Goal: Transaction & Acquisition: Purchase product/service

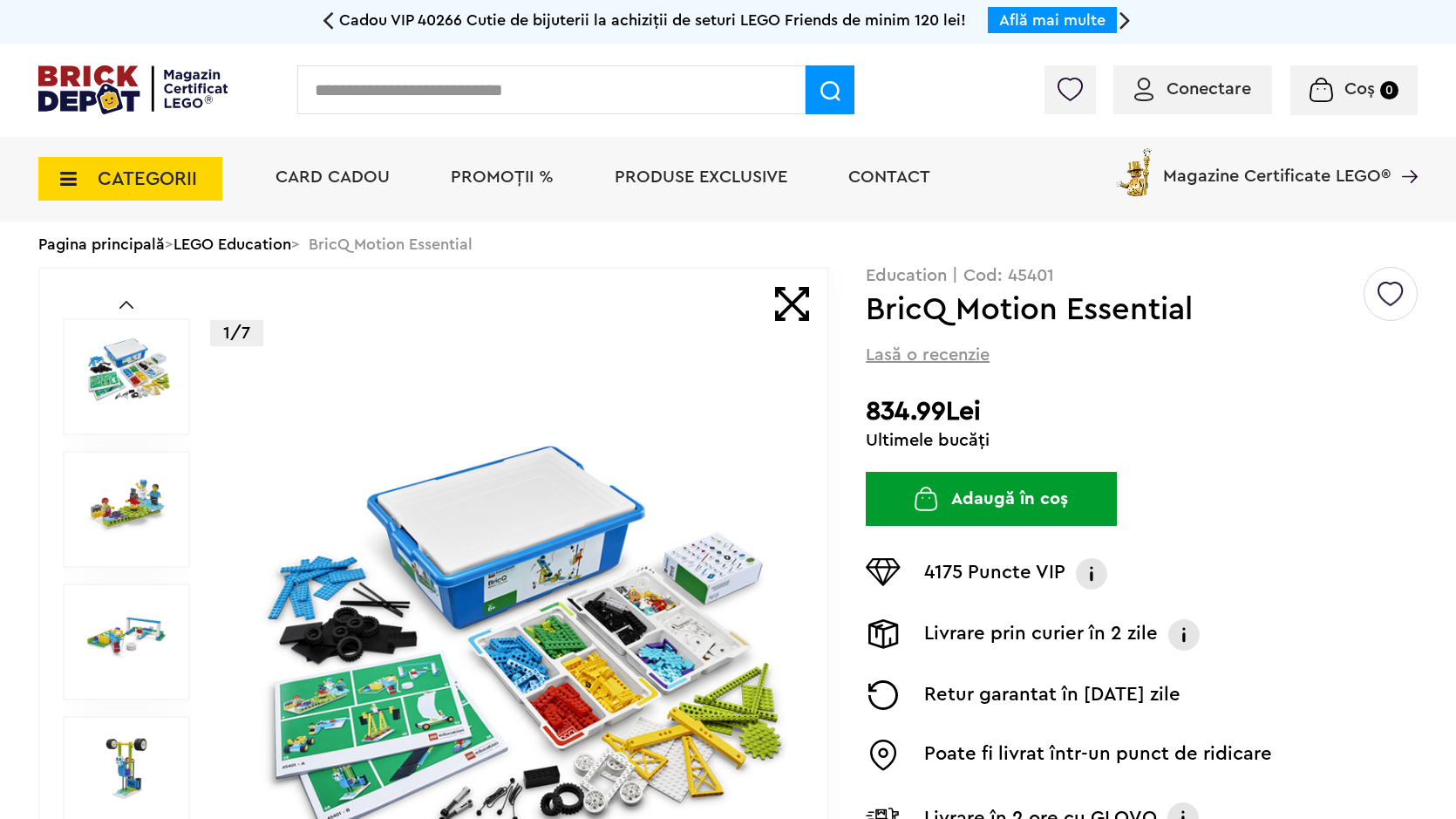
click at [774, 93] on input "text" at bounding box center [551, 90] width 508 height 49
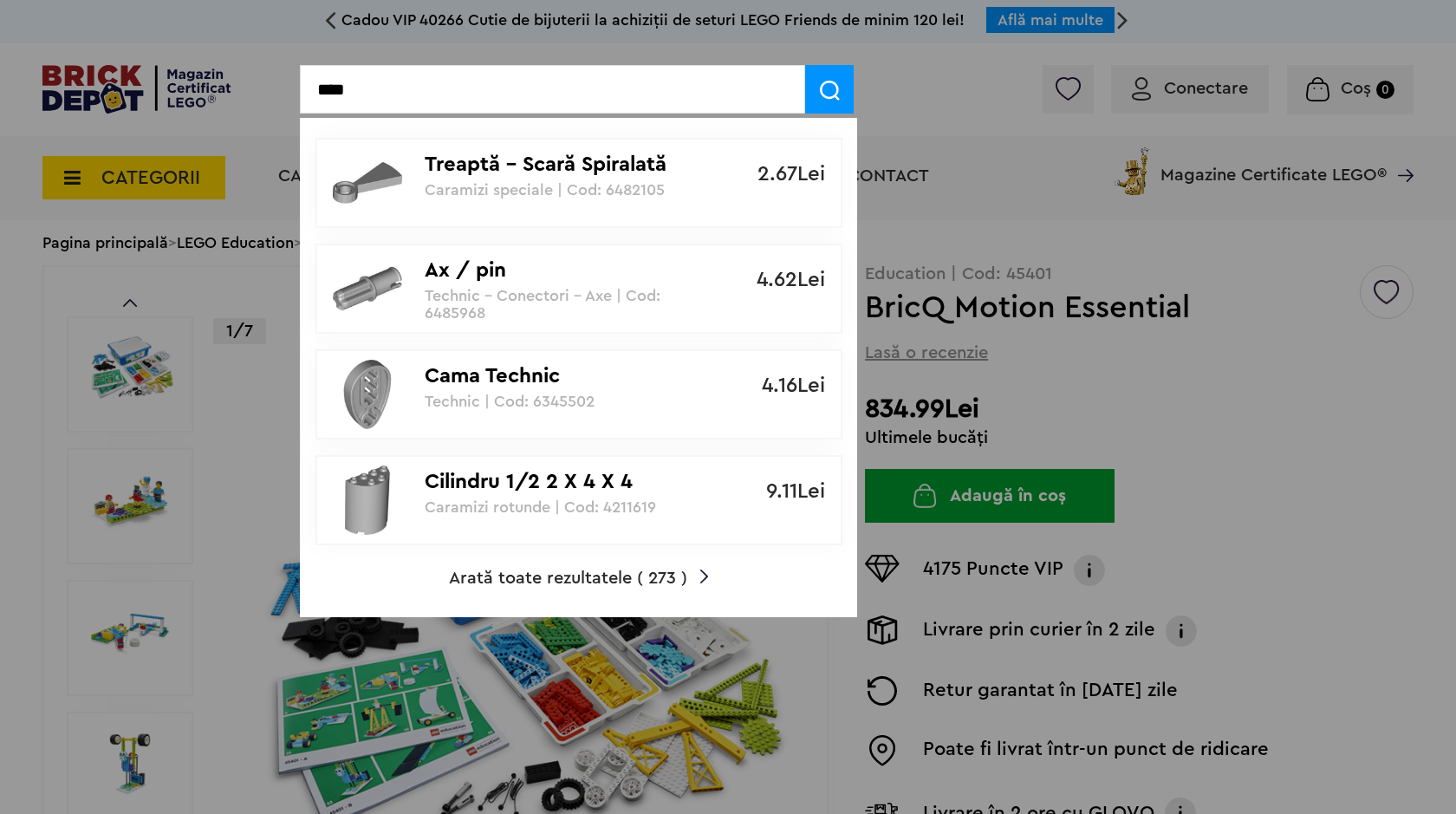
type input "****"
click at [594, 283] on p "Ax / pin" at bounding box center [569, 271] width 289 height 25
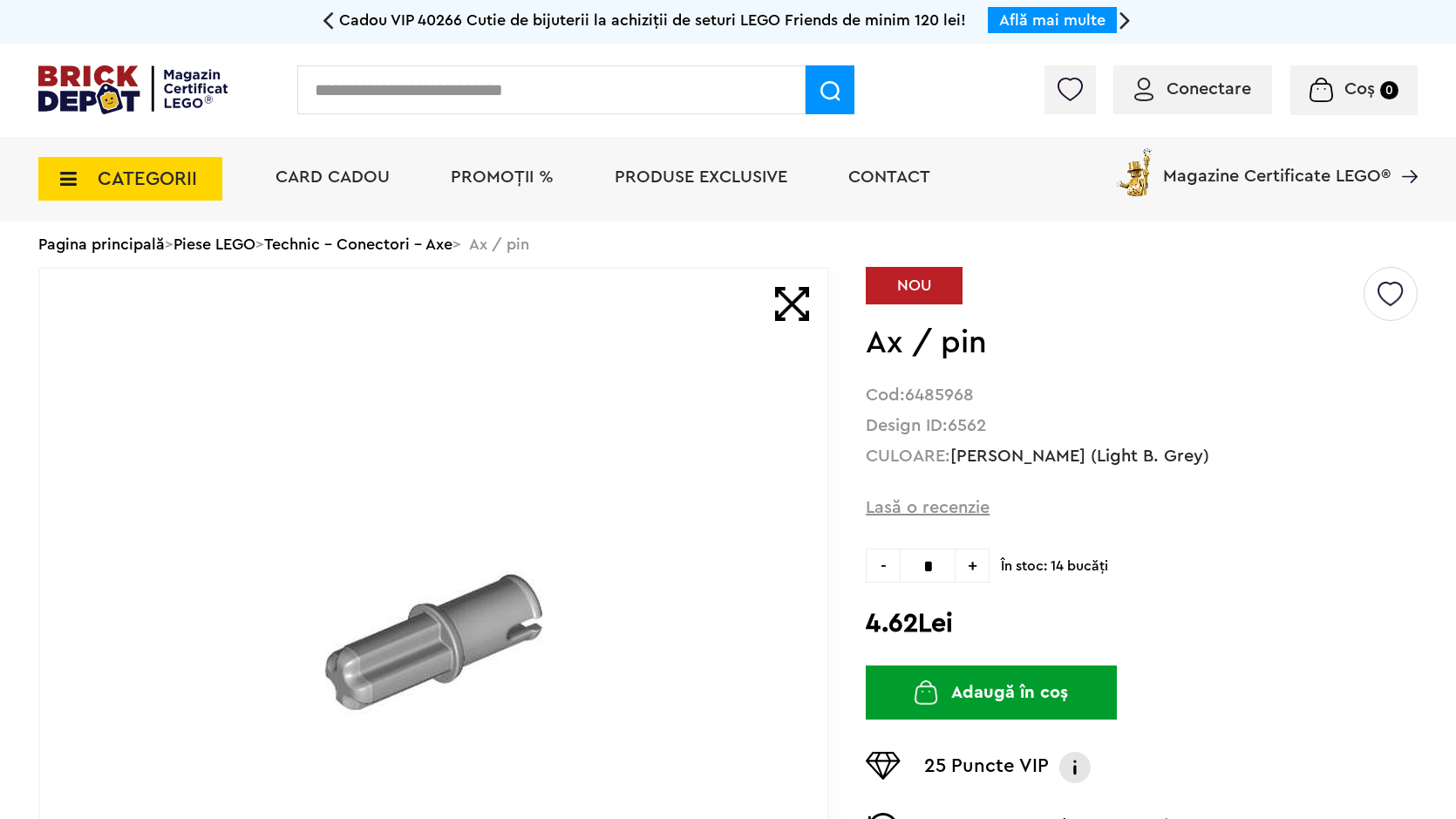
click at [991, 697] on button "Adaugă în coș" at bounding box center [991, 692] width 251 height 54
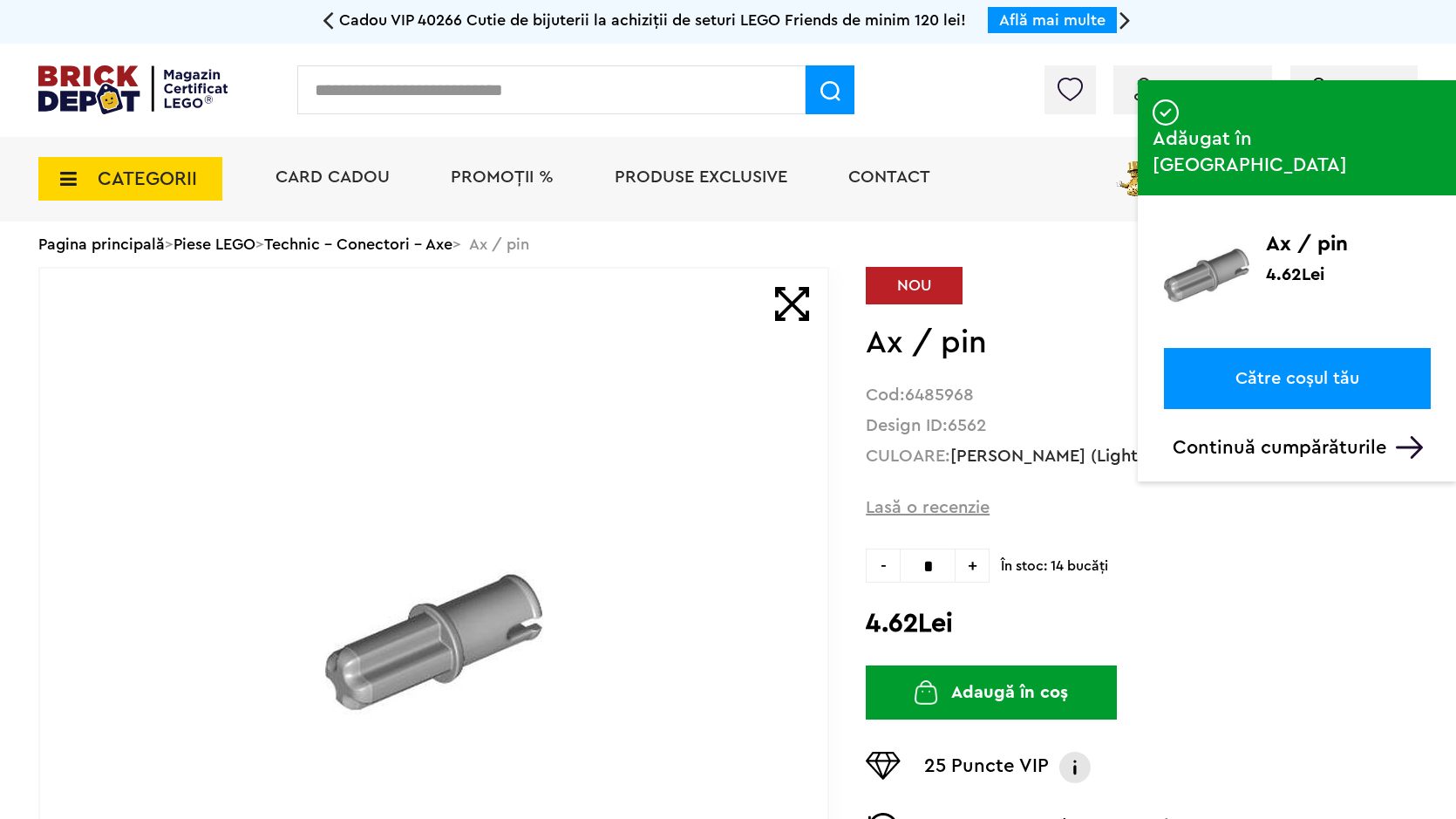
click at [1274, 550] on span "În stoc: 14 bucăţi" at bounding box center [1209, 561] width 416 height 26
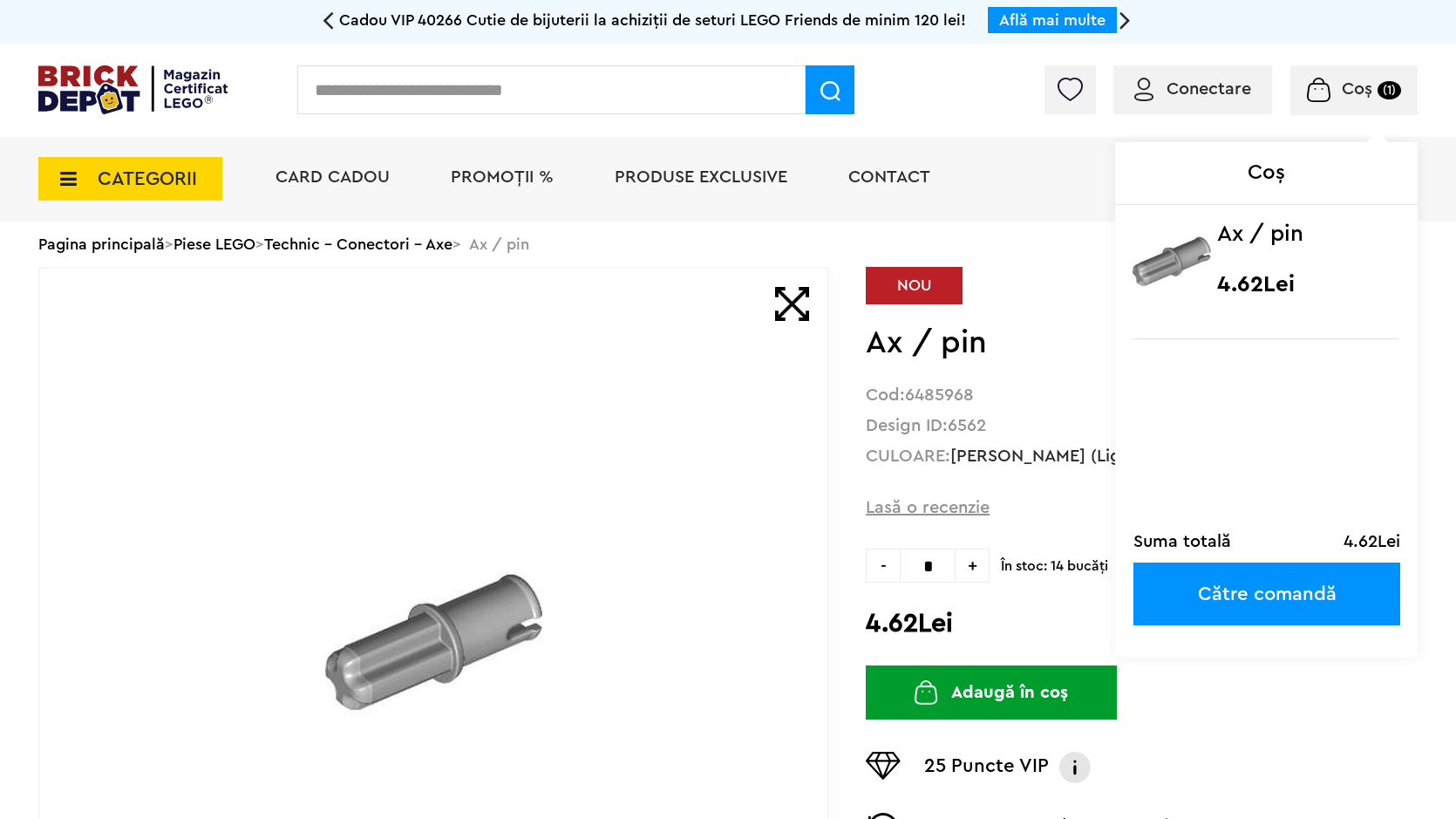
click at [1357, 98] on span "Coș" at bounding box center [1356, 89] width 30 height 18
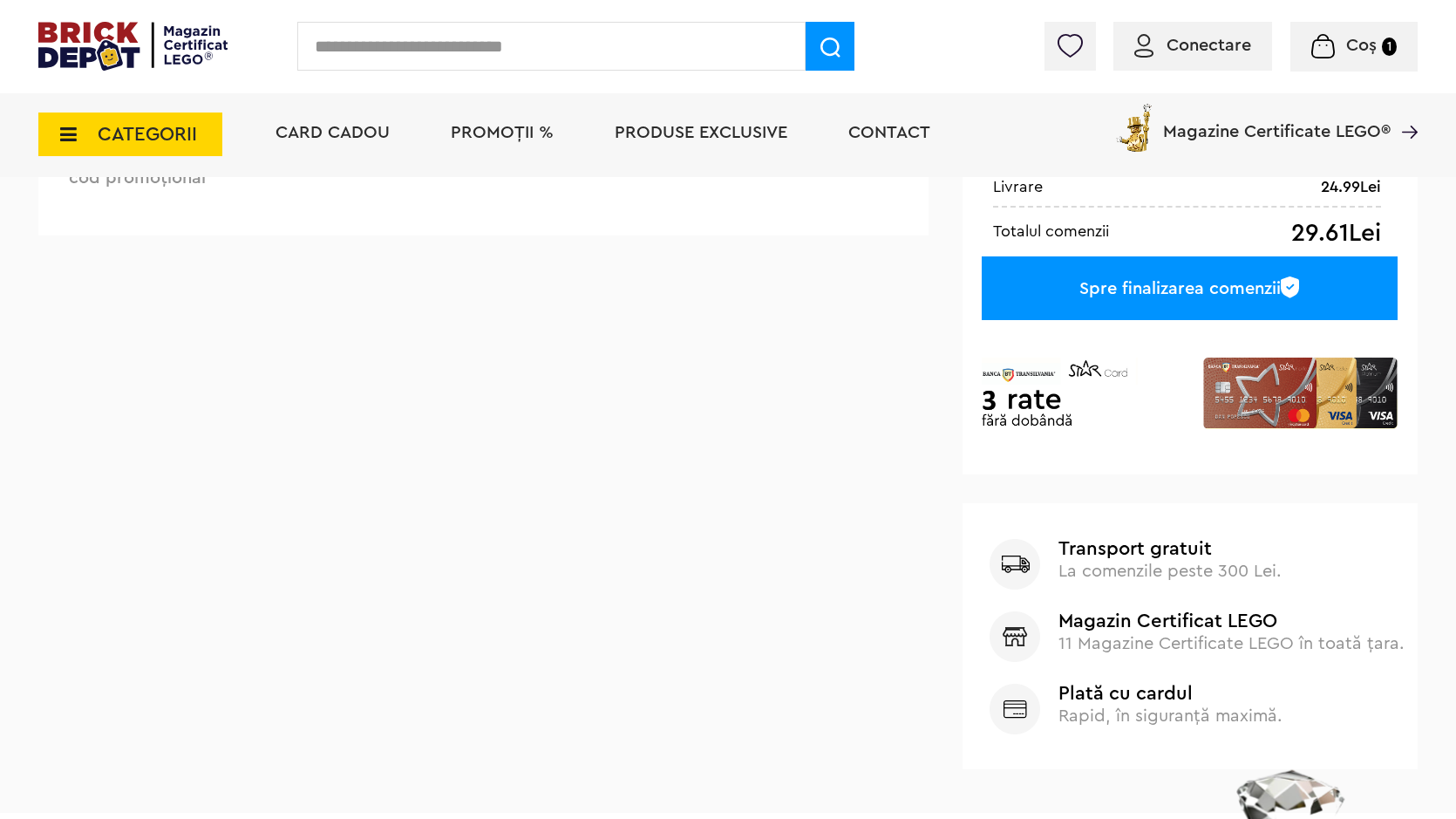
scroll to position [611, 0]
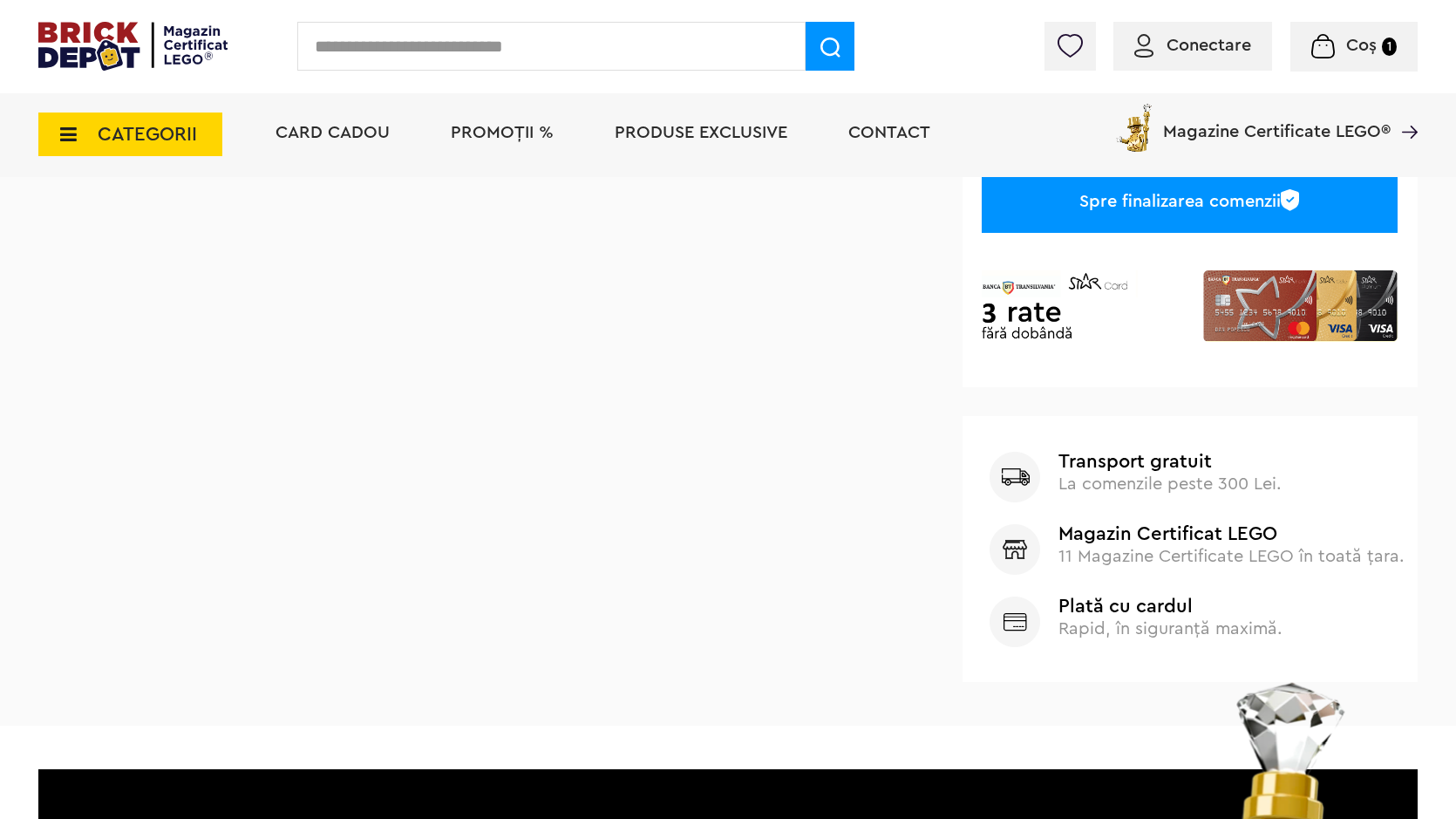
click at [1358, 36] on span "Coș" at bounding box center [1361, 45] width 30 height 18
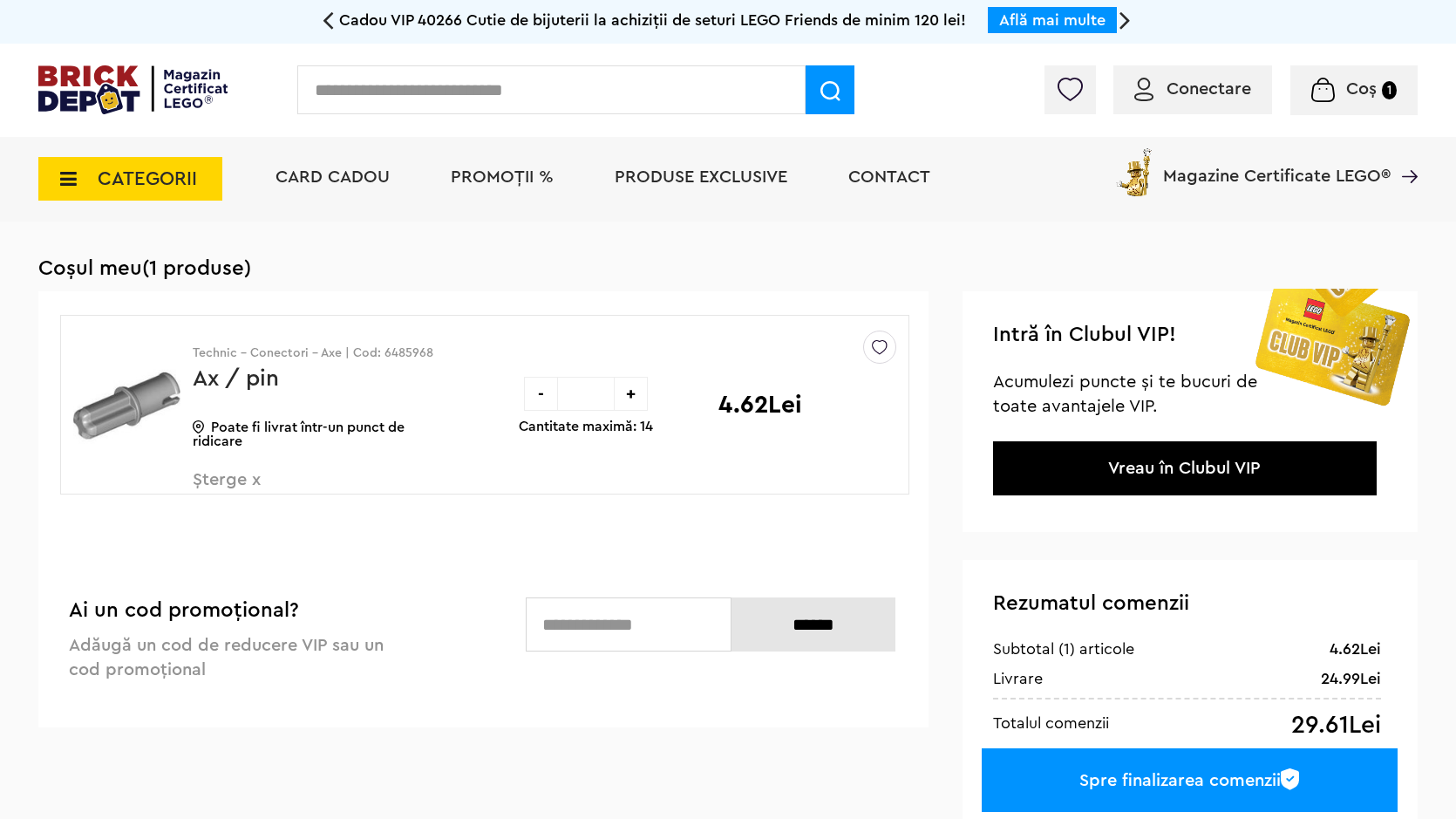
click at [1212, 772] on div "Spre finalizarea comenzii" at bounding box center [1190, 780] width 416 height 64
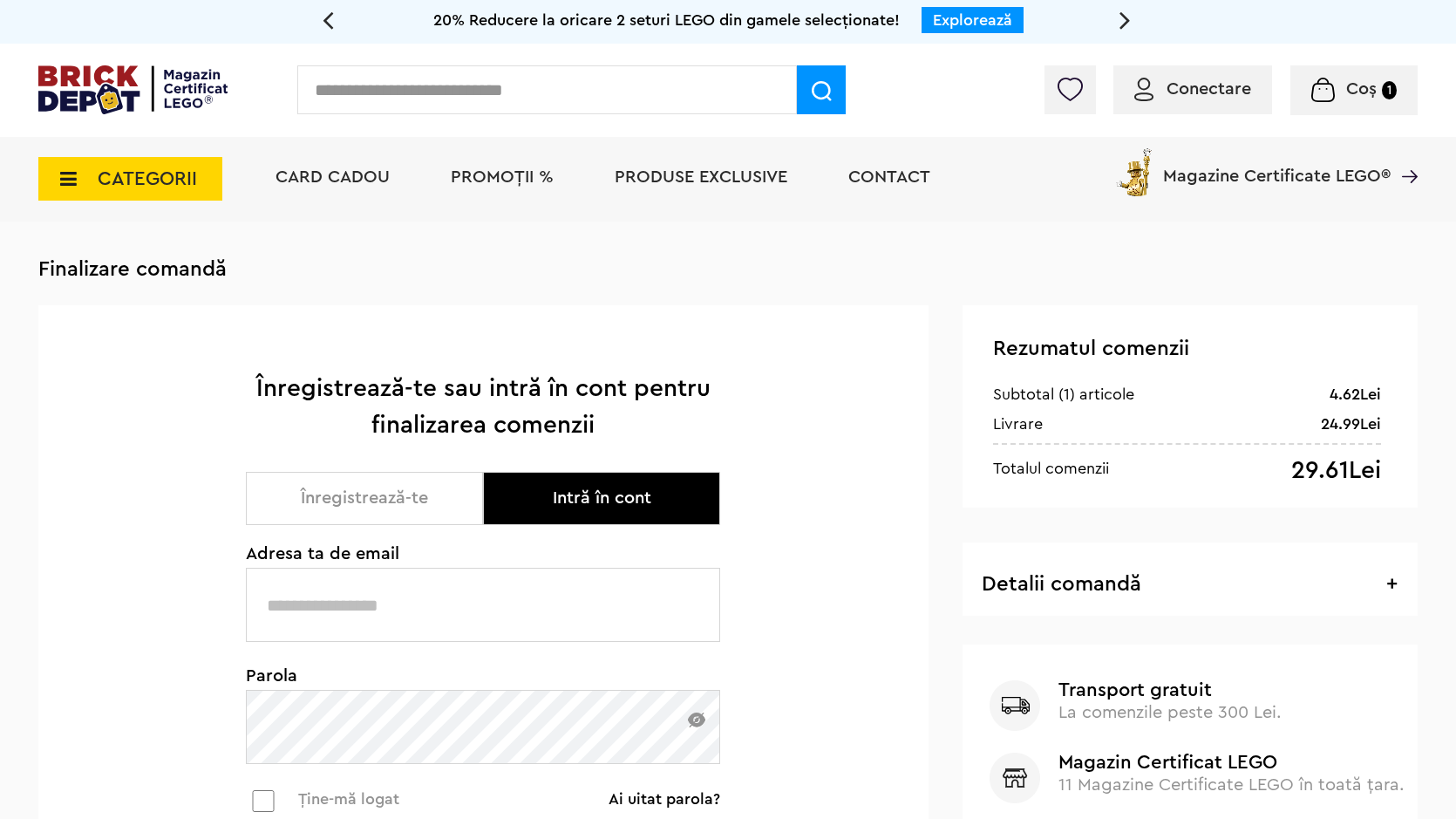
click at [392, 495] on button "Înregistrează-te" at bounding box center [364, 498] width 237 height 53
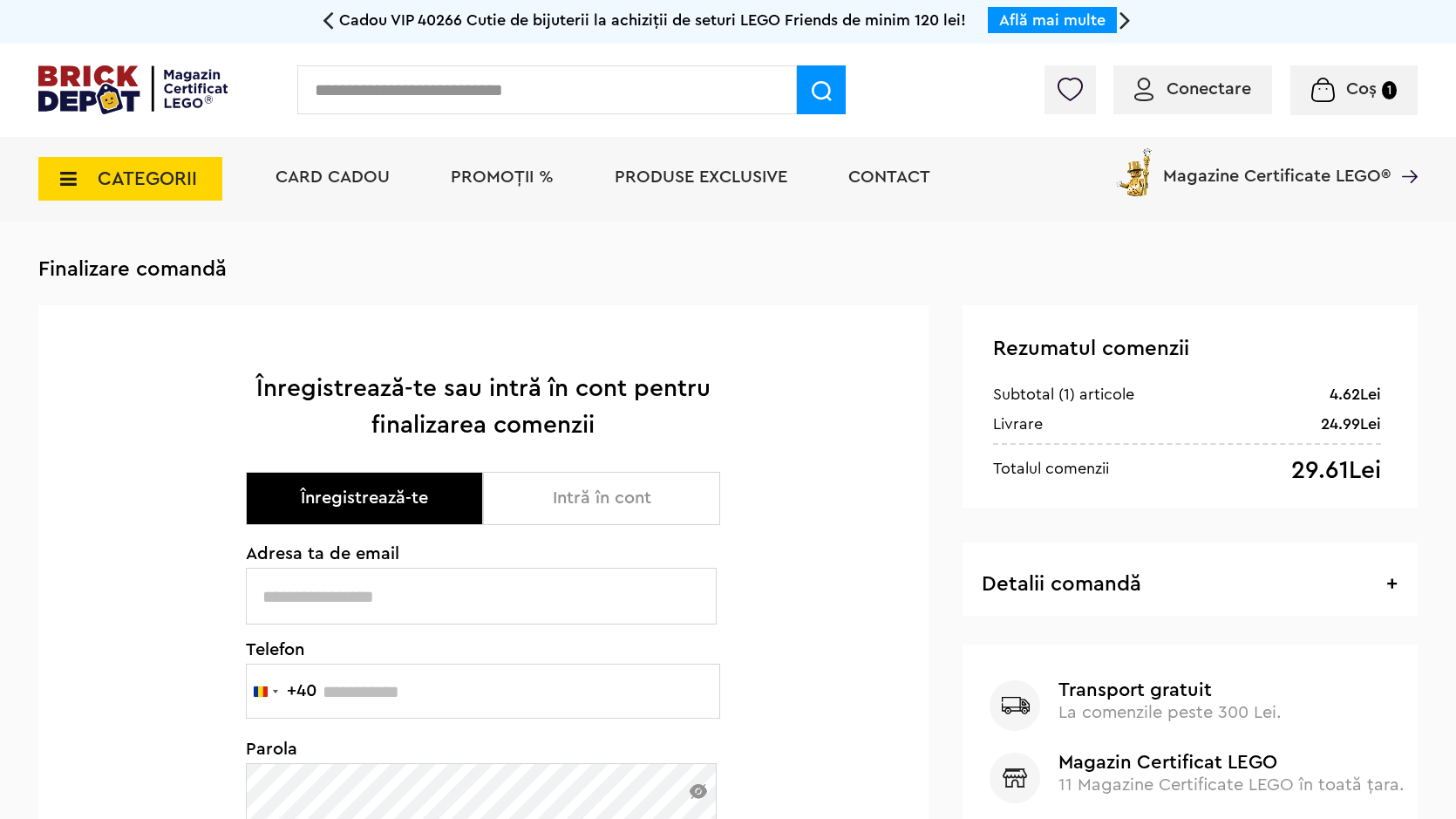
click at [381, 599] on input "text" at bounding box center [482, 596] width 471 height 57
type input "**********"
drag, startPoint x: 323, startPoint y: 692, endPoint x: 445, endPoint y: 711, distance: 123.5
click at [443, 709] on input "*********" at bounding box center [483, 691] width 474 height 55
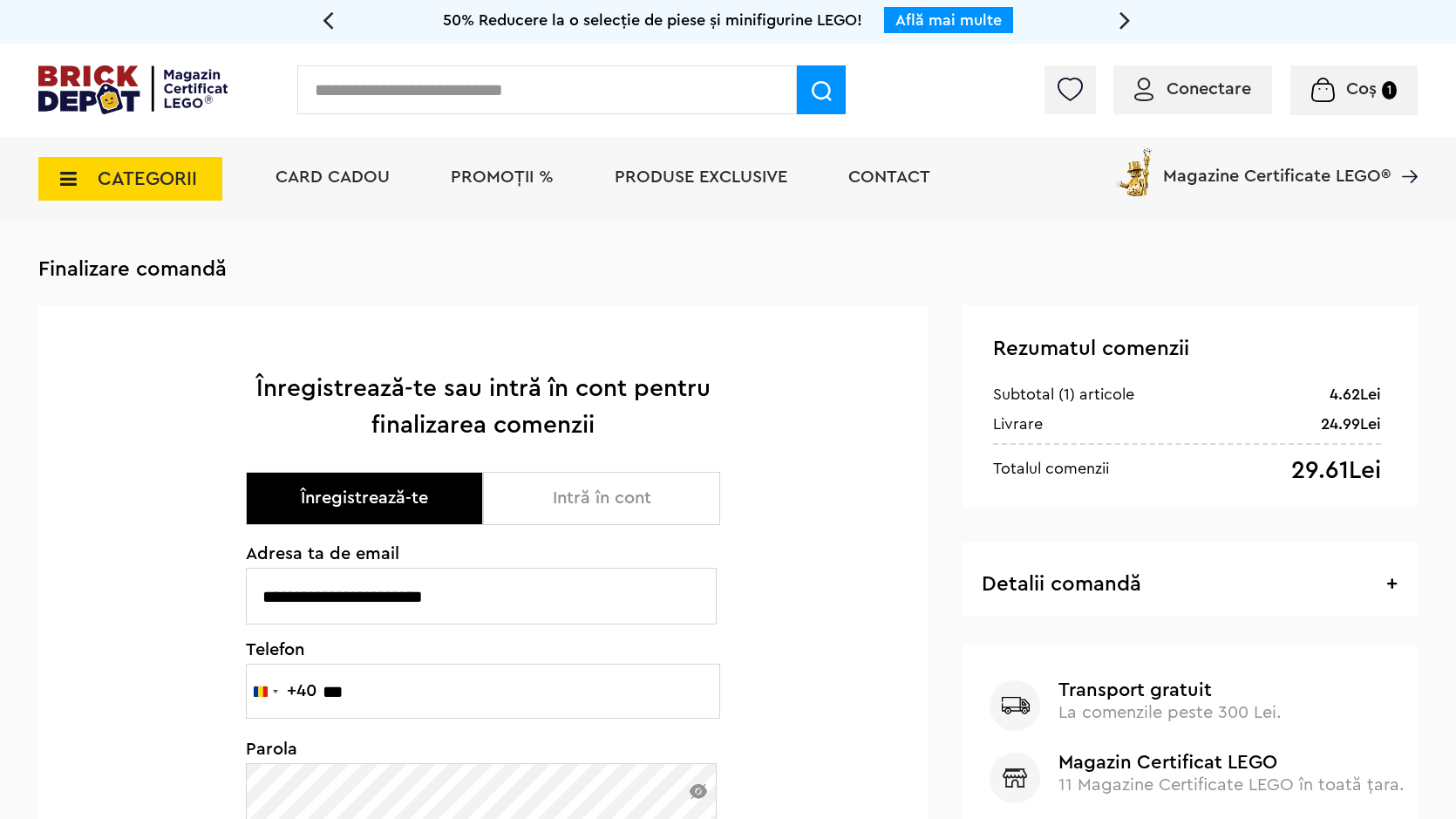
type input "*********"
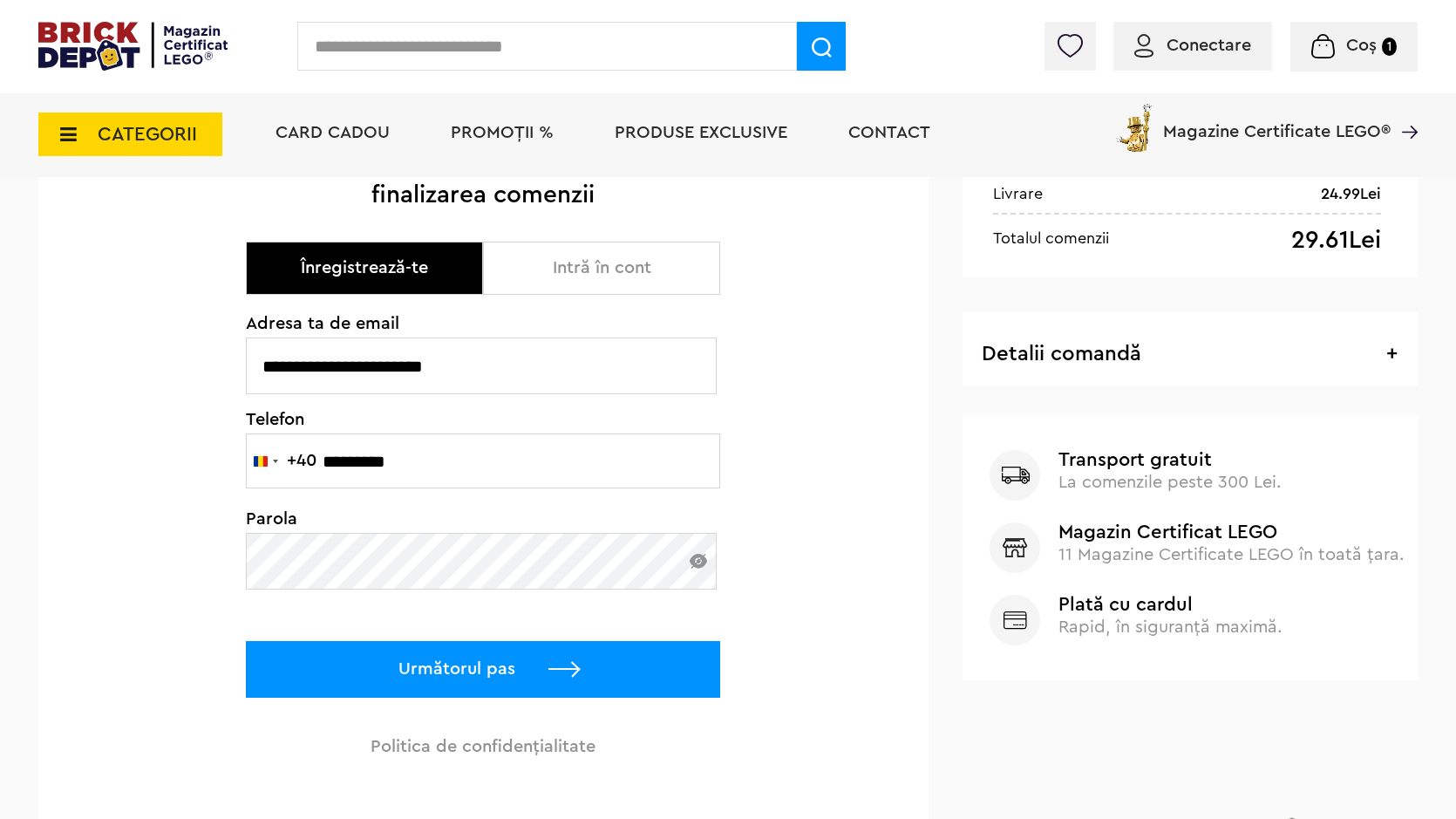
scroll to position [349, 0]
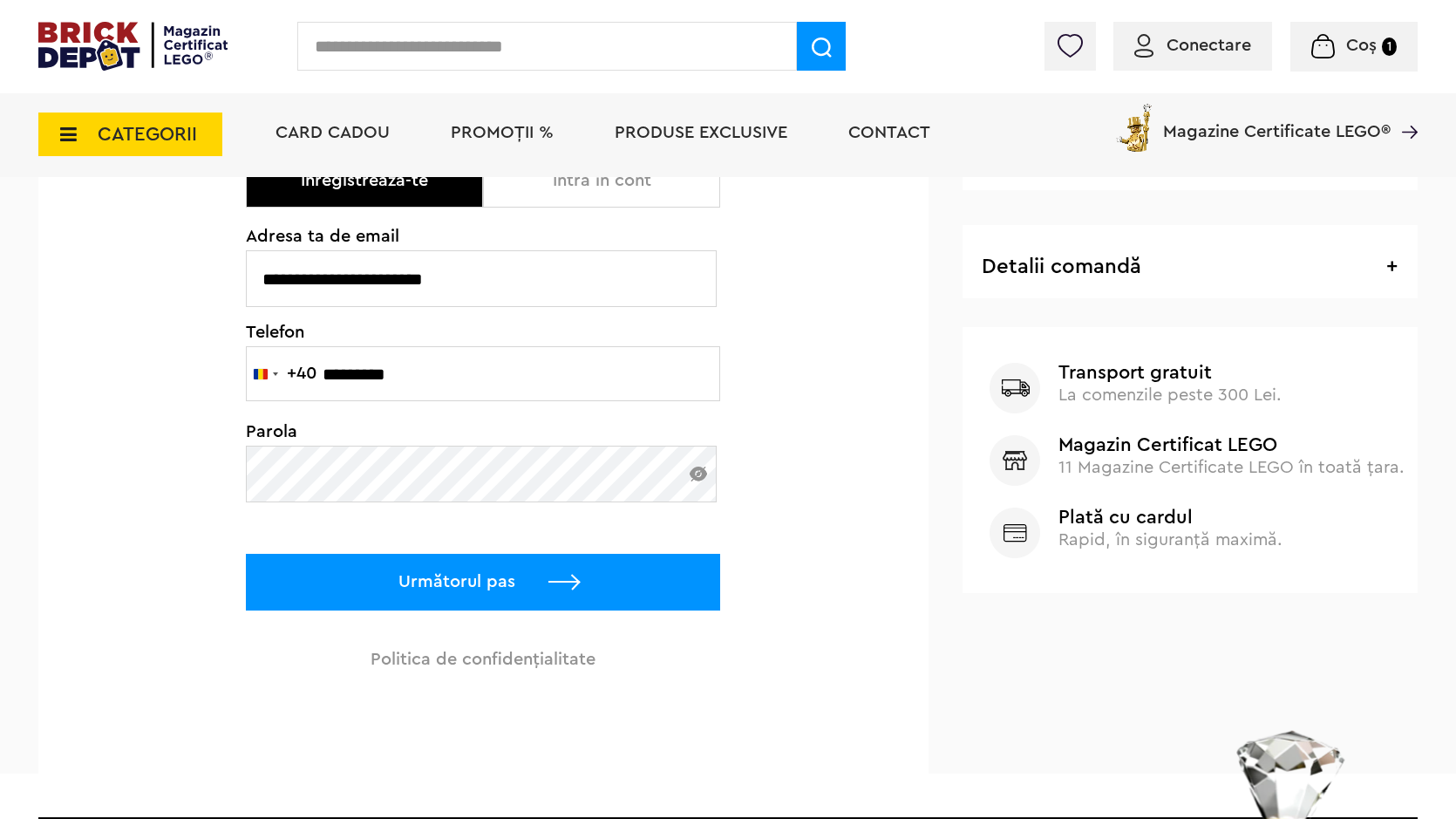
drag, startPoint x: 373, startPoint y: 609, endPoint x: 386, endPoint y: 582, distance: 30.0
click at [374, 608] on p "Următorul pas" at bounding box center [483, 582] width 474 height 57
click at [388, 576] on p "Următorul pas" at bounding box center [483, 582] width 474 height 57
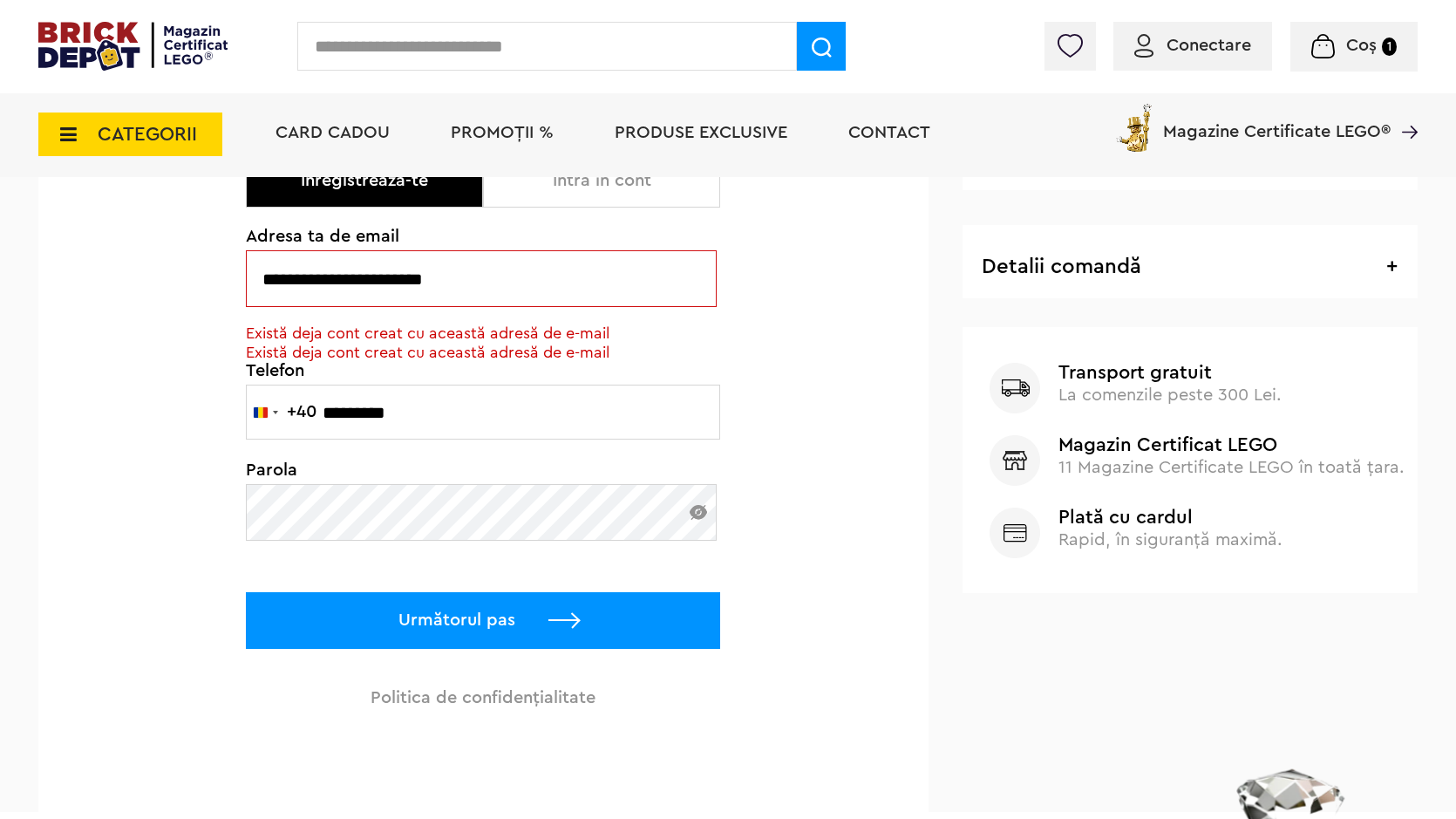
scroll to position [0, 0]
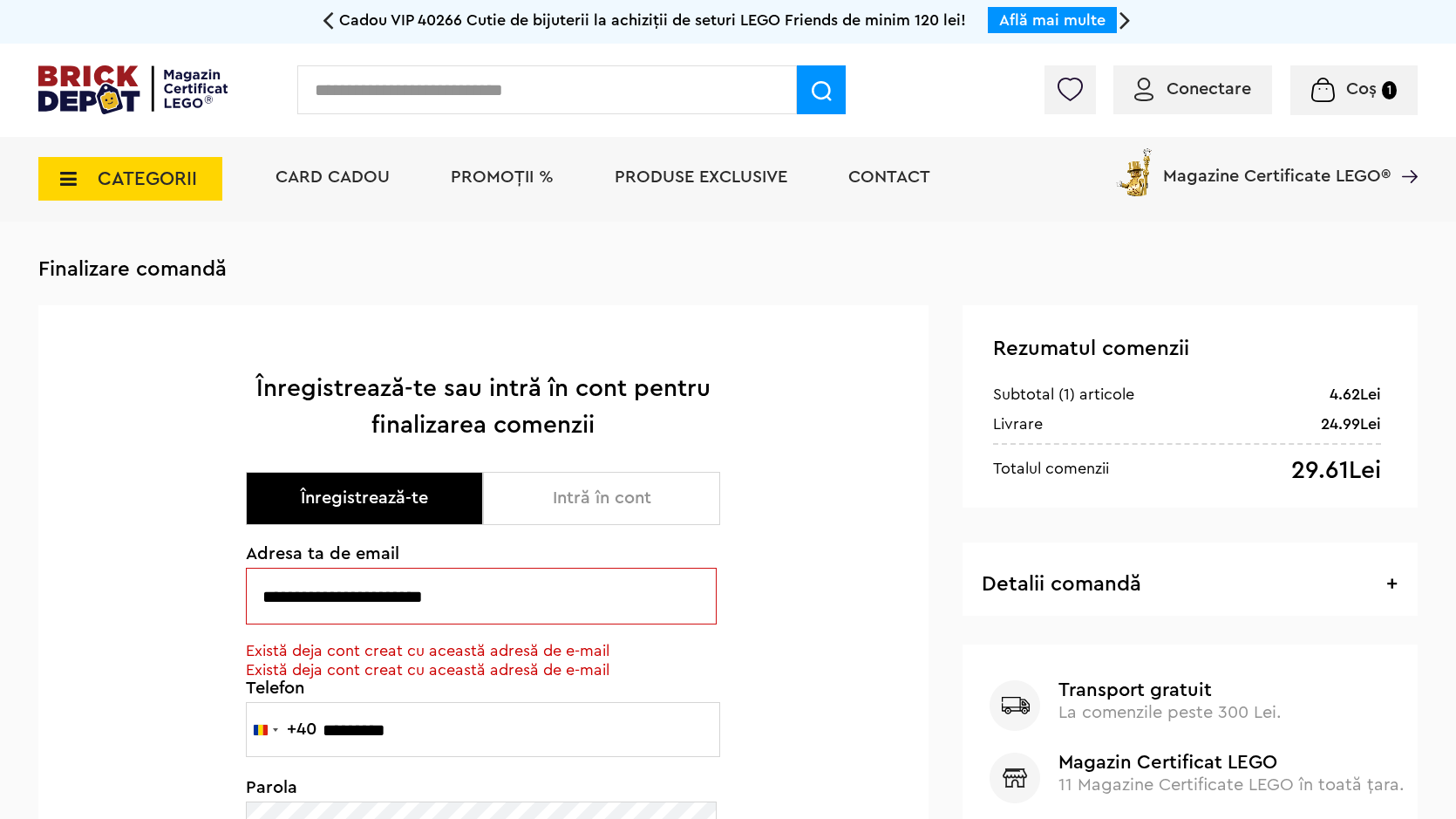
click at [564, 497] on button "Intră în cont" at bounding box center [601, 498] width 237 height 53
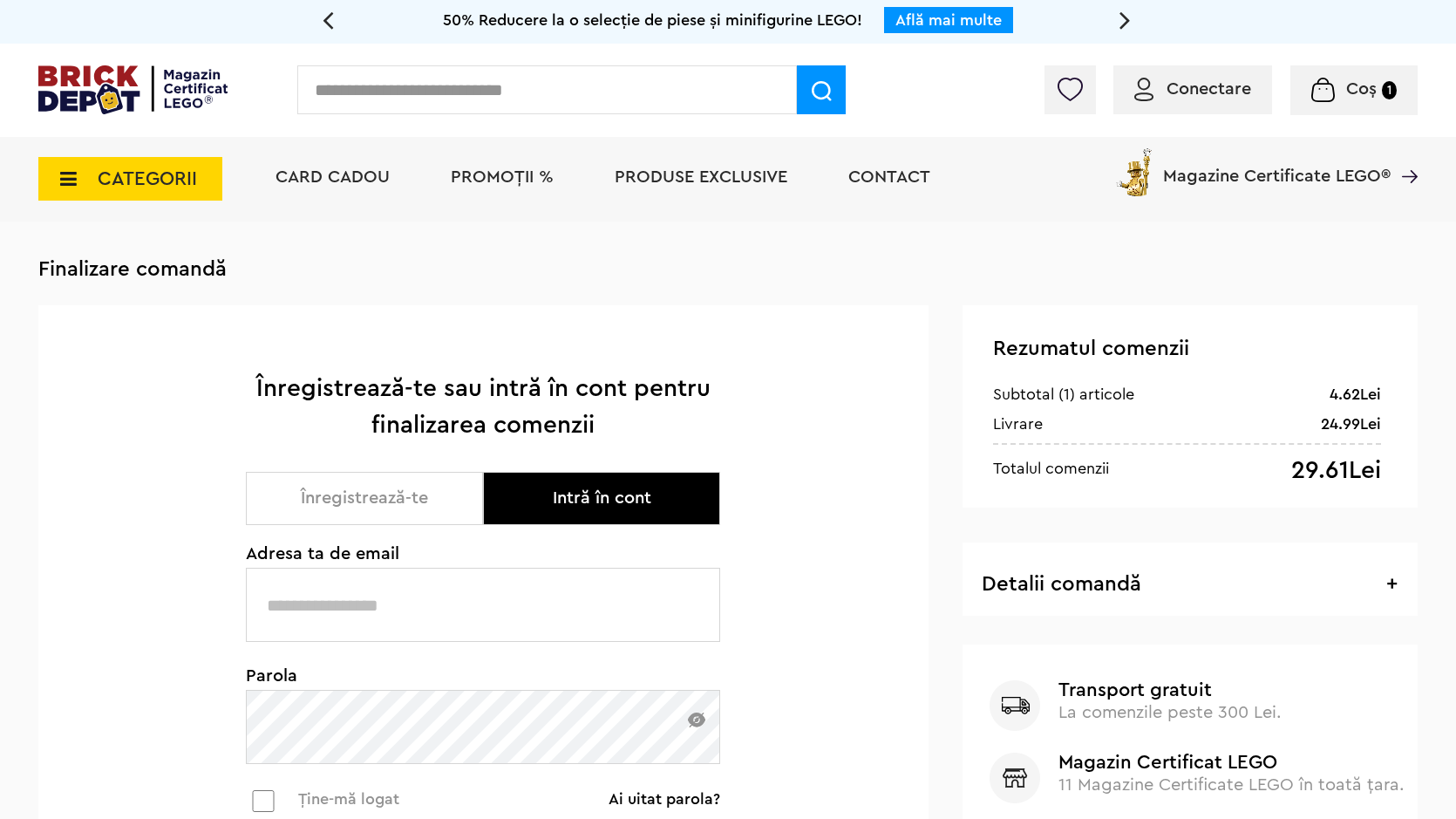
click at [564, 497] on button "Intră în cont" at bounding box center [601, 498] width 237 height 53
click at [412, 616] on input "text" at bounding box center [483, 605] width 474 height 74
type input "**********"
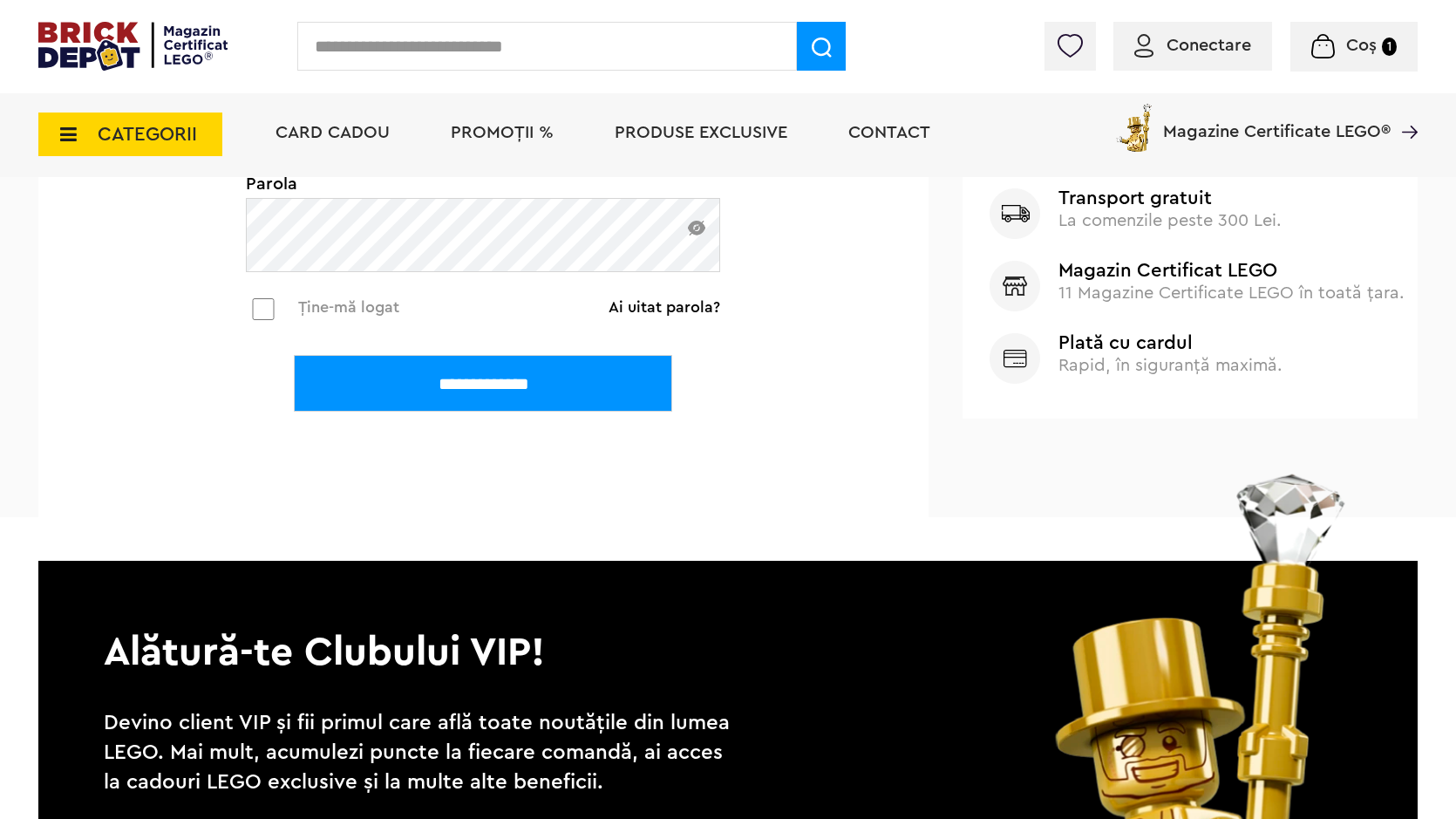
scroll to position [174, 0]
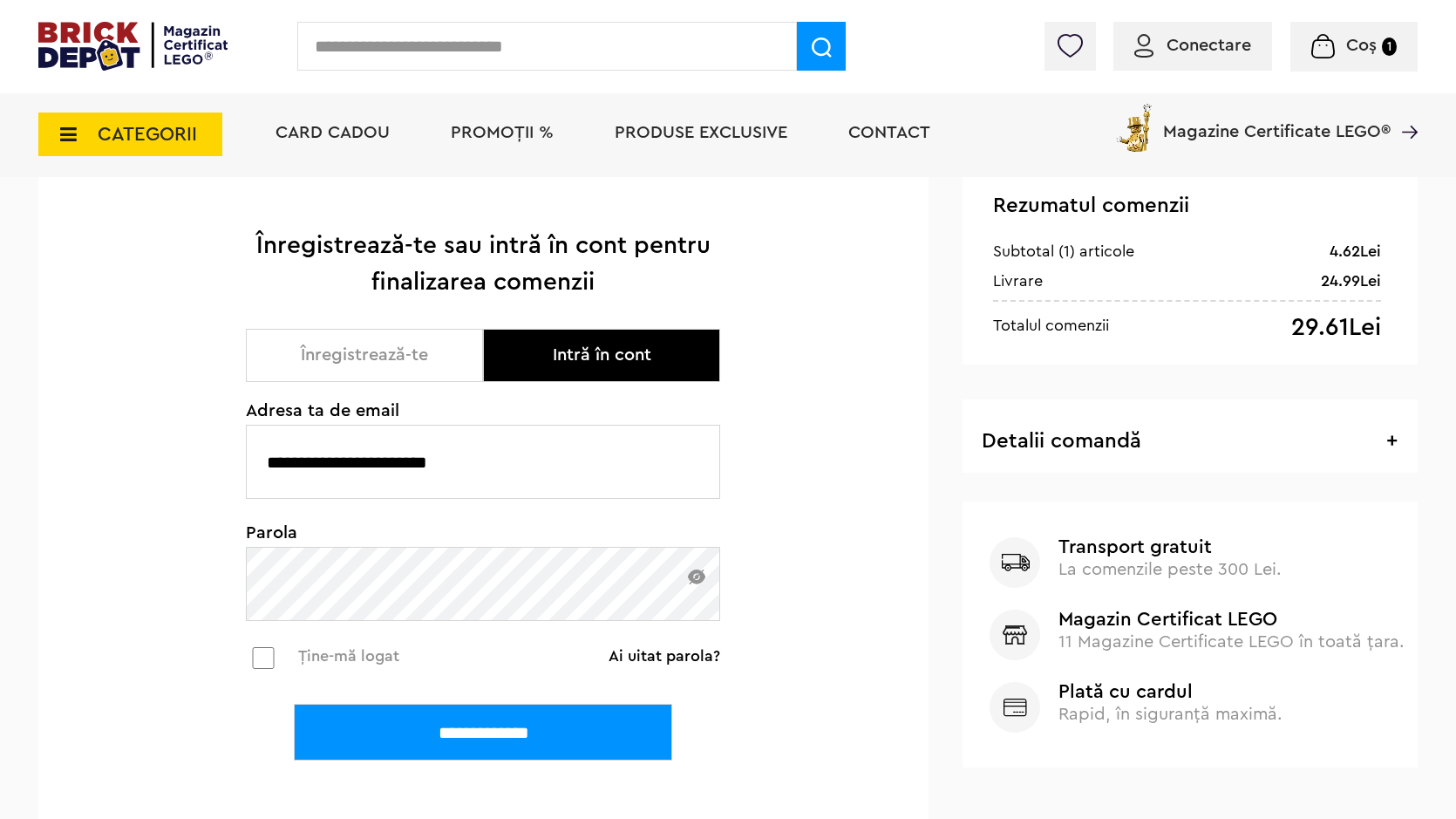
click at [491, 732] on input "**********" at bounding box center [483, 732] width 378 height 57
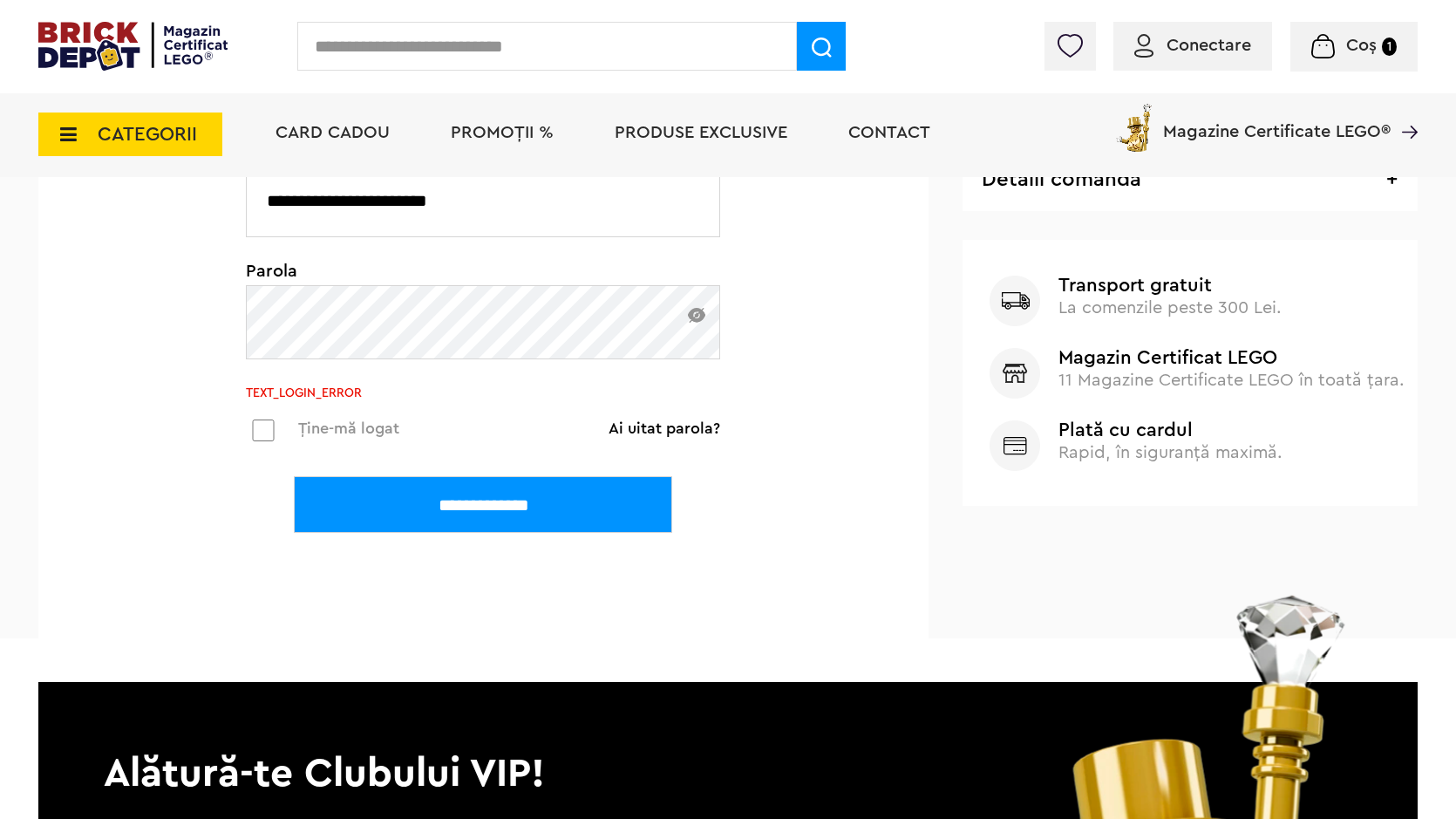
scroll to position [349, 0]
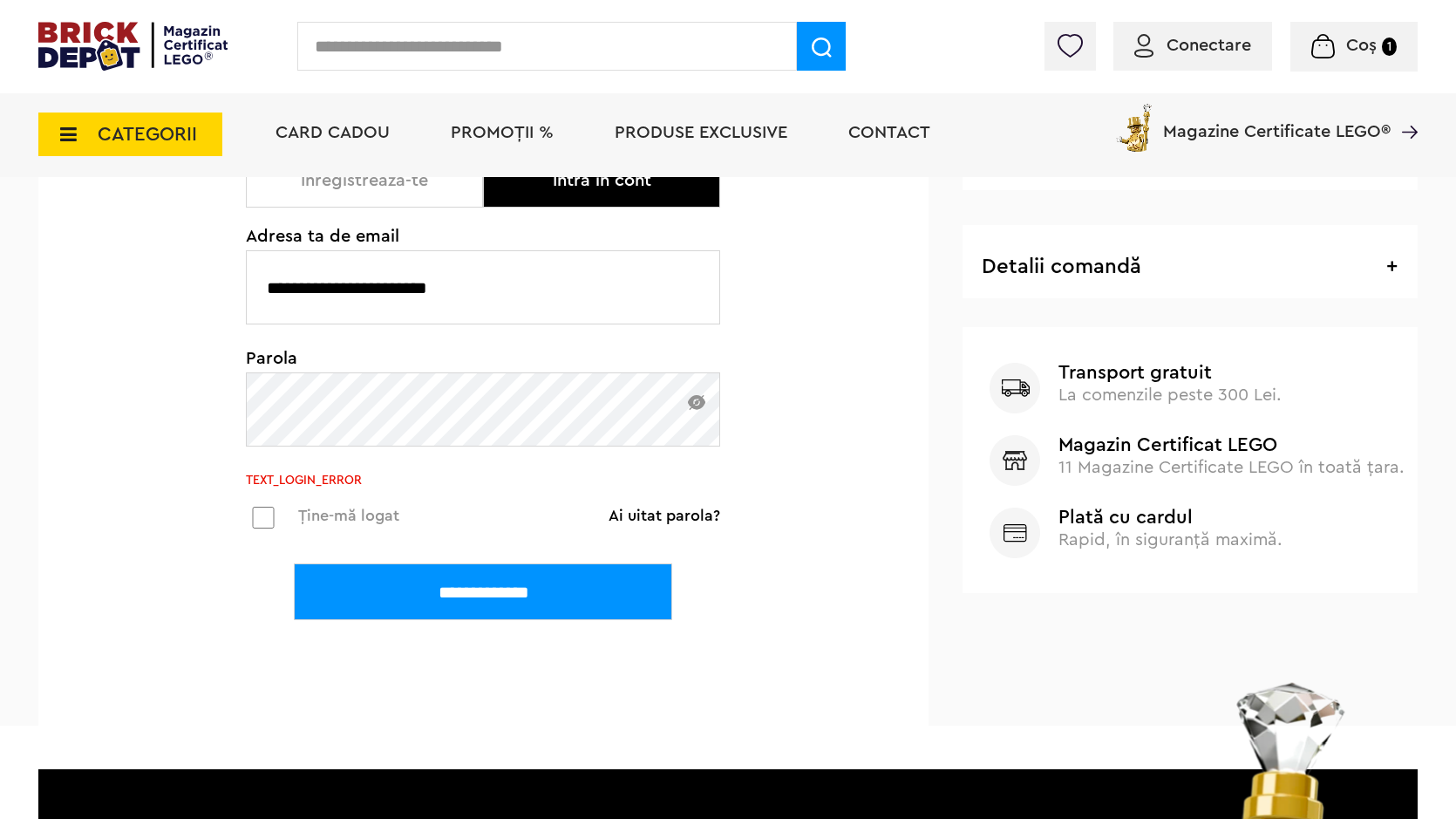
click at [693, 513] on link "Ai uitat parola?" at bounding box center [664, 515] width 111 height 18
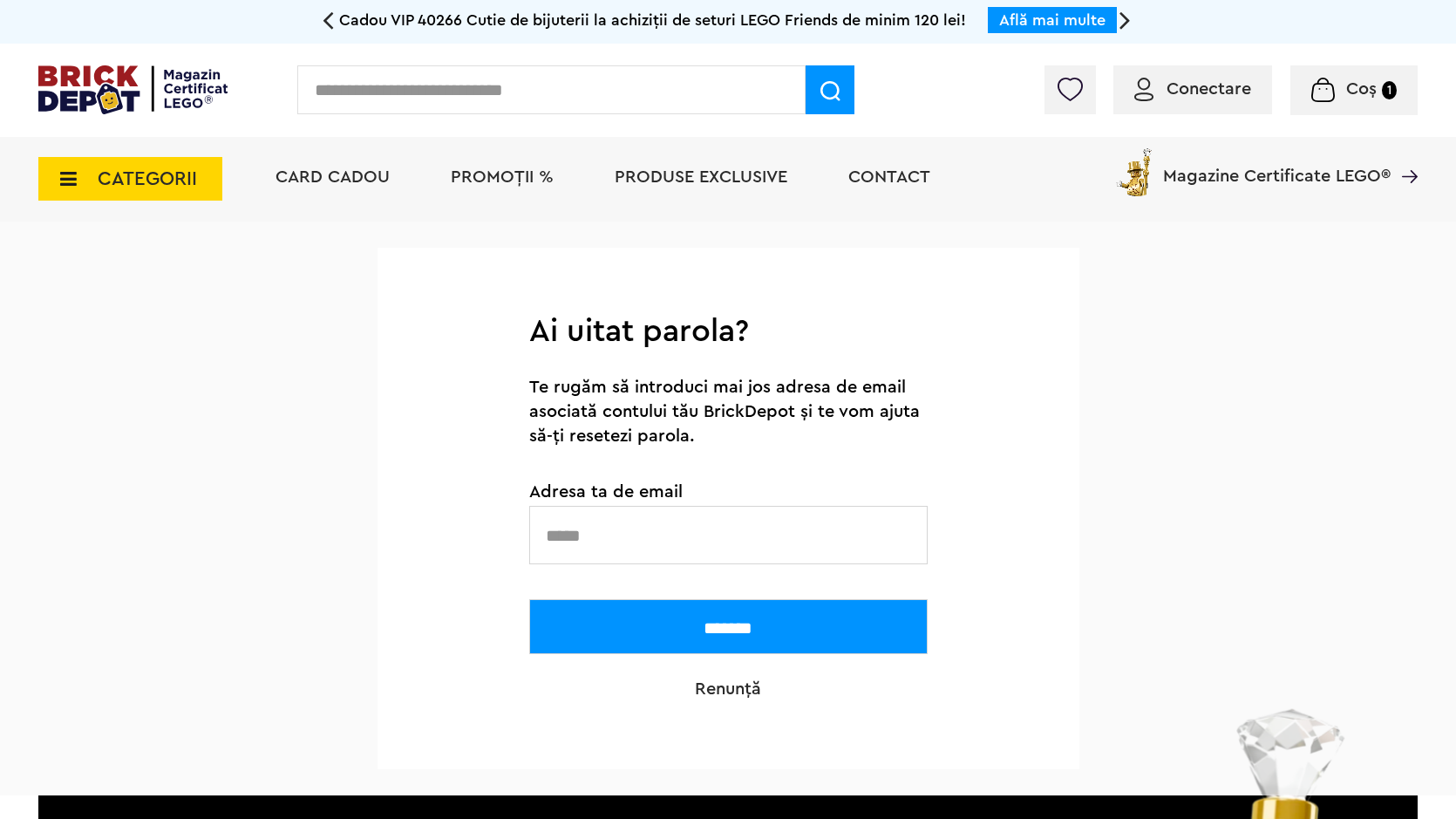
click at [670, 552] on input "text" at bounding box center [729, 535] width 399 height 59
drag, startPoint x: 733, startPoint y: 537, endPoint x: 503, endPoint y: 545, distance: 230.1
click at [470, 540] on form "**********" at bounding box center [728, 508] width 702 height 522
type input "**********"
click at [756, 622] on input "*******" at bounding box center [729, 626] width 399 height 55
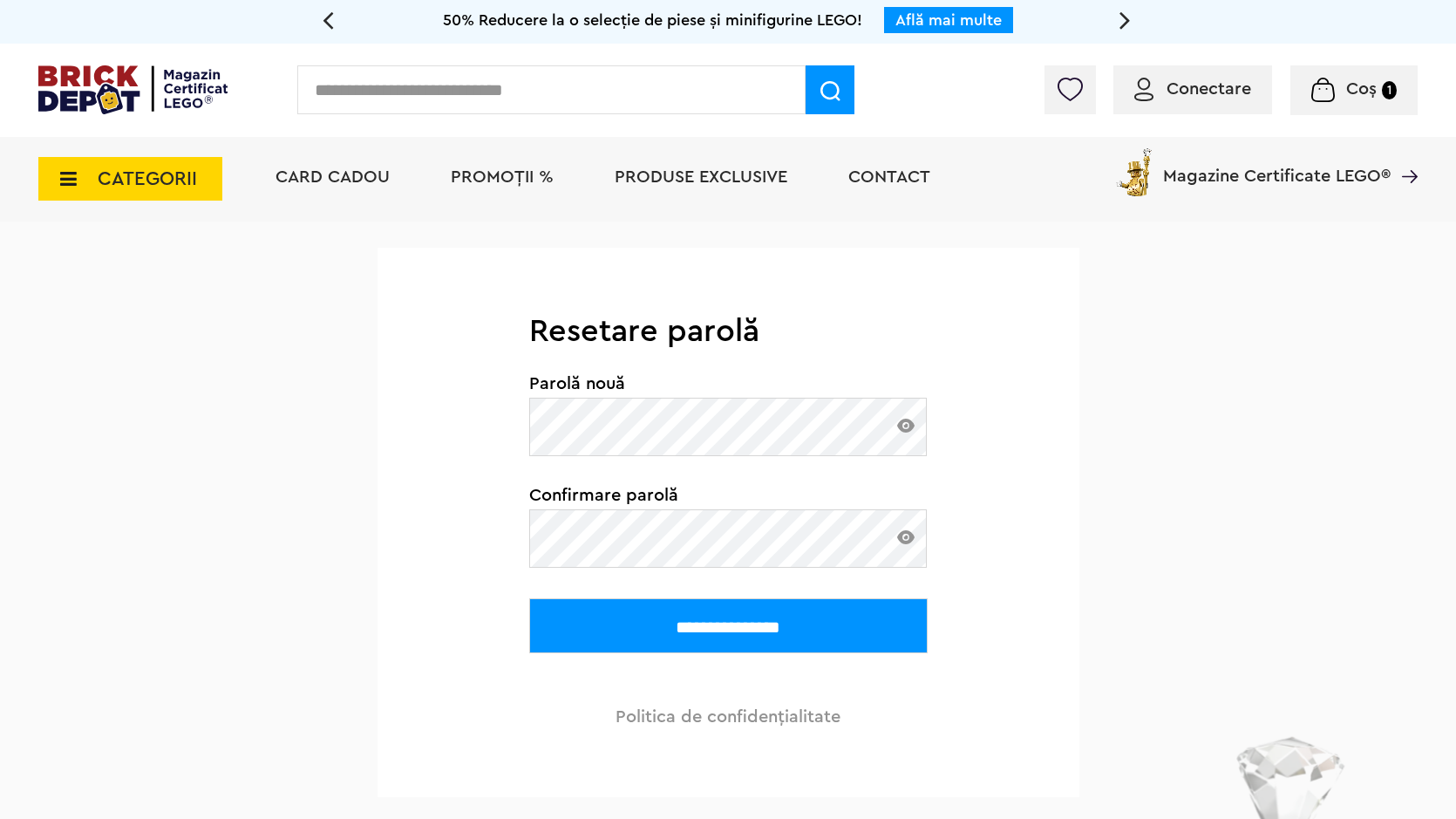
click at [905, 424] on img at bounding box center [906, 425] width 18 height 14
click at [908, 421] on img at bounding box center [906, 425] width 18 height 14
click at [909, 420] on img at bounding box center [906, 425] width 18 height 14
click at [904, 425] on img at bounding box center [906, 425] width 18 height 14
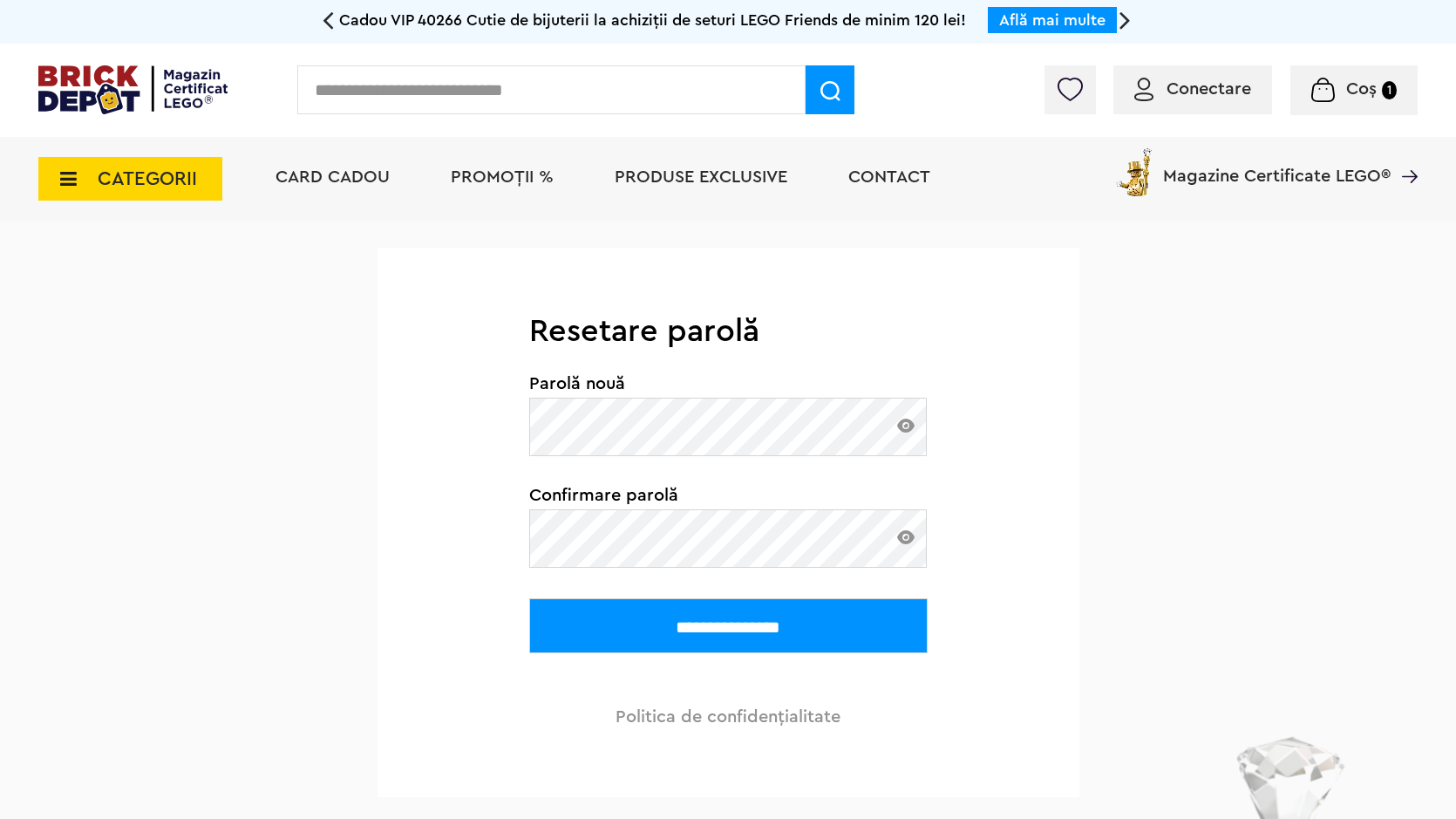
click at [768, 612] on input "**********" at bounding box center [729, 625] width 399 height 55
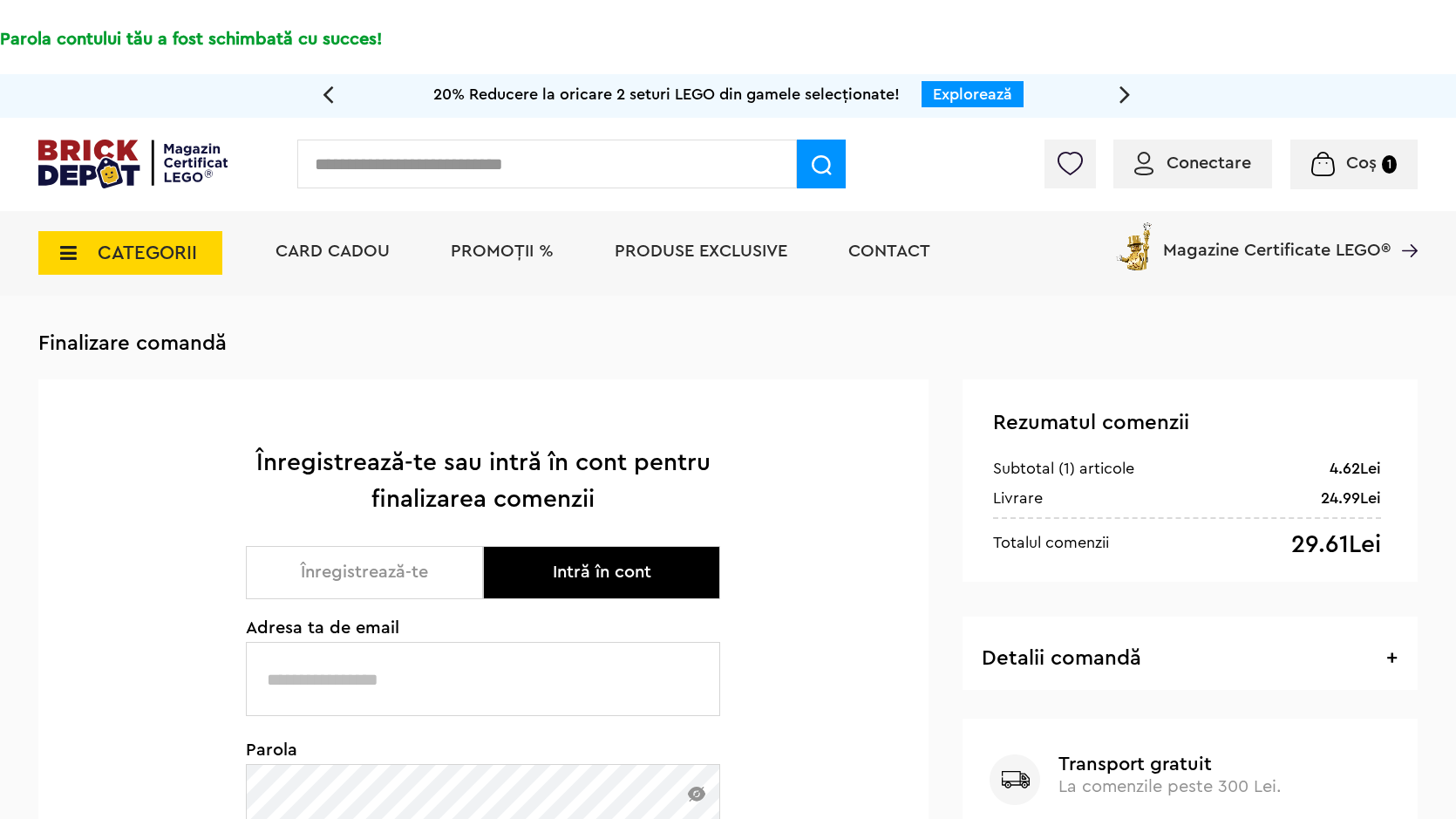
click at [635, 560] on button "Intră în cont" at bounding box center [601, 573] width 237 height 53
click at [629, 573] on button "Intră în cont" at bounding box center [601, 573] width 237 height 53
click at [1147, 161] on img at bounding box center [1144, 163] width 20 height 23
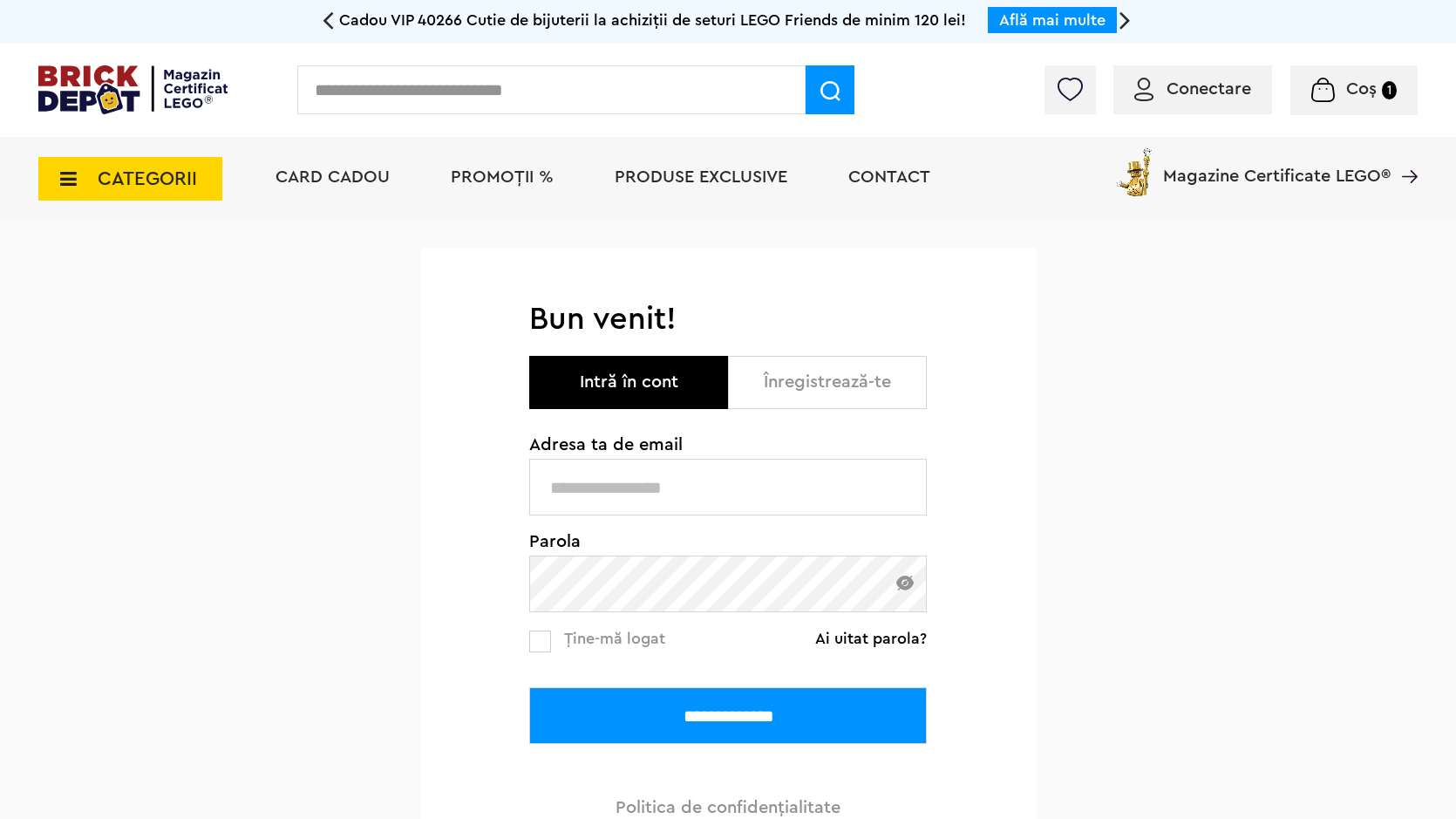
click at [647, 481] on input "text" at bounding box center [728, 487] width 398 height 57
type input "**********"
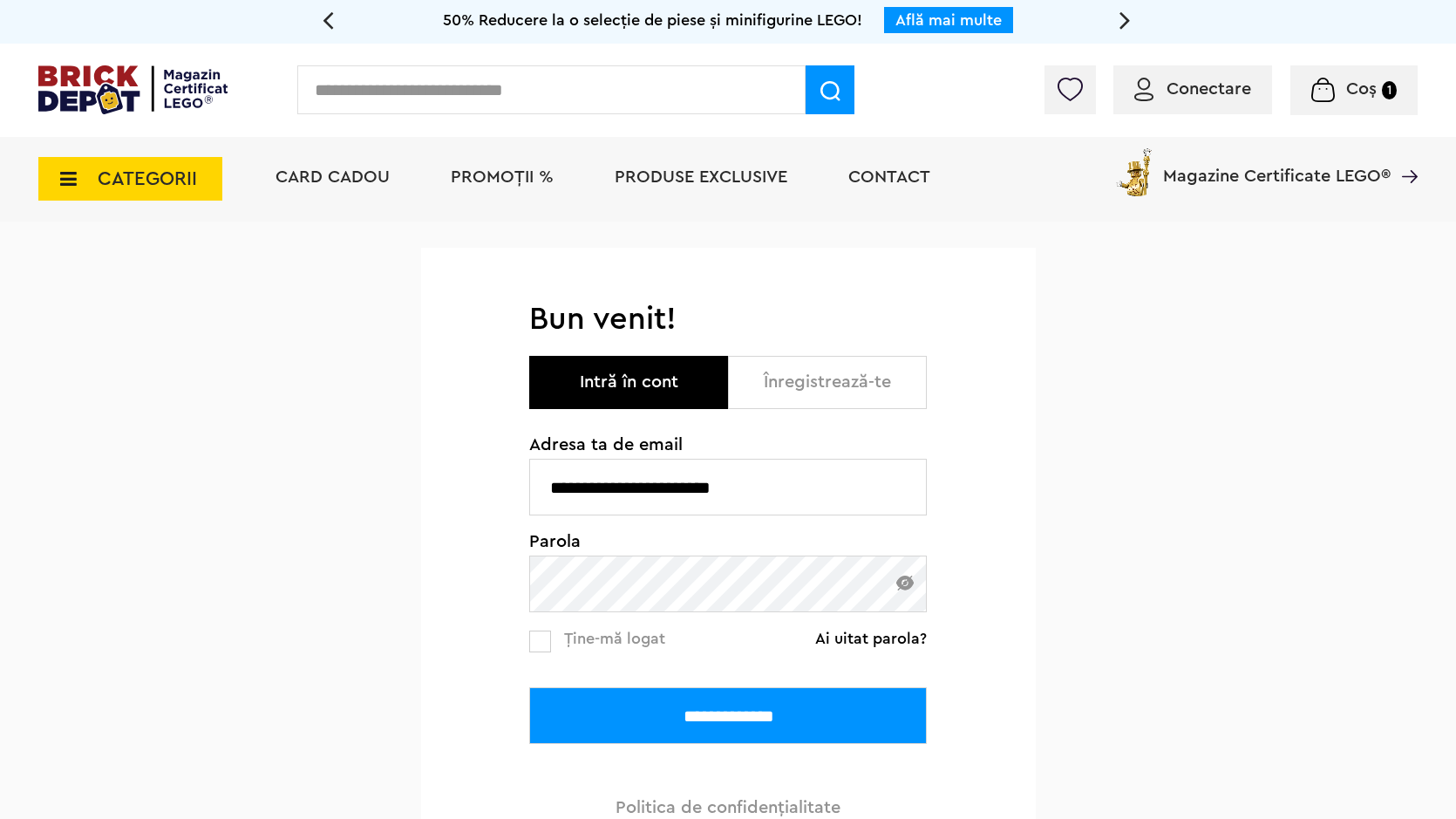
click at [530, 687] on input "**********" at bounding box center [728, 715] width 398 height 57
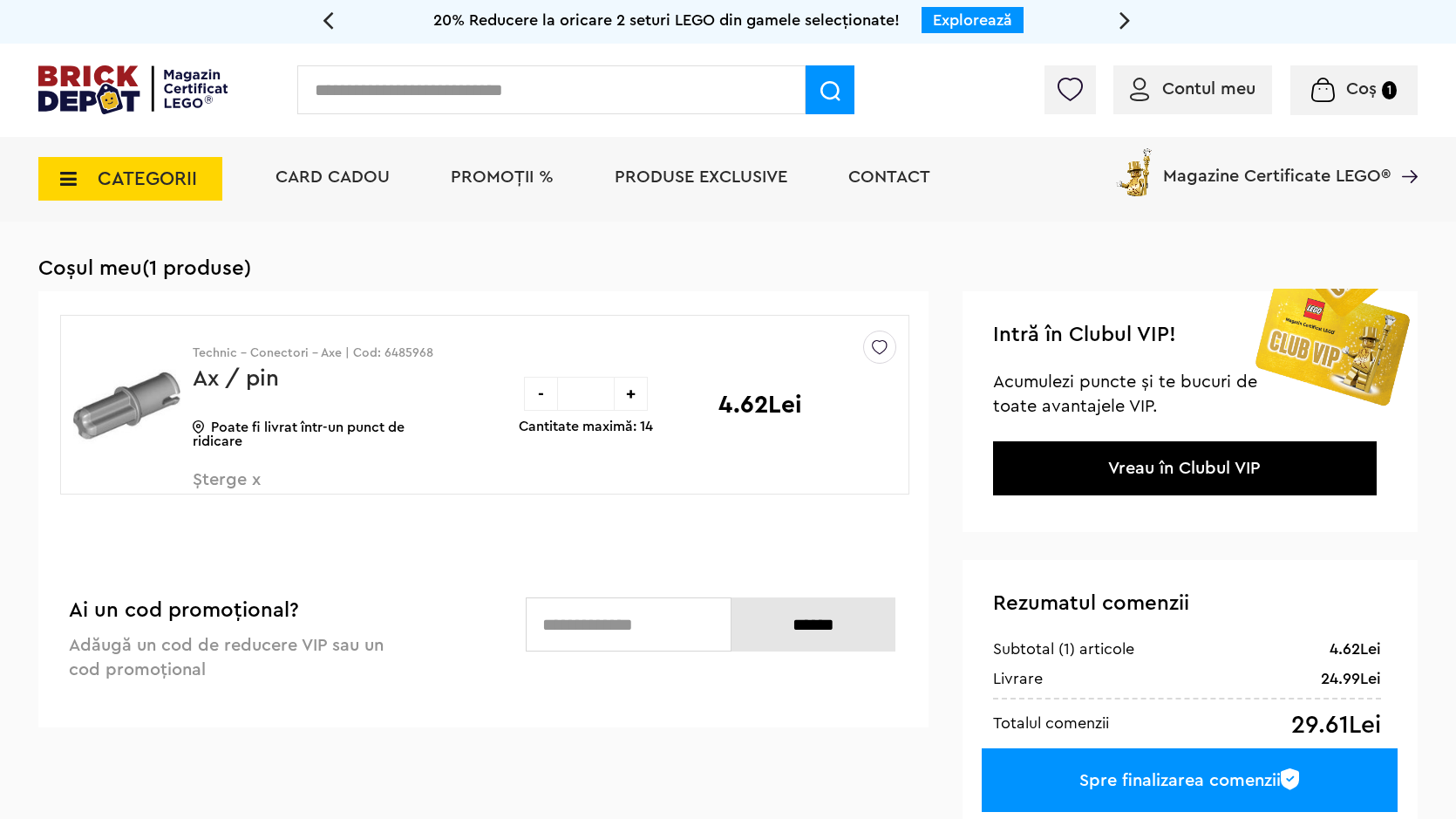
click at [1139, 760] on div "Spre finalizarea comenzii" at bounding box center [1190, 780] width 416 height 64
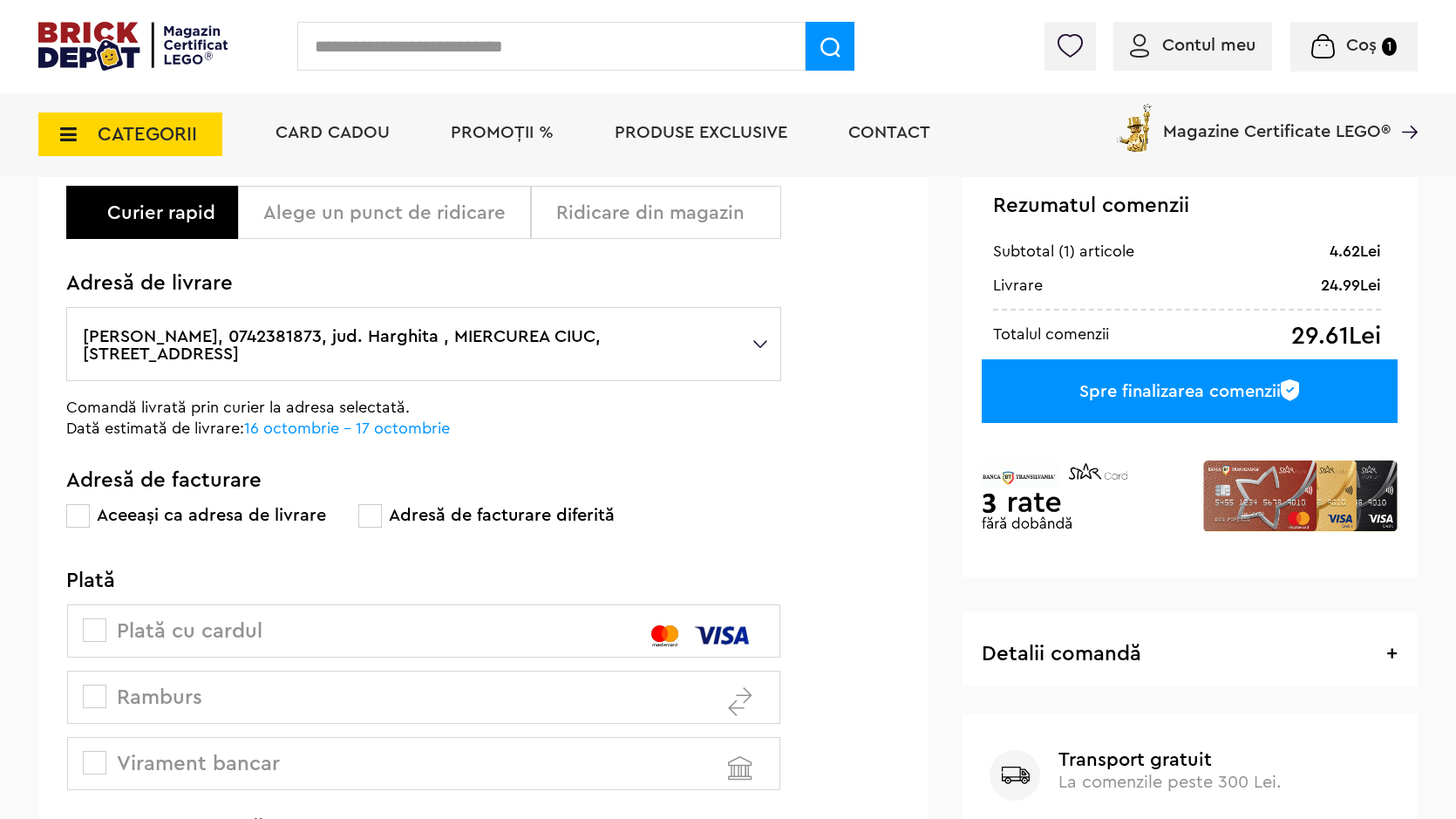
scroll to position [349, 0]
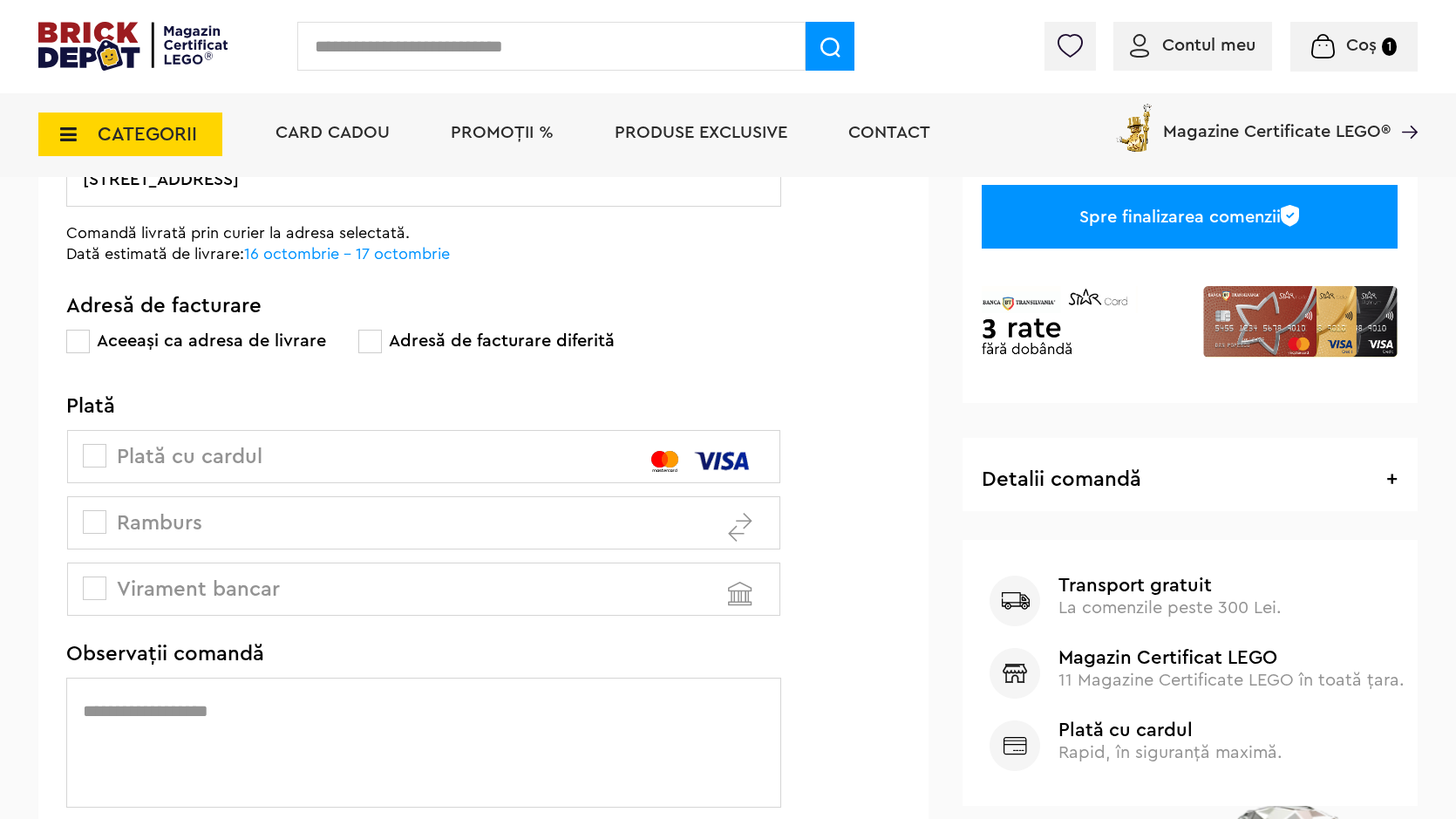
click at [95, 524] on span at bounding box center [95, 522] width 23 height 23
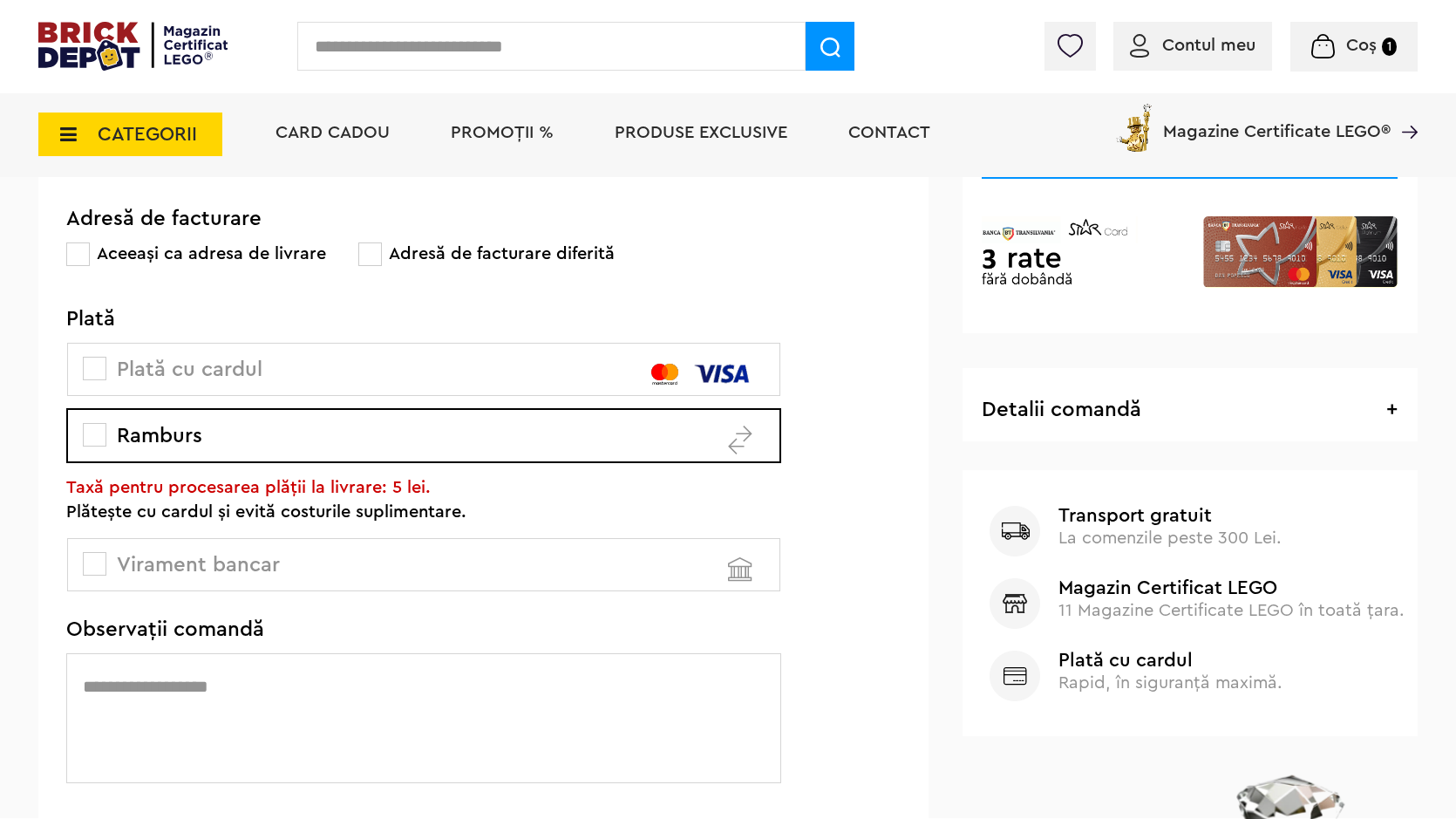
scroll to position [0, 0]
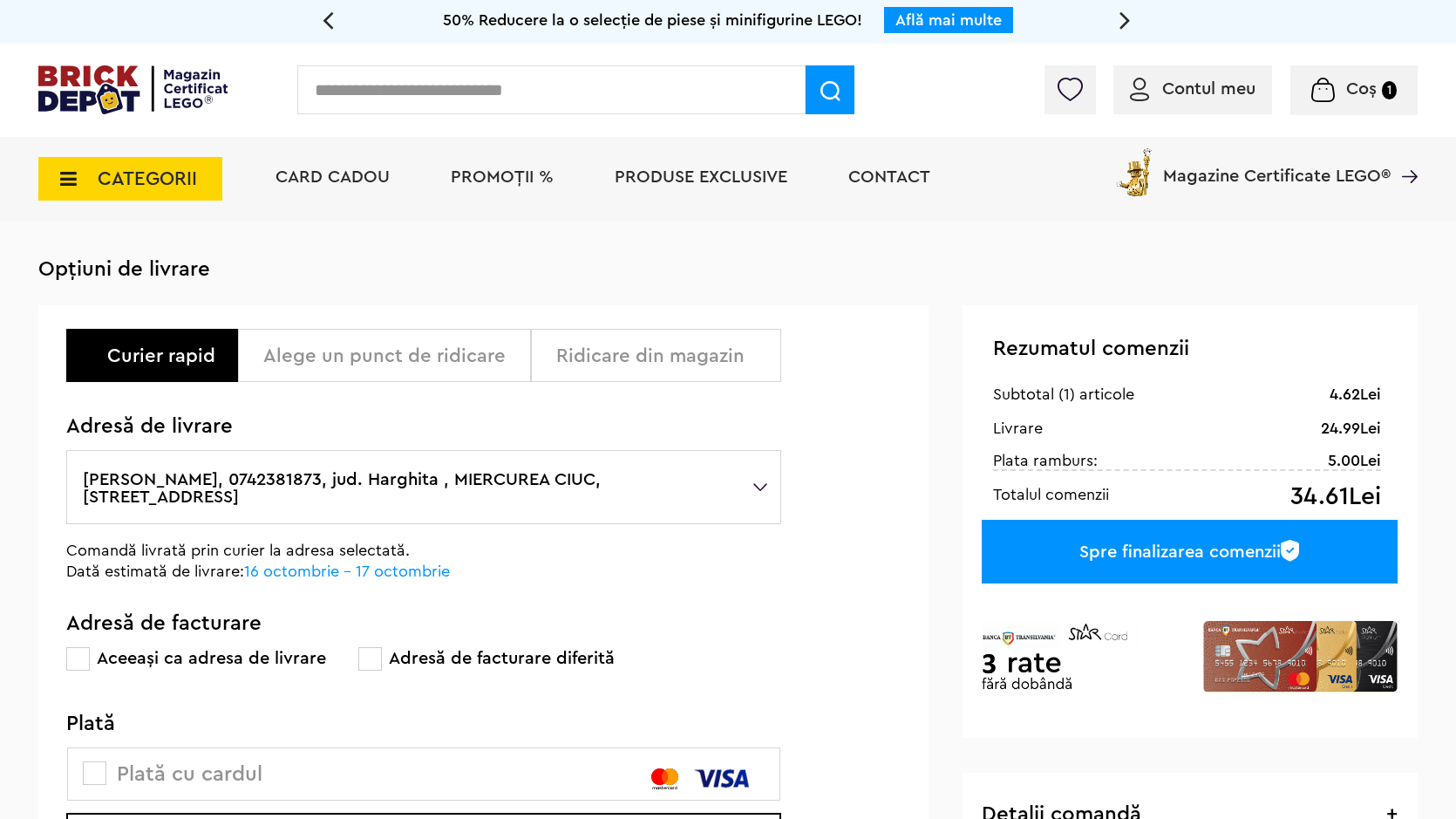
click at [540, 82] on input "text" at bounding box center [551, 90] width 508 height 49
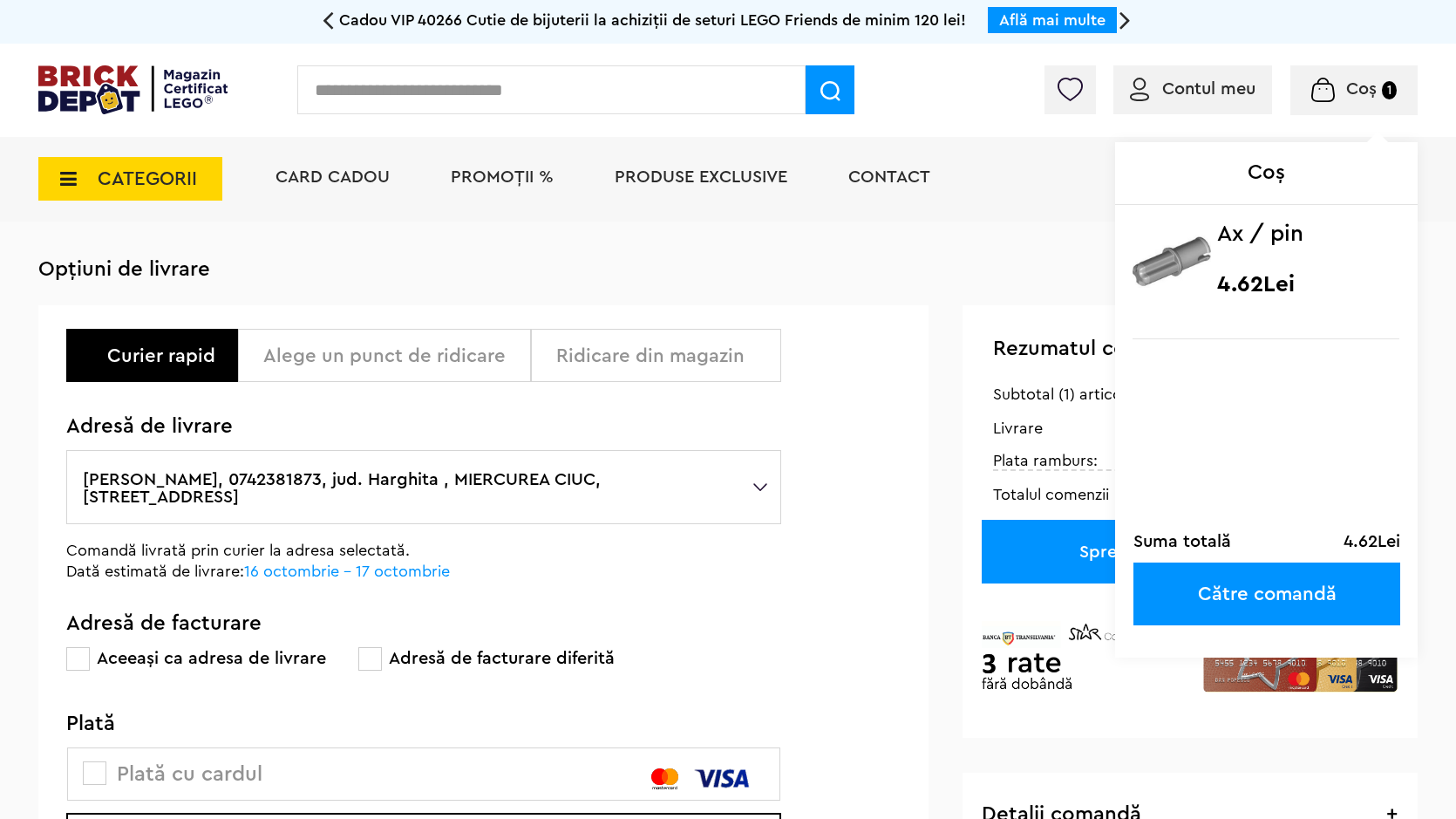
click at [1309, 100] on div "Coș Ax / pin 4.62Lei Suma totală 4.62Lei Către comandă" at bounding box center [1284, 94] width 267 height 18
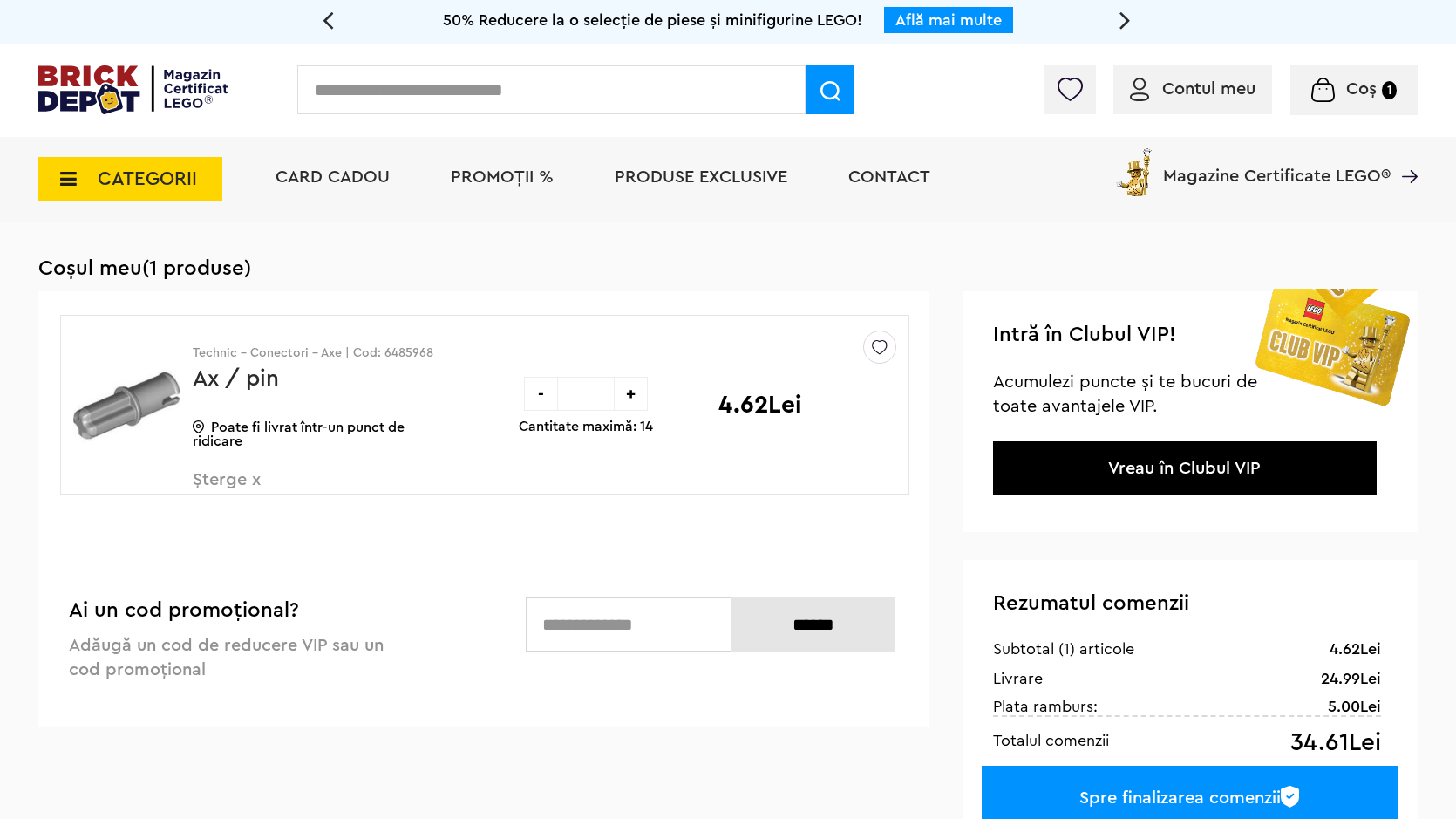
click at [546, 402] on div "-" at bounding box center [540, 393] width 34 height 34
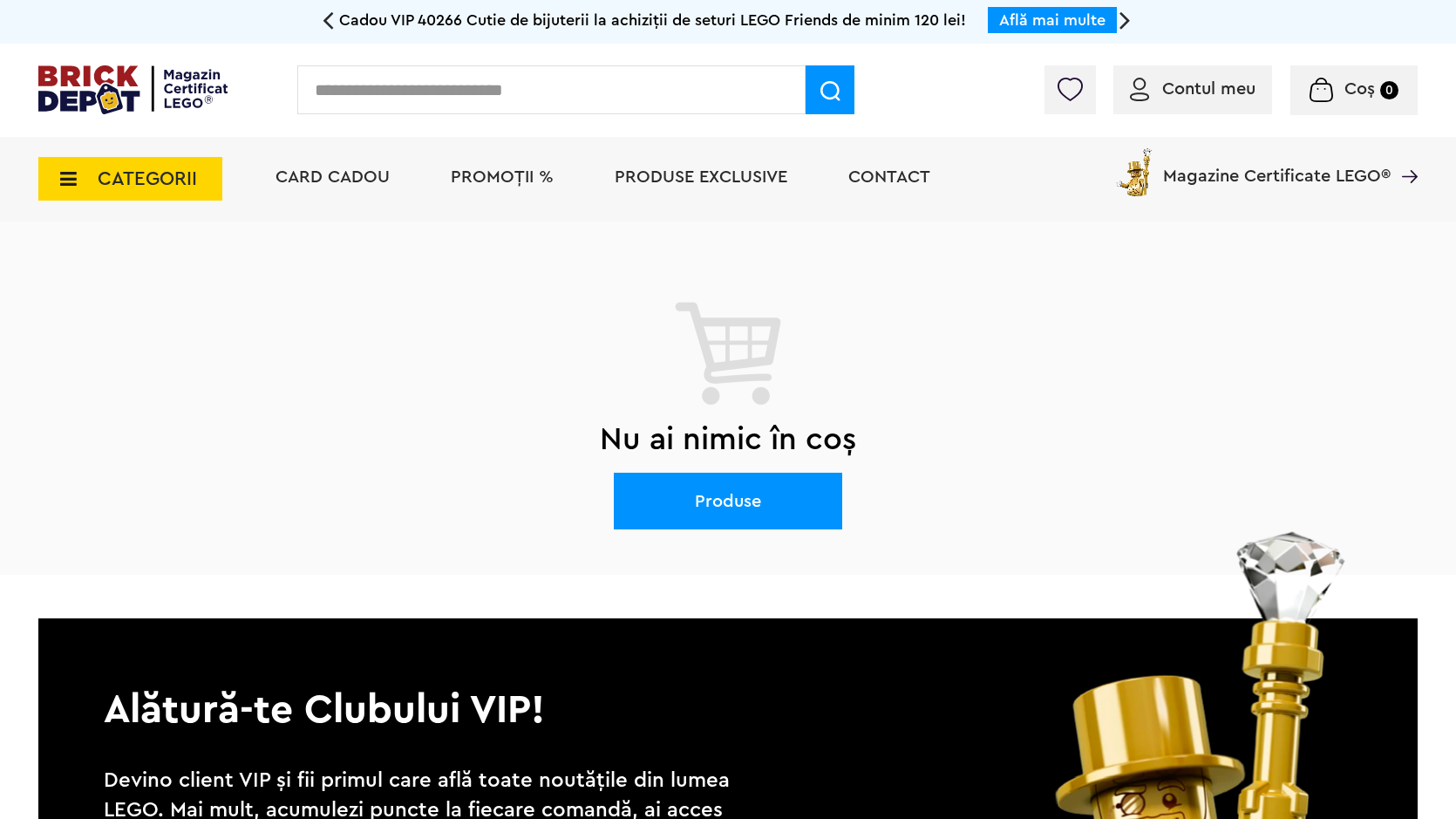
click at [559, 84] on input "text" at bounding box center [551, 90] width 508 height 49
click at [145, 189] on span "CATEGORII" at bounding box center [148, 179] width 100 height 20
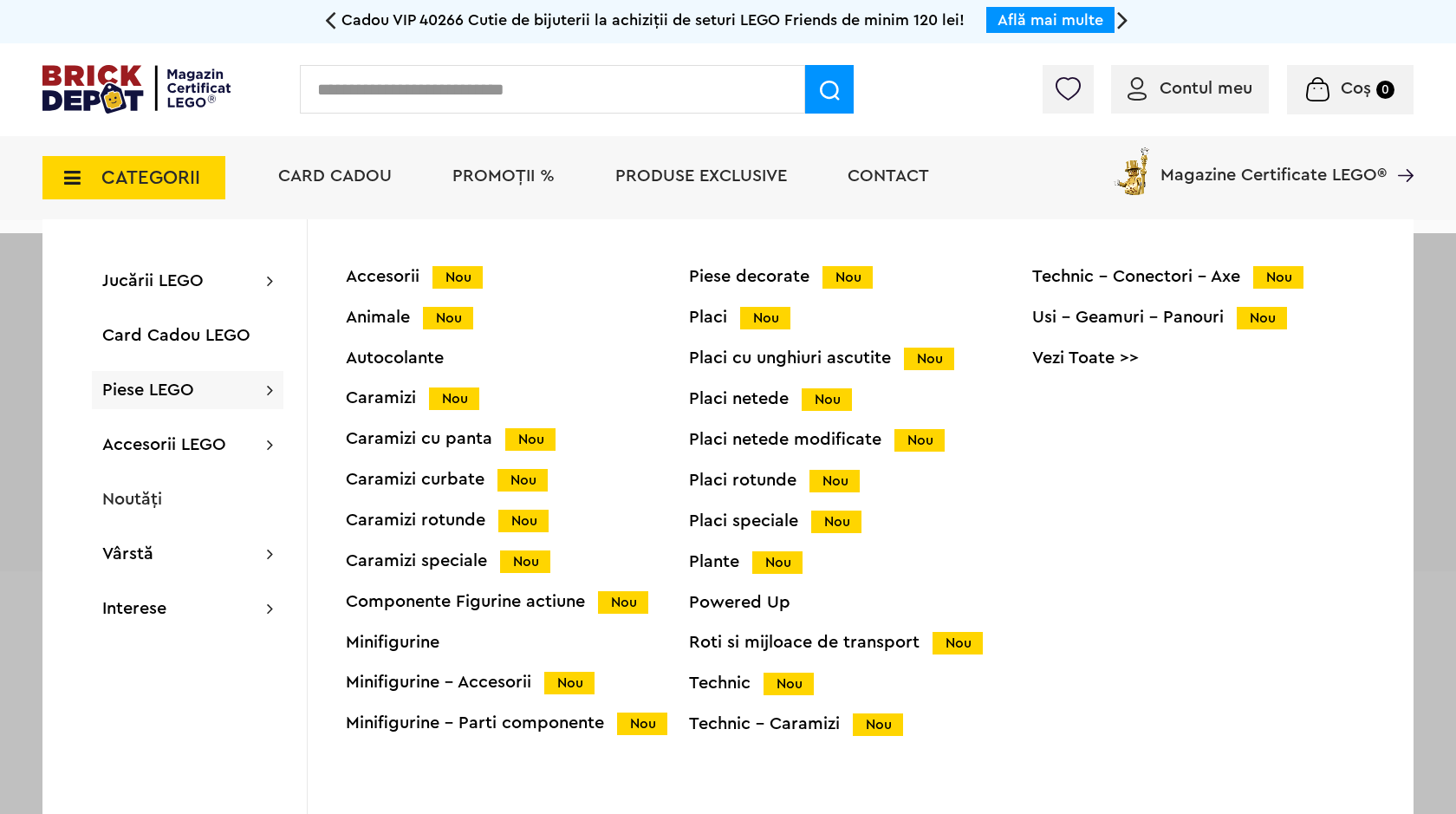
click at [164, 389] on span "Piese LEGO" at bounding box center [148, 390] width 92 height 17
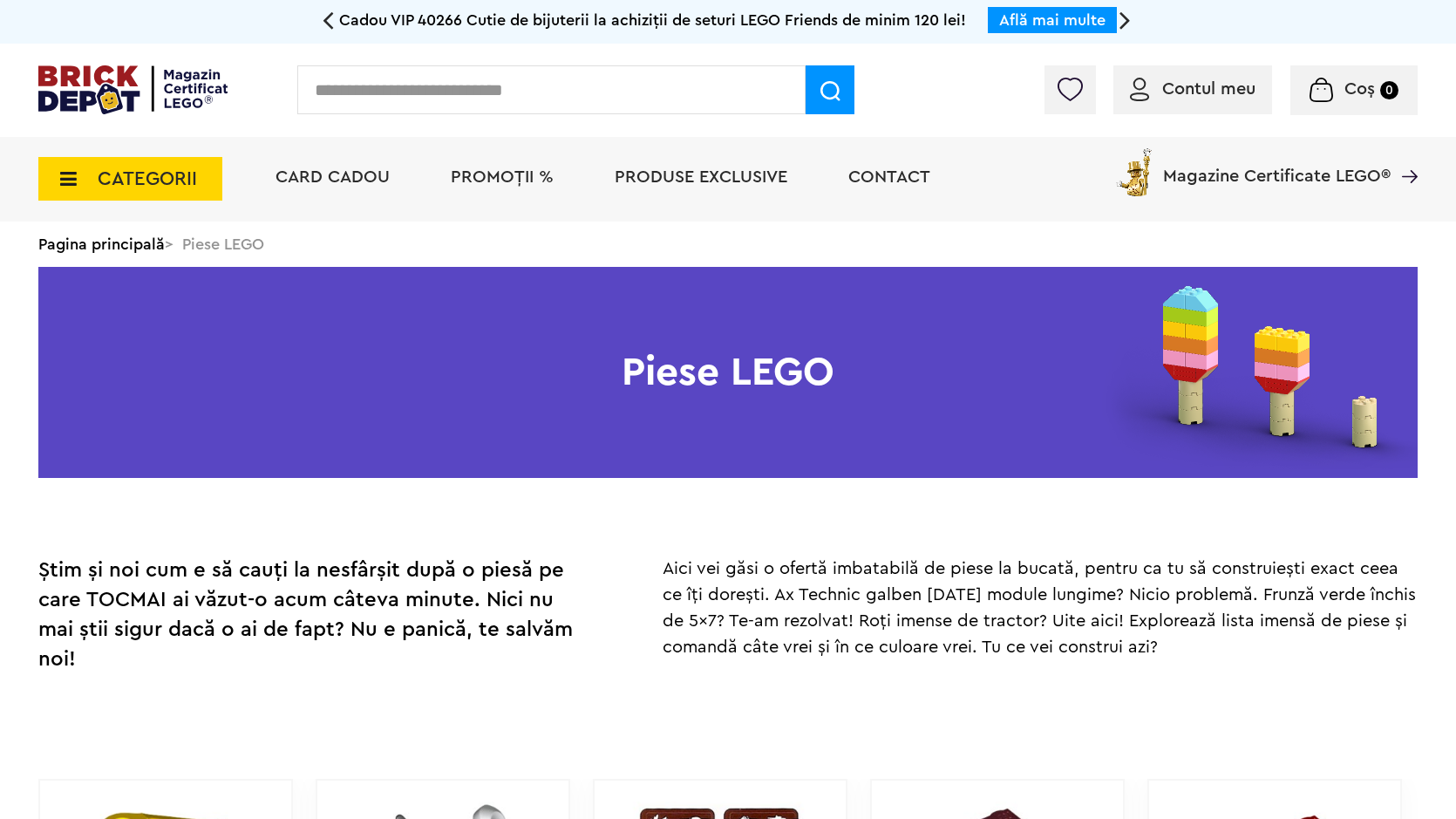
click at [144, 189] on span "CATEGORII" at bounding box center [148, 179] width 100 height 20
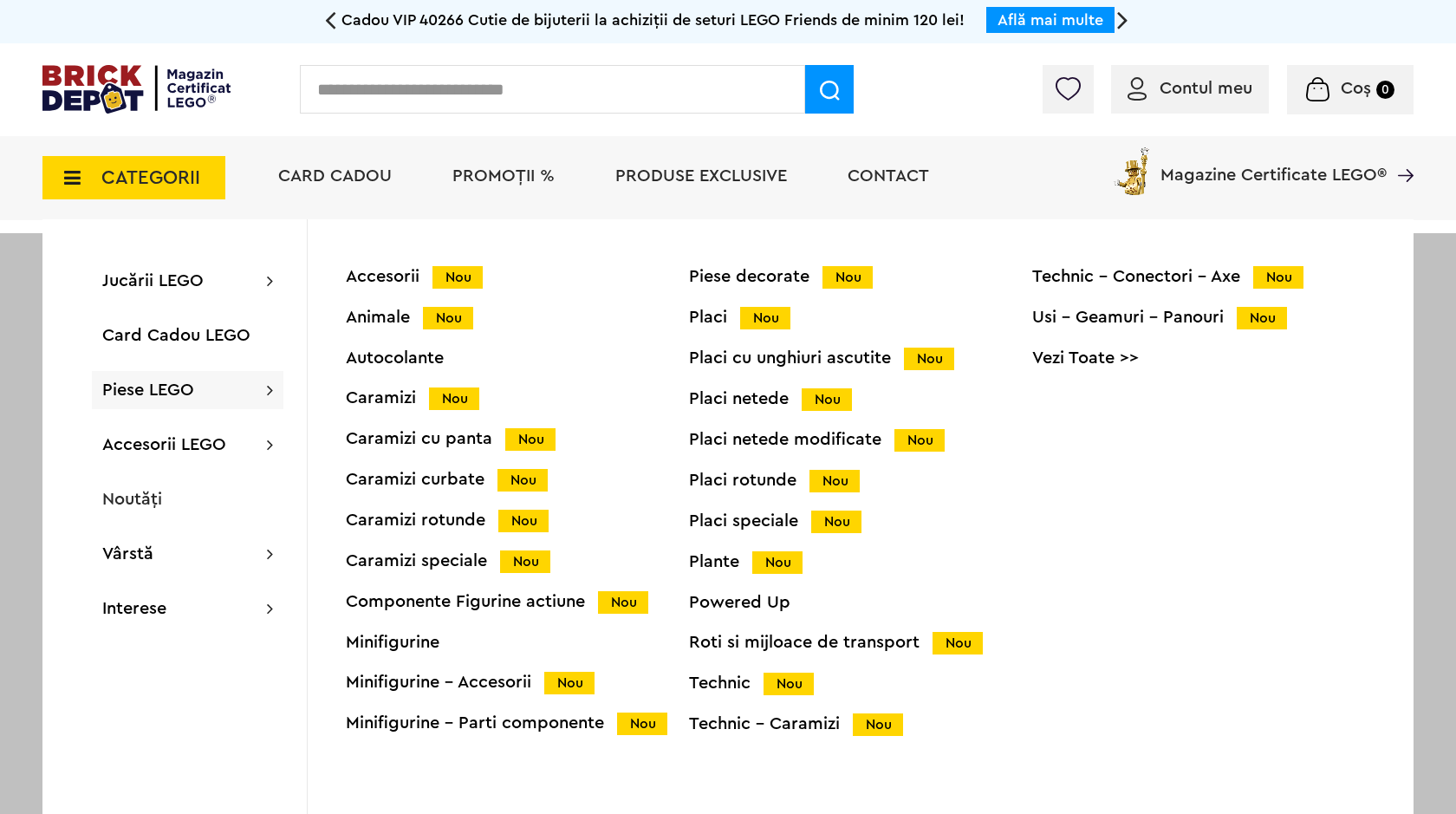
click at [730, 686] on div "Technic Nou" at bounding box center [860, 683] width 343 height 18
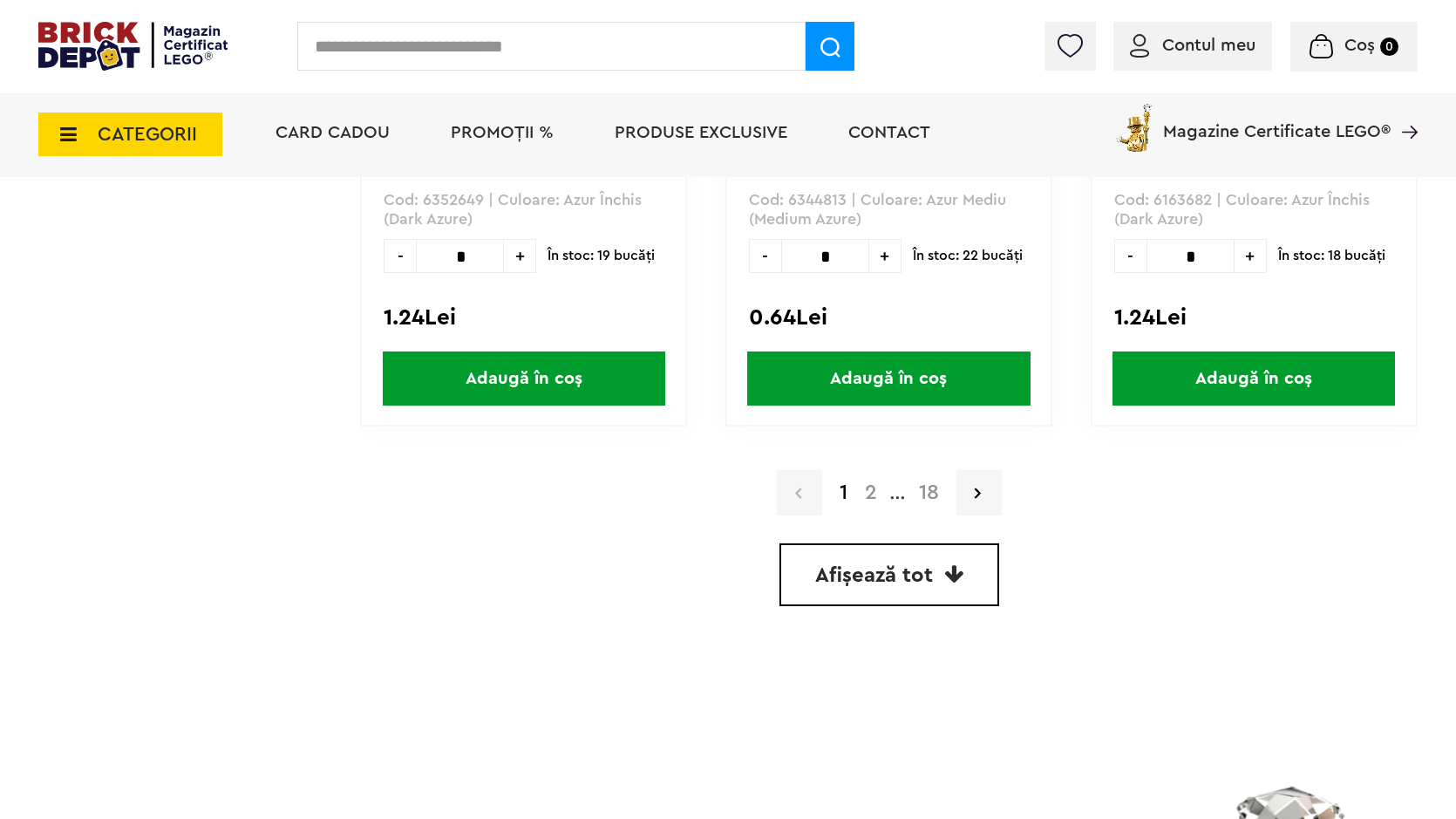
scroll to position [4578, 0]
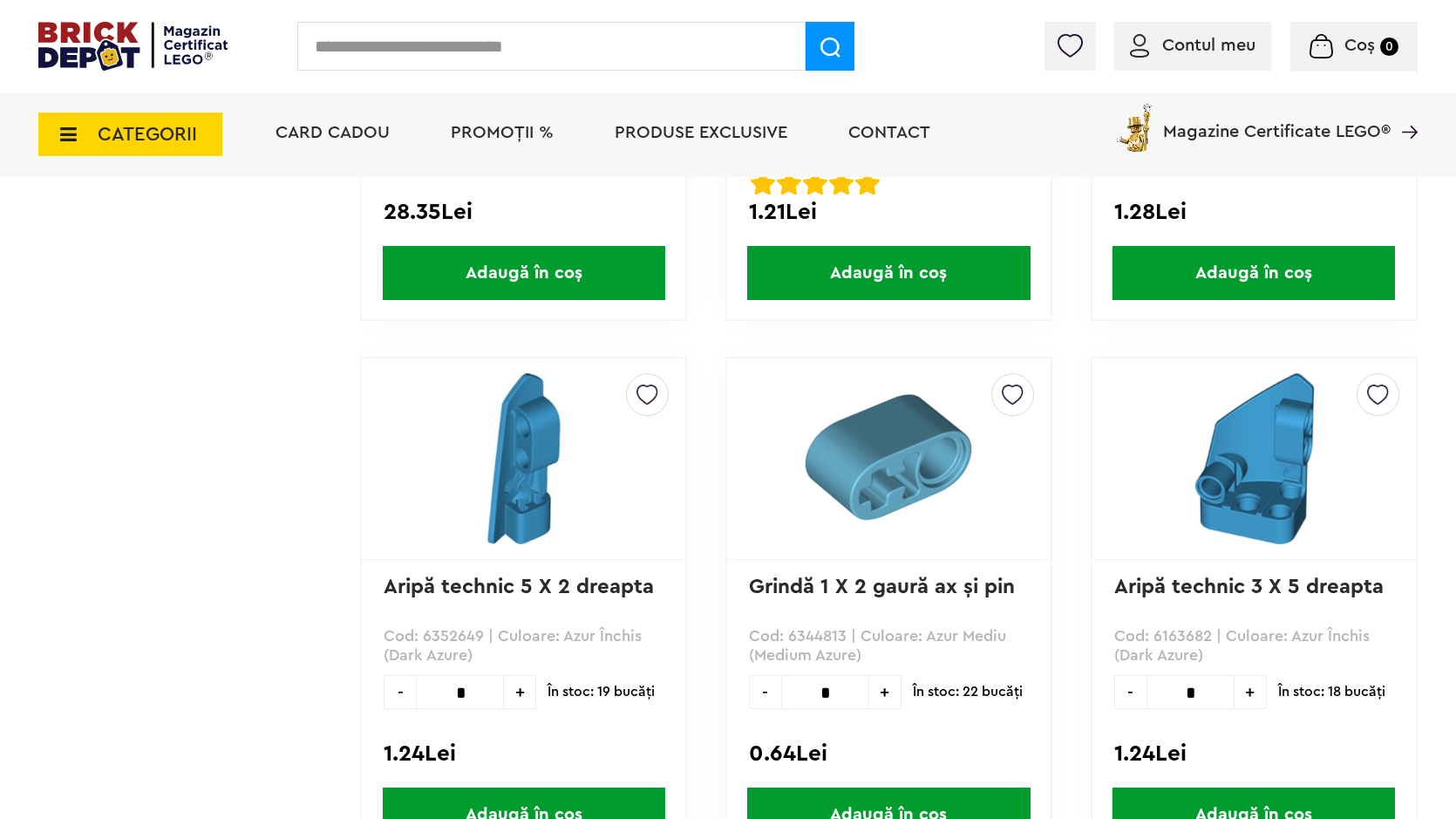
click at [371, 45] on input "text" at bounding box center [551, 46] width 508 height 49
click at [377, 58] on input "text" at bounding box center [551, 46] width 508 height 49
type input "*"
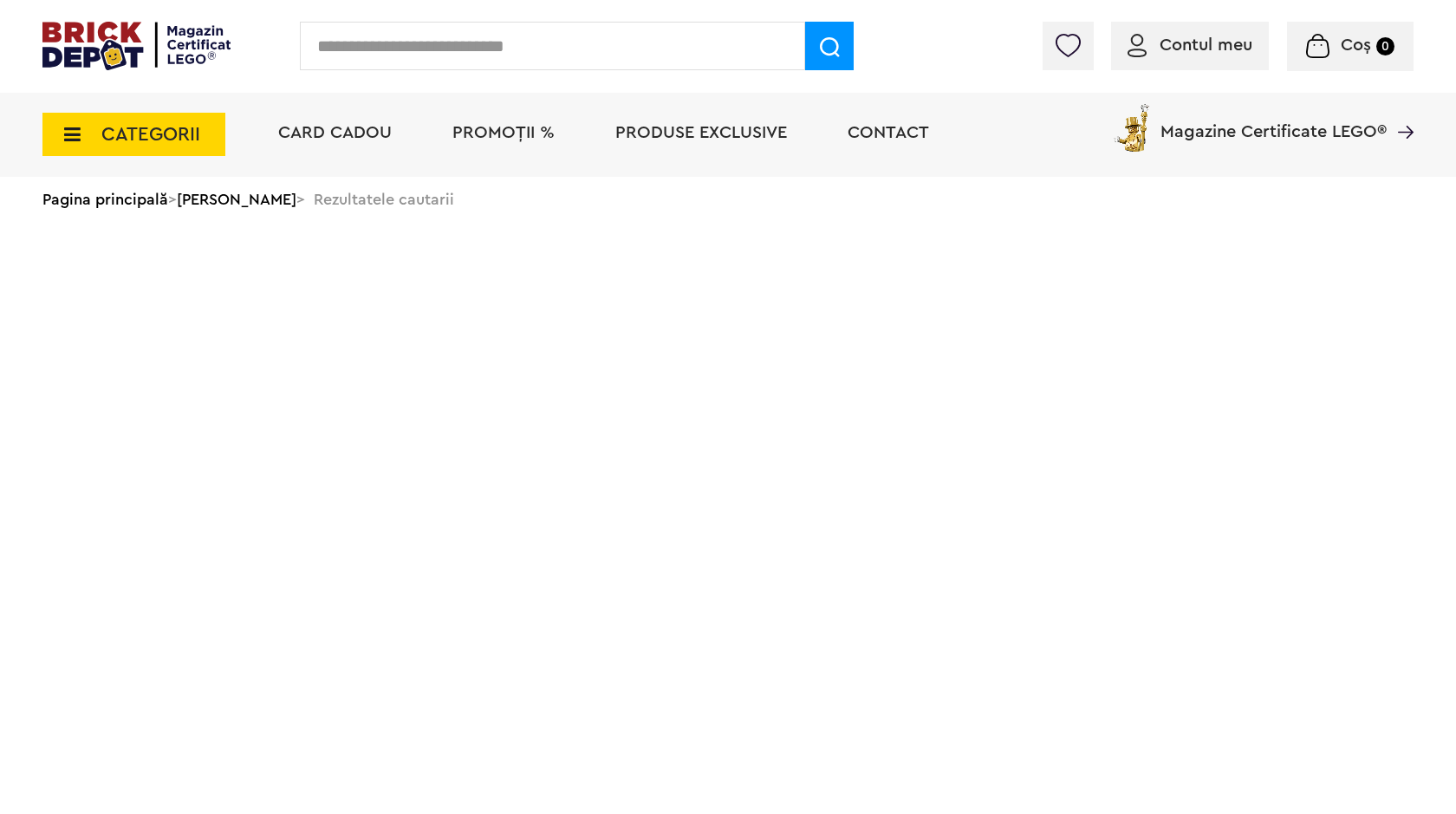
click at [545, 50] on input "text" at bounding box center [553, 46] width 505 height 49
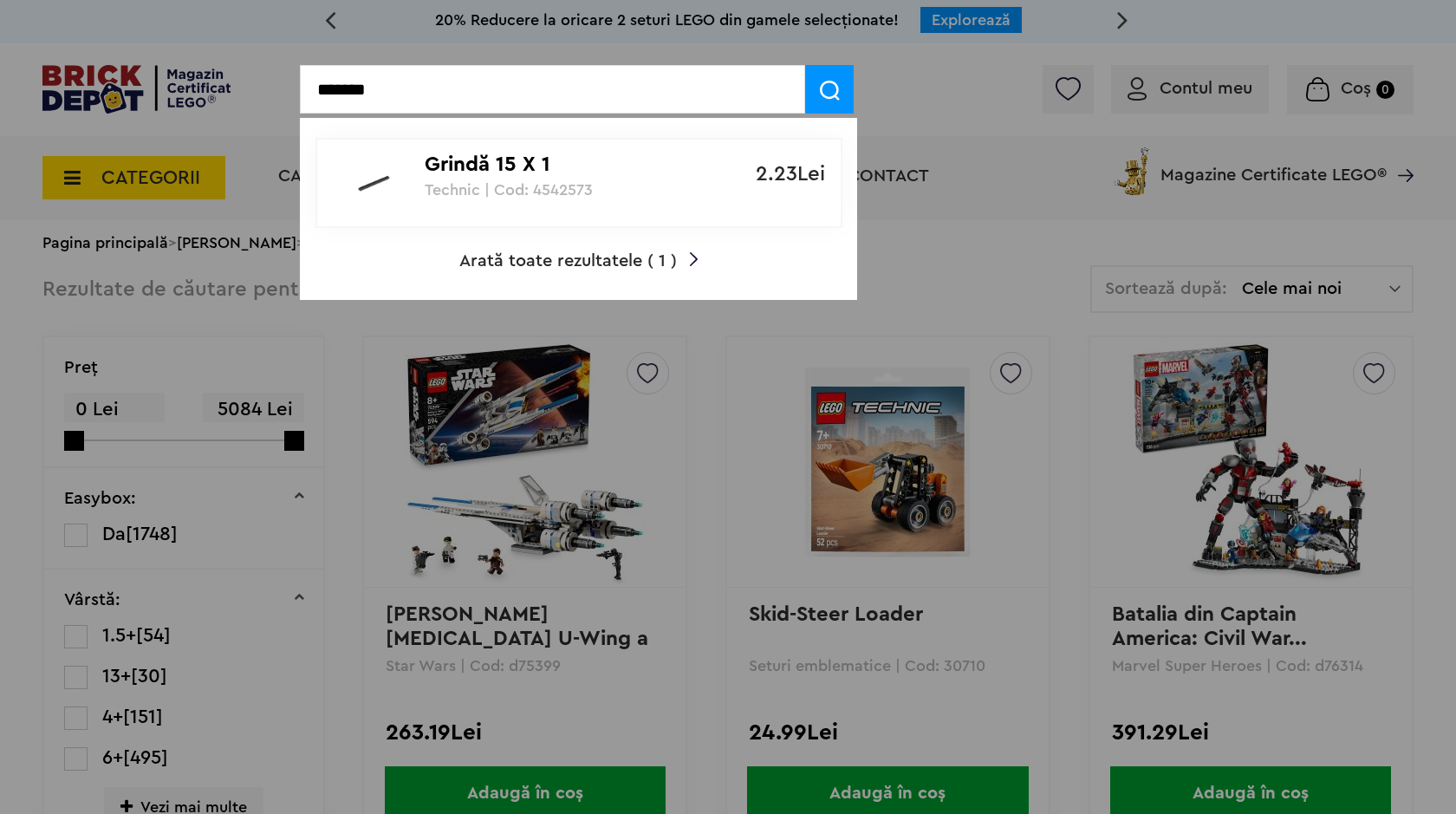
type input "*******"
click at [584, 187] on p "Technic | Cod: 4542573" at bounding box center [569, 189] width 289 height 17
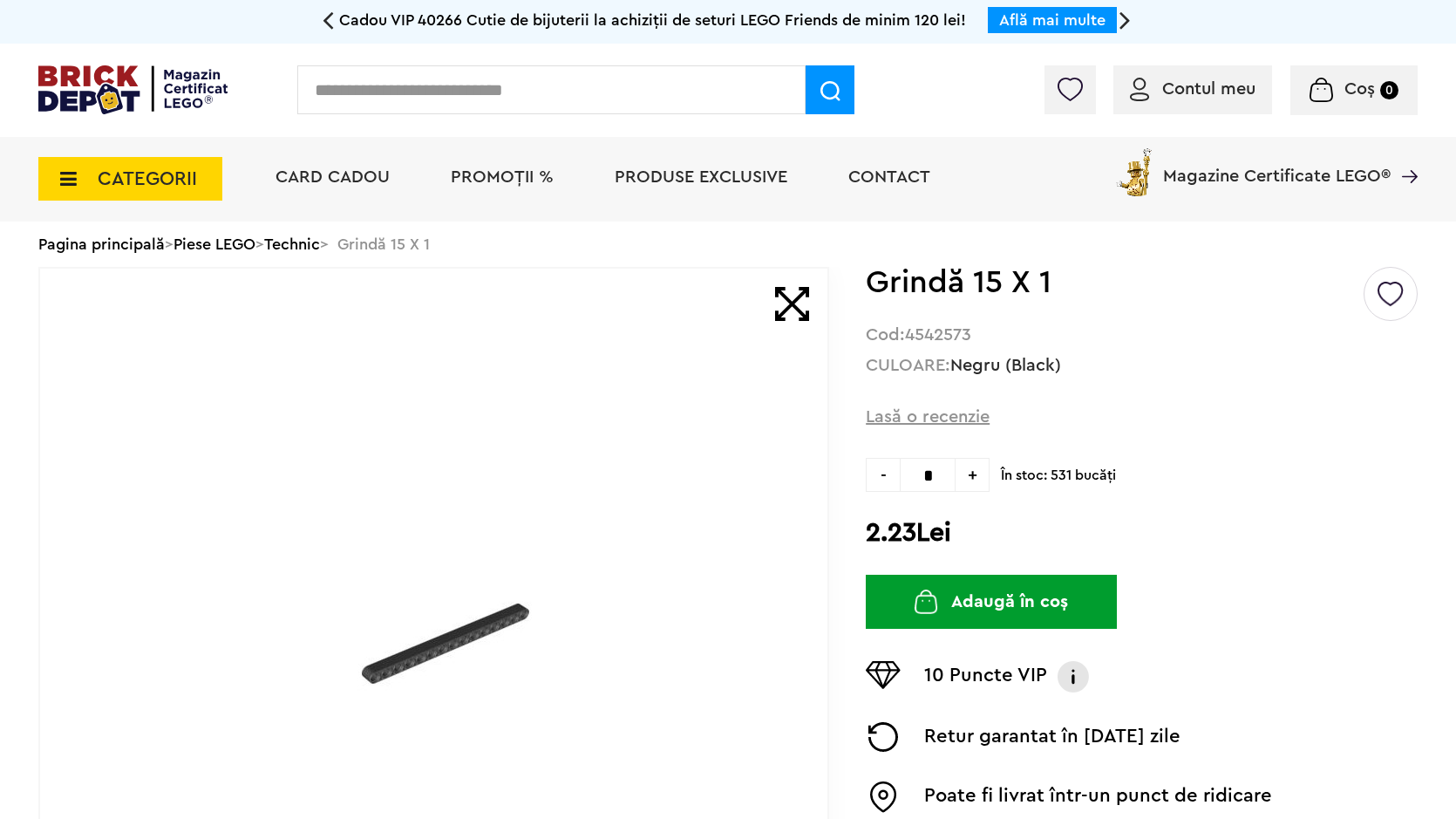
click at [965, 490] on span "+" at bounding box center [972, 474] width 34 height 34
type input "*"
click at [948, 604] on button "Adaugă în coș" at bounding box center [991, 601] width 251 height 54
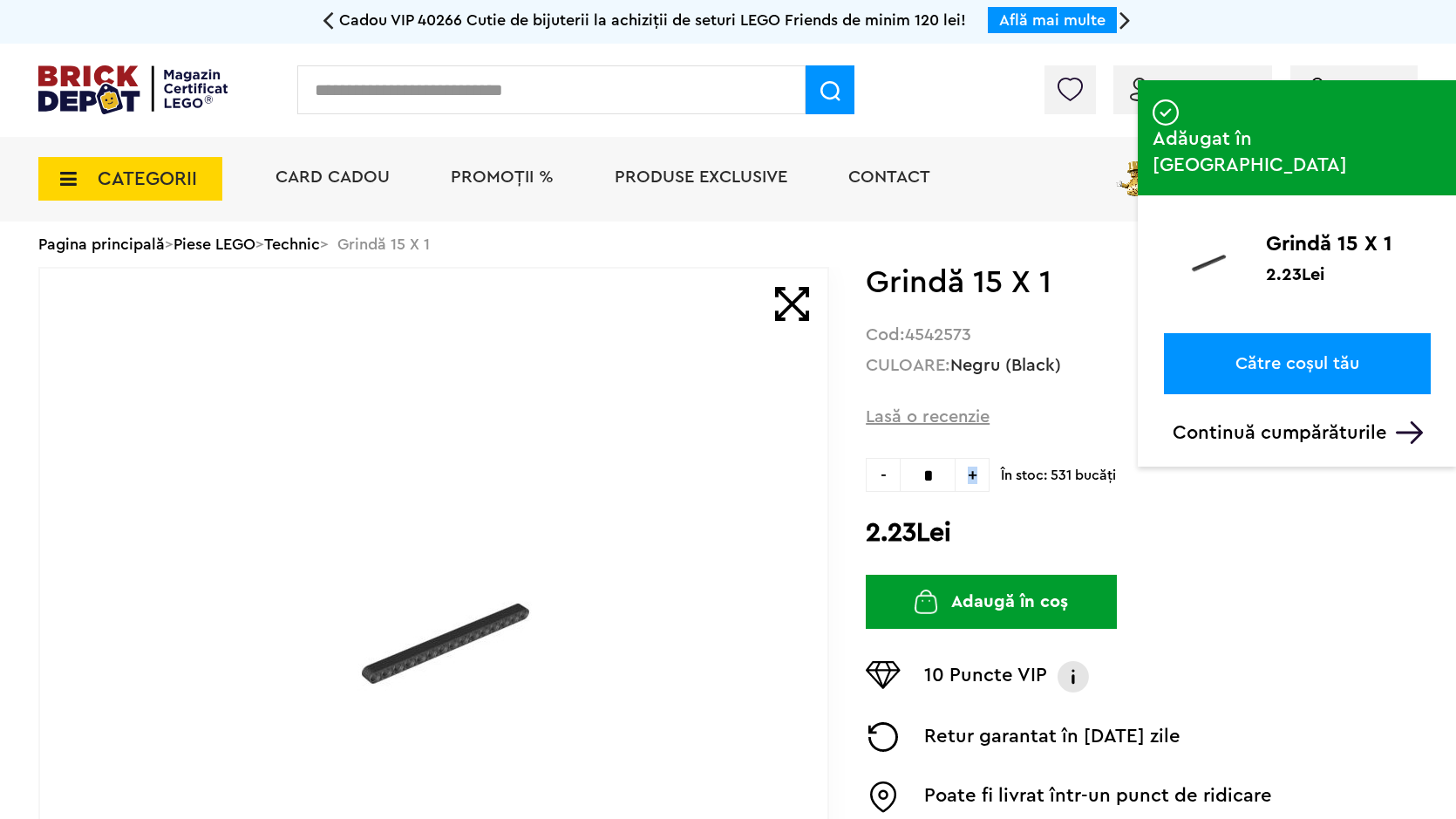
click at [837, 97] on img at bounding box center [831, 91] width 21 height 21
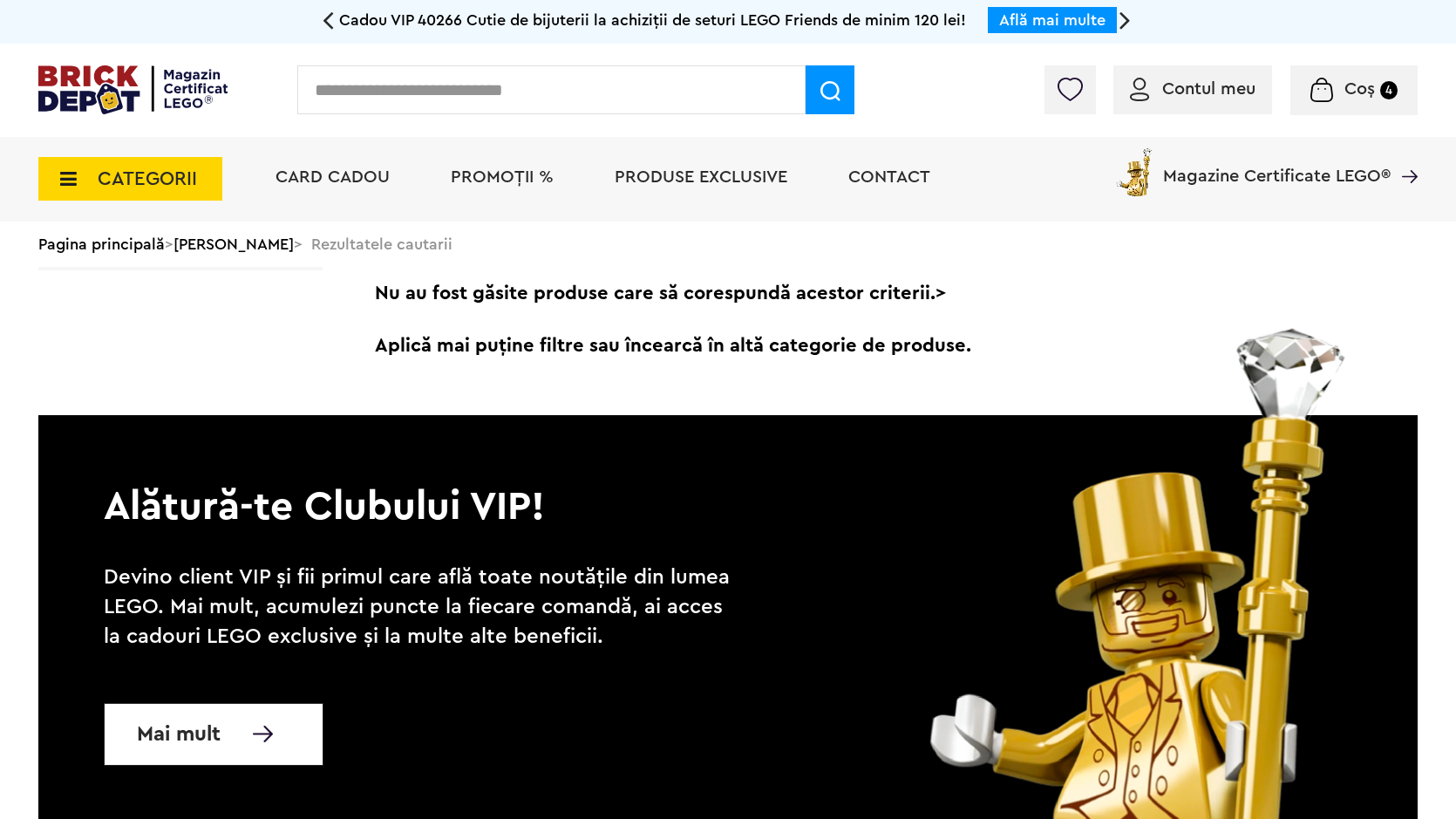
click at [773, 86] on input "text" at bounding box center [551, 90] width 508 height 49
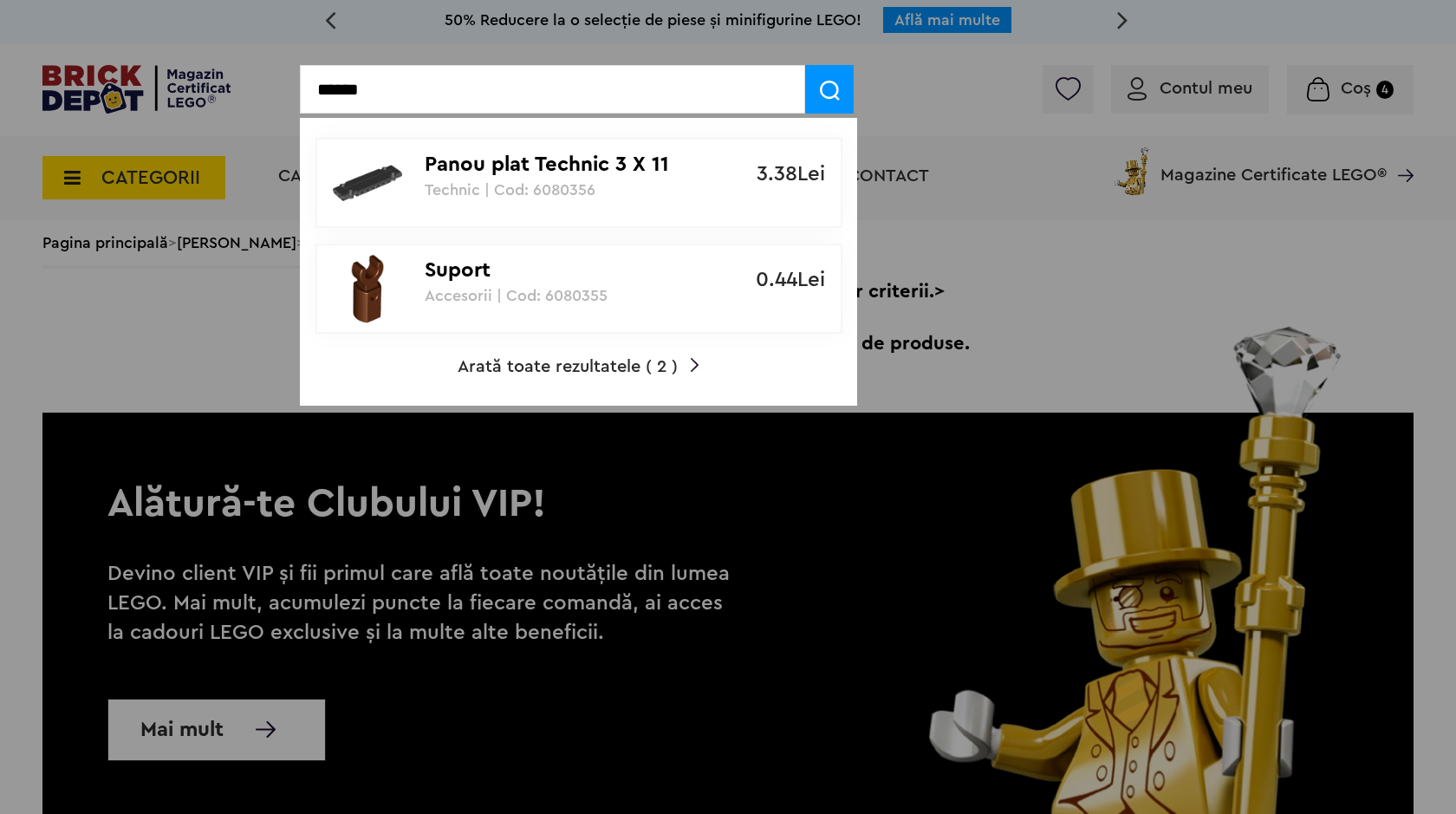
type input "******"
click at [671, 187] on p "Technic | Cod: 6080356" at bounding box center [569, 189] width 289 height 17
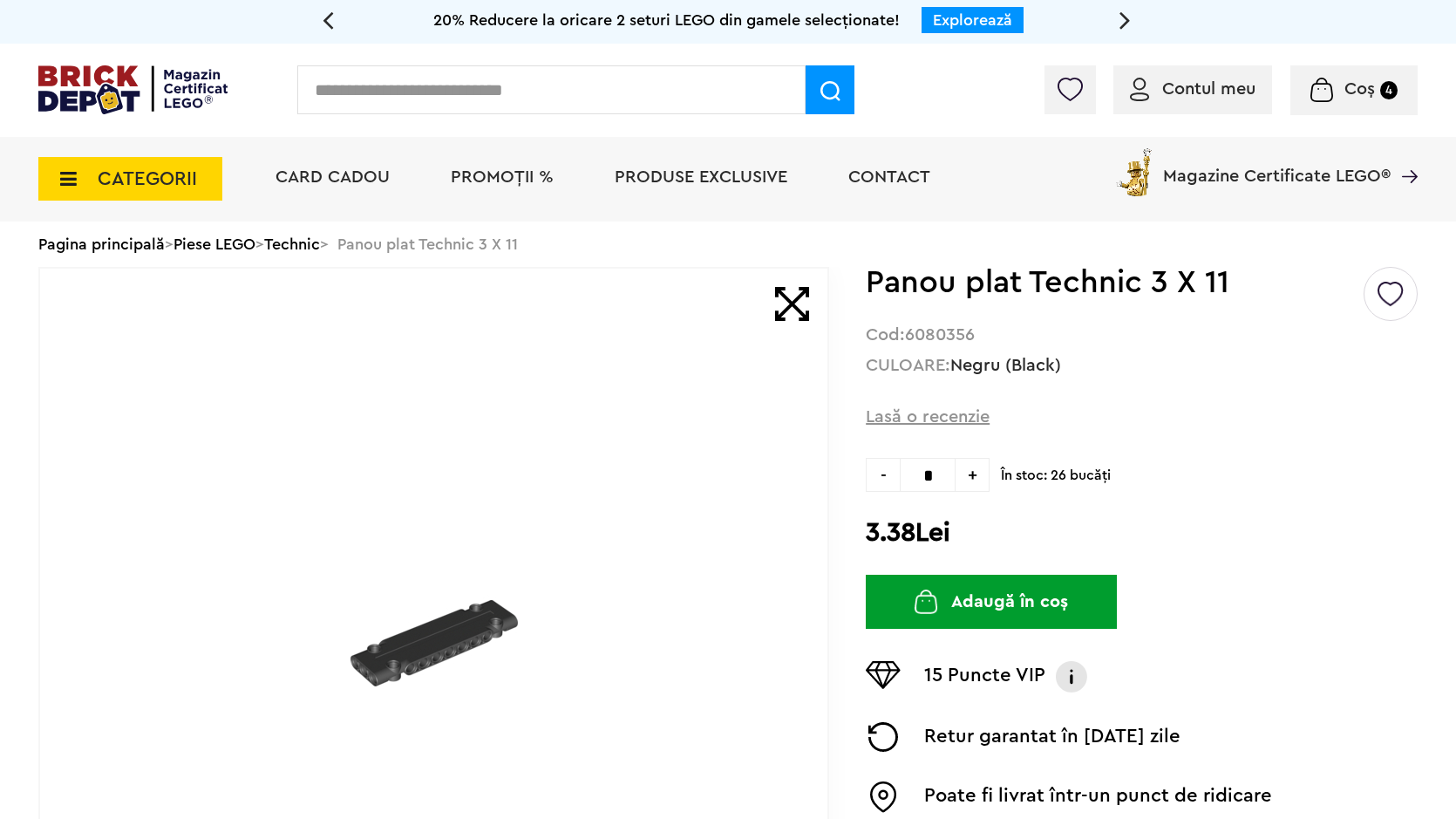
click at [1001, 603] on button "Adaugă în coș" at bounding box center [991, 601] width 251 height 54
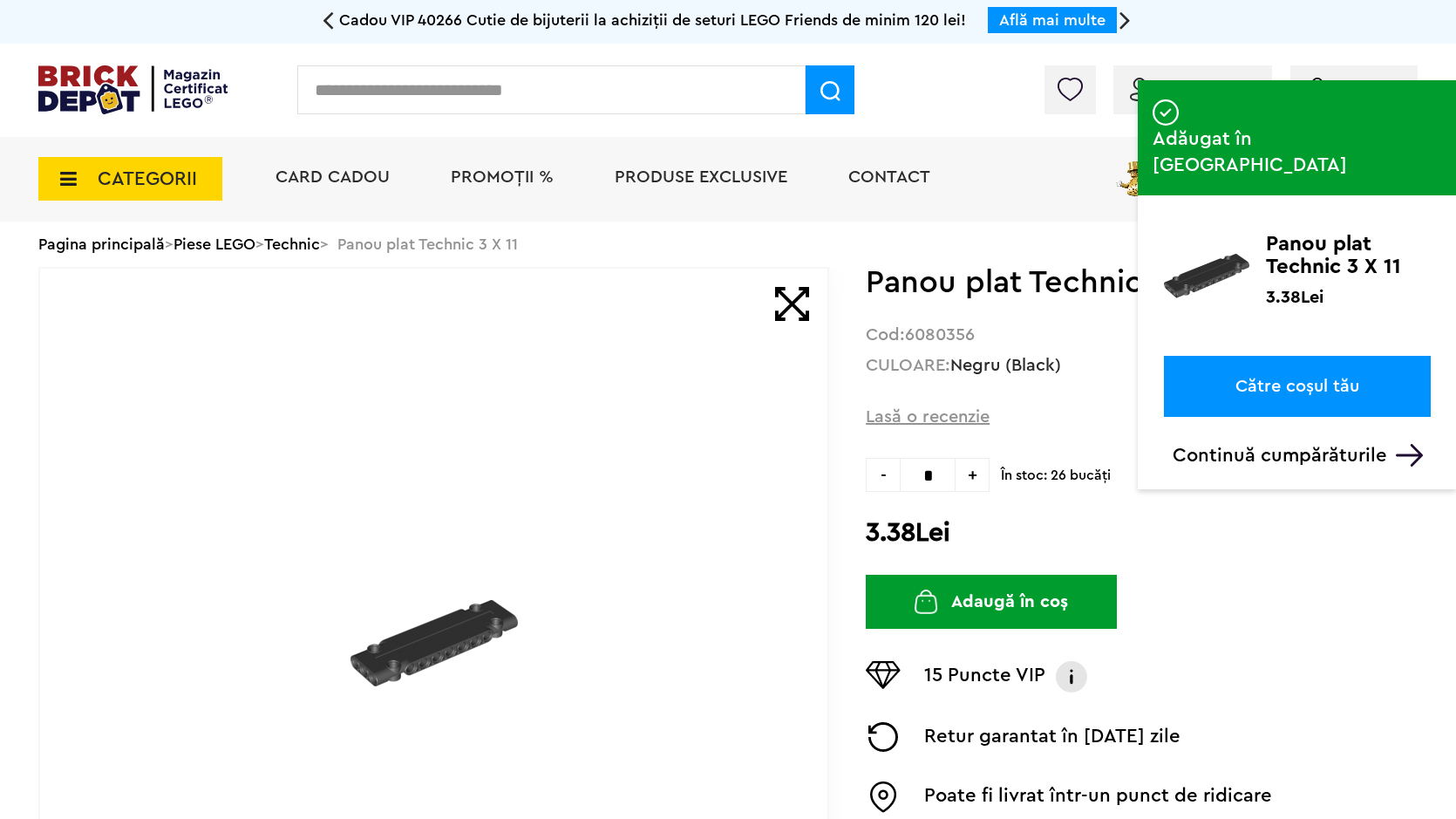
click at [578, 98] on input "text" at bounding box center [551, 90] width 508 height 49
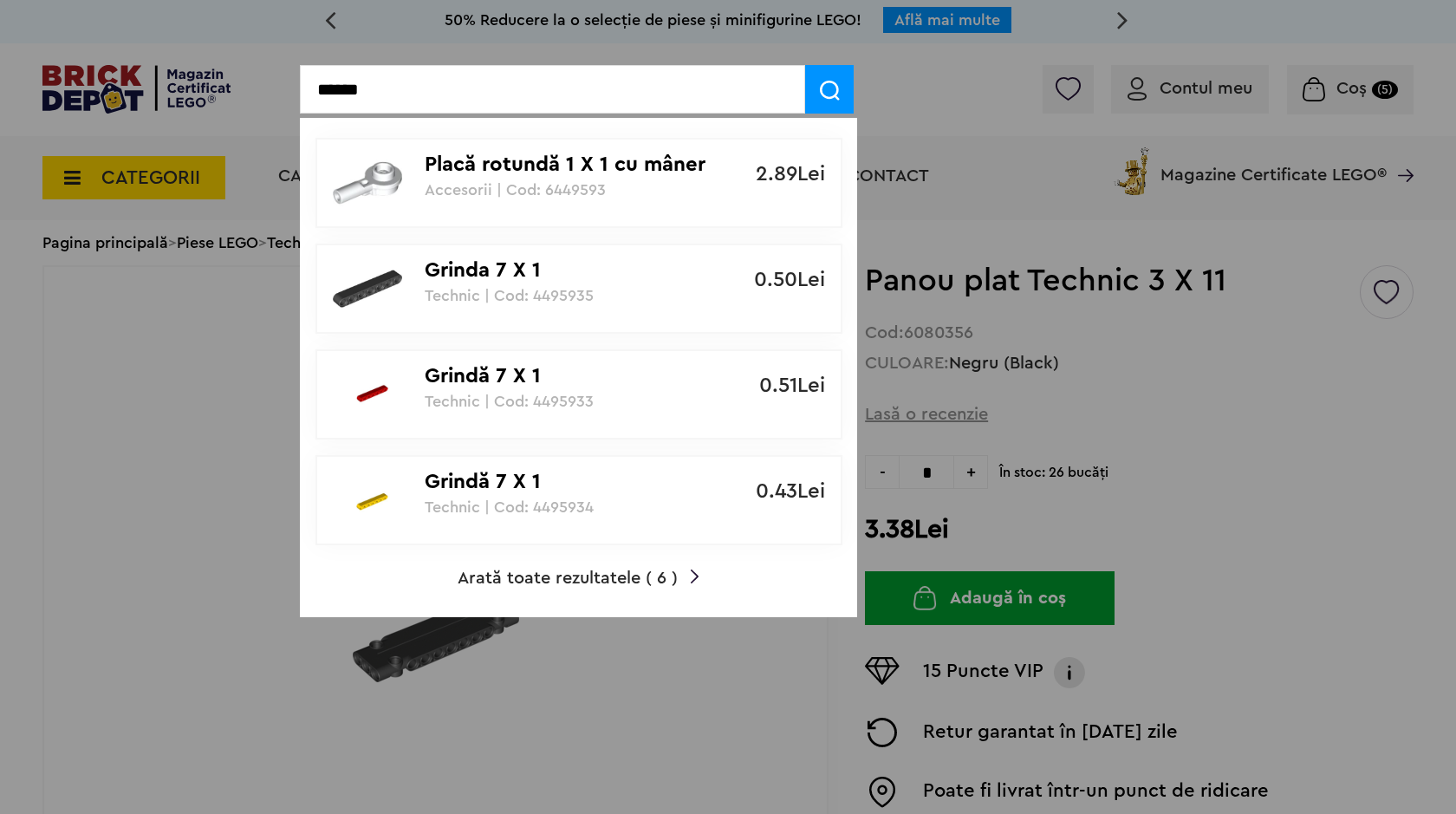
type input "******"
click at [511, 275] on p "Grinda 7 X 1" at bounding box center [569, 271] width 289 height 25
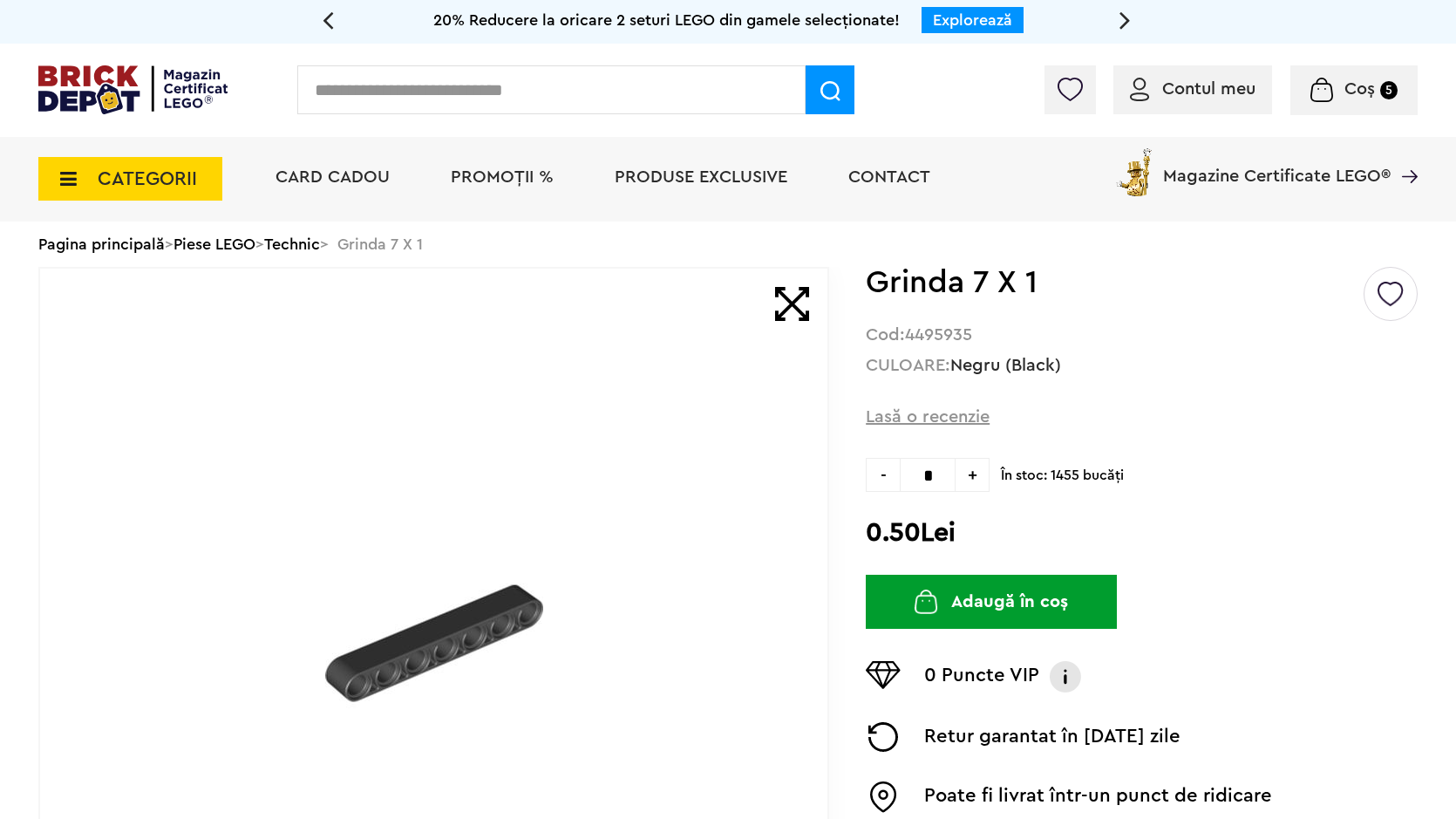
click at [964, 478] on span "+" at bounding box center [972, 474] width 34 height 34
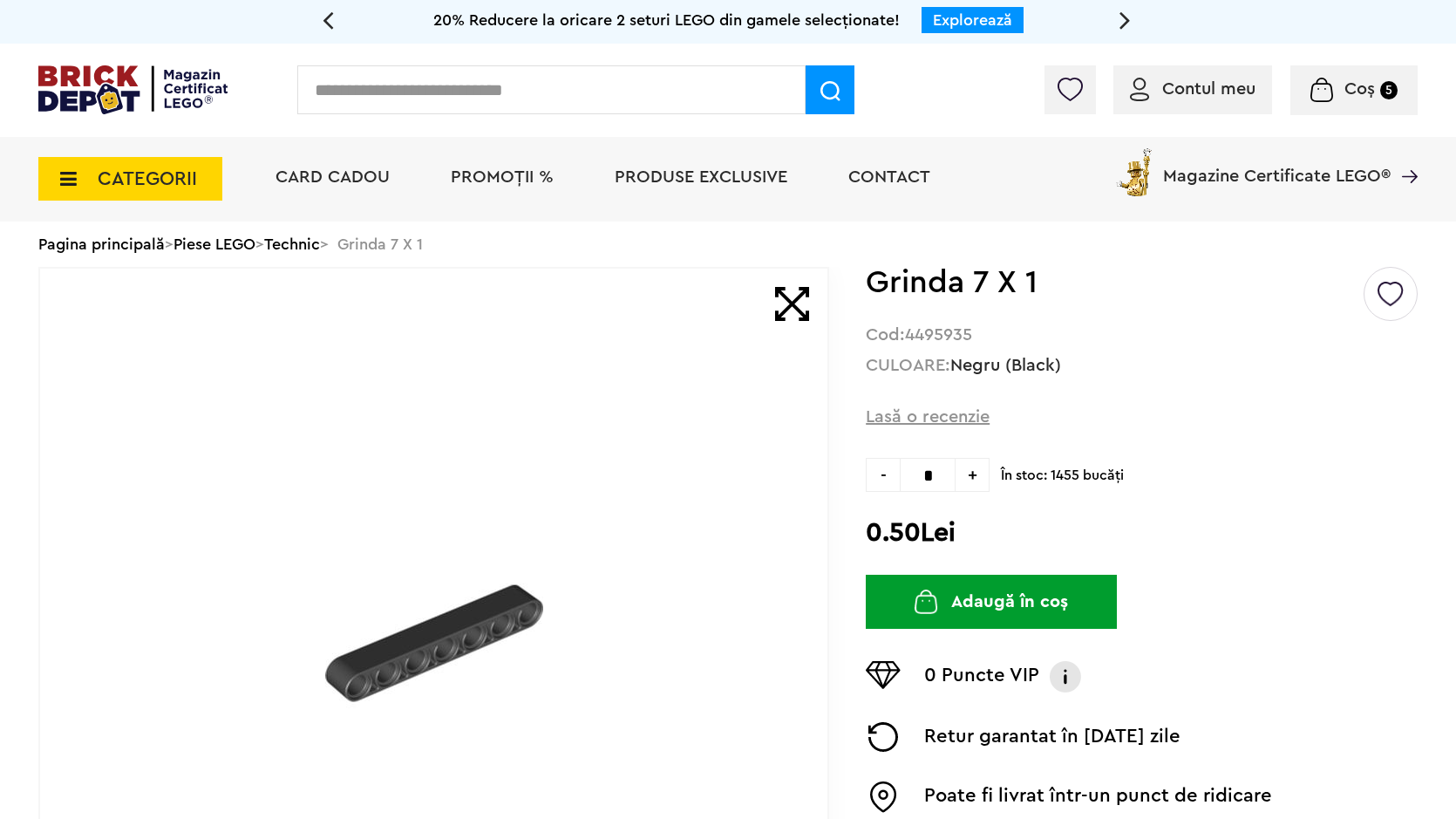
click at [886, 477] on span "-" at bounding box center [882, 474] width 34 height 34
type input "*"
click at [959, 600] on button "Adaugă în coș" at bounding box center [991, 601] width 251 height 54
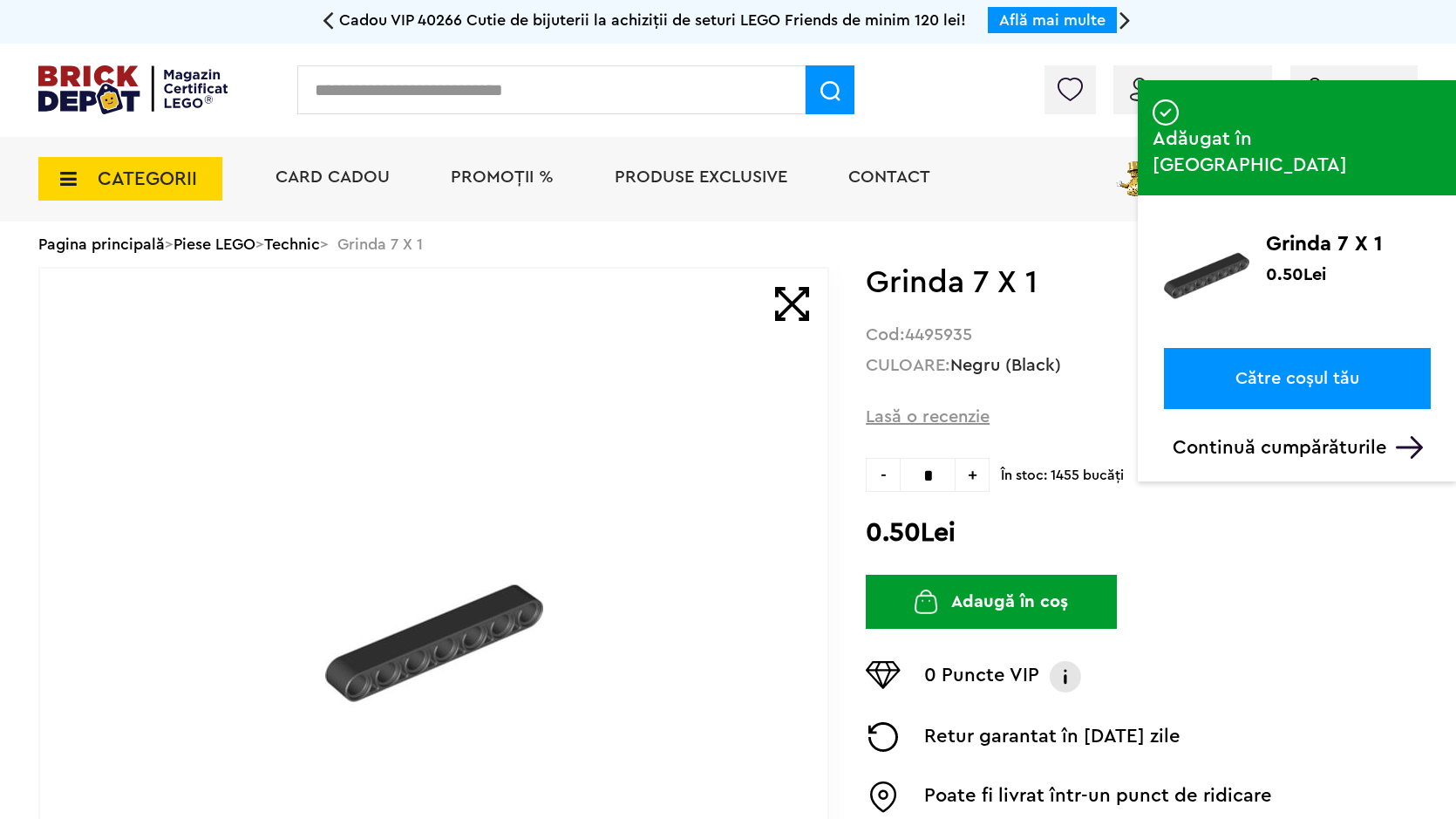
click at [528, 98] on input "text" at bounding box center [551, 90] width 508 height 49
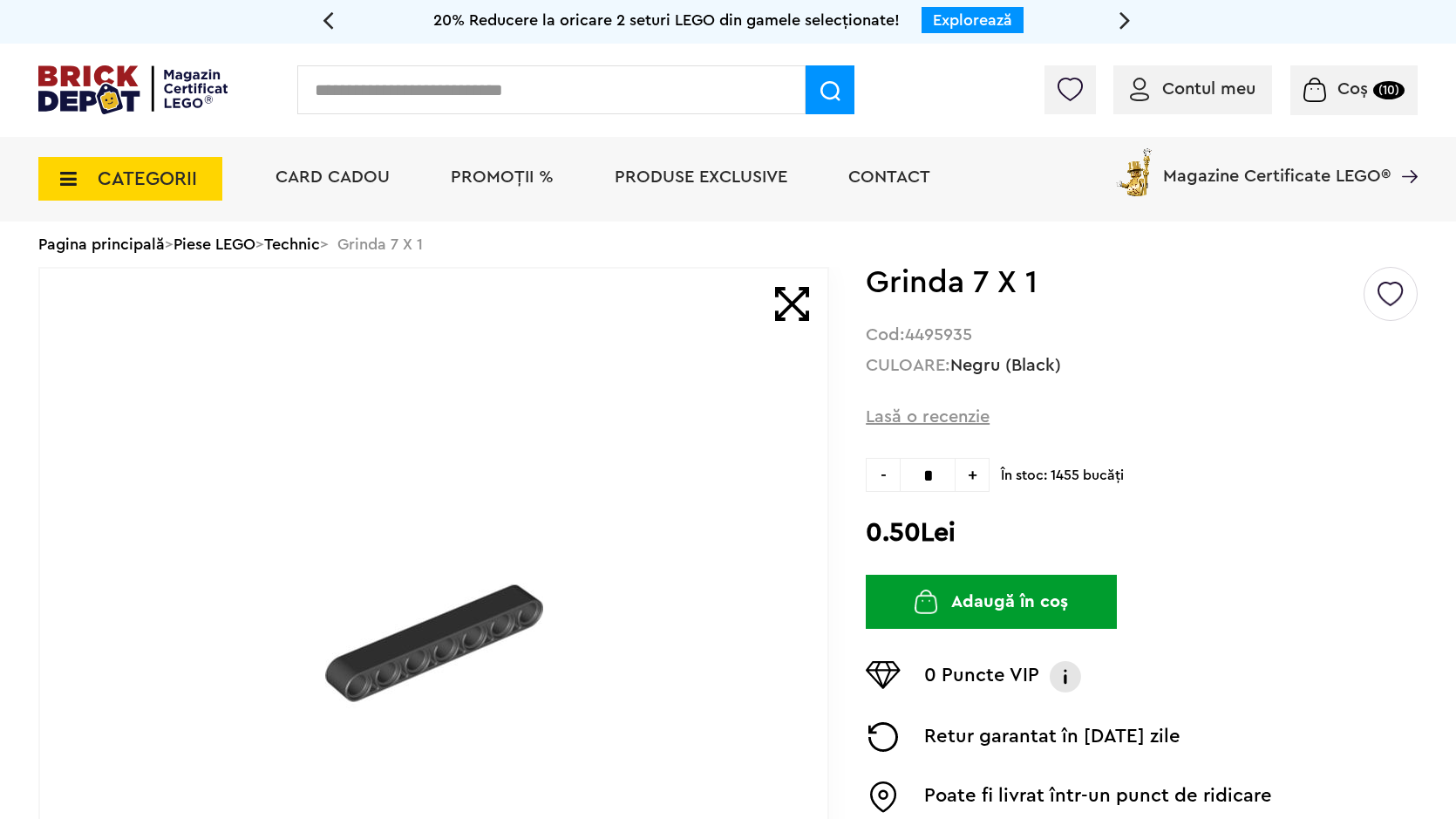
click at [402, 100] on input "text" at bounding box center [551, 90] width 508 height 49
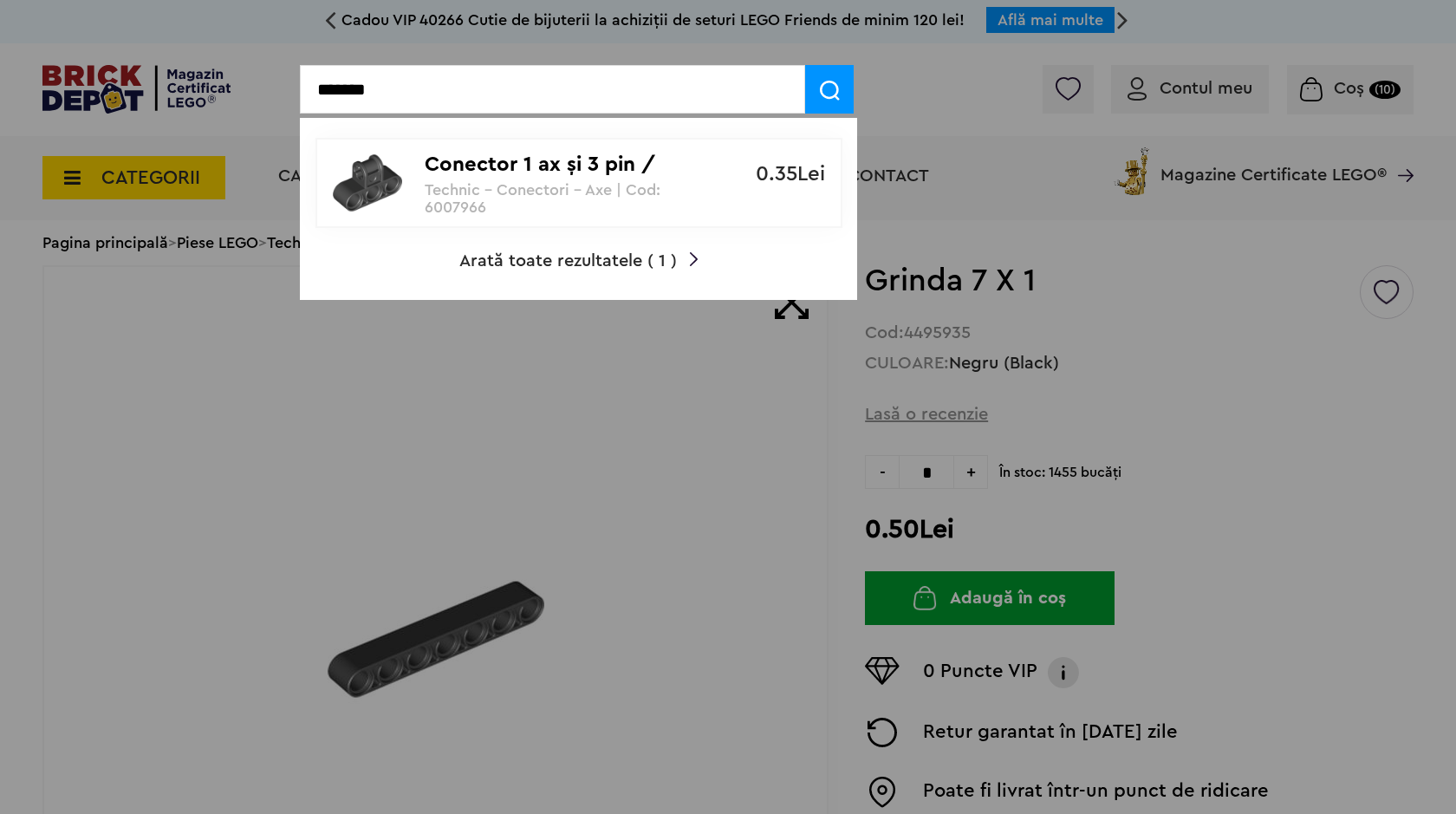
type input "*******"
click at [451, 187] on p "Technic - Conectori - Axe | Cod: 6007966" at bounding box center [569, 198] width 289 height 35
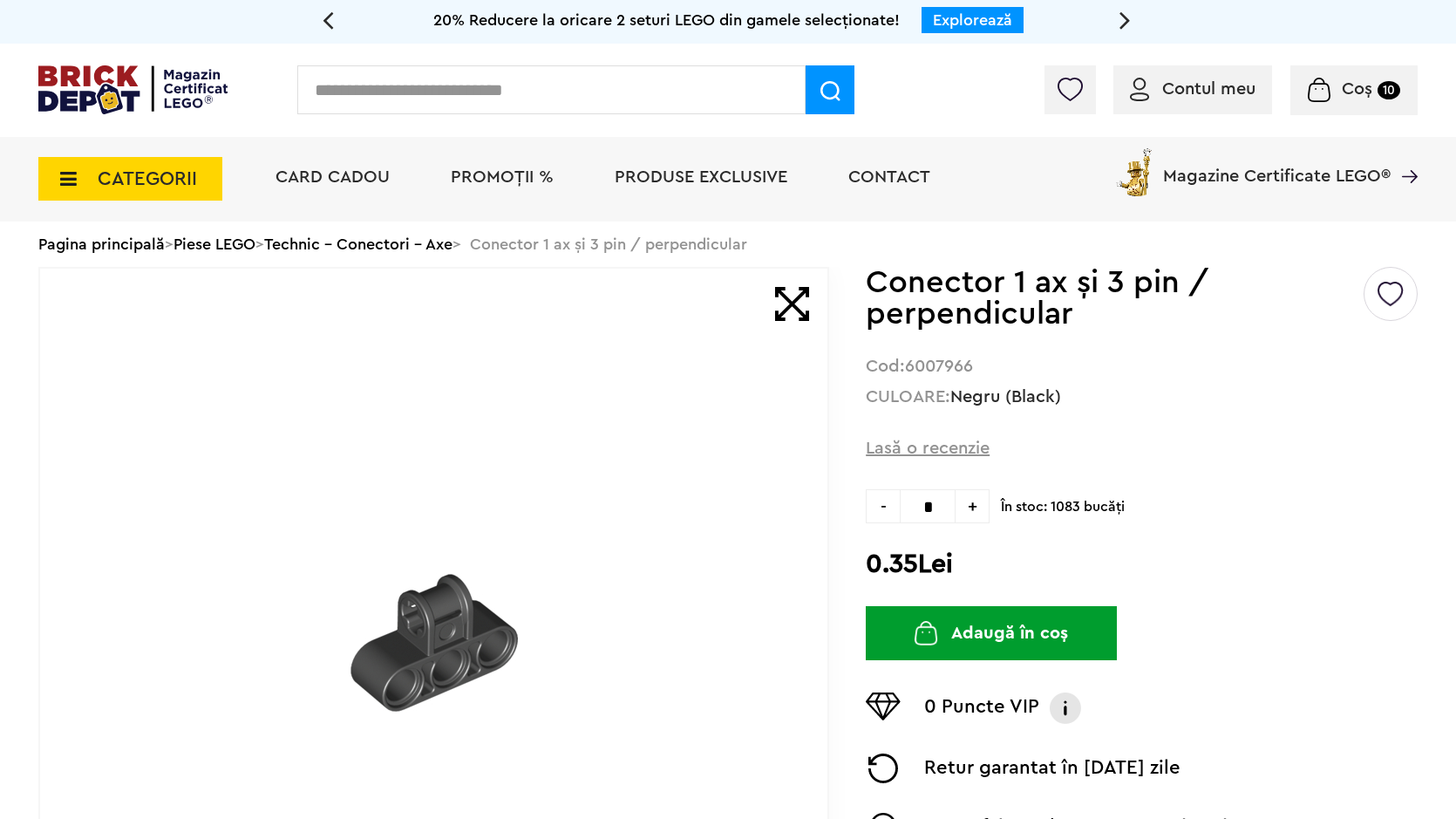
click at [976, 505] on span "+" at bounding box center [972, 506] width 34 height 34
type input "*"
click at [938, 626] on img "submit" at bounding box center [926, 632] width 23 height 24
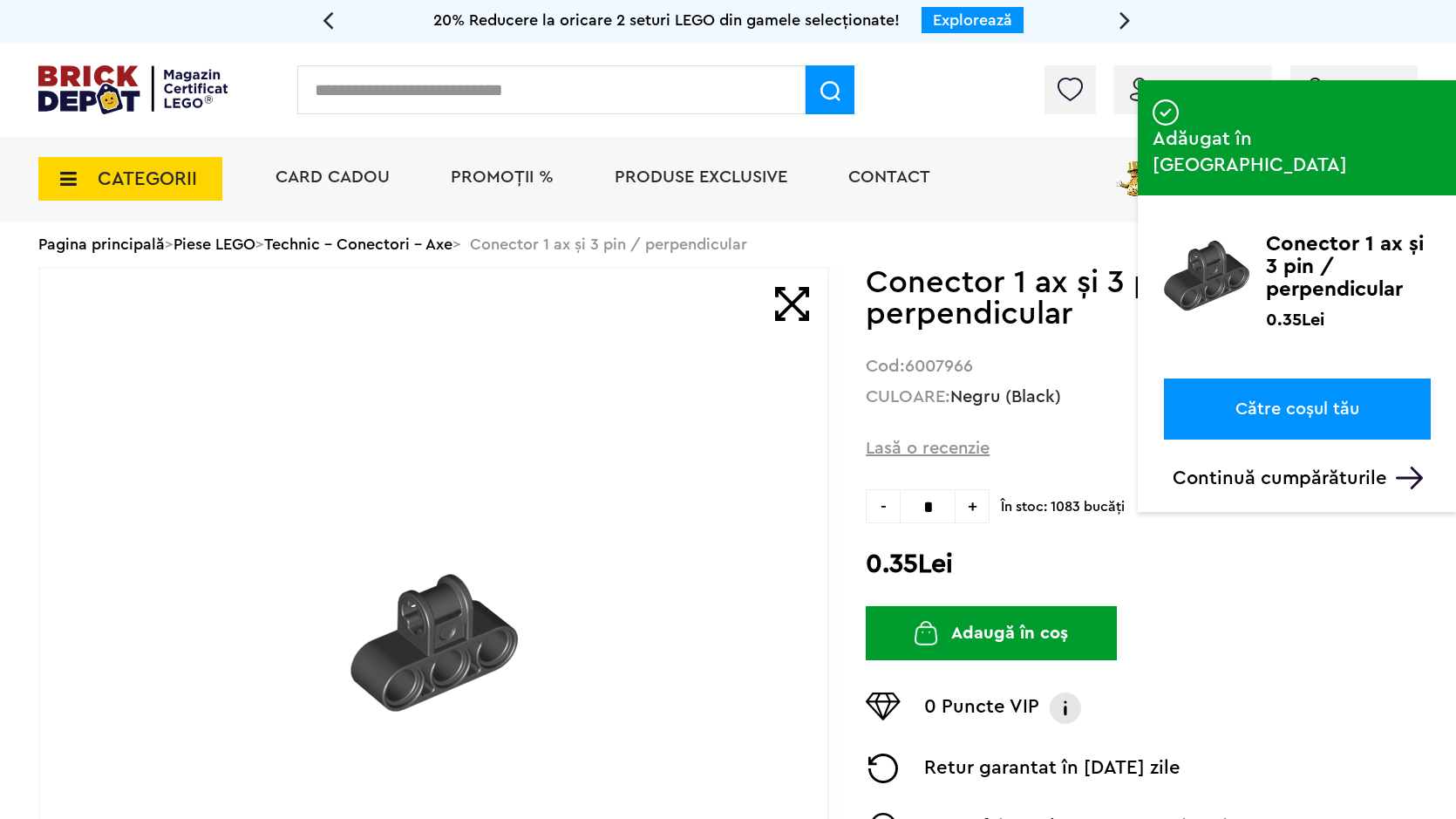
click at [482, 102] on input "text" at bounding box center [551, 90] width 508 height 49
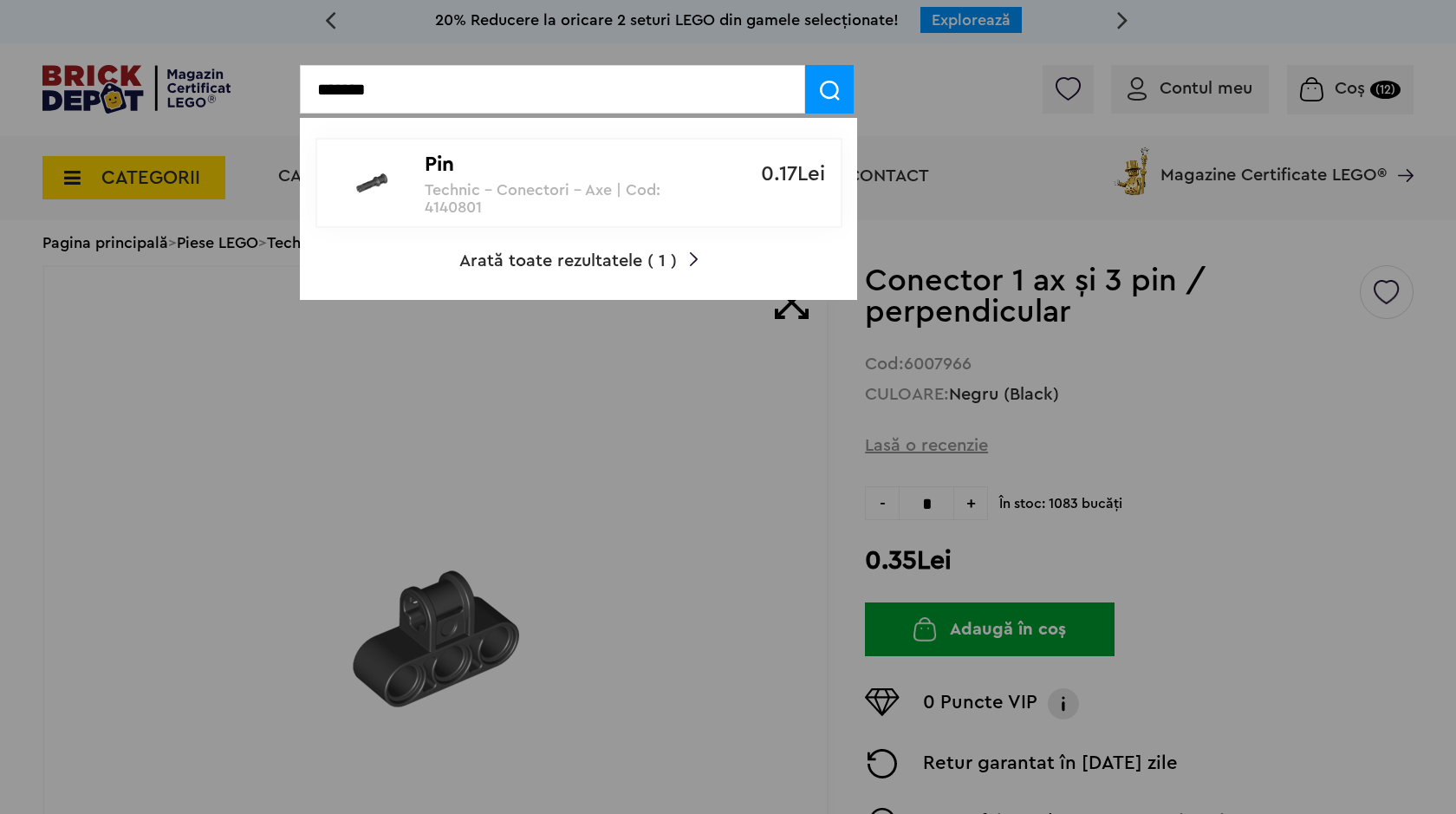
type input "*******"
click at [526, 188] on p "Technic - Conectori - Axe | Cod: 4140801" at bounding box center [569, 198] width 289 height 35
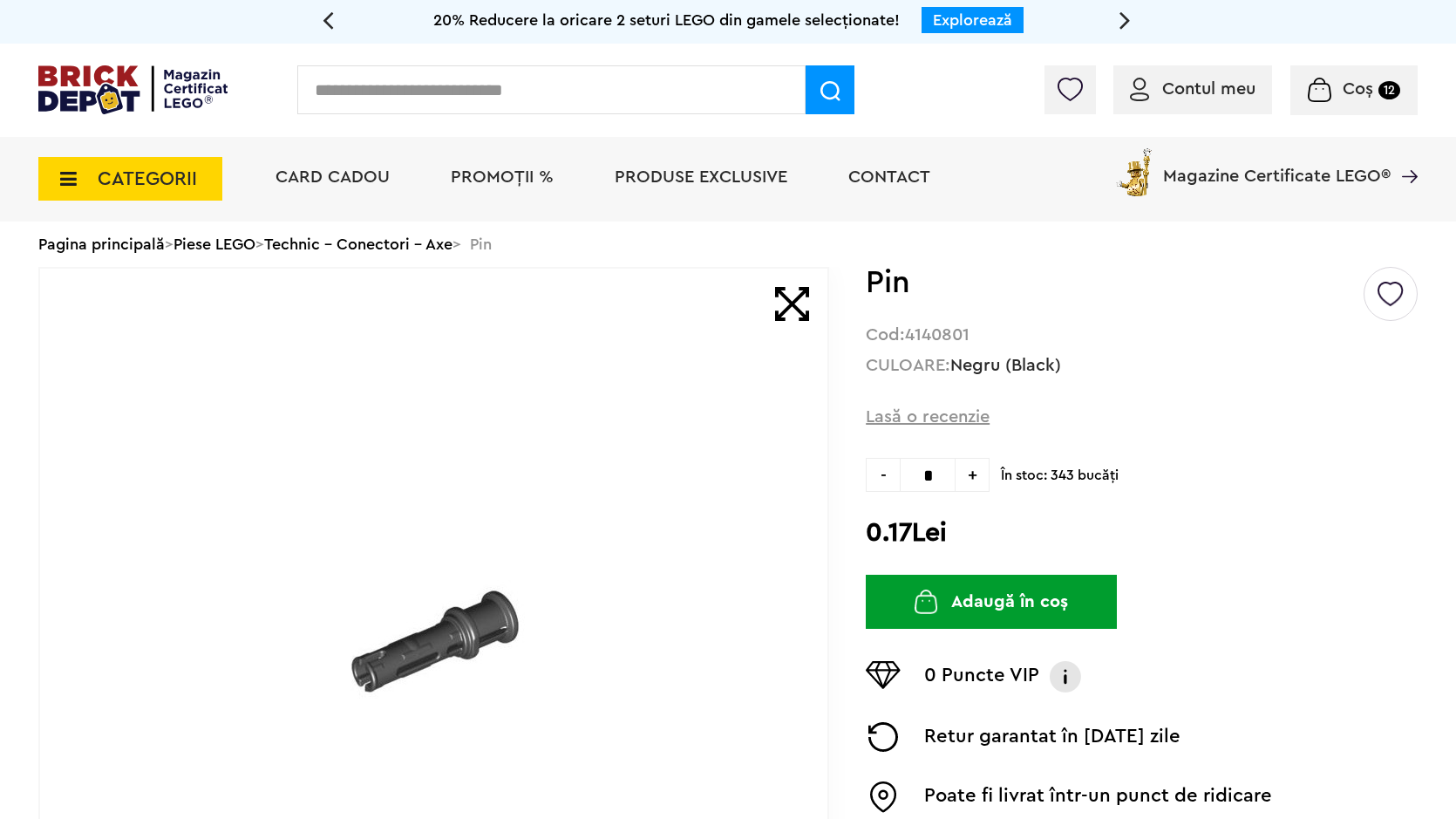
click at [973, 482] on span "+" at bounding box center [972, 474] width 34 height 34
type input "*"
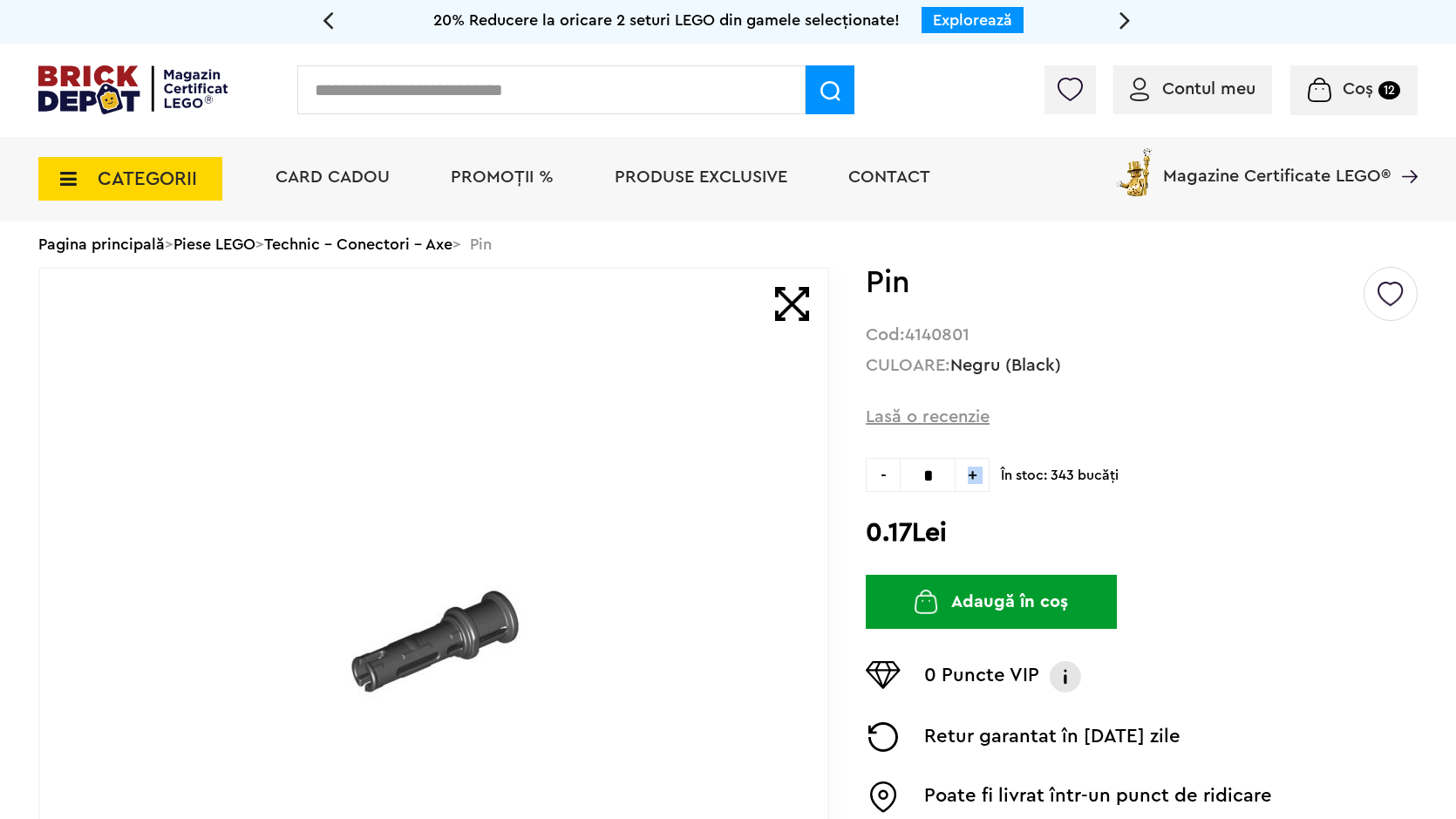
click at [1034, 603] on button "Adaugă în coș" at bounding box center [991, 601] width 251 height 54
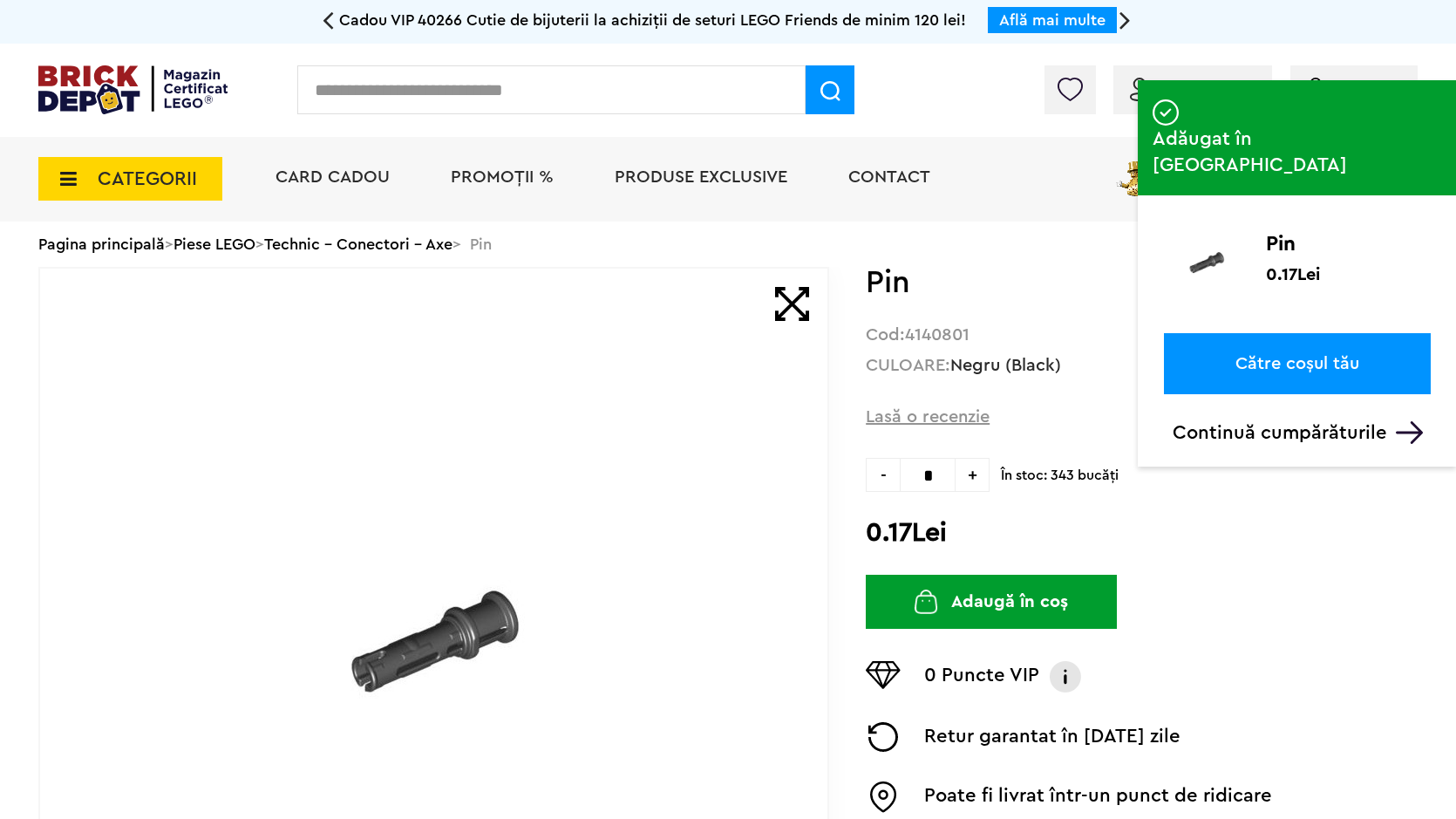
click at [543, 80] on input "text" at bounding box center [551, 90] width 508 height 49
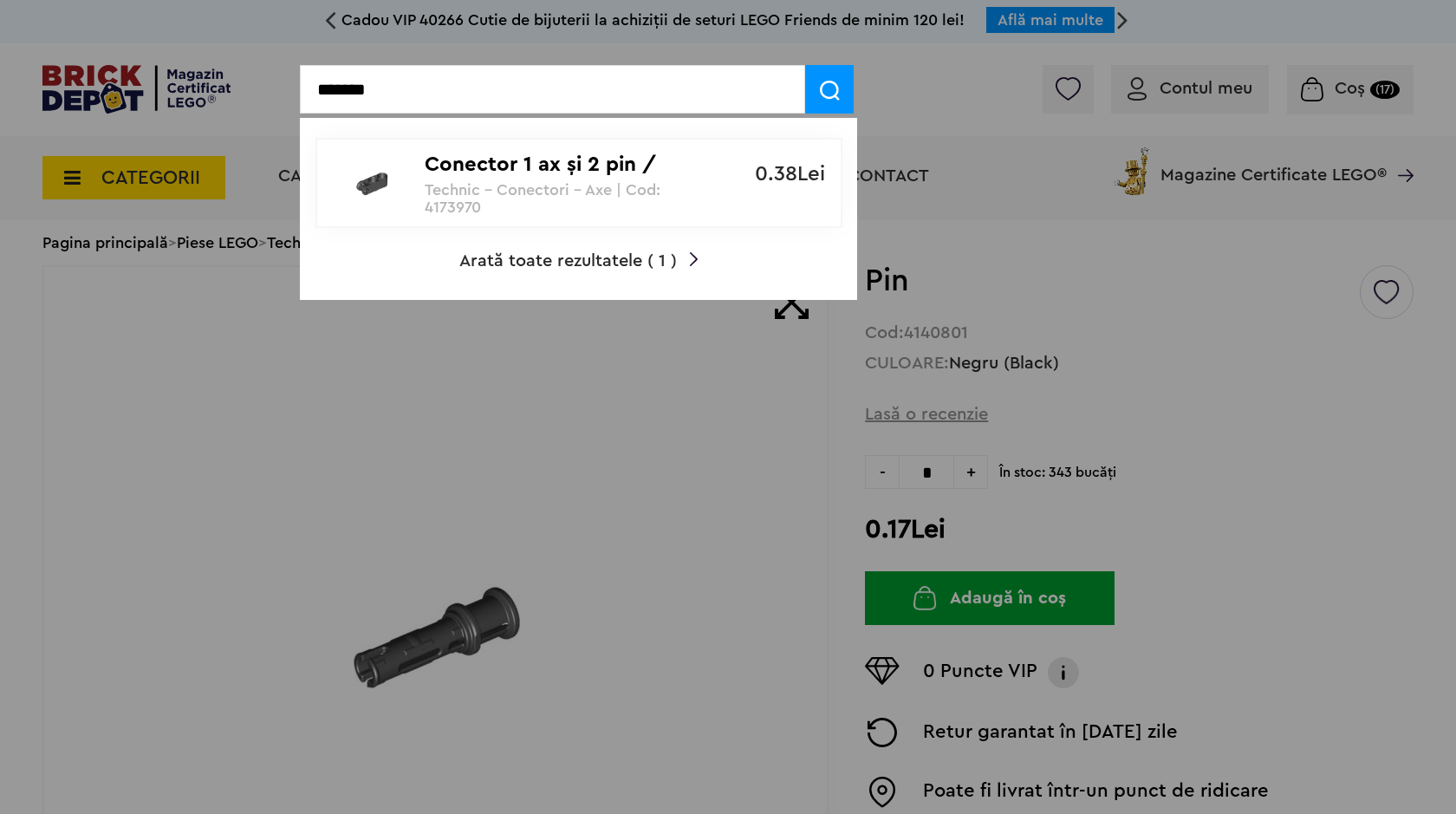
type input "*******"
click at [515, 184] on p "Technic - Conectori - Axe | Cod: 4173970" at bounding box center [569, 198] width 289 height 35
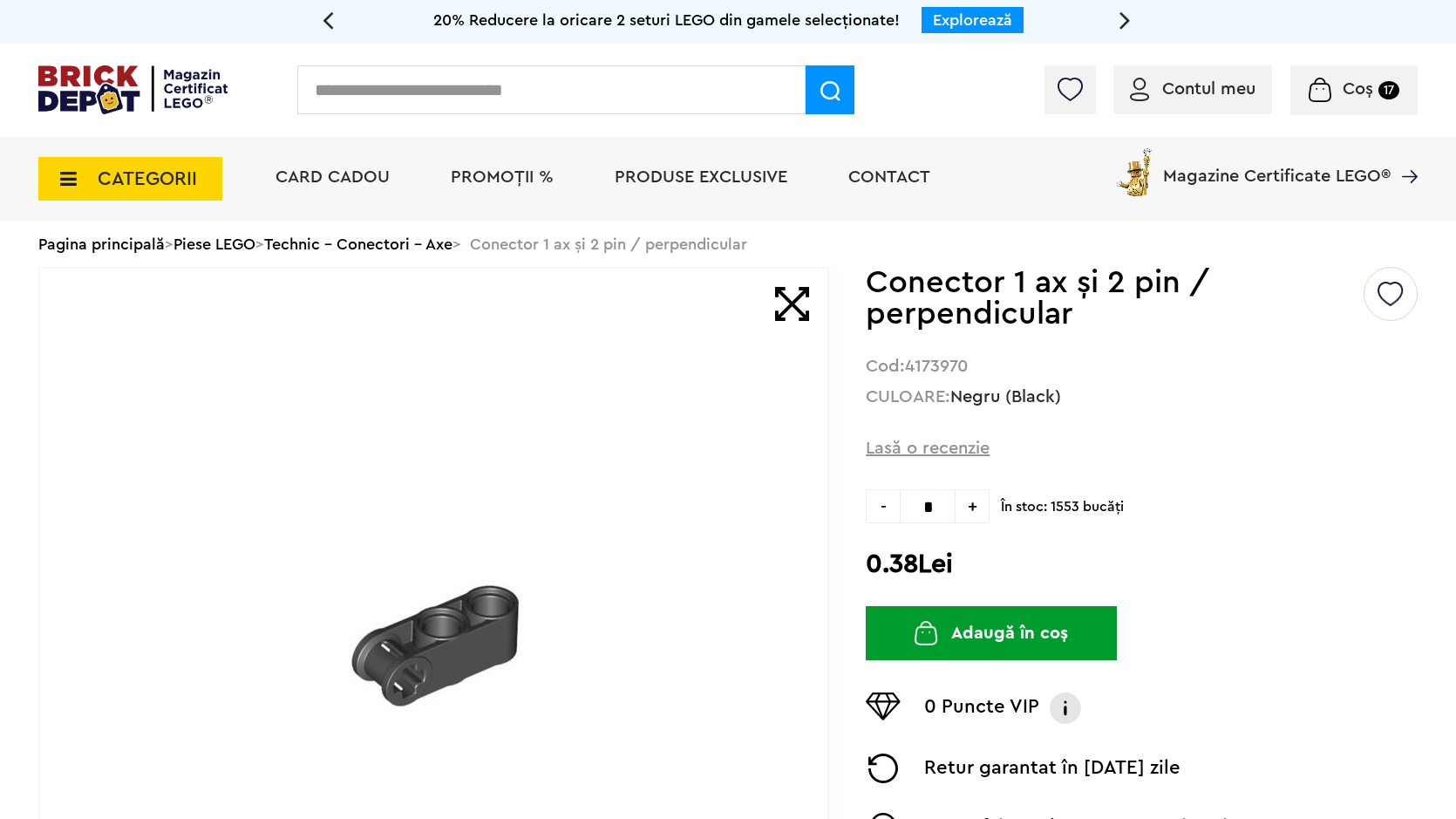
click at [971, 517] on span "+" at bounding box center [972, 506] width 34 height 34
type input "*"
click at [990, 647] on button "Adaugă în coș" at bounding box center [991, 632] width 251 height 54
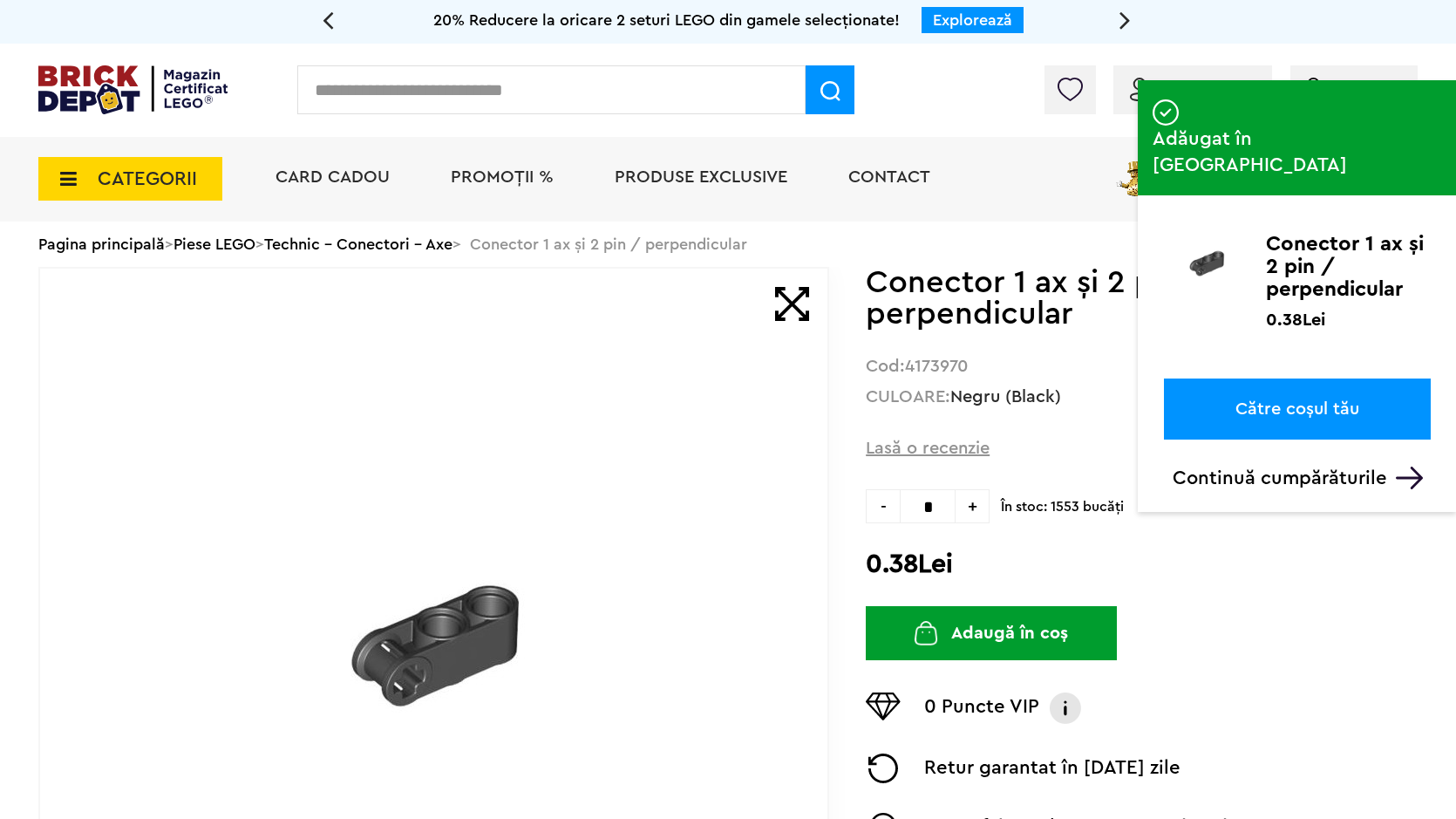
click at [669, 84] on input "text" at bounding box center [551, 90] width 508 height 49
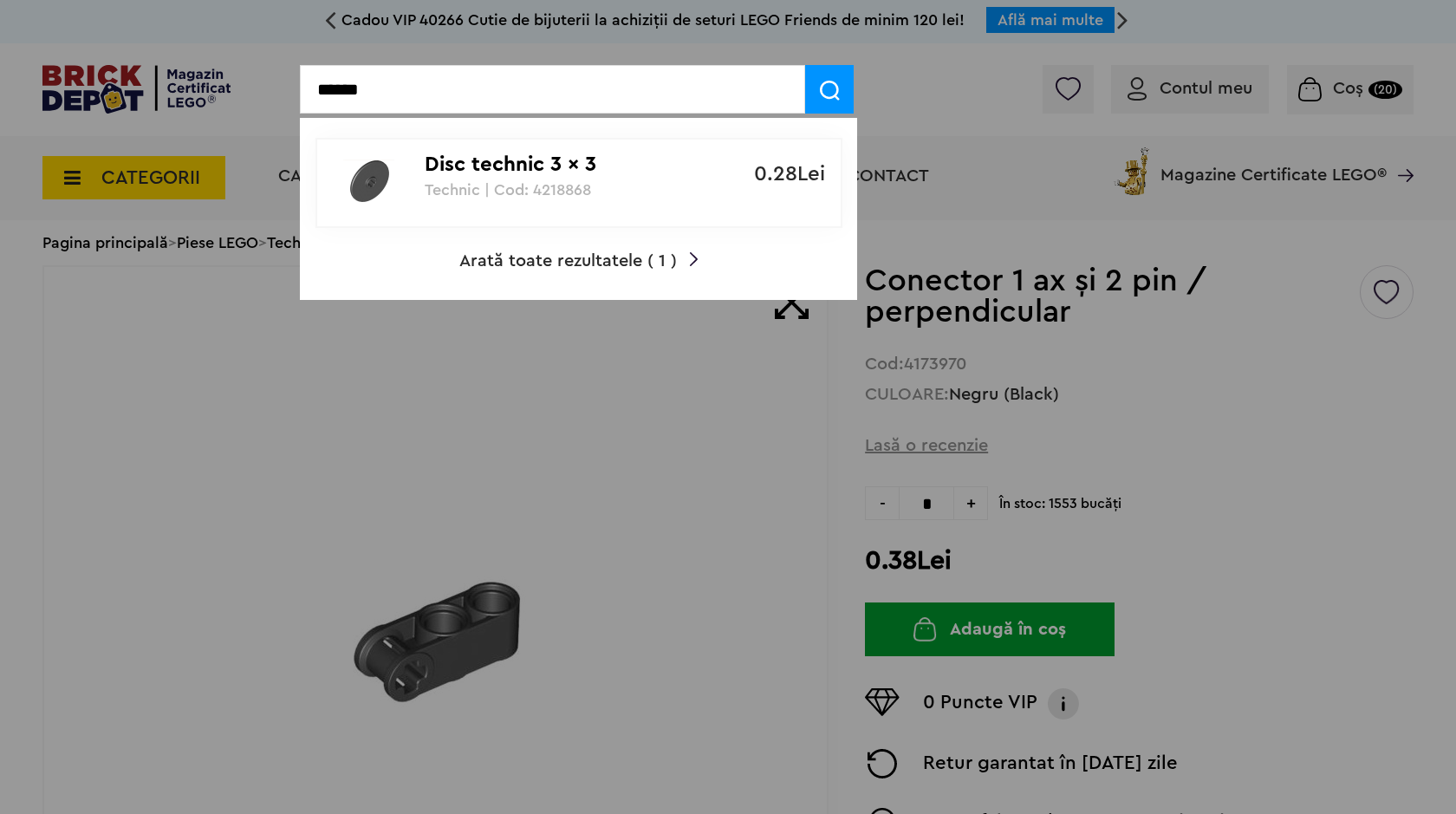
type input "******"
click at [709, 197] on p "Technic | Cod: 4218868" at bounding box center [569, 189] width 289 height 17
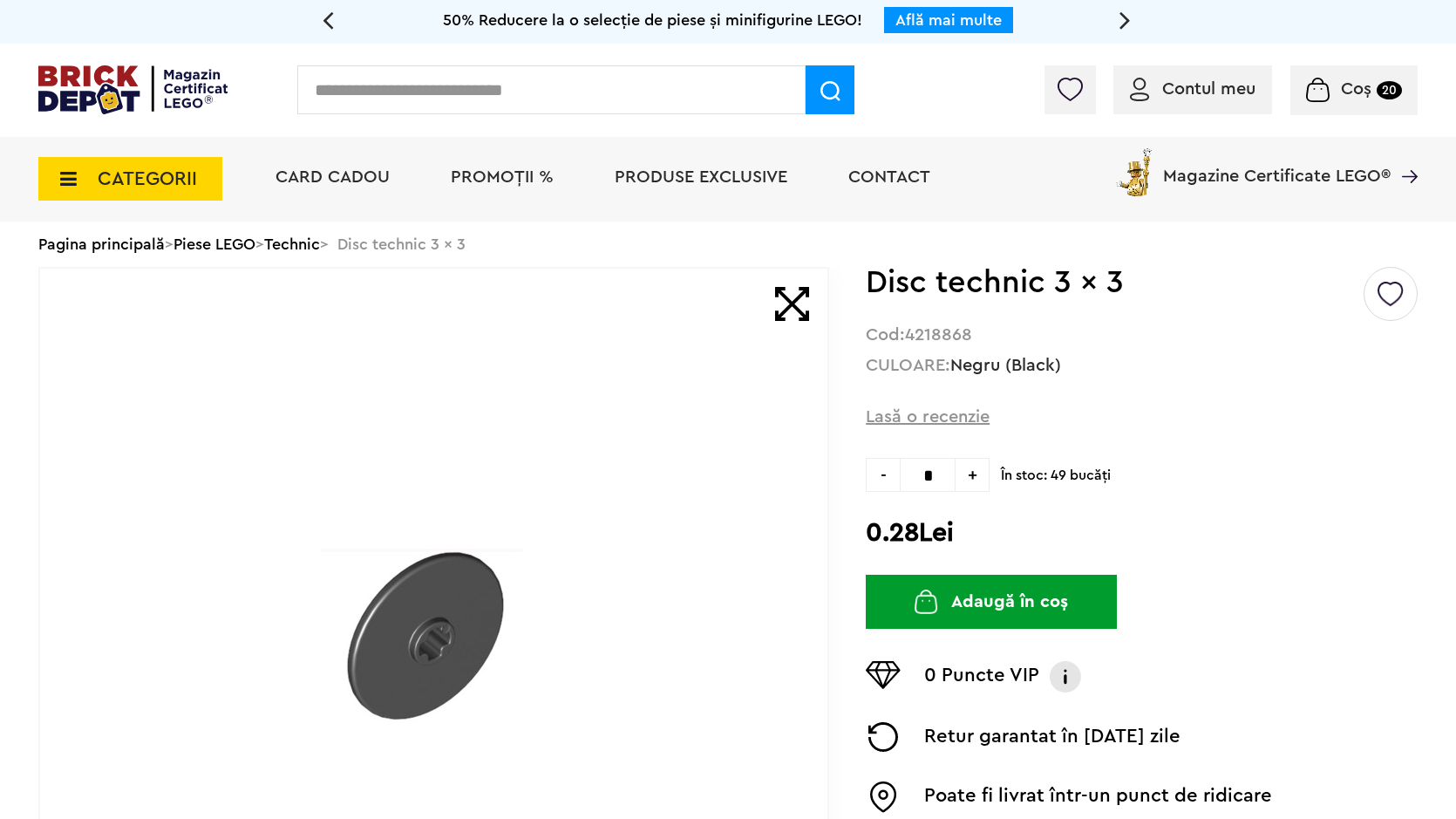
click at [970, 476] on span "+" at bounding box center [972, 474] width 34 height 34
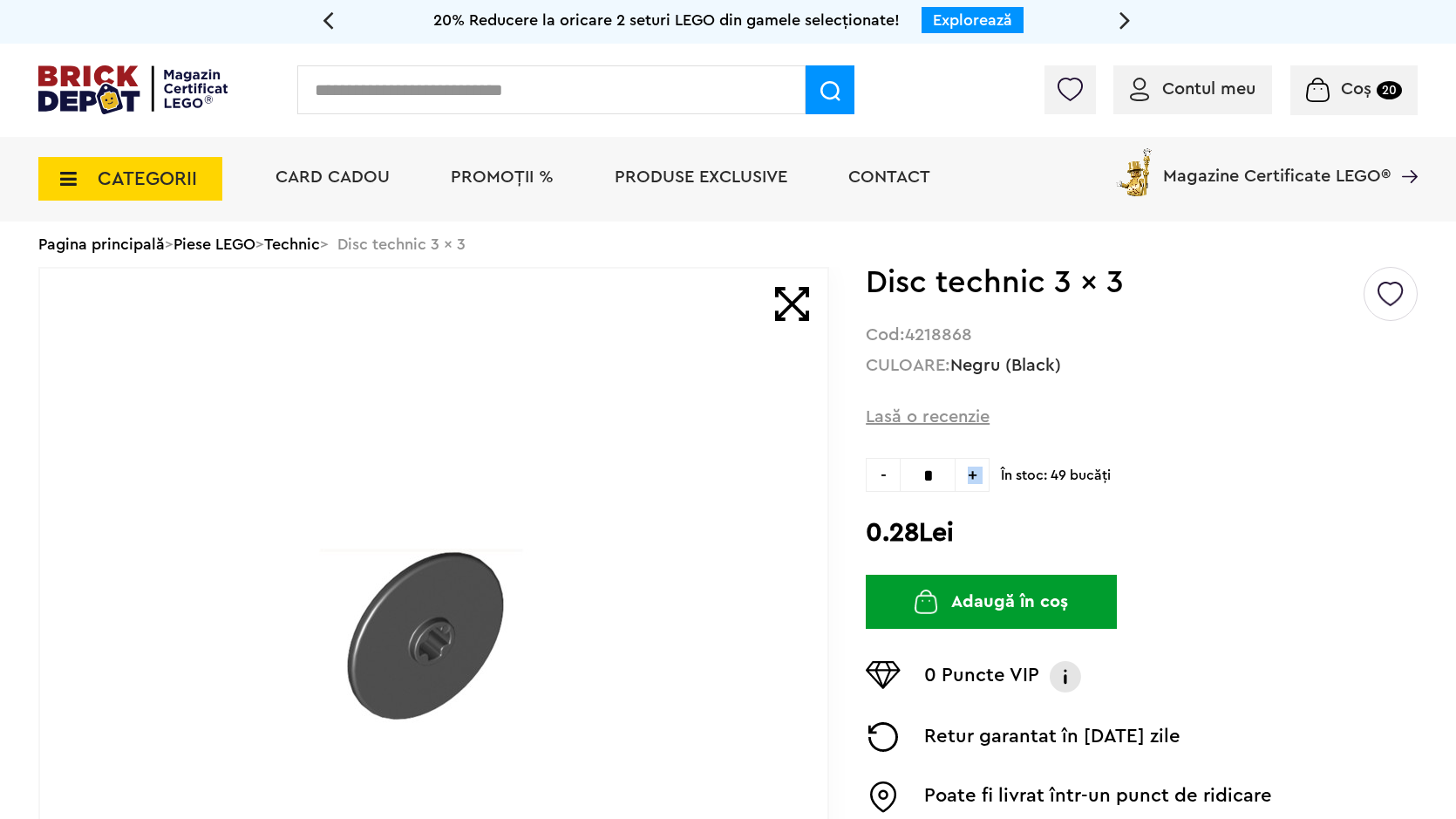
click at [970, 476] on span "+" at bounding box center [972, 474] width 34 height 34
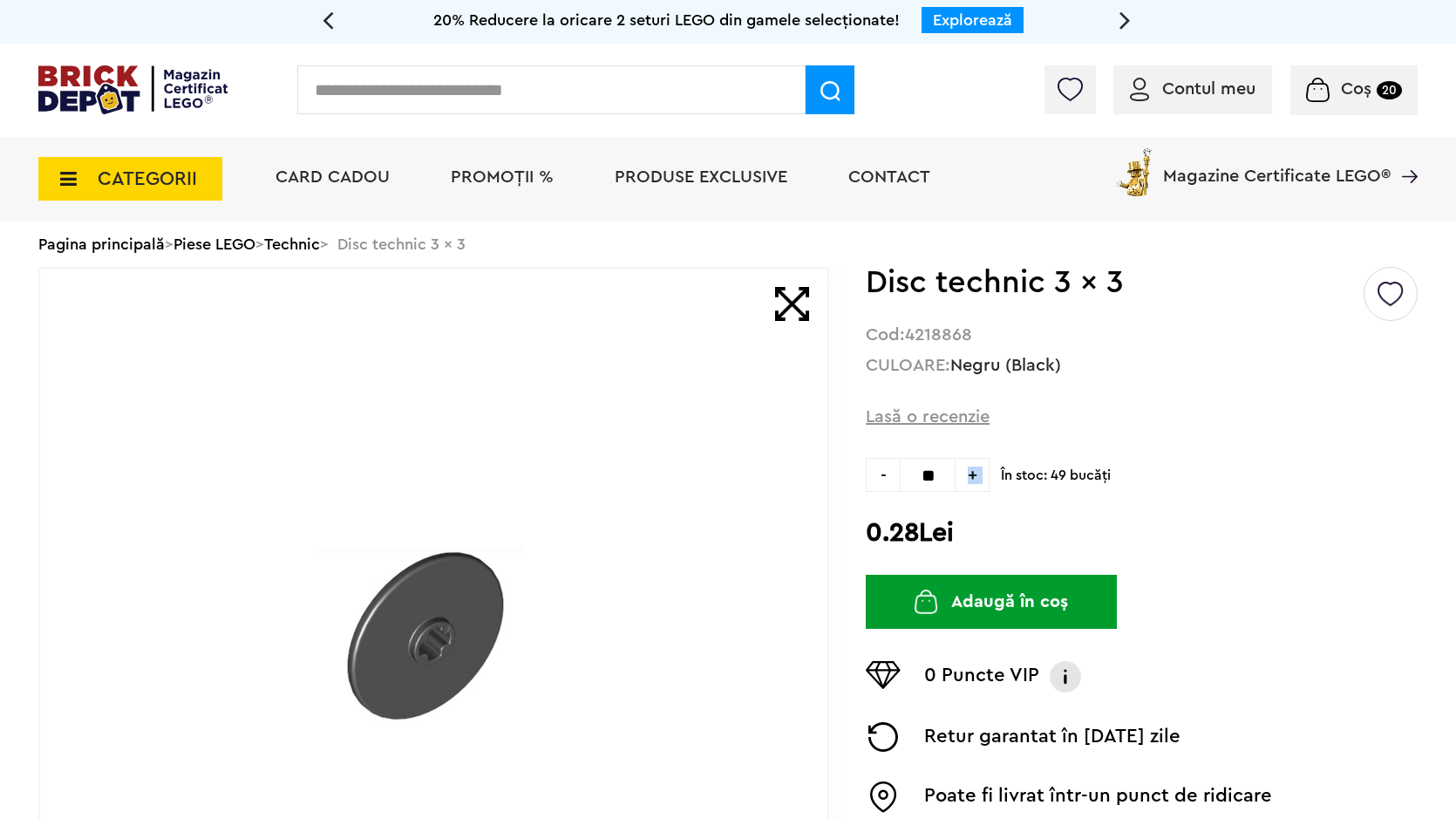
click at [970, 476] on span "+" at bounding box center [972, 474] width 34 height 34
type input "**"
click at [963, 611] on button "Adaugă în coș" at bounding box center [991, 601] width 251 height 54
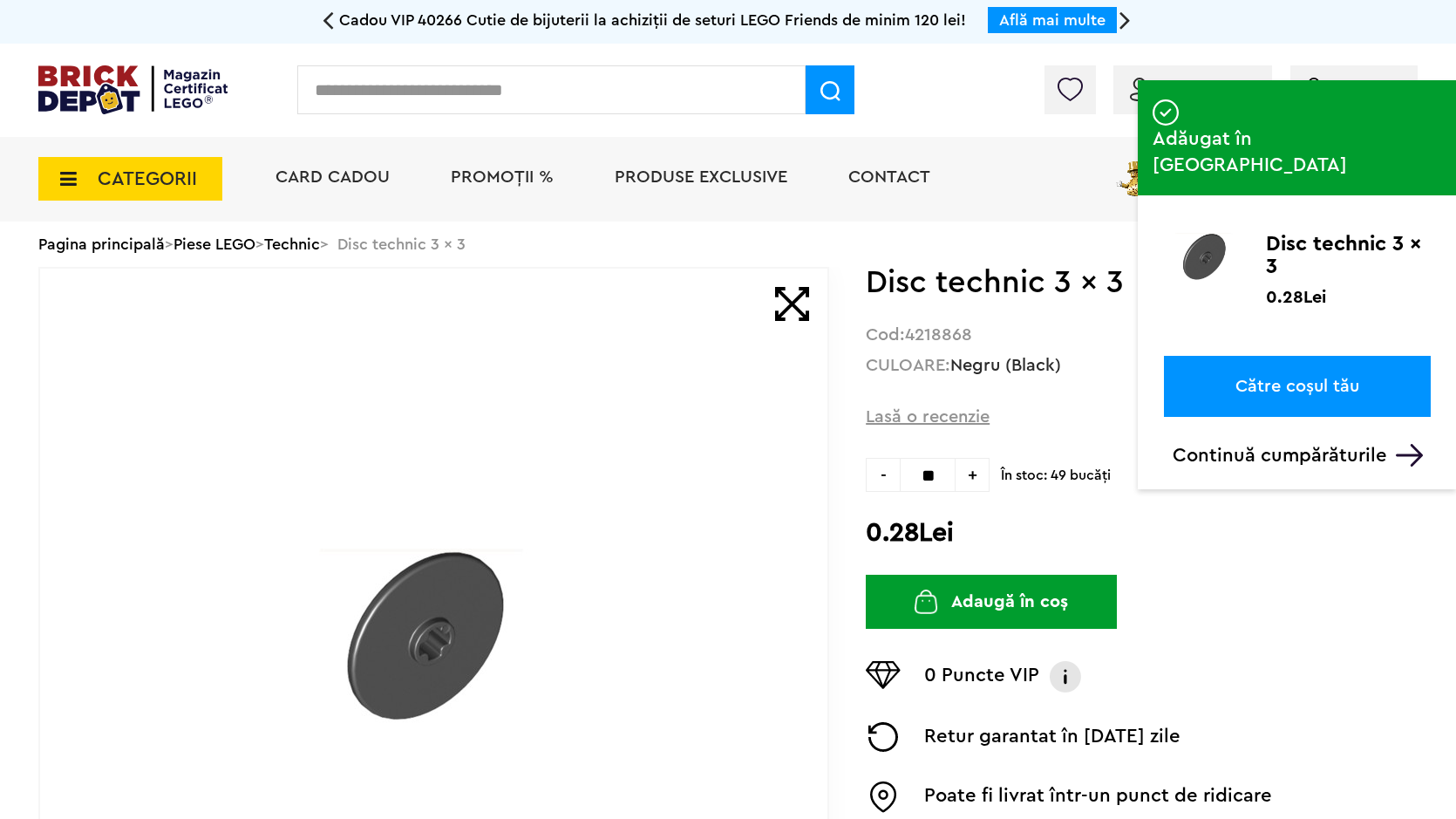
click at [644, 96] on input "text" at bounding box center [551, 90] width 508 height 49
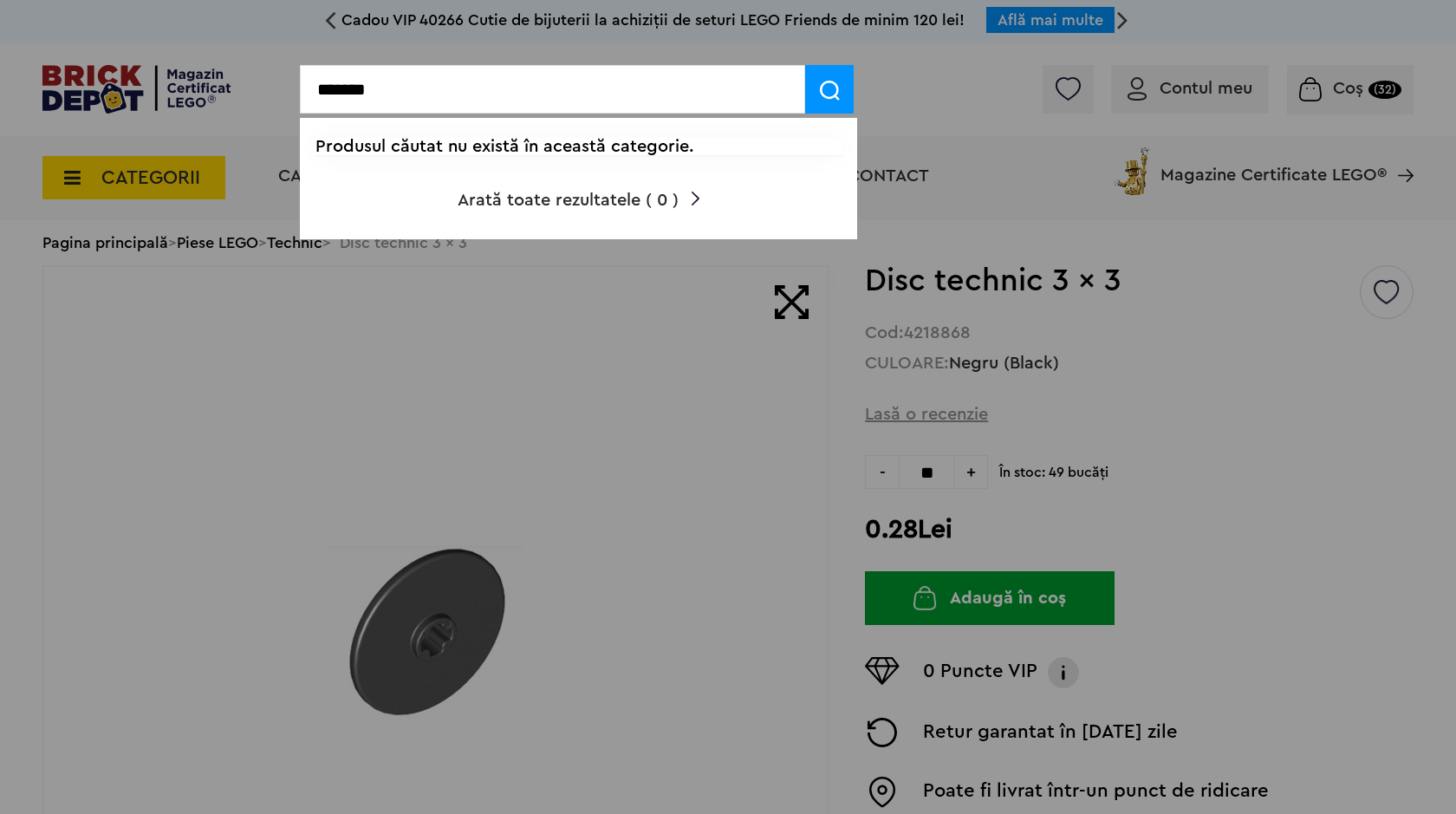
type input "*******"
click at [822, 92] on img at bounding box center [830, 90] width 20 height 20
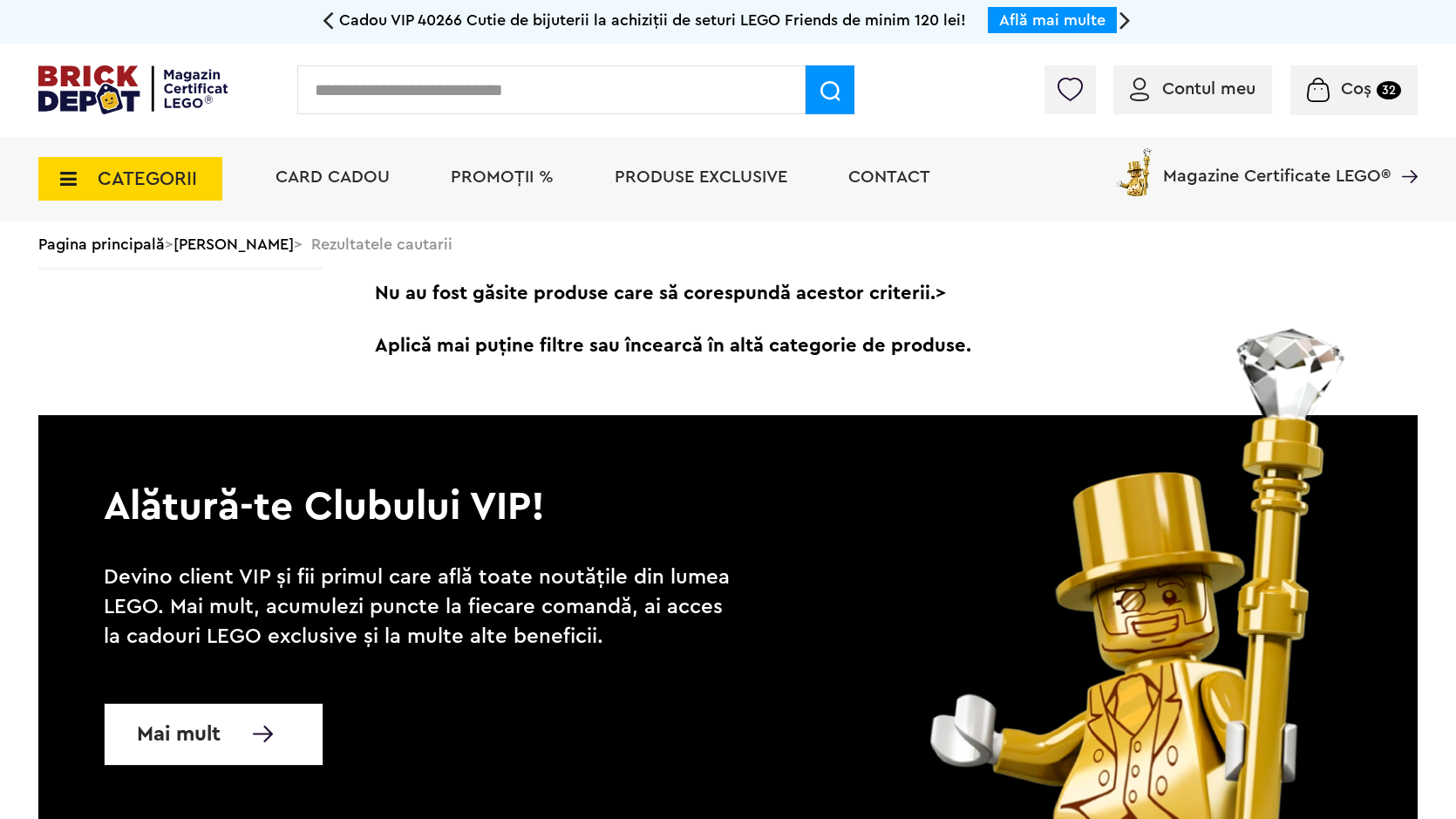
click at [700, 88] on input "text" at bounding box center [551, 90] width 508 height 49
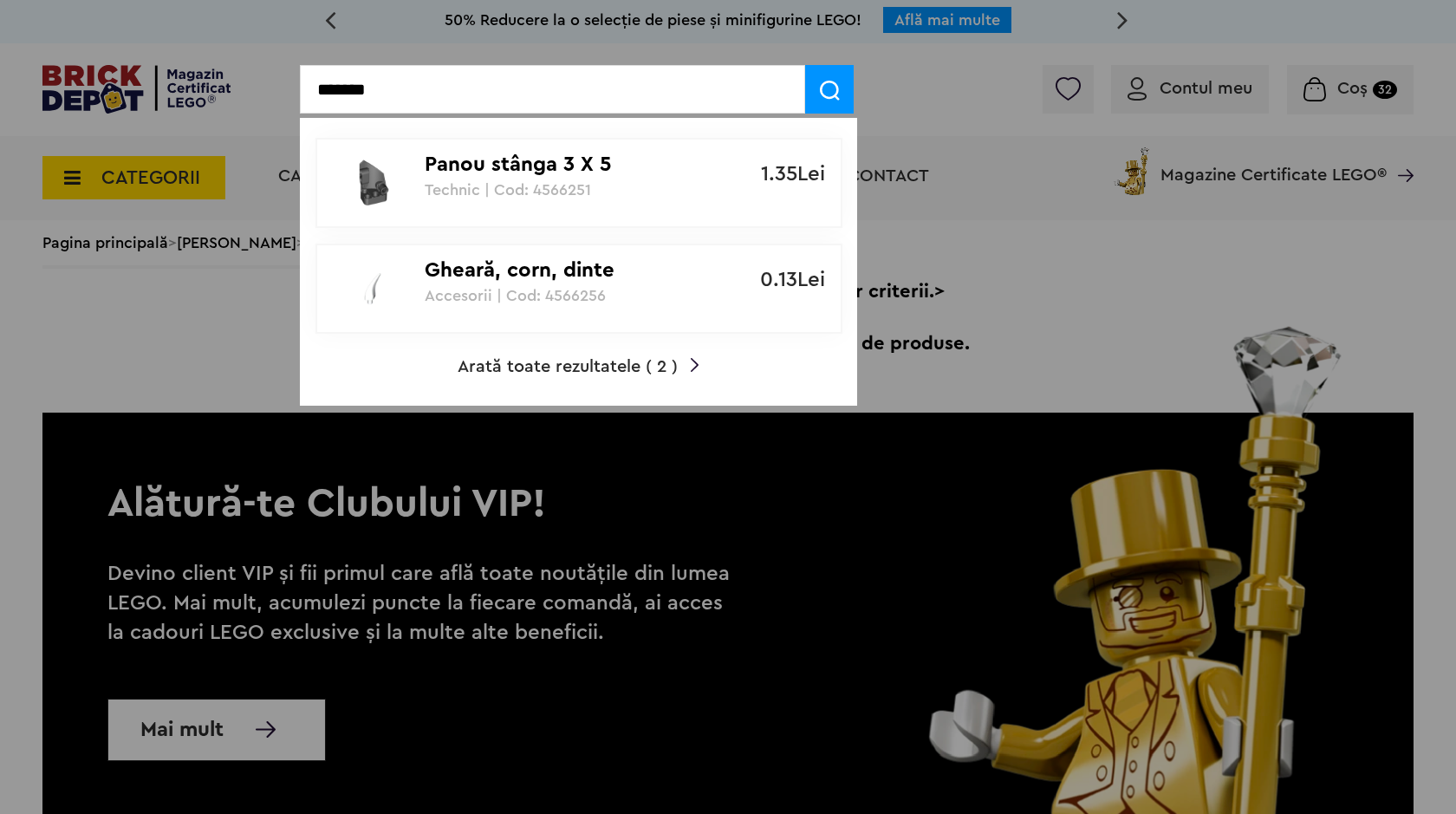
type input "*******"
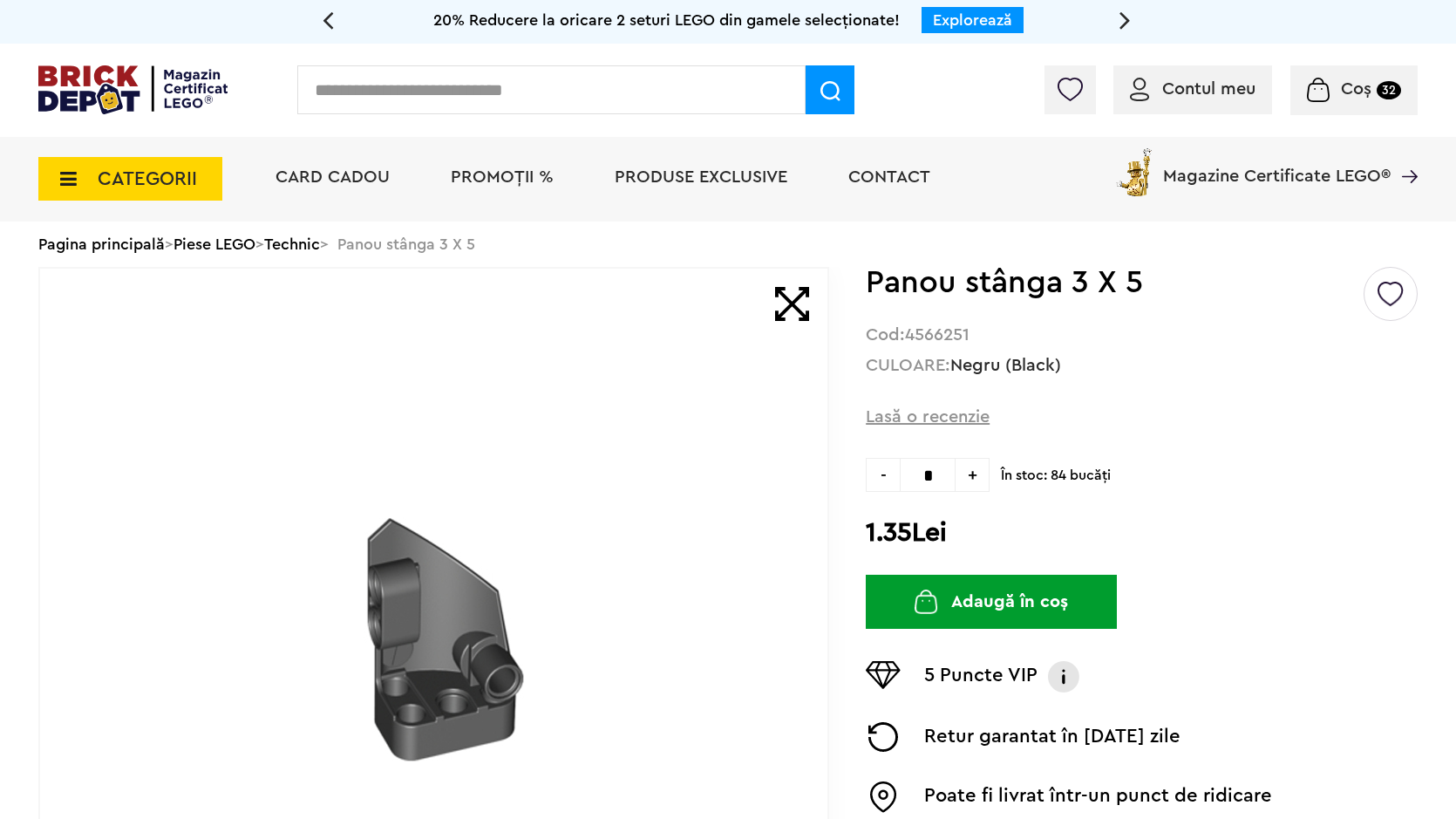
drag, startPoint x: 945, startPoint y: 569, endPoint x: 944, endPoint y: 585, distance: 16.0
click at [943, 582] on div "Creează o listă nouă Panou stânga 3 X 5 Cod: 4566251 CULOARE: Negru (Black) Las…" at bounding box center [1141, 627] width 552 height 722
click at [948, 586] on button "Adaugă în coș" at bounding box center [991, 601] width 251 height 54
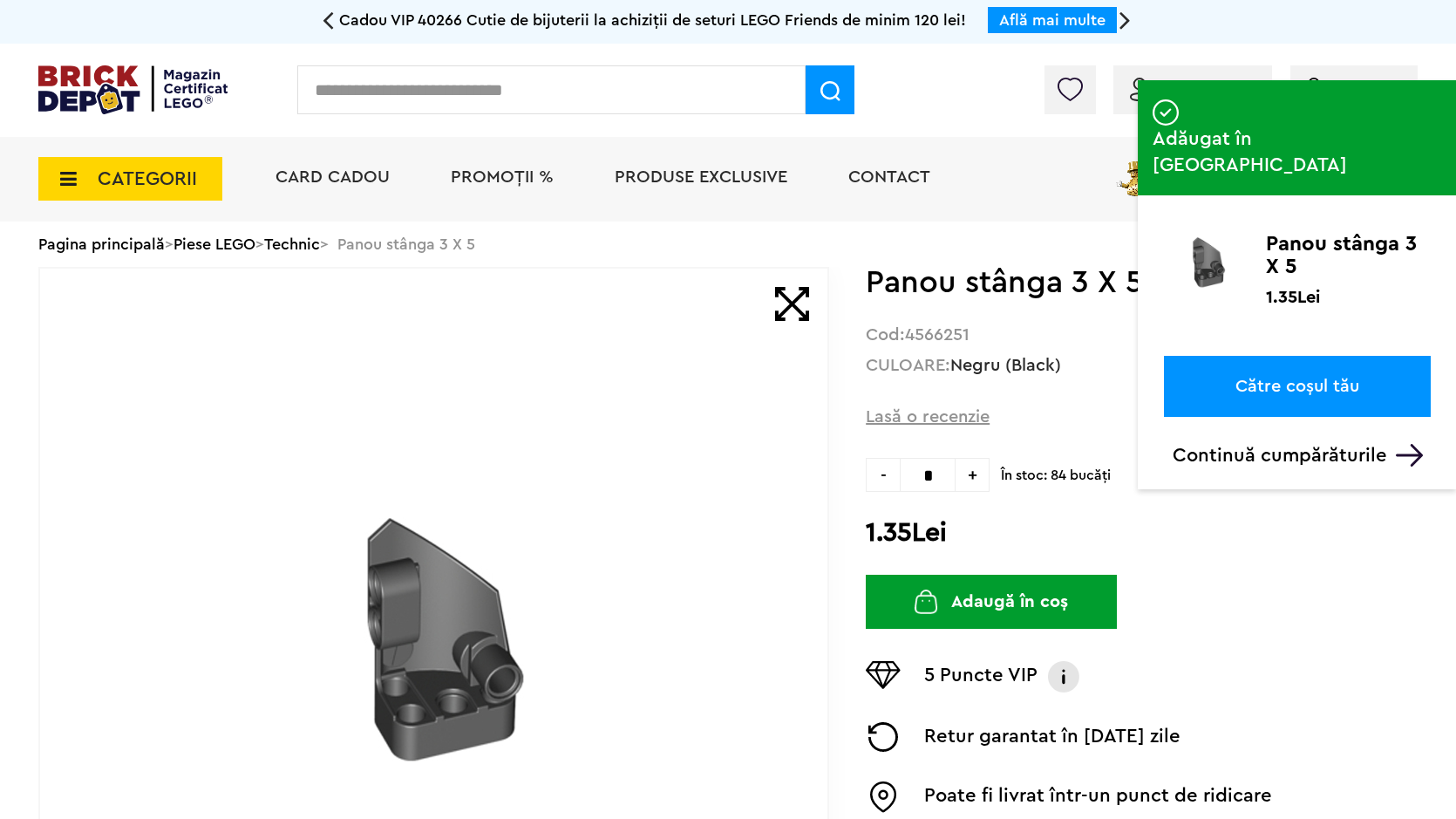
click at [513, 108] on input "text" at bounding box center [551, 90] width 508 height 49
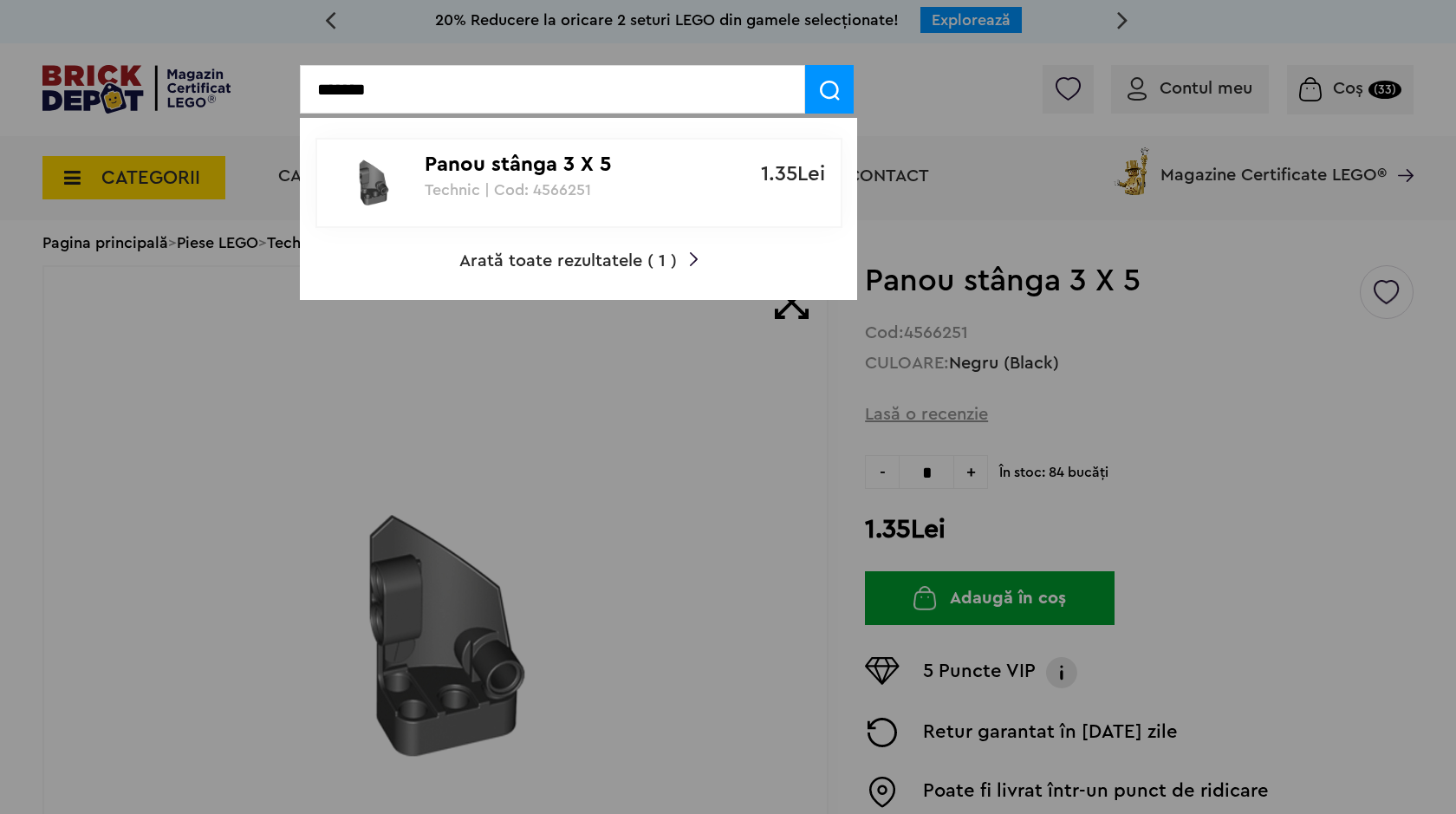
type input "*******"
click at [553, 166] on p "Panou stânga 3 X 5" at bounding box center [569, 165] width 289 height 25
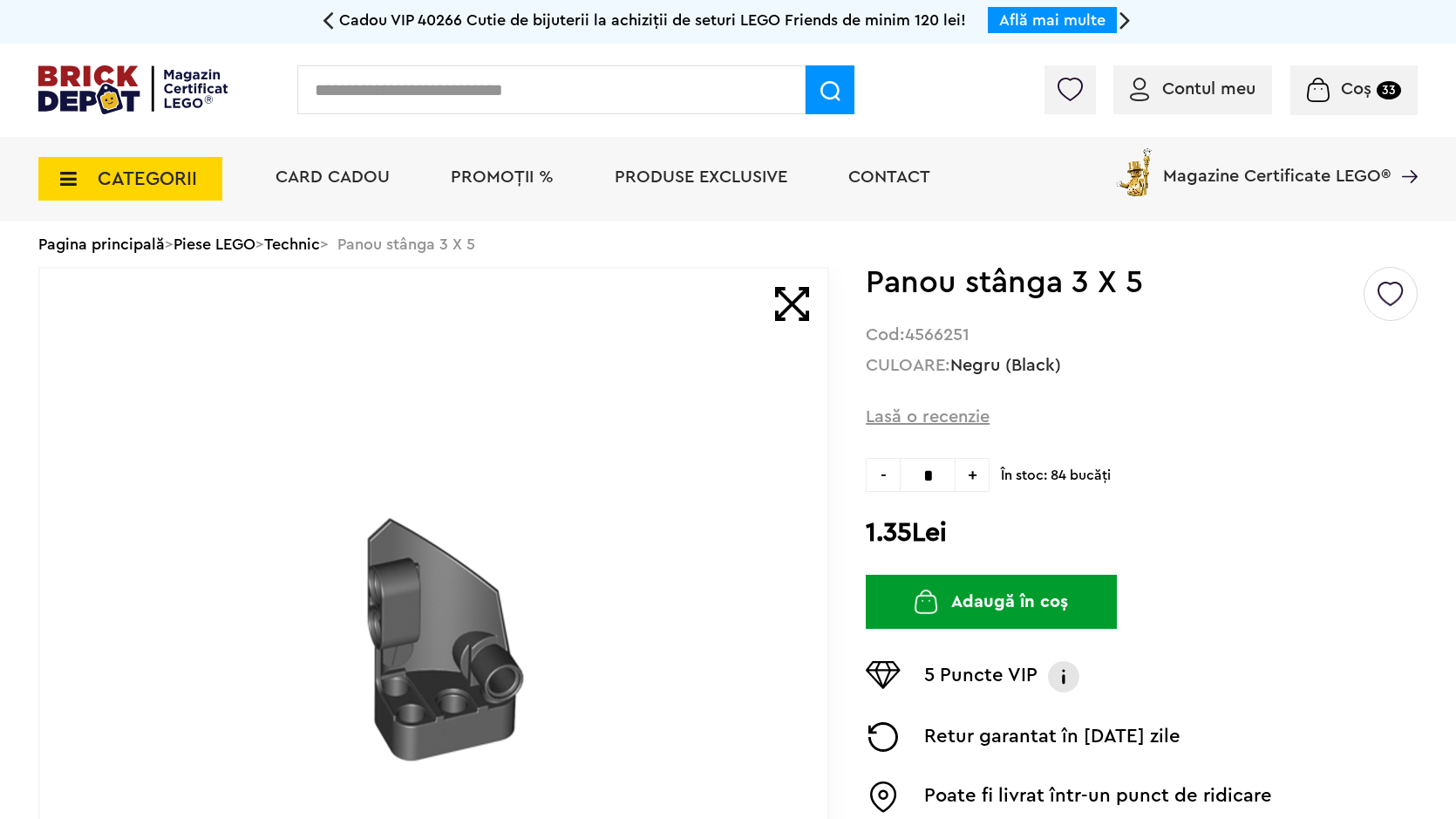
click at [976, 599] on button "Adaugă în coș" at bounding box center [991, 601] width 251 height 54
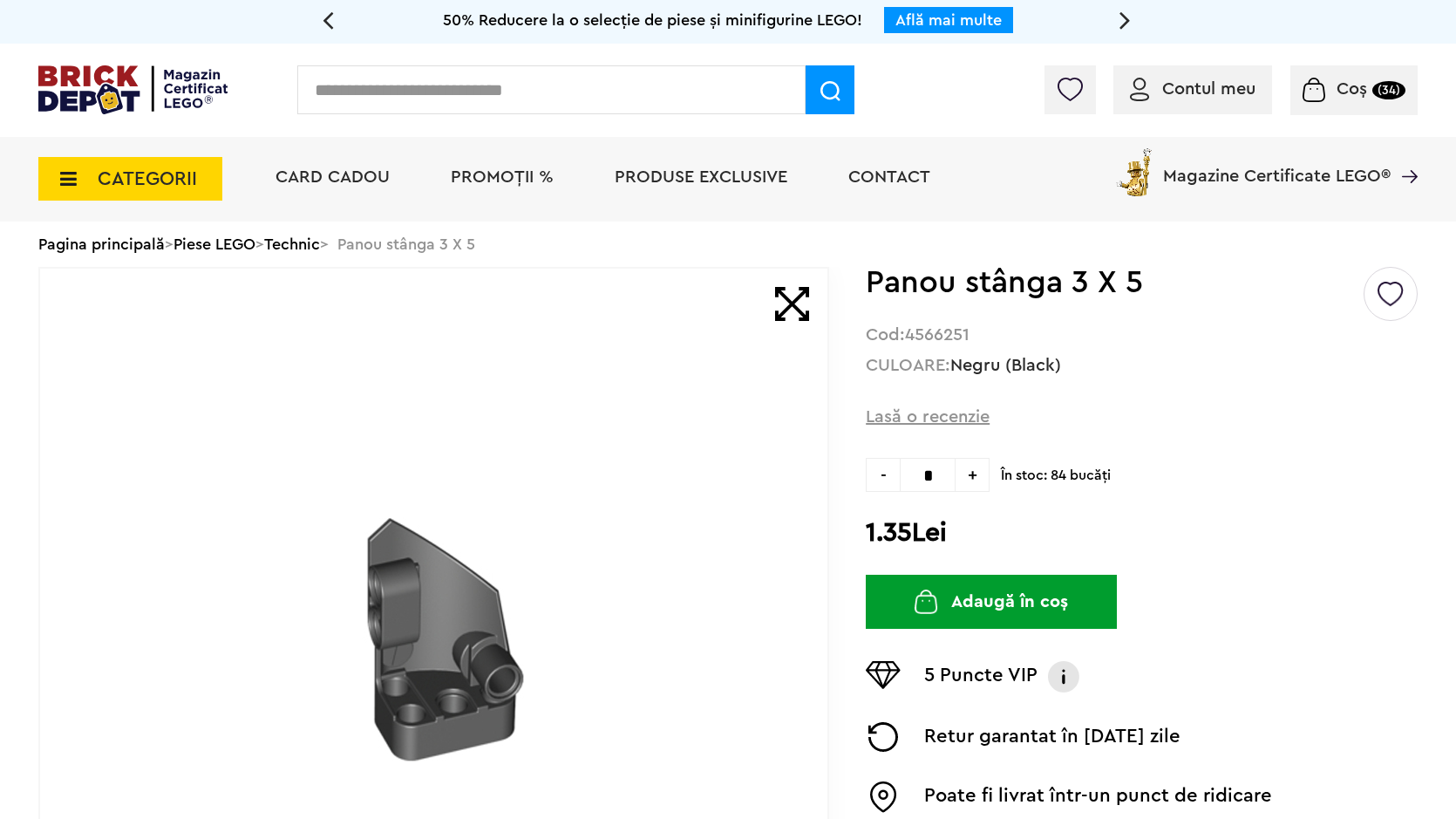
click at [700, 83] on input "text" at bounding box center [551, 90] width 508 height 49
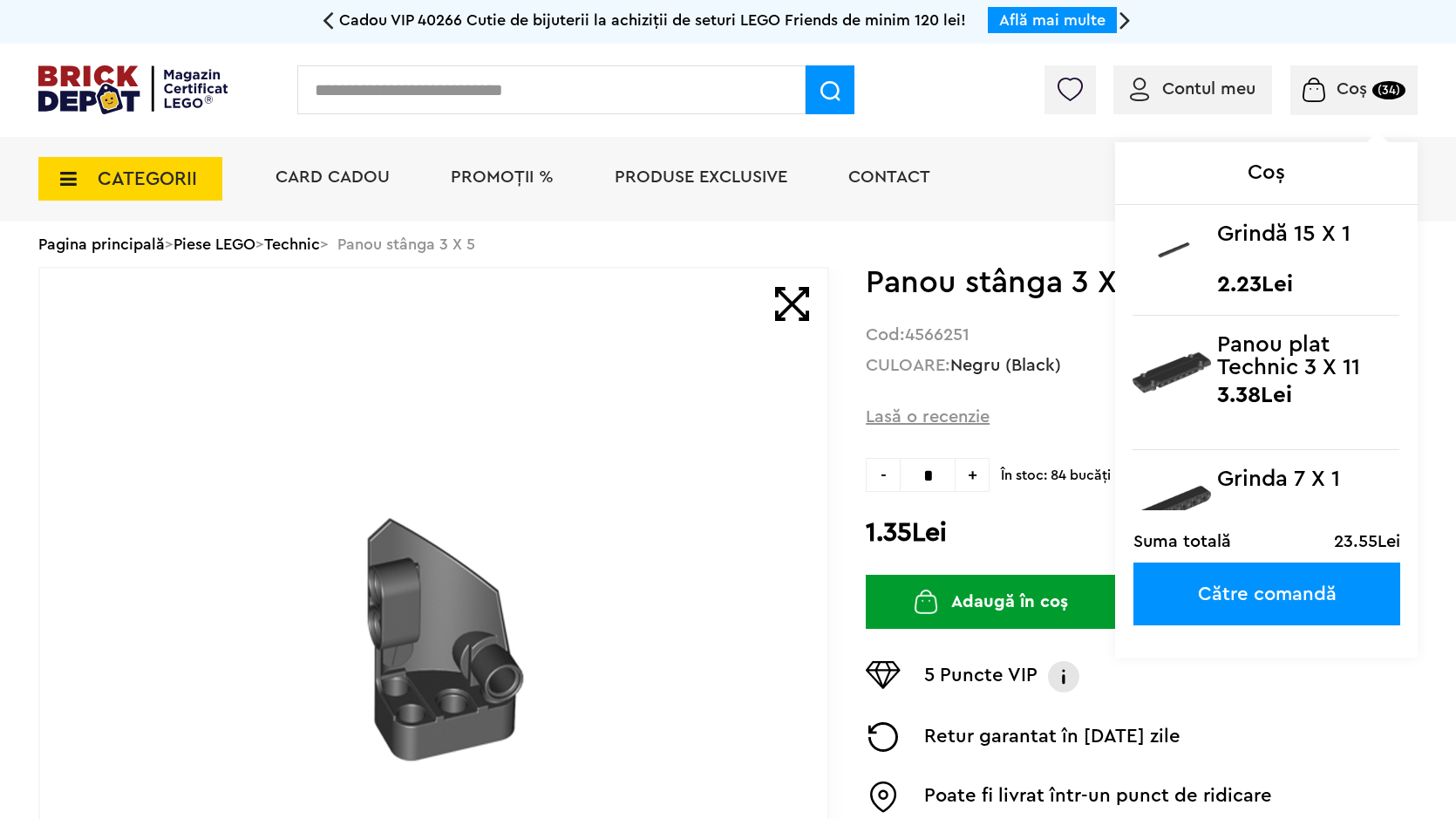
click at [1381, 89] on small "(34)" at bounding box center [1389, 90] width 33 height 19
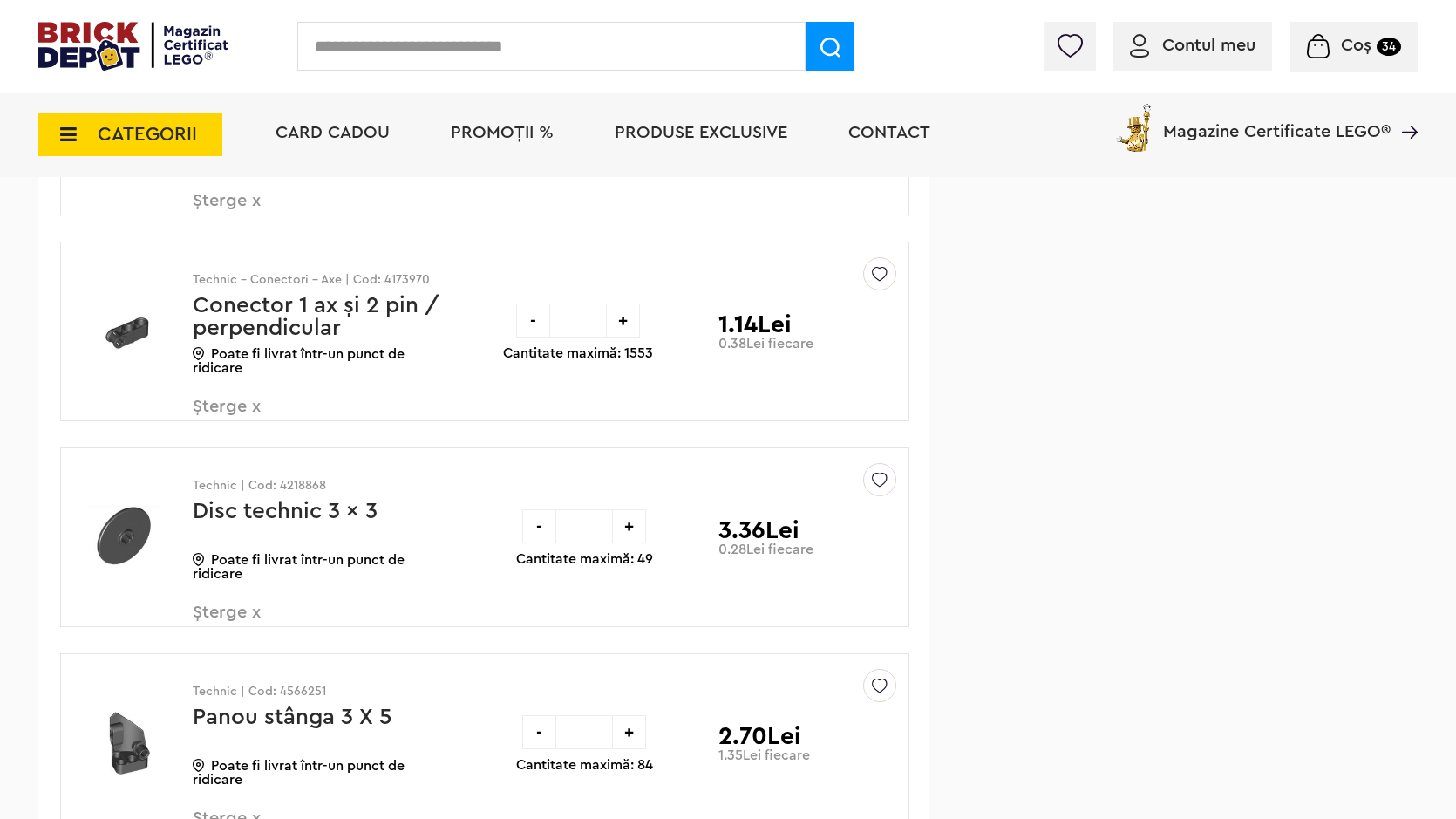
scroll to position [1221, 0]
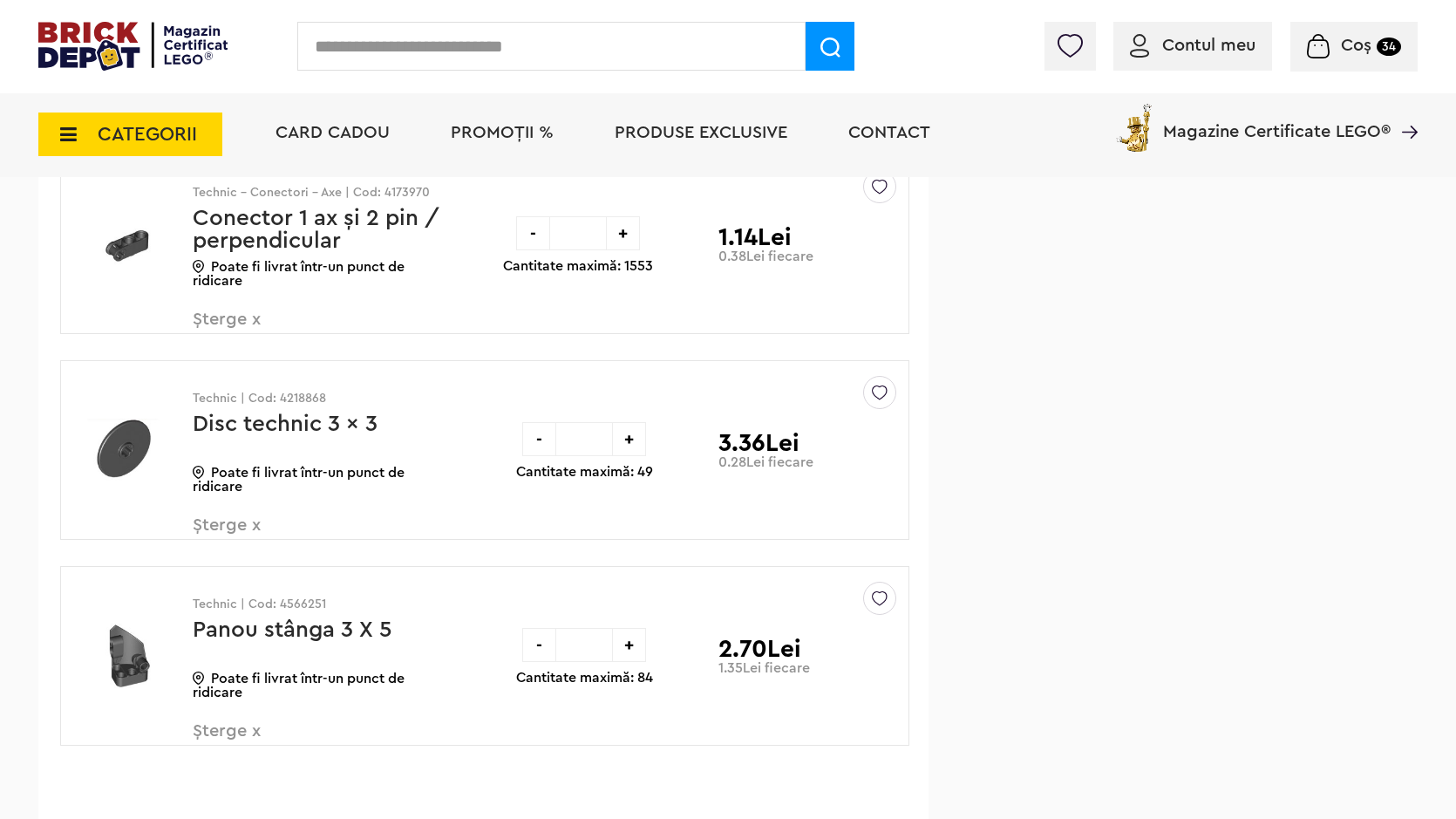
click at [545, 638] on div "-" at bounding box center [538, 644] width 34 height 34
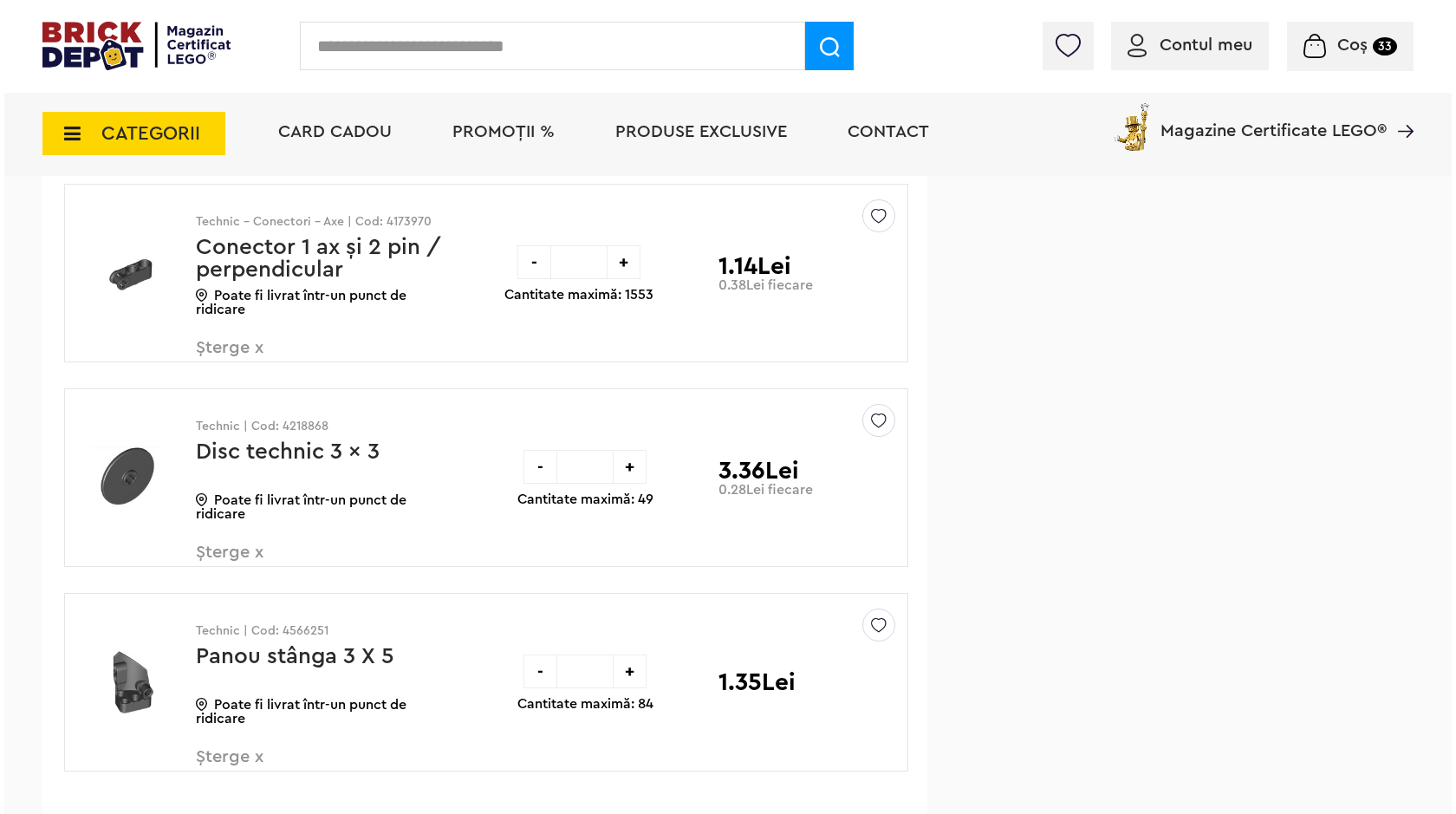
scroll to position [1213, 0]
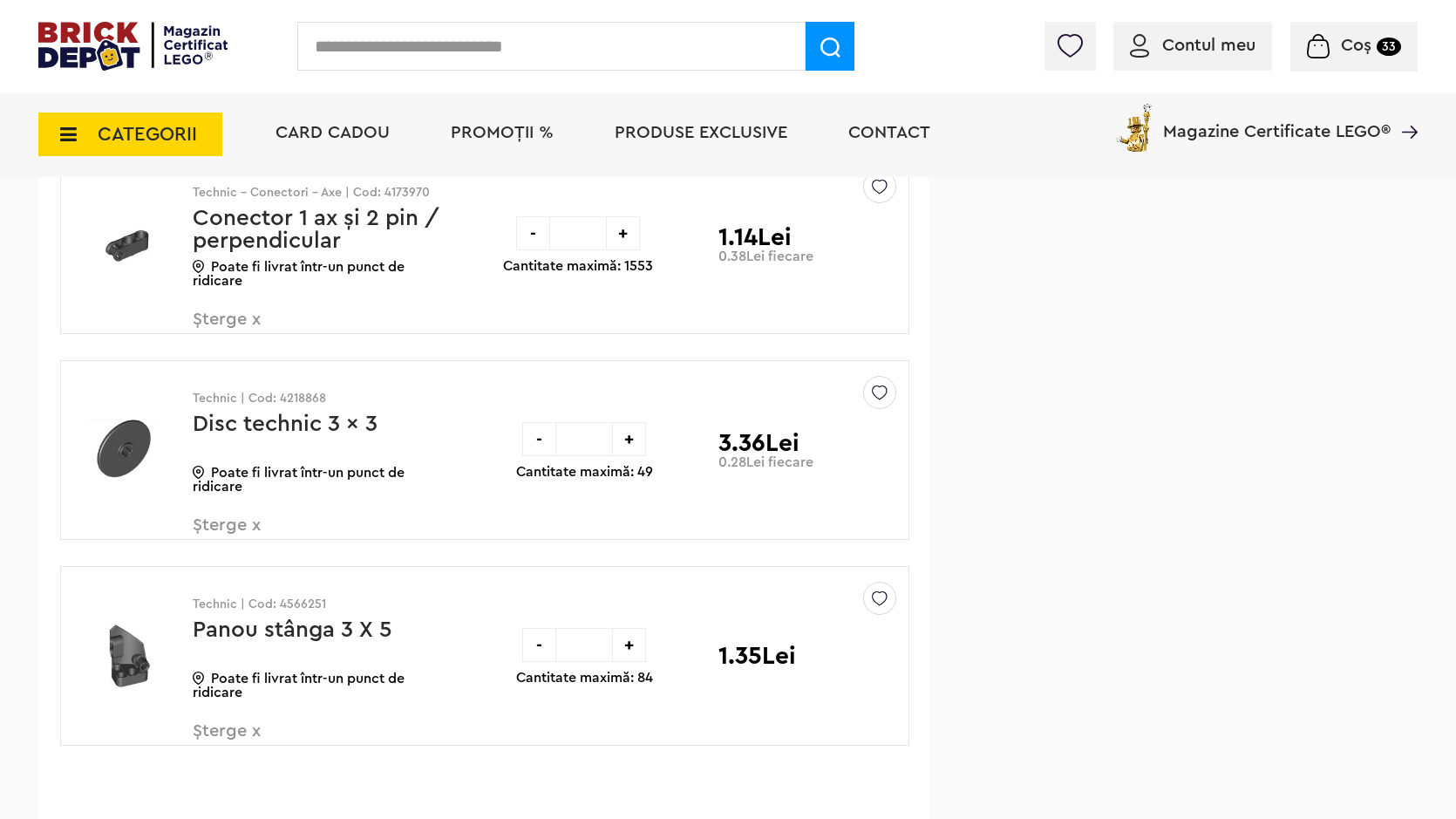
drag, startPoint x: 395, startPoint y: 59, endPoint x: 392, endPoint y: 76, distance: 17.3
click at [392, 76] on div "Contul meu Contul meu Comenzile mele Date personale Adrese Parolă Listă dorințe…" at bounding box center [728, 46] width 1456 height 93
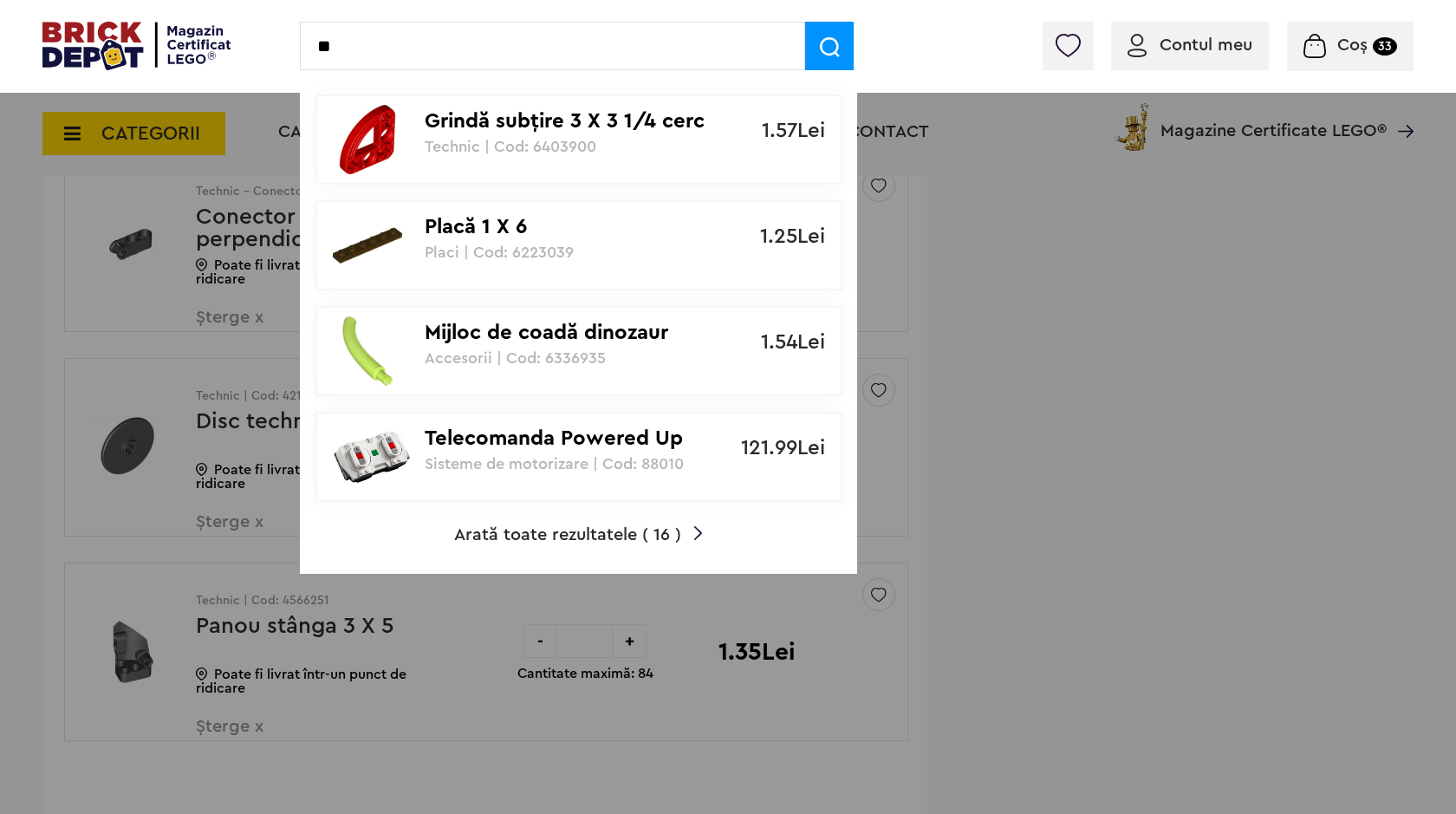
type input "*"
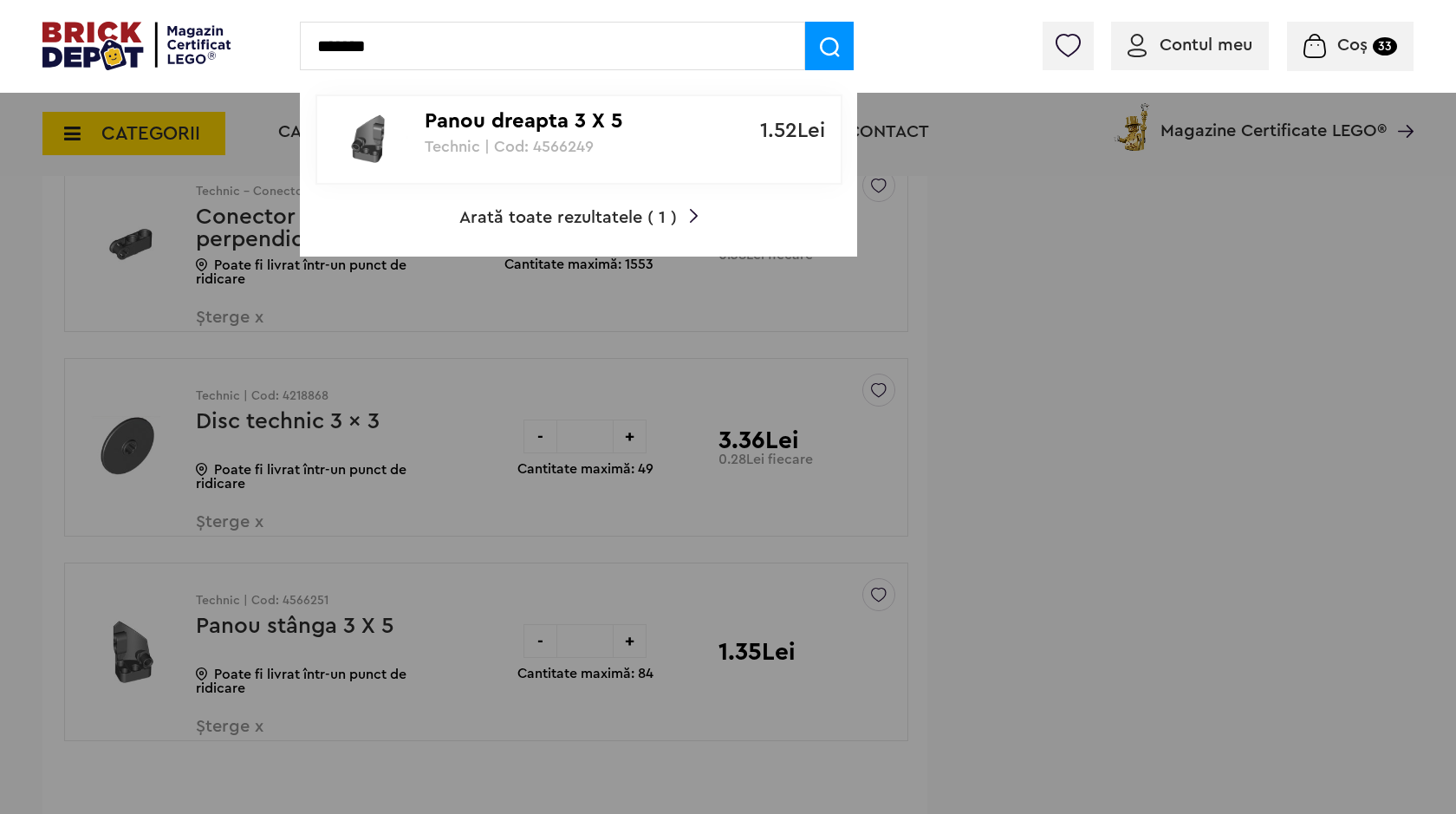
type input "*******"
click at [469, 135] on div "Panou dreapta 3 X 5 Technic | Cod: 4566249" at bounding box center [569, 125] width 289 height 59
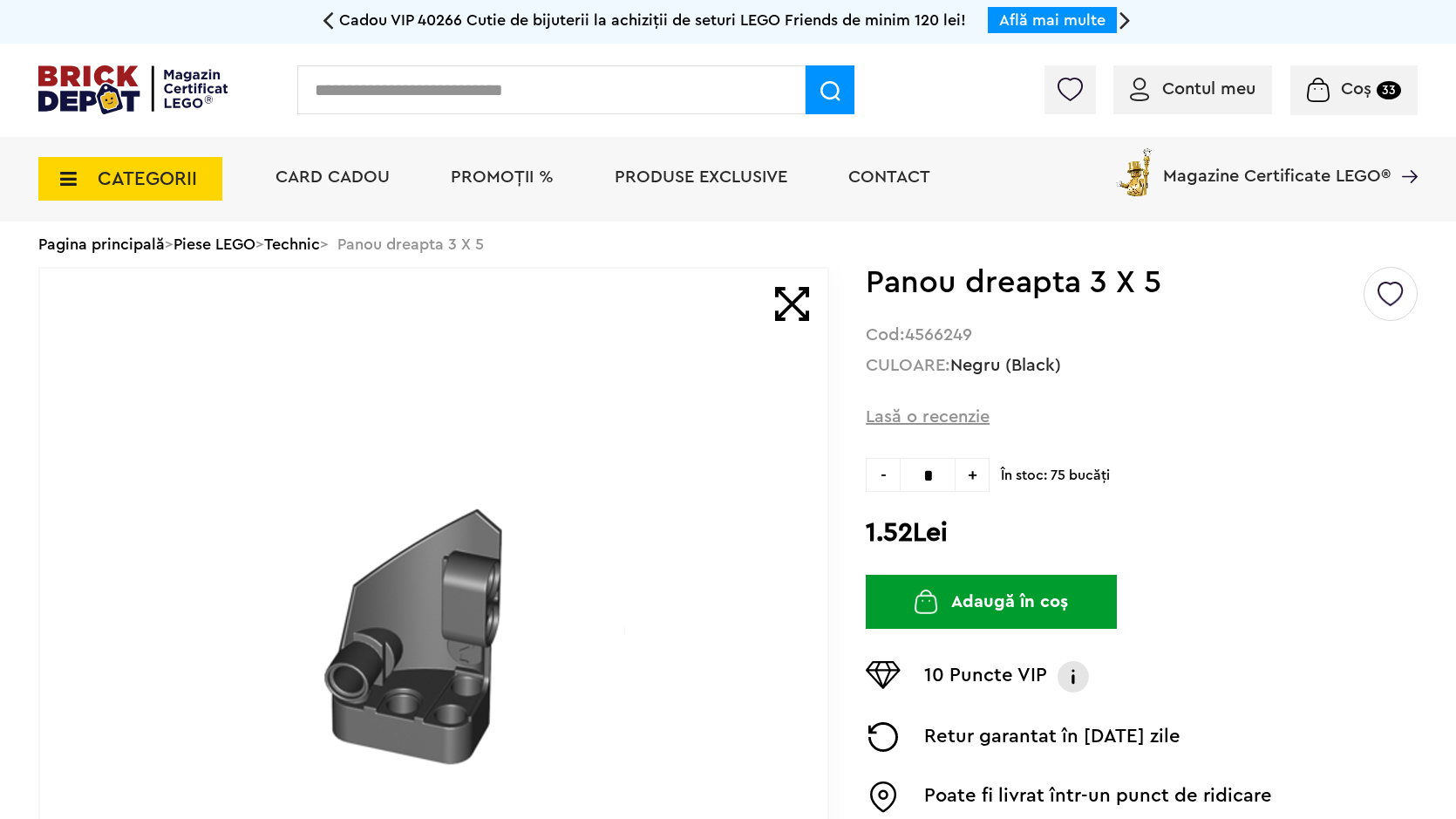
click at [948, 601] on button "Adaugă în coș" at bounding box center [991, 601] width 251 height 54
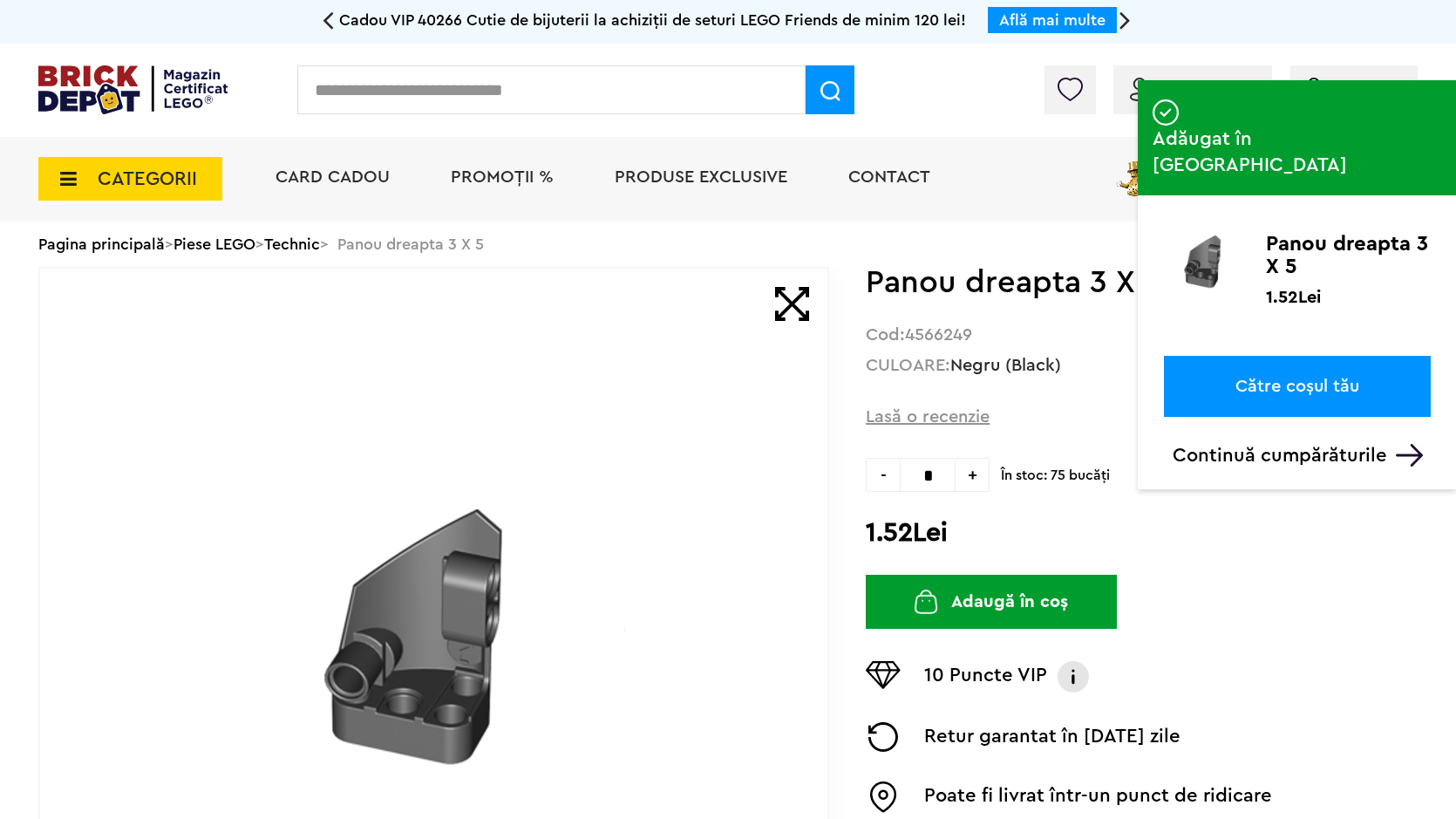
click at [589, 112] on input "text" at bounding box center [551, 90] width 508 height 49
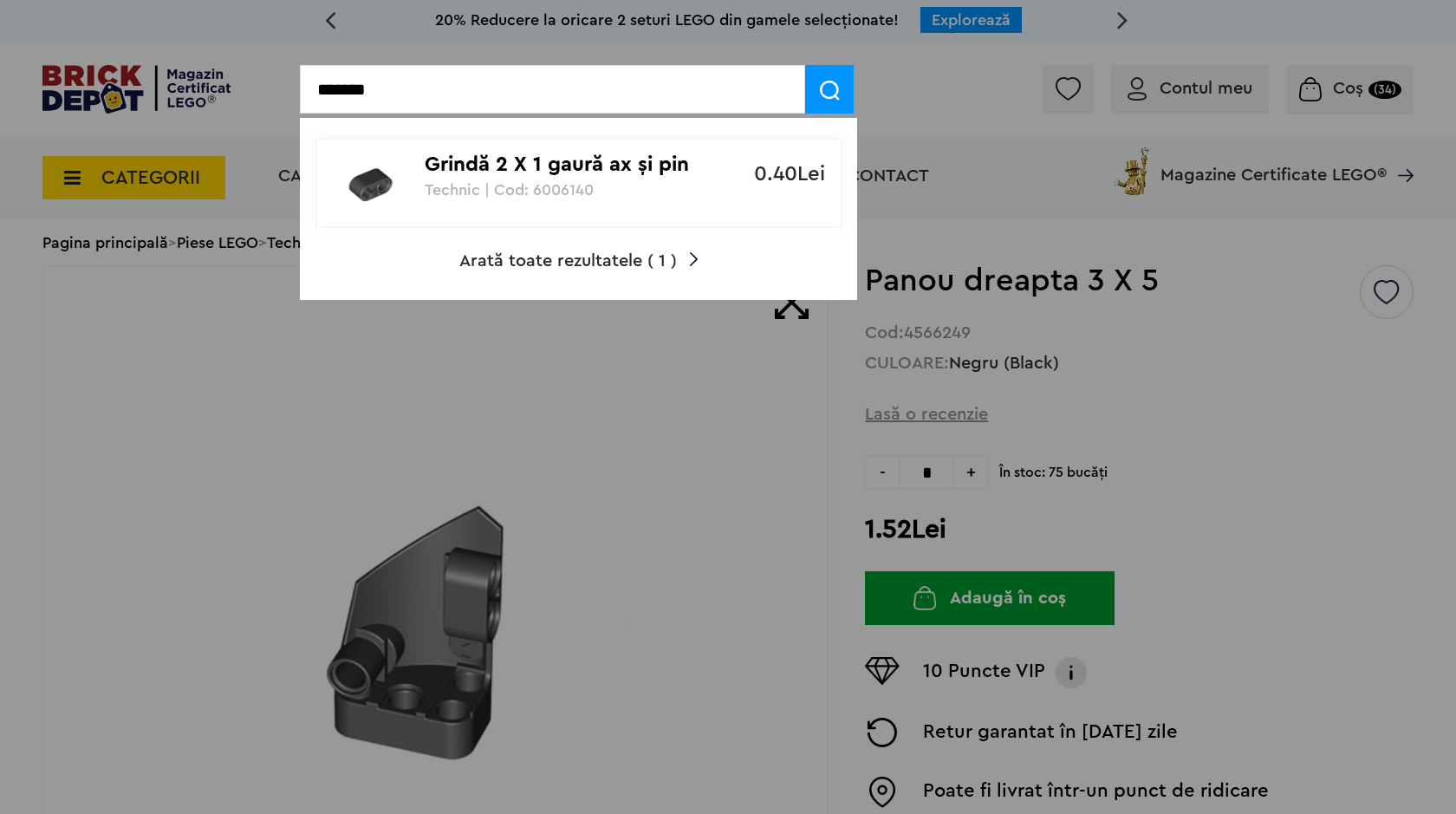
type input "*******"
click at [550, 163] on p "Grindă 2 X 1 gaură ax şi pin" at bounding box center [569, 165] width 289 height 25
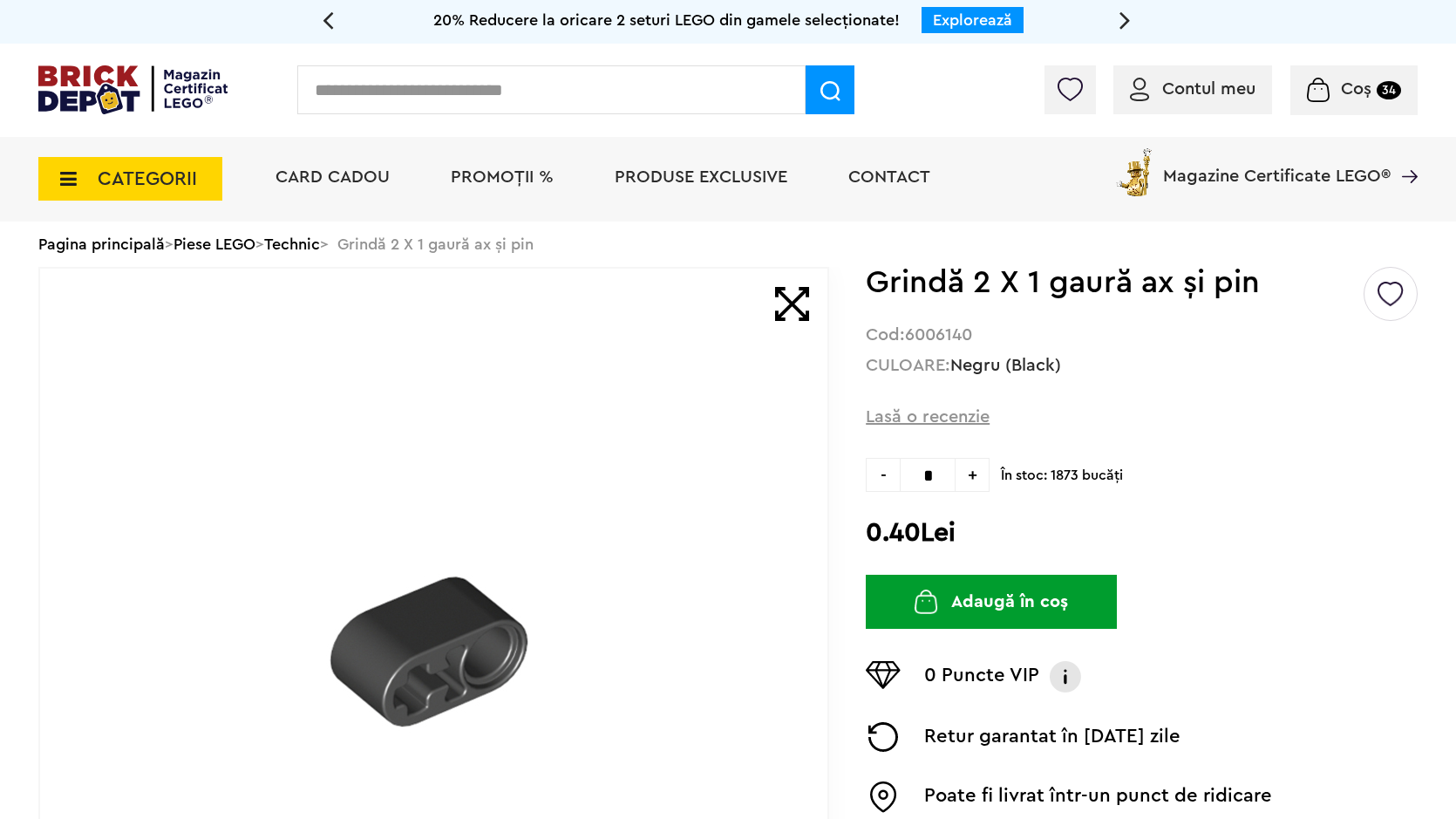
click at [984, 470] on span "+" at bounding box center [972, 474] width 34 height 34
type input "*"
click at [975, 593] on button "Adaugă în coș" at bounding box center [991, 601] width 251 height 54
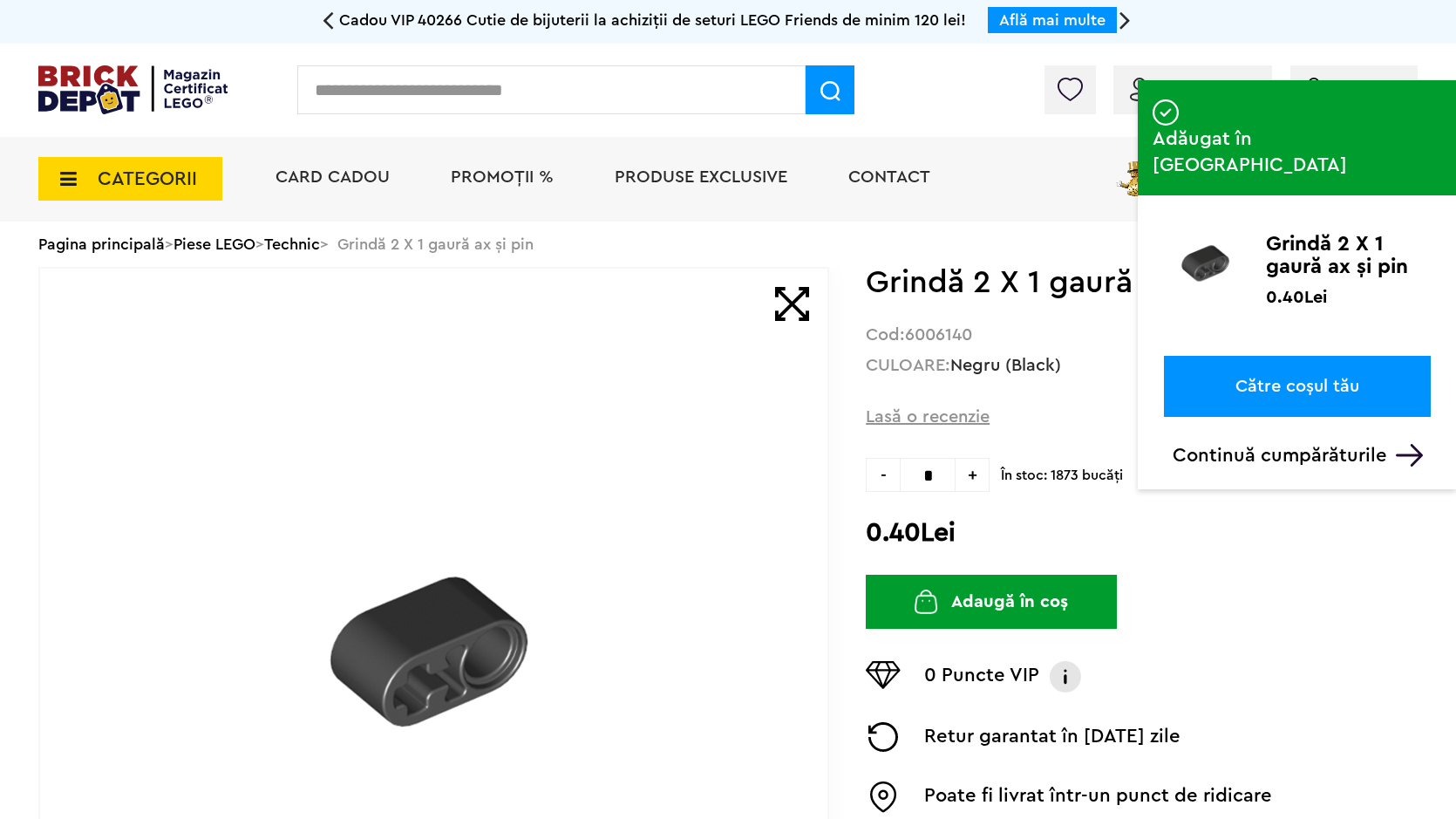
click at [653, 101] on input "text" at bounding box center [551, 90] width 508 height 49
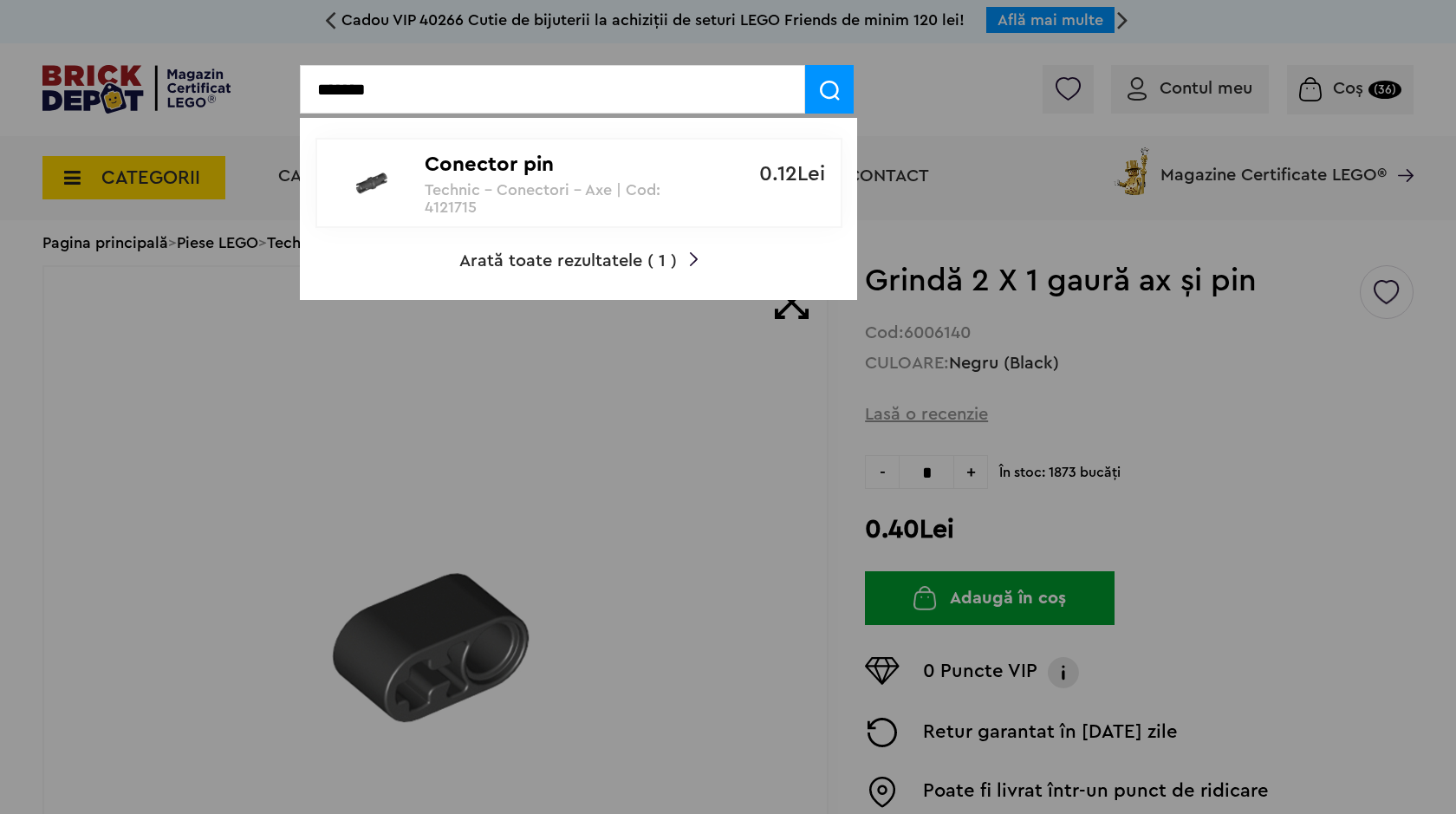
type input "*******"
click at [698, 209] on p "Technic - Conectori - Axe | Cod: 4121715" at bounding box center [569, 198] width 289 height 35
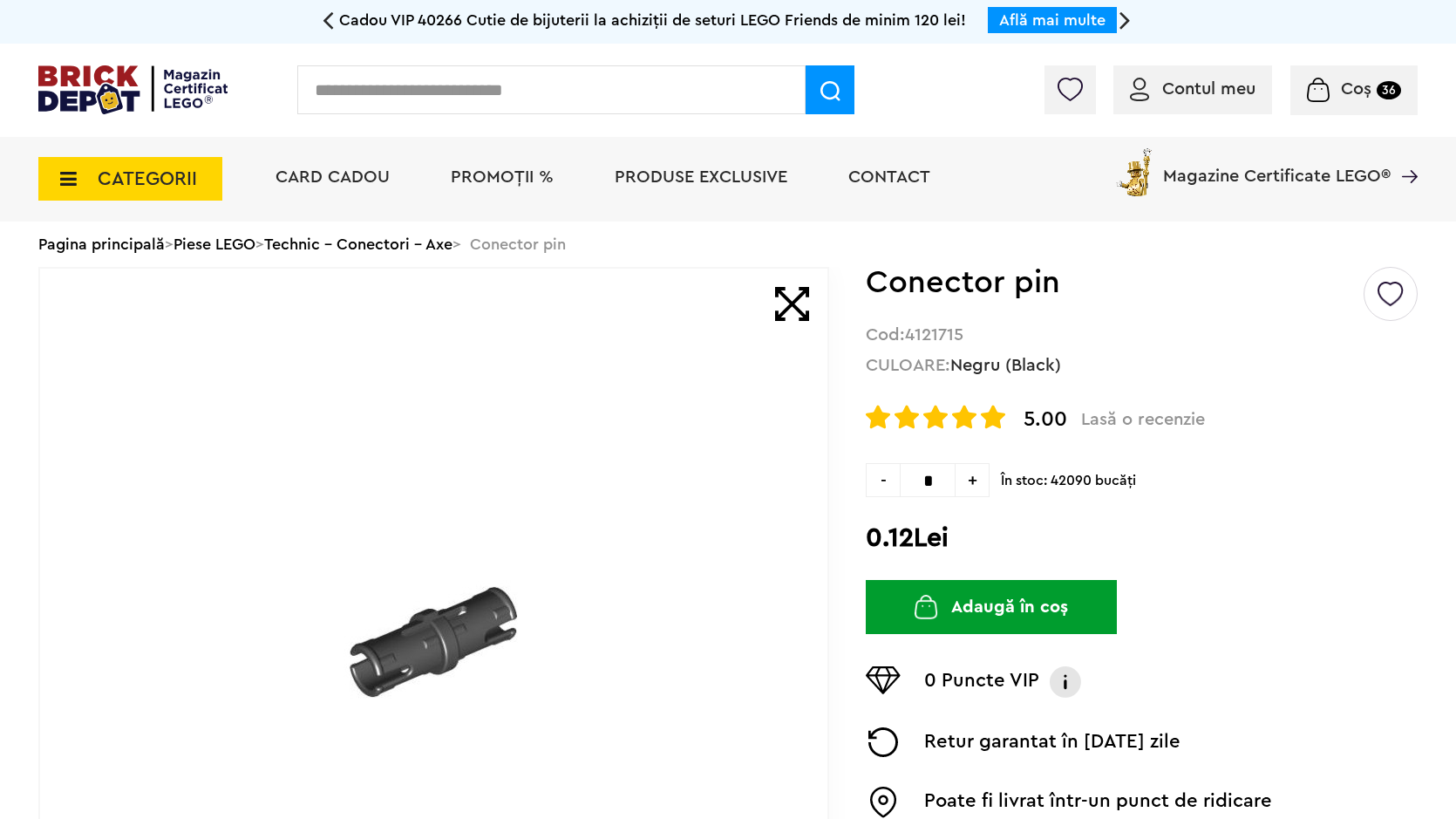
click at [980, 480] on span "+" at bounding box center [972, 480] width 34 height 34
click at [980, 482] on span "+" at bounding box center [972, 480] width 34 height 34
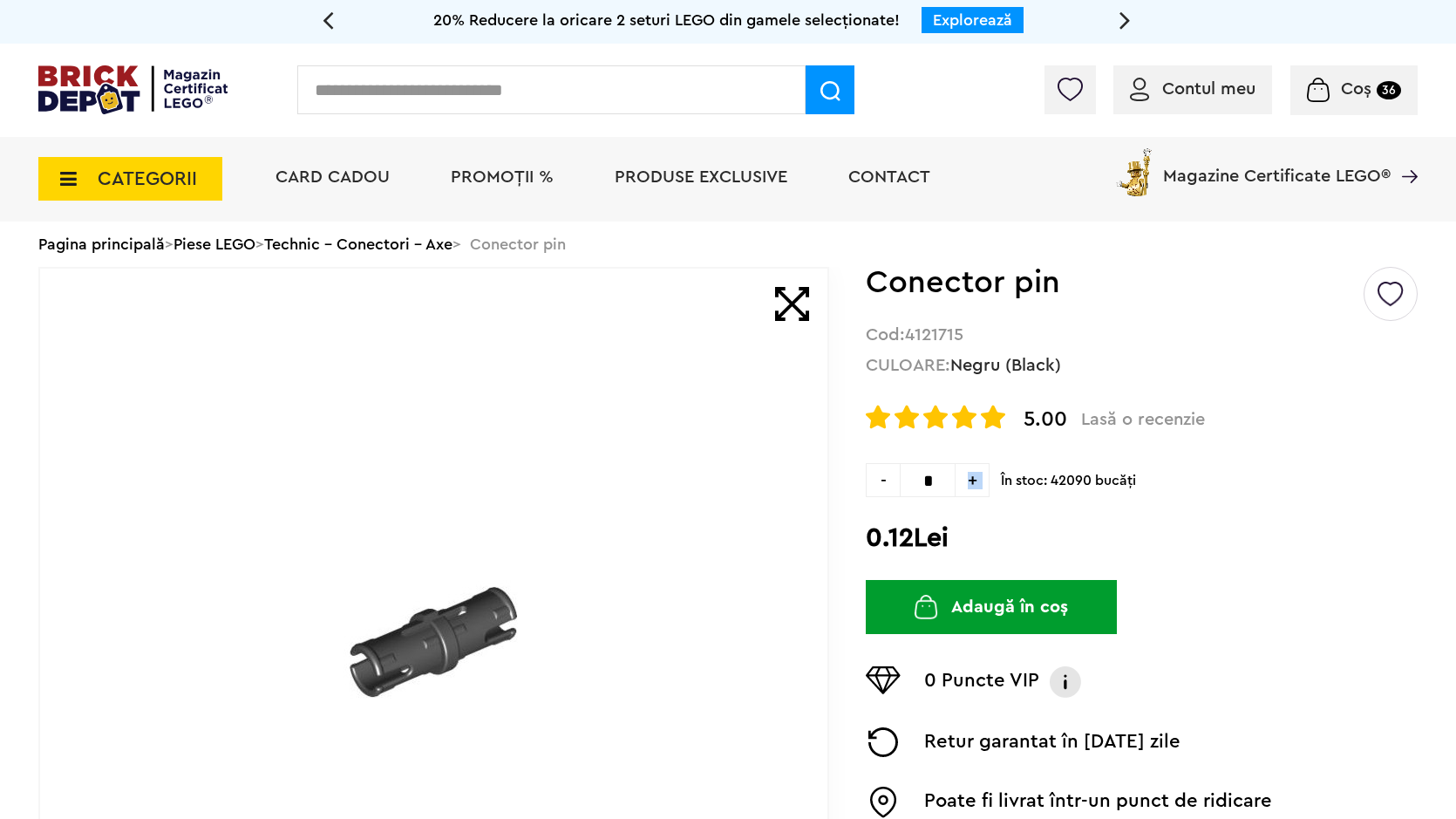
click at [980, 482] on span "+" at bounding box center [972, 480] width 34 height 34
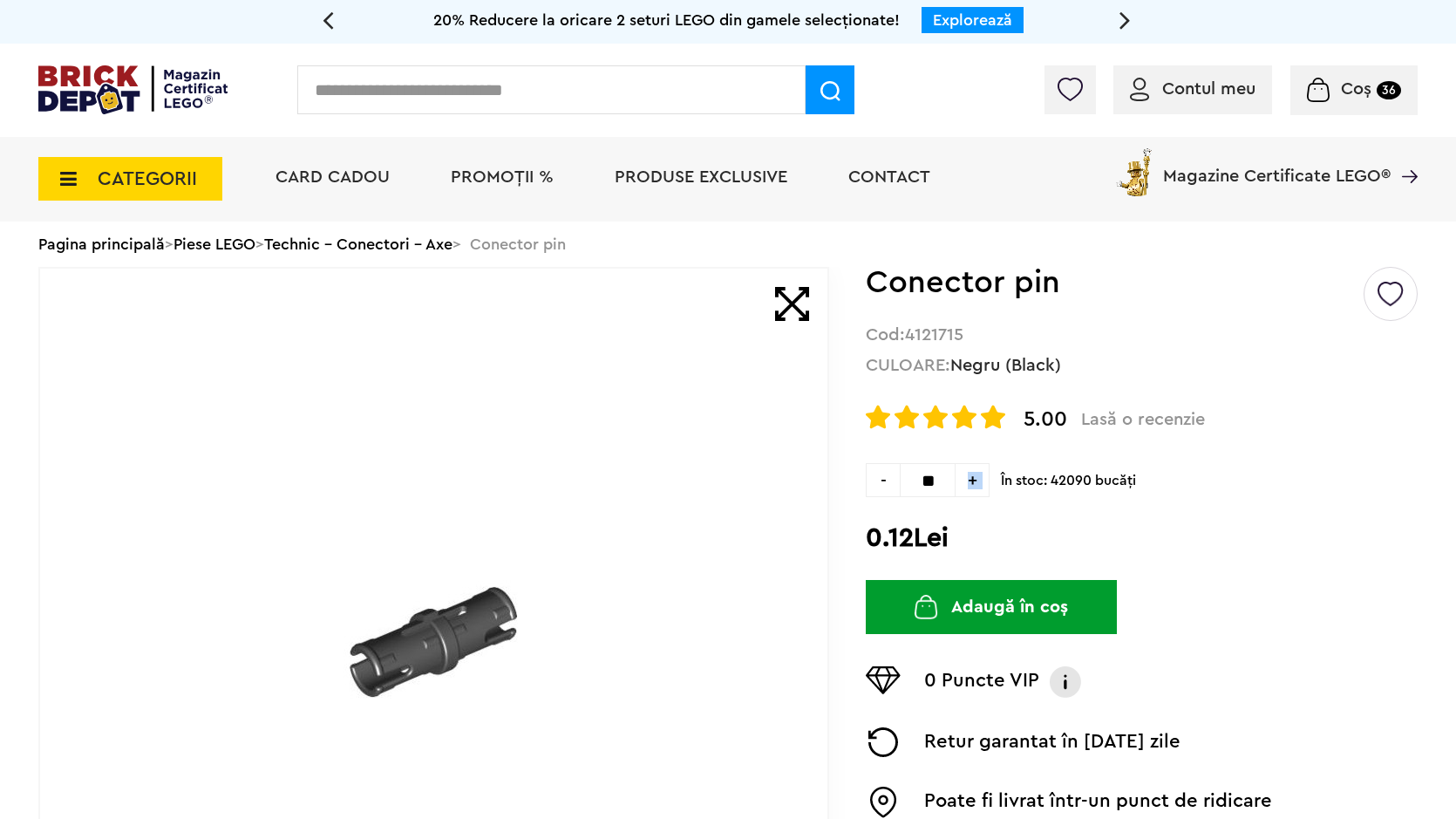
click at [980, 482] on span "+" at bounding box center [972, 480] width 34 height 34
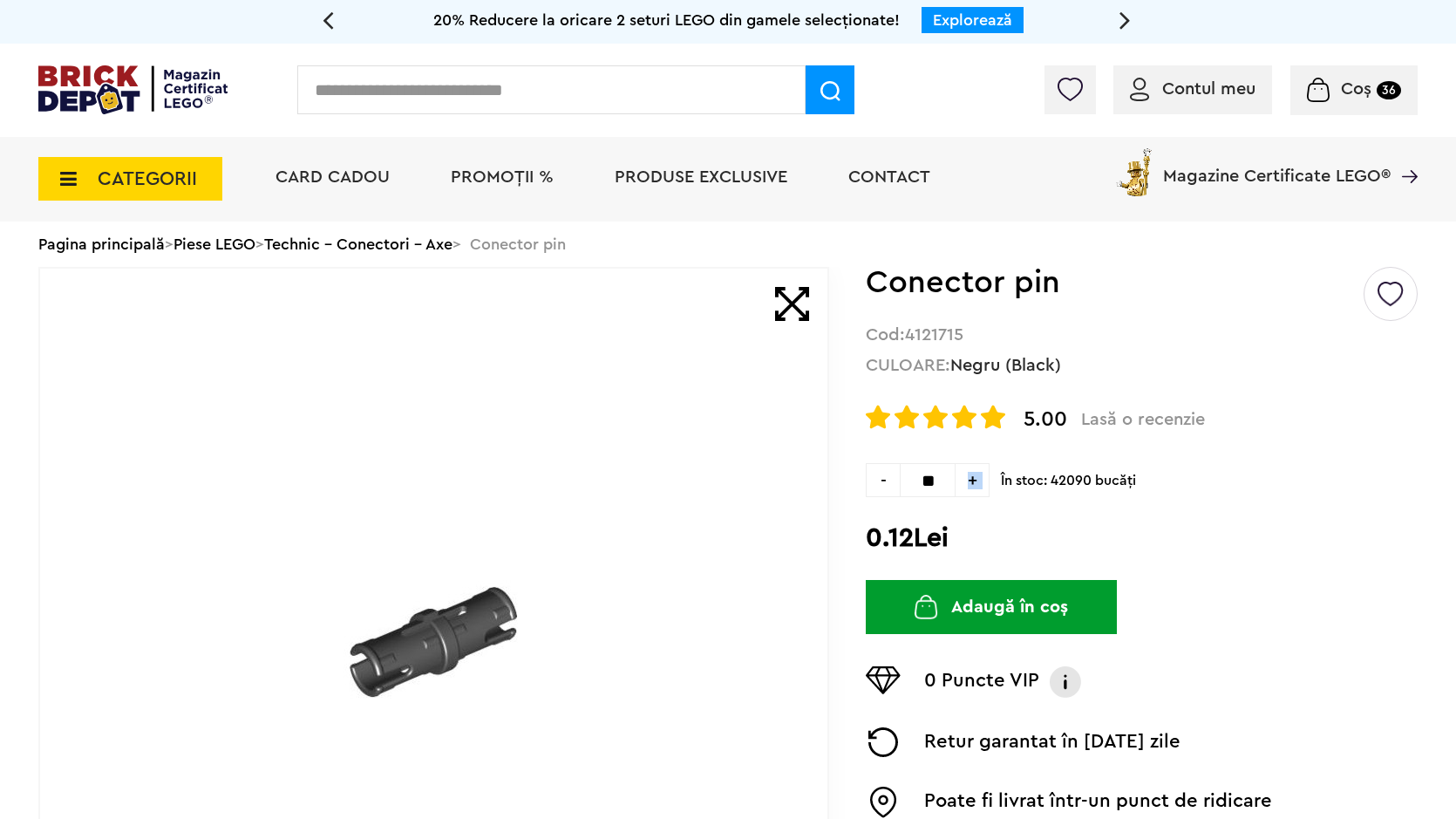
click at [980, 482] on span "+" at bounding box center [972, 480] width 34 height 34
click at [989, 508] on form "0.12Lei Adaugă în coș" at bounding box center [1141, 508] width 552 height 91
click at [959, 470] on span "+" at bounding box center [972, 480] width 34 height 34
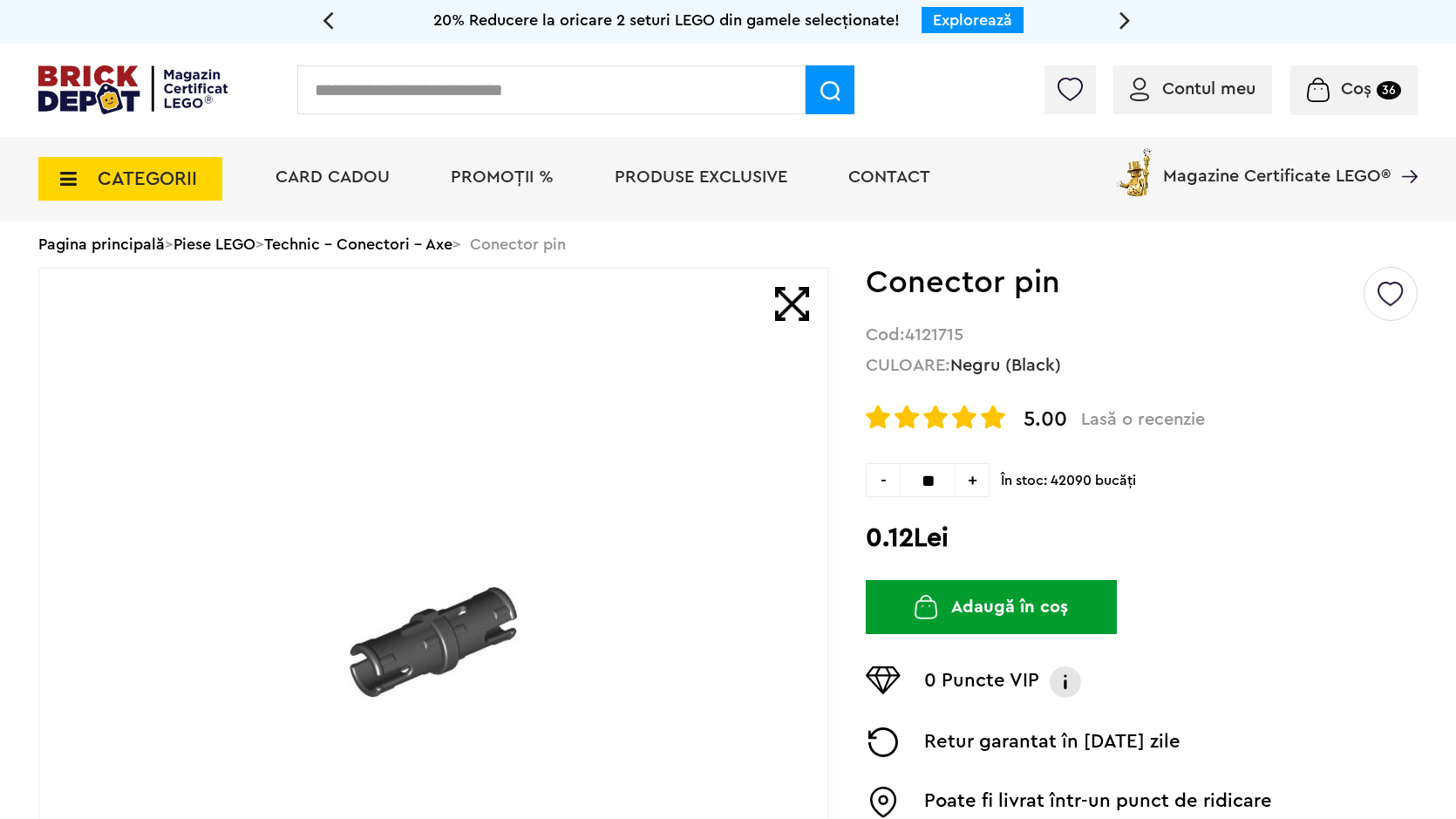
click at [965, 488] on span "+" at bounding box center [972, 480] width 34 height 34
click at [965, 489] on span "+" at bounding box center [972, 480] width 34 height 34
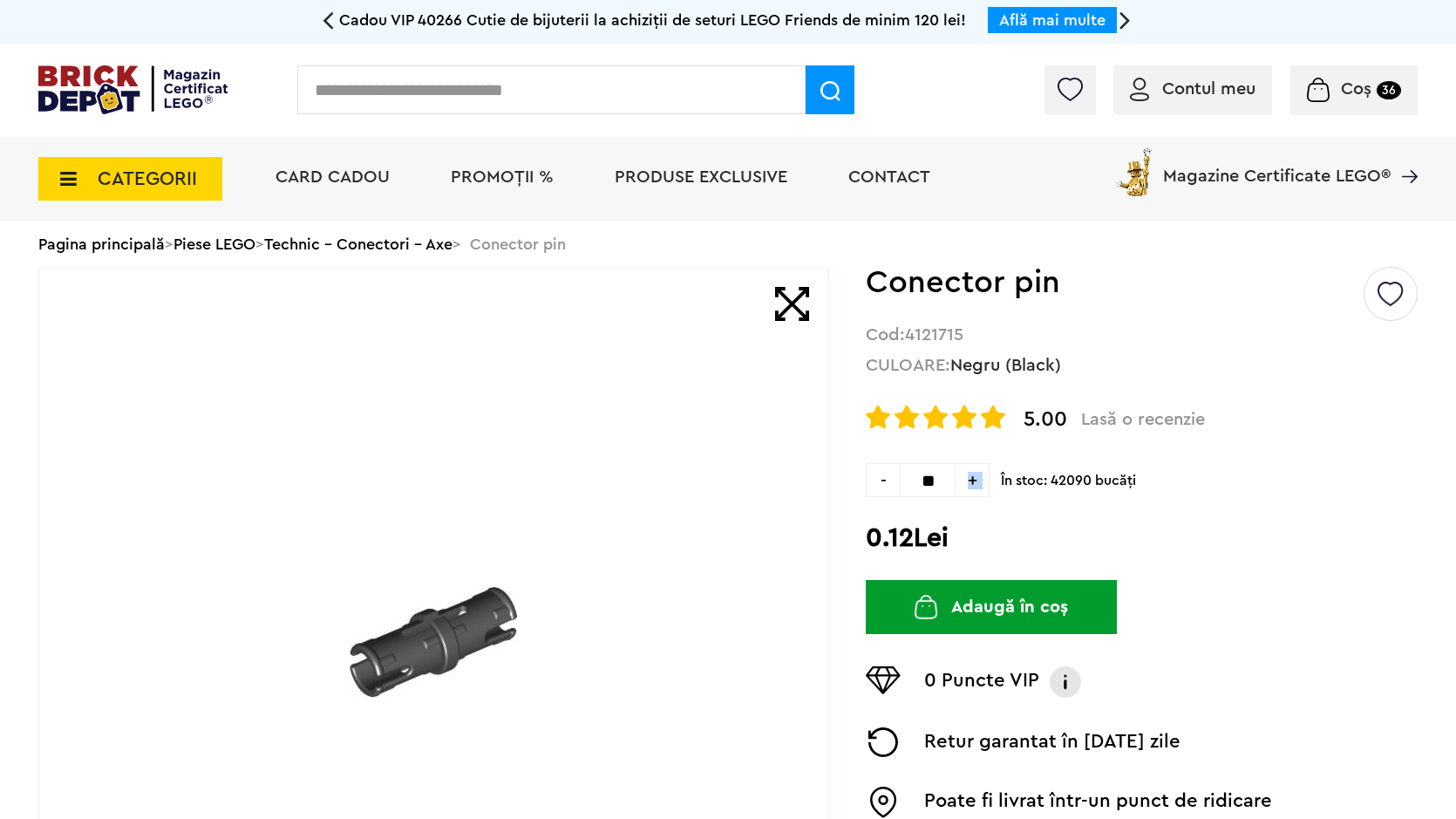
click at [965, 489] on span "+" at bounding box center [972, 480] width 34 height 34
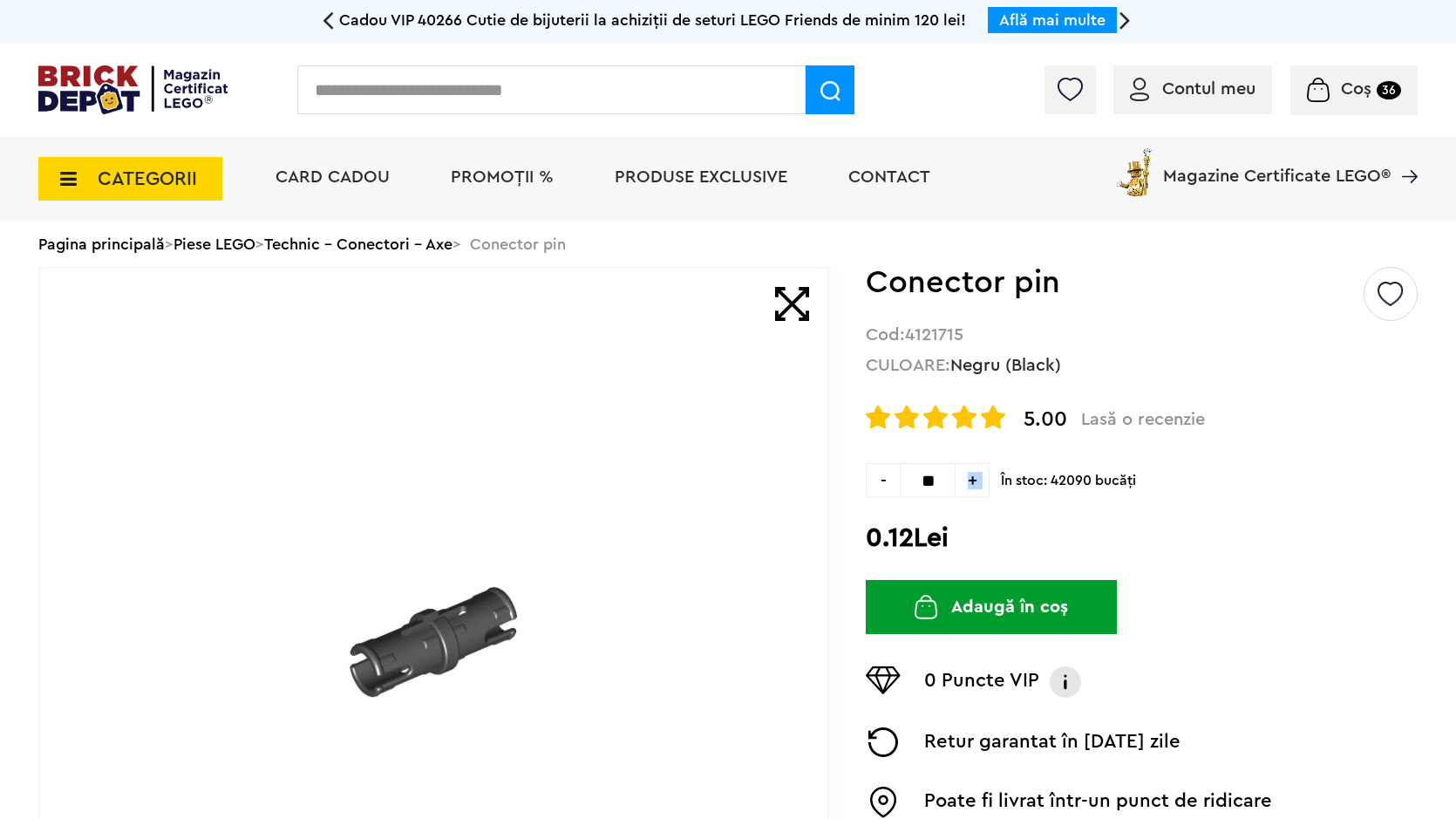
click at [965, 489] on span "+" at bounding box center [972, 480] width 34 height 34
click at [965, 490] on span "+" at bounding box center [972, 480] width 34 height 34
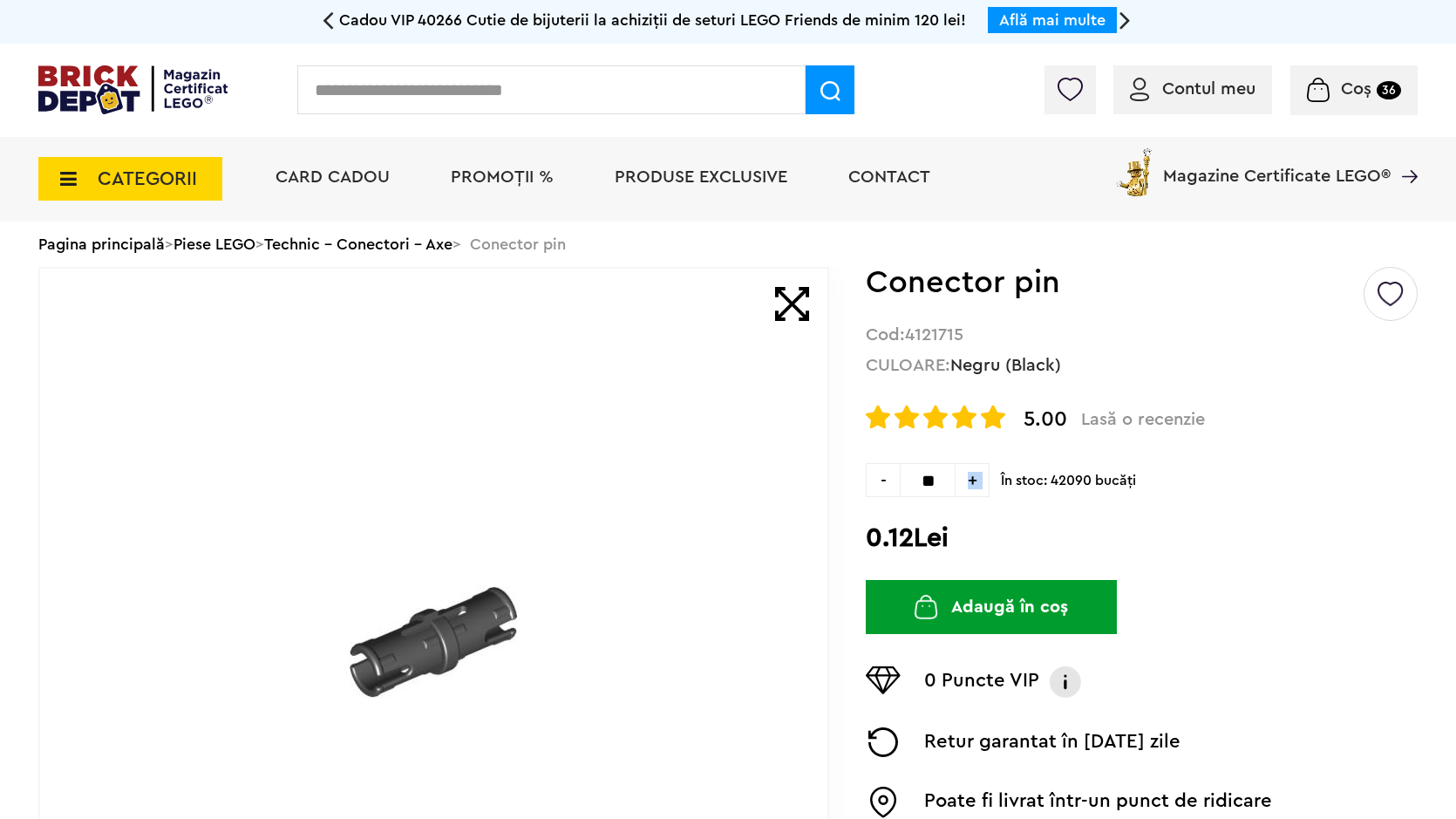
click at [965, 490] on span "+" at bounding box center [972, 480] width 34 height 34
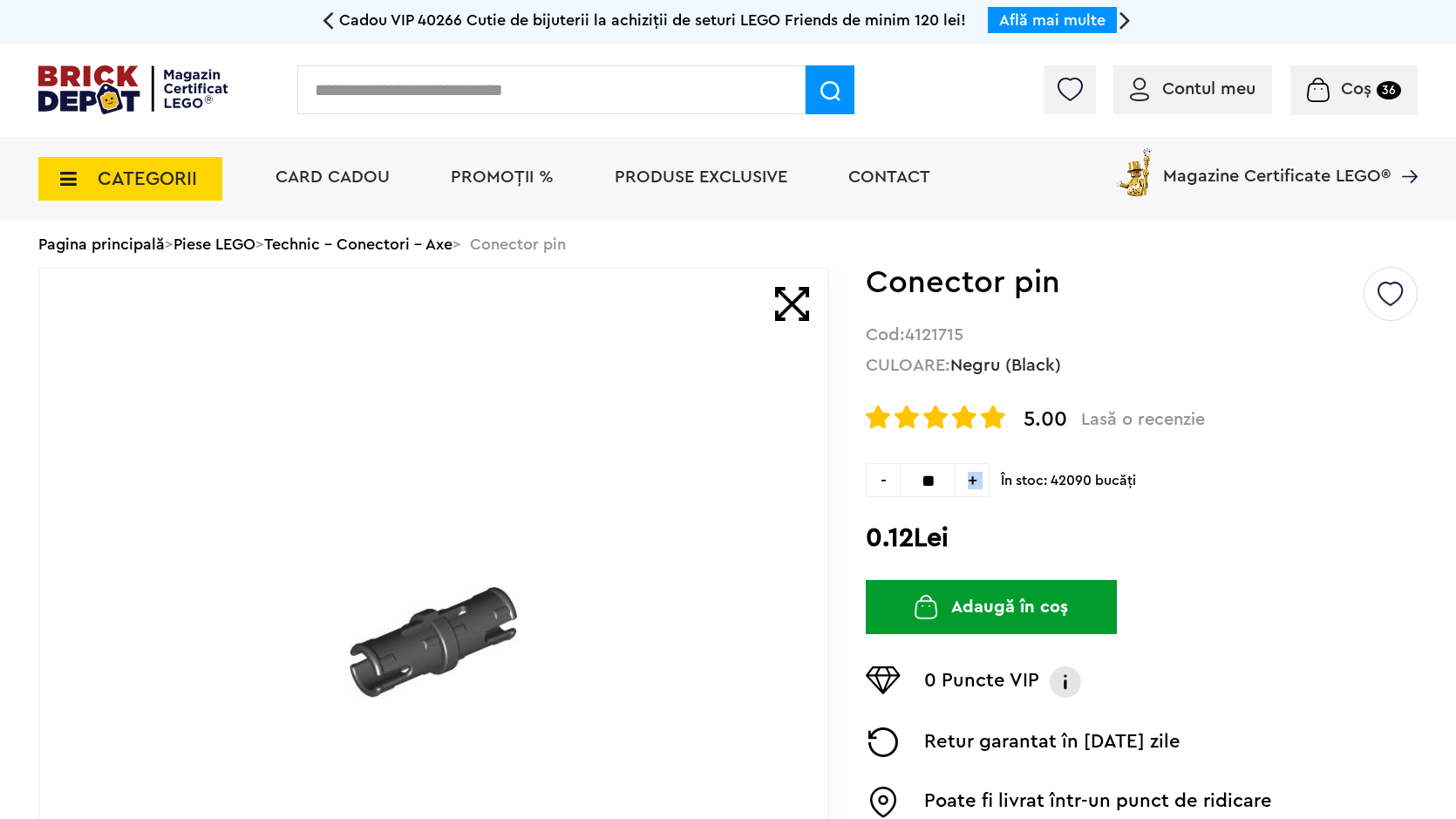
click at [965, 490] on span "+" at bounding box center [972, 480] width 34 height 34
click at [966, 495] on span "+" at bounding box center [972, 480] width 34 height 34
click at [966, 496] on span "+" at bounding box center [972, 480] width 34 height 34
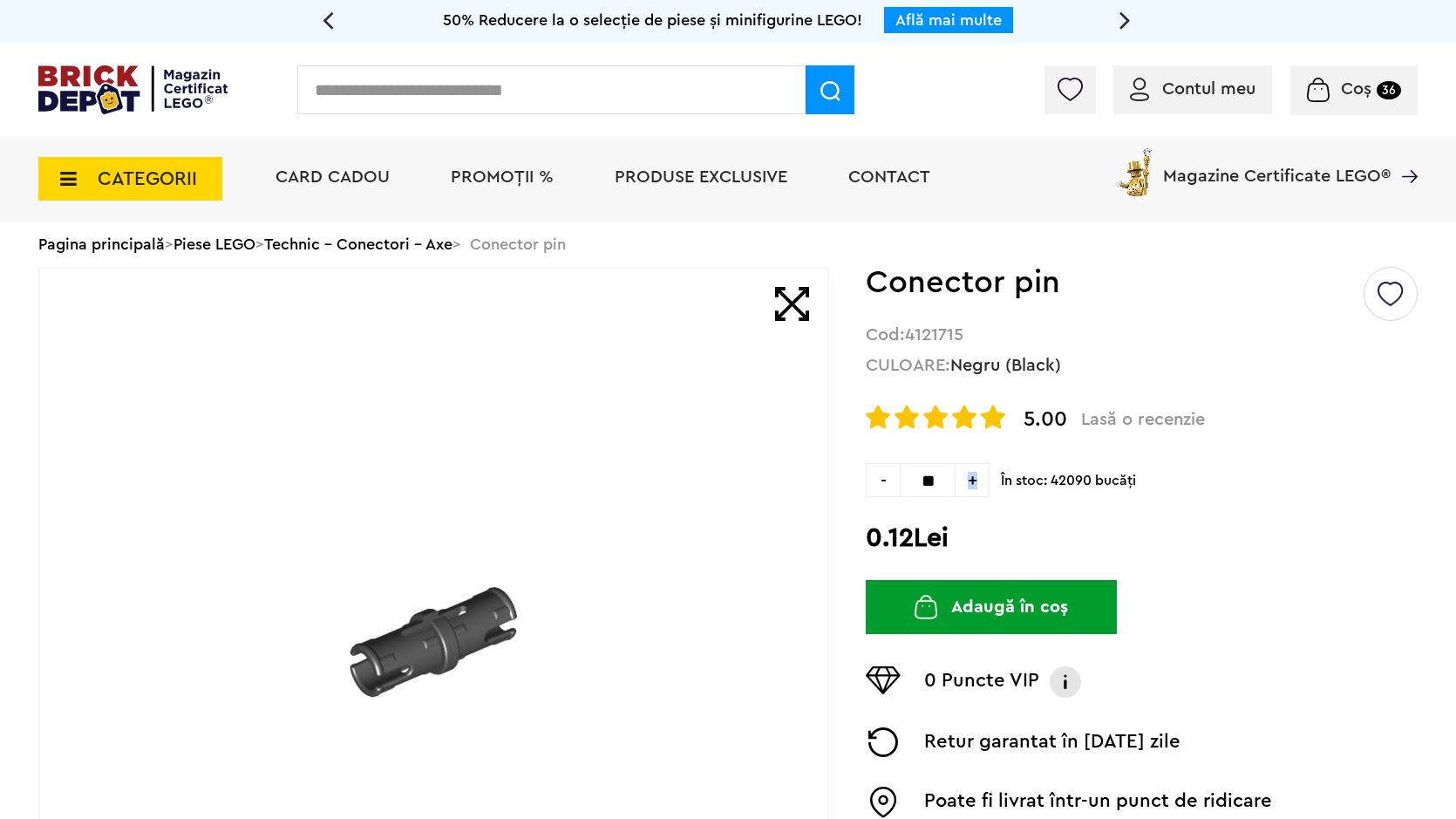
click at [966, 496] on span "+" at bounding box center [972, 480] width 34 height 34
click at [970, 490] on span "+" at bounding box center [972, 480] width 34 height 34
click at [972, 489] on span "+" at bounding box center [972, 480] width 34 height 34
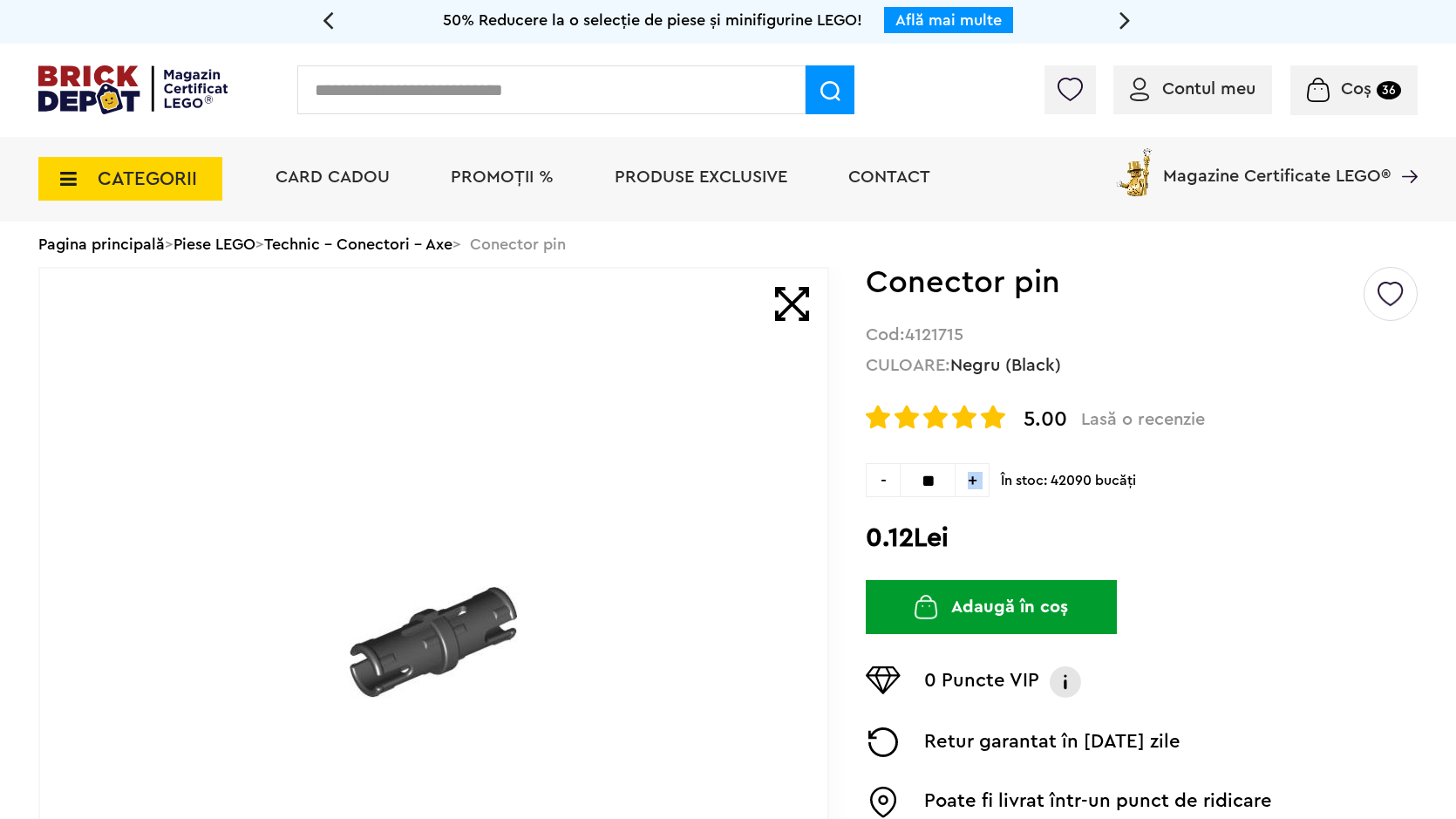
click at [972, 489] on span "+" at bounding box center [972, 480] width 34 height 34
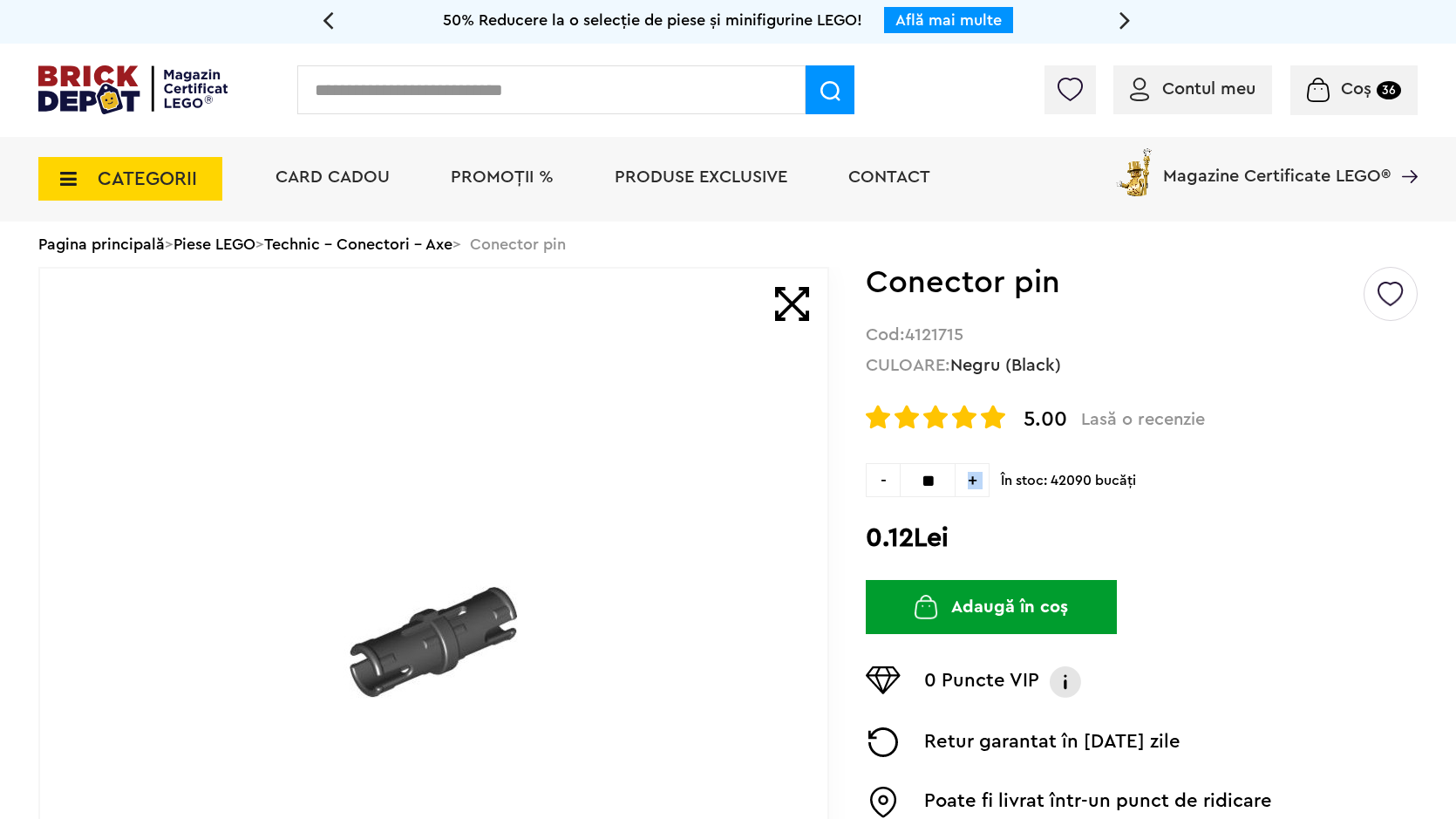
click at [972, 489] on span "+" at bounding box center [972, 480] width 34 height 34
type input "**"
click at [950, 594] on button "Adaugă în coș" at bounding box center [991, 606] width 251 height 54
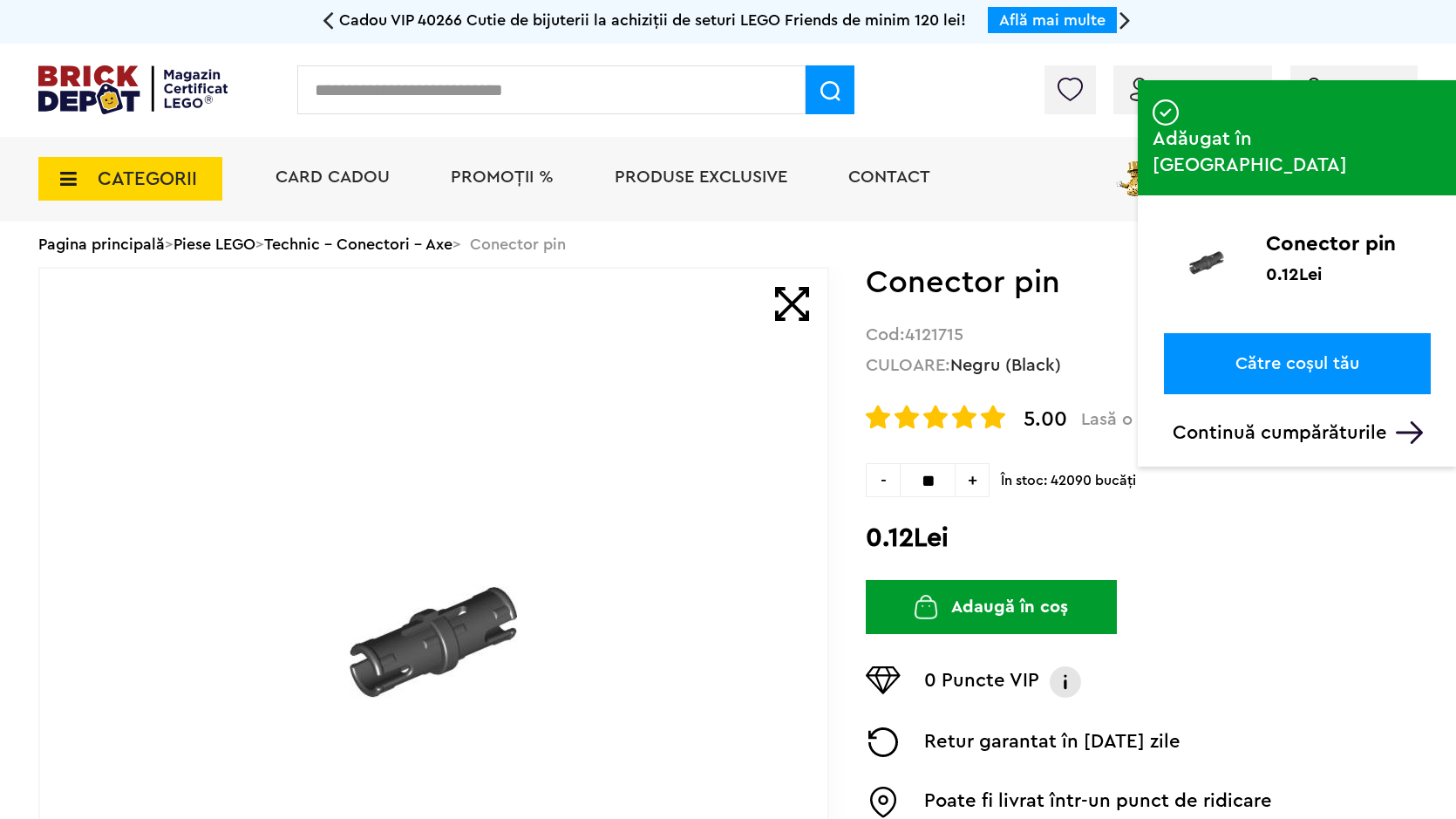
click at [605, 83] on input "text" at bounding box center [551, 90] width 508 height 49
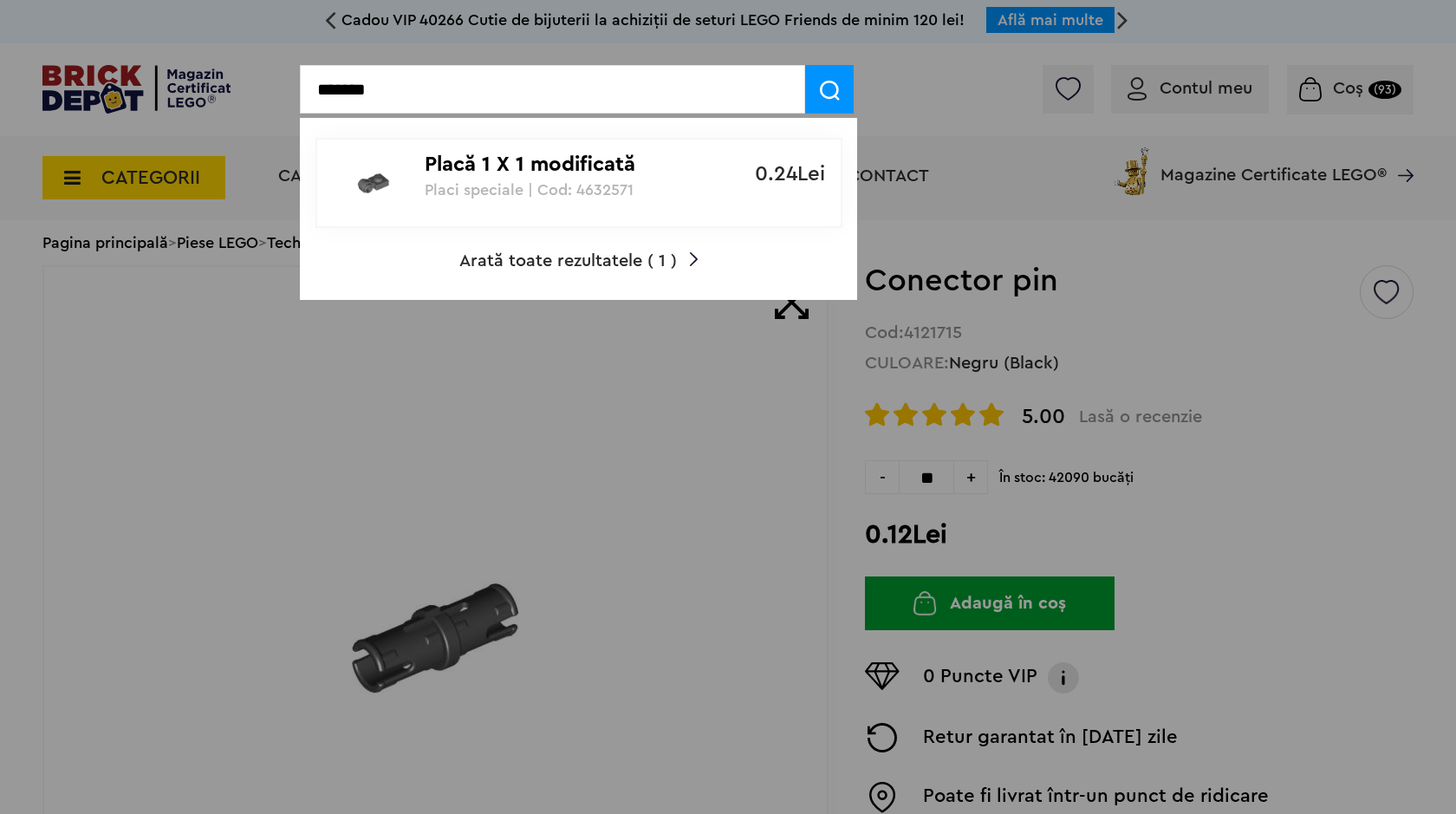
type input "*******"
click at [600, 166] on p "Placă 1 X 1 modificată" at bounding box center [569, 165] width 289 height 25
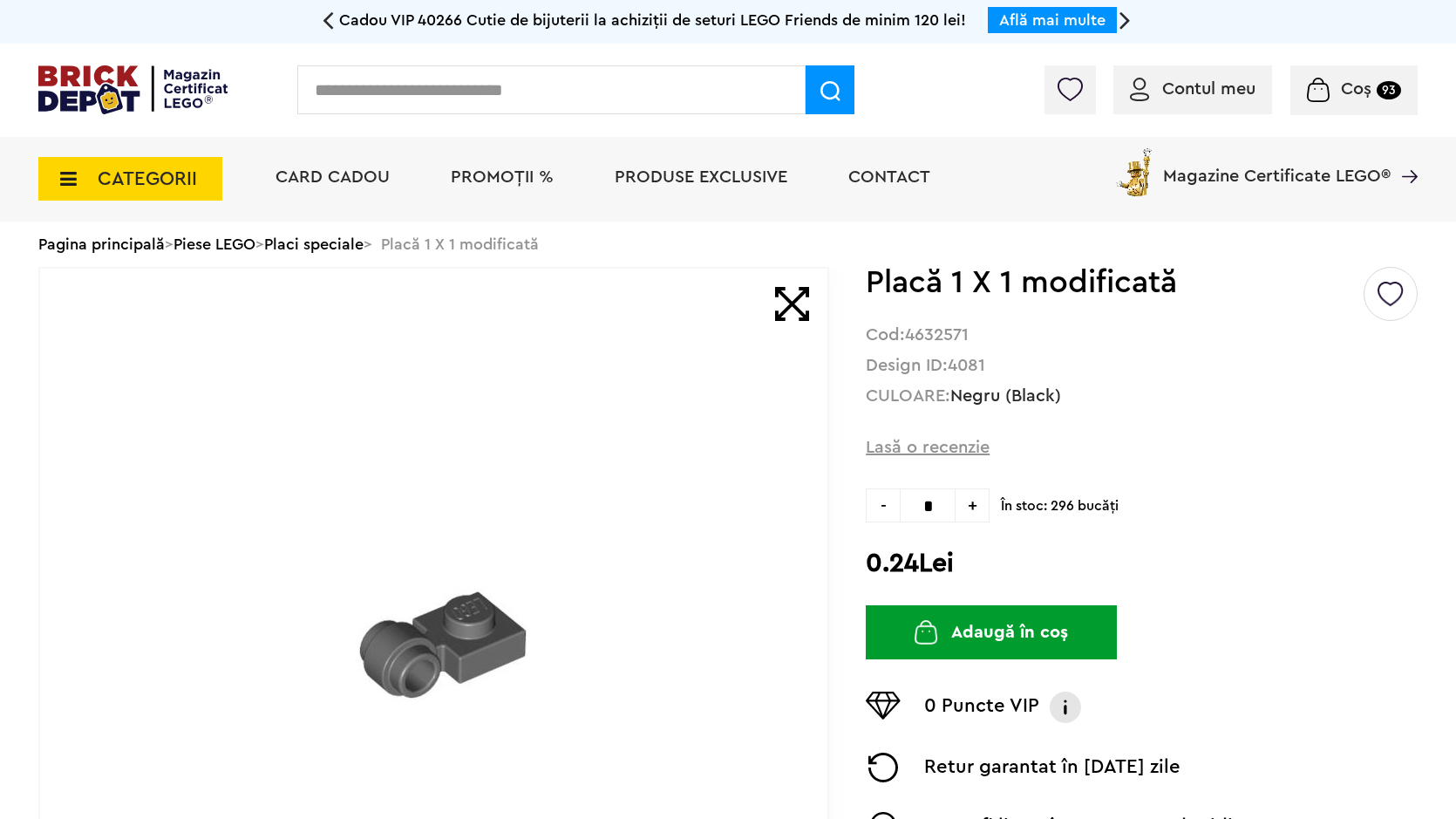
click at [965, 517] on span "+" at bounding box center [972, 505] width 34 height 34
type input "*"
click at [951, 651] on button "Adaugă în coș" at bounding box center [991, 631] width 251 height 54
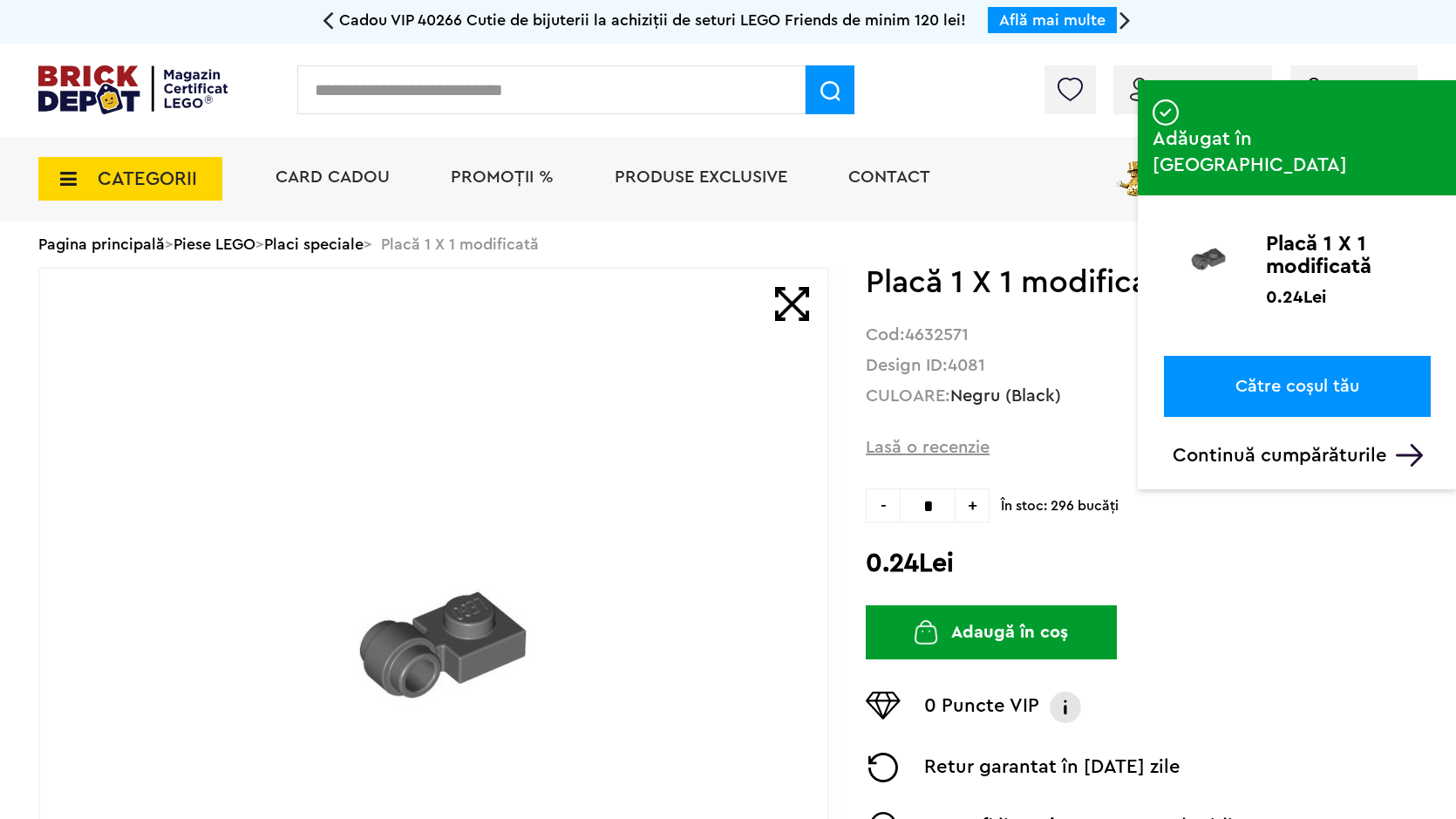
click at [752, 95] on input "text" at bounding box center [551, 90] width 508 height 49
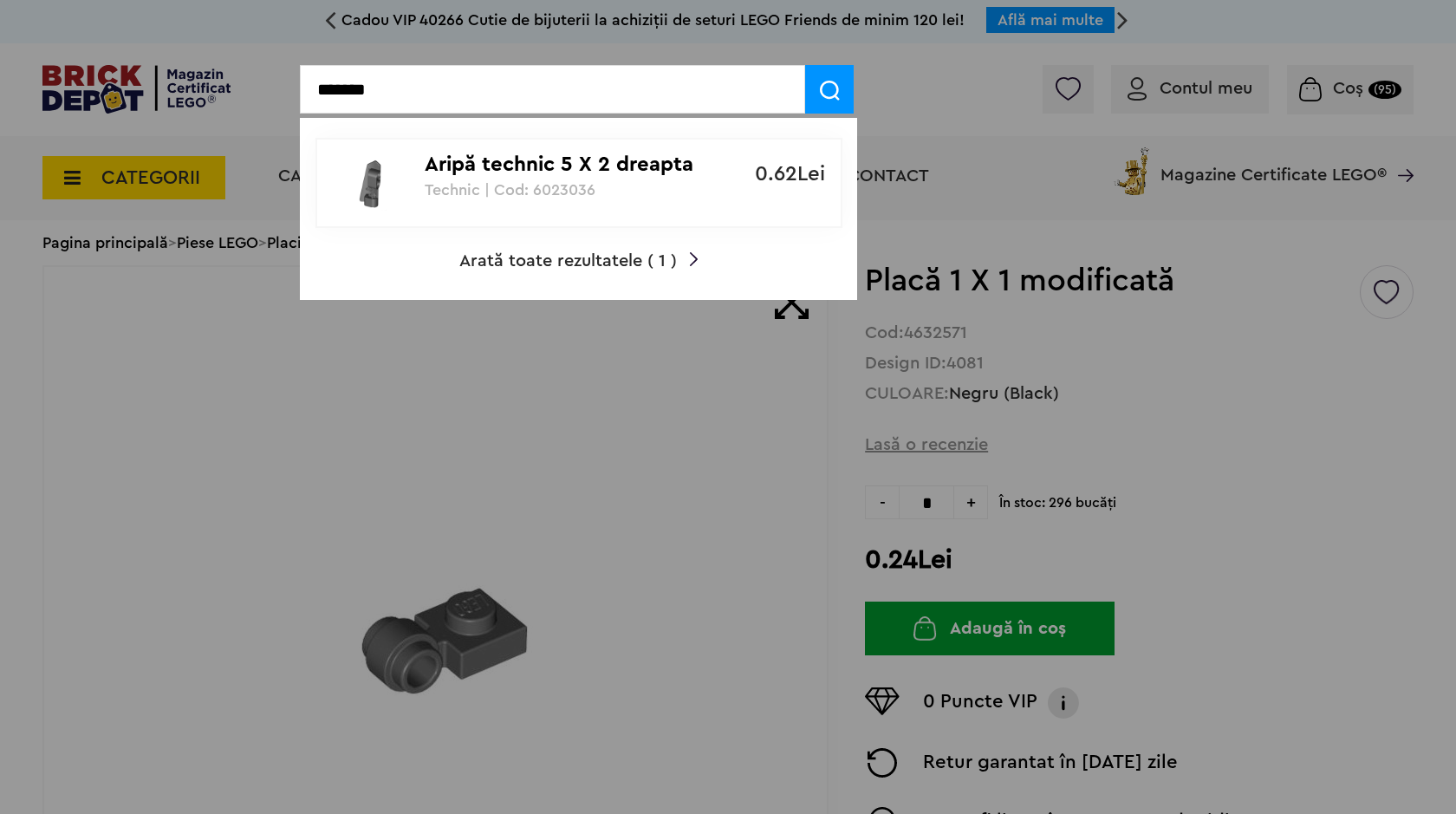
type input "*******"
click at [746, 169] on p "0.62Lei" at bounding box center [772, 174] width 106 height 20
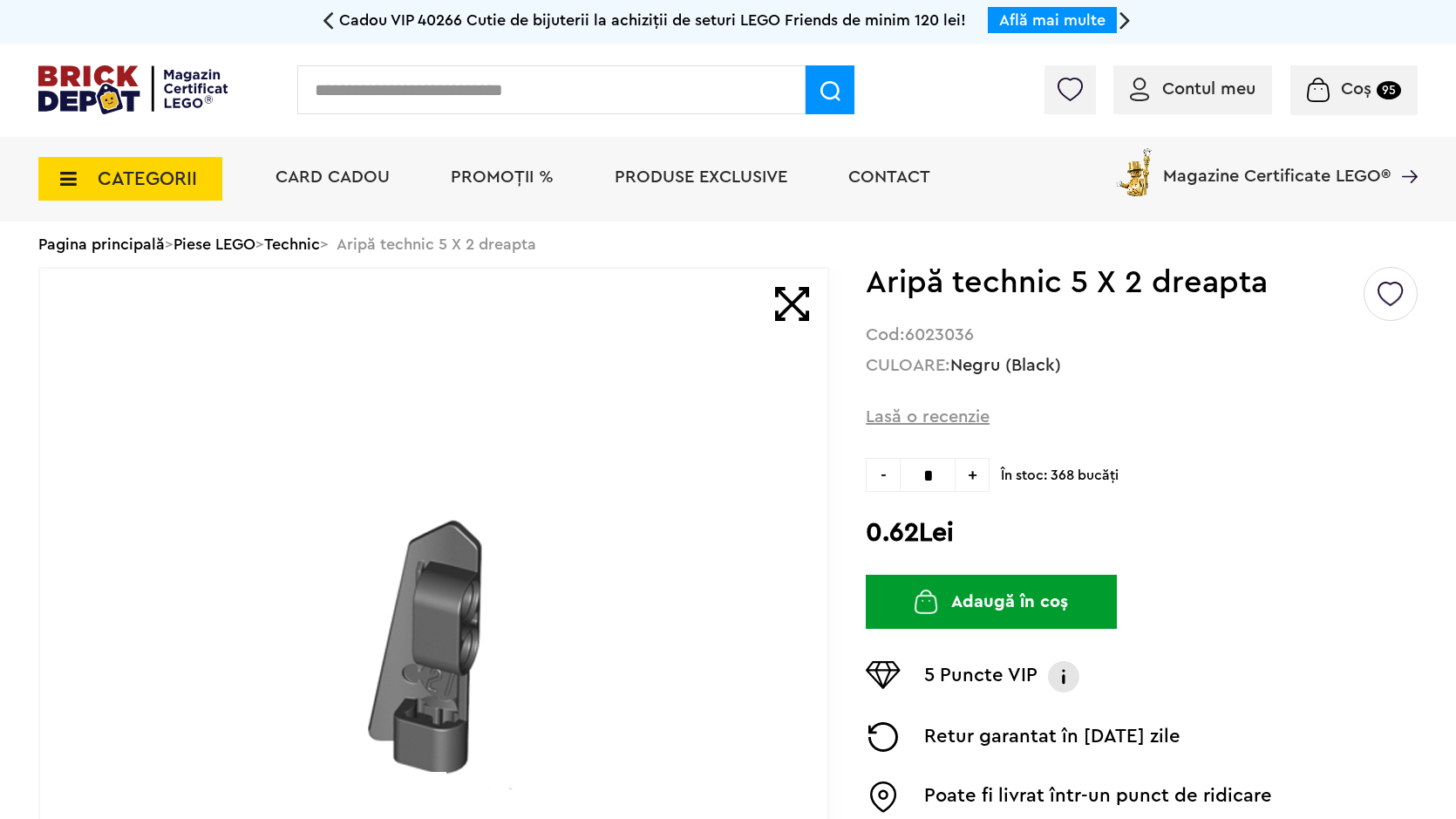
click at [982, 611] on button "Adaugă în coș" at bounding box center [991, 601] width 251 height 54
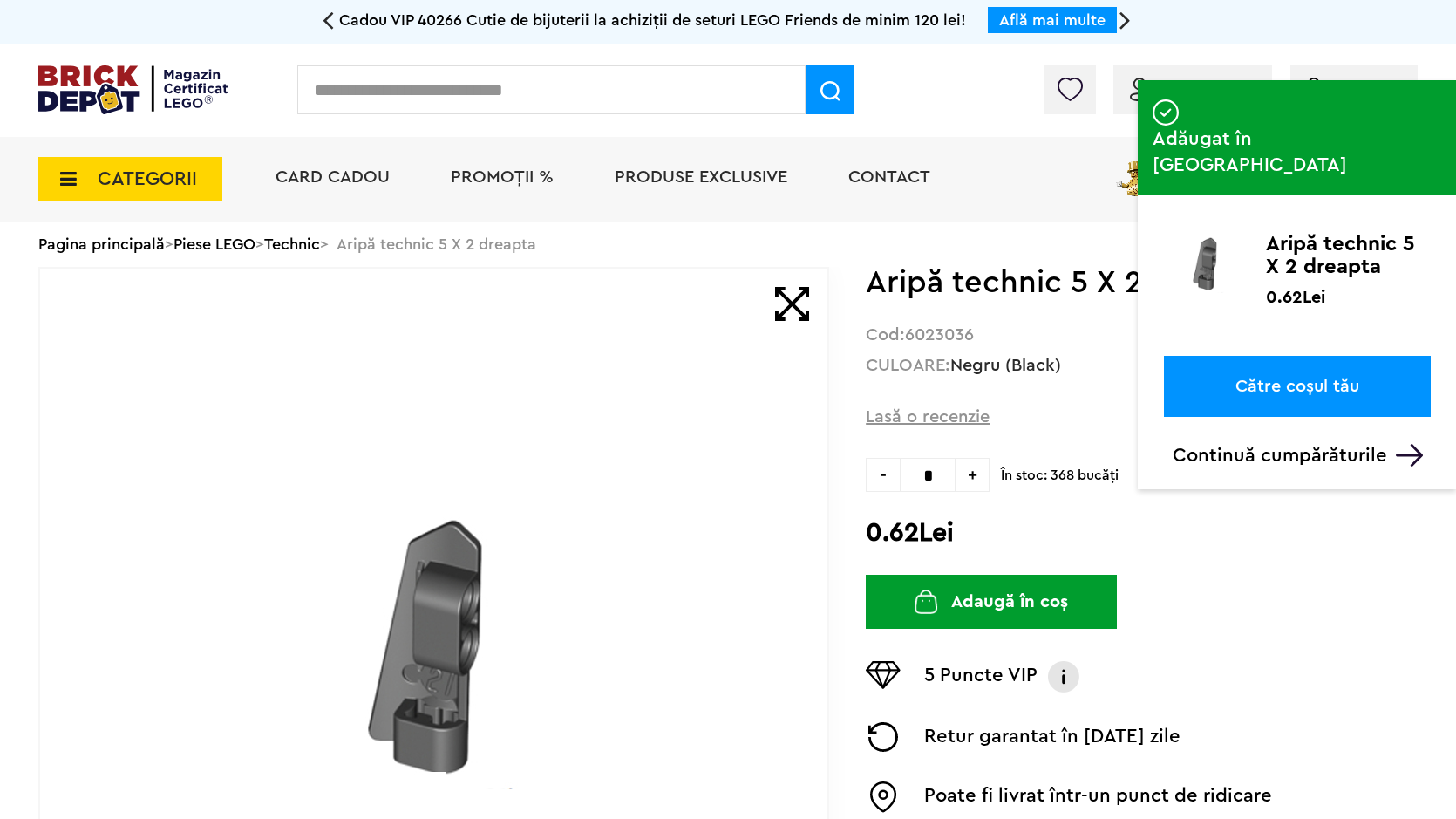
click at [679, 100] on input "text" at bounding box center [551, 90] width 508 height 49
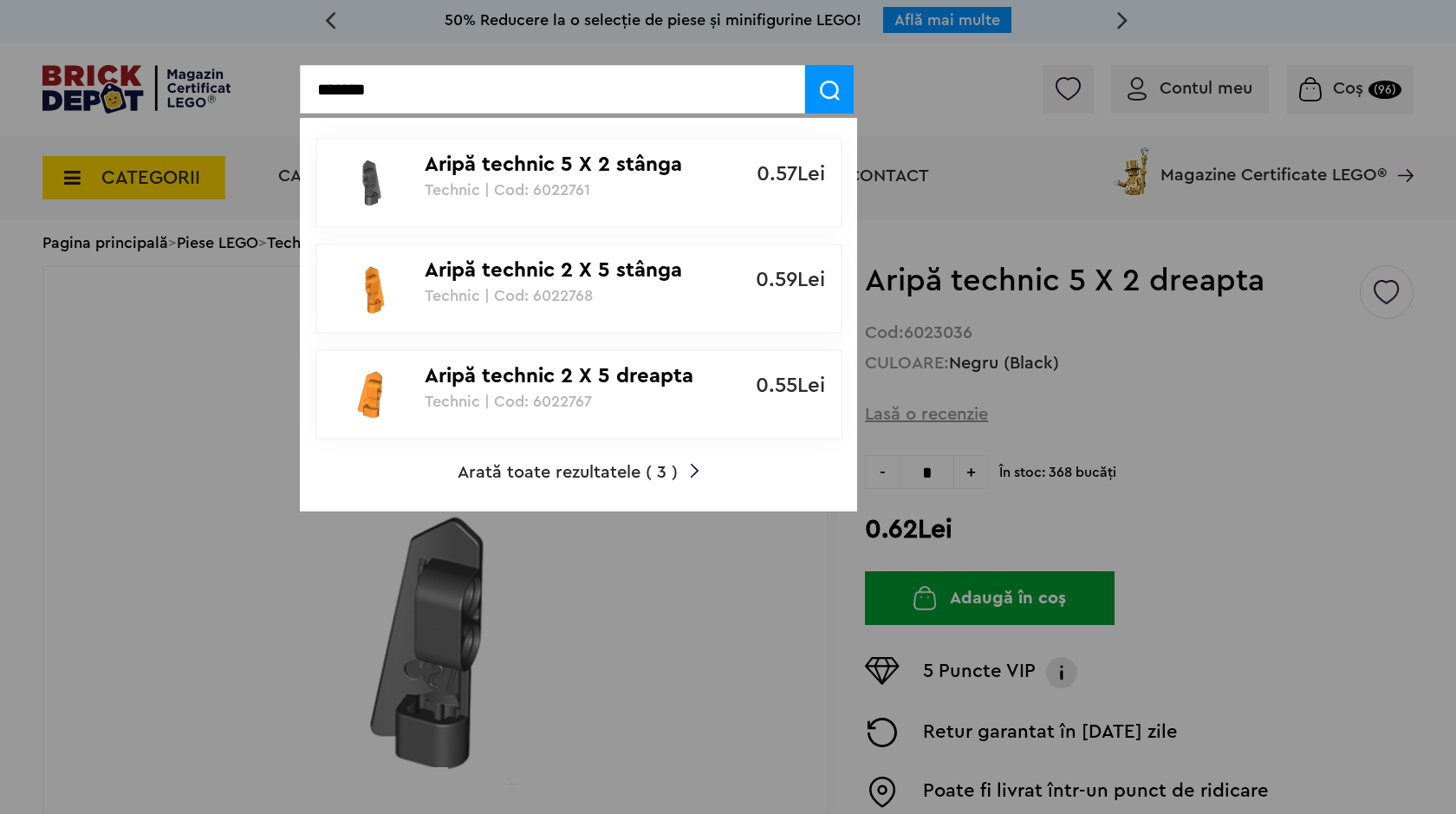
type input "*******"
click at [667, 139] on link "Aripă technic 5 X 2 stânga Technic | Cod: 6022761 0.57Lei" at bounding box center [579, 183] width 526 height 90
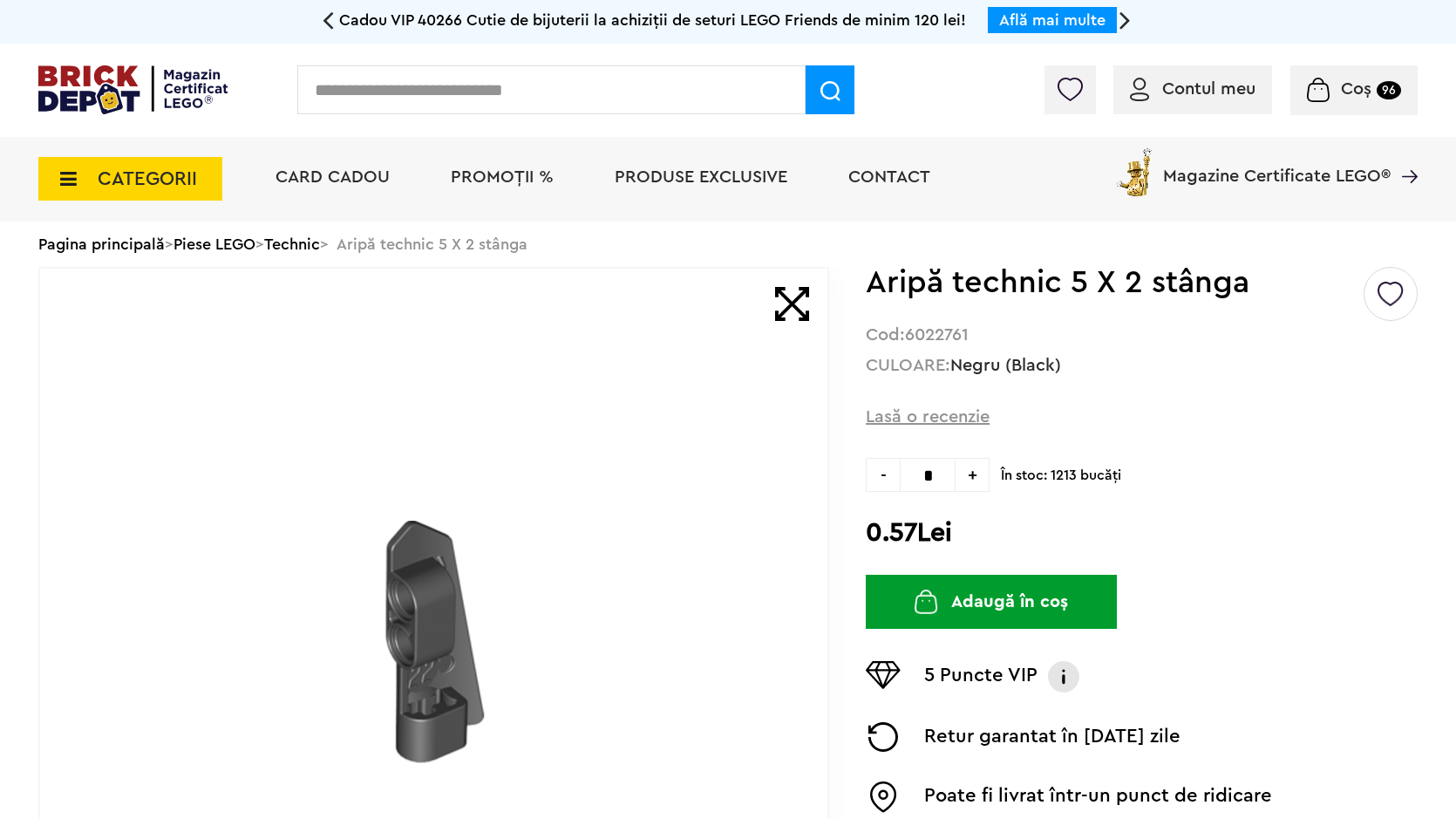
click at [1049, 610] on button "Adaugă în coș" at bounding box center [991, 601] width 251 height 54
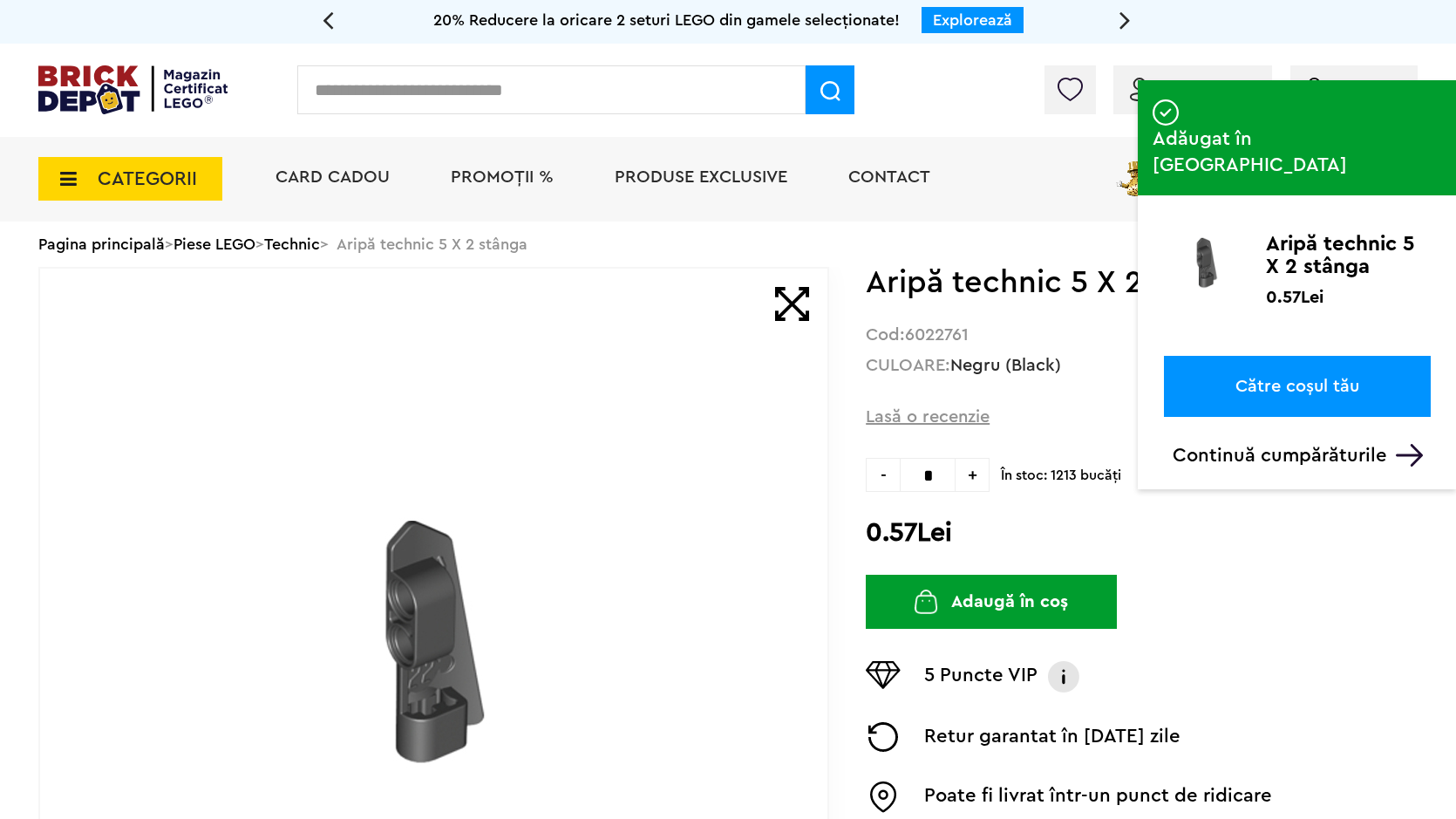
click at [407, 104] on input "text" at bounding box center [551, 90] width 508 height 49
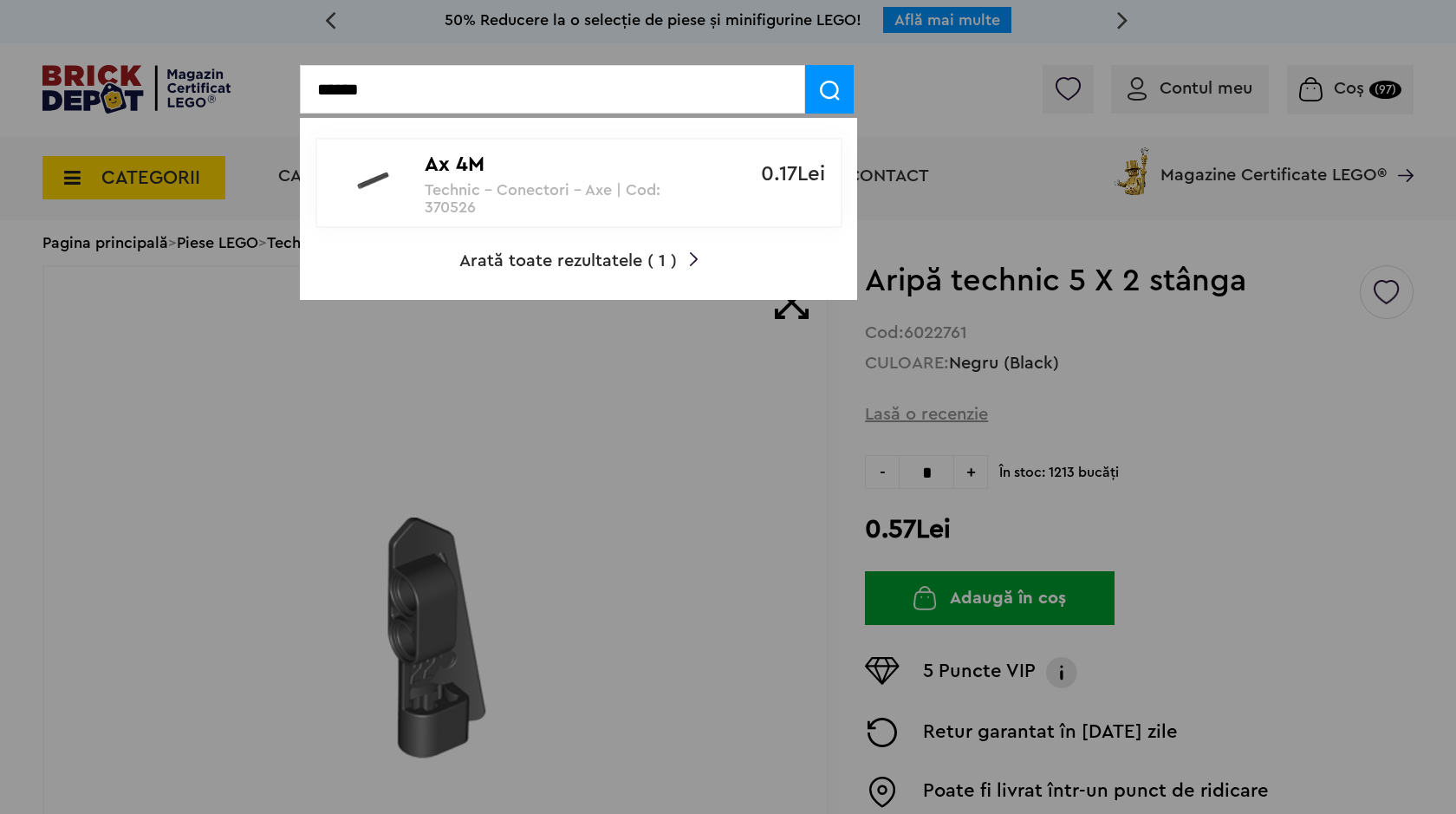
type input "******"
click at [535, 217] on link "Ax 4M Technic - Conectori - Axe | Cod: 370526 0.17Lei" at bounding box center [579, 183] width 526 height 90
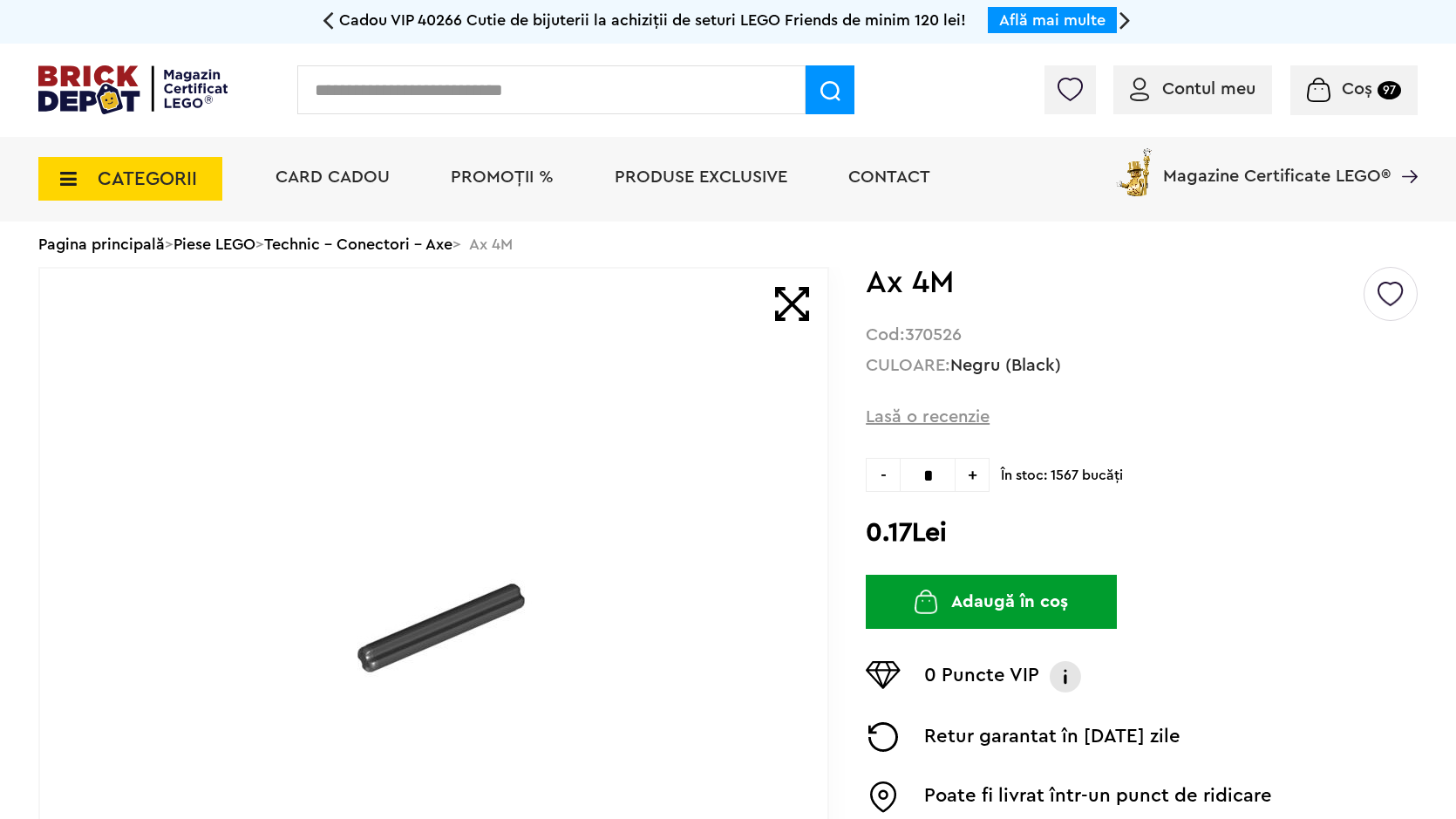
click at [976, 476] on span "+" at bounding box center [972, 474] width 34 height 34
type input "*"
click at [976, 613] on button "Adaugă în coș" at bounding box center [991, 601] width 251 height 54
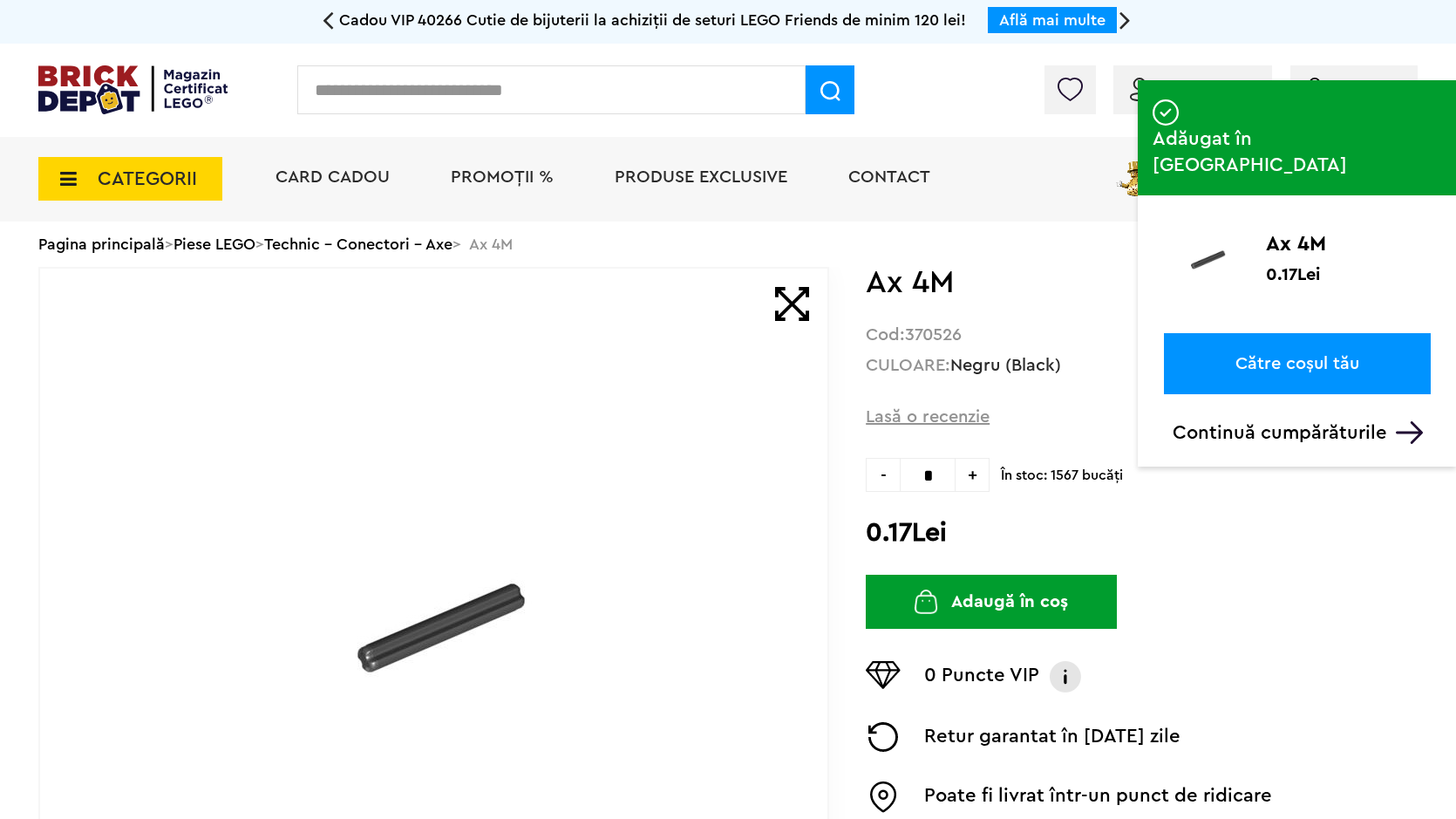
click at [625, 107] on input "text" at bounding box center [551, 90] width 508 height 49
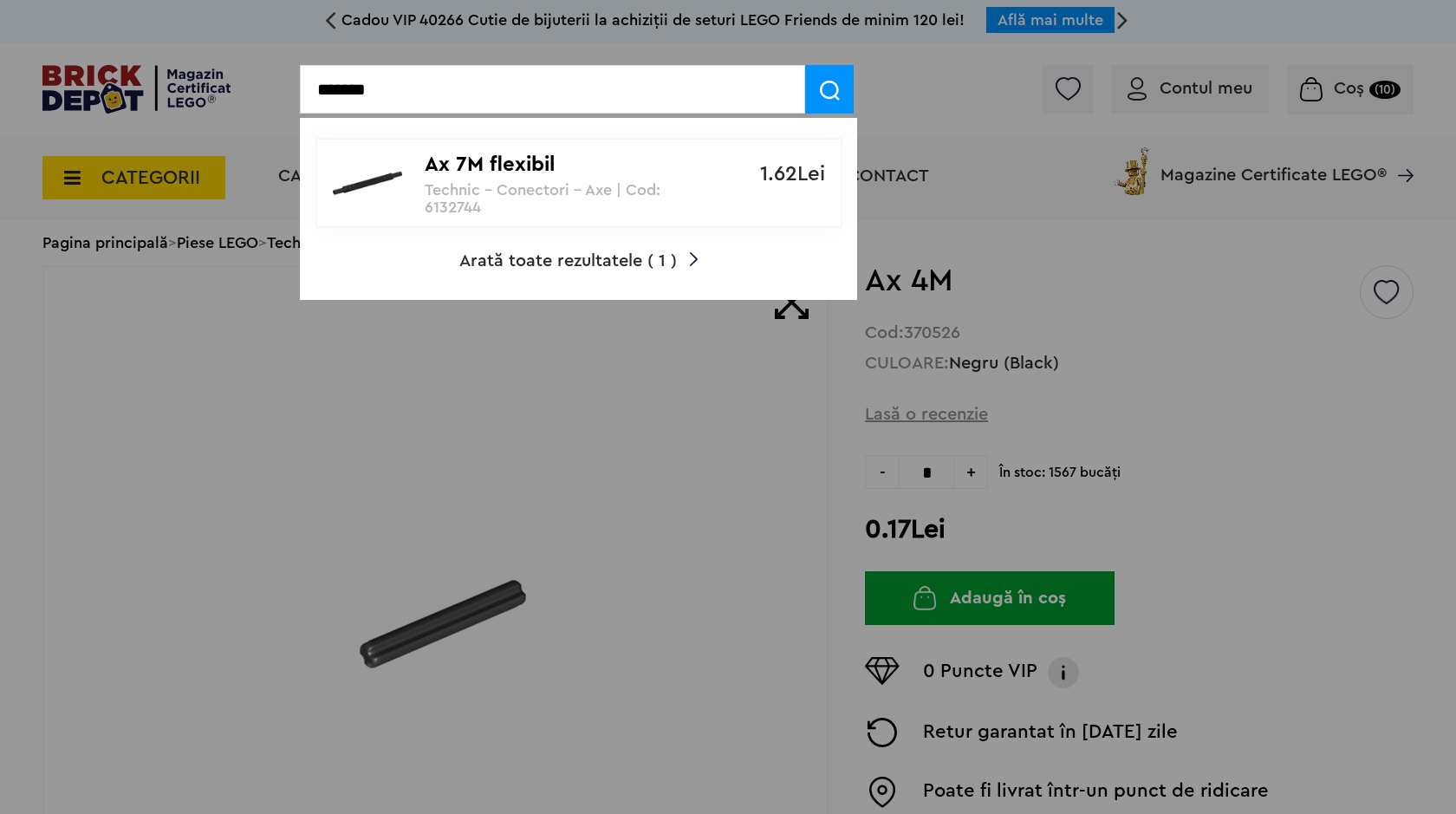
type input "*******"
click at [624, 157] on p "Ax 7M flexibil" at bounding box center [569, 165] width 289 height 25
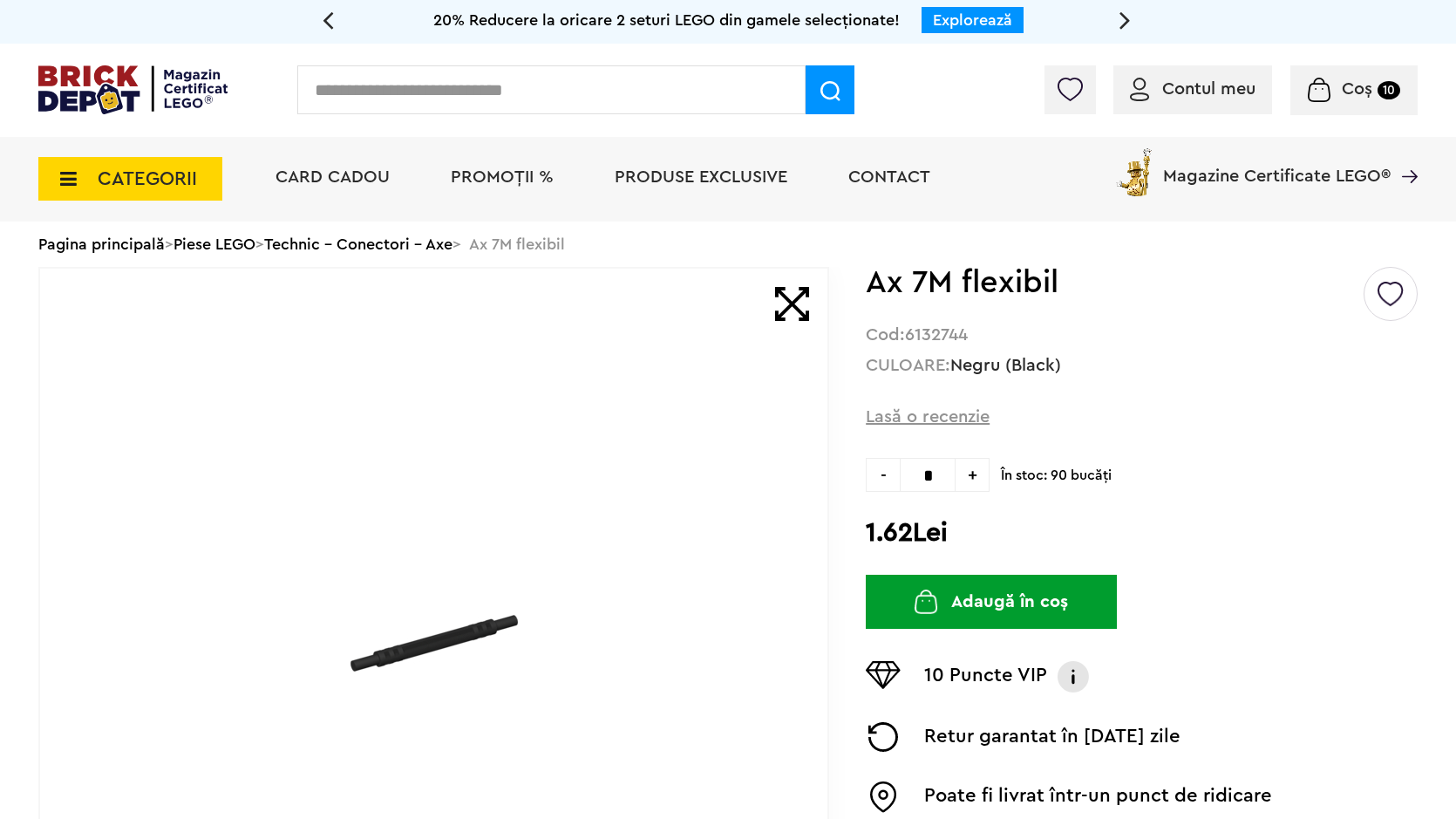
click at [971, 484] on span "+" at bounding box center [972, 474] width 34 height 34
type input "*"
click at [969, 614] on button "Adaugă în coș" at bounding box center [991, 601] width 251 height 54
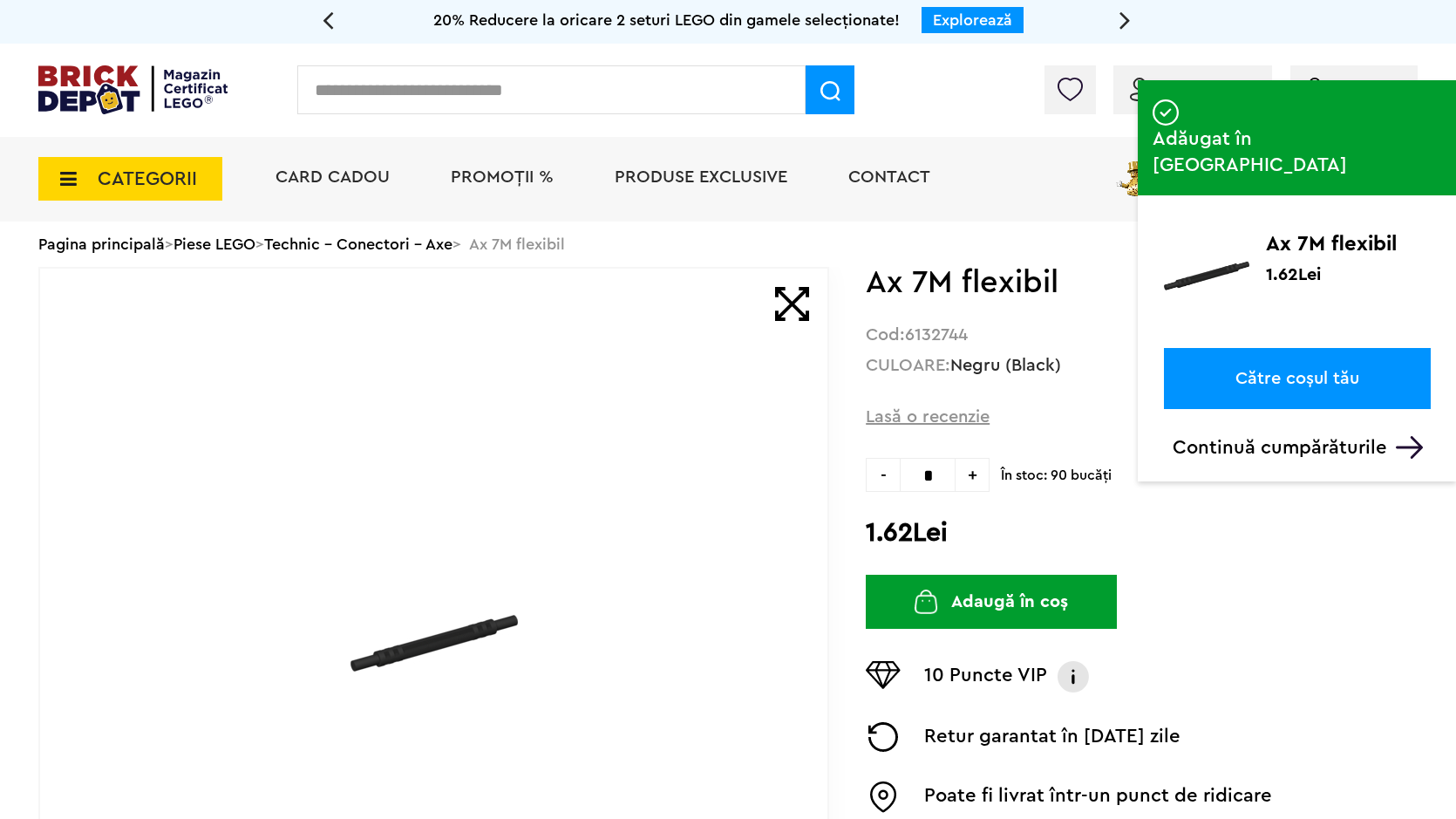
drag, startPoint x: 611, startPoint y: 99, endPoint x: 612, endPoint y: 116, distance: 17.0
click at [612, 106] on input "text" at bounding box center [551, 90] width 508 height 49
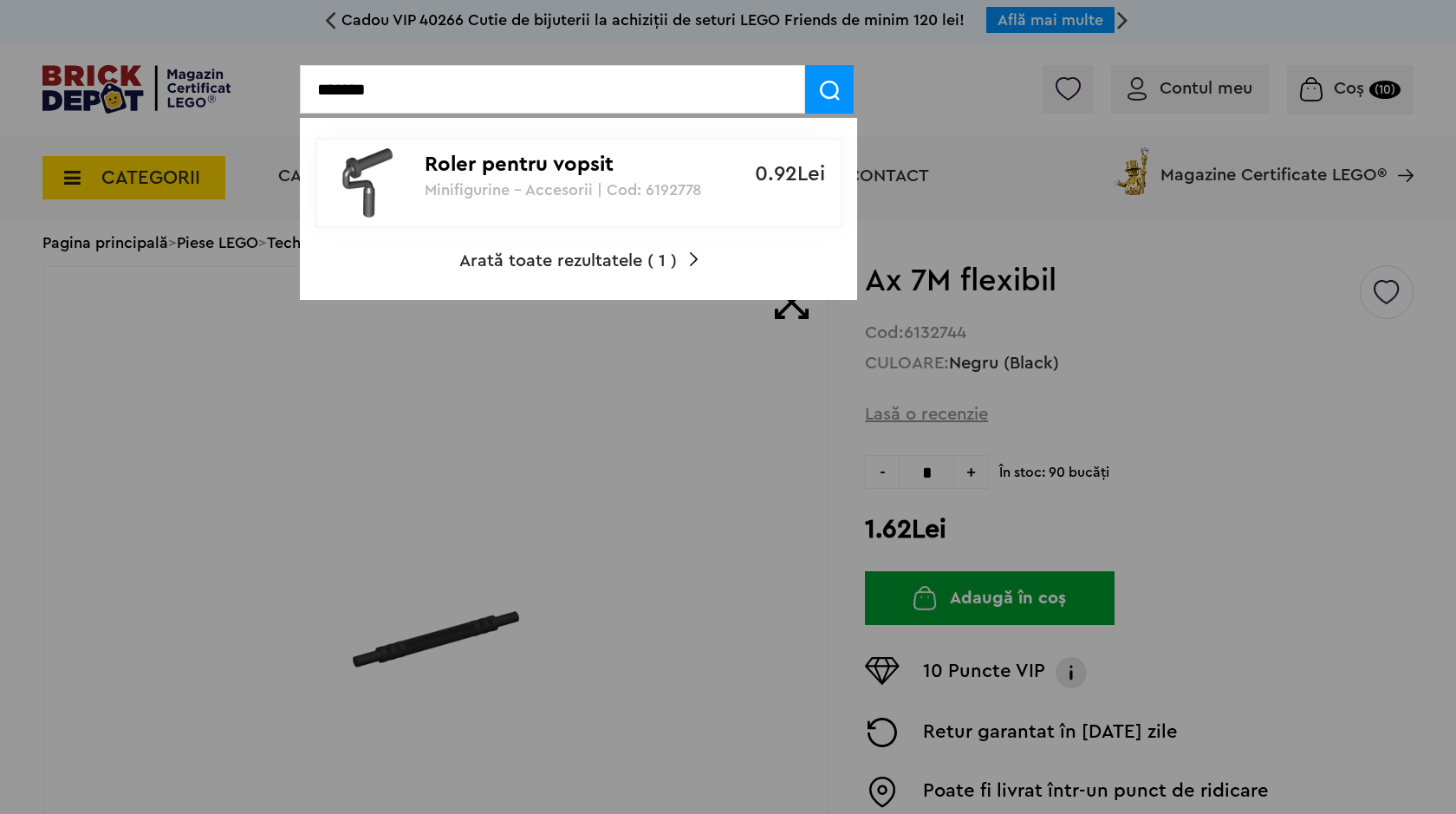
type input "*******"
click at [619, 187] on p "Minifigurine - Accesorii | Cod: 6192778" at bounding box center [569, 189] width 289 height 17
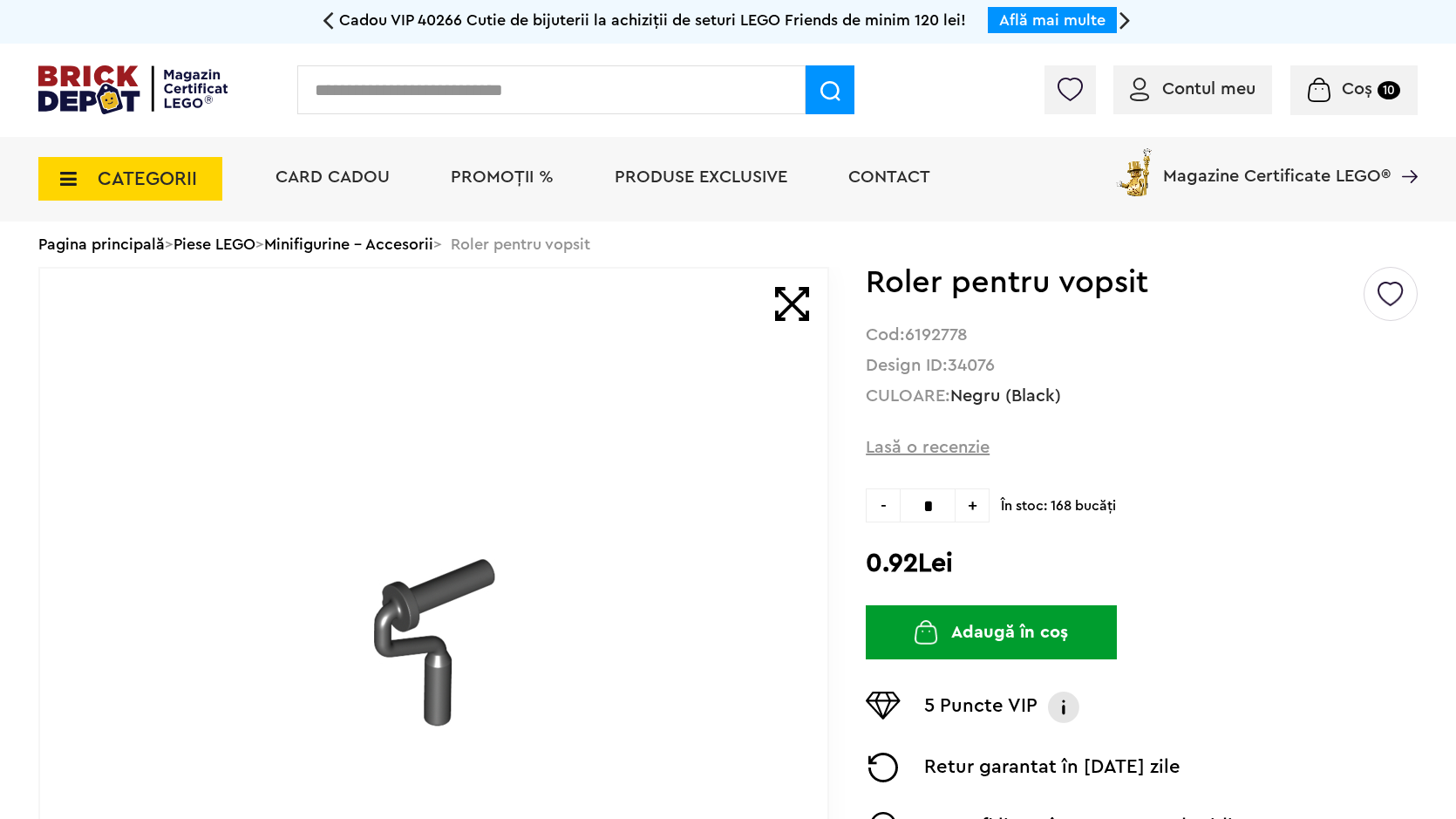
click at [974, 521] on span "+" at bounding box center [972, 505] width 34 height 34
type input "*"
click at [1010, 634] on button "Adaugă în coș" at bounding box center [991, 631] width 251 height 54
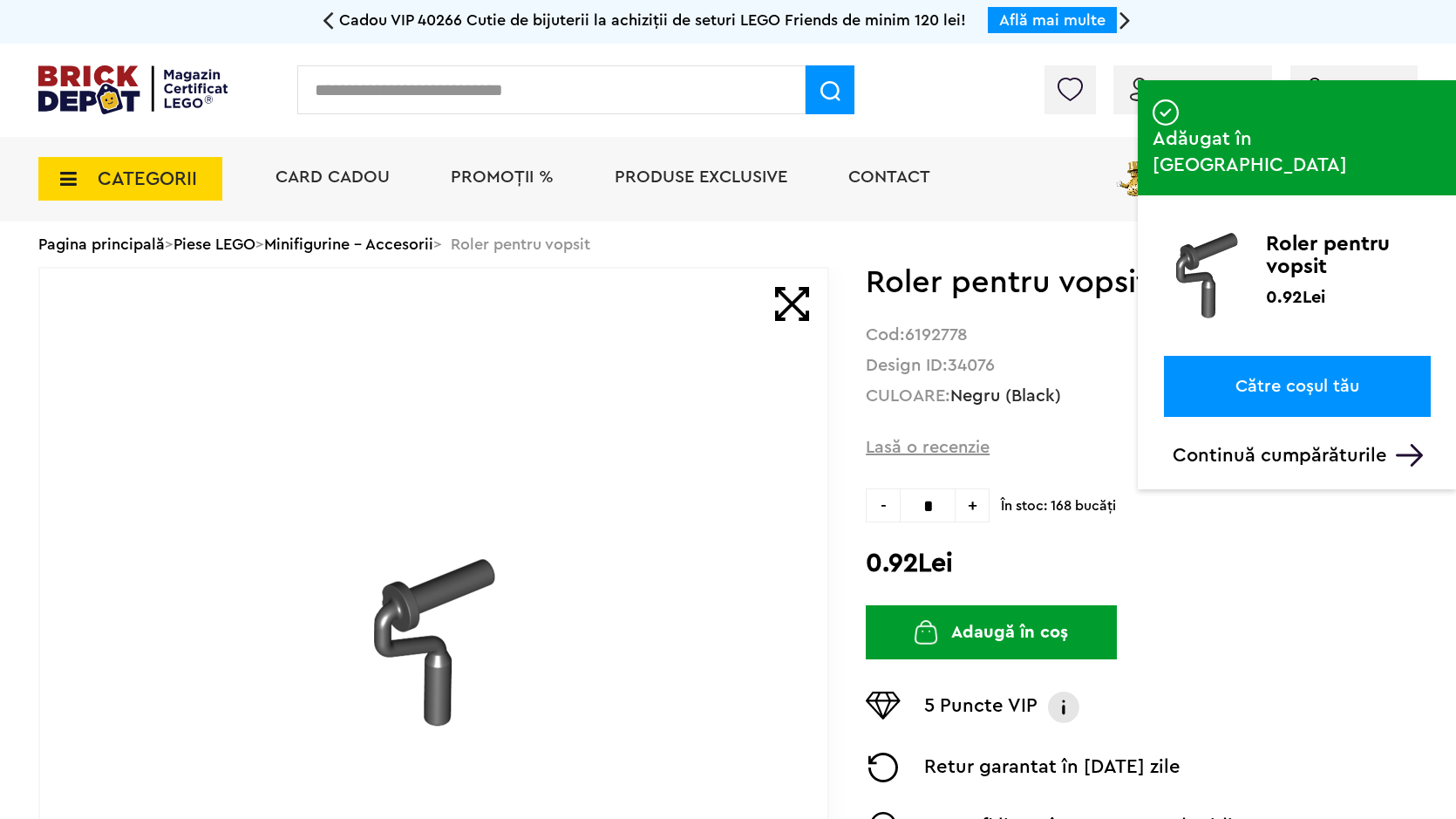
click at [592, 93] on input "text" at bounding box center [551, 90] width 508 height 49
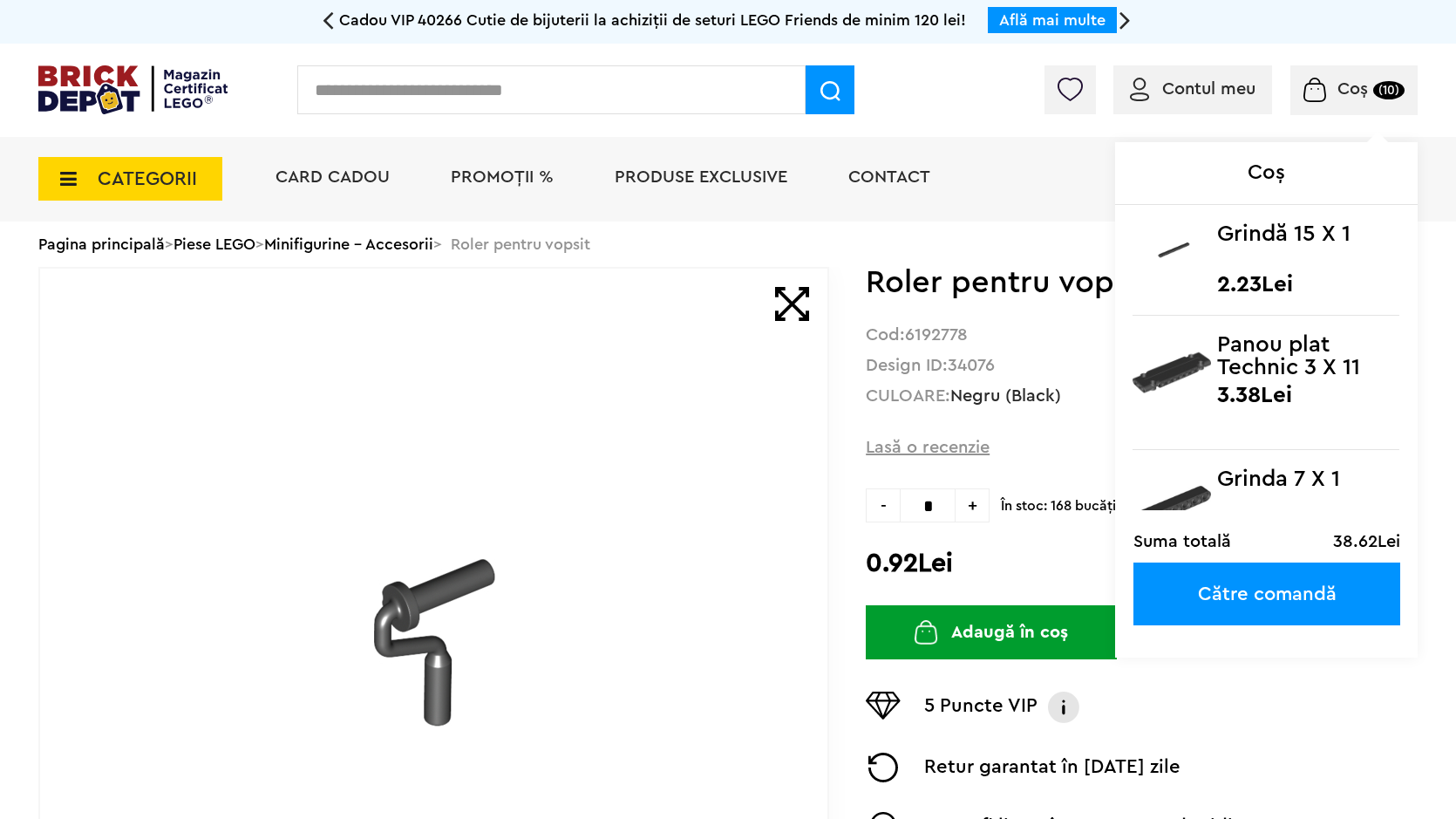
click at [1378, 80] on span "Coș (10)" at bounding box center [1353, 89] width 101 height 18
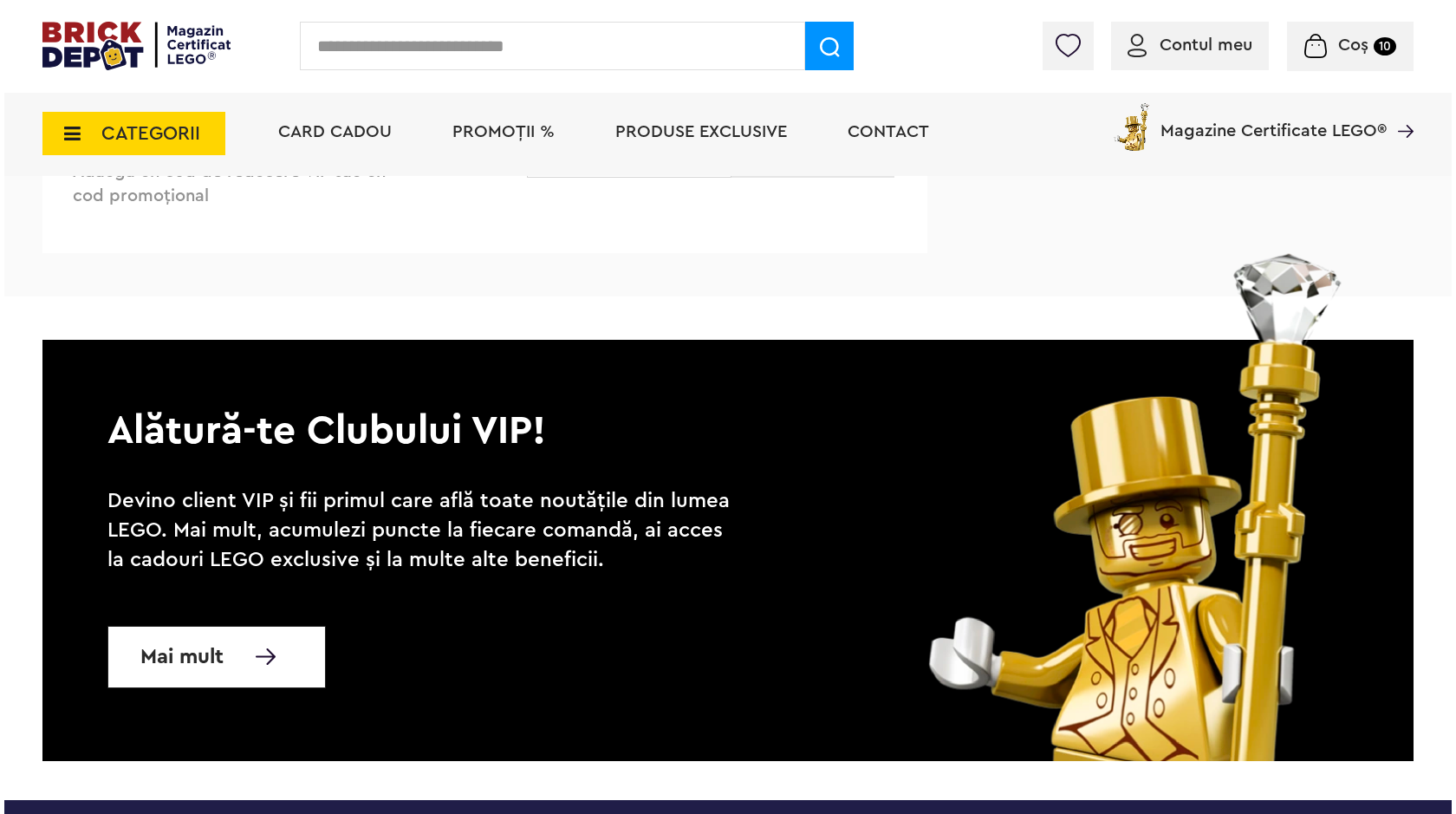
scroll to position [3380, 0]
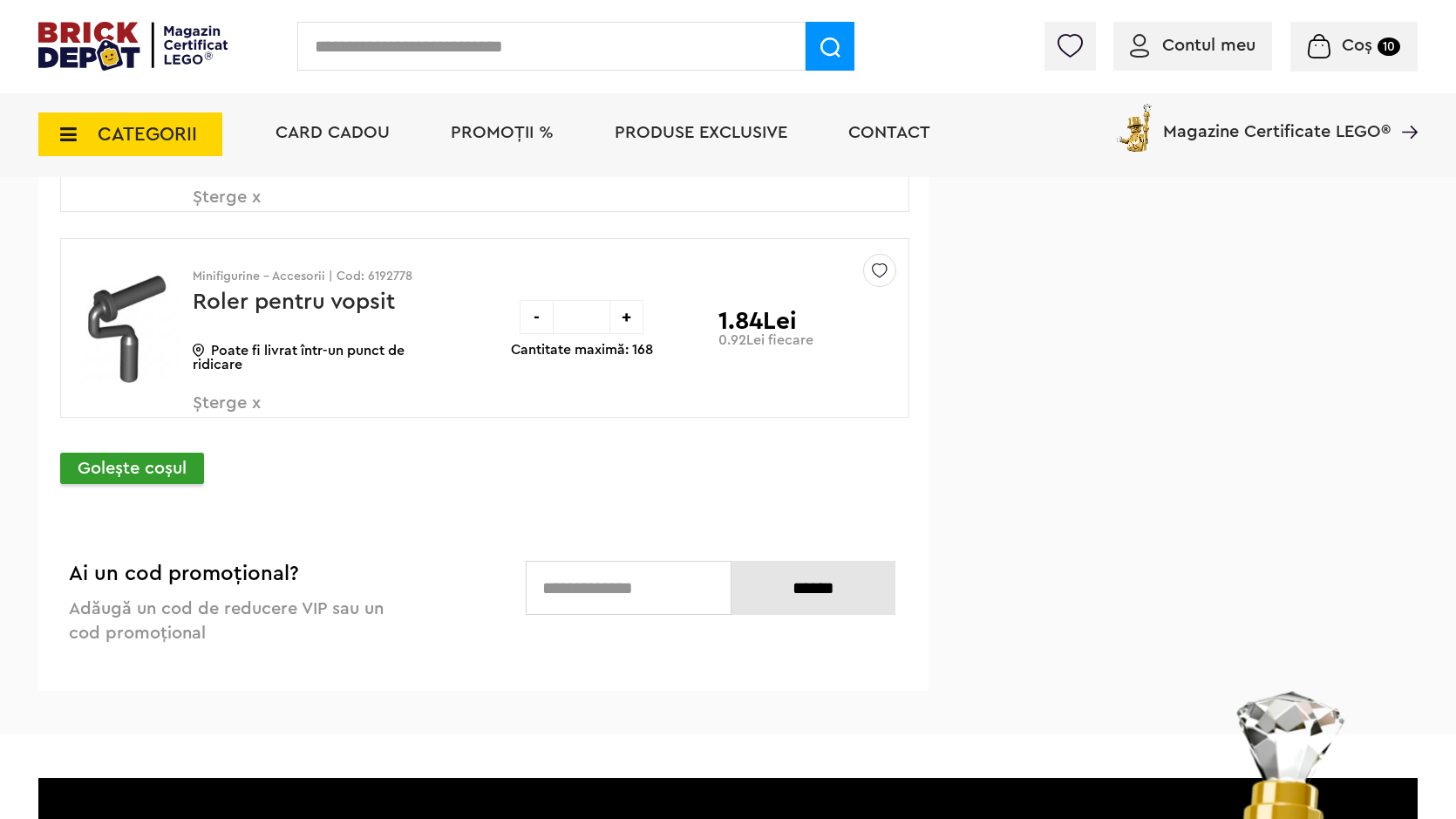
drag, startPoint x: 537, startPoint y: 52, endPoint x: 535, endPoint y: 63, distance: 11.2
click at [535, 63] on input "text" at bounding box center [551, 46] width 508 height 49
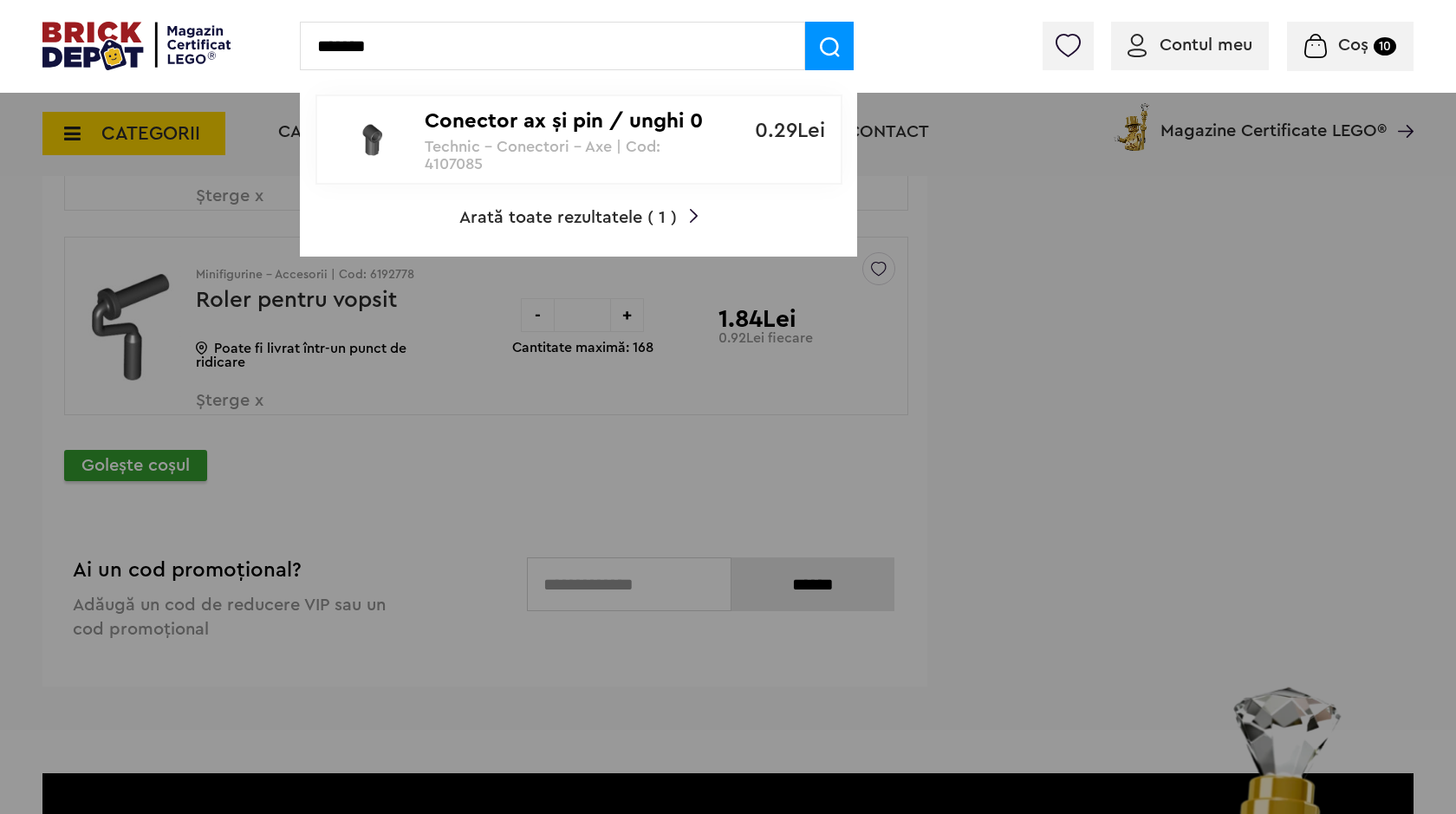
type input "*******"
click at [534, 158] on p "Technic - Conectori - Axe | Cod: 4107085" at bounding box center [569, 155] width 289 height 35
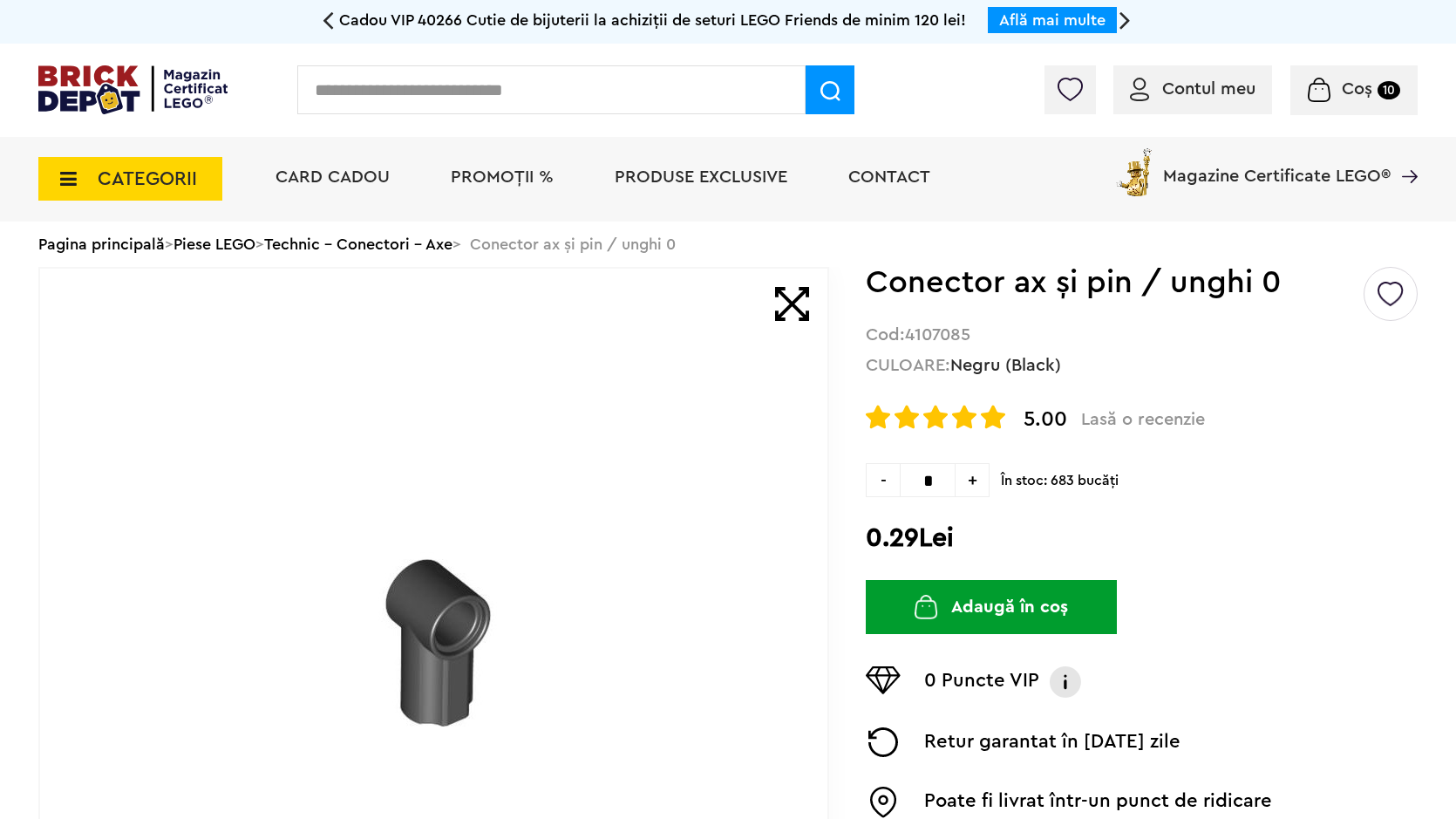
click at [975, 482] on span "+" at bounding box center [972, 480] width 34 height 34
type input "*"
click at [985, 623] on button "Adaugă în coș" at bounding box center [991, 606] width 251 height 54
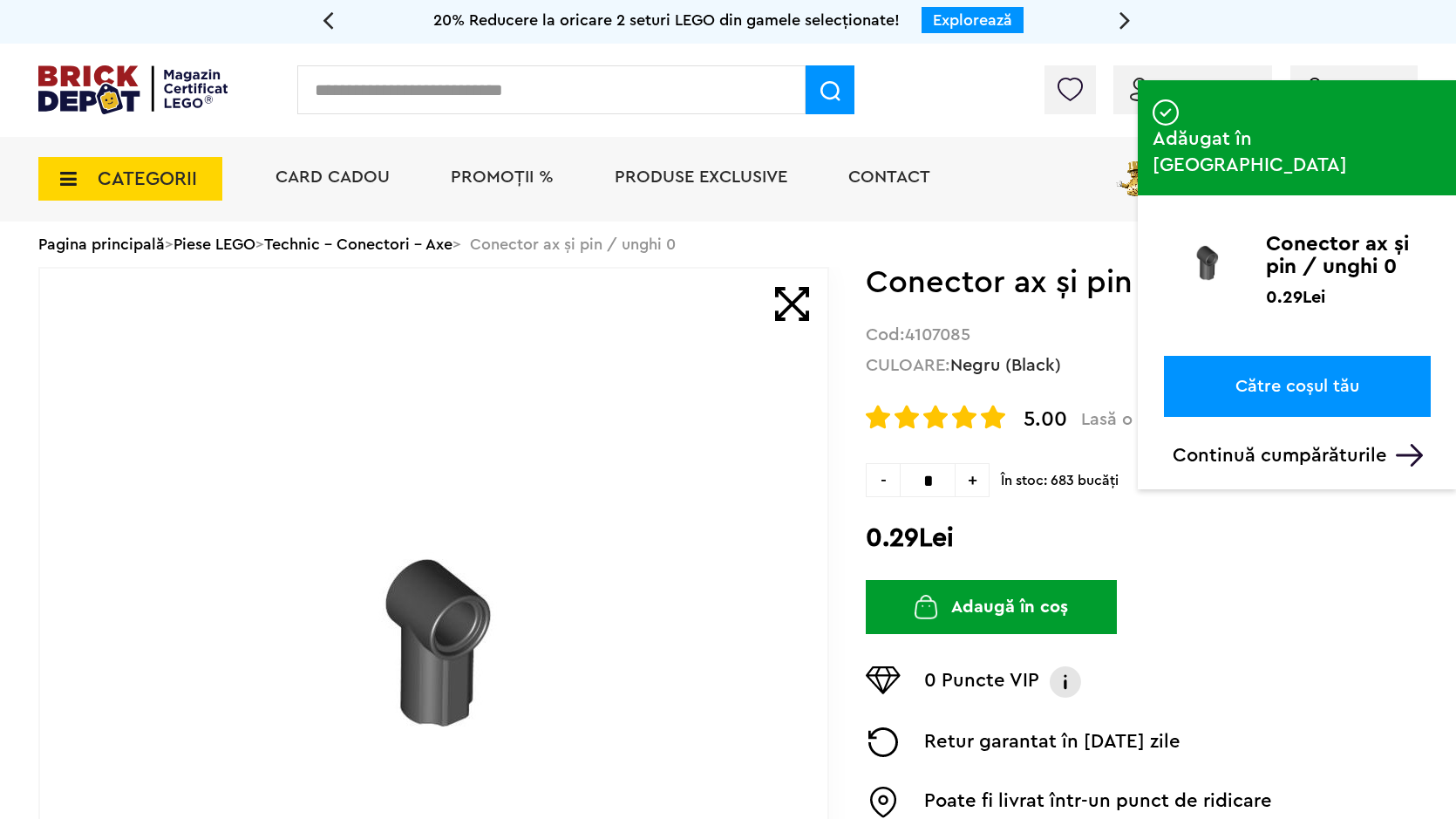
click at [707, 93] on input "text" at bounding box center [551, 90] width 508 height 49
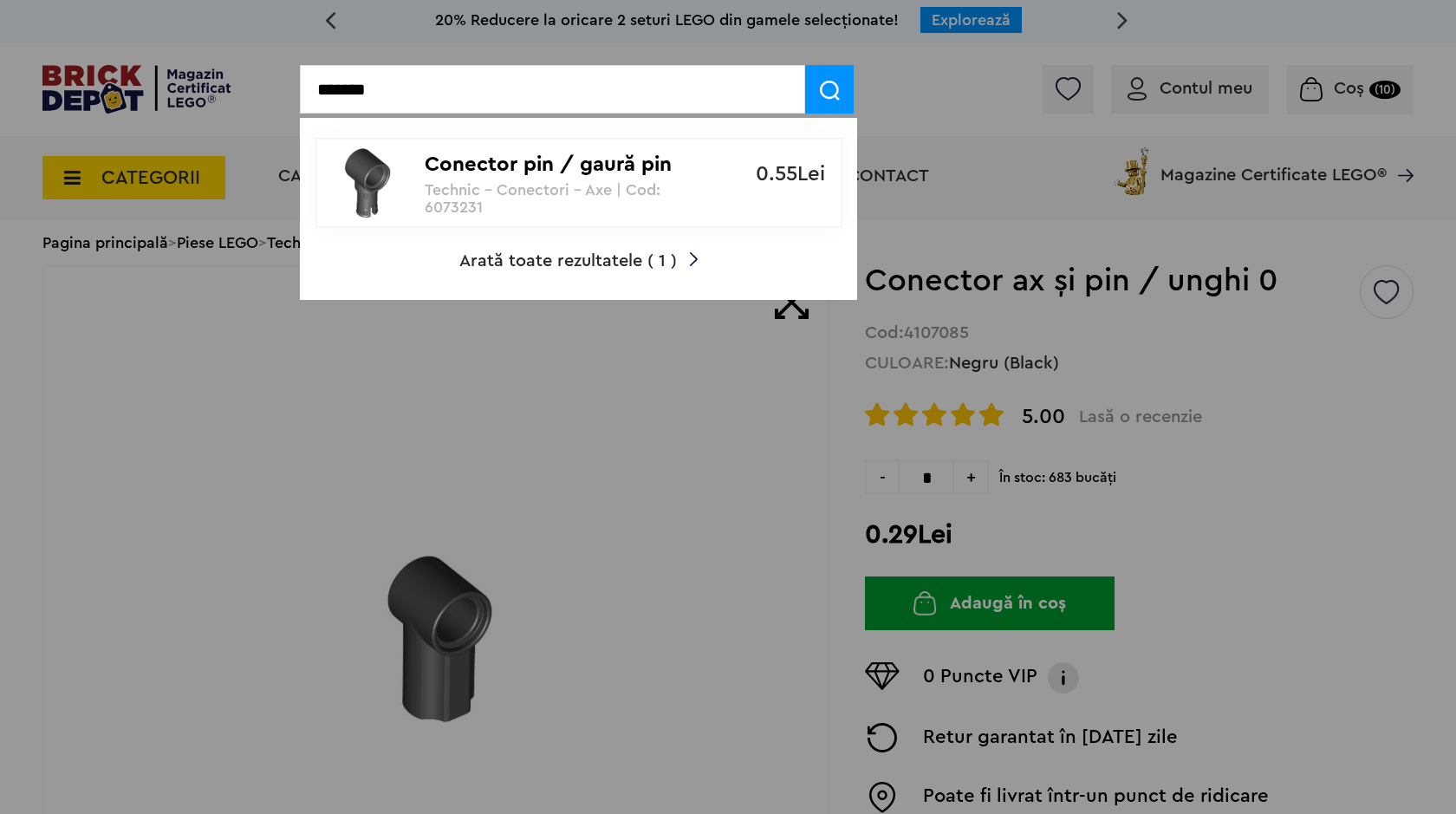
type input "*******"
click at [720, 173] on p "0.55Lei" at bounding box center [772, 174] width 106 height 20
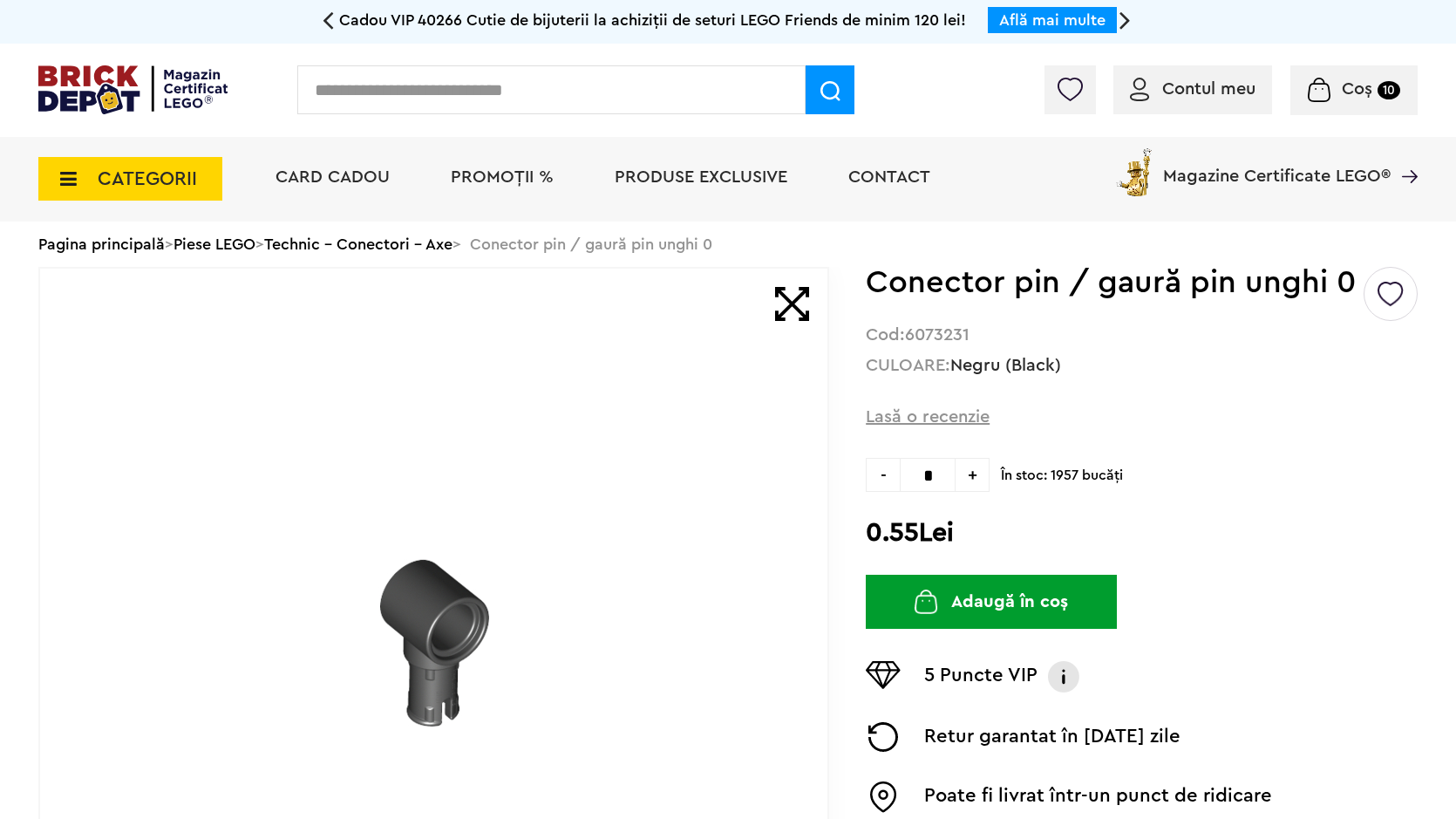
click at [984, 467] on span "+" at bounding box center [972, 474] width 34 height 34
click at [984, 465] on span "+" at bounding box center [972, 474] width 34 height 34
click at [986, 465] on span "+" at bounding box center [972, 474] width 34 height 34
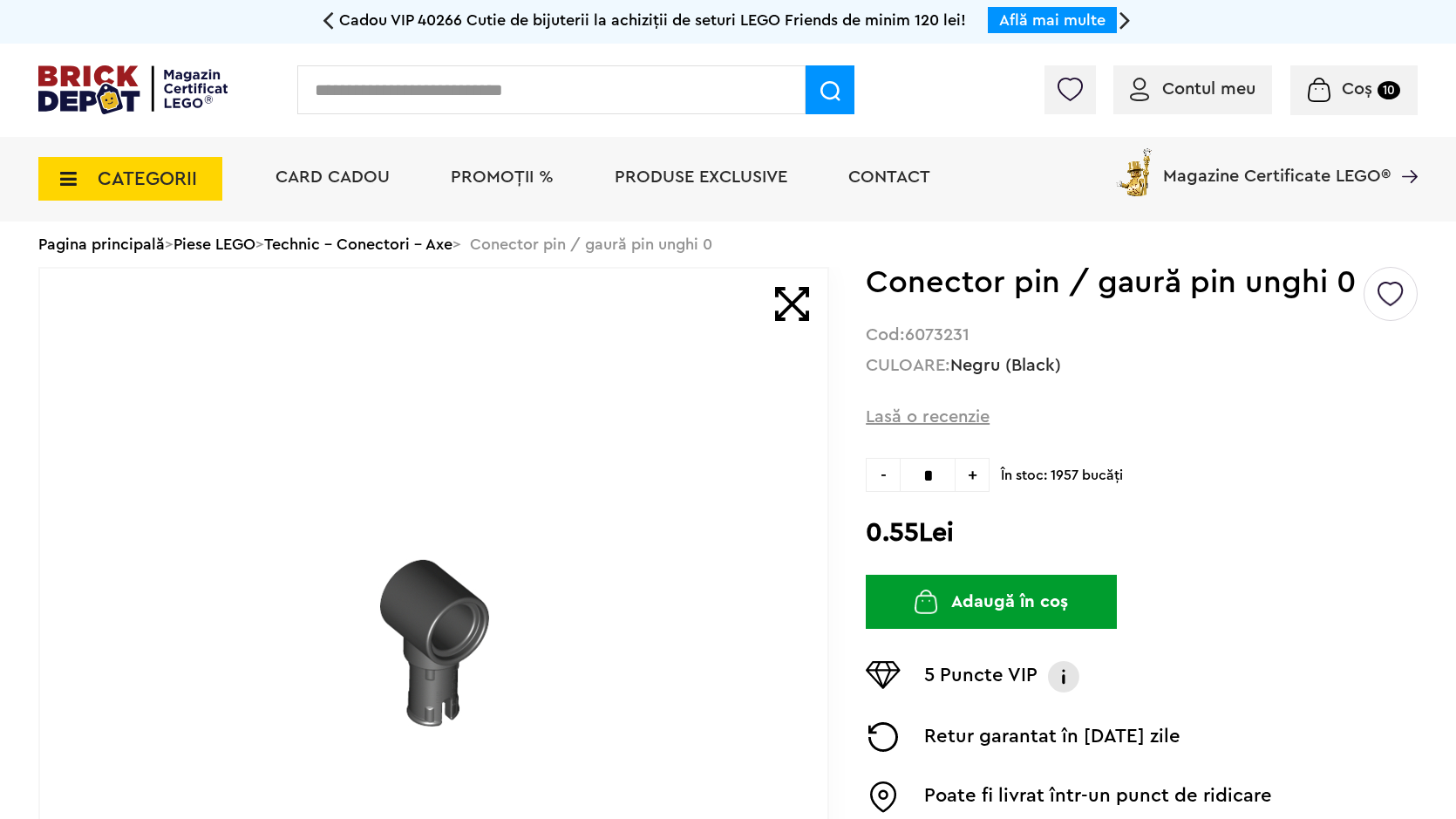
click at [973, 492] on span "+" at bounding box center [972, 474] width 34 height 34
click at [885, 474] on span "-" at bounding box center [882, 474] width 34 height 34
type input "*"
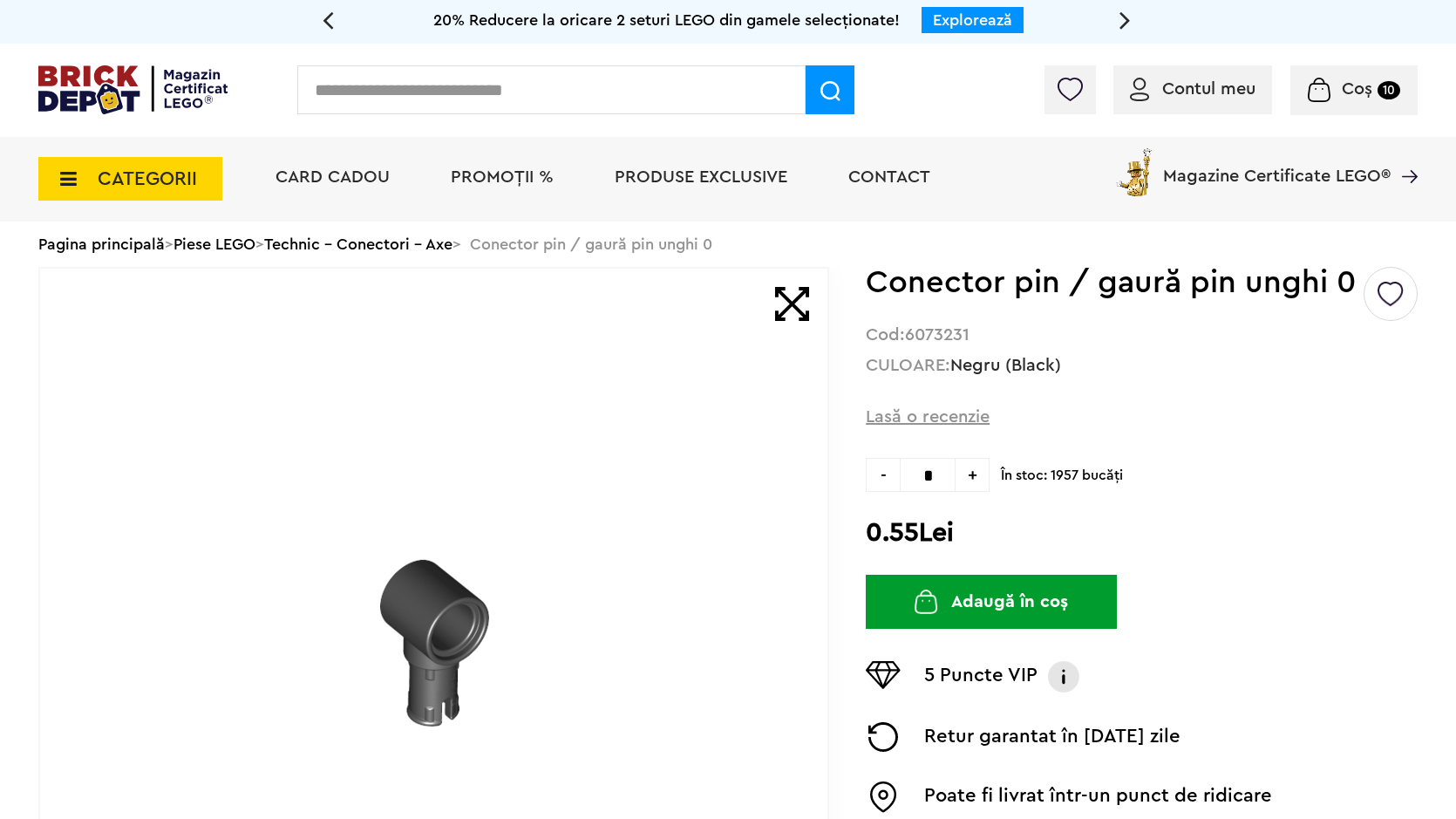
click at [1015, 600] on button "Adaugă în coș" at bounding box center [991, 601] width 251 height 54
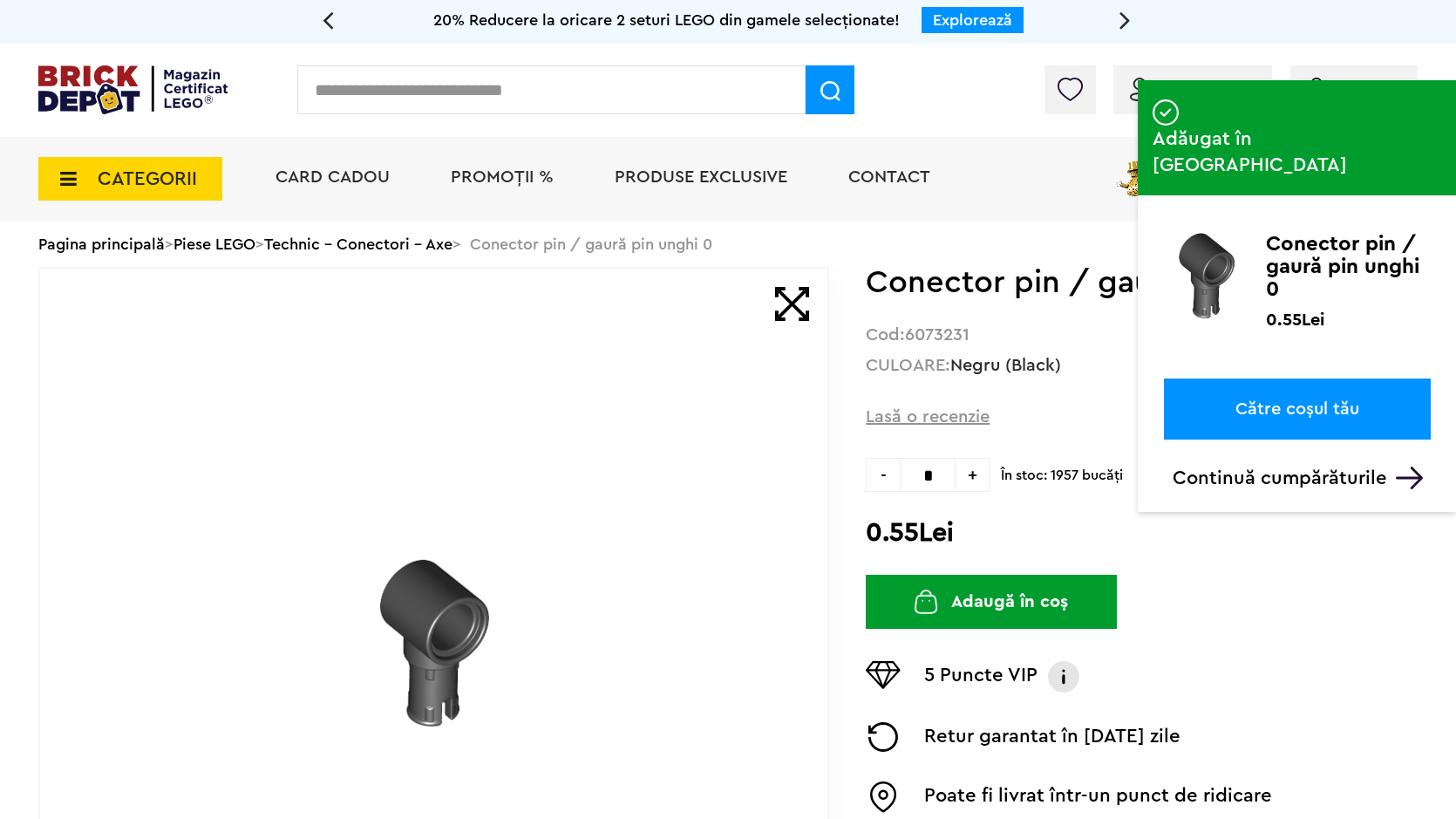
click at [437, 100] on input "text" at bounding box center [551, 90] width 508 height 49
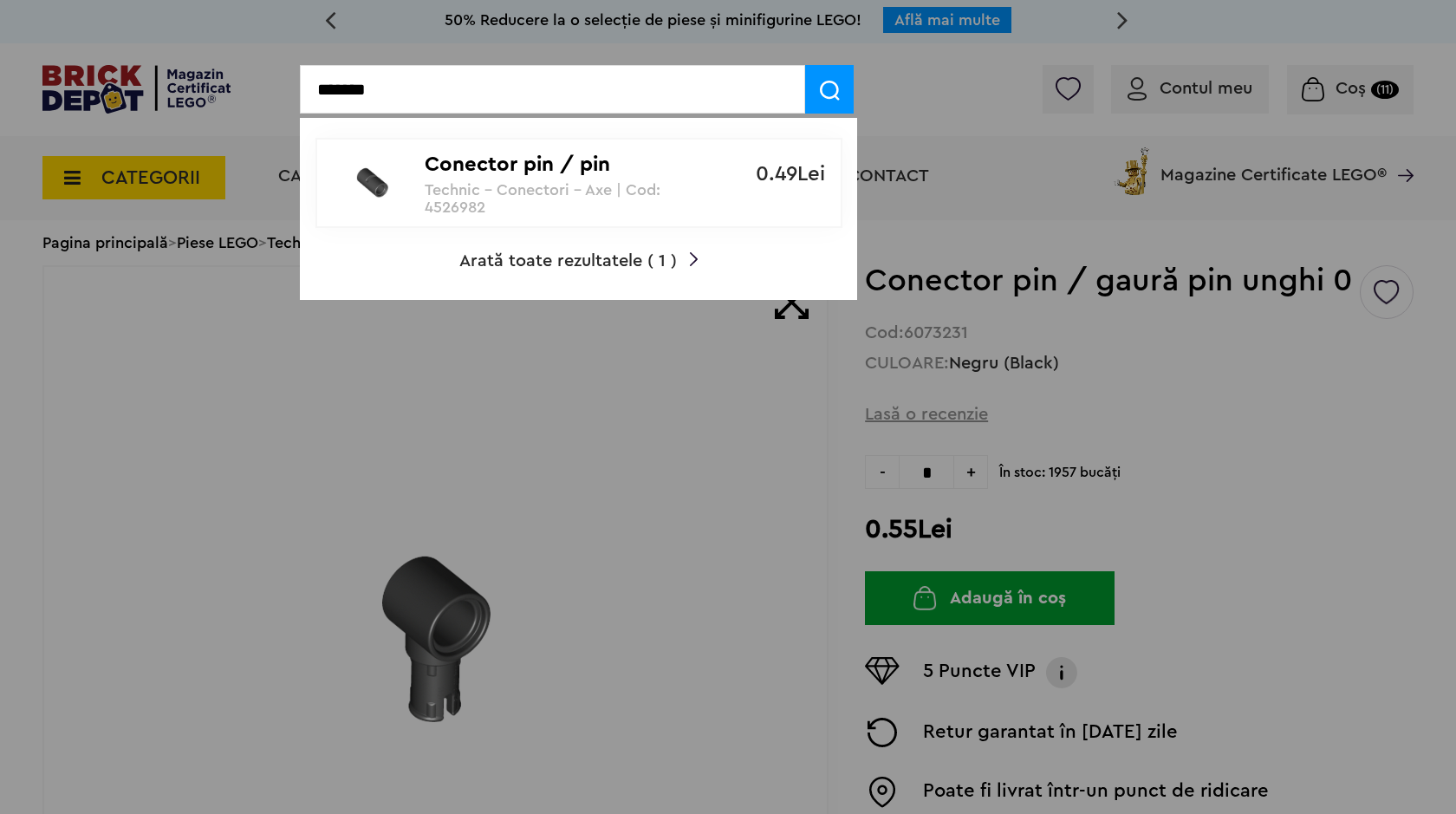
type input "*******"
click at [543, 183] on p "Technic - Conectori - Axe | Cod: 4526982" at bounding box center [569, 198] width 289 height 35
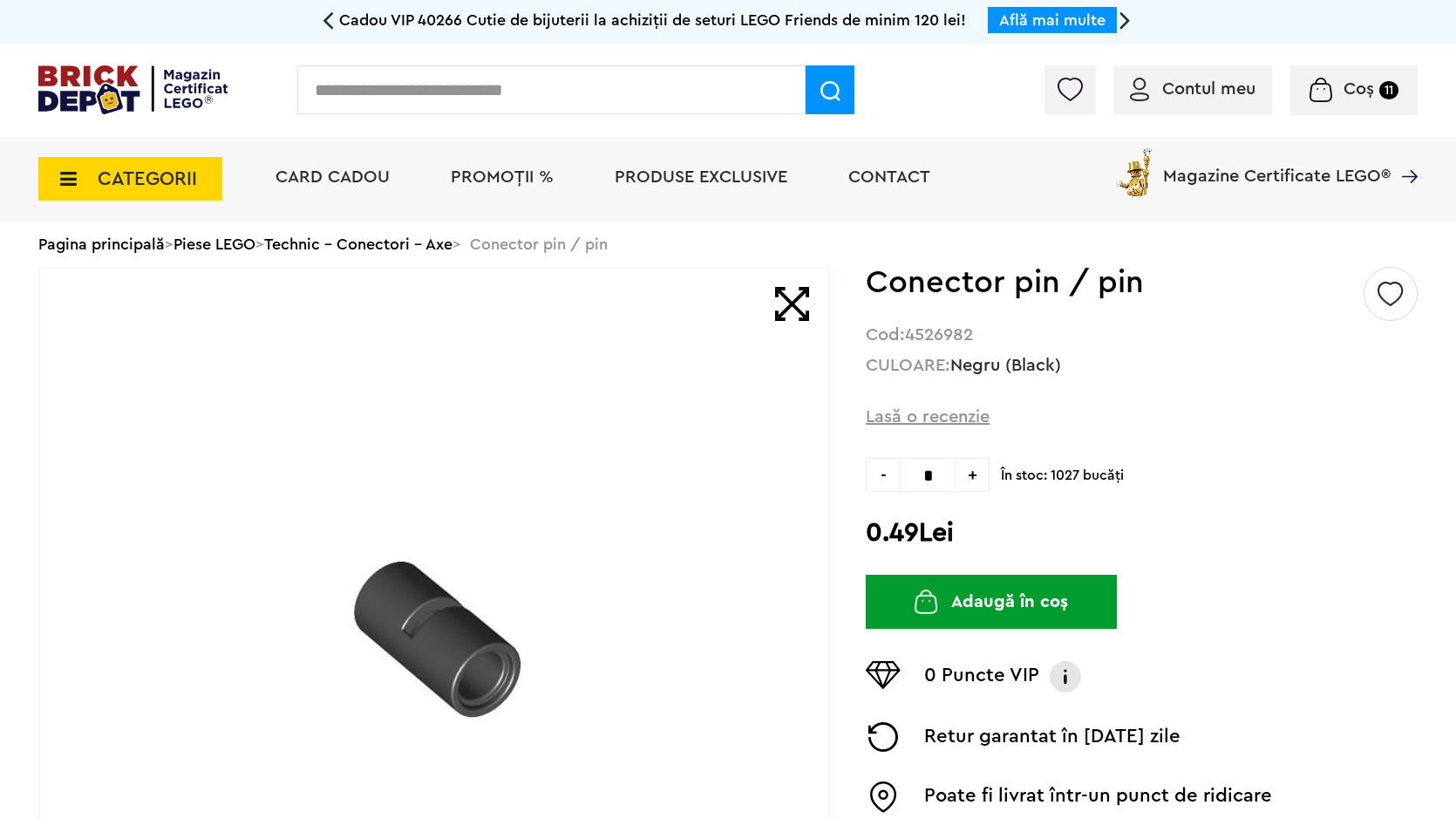
click at [964, 481] on span "+" at bounding box center [972, 474] width 34 height 34
type input "*"
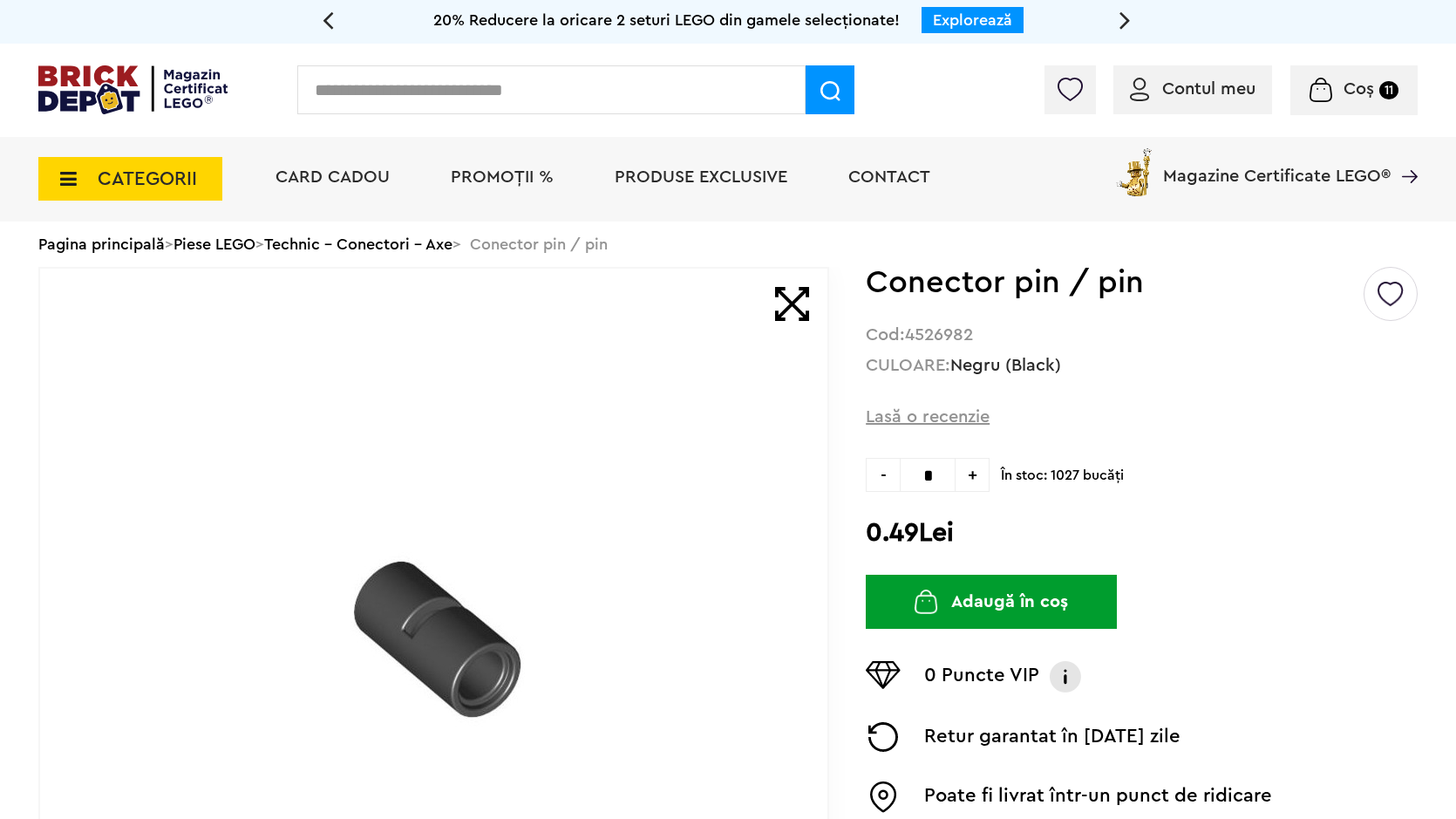
click at [942, 591] on button "Adaugă în coș" at bounding box center [991, 601] width 251 height 54
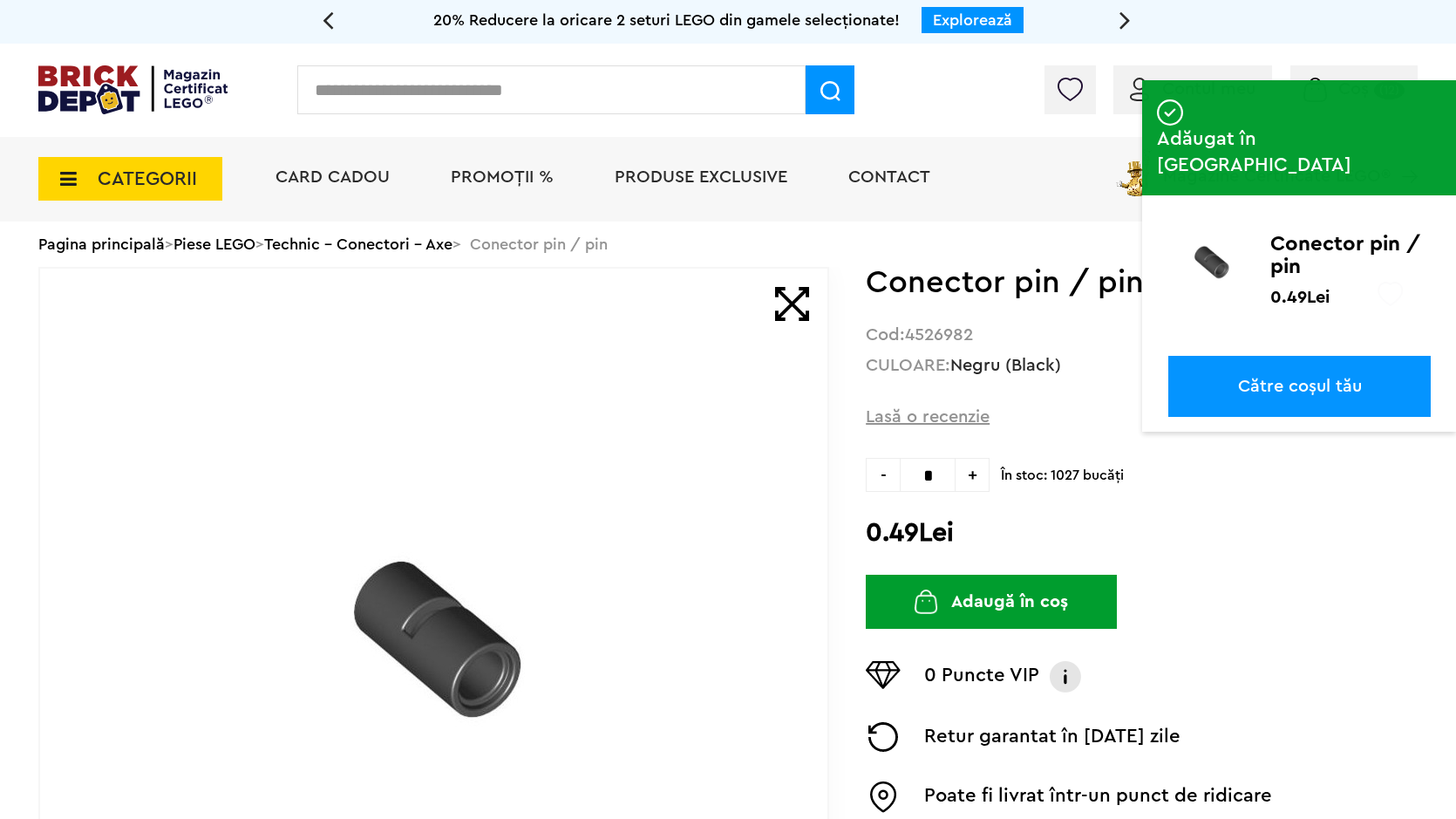
click at [611, 98] on input "text" at bounding box center [551, 90] width 508 height 49
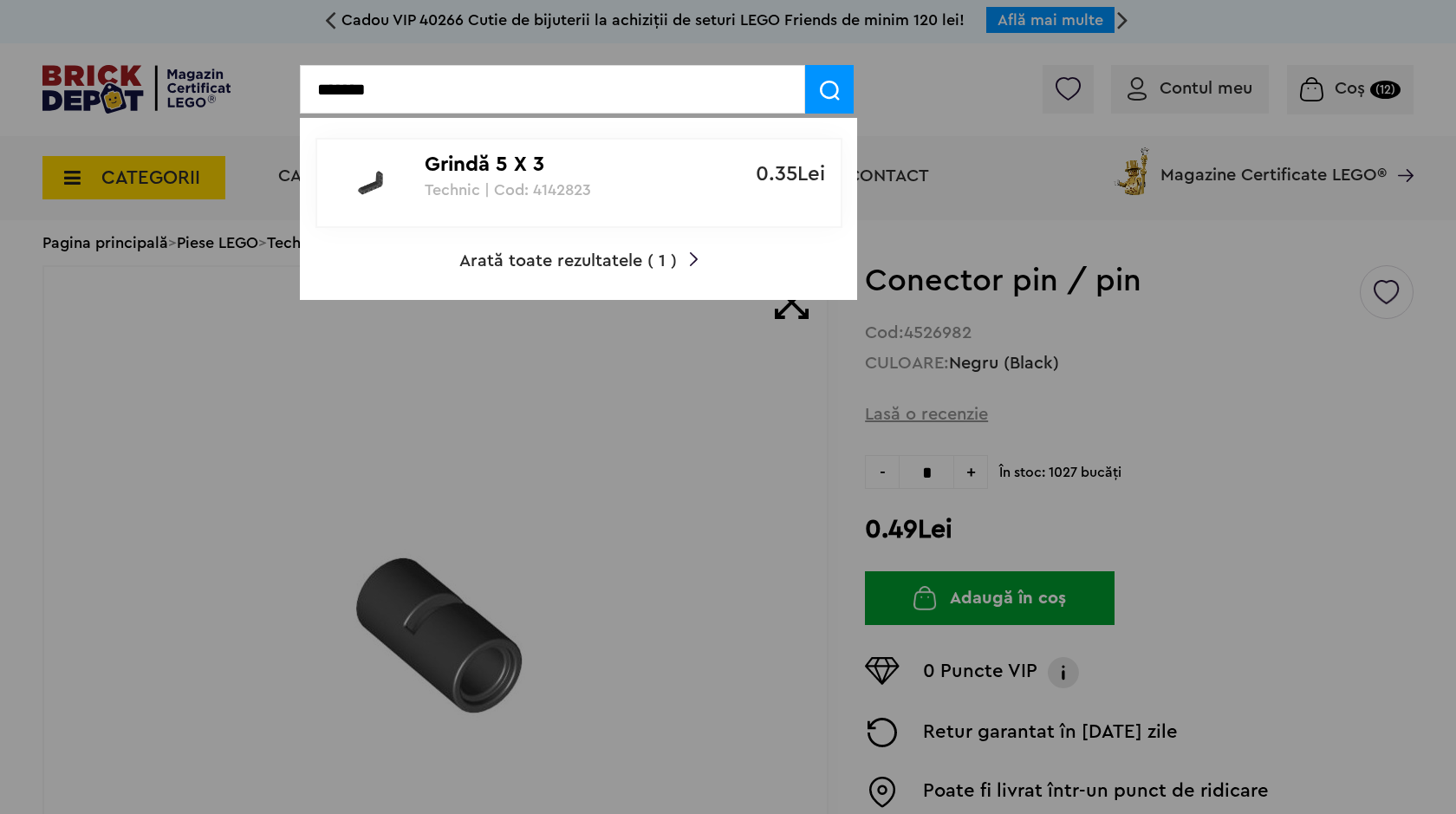
type input "*******"
click at [589, 166] on p "Grindă 5 X 3" at bounding box center [569, 165] width 289 height 25
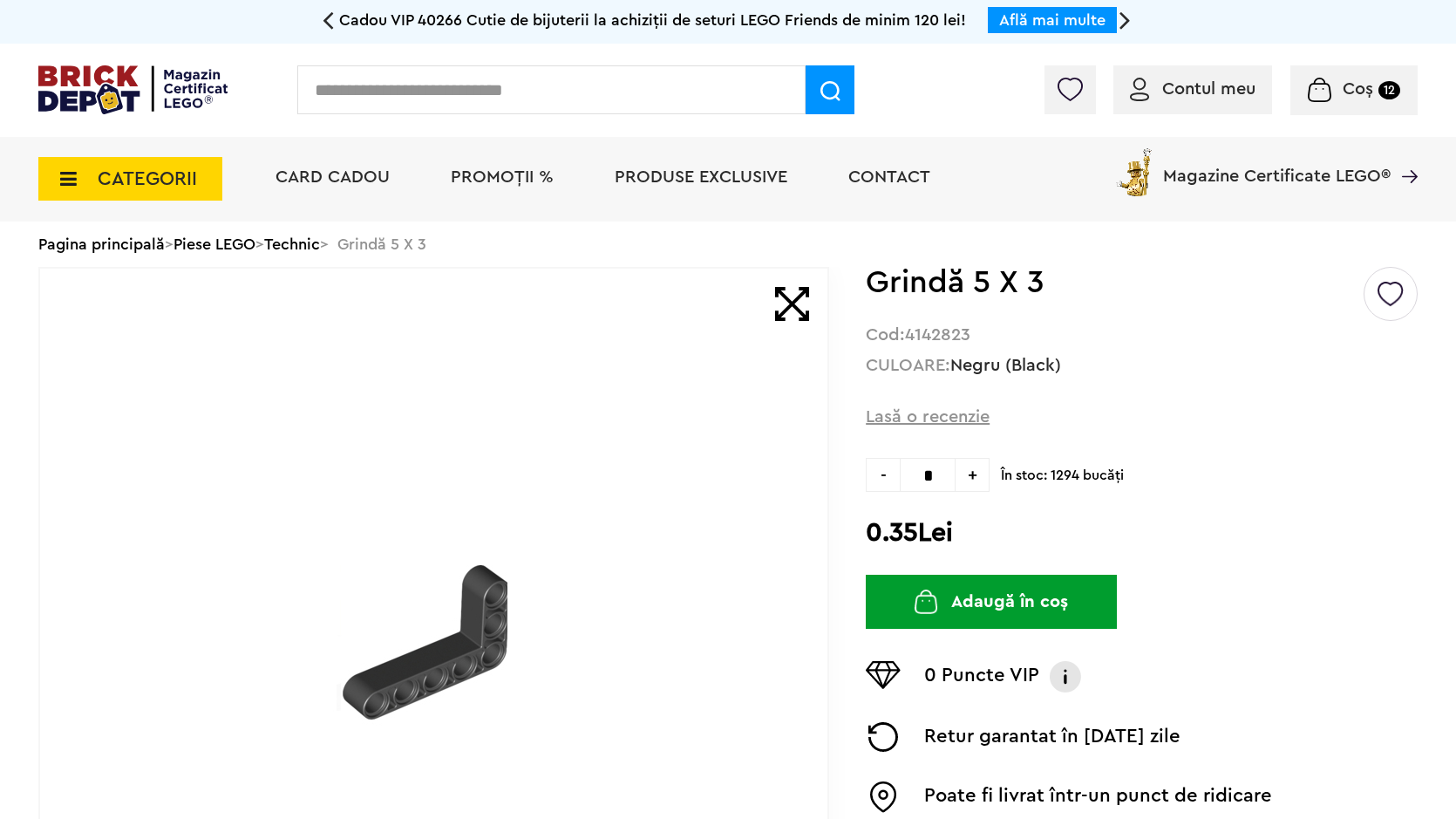
click at [976, 477] on span "+" at bounding box center [972, 474] width 34 height 34
type input "*"
click at [970, 590] on button "Adaugă în coș" at bounding box center [991, 601] width 251 height 54
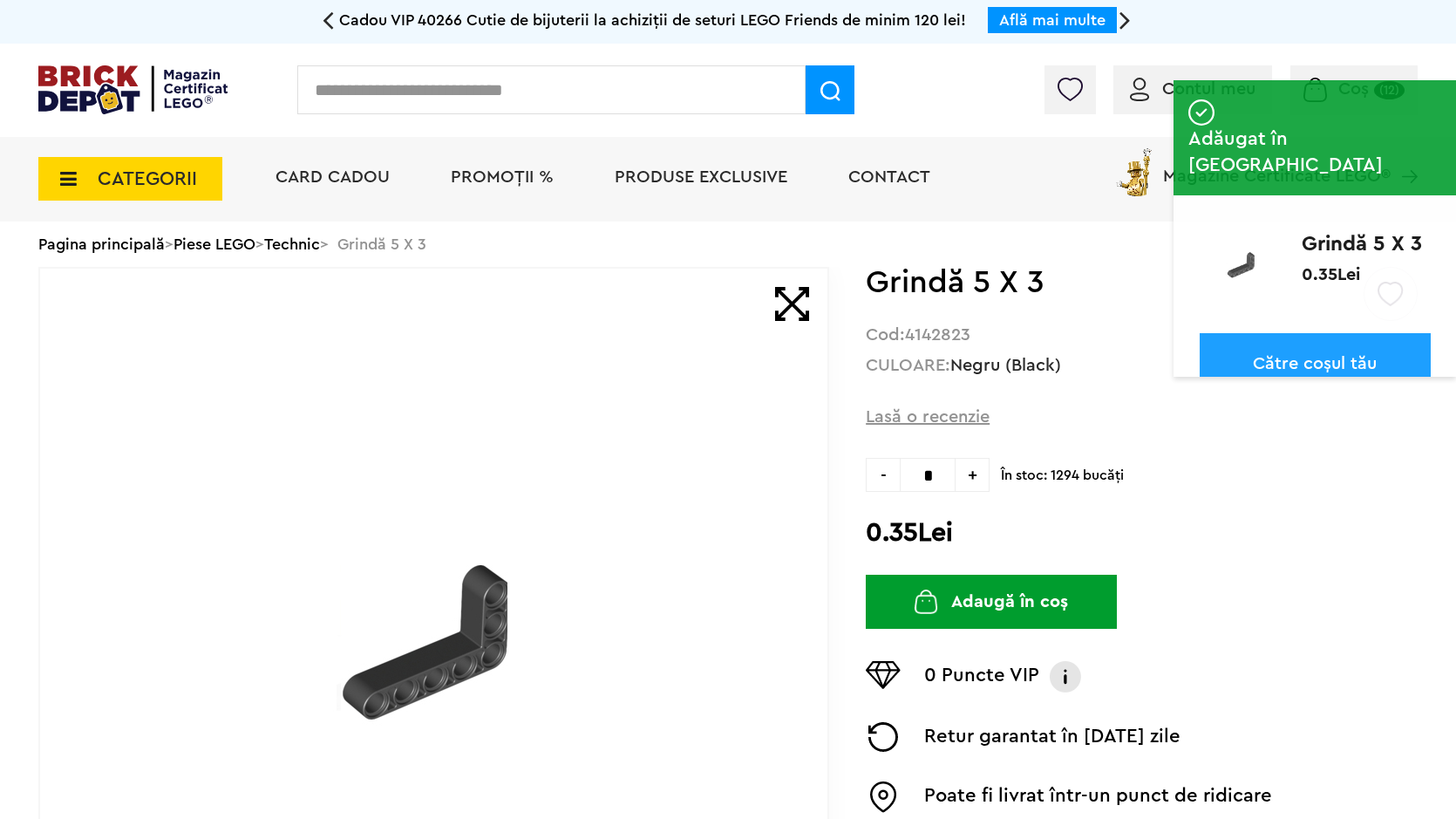
click at [572, 96] on input "text" at bounding box center [551, 90] width 508 height 49
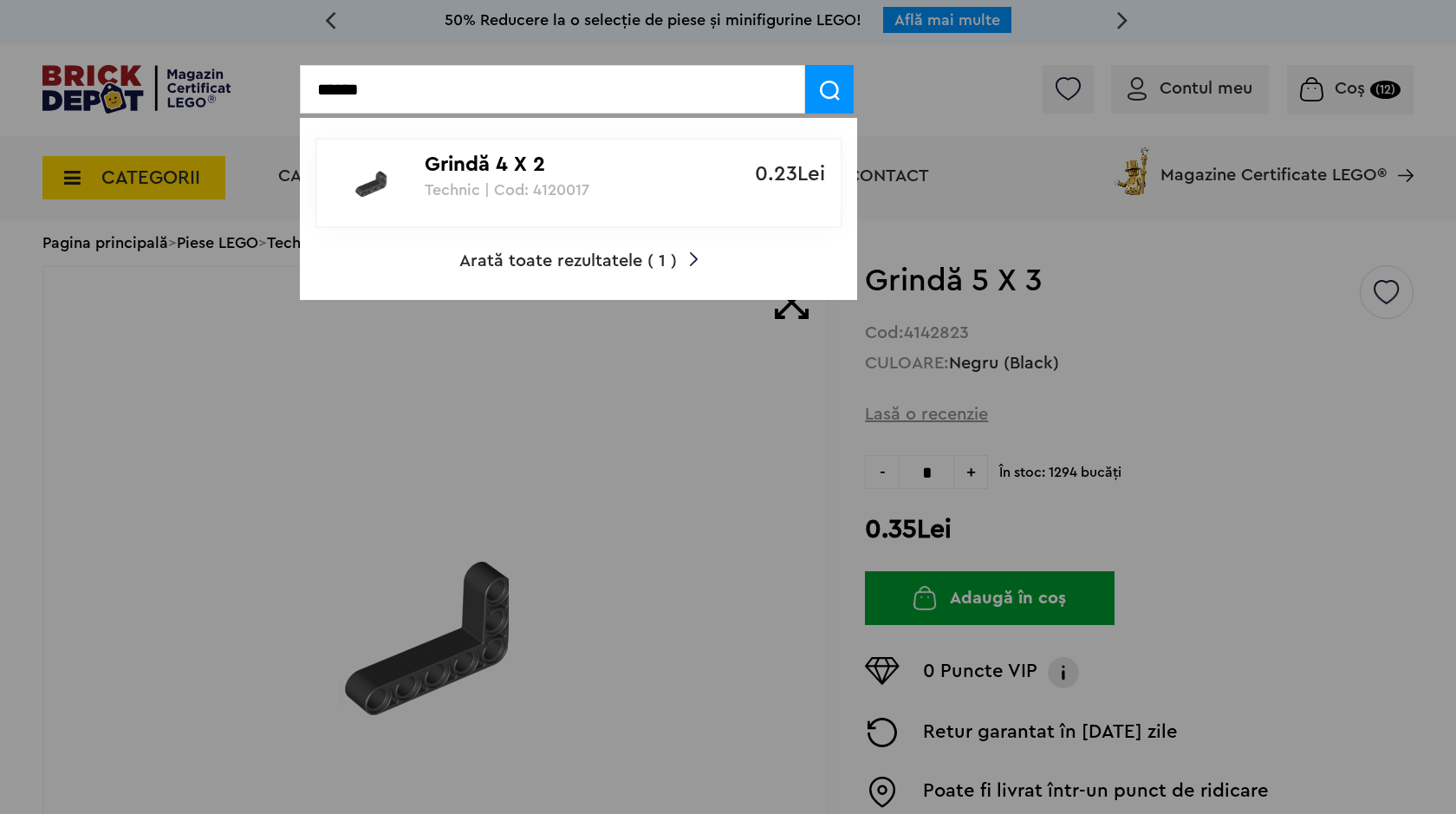
type input "******"
click at [660, 190] on p "Technic | Cod: 4120017" at bounding box center [569, 189] width 289 height 17
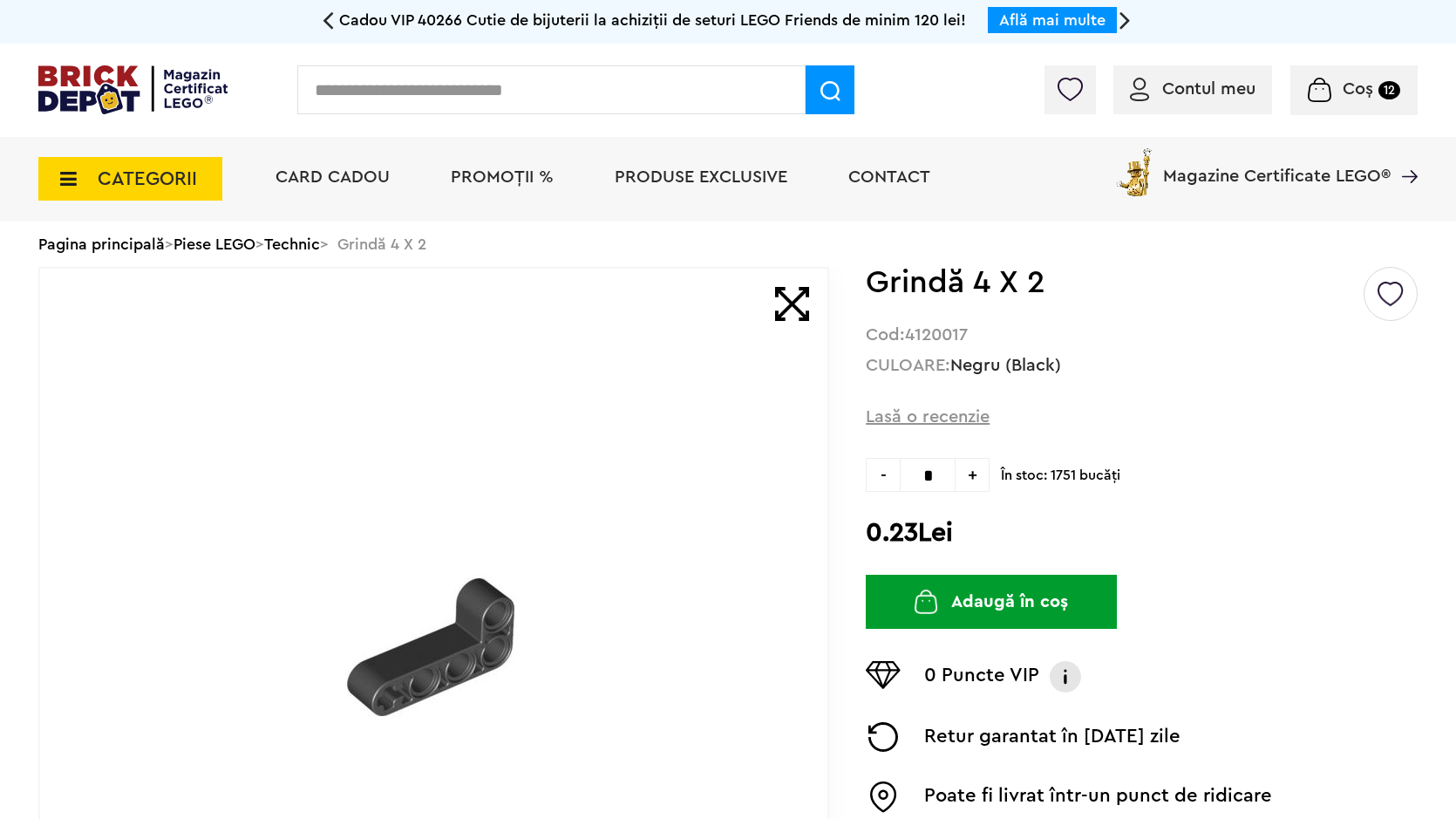
click at [990, 477] on span "+" at bounding box center [972, 474] width 34 height 34
type input "*"
click at [972, 604] on button "Adaugă în coș" at bounding box center [991, 601] width 251 height 54
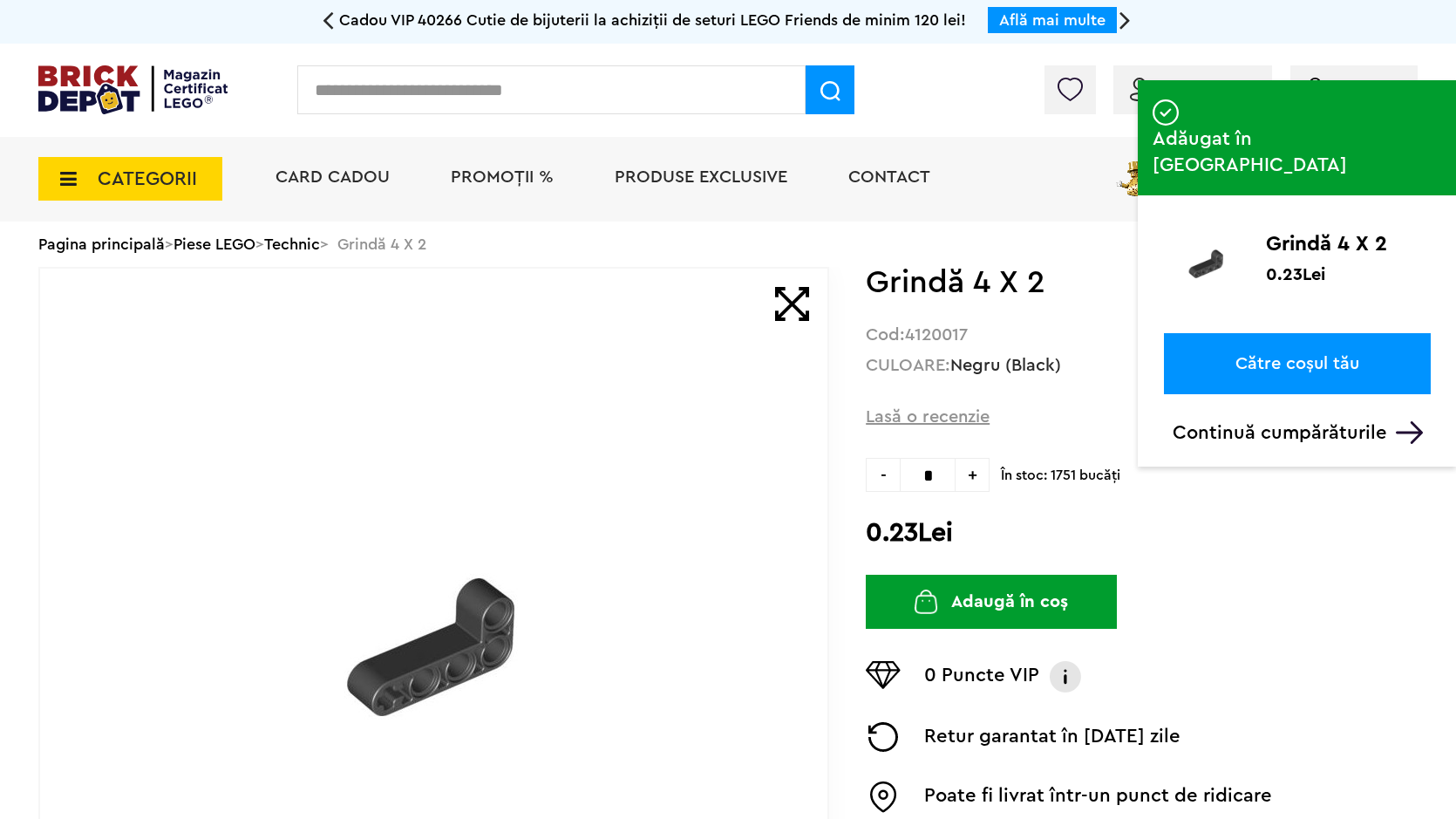
click at [651, 86] on input "text" at bounding box center [551, 90] width 508 height 49
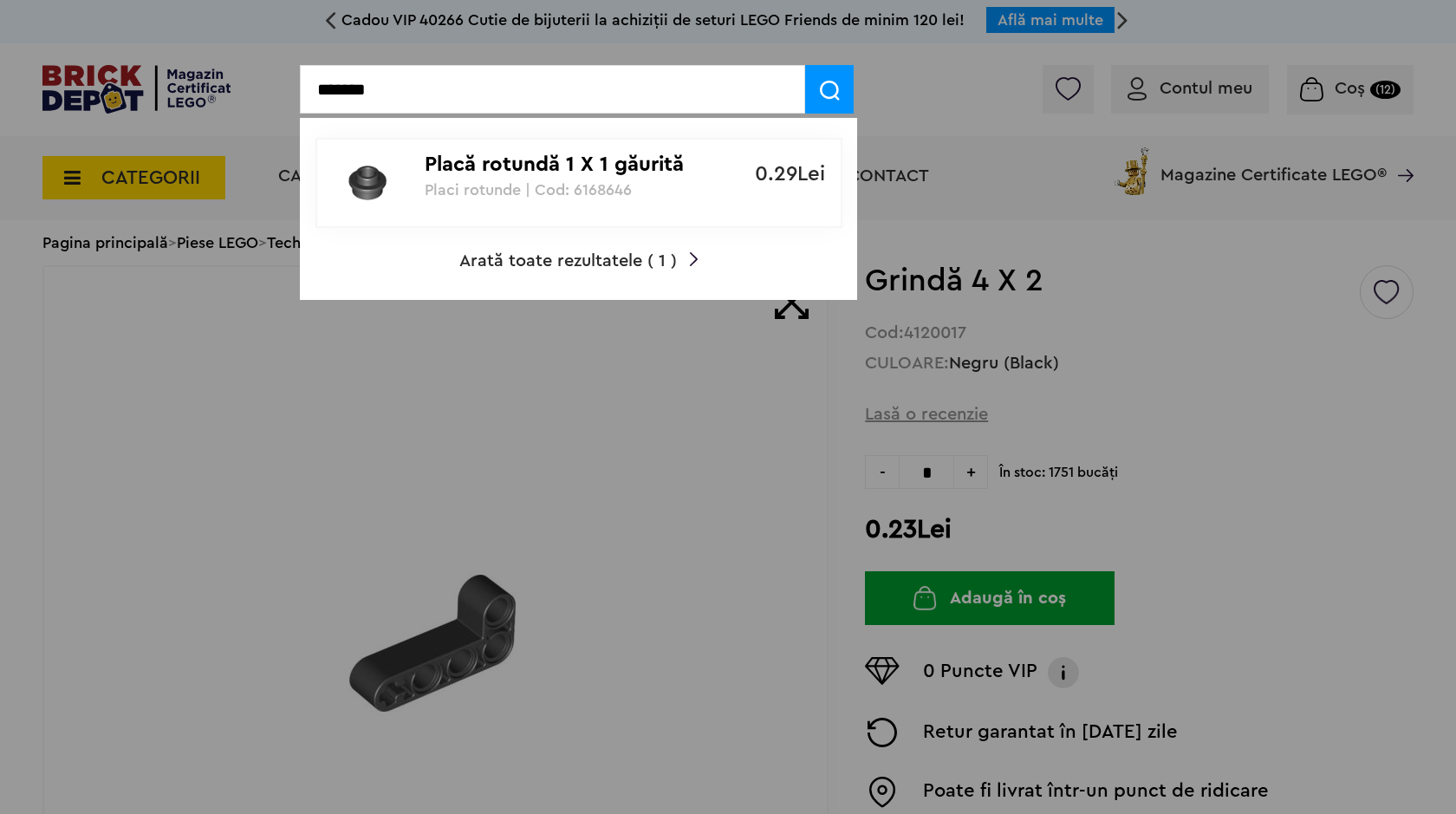
type input "*******"
click at [626, 173] on p "Placă rotundă 1 X 1 găurită" at bounding box center [569, 165] width 289 height 25
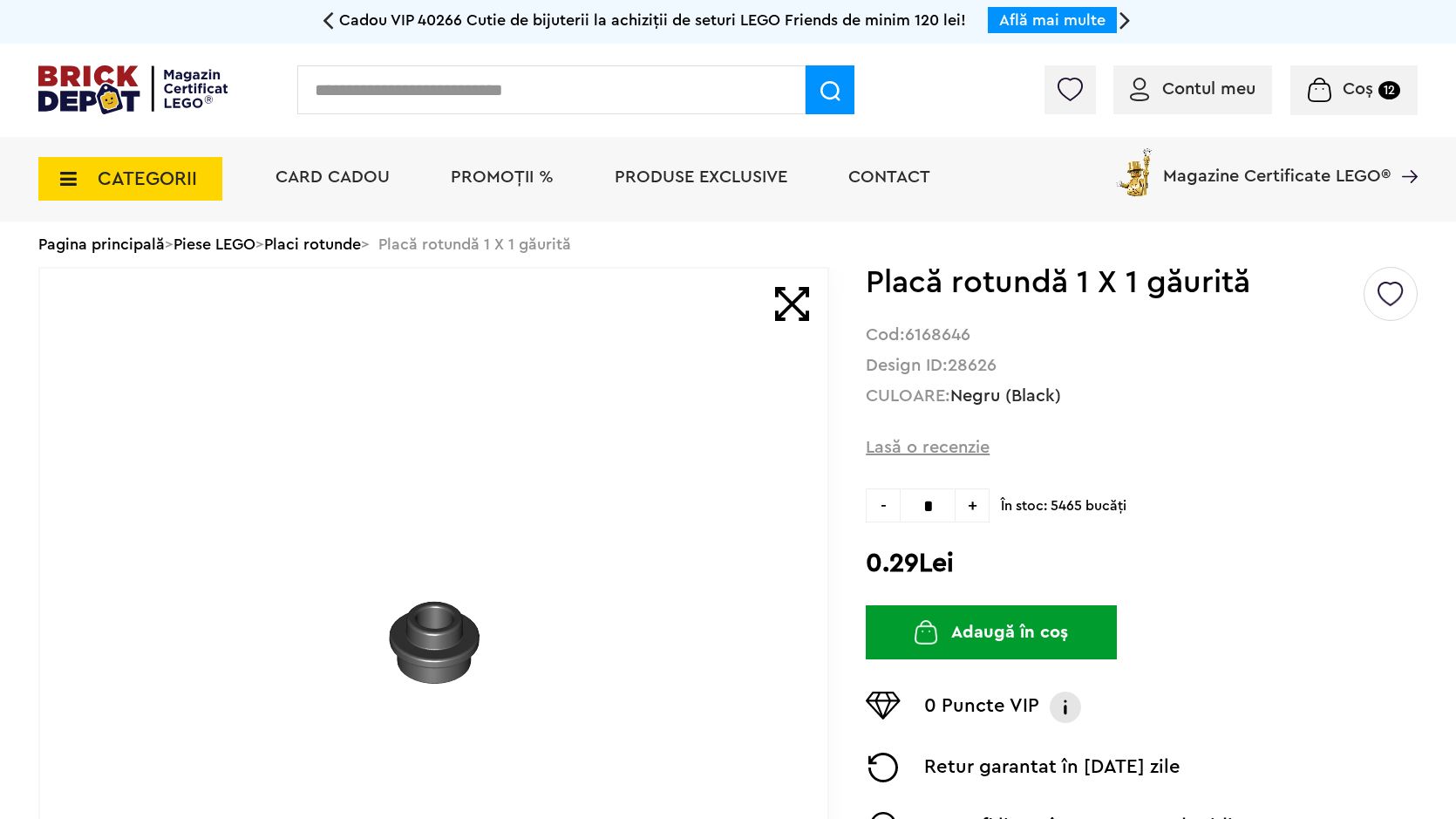
click at [975, 519] on span "+" at bounding box center [972, 505] width 34 height 34
type input "*"
click at [973, 630] on button "Adaugă în coș" at bounding box center [991, 631] width 251 height 54
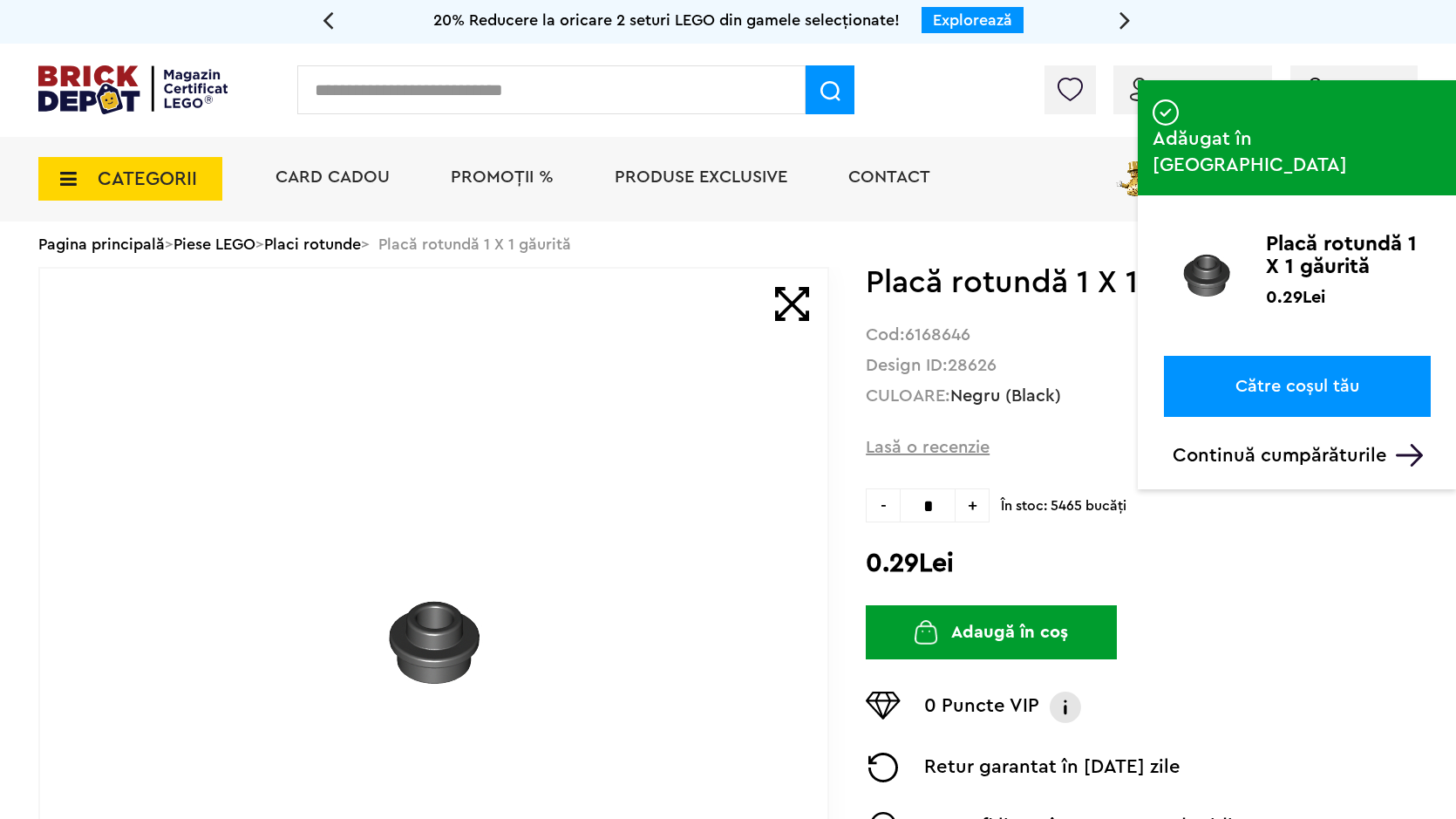
click at [634, 98] on input "text" at bounding box center [551, 90] width 508 height 49
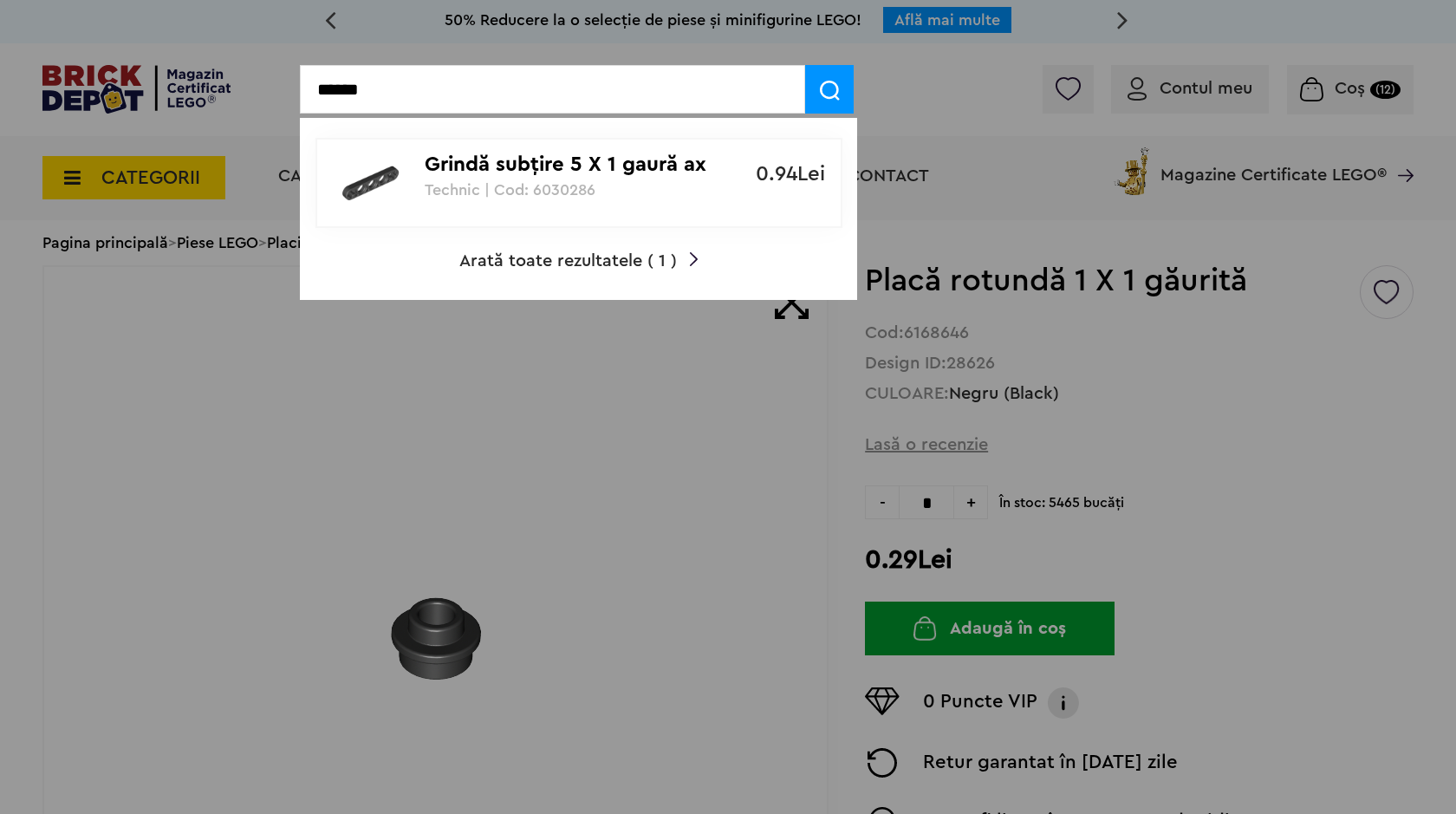
type input "******"
click at [532, 175] on p "Grindă subţire 5 X 1 gaură ax şi pin" at bounding box center [569, 165] width 289 height 25
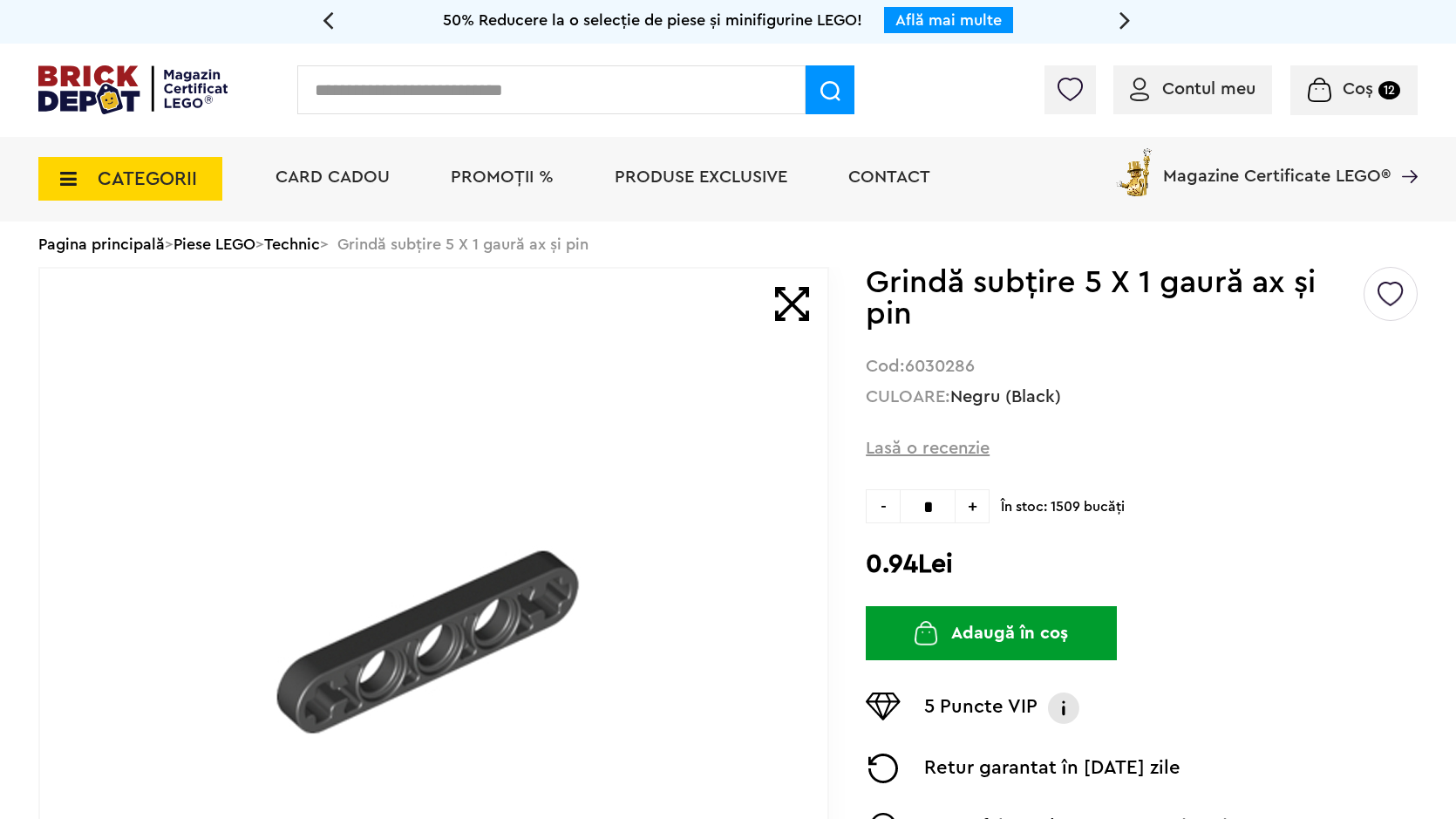
click at [963, 506] on span "+" at bounding box center [972, 506] width 34 height 34
click at [893, 518] on span "-" at bounding box center [882, 506] width 34 height 34
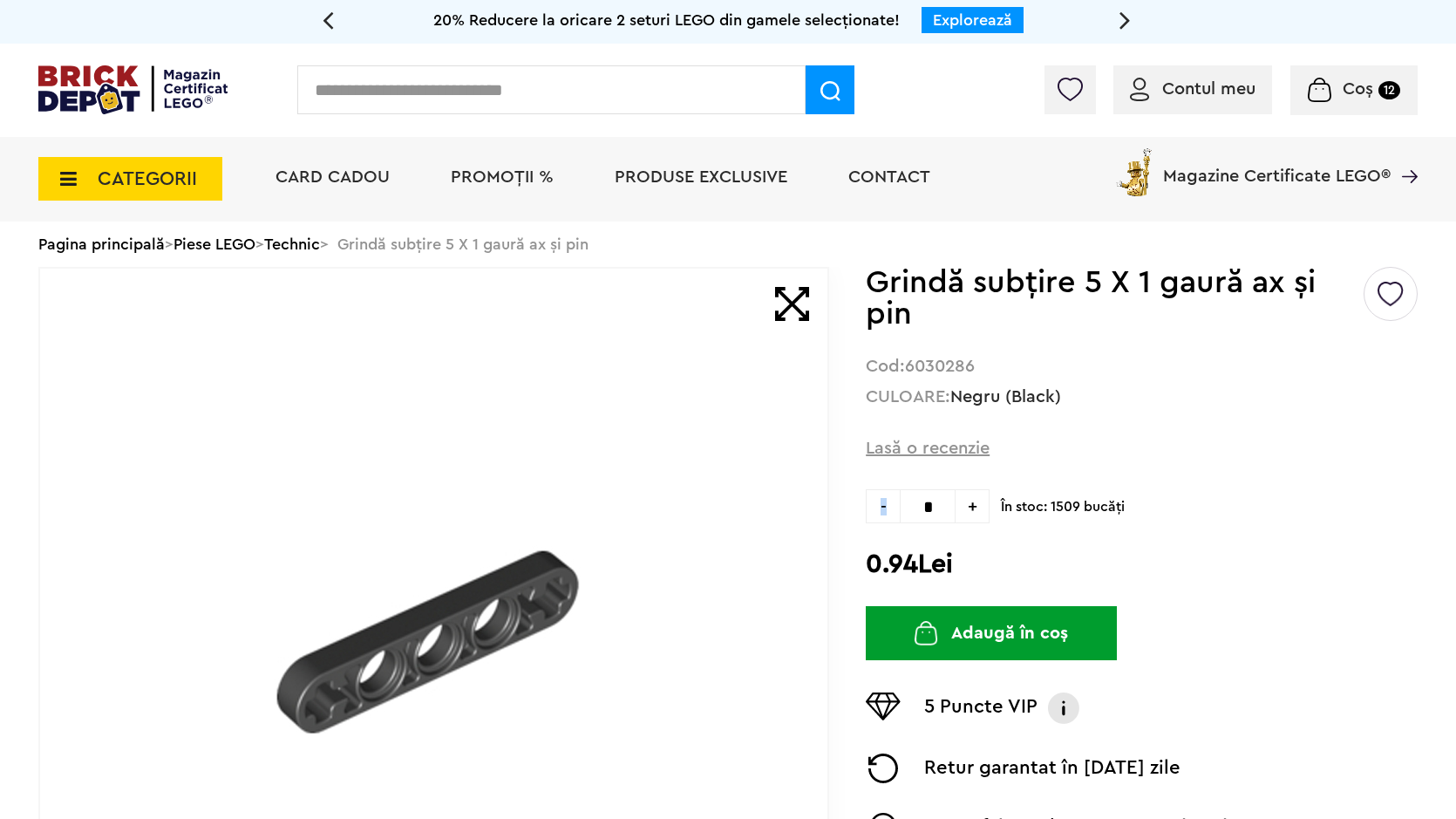
click at [893, 518] on span "-" at bounding box center [882, 506] width 34 height 34
type input "*"
click at [893, 518] on span "-" at bounding box center [882, 506] width 34 height 34
drag, startPoint x: 920, startPoint y: 627, endPoint x: 915, endPoint y: 619, distance: 9.4
click at [919, 627] on img "submit" at bounding box center [926, 632] width 23 height 24
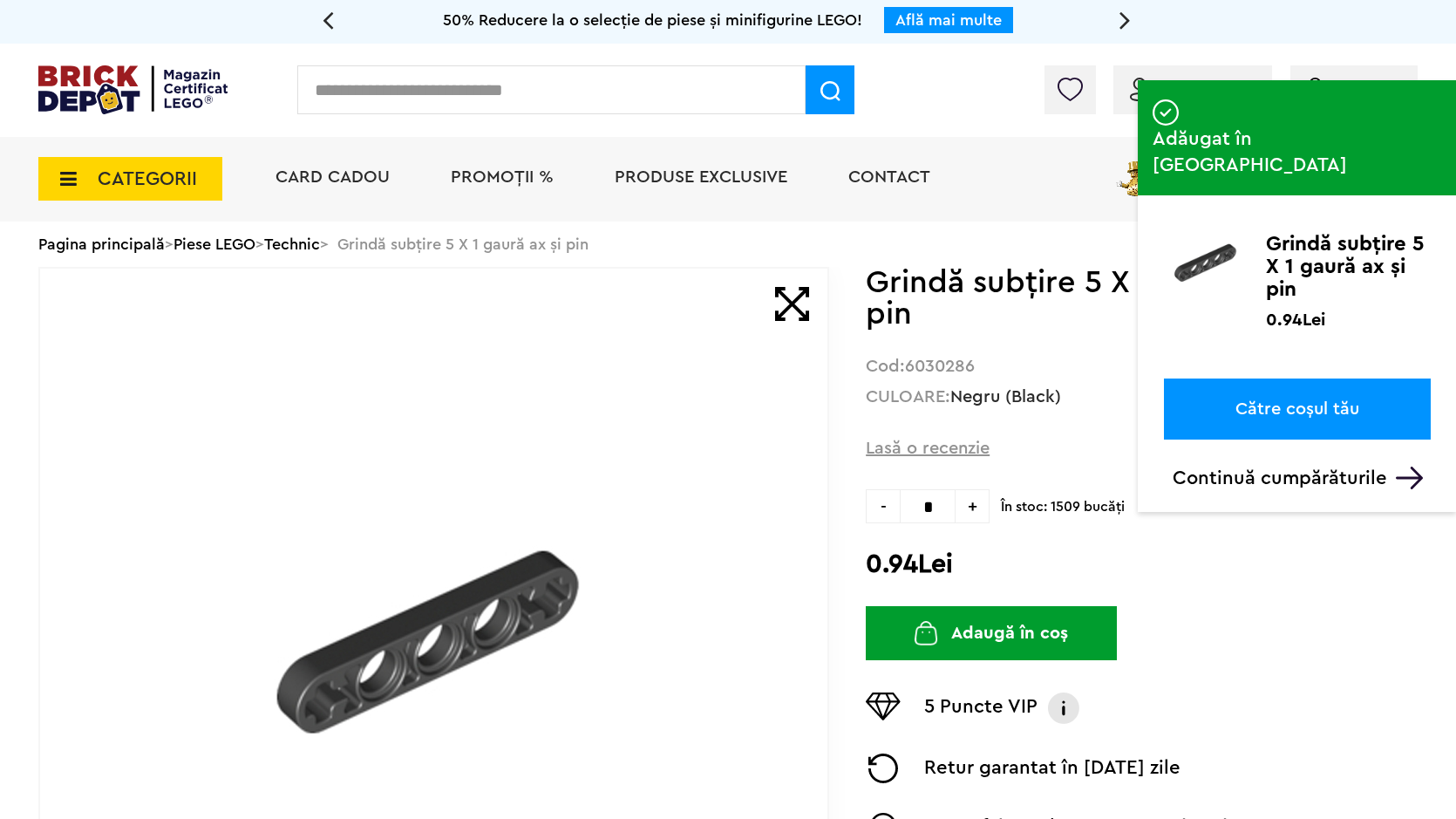
click at [635, 90] on input "text" at bounding box center [551, 90] width 508 height 49
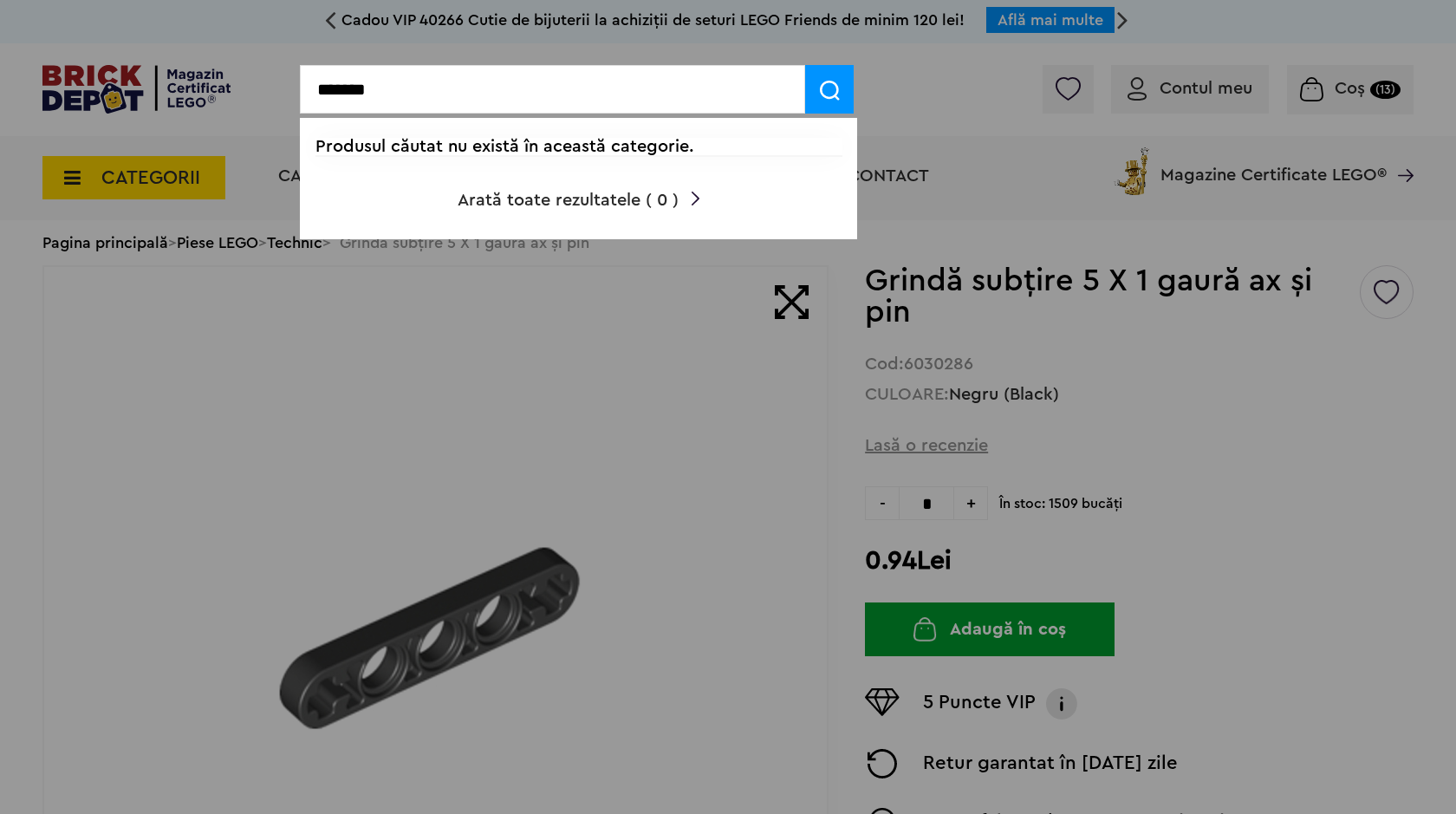
click at [772, 108] on input "*******" at bounding box center [553, 89] width 505 height 49
type input "*"
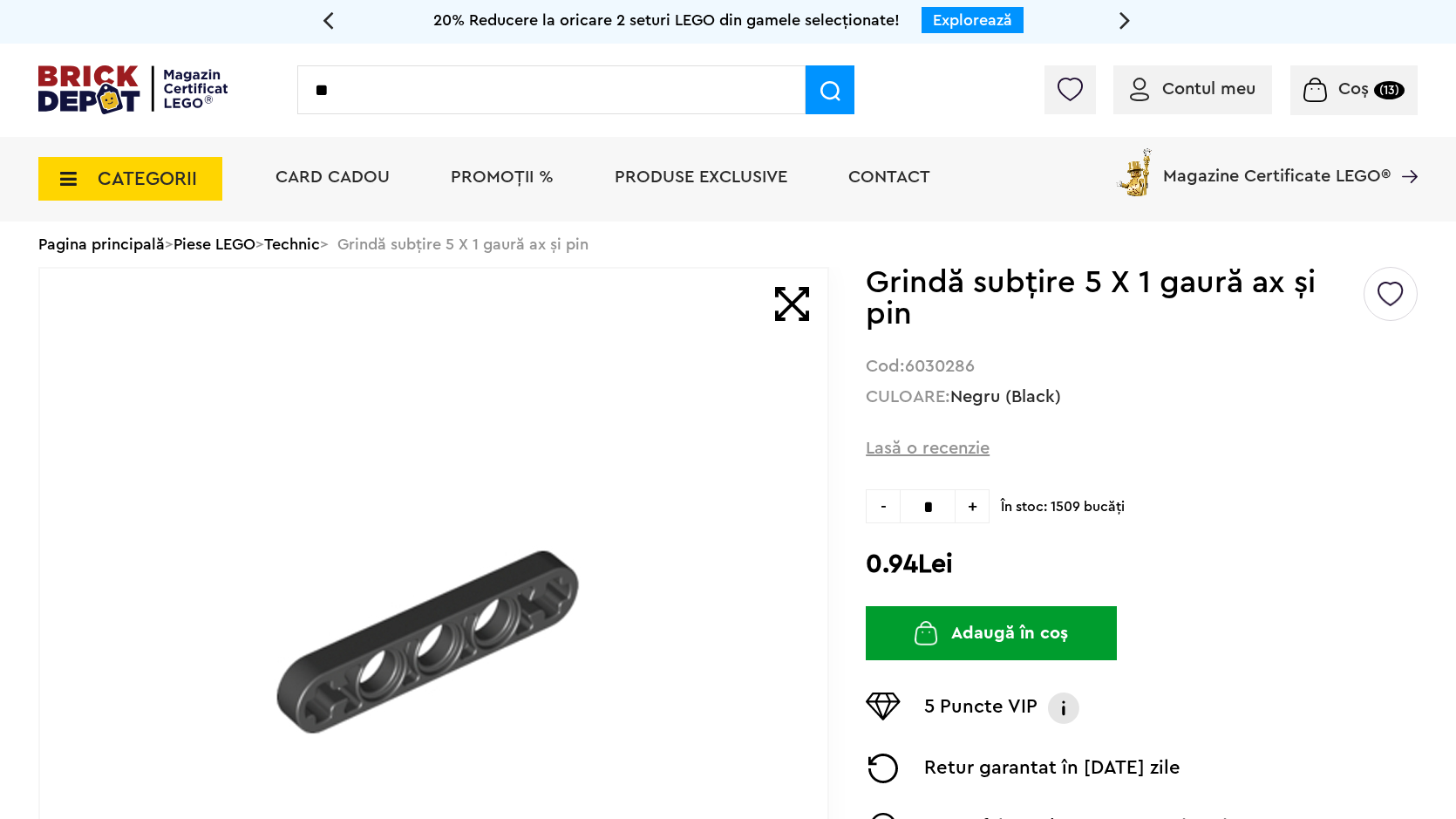
type input "*"
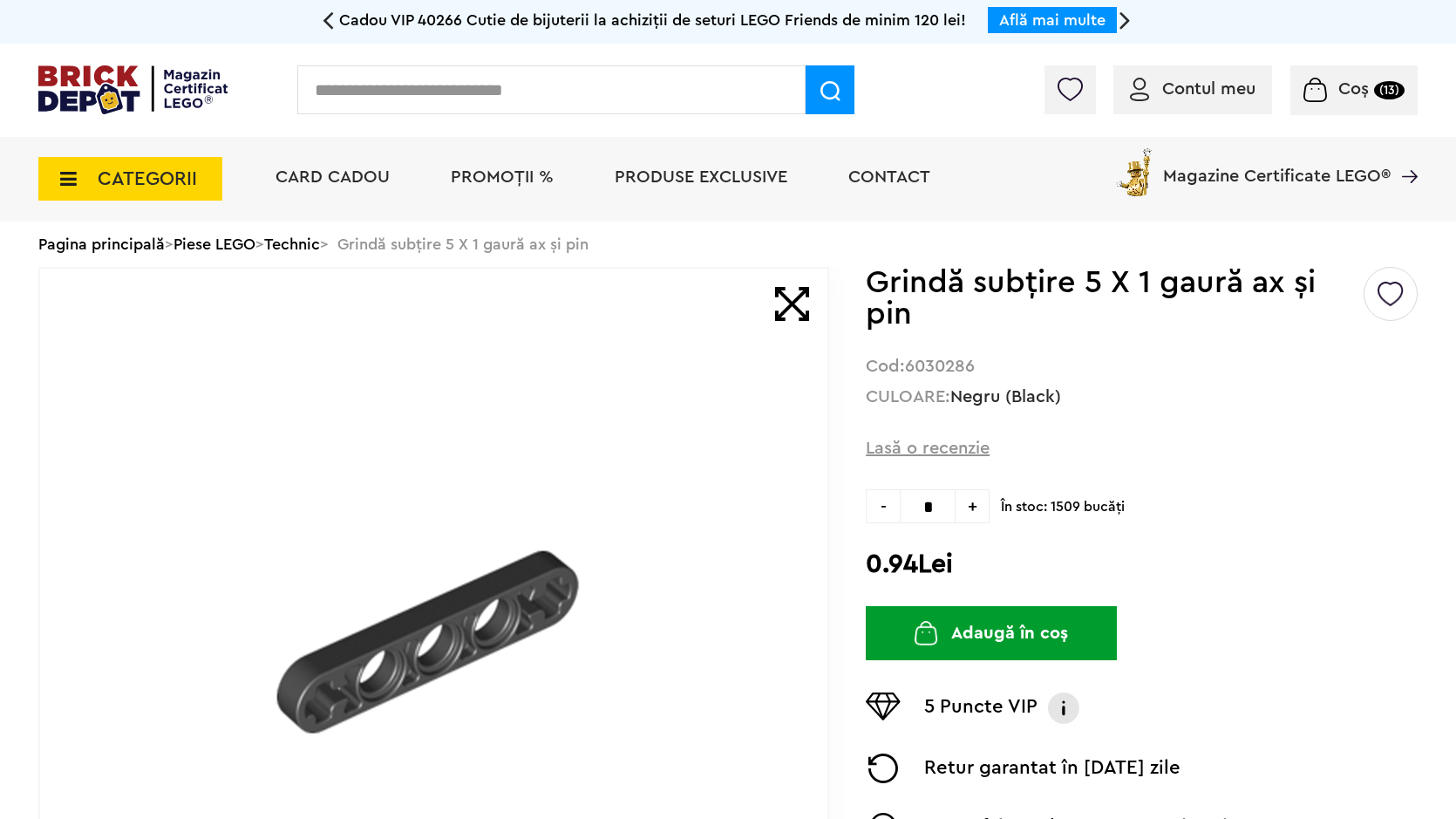
click at [743, 101] on input "text" at bounding box center [551, 90] width 508 height 49
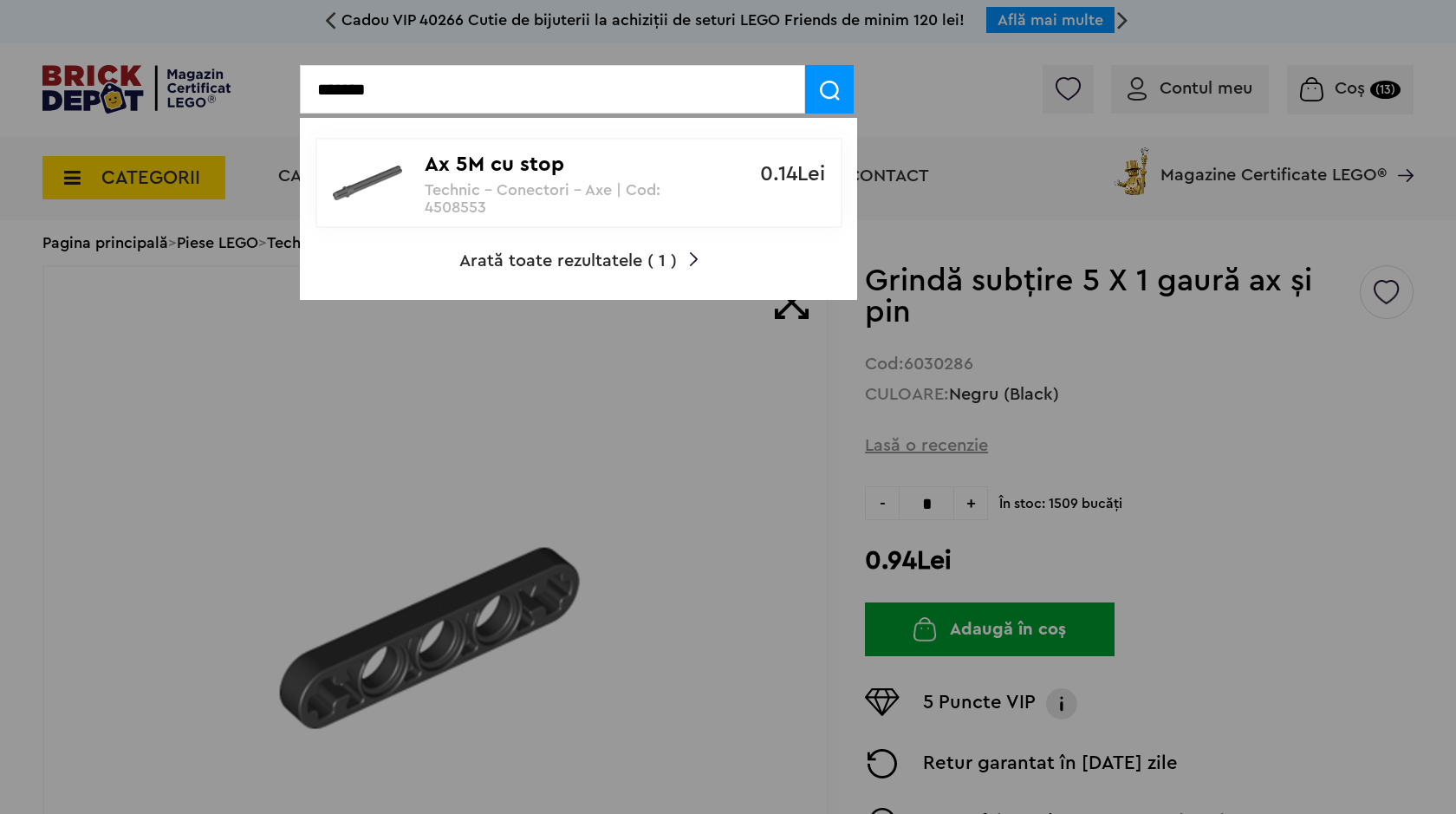
type input "*******"
click at [564, 181] on div "Ax 5M cu stop Technic - Conectori - Axe | Cod: 4508553" at bounding box center [569, 178] width 289 height 77
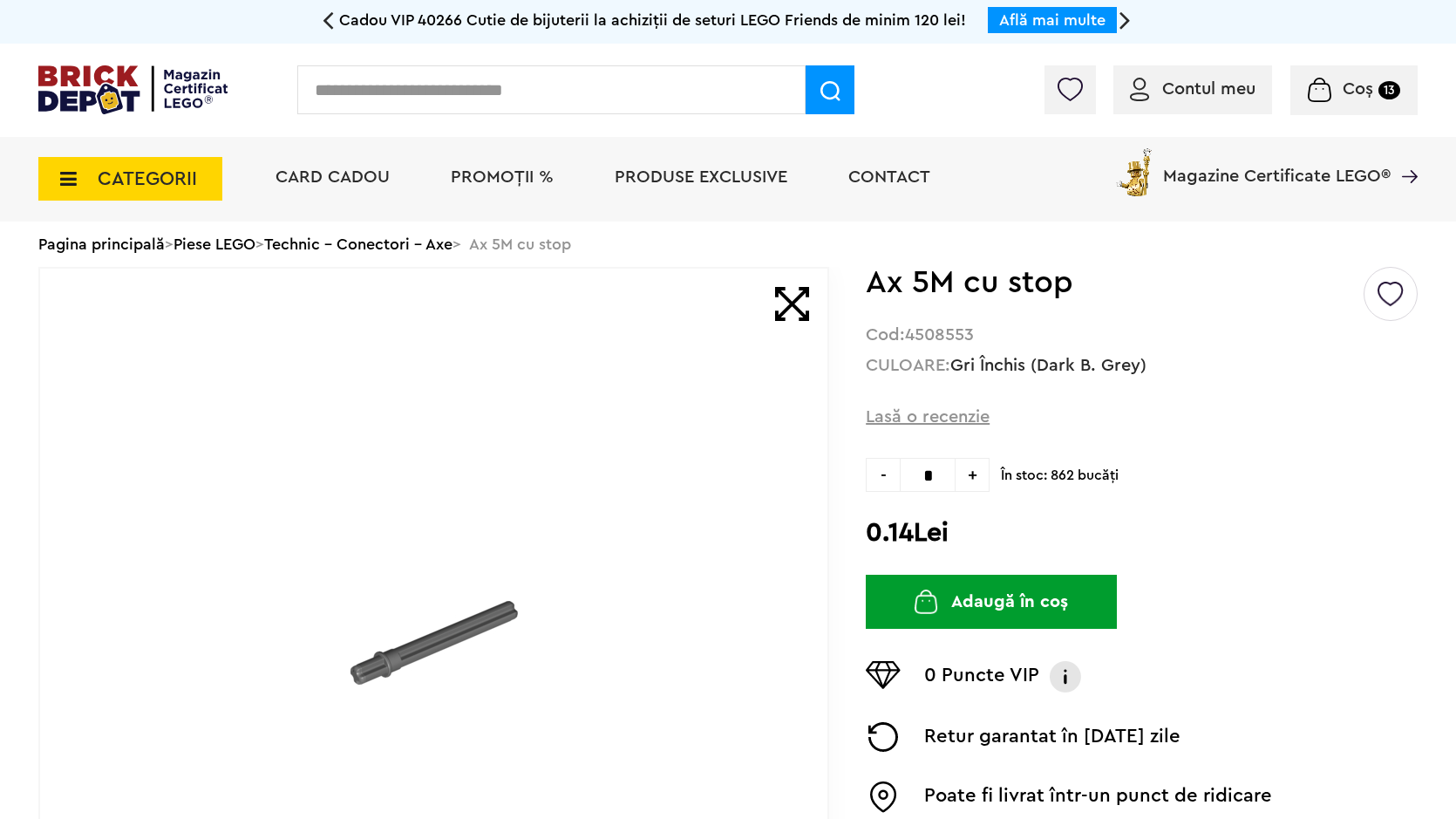
click at [971, 473] on span "+" at bounding box center [972, 474] width 34 height 34
type input "*"
click at [1012, 610] on button "Adaugă în coș" at bounding box center [991, 601] width 251 height 54
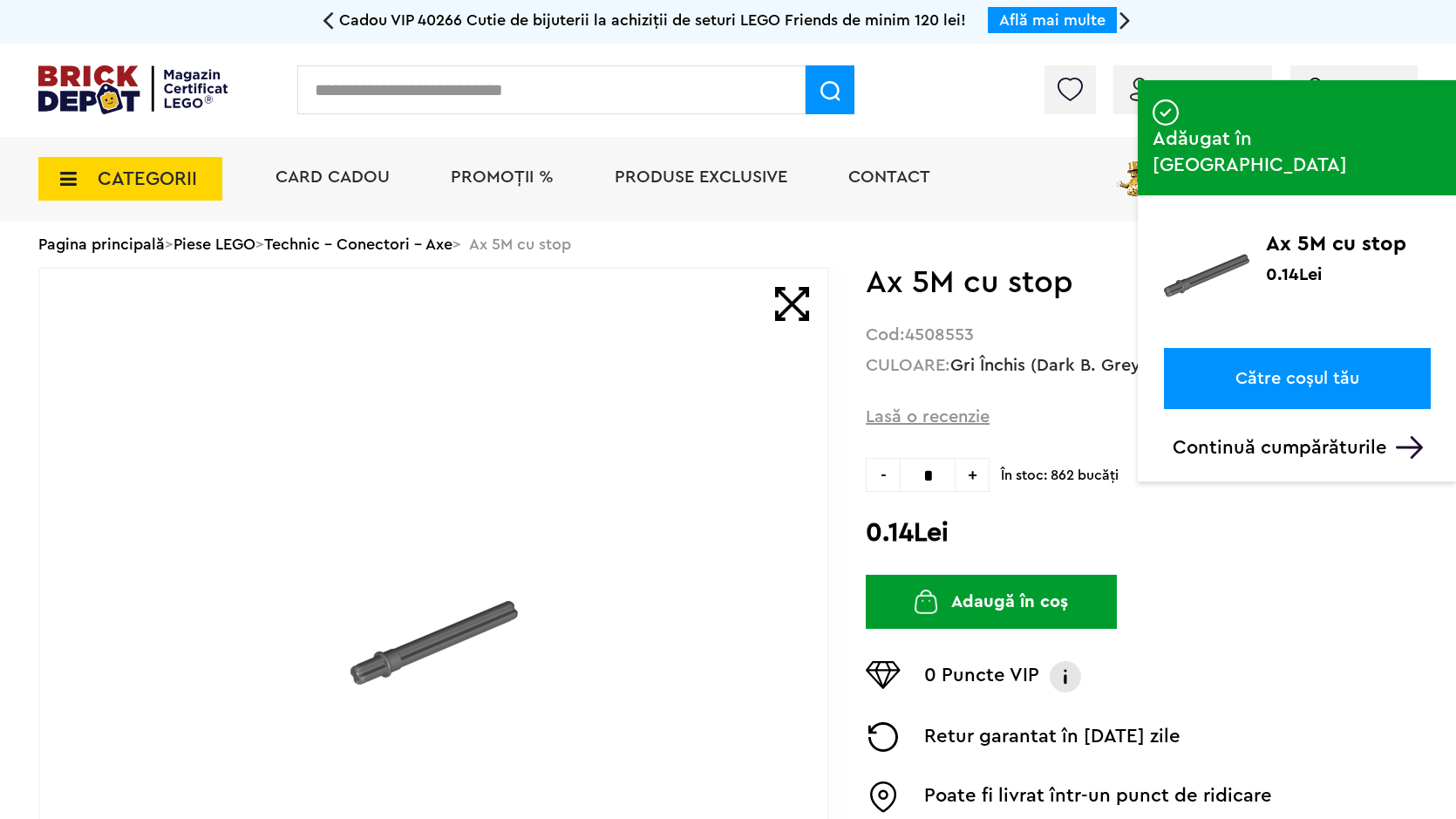
click at [616, 84] on input "text" at bounding box center [551, 90] width 508 height 49
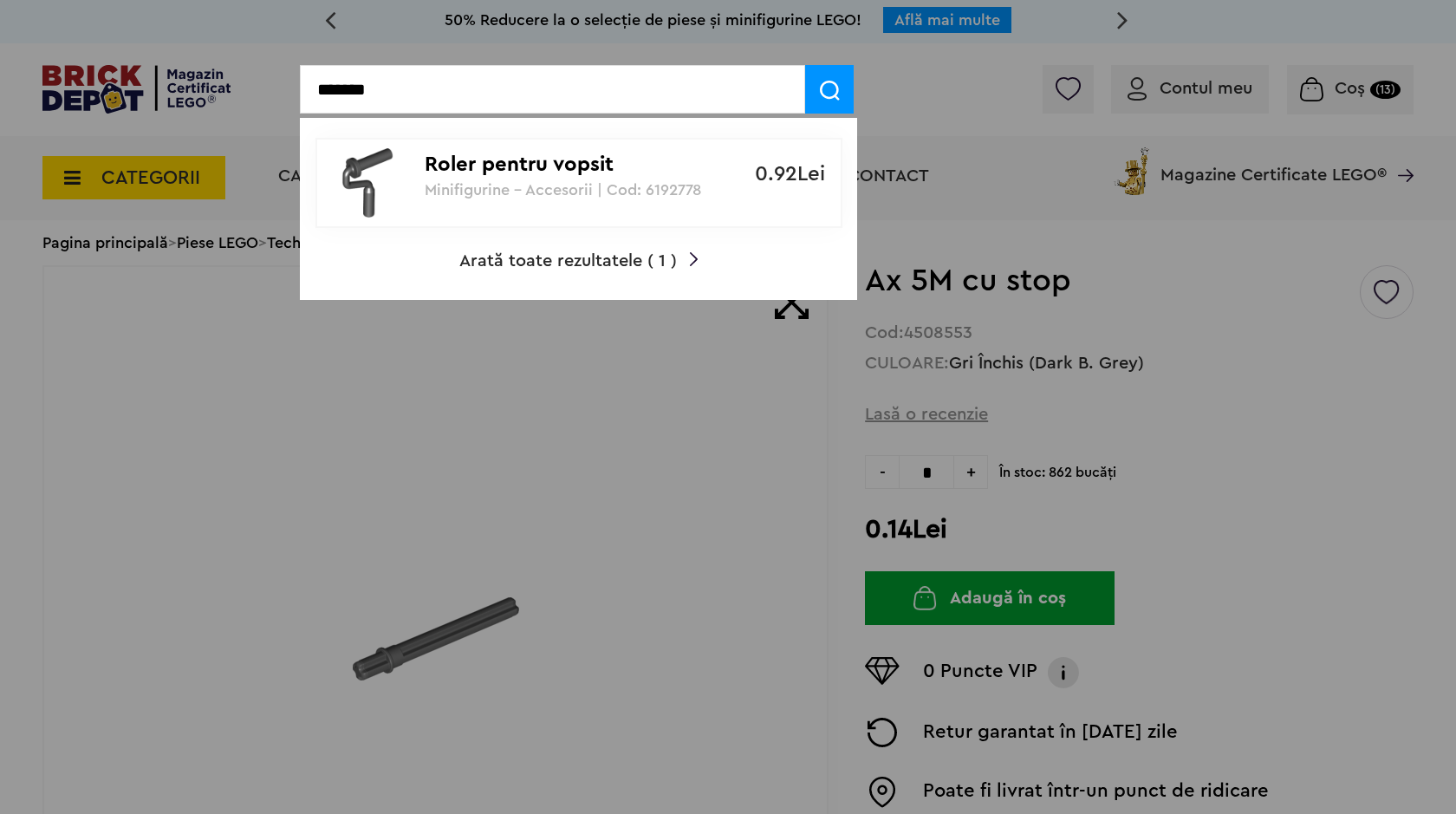
click at [783, 374] on div at bounding box center [728, 407] width 1456 height 814
click at [696, 101] on input "*******" at bounding box center [553, 89] width 505 height 49
drag, startPoint x: 702, startPoint y: 124, endPoint x: 707, endPoint y: 72, distance: 52.2
click at [702, 114] on div "******* Roler pentru vopsit Minifigurine - Accesorii | Cod: 6192778 0.92Lei Ara…" at bounding box center [579, 89] width 558 height 49
click at [701, 92] on input "*******" at bounding box center [553, 89] width 505 height 49
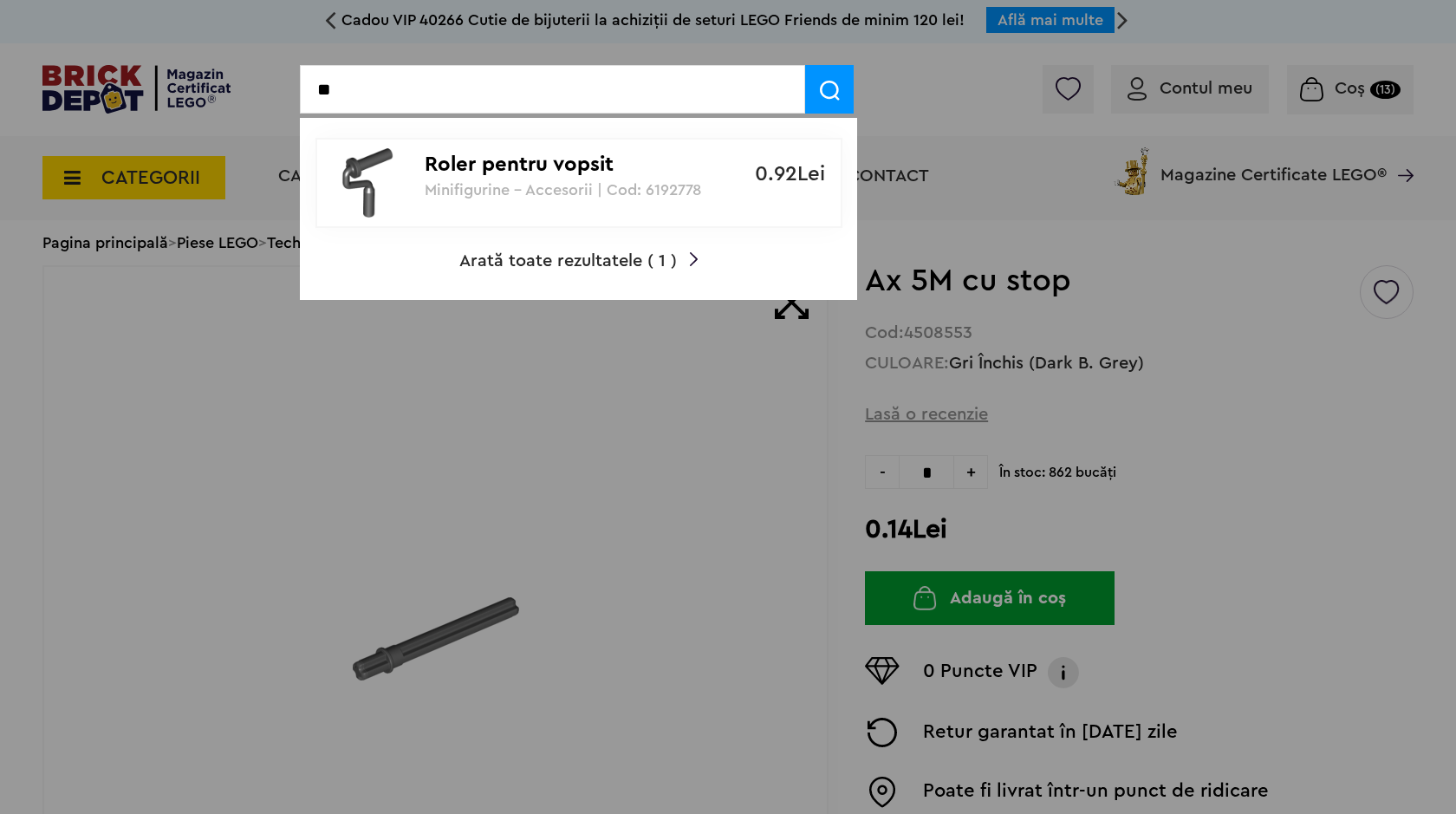
type input "*"
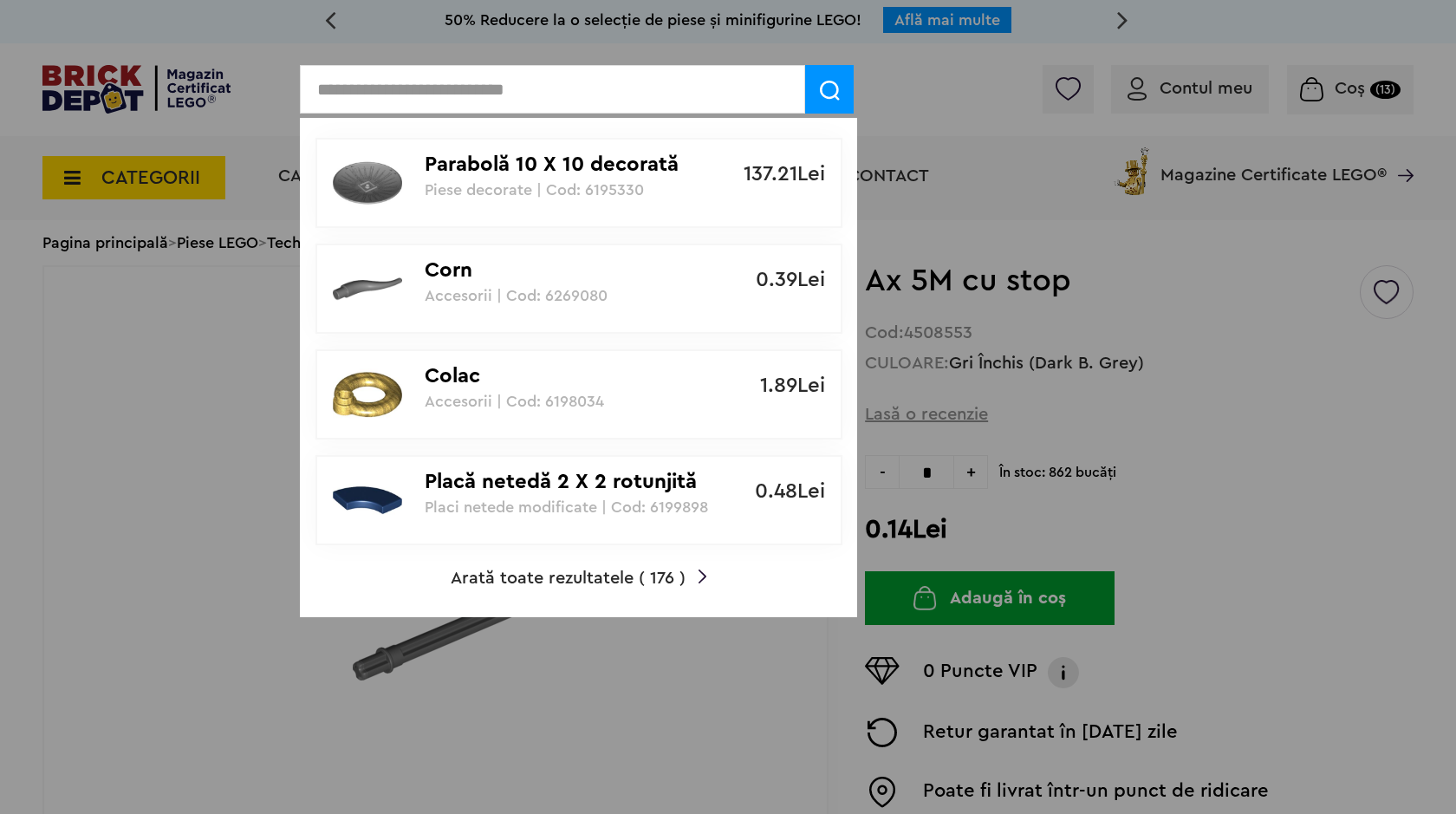
drag, startPoint x: 1265, startPoint y: 339, endPoint x: 1272, endPoint y: 237, distance: 102.2
click at [1264, 331] on div at bounding box center [728, 407] width 1456 height 814
click at [1351, 91] on div at bounding box center [728, 407] width 1456 height 814
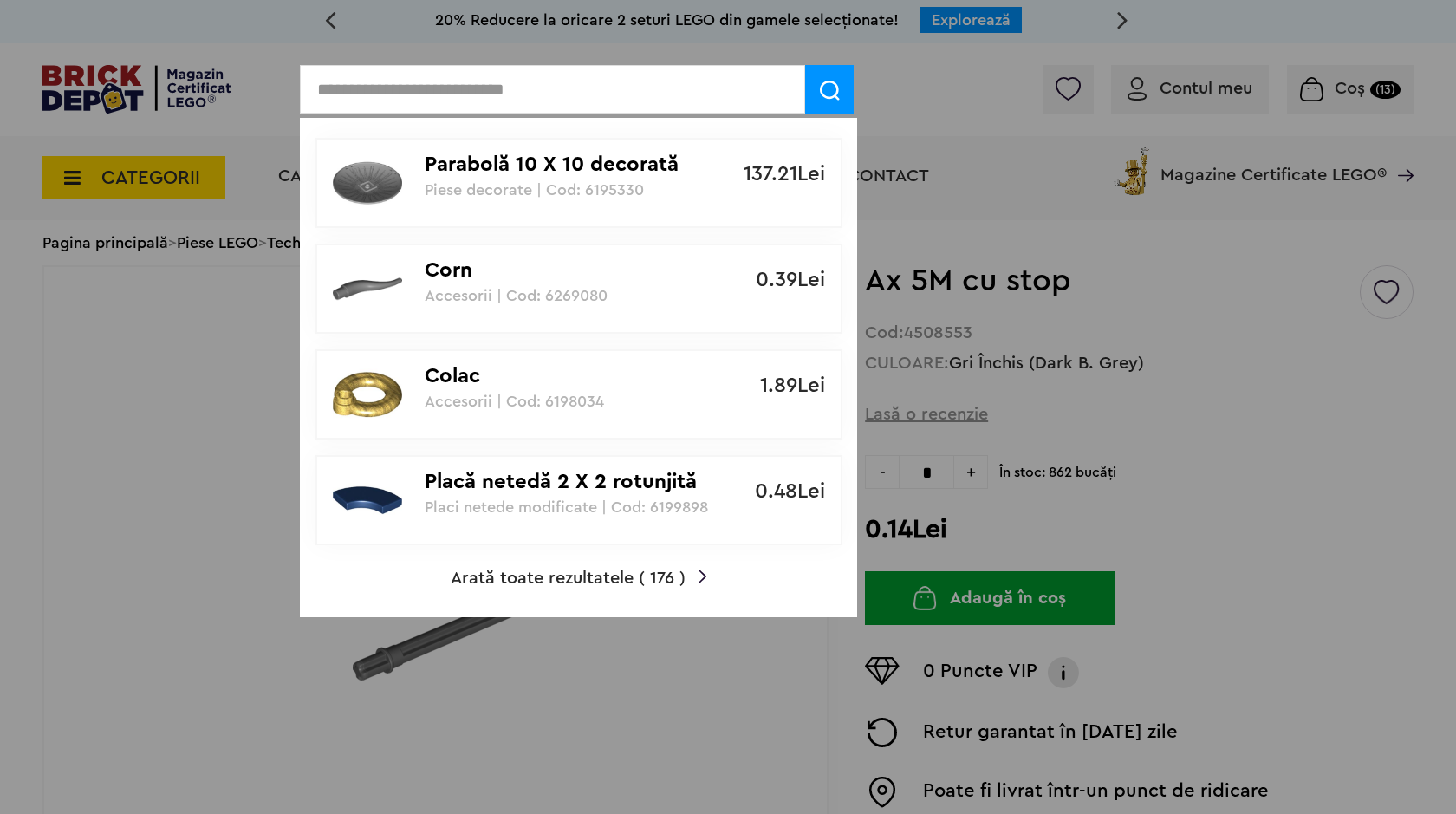
click at [840, 84] on span at bounding box center [830, 89] width 49 height 49
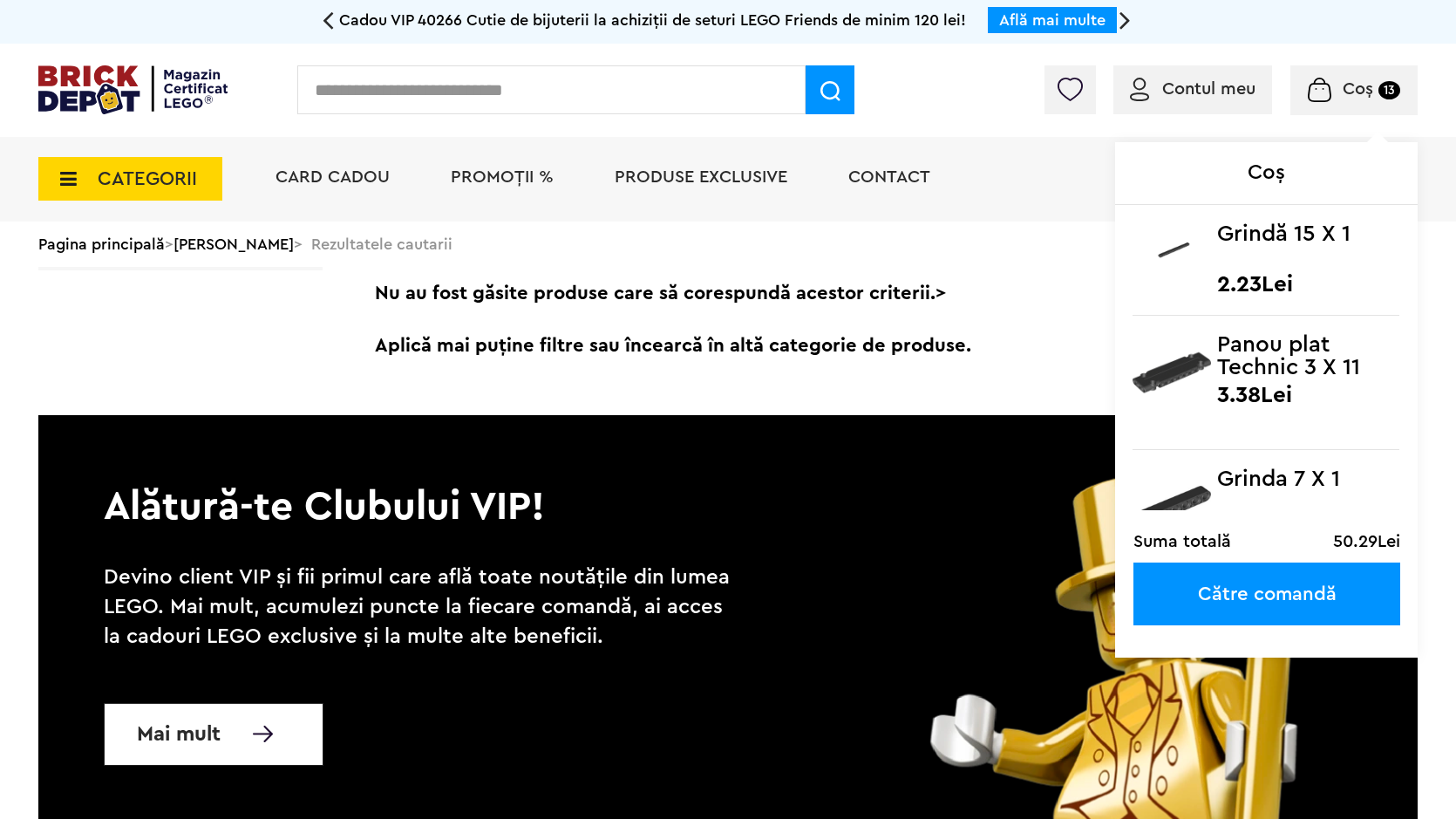
click at [1341, 84] on span "Coș 13" at bounding box center [1353, 89] width 92 height 18
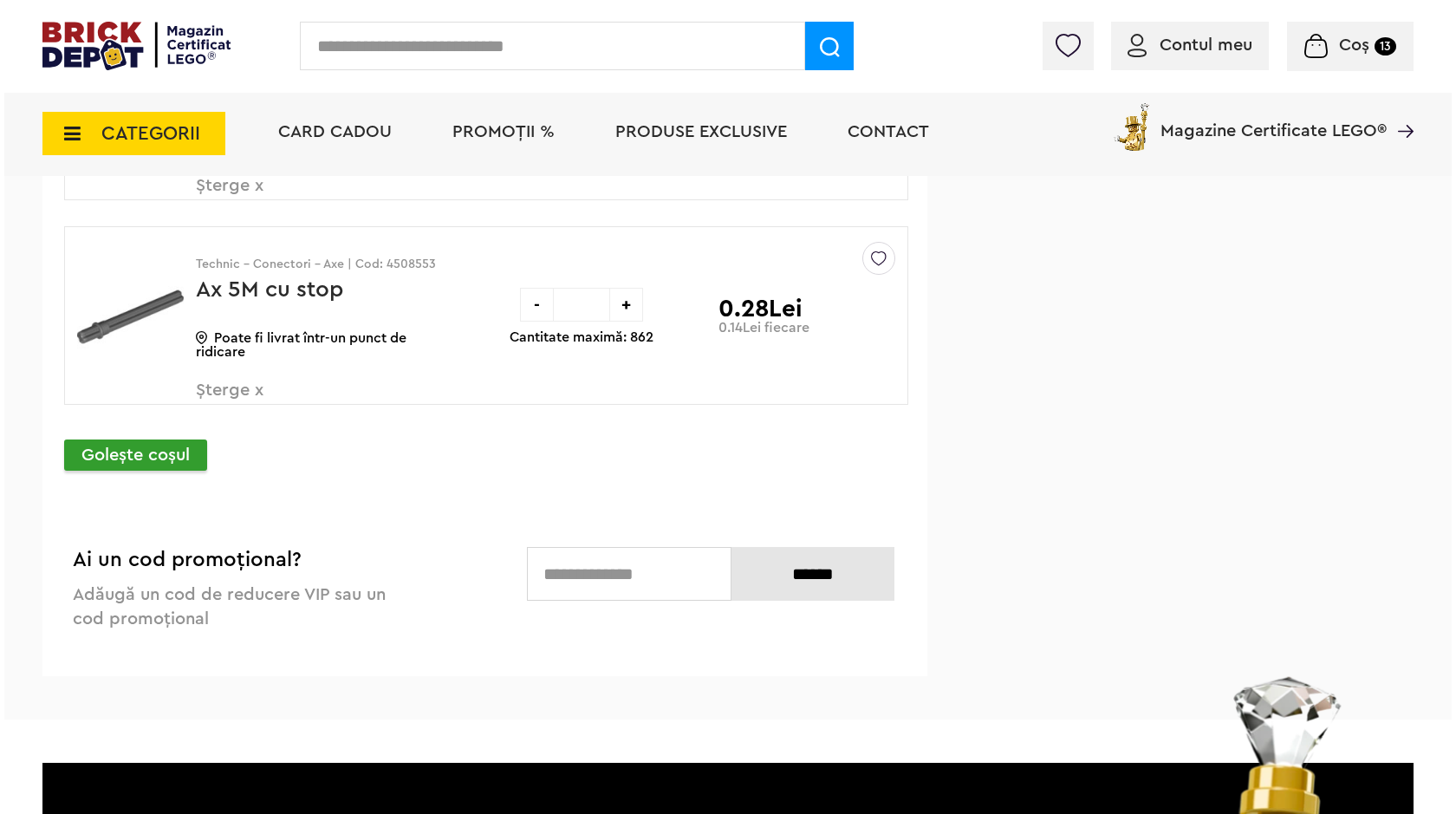
scroll to position [4940, 0]
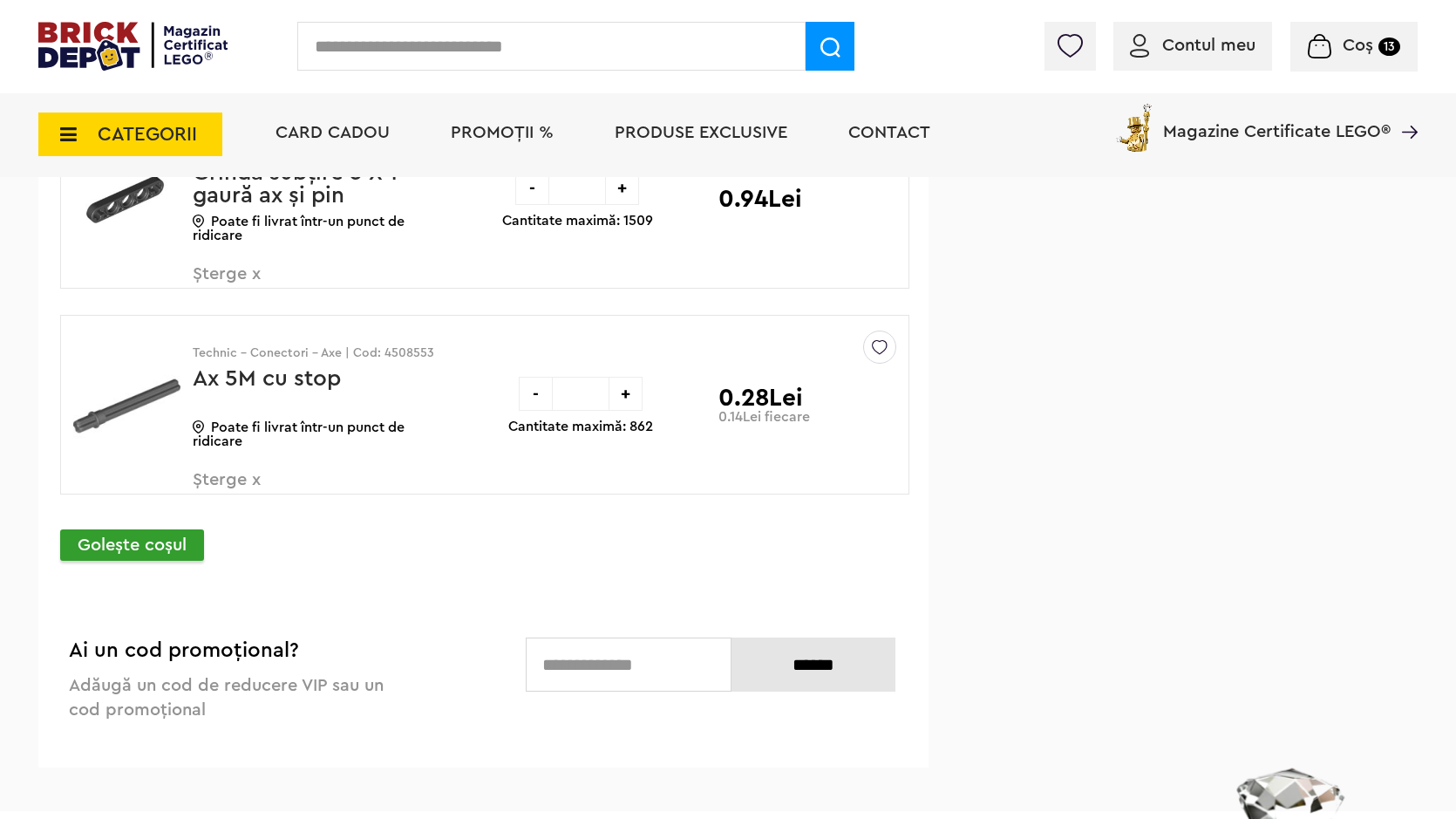
click at [431, 63] on input "text" at bounding box center [551, 46] width 508 height 49
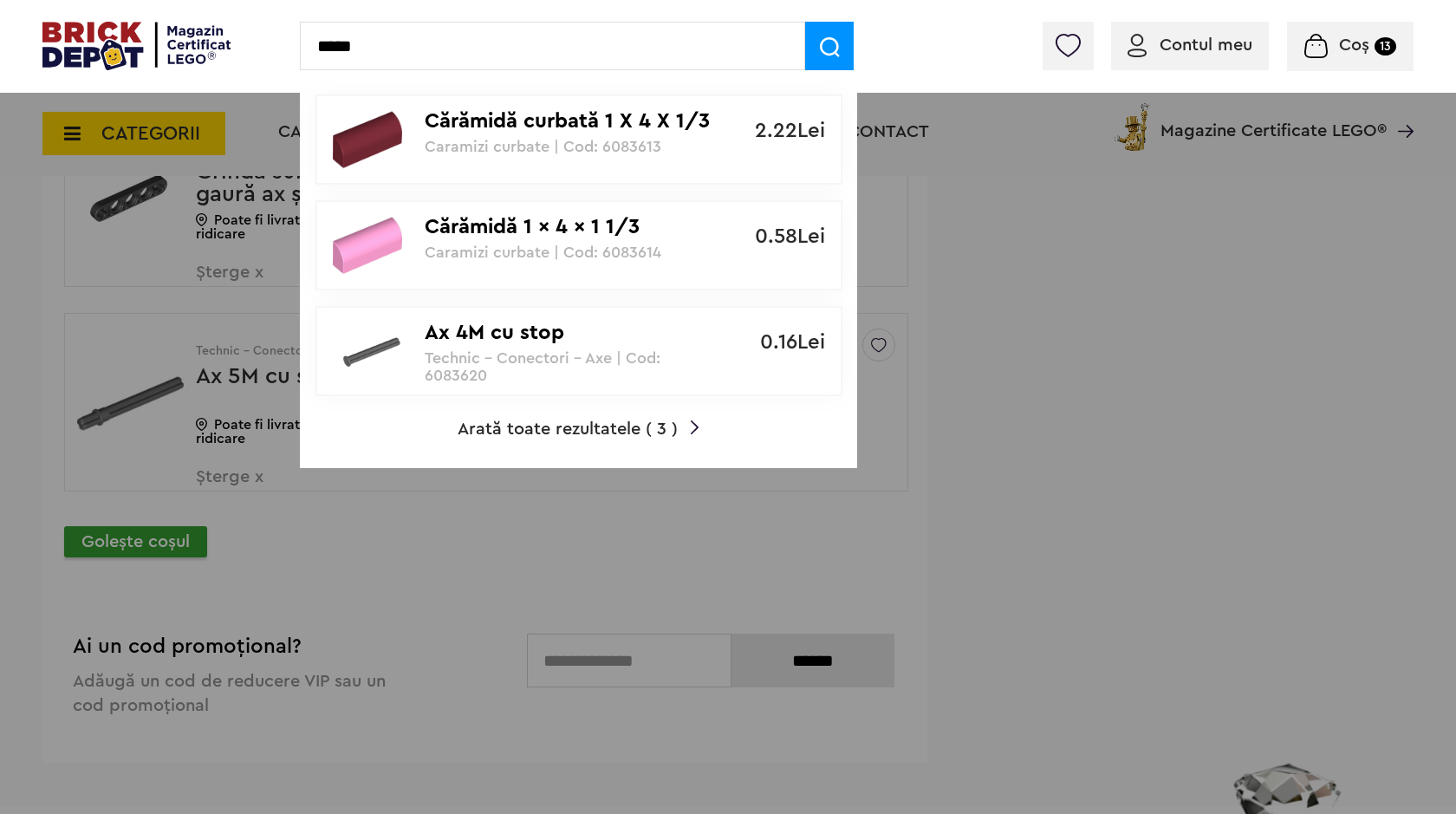
type input "*****"
click at [439, 361] on p "Technic - Conectori - Axe | Cod: 6083620" at bounding box center [569, 367] width 289 height 35
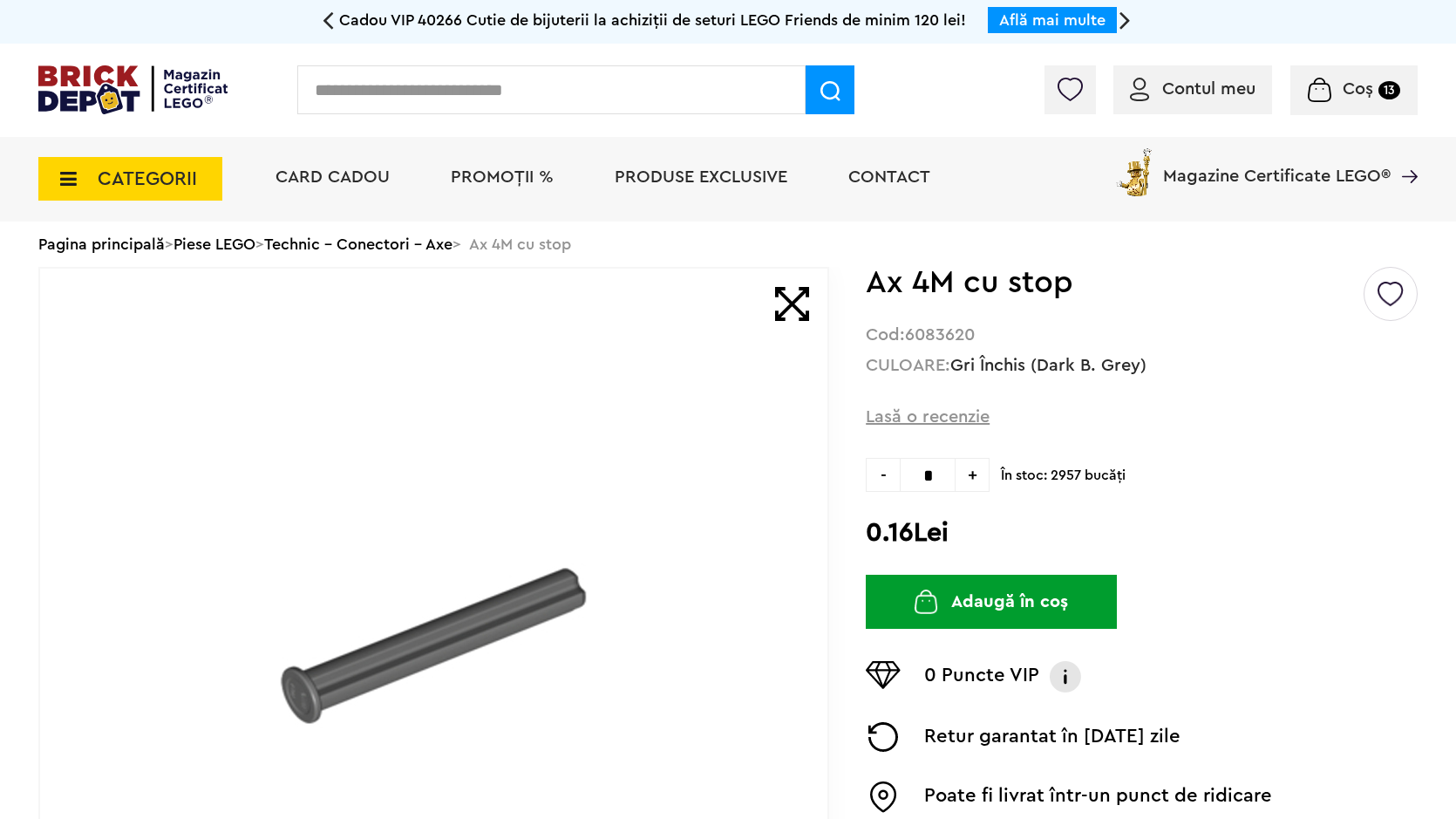
click at [975, 478] on span "+" at bounding box center [972, 474] width 34 height 34
type input "*"
click at [980, 599] on button "Adaugă în coș" at bounding box center [991, 601] width 251 height 54
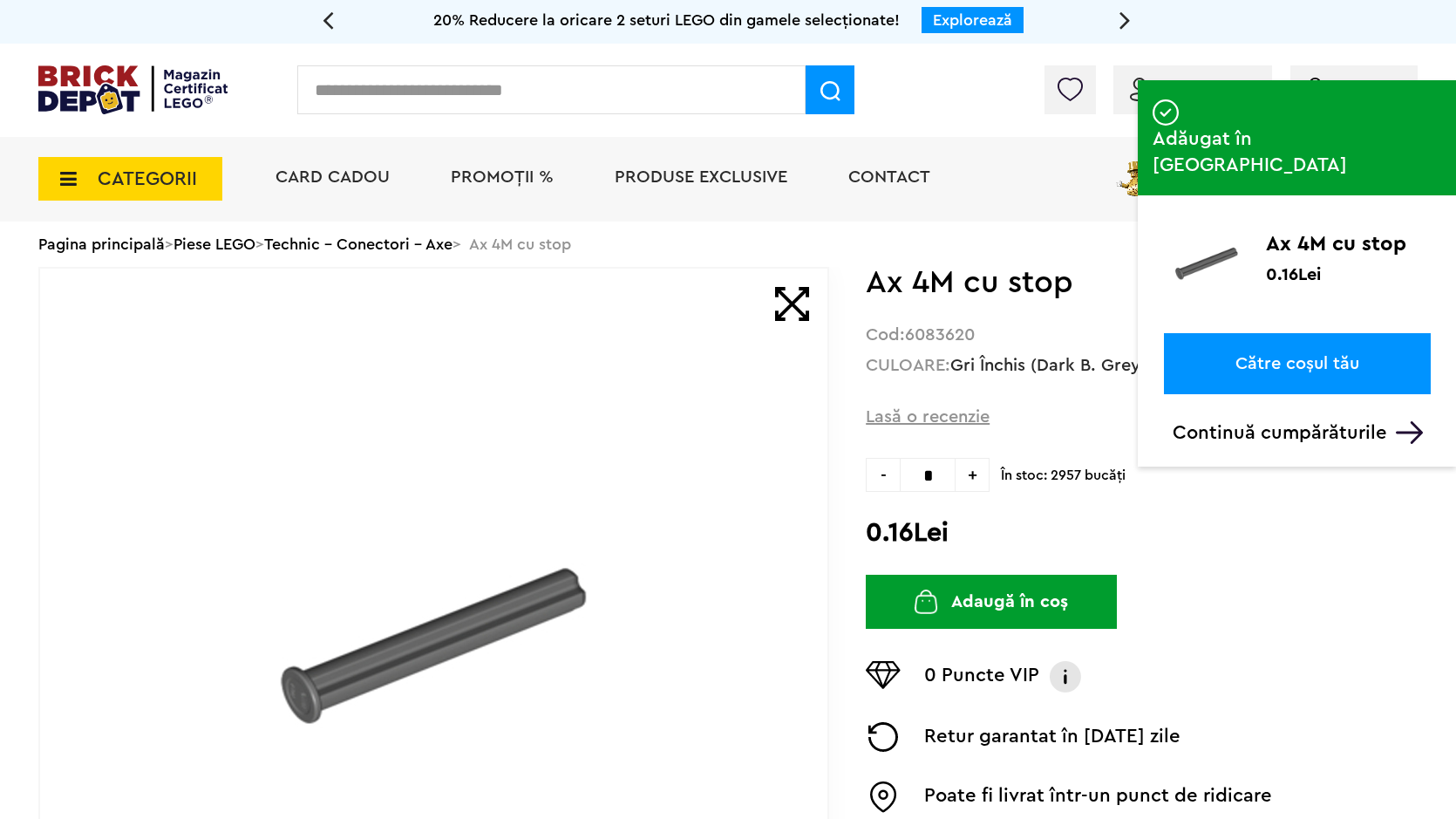
click at [621, 96] on input "text" at bounding box center [551, 90] width 508 height 49
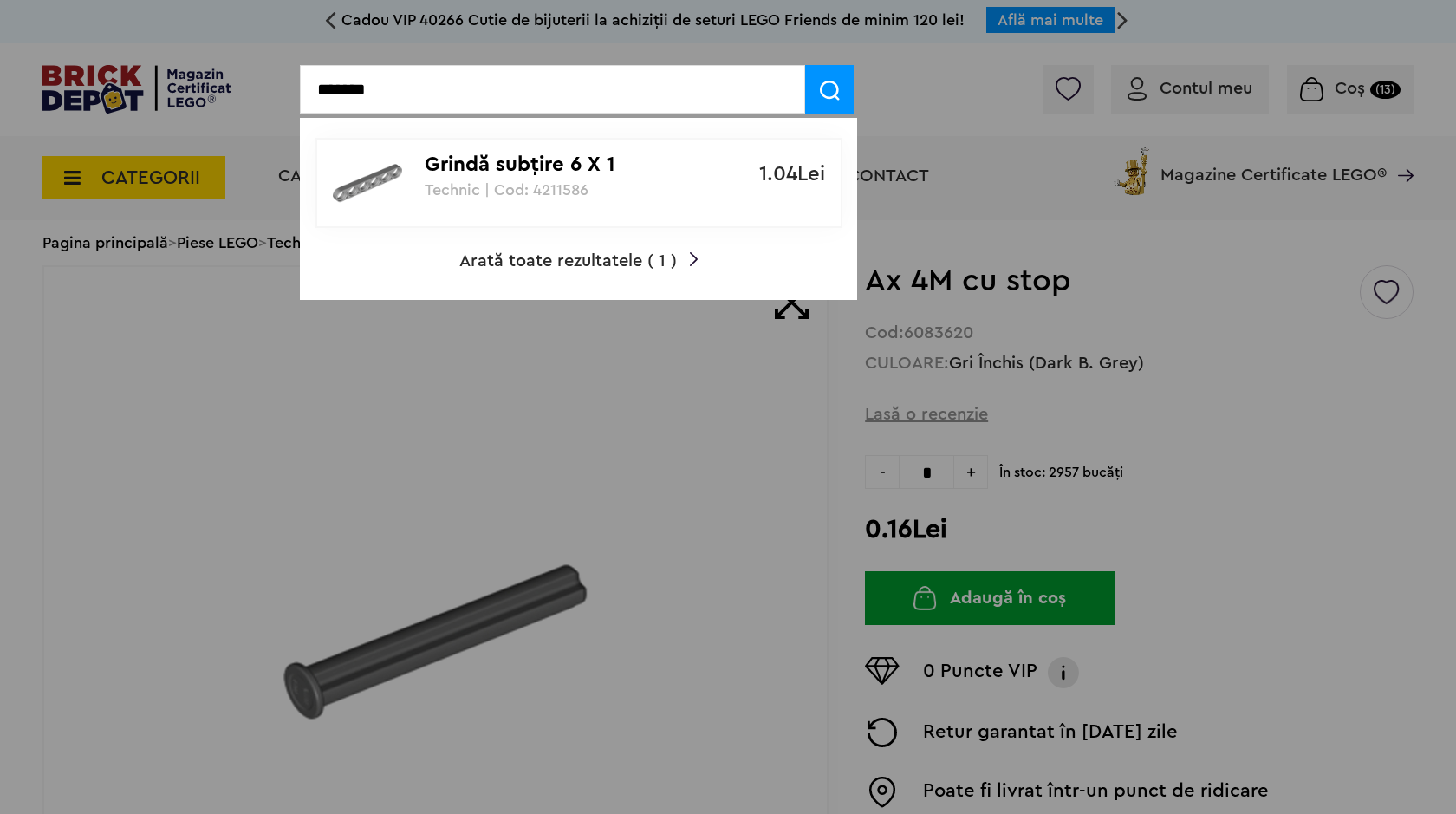
type input "*******"
click at [467, 172] on p "Grindă subţire 6 X 1" at bounding box center [569, 165] width 289 height 25
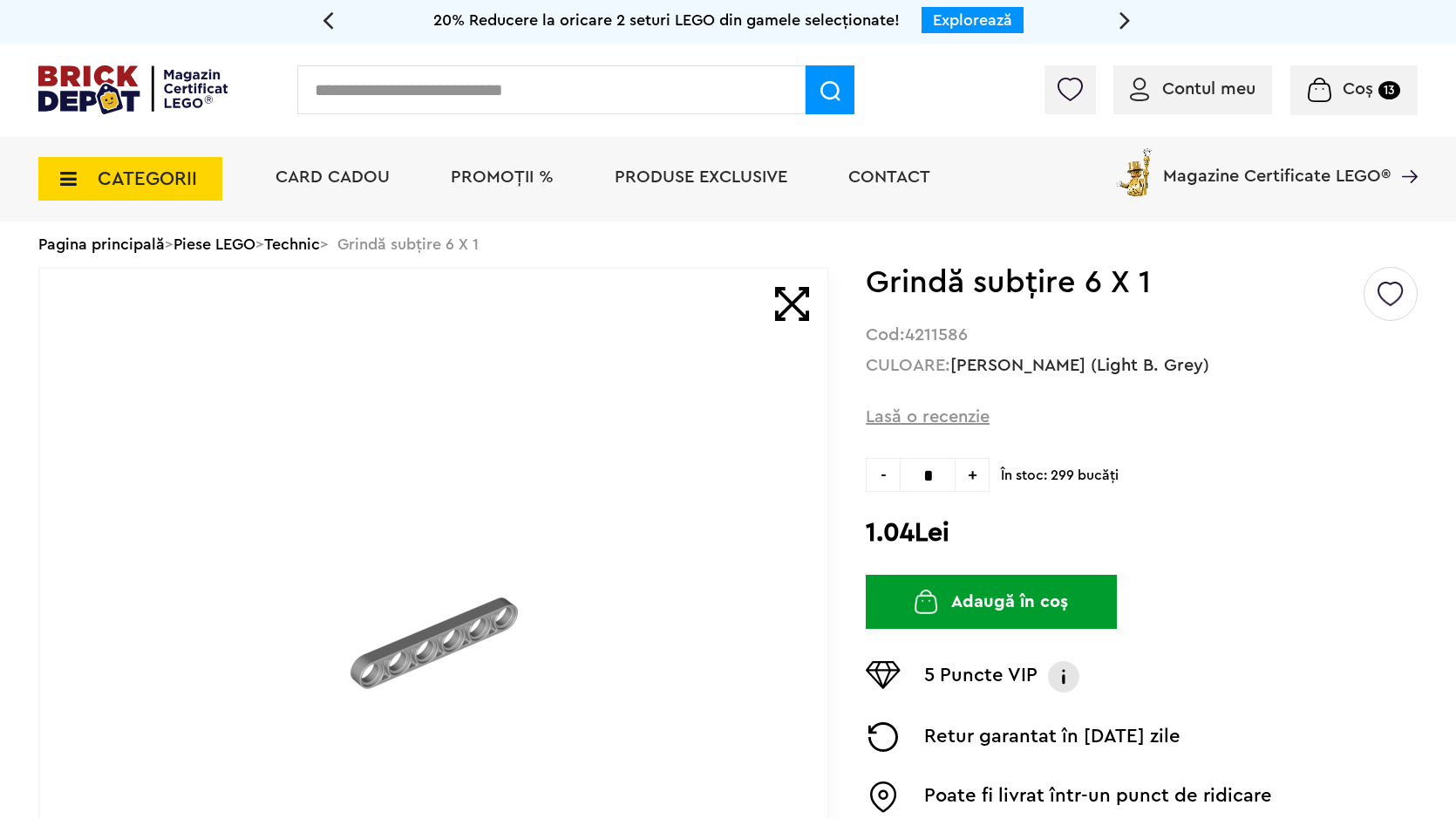
click at [967, 486] on span "+" at bounding box center [972, 474] width 34 height 34
type input "*"
click at [974, 598] on button "Adaugă în coș" at bounding box center [991, 601] width 251 height 54
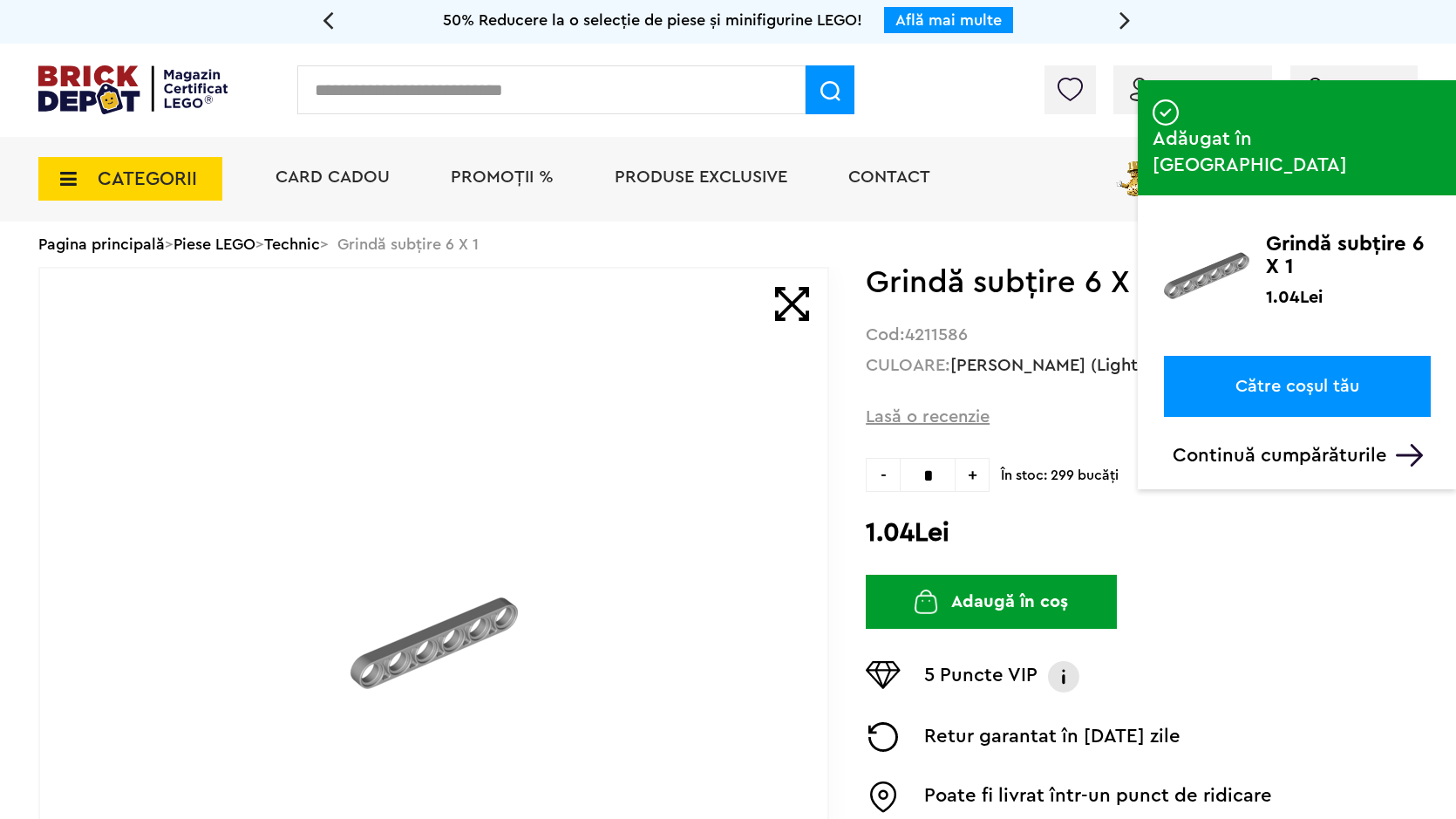
click at [536, 82] on input "text" at bounding box center [551, 90] width 508 height 49
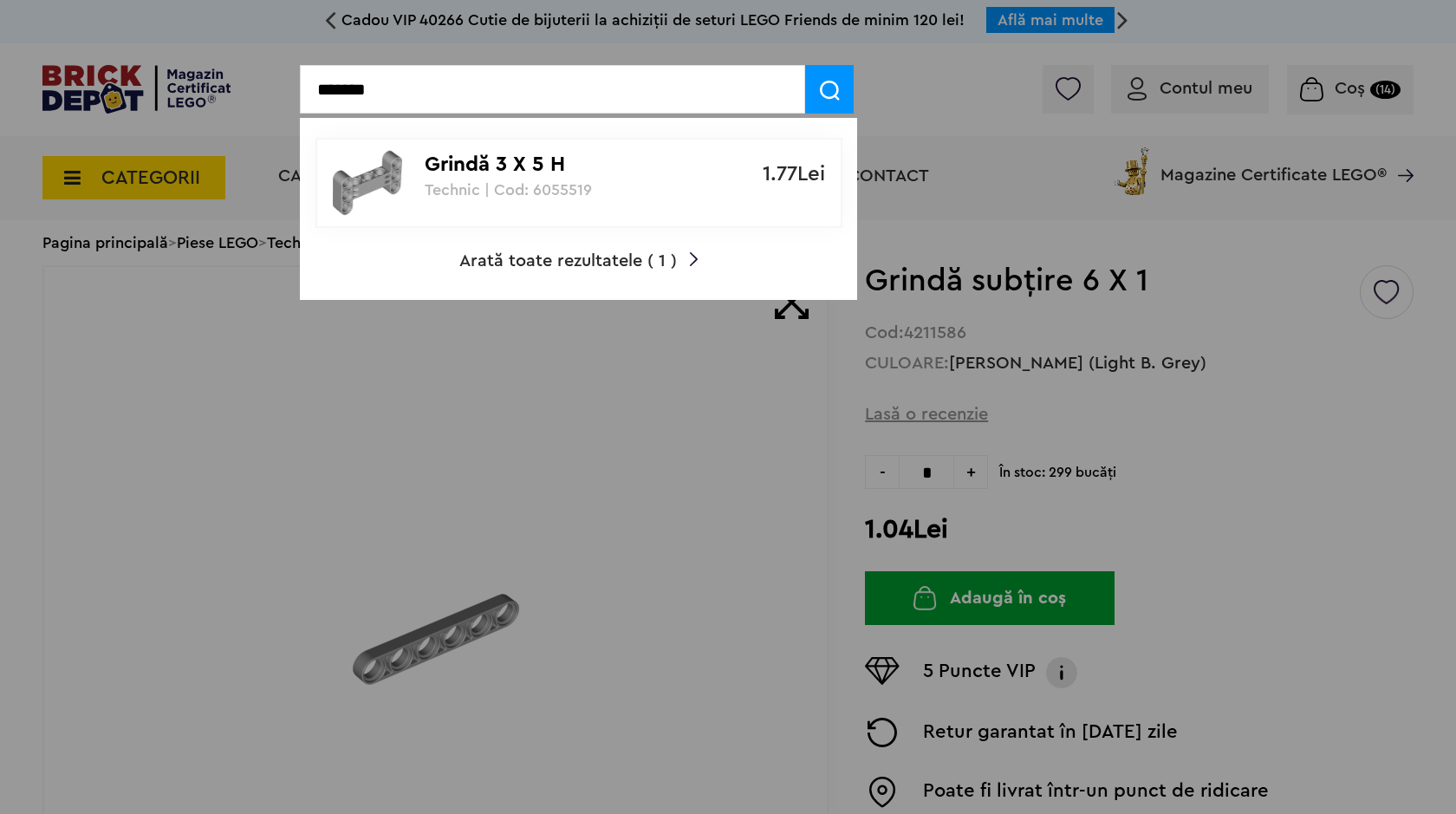
type input "*******"
click at [498, 190] on p "Technic | Cod: 6055519" at bounding box center [569, 189] width 289 height 17
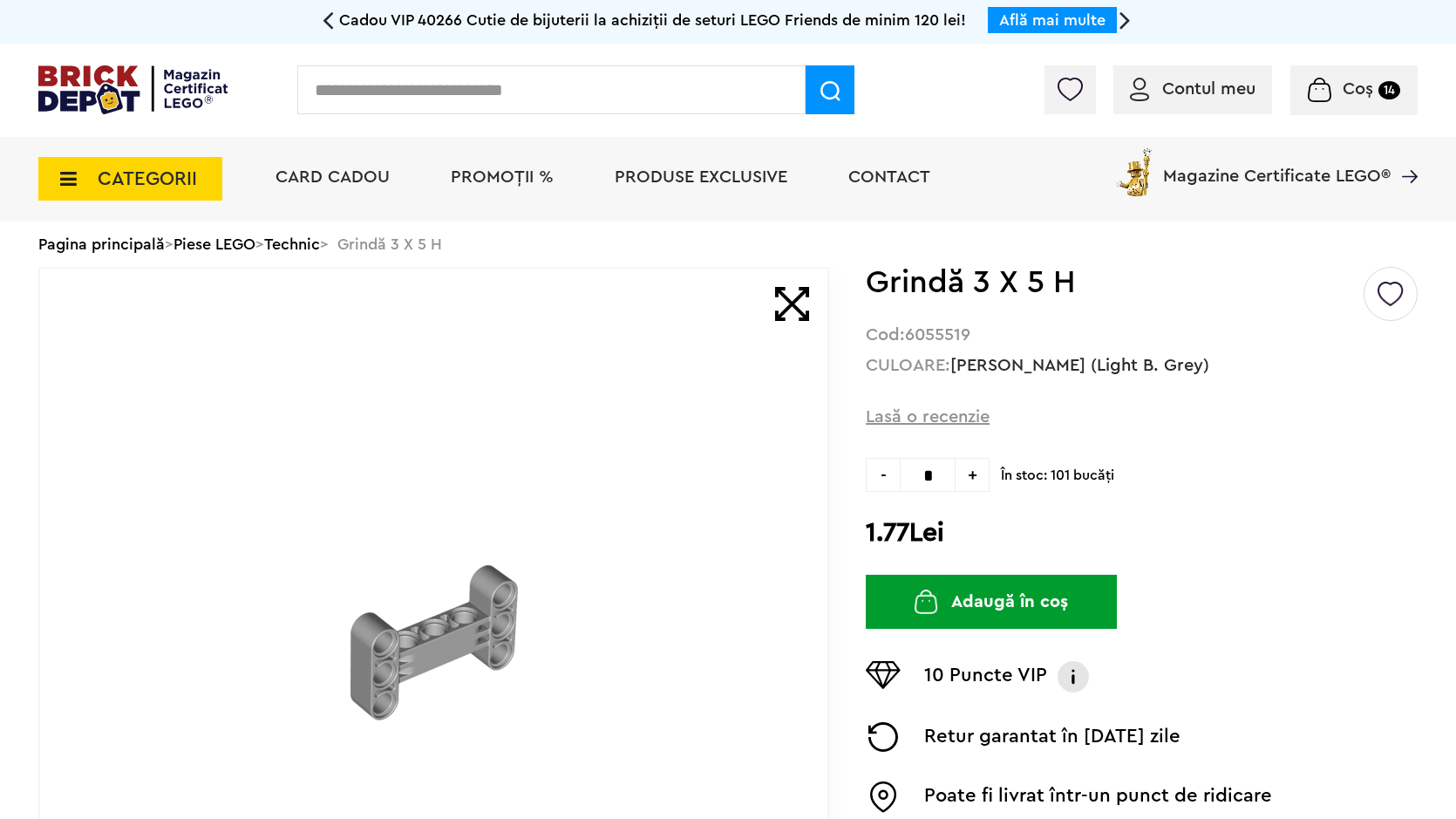
click at [965, 488] on span "+" at bounding box center [972, 474] width 34 height 34
type input "*"
click at [977, 594] on button "Adaugă în coș" at bounding box center [991, 601] width 251 height 54
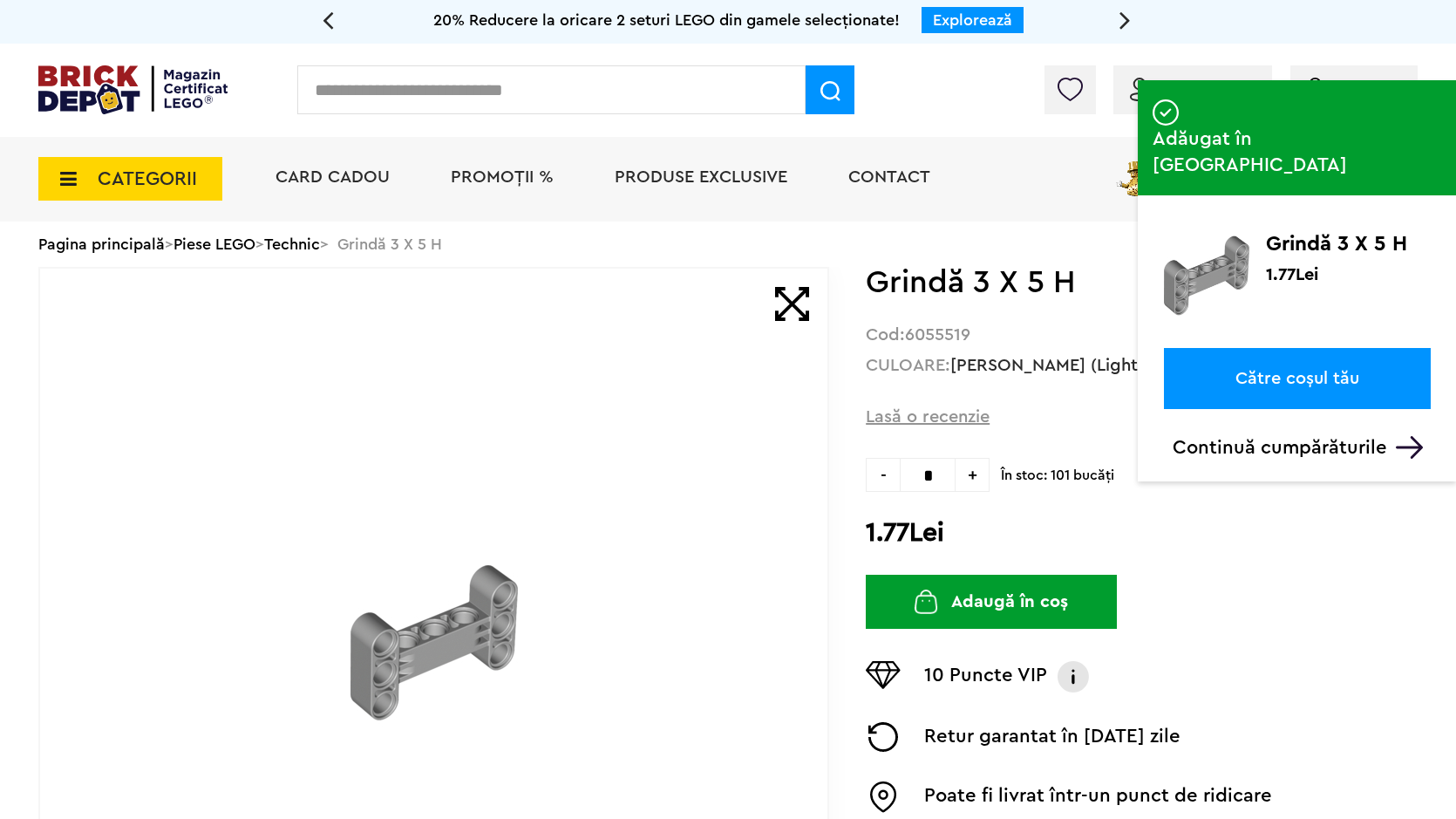
click at [581, 110] on input "text" at bounding box center [551, 90] width 508 height 49
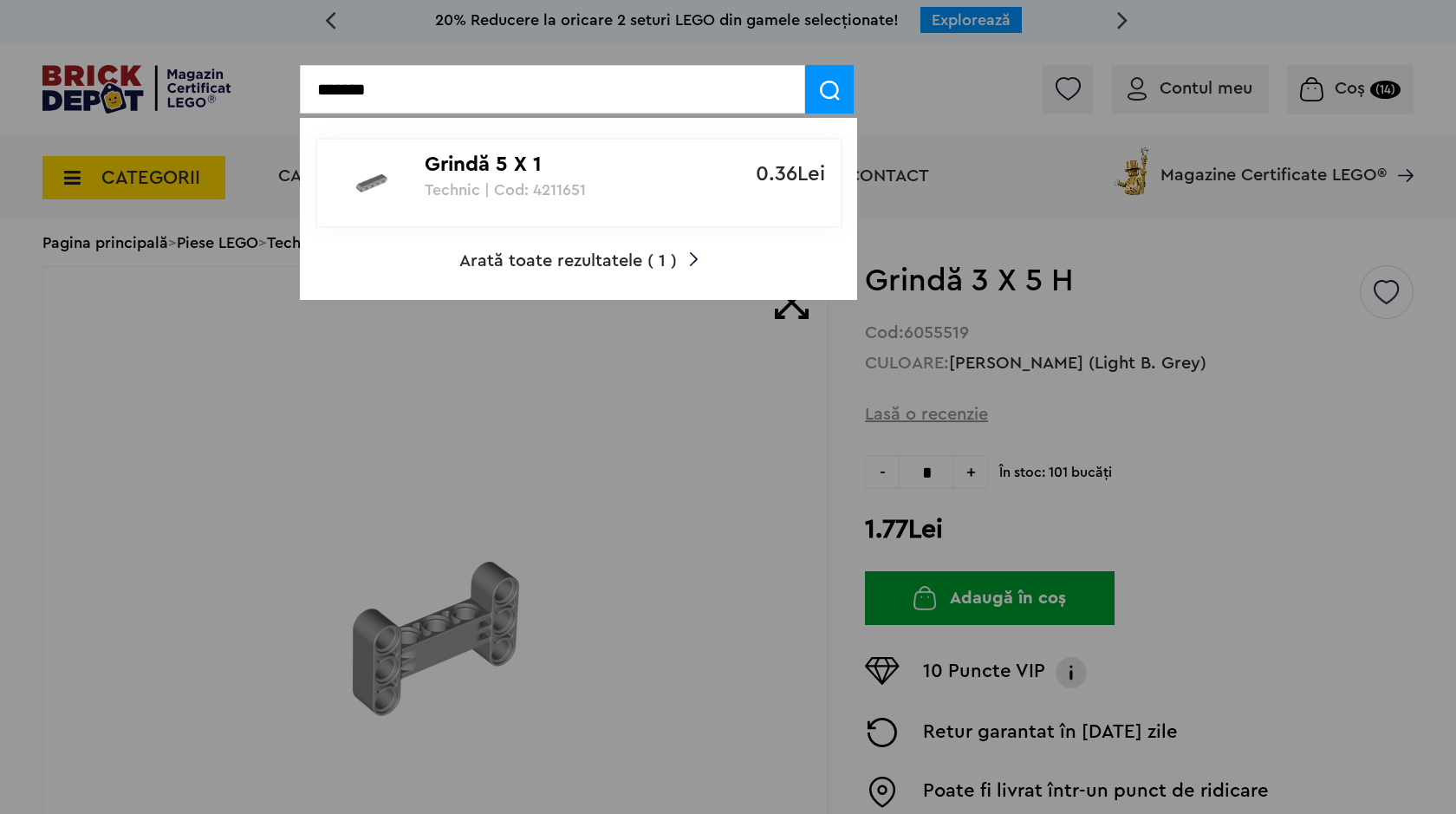
type input "*******"
click at [601, 170] on p "Grindă 5 X 1" at bounding box center [569, 165] width 289 height 25
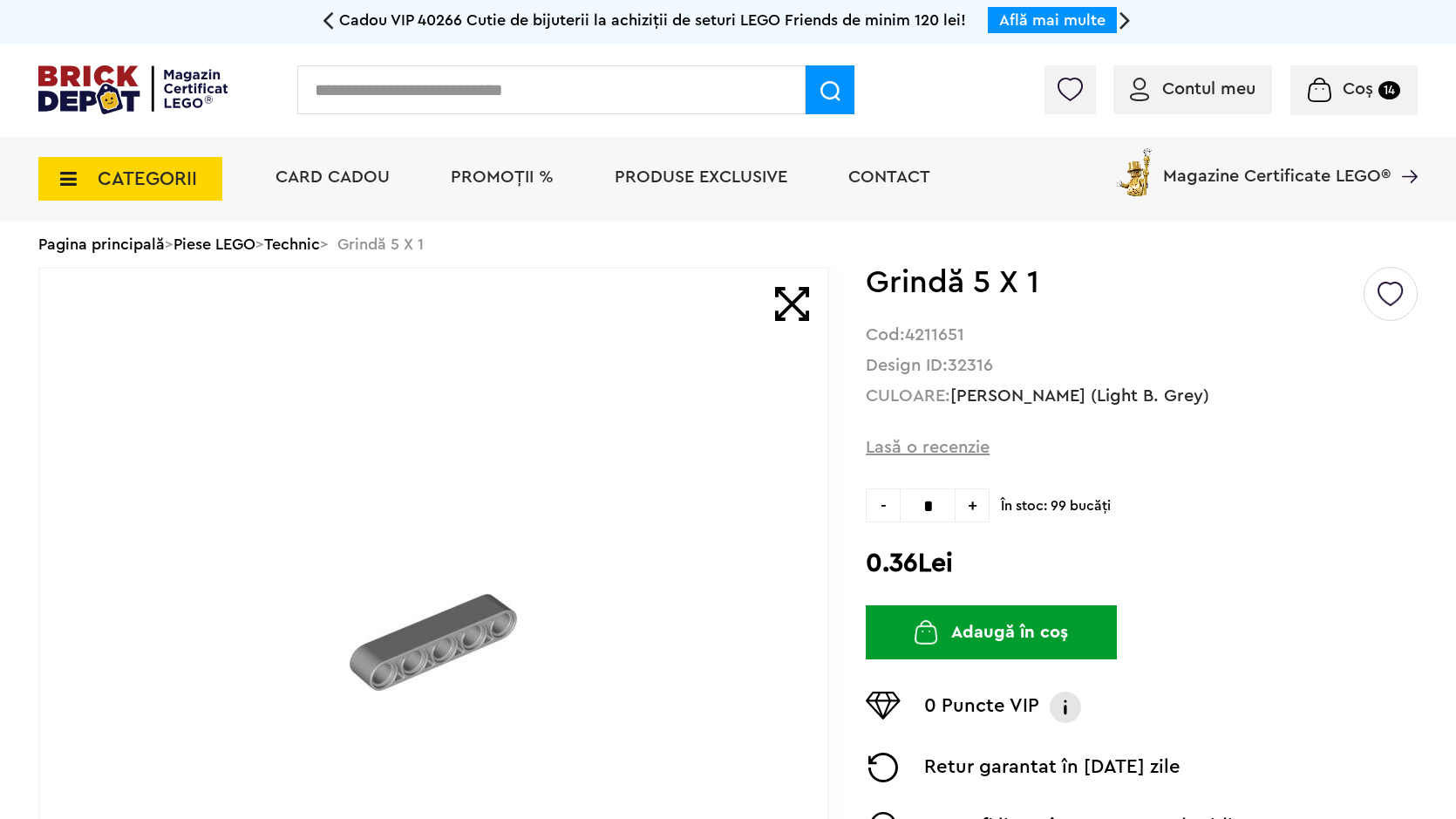
click at [976, 517] on span "+" at bounding box center [972, 505] width 34 height 34
type input "*"
click at [1011, 636] on button "Adaugă în coș" at bounding box center [991, 631] width 251 height 54
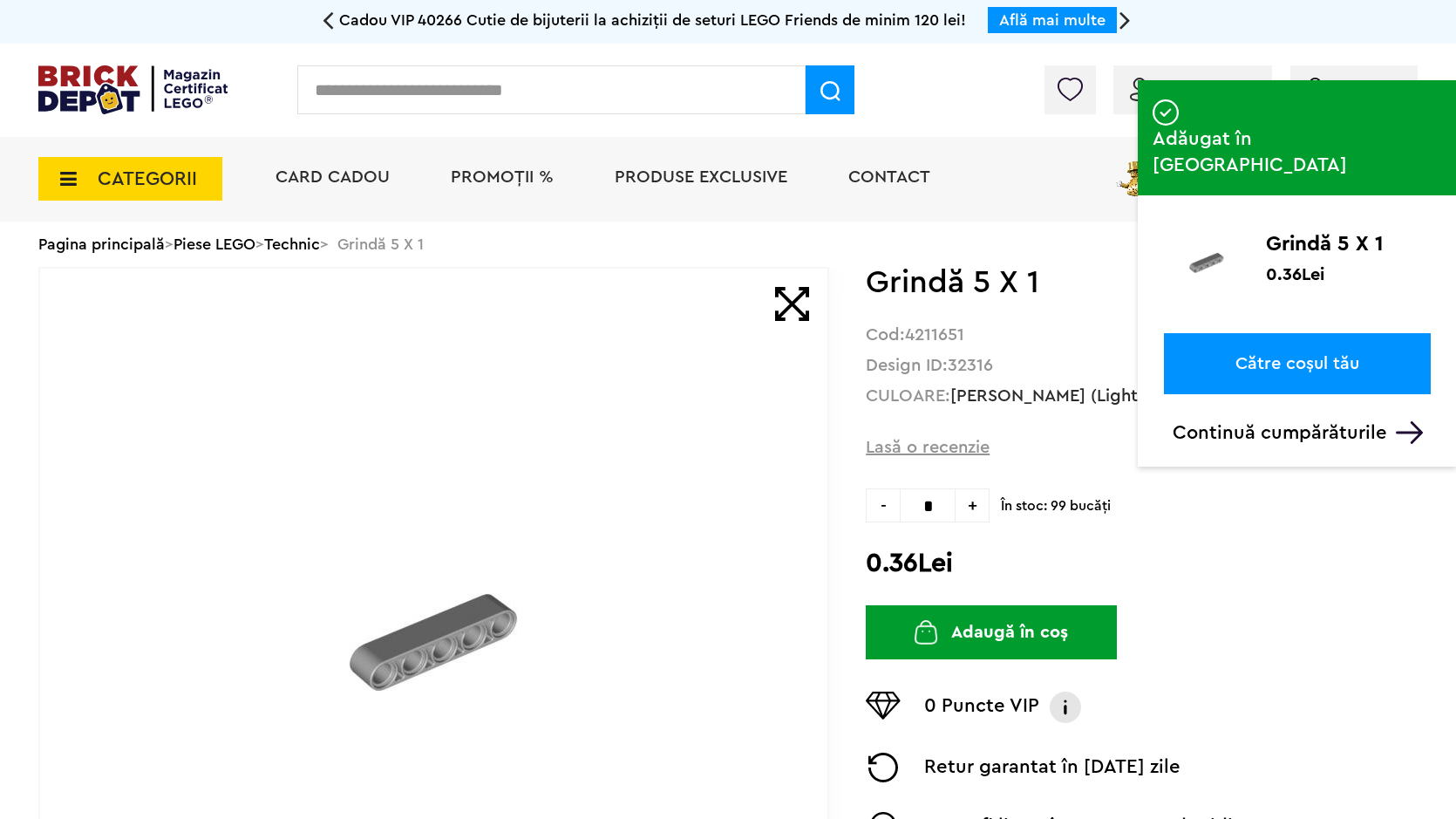
click at [401, 116] on div "Contul meu Contul meu Comenzile mele Date personale Adrese Parolă Listă dorințe…" at bounding box center [728, 90] width 1456 height 93
click at [407, 98] on input "text" at bounding box center [551, 90] width 508 height 49
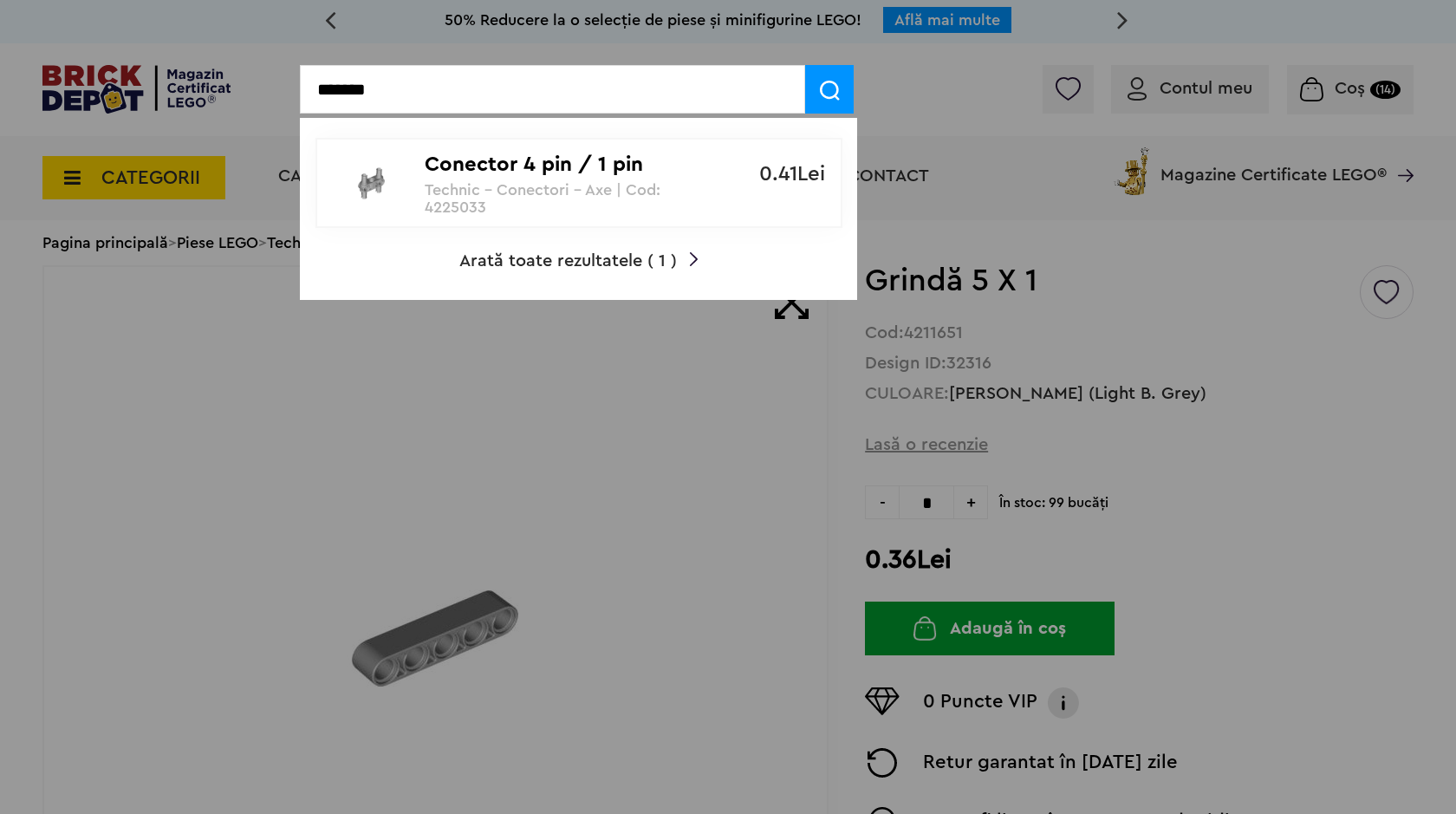
type input "*******"
click at [429, 185] on p "Technic - Conectori - Axe | Cod: 4225033" at bounding box center [569, 198] width 289 height 35
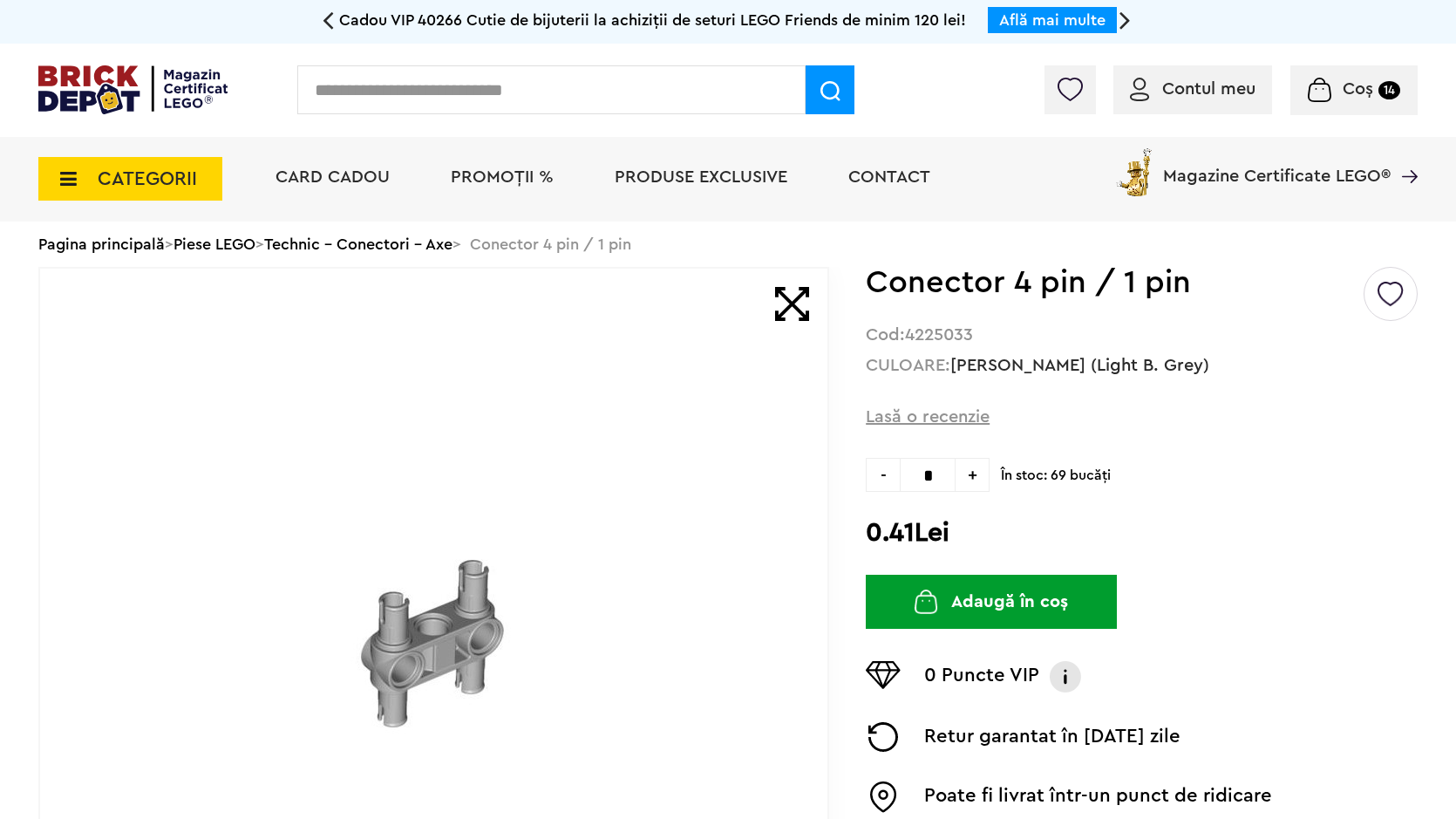
click at [970, 468] on span "+" at bounding box center [972, 474] width 34 height 34
type input "*"
click at [979, 594] on button "Adaugă în coș" at bounding box center [991, 601] width 251 height 54
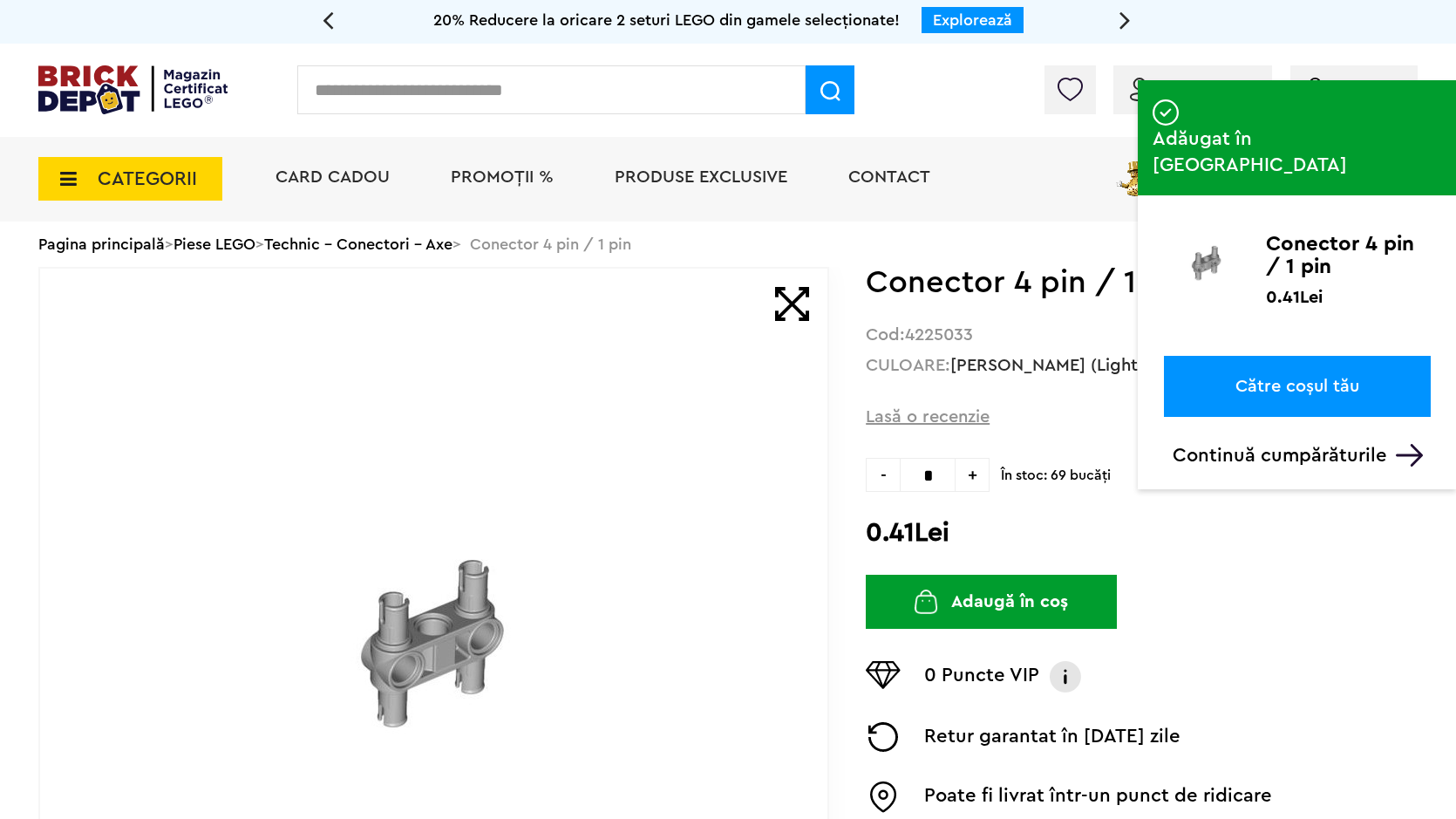
click at [497, 87] on input "text" at bounding box center [551, 90] width 508 height 49
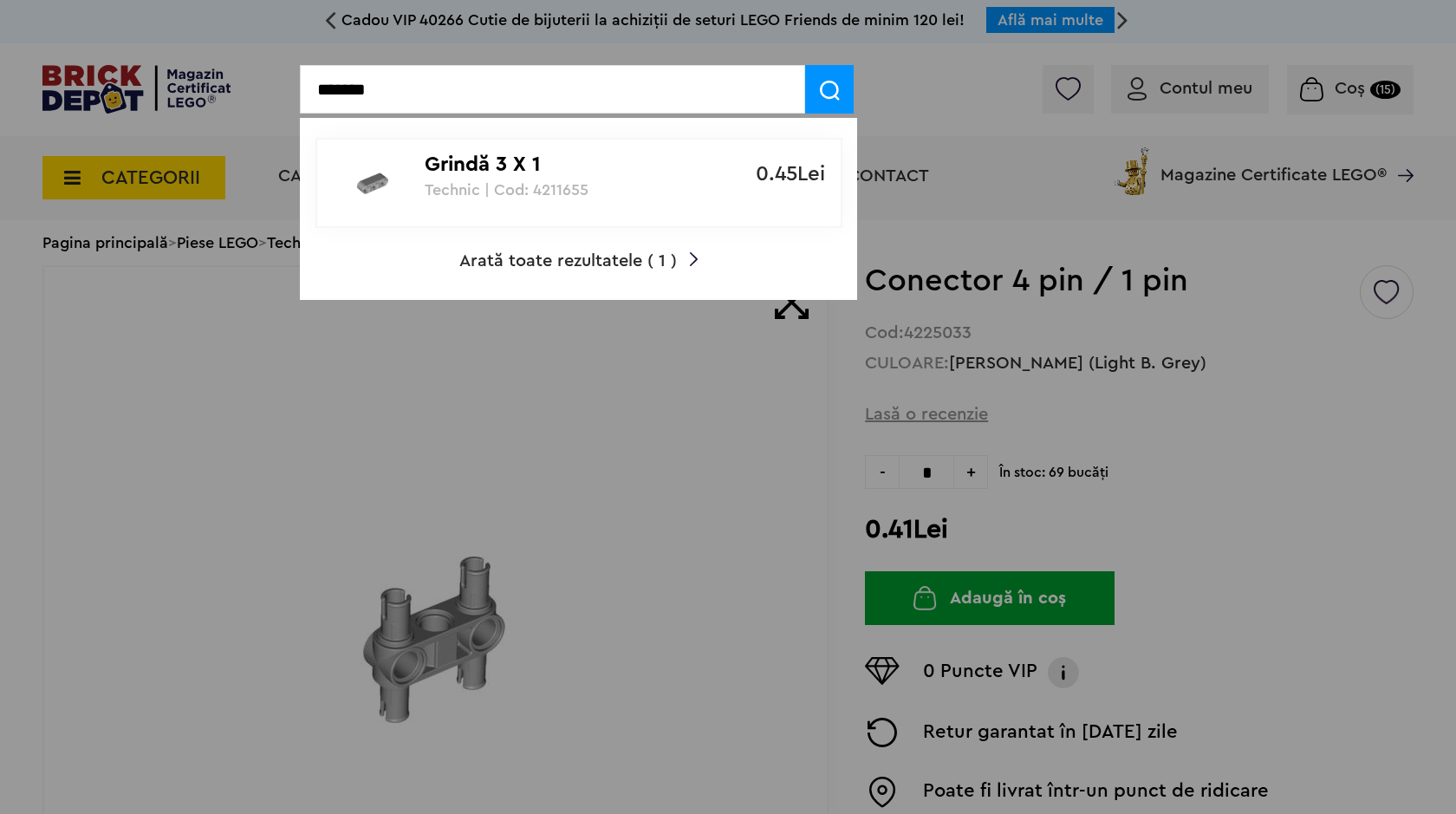
type input "*******"
click at [487, 153] on p "Grindă 3 X 1" at bounding box center [569, 165] width 289 height 25
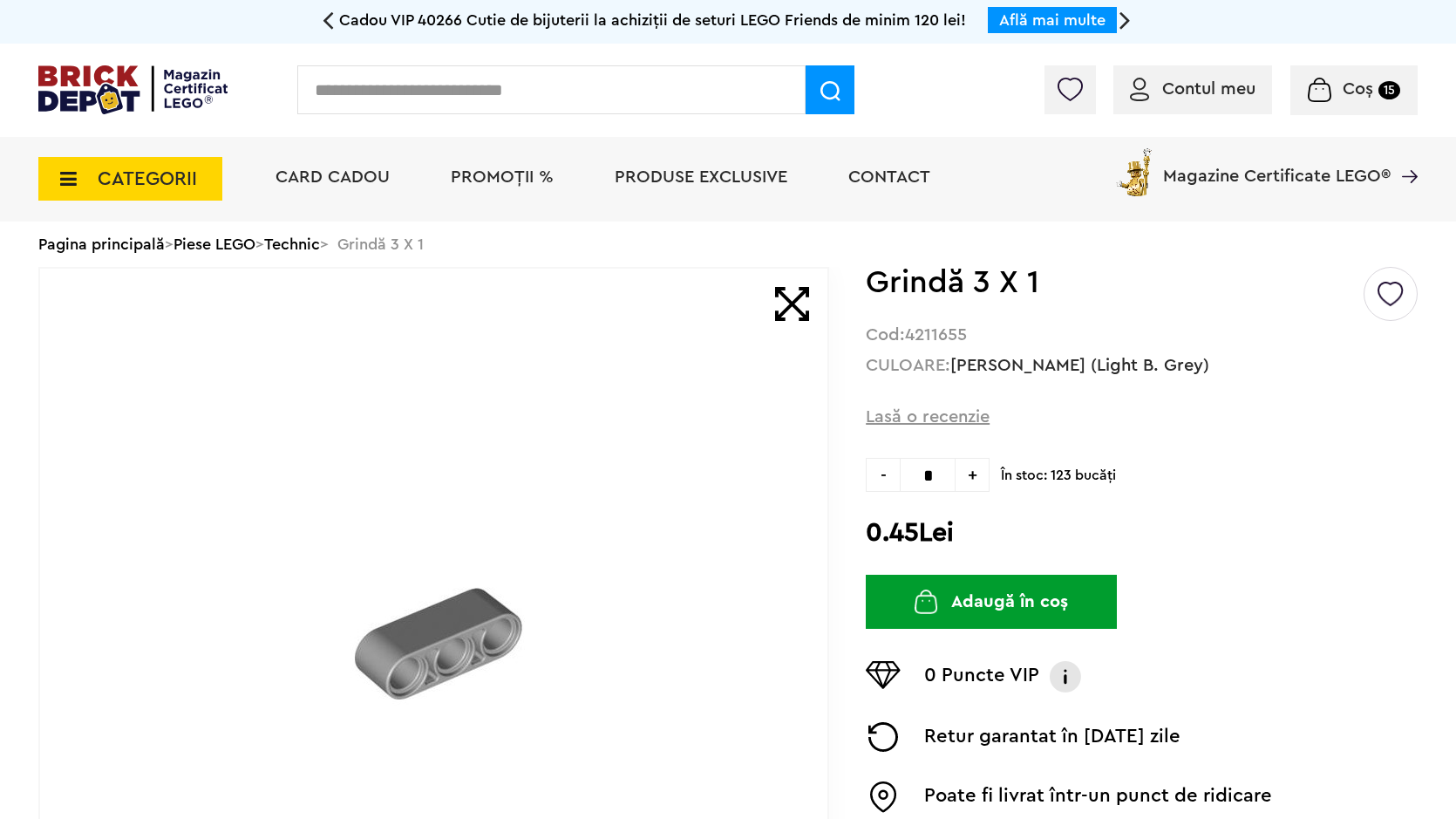
click at [962, 470] on span "+" at bounding box center [972, 474] width 34 height 34
type input "*"
click at [925, 620] on button "Adaugă în coș" at bounding box center [991, 601] width 251 height 54
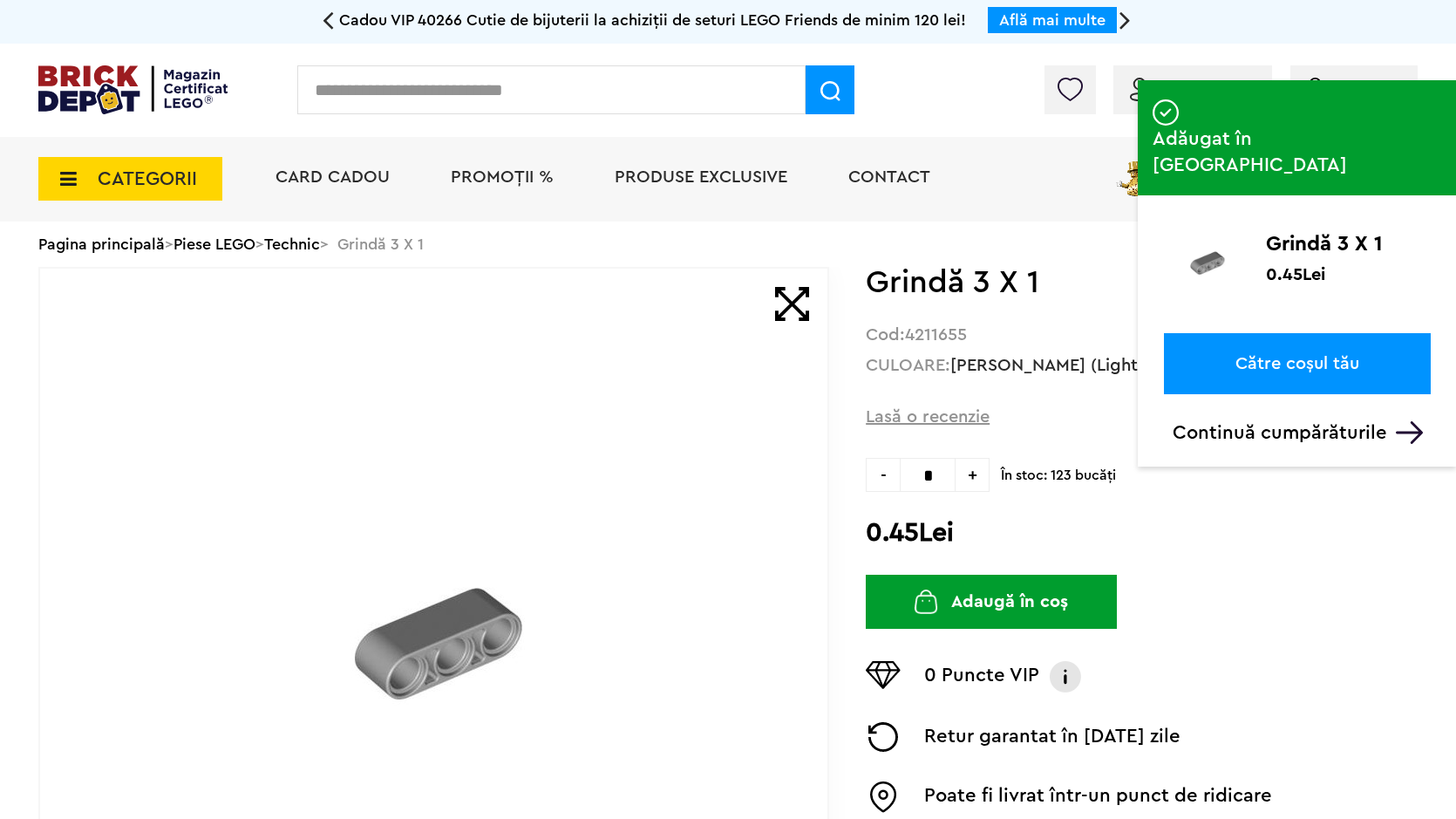
click at [741, 106] on input "text" at bounding box center [551, 90] width 508 height 49
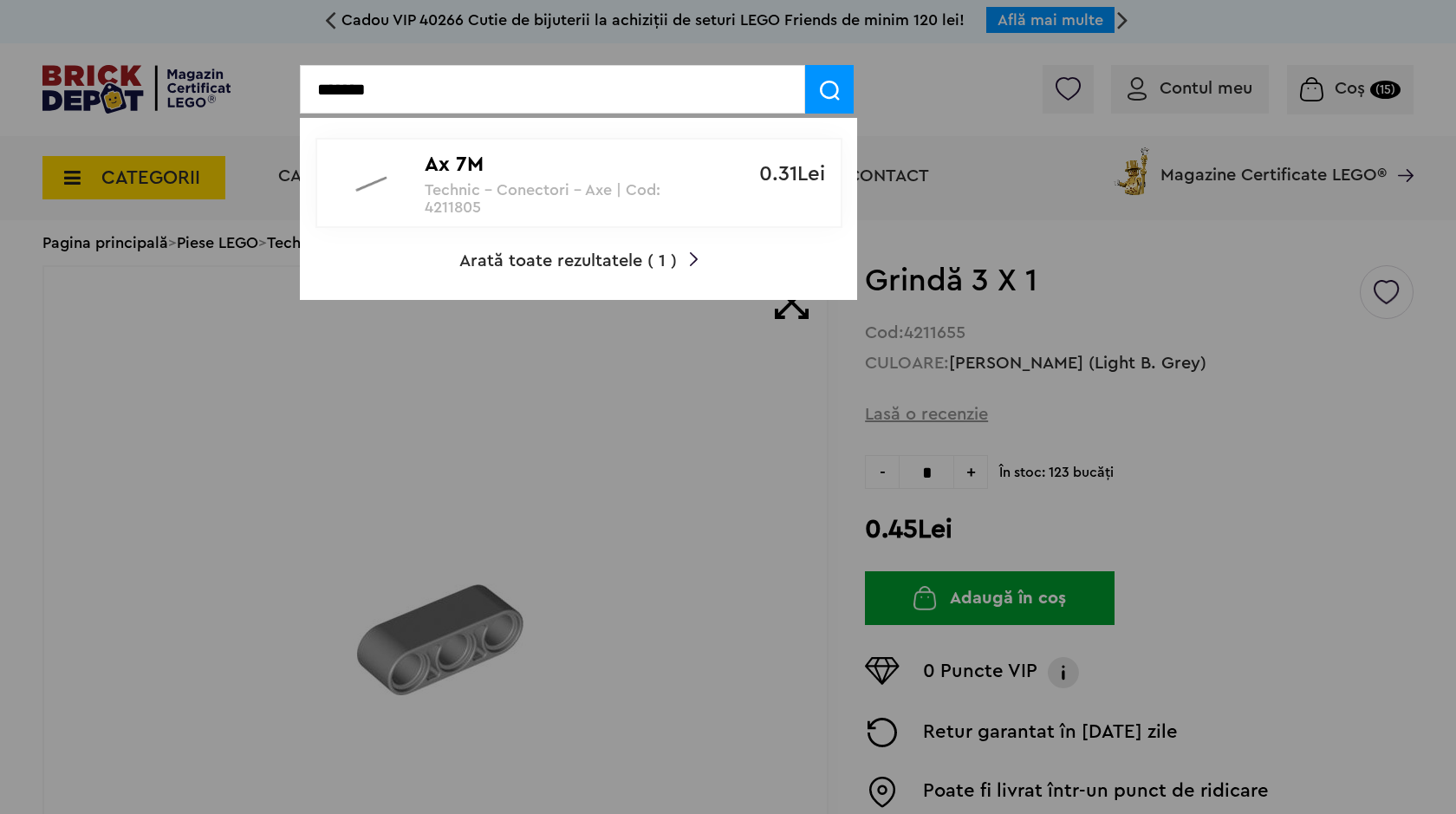
type input "*******"
click at [725, 217] on link "Ax 7M Technic - Conectori - Axe | Cod: 4211805 0.31Lei" at bounding box center [579, 183] width 526 height 90
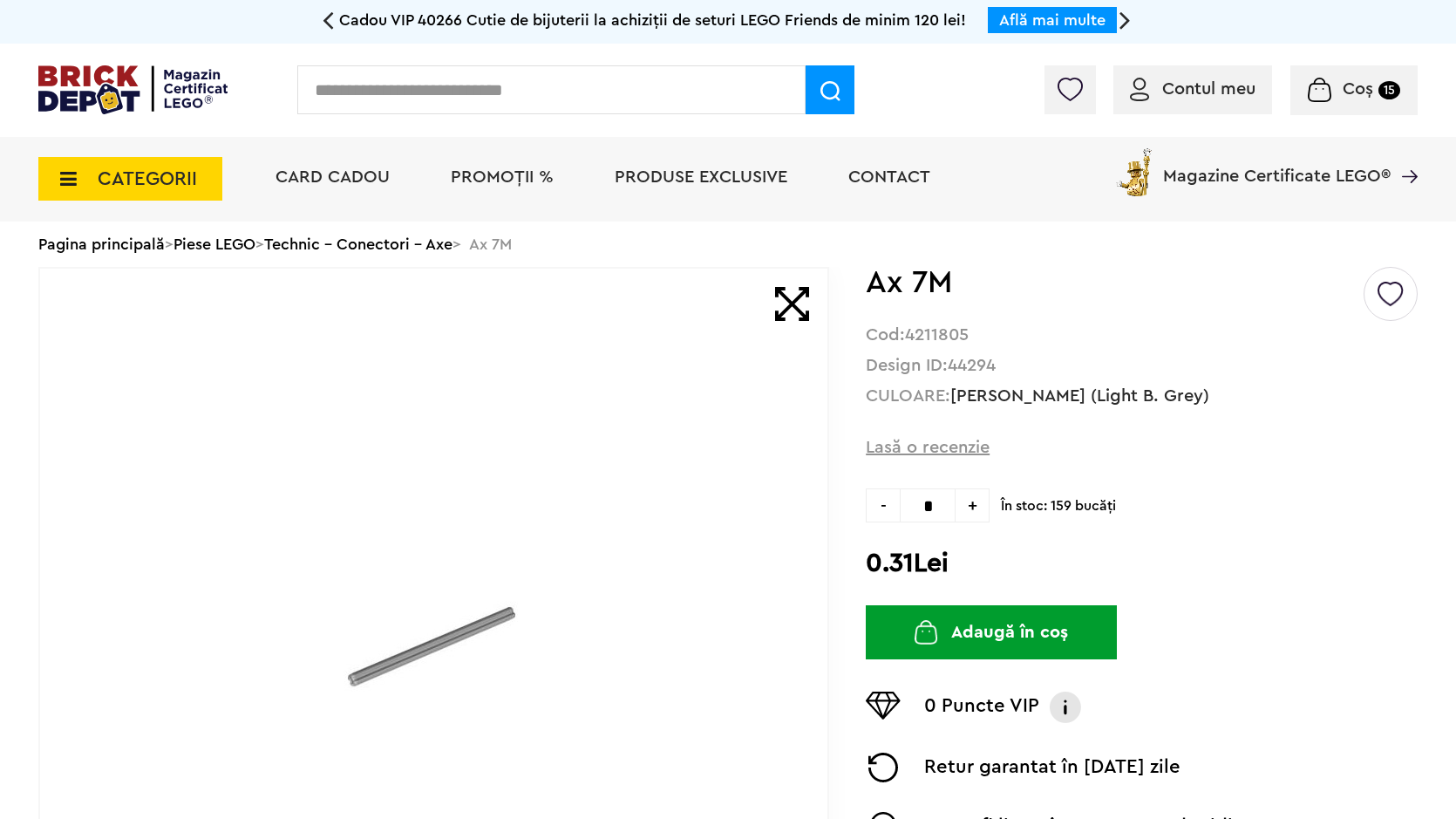
click at [968, 630] on button "Adaugă în coș" at bounding box center [991, 631] width 251 height 54
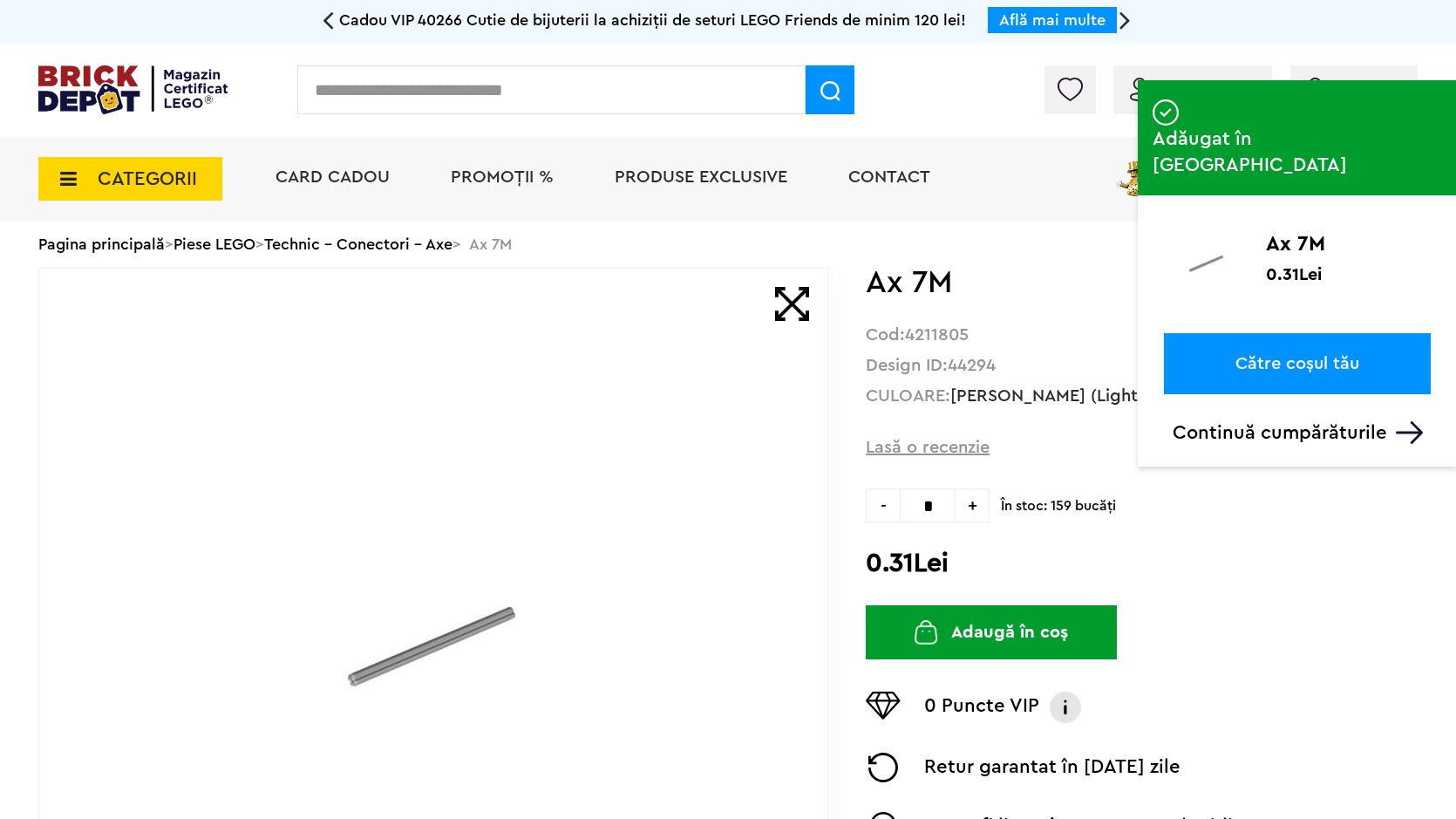
click at [735, 108] on input "text" at bounding box center [551, 90] width 508 height 49
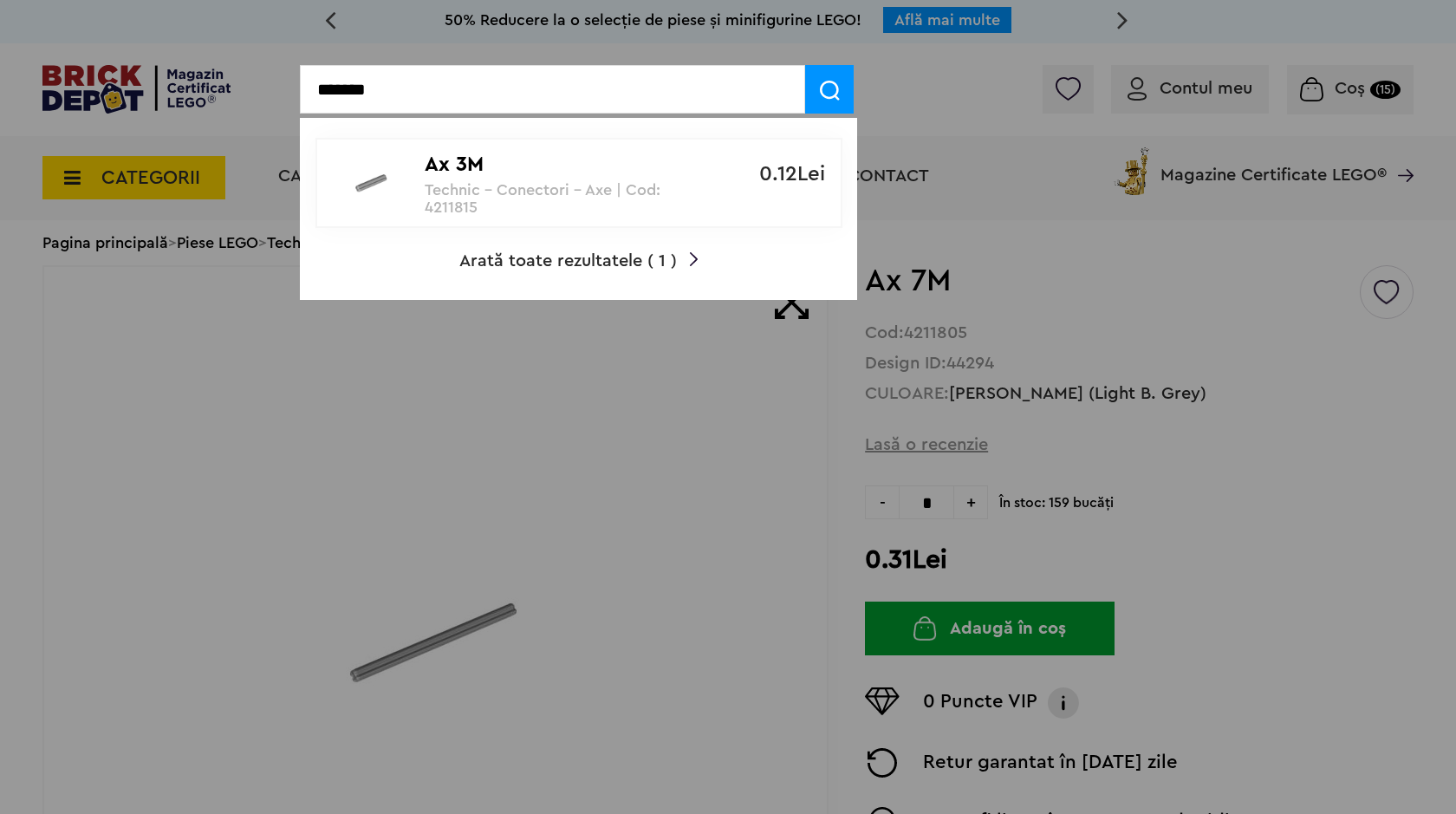
type input "*******"
click at [457, 175] on p "Ax 3M" at bounding box center [569, 165] width 289 height 25
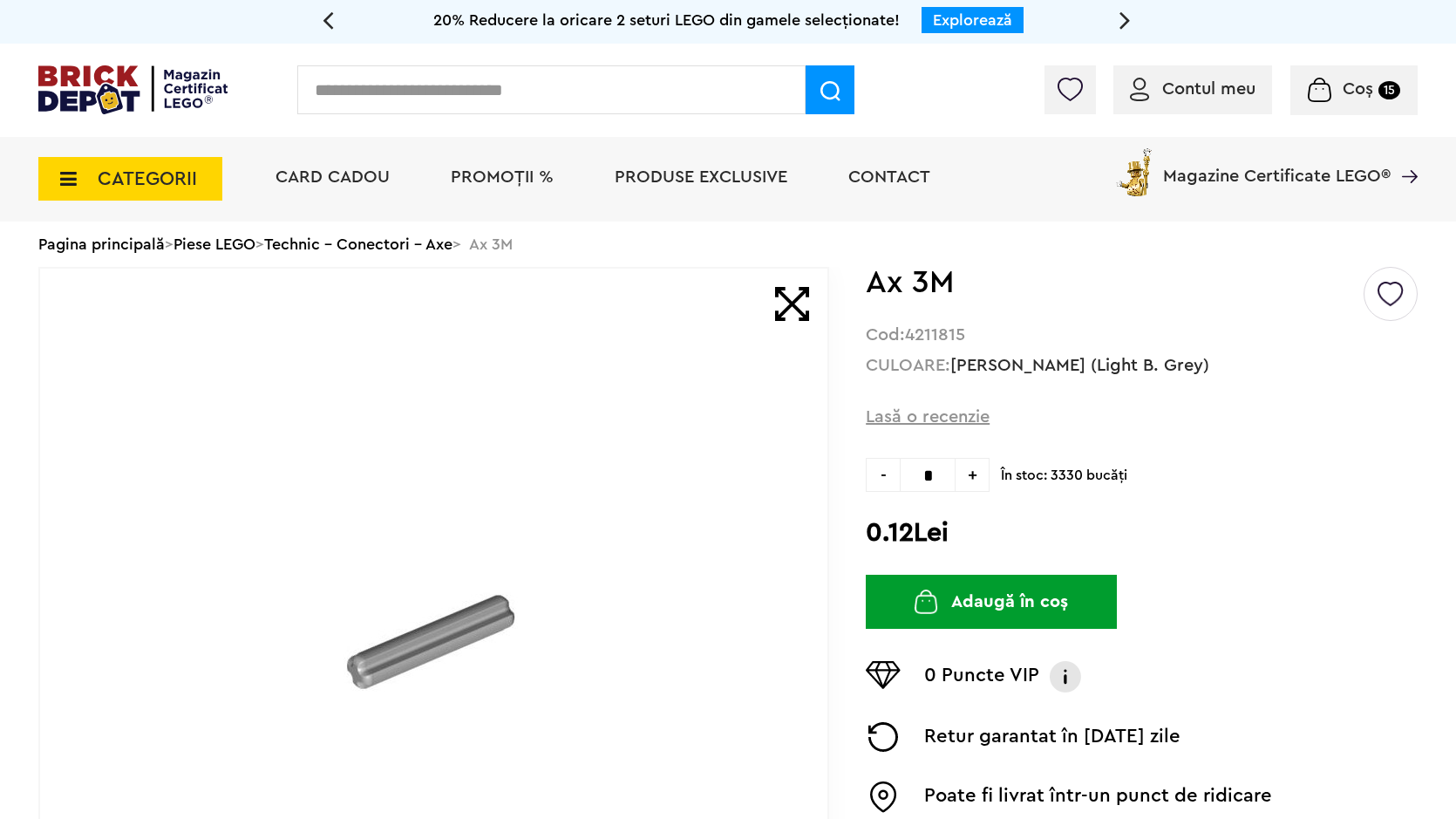
click at [886, 587] on button "Adaugă în coș" at bounding box center [991, 601] width 251 height 54
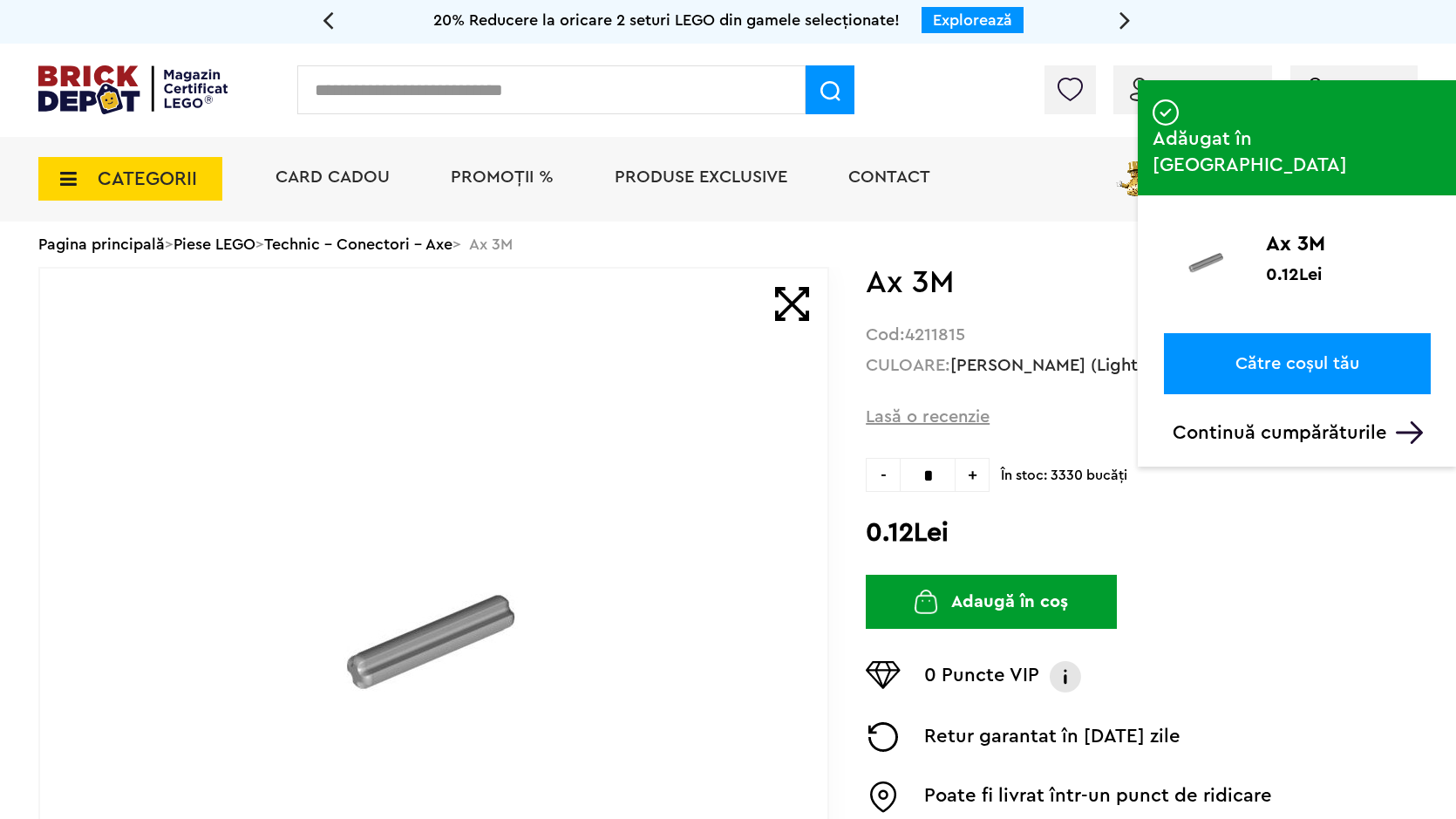
click at [638, 101] on input "text" at bounding box center [551, 90] width 508 height 49
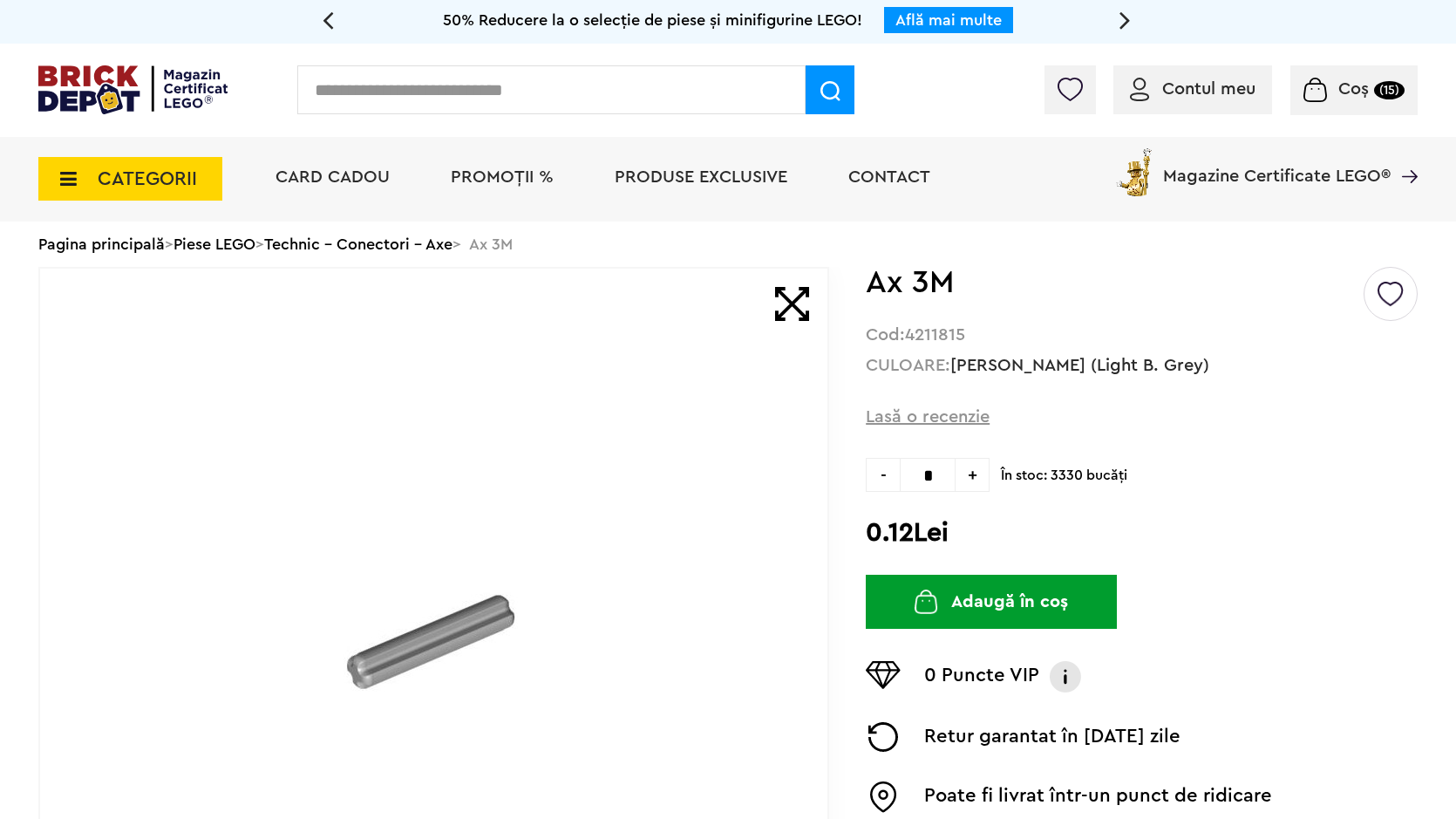
type input "*"
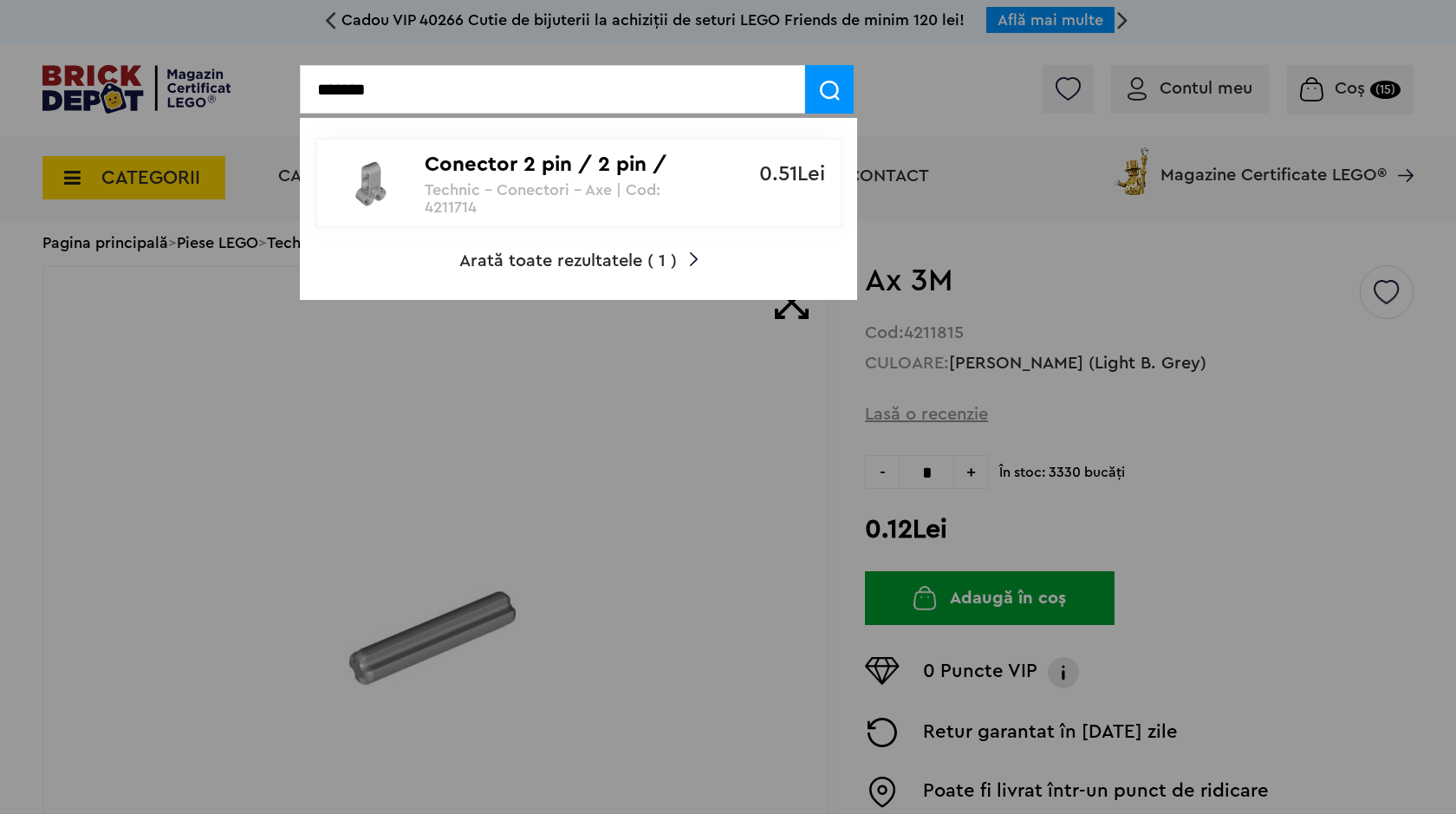
type input "*******"
click at [509, 174] on p "Conector 2 pin / 2 pin / perpendicular suprapus" at bounding box center [569, 165] width 289 height 25
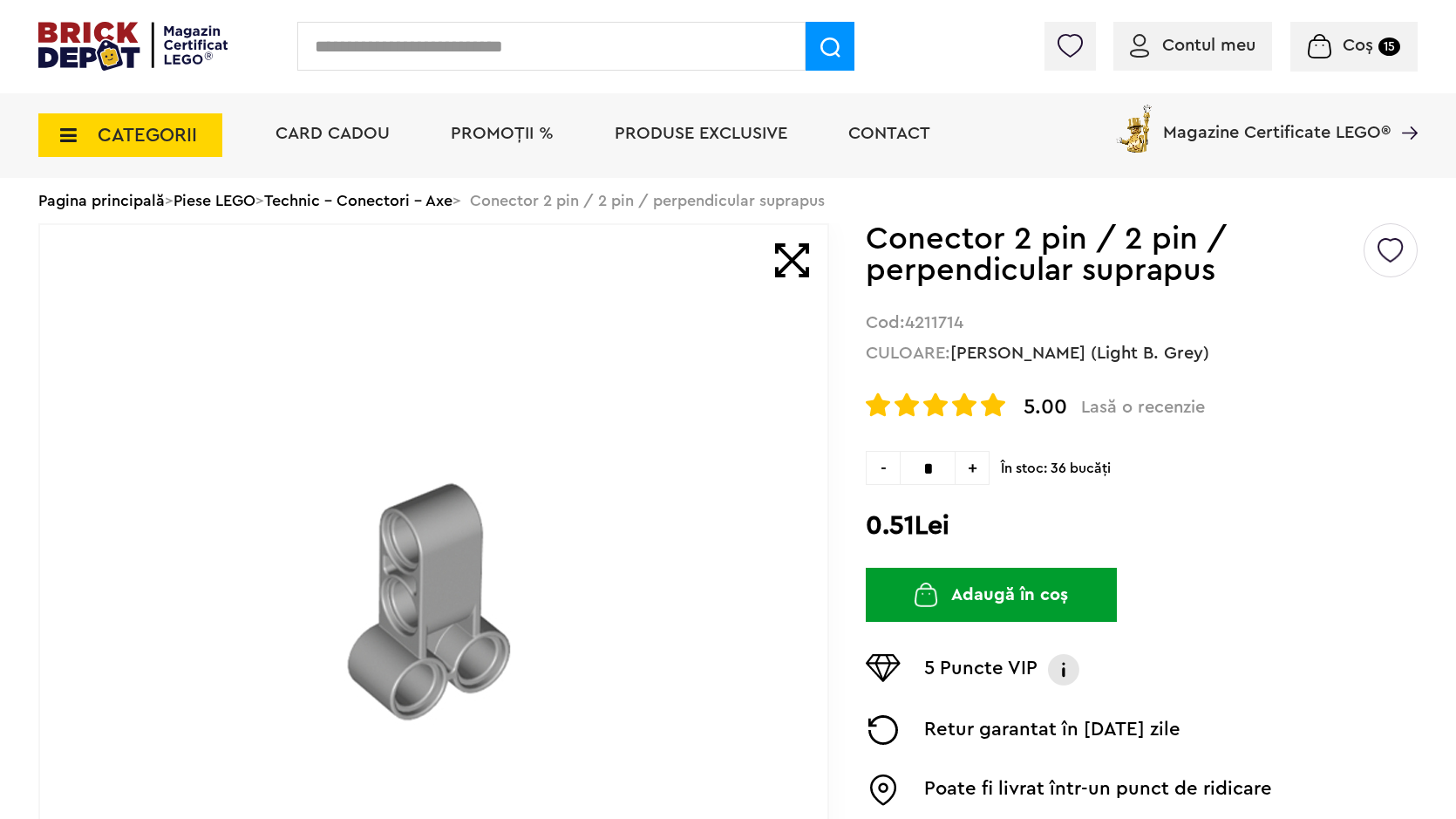
click at [956, 603] on button "Adaugă în coș" at bounding box center [991, 594] width 251 height 54
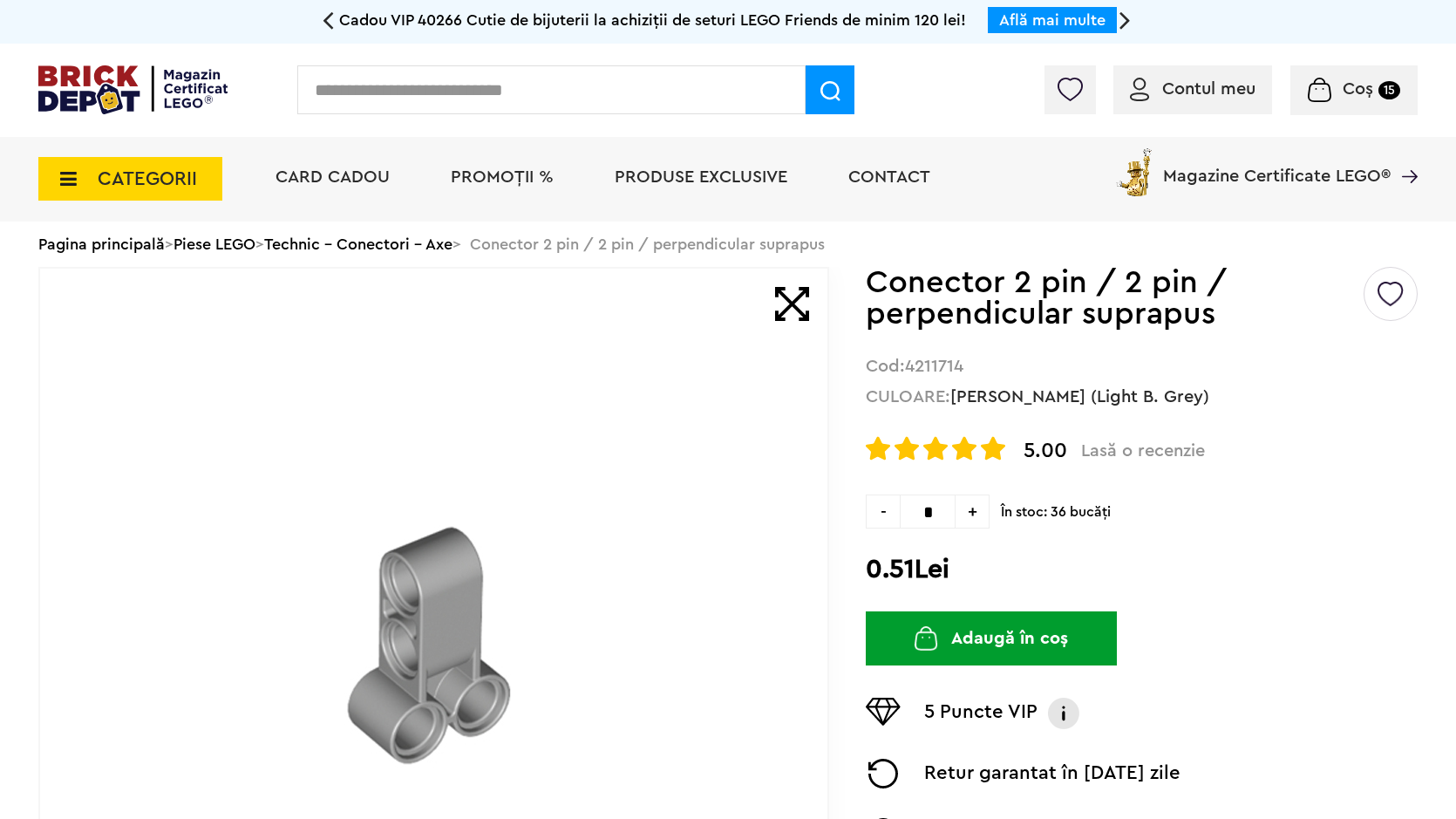
click at [953, 635] on button "Adaugă în coș" at bounding box center [991, 637] width 251 height 54
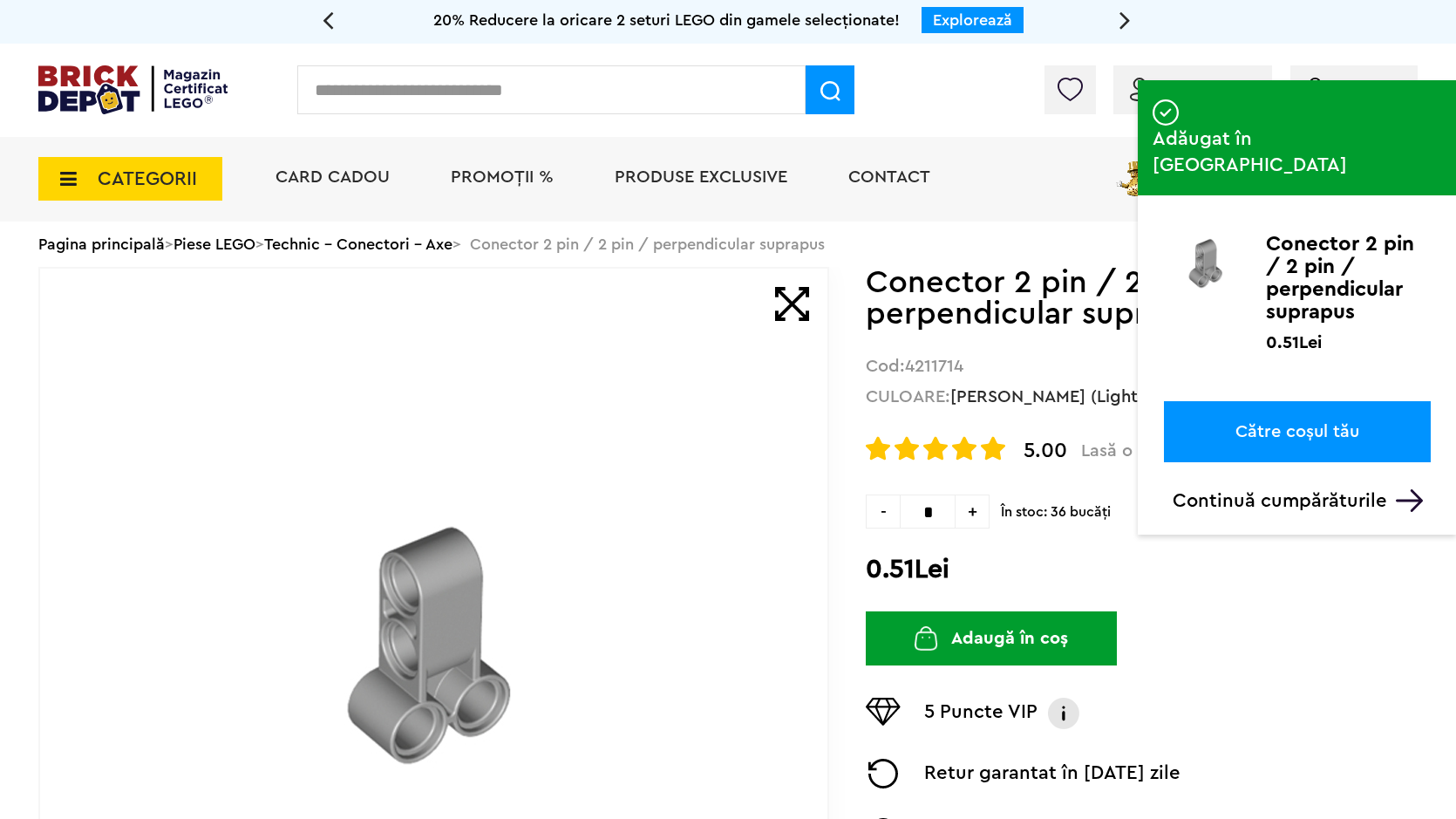
click at [595, 96] on input "text" at bounding box center [551, 90] width 508 height 49
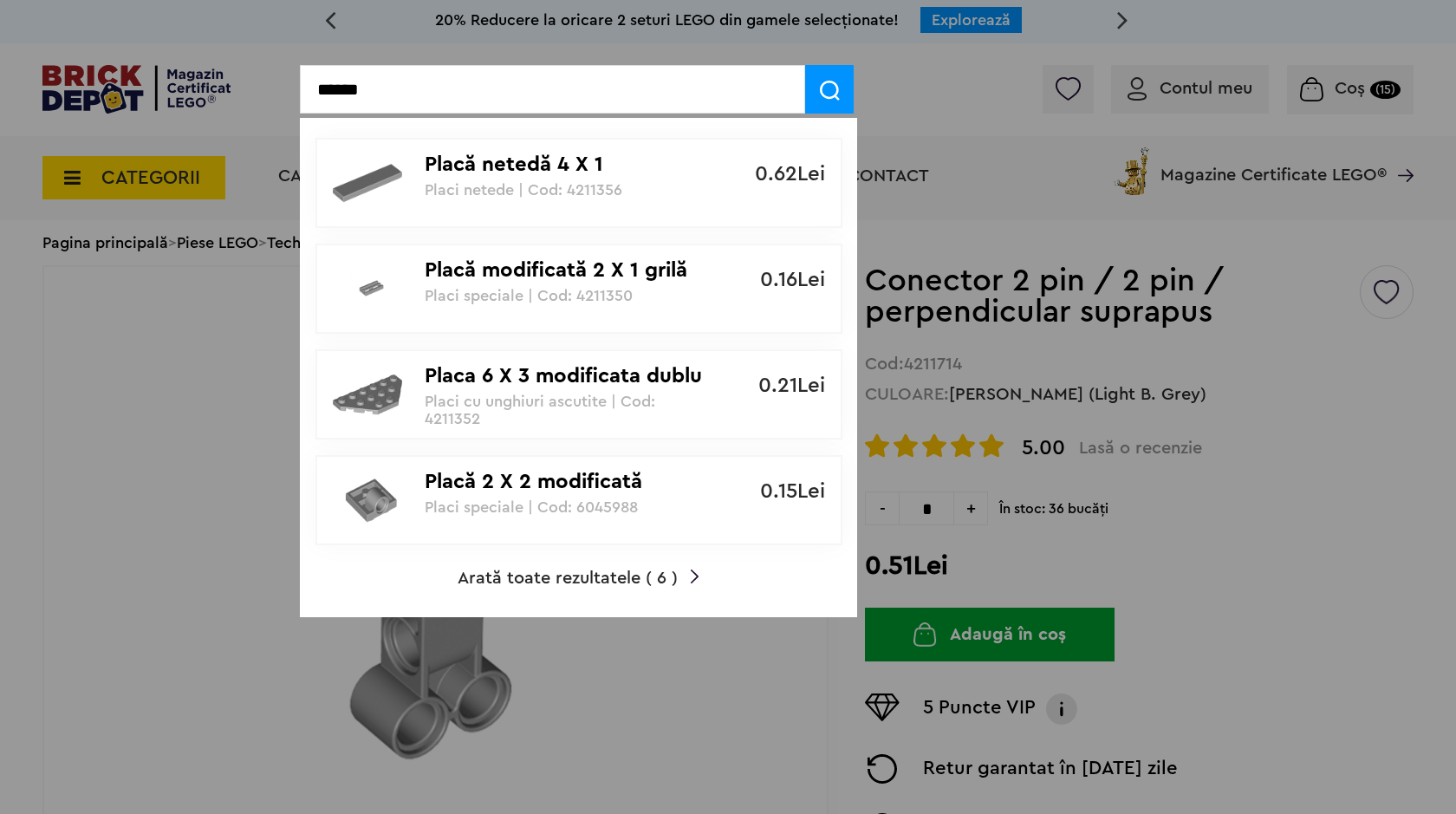
type input "******"
click at [440, 258] on p "Placă modificată 2 X 1 grilă" at bounding box center [569, 271] width 289 height 25
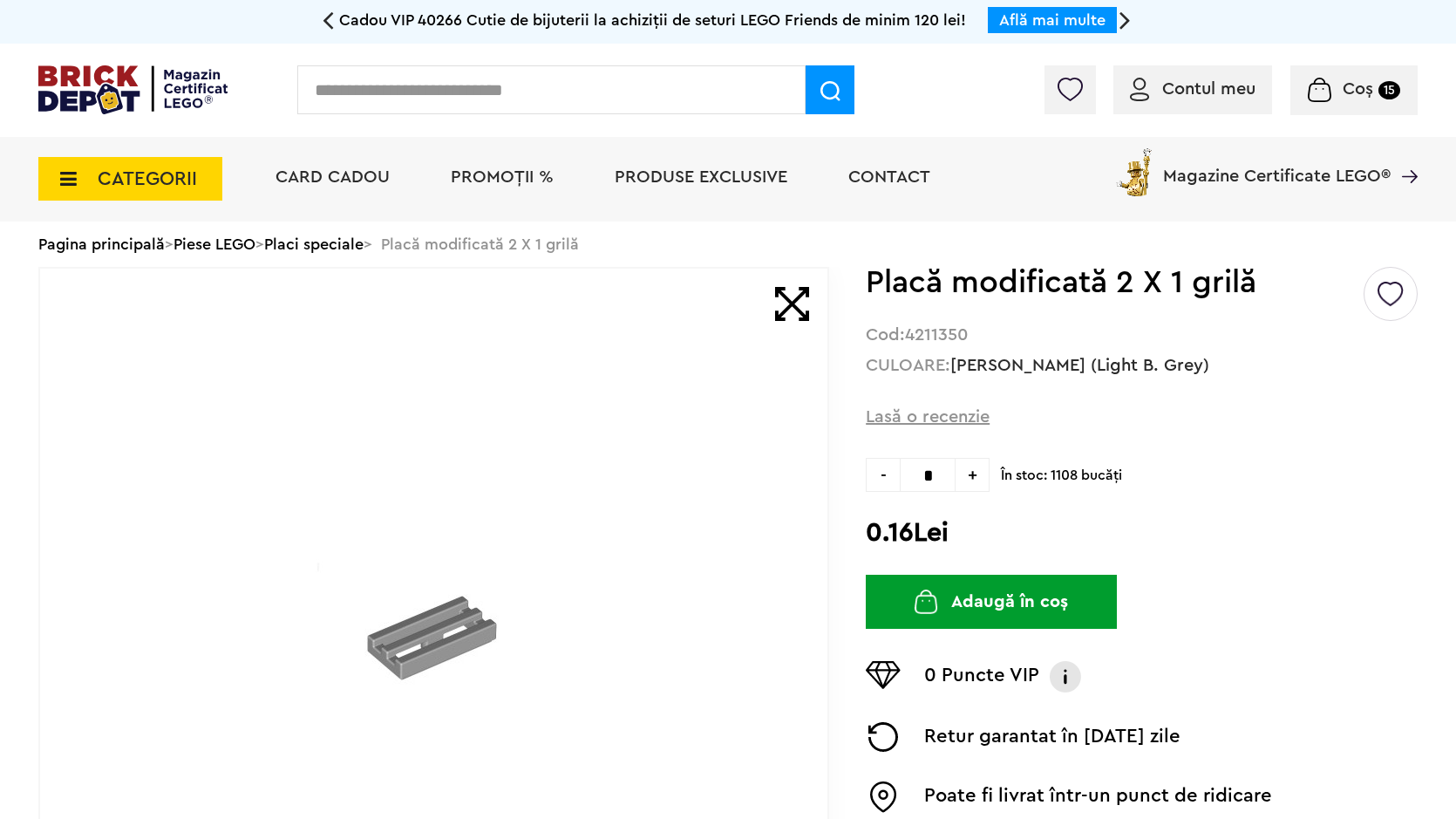
click at [971, 474] on span "+" at bounding box center [972, 474] width 34 height 34
type input "*"
click at [969, 594] on button "Adaugă în coș" at bounding box center [991, 601] width 251 height 54
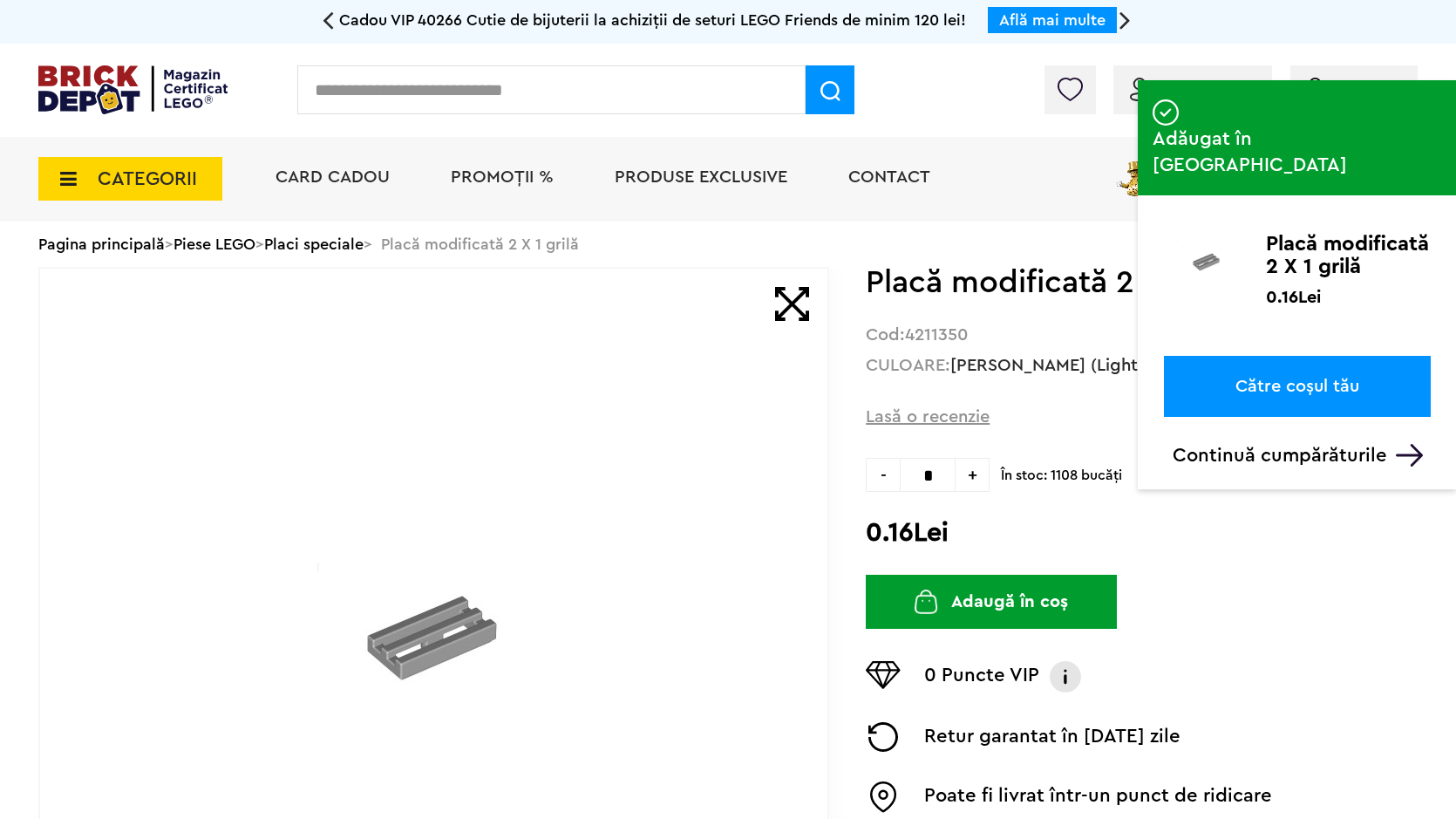
click at [717, 96] on input "text" at bounding box center [551, 90] width 508 height 49
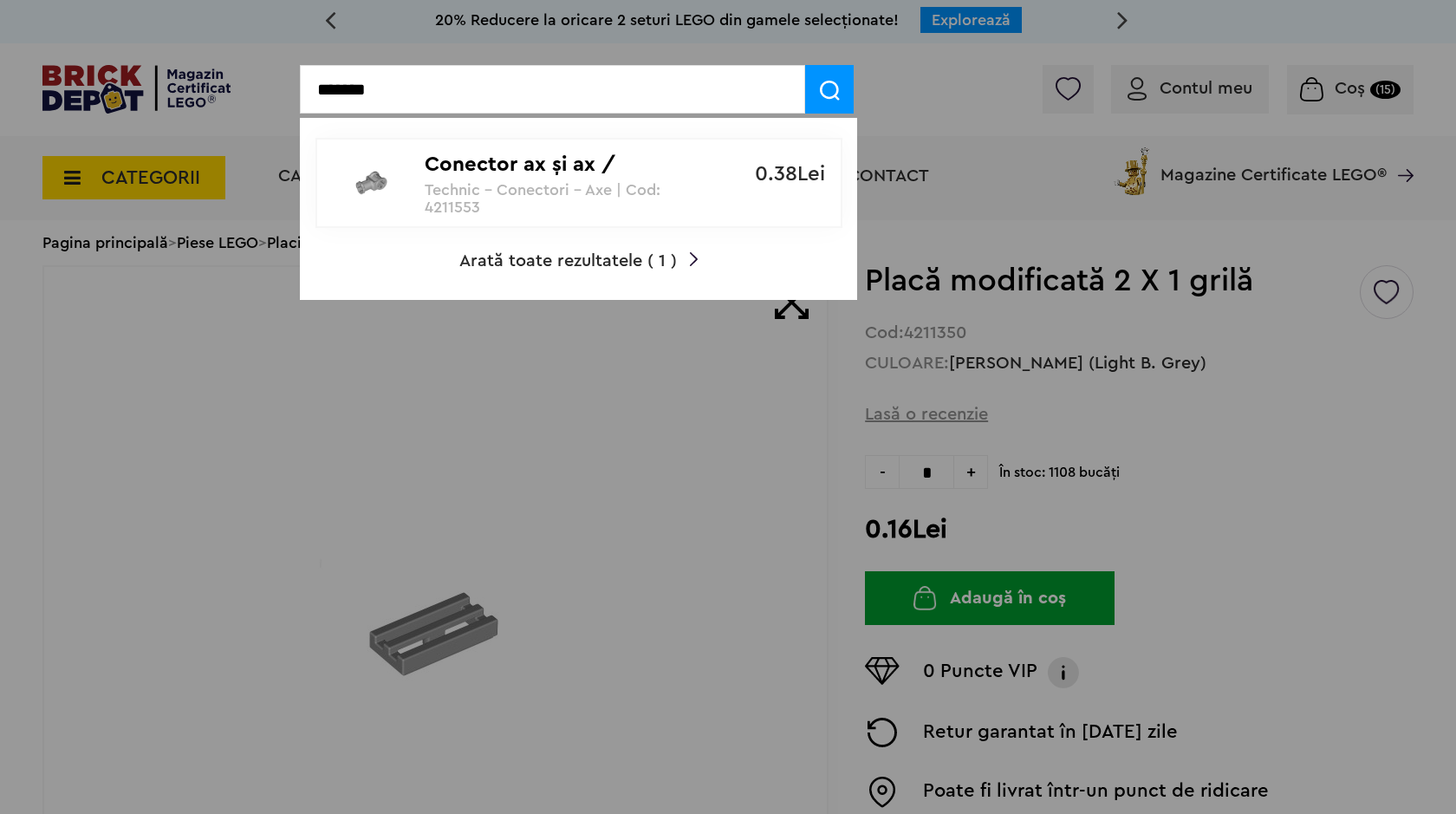
type input "*******"
click at [633, 194] on p "Technic - Conectori - Axe | Cod: 4211553" at bounding box center [569, 198] width 289 height 35
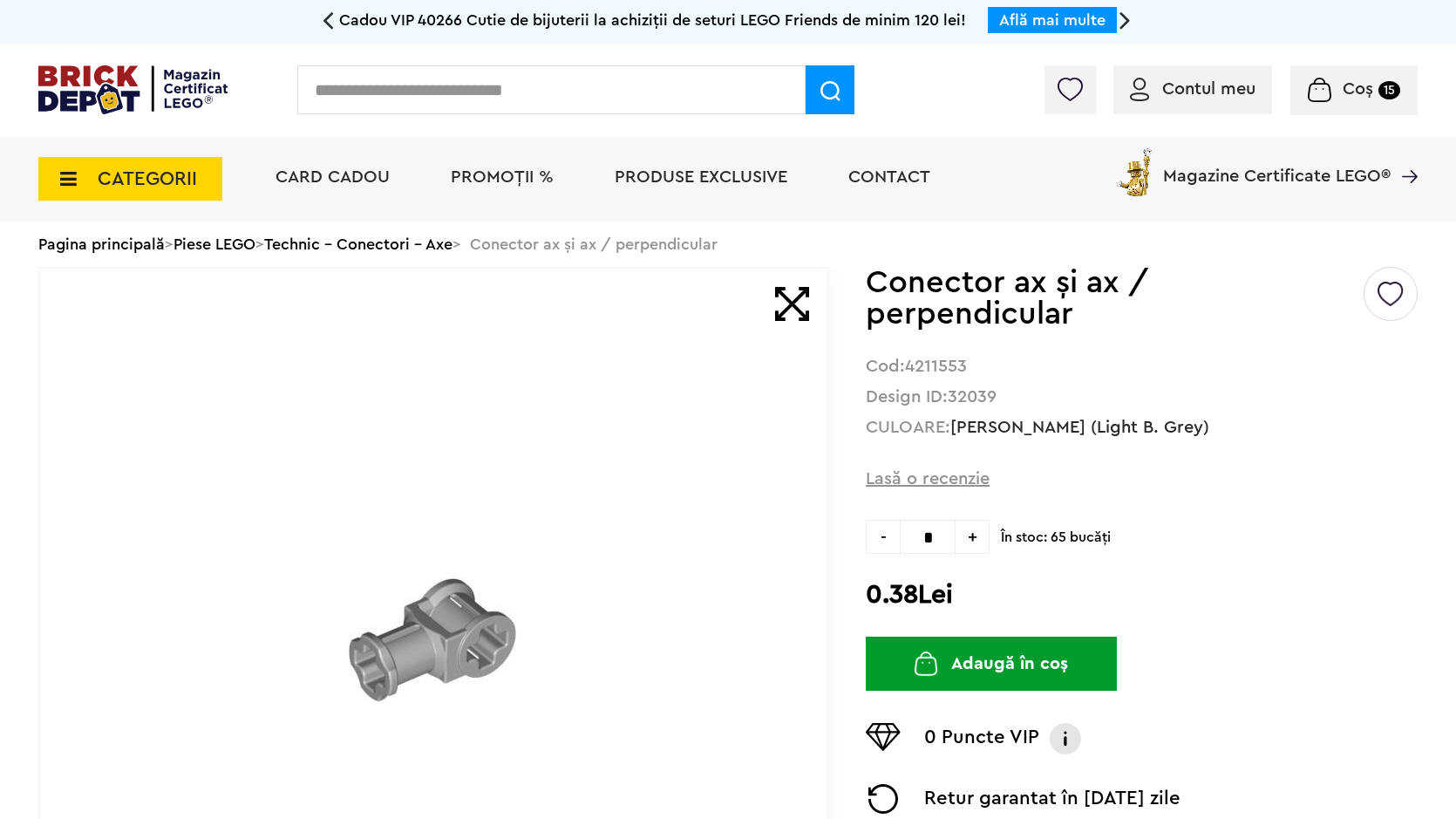
click at [983, 546] on span "+" at bounding box center [972, 537] width 34 height 34
type input "*"
click at [957, 660] on button "Adaugă în coș" at bounding box center [991, 663] width 251 height 54
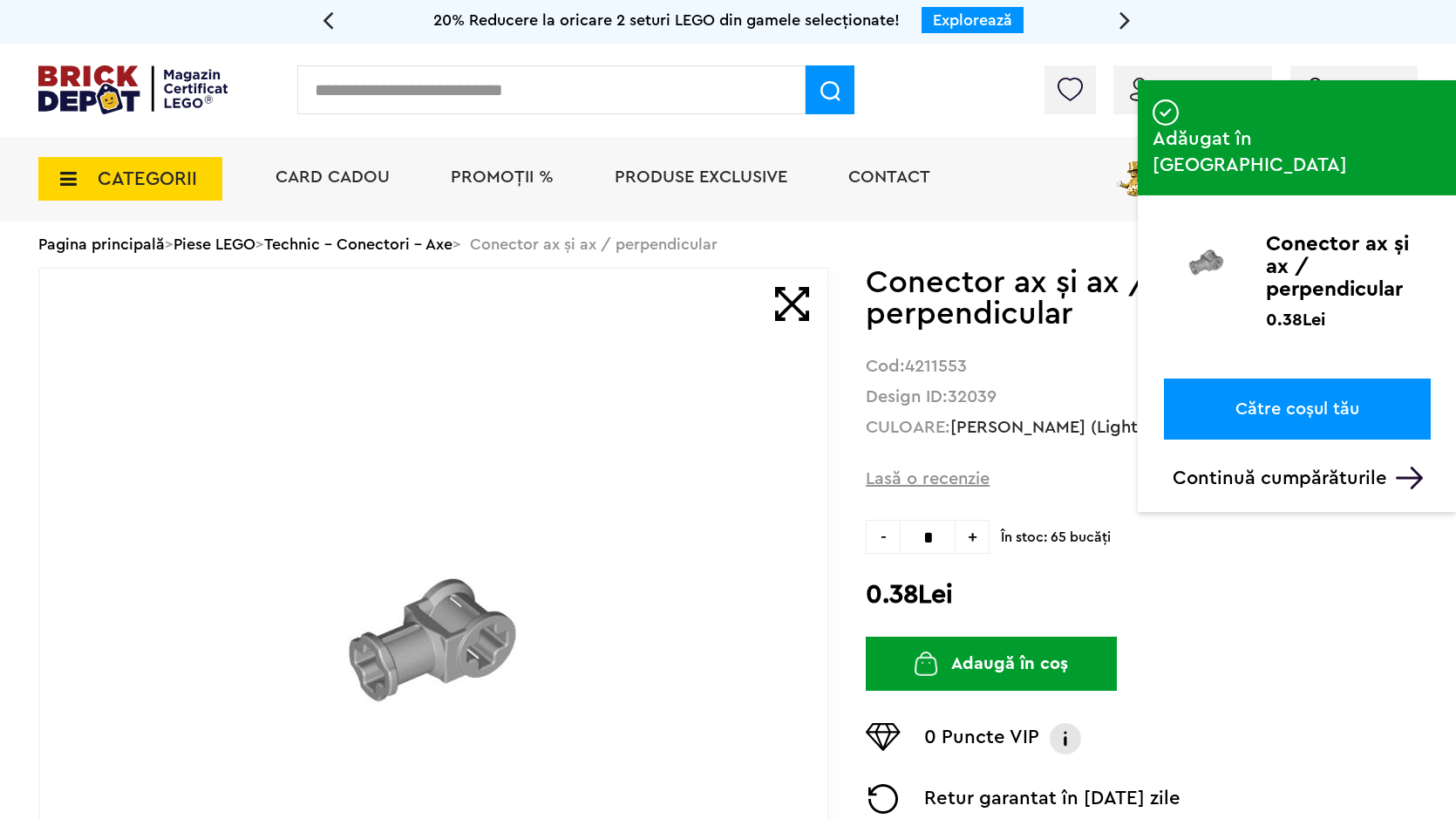
click at [763, 90] on input "text" at bounding box center [551, 90] width 508 height 49
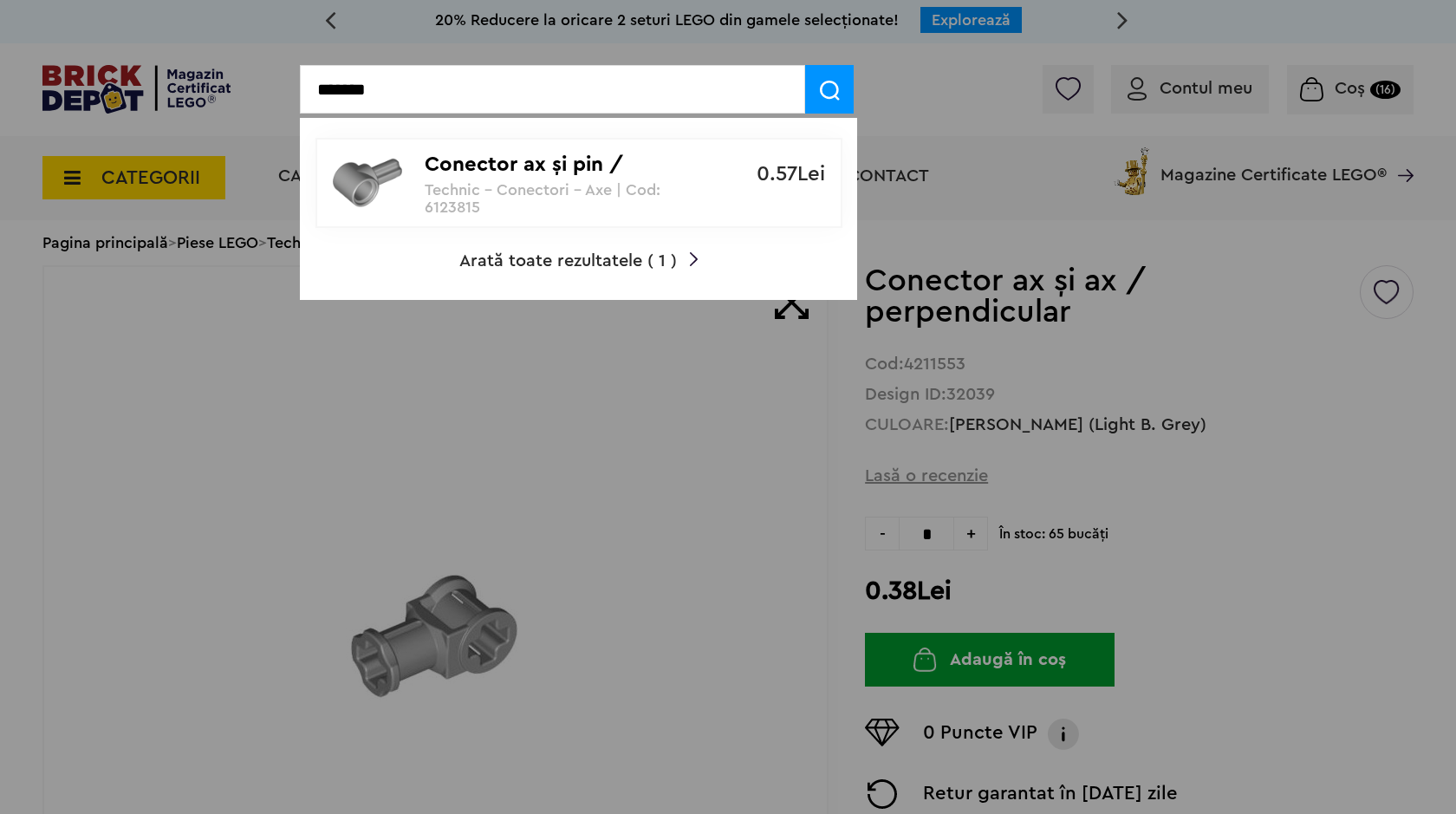
type input "*******"
click at [553, 198] on p "Technic - Conectori - Axe | Cod: 6123815" at bounding box center [569, 198] width 289 height 35
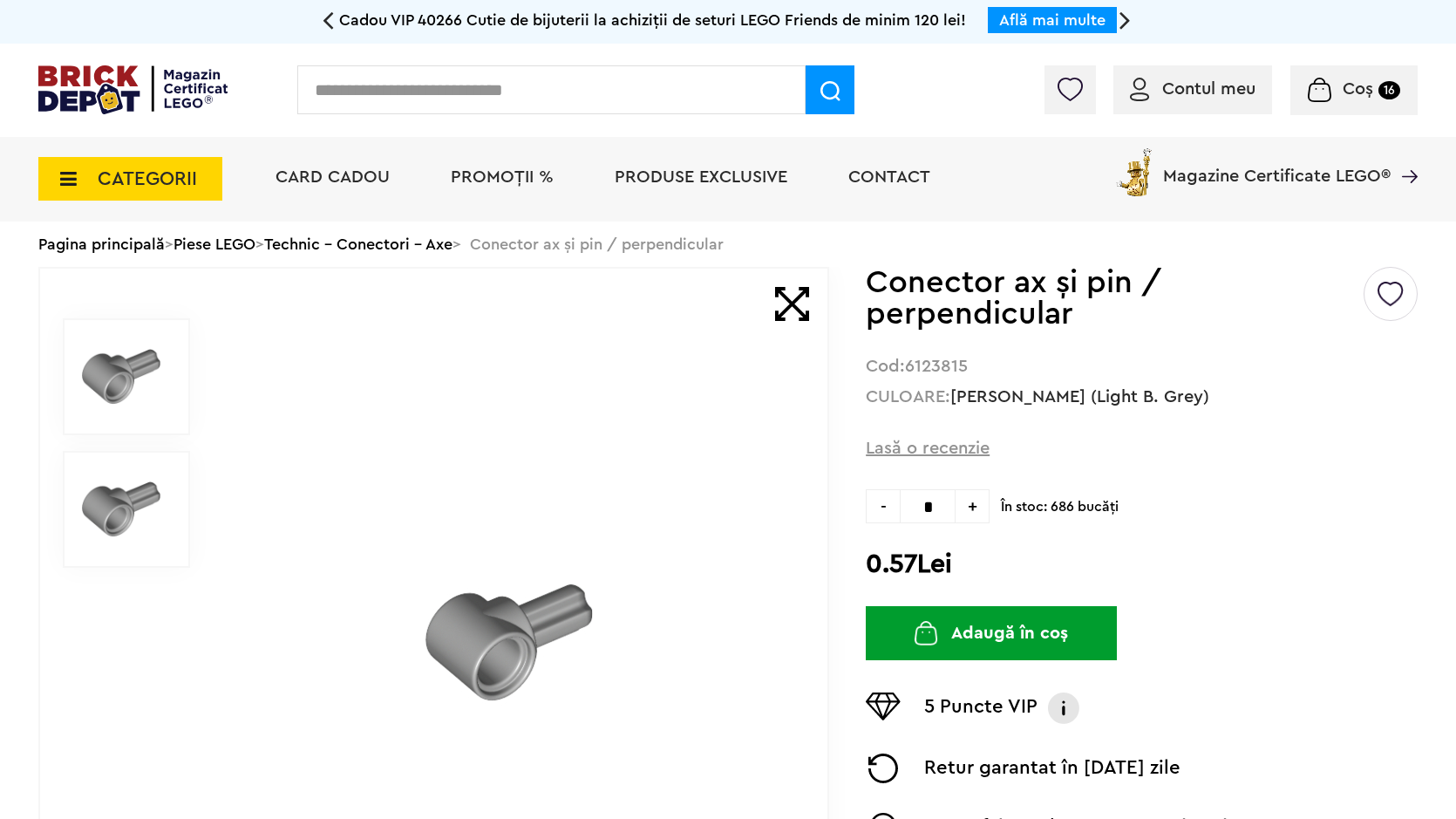
click at [977, 504] on span "+" at bounding box center [972, 506] width 34 height 34
type input "*"
click at [937, 634] on img "submit" at bounding box center [926, 632] width 23 height 24
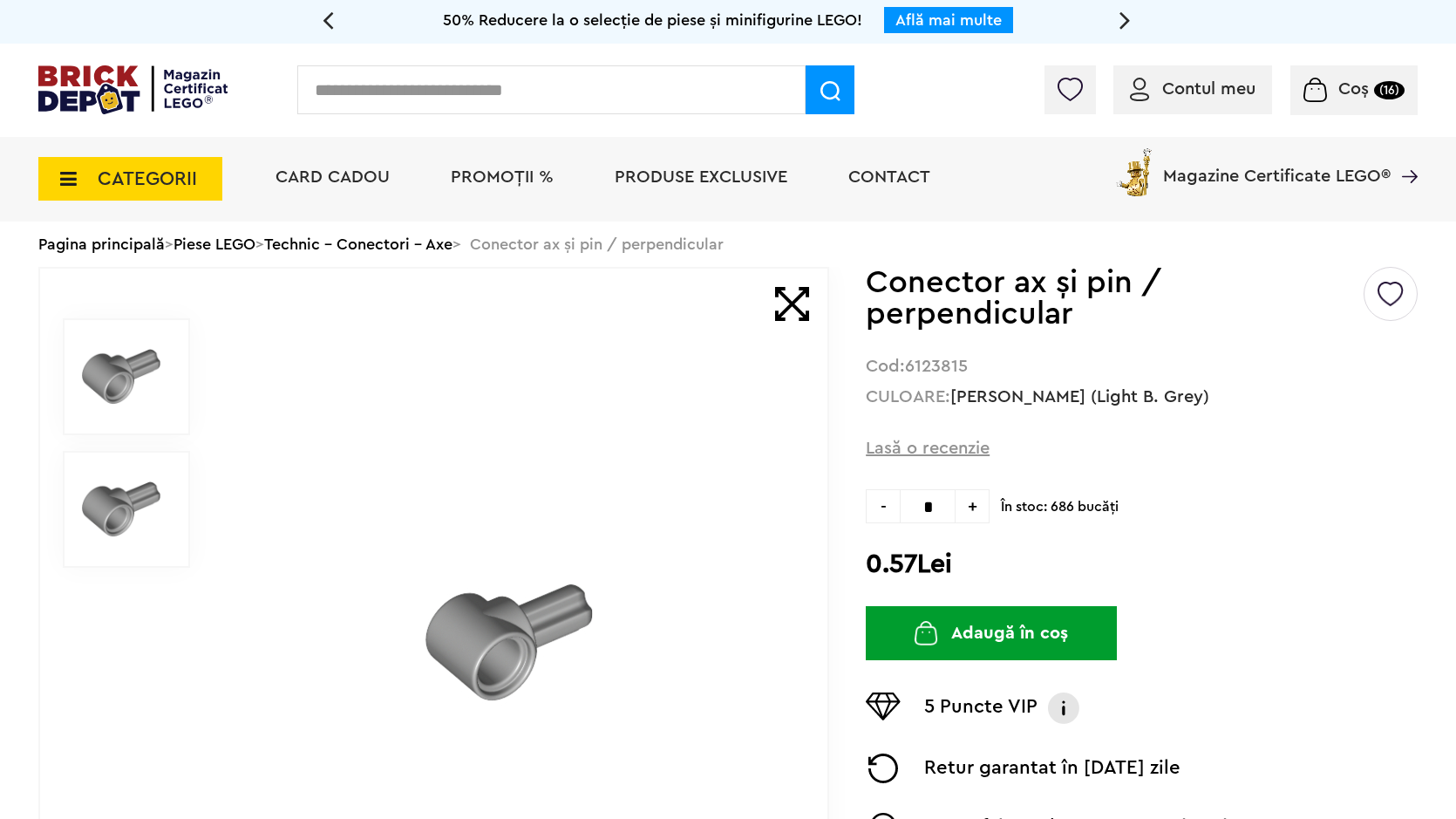
click at [562, 103] on input "text" at bounding box center [551, 90] width 508 height 49
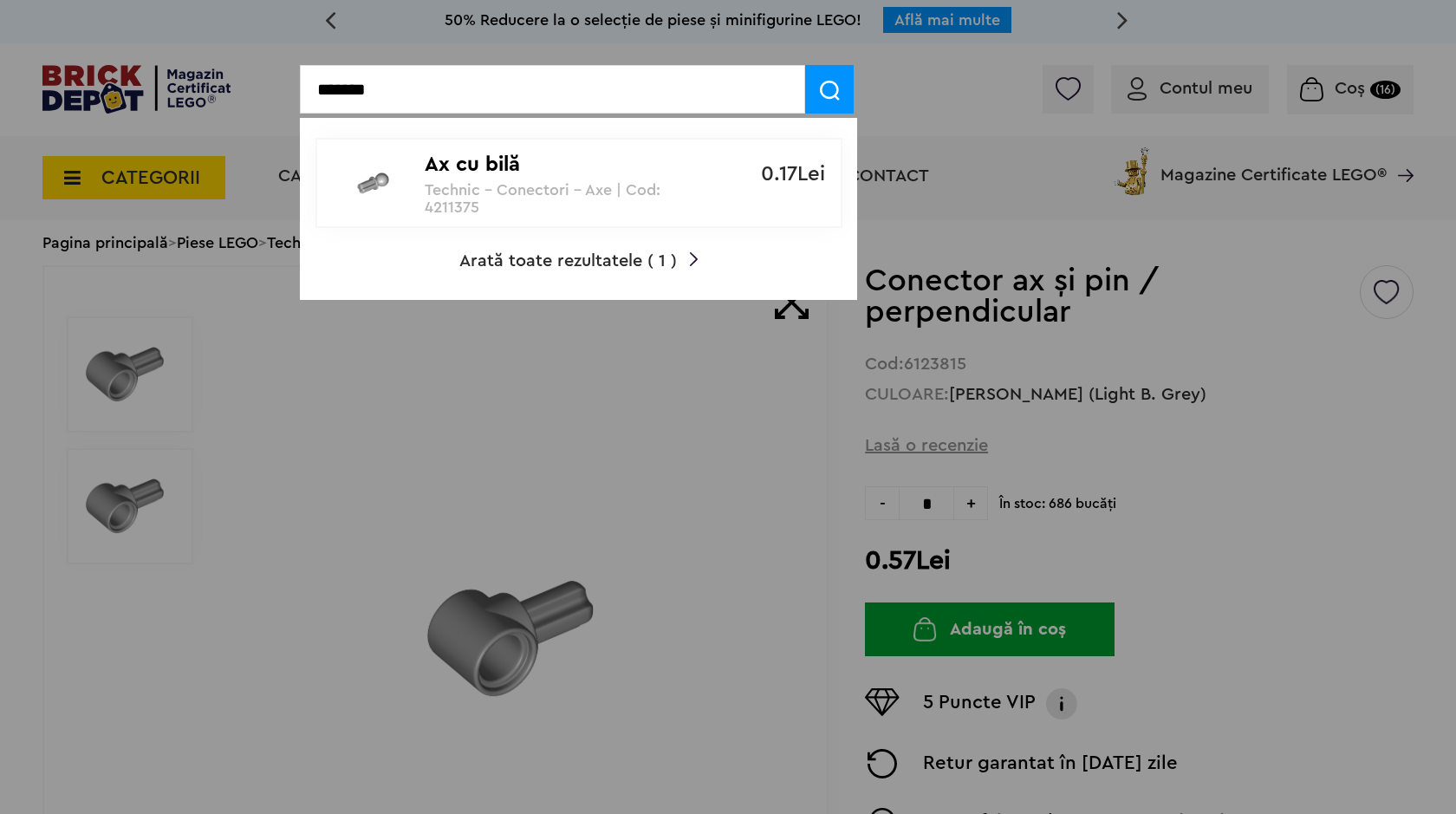
type input "*******"
click at [481, 174] on p "Ax cu bilă" at bounding box center [569, 165] width 289 height 25
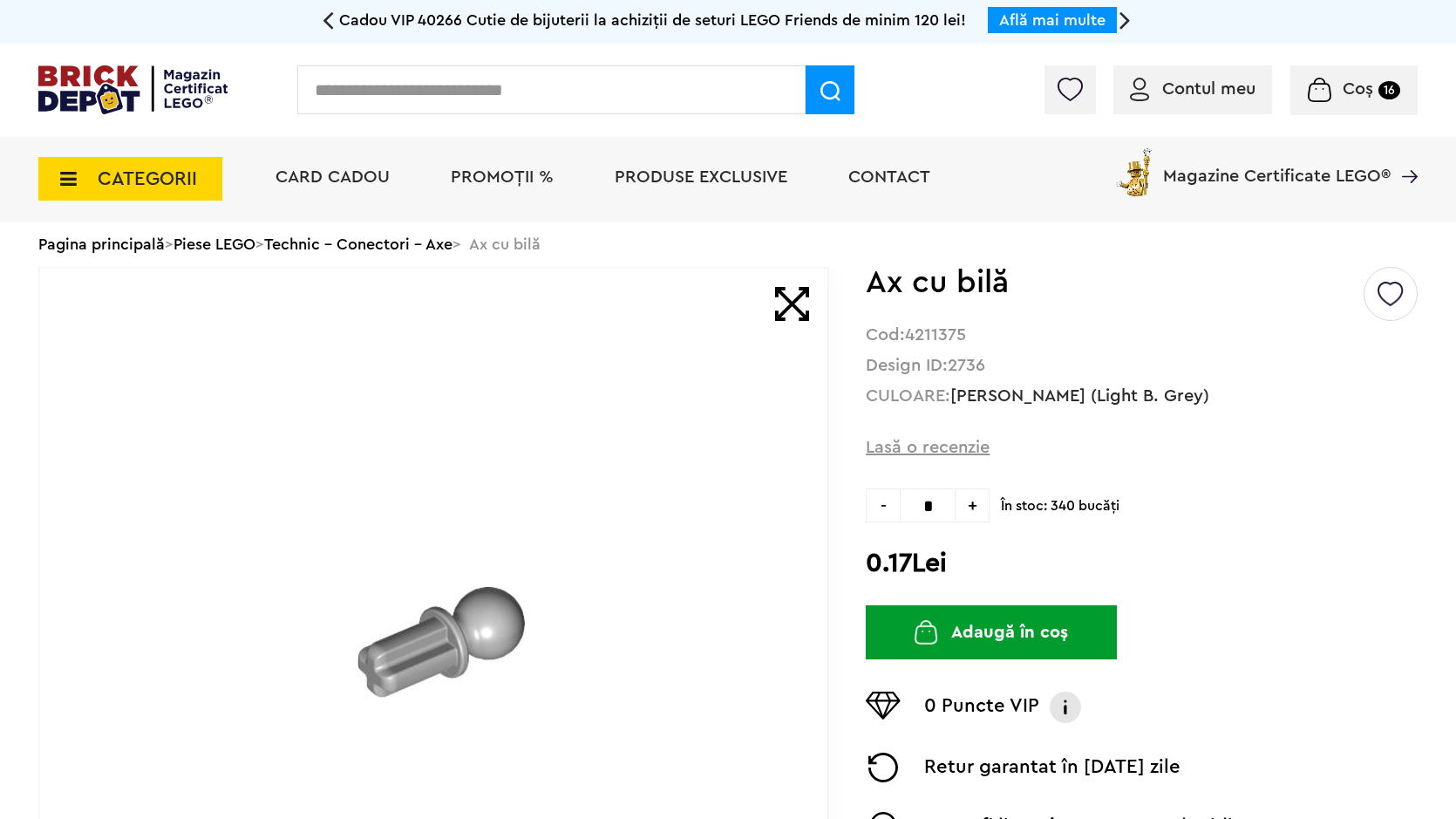
click at [964, 497] on span "+" at bounding box center [972, 505] width 34 height 34
type input "*"
click at [910, 611] on button "Adaugă în coș" at bounding box center [991, 631] width 251 height 54
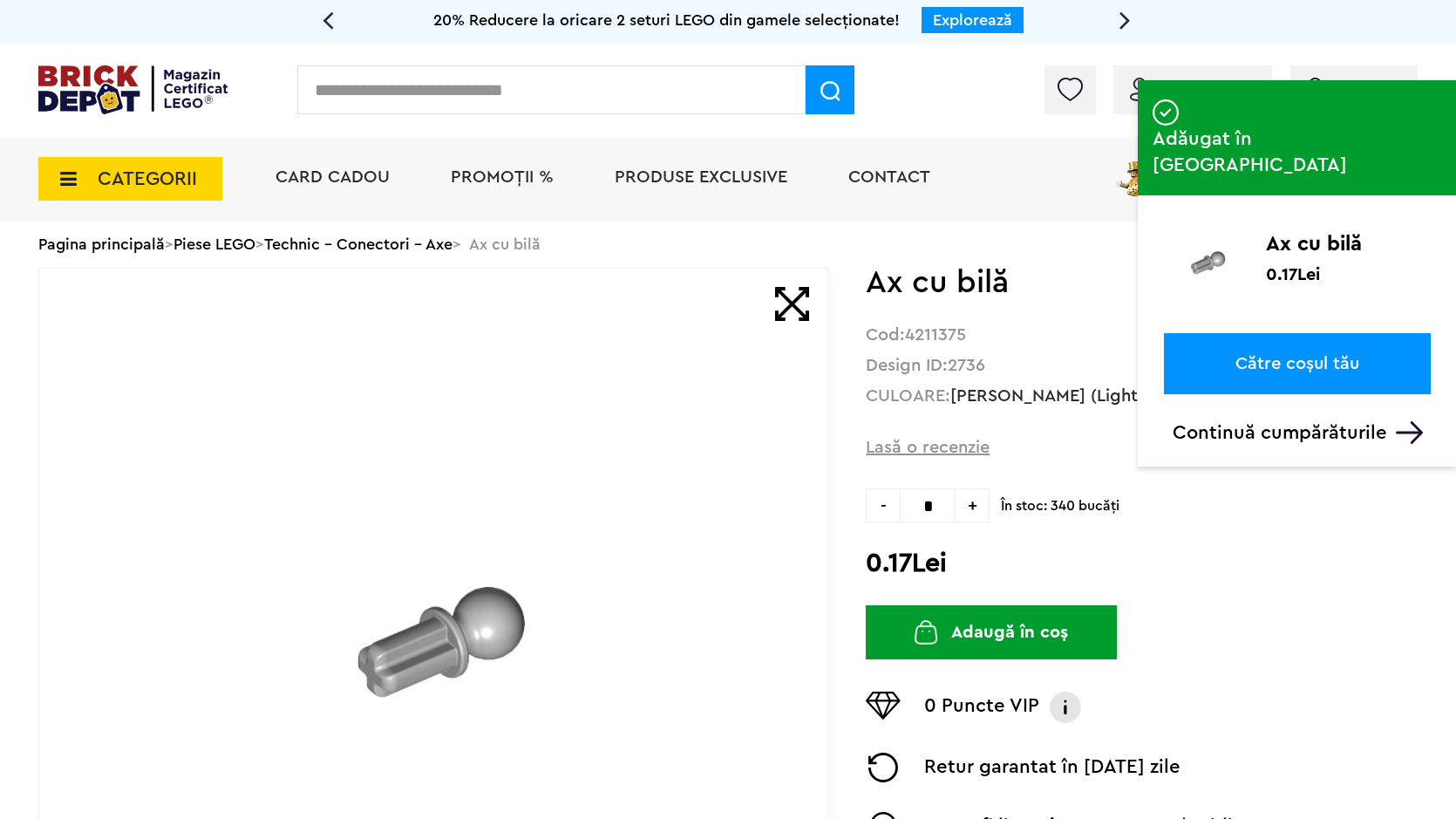
click at [725, 97] on input "text" at bounding box center [551, 90] width 508 height 49
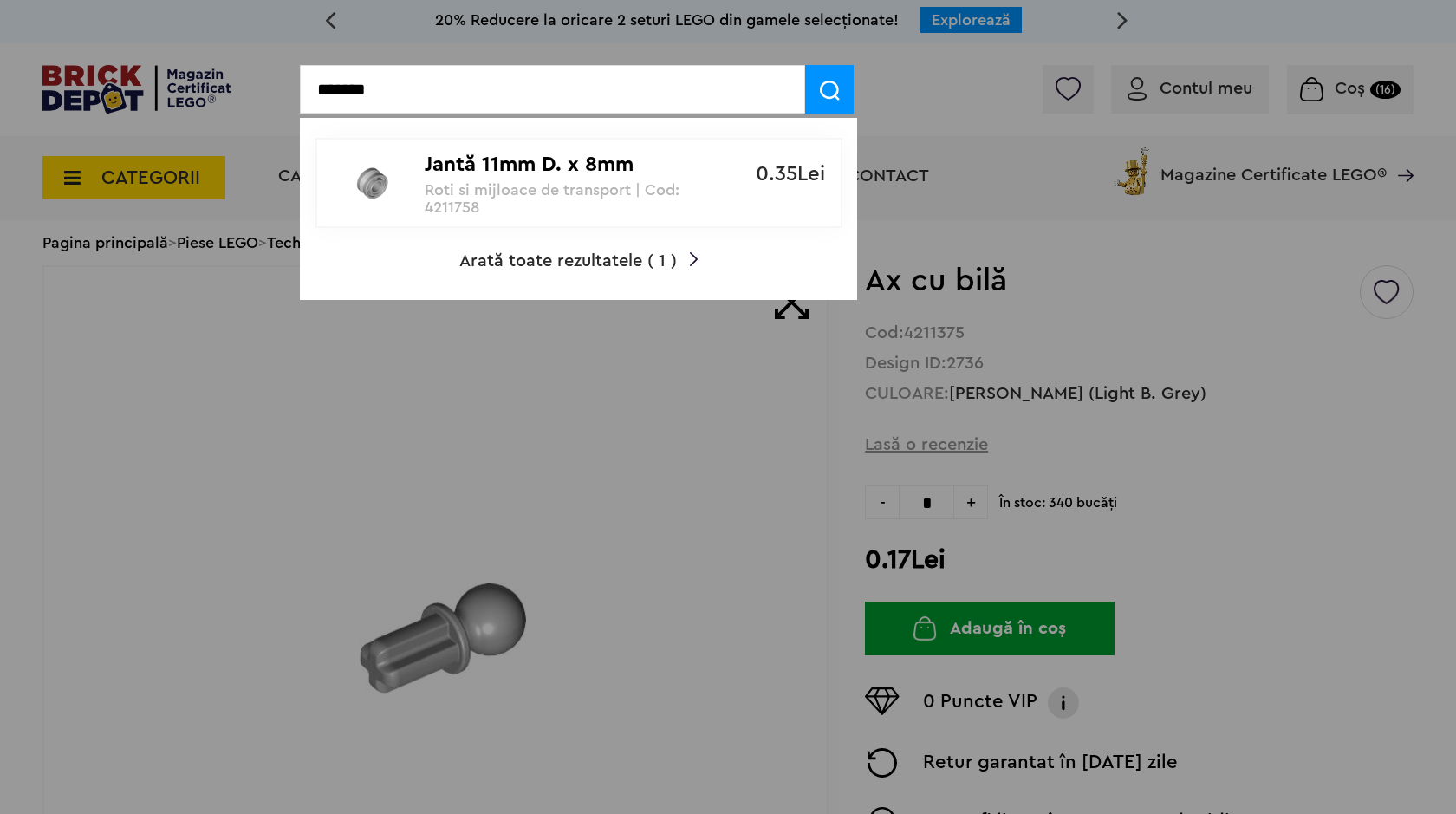
type input "*******"
click at [577, 214] on p "Roti si mijloace de transport | Cod: 4211758" at bounding box center [569, 198] width 289 height 35
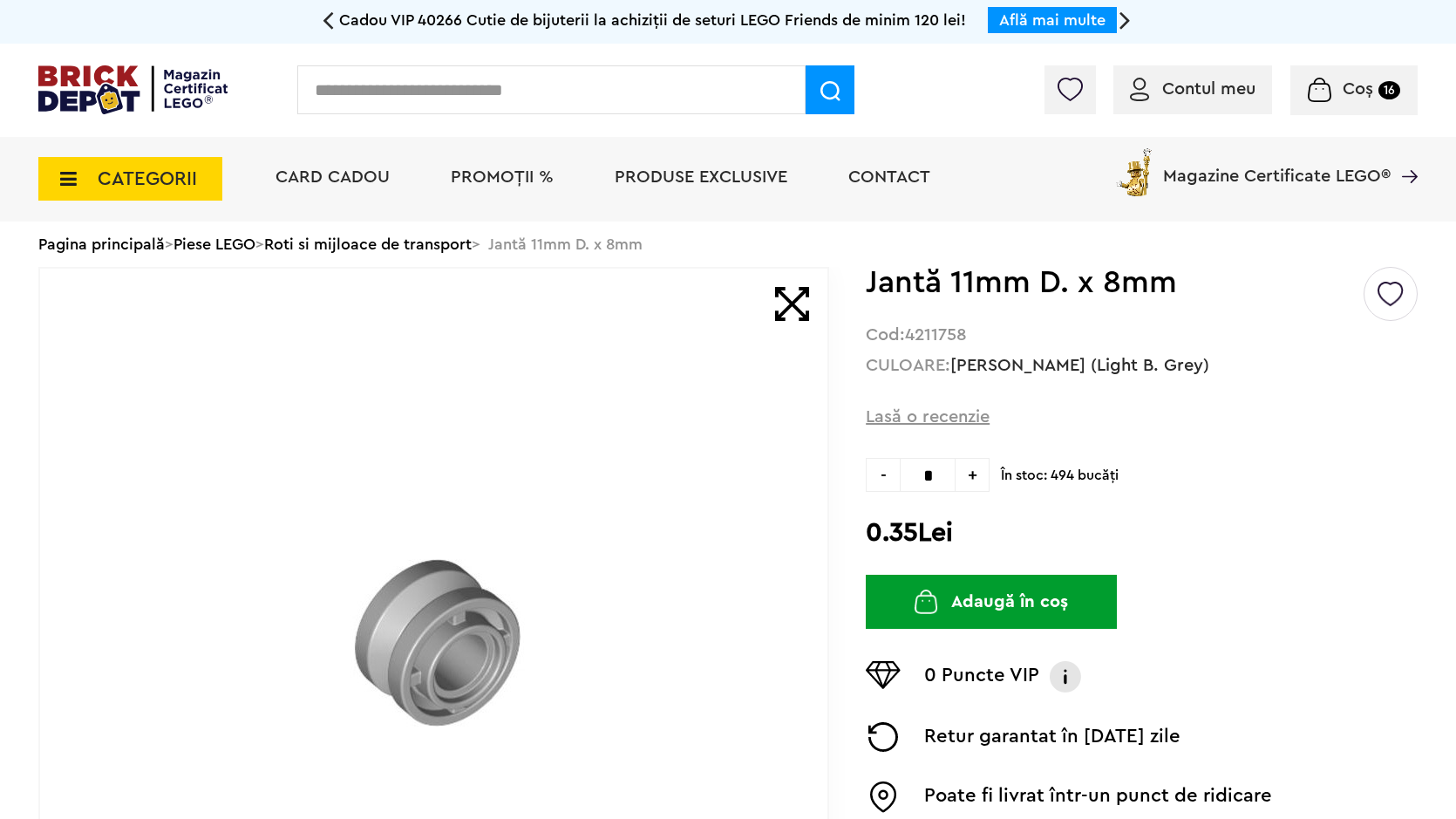
click at [958, 475] on span "+" at bounding box center [972, 474] width 34 height 34
type input "*"
click at [907, 589] on button "Adaugă în coș" at bounding box center [991, 601] width 251 height 54
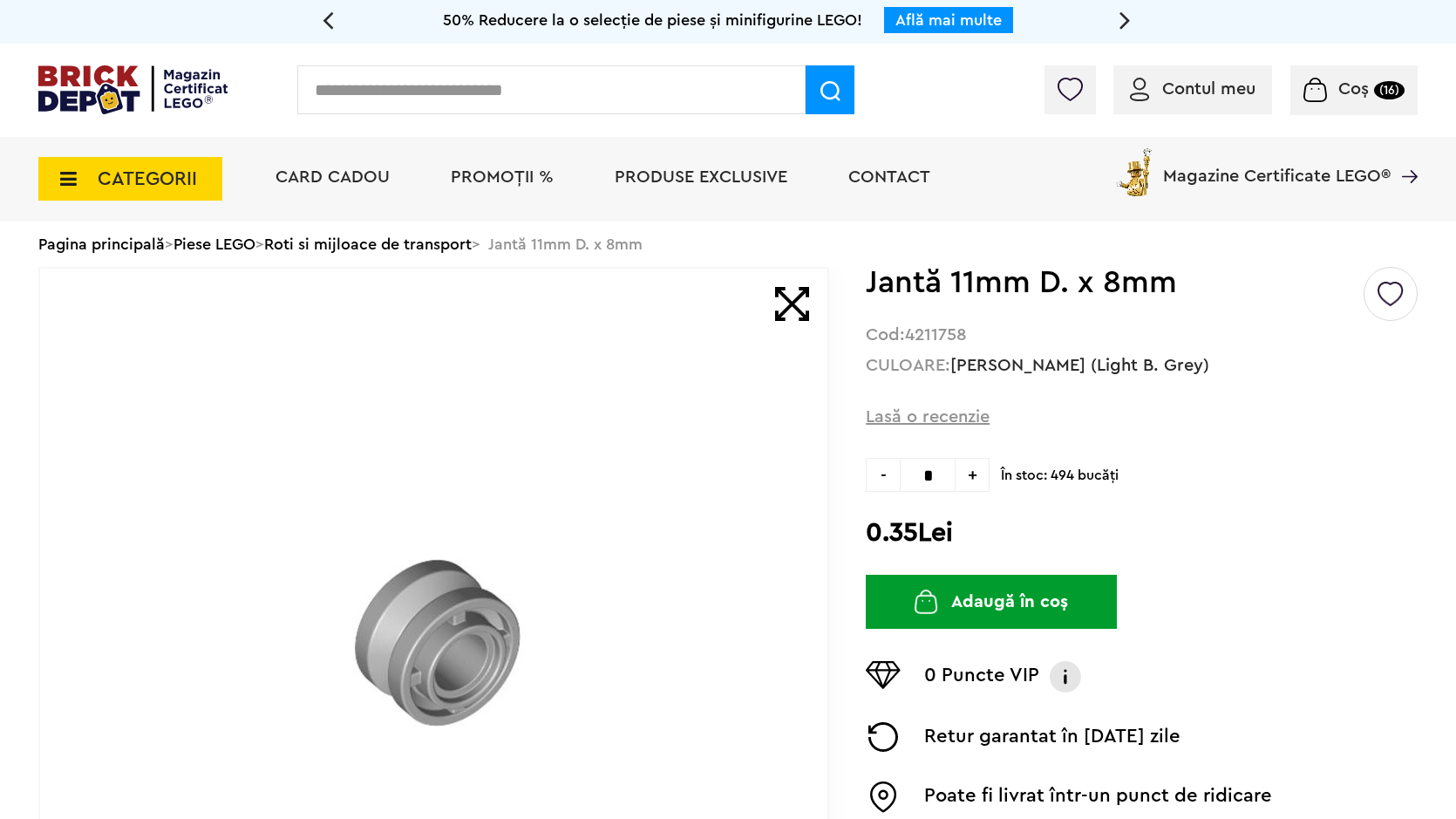
click at [643, 110] on input "text" at bounding box center [551, 90] width 508 height 49
click at [647, 96] on input "text" at bounding box center [551, 90] width 508 height 49
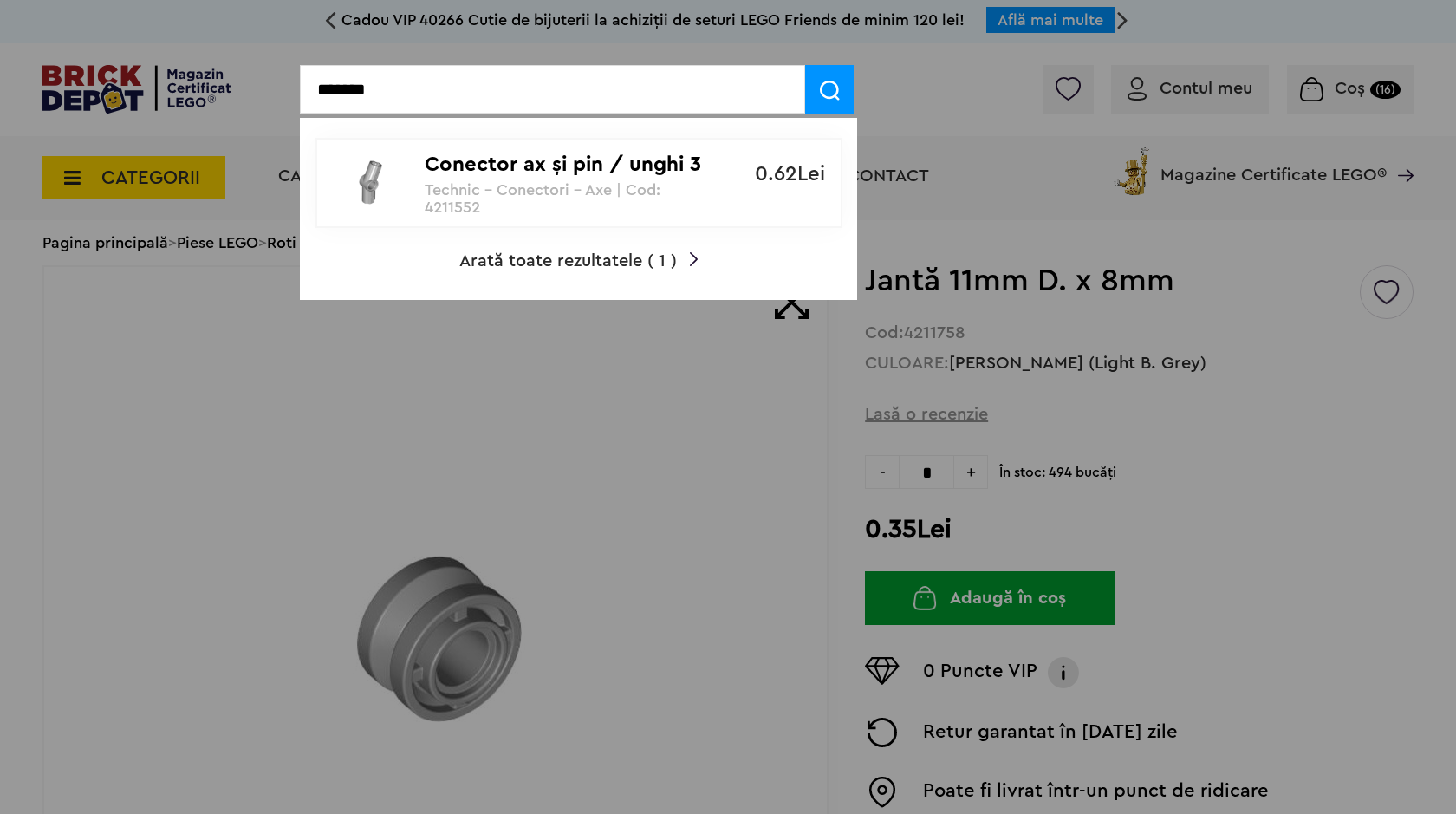
type input "*******"
click at [532, 157] on p "Conector ax şi pin / unghi 3" at bounding box center [569, 165] width 289 height 25
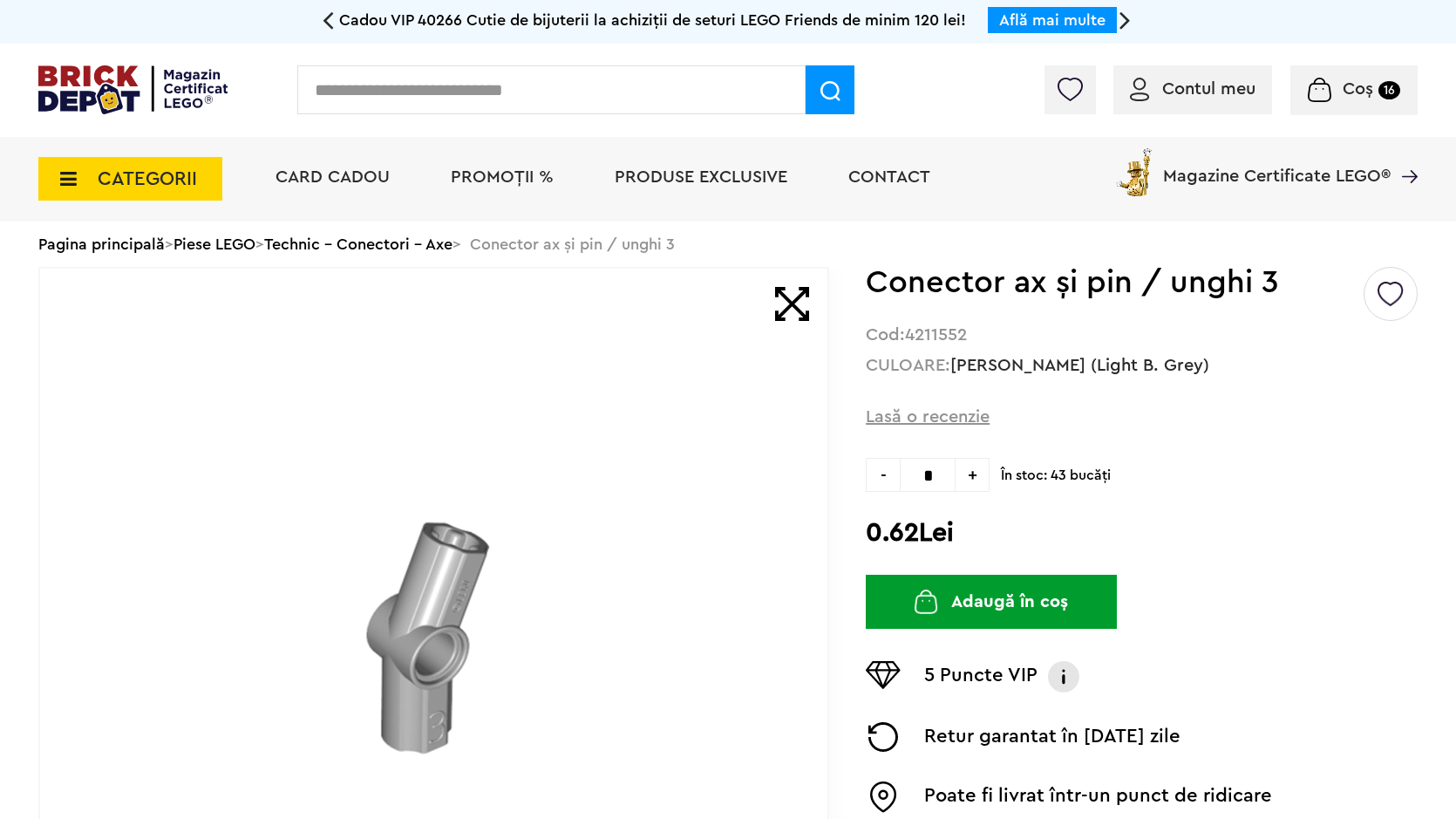
click at [983, 474] on span "+" at bounding box center [972, 474] width 34 height 34
type input "*"
click at [969, 589] on button "Adaugă în coș" at bounding box center [991, 601] width 251 height 54
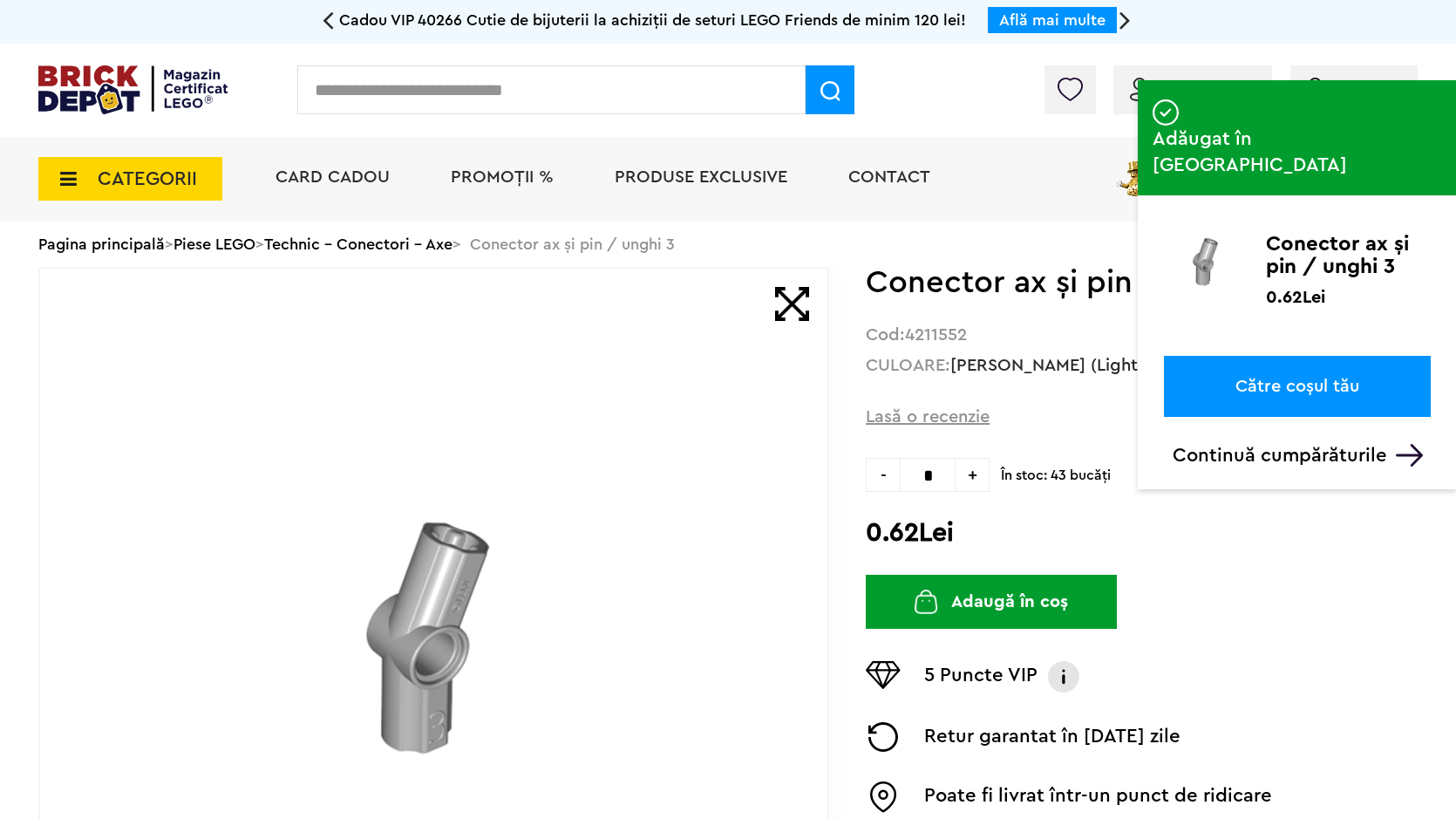
click at [541, 106] on input "text" at bounding box center [551, 90] width 508 height 49
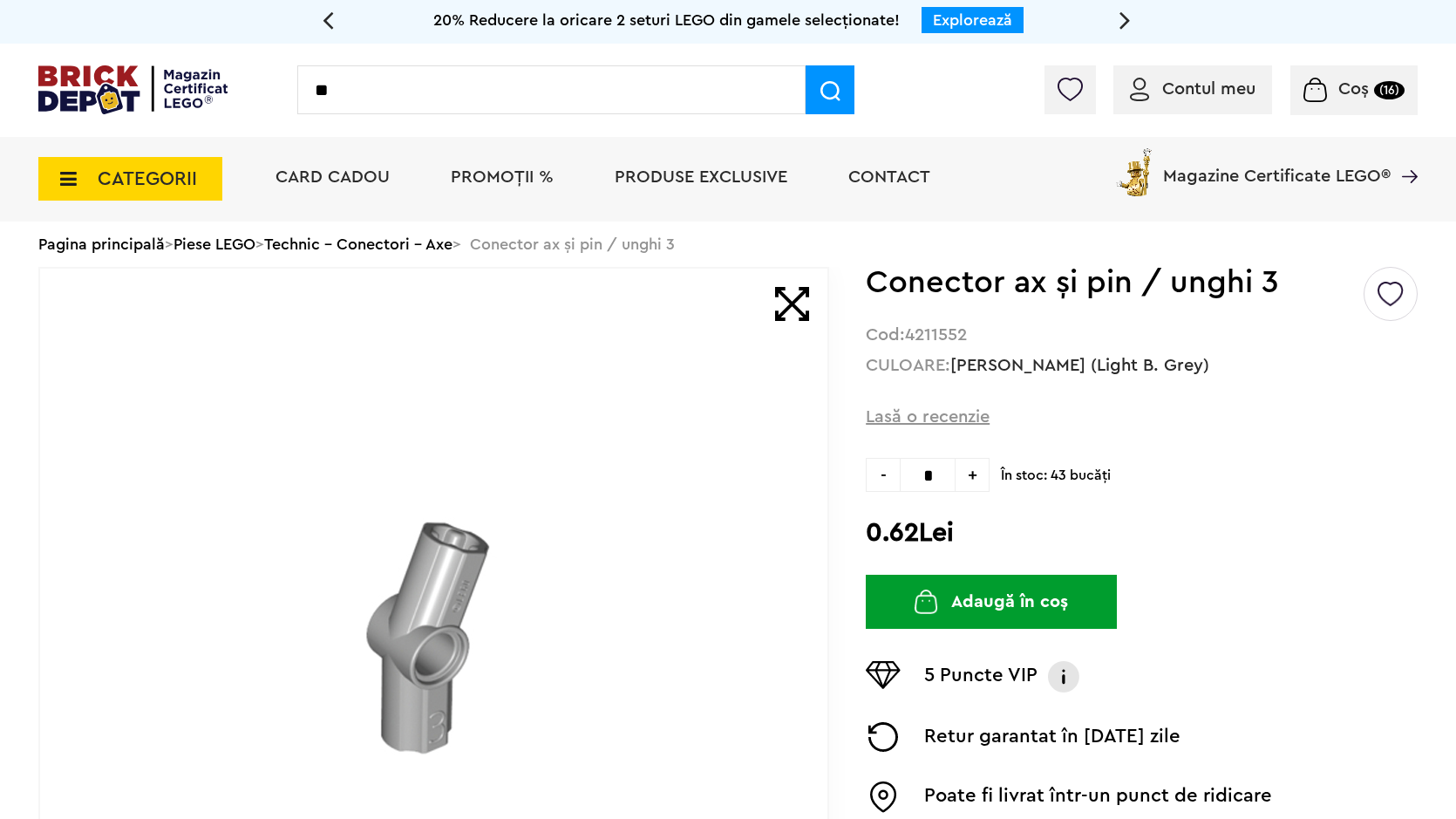
type input "*"
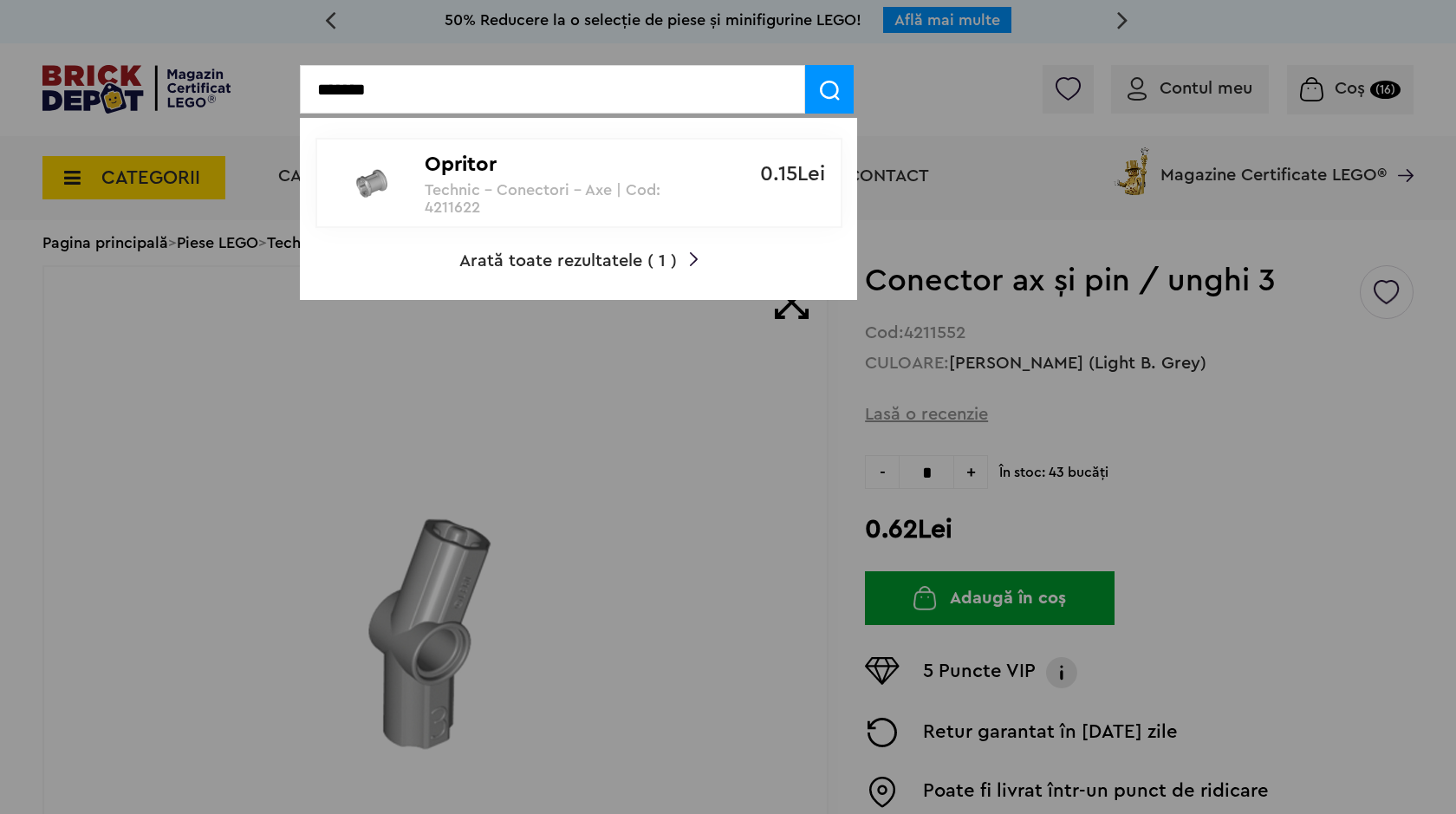
type input "*******"
click at [458, 156] on p "Opritor" at bounding box center [569, 165] width 289 height 25
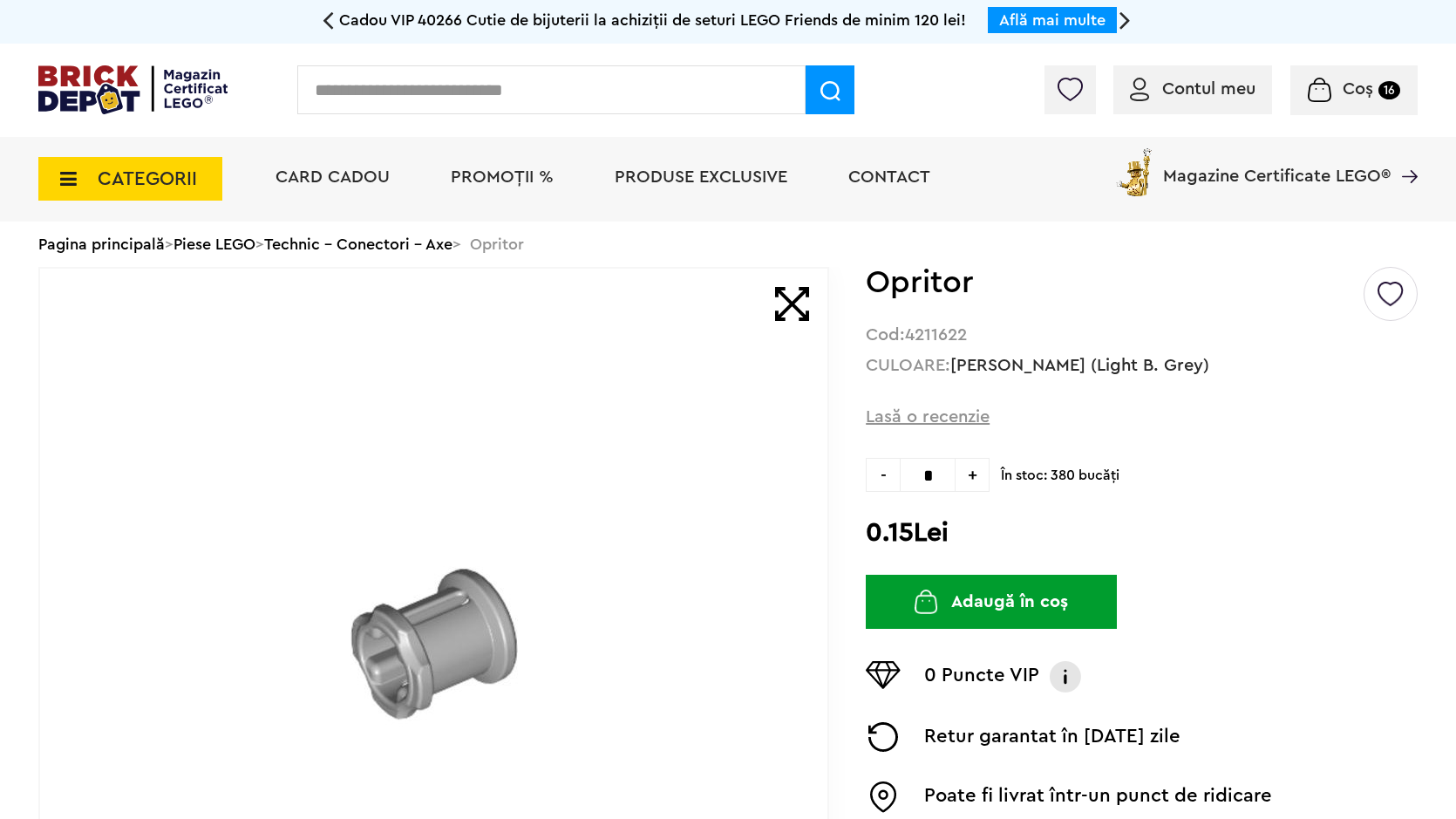
click at [966, 484] on span "+" at bounding box center [972, 474] width 34 height 34
type input "*"
click at [1064, 605] on button "Adaugă în coș" at bounding box center [991, 601] width 251 height 54
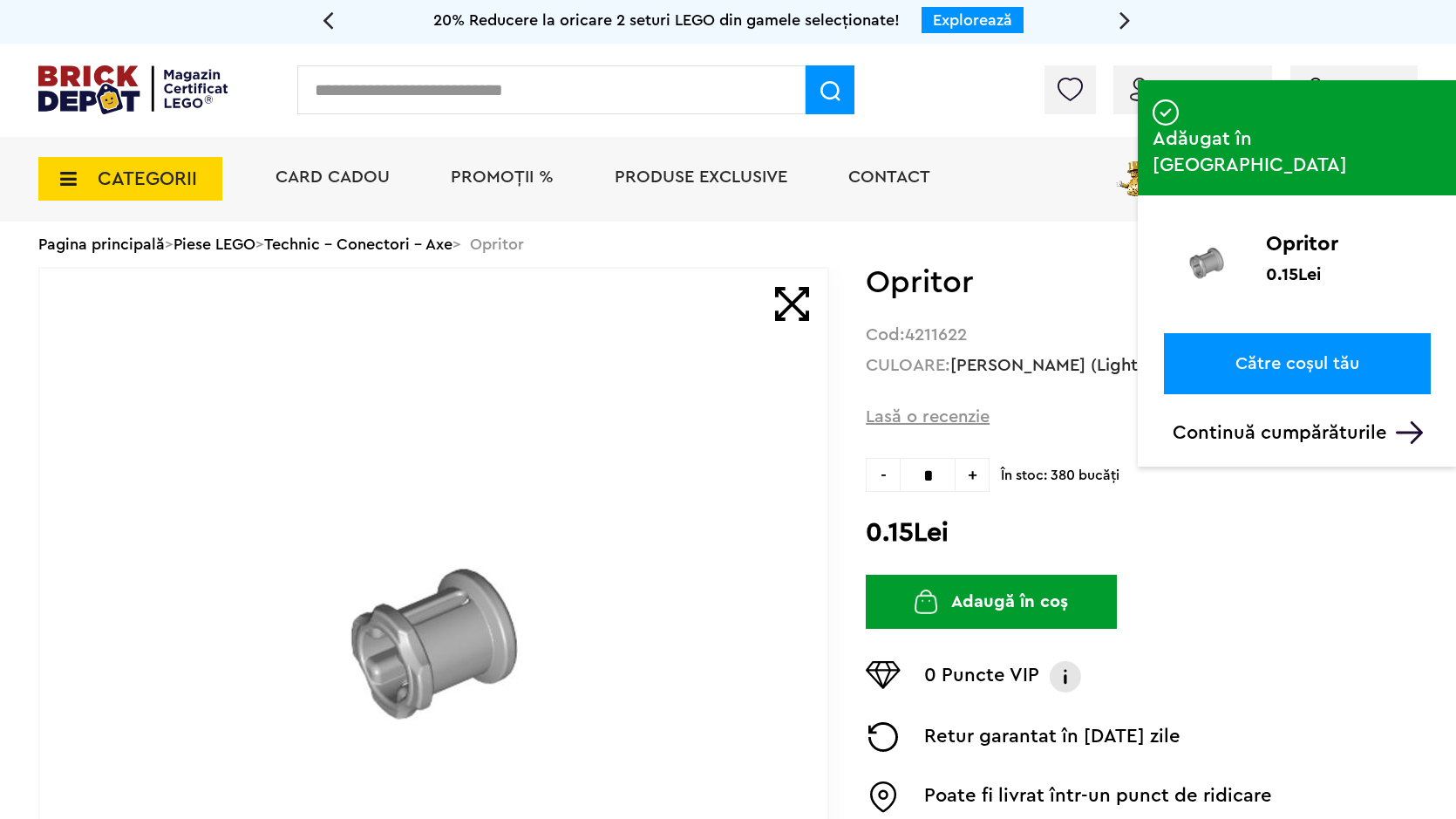
click at [577, 92] on input "text" at bounding box center [551, 90] width 508 height 49
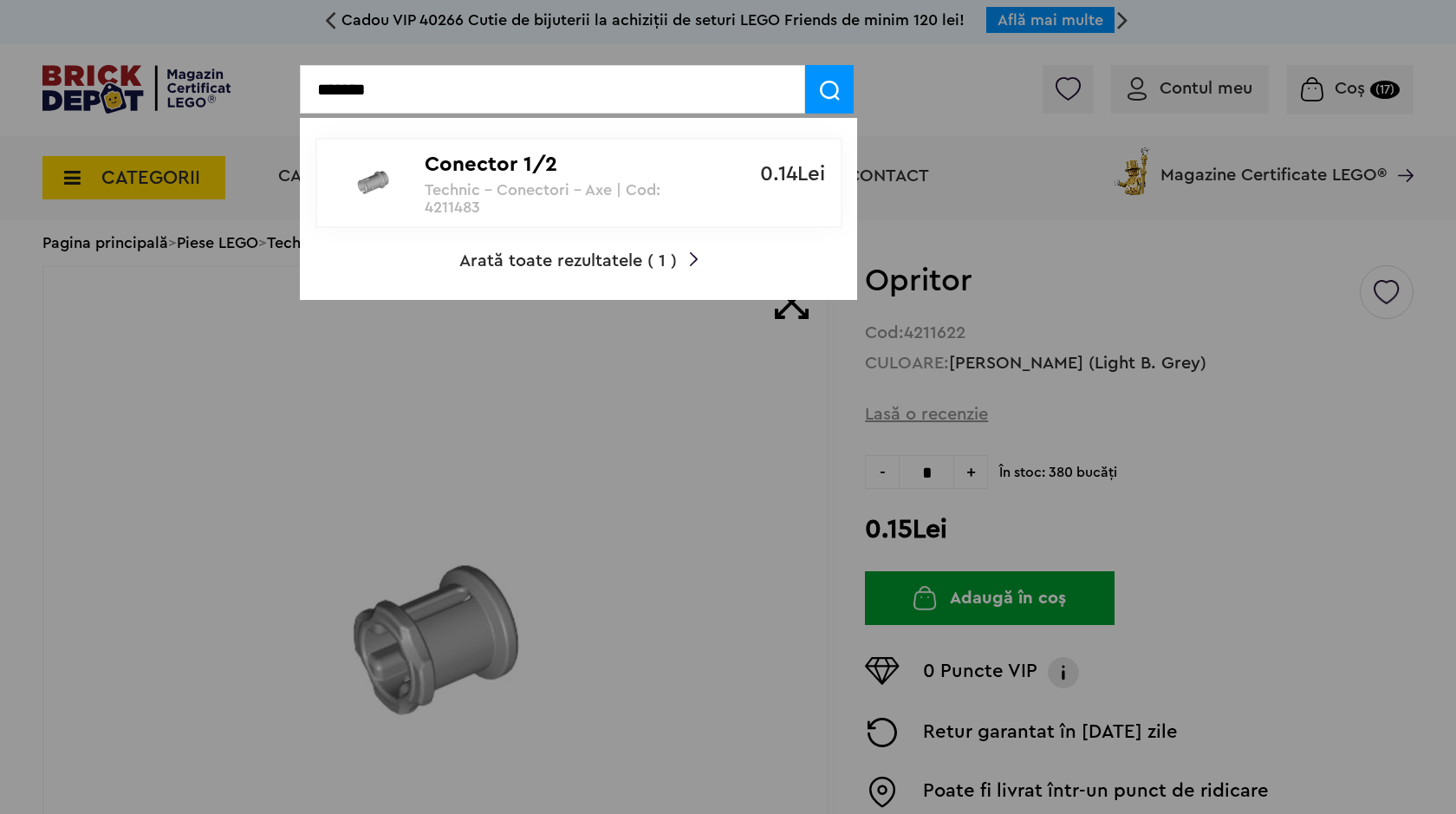
type input "*******"
click at [593, 149] on div "Conector 1/2 Technic - Conectori - Axe | Cod: 4211483" at bounding box center [569, 178] width 289 height 77
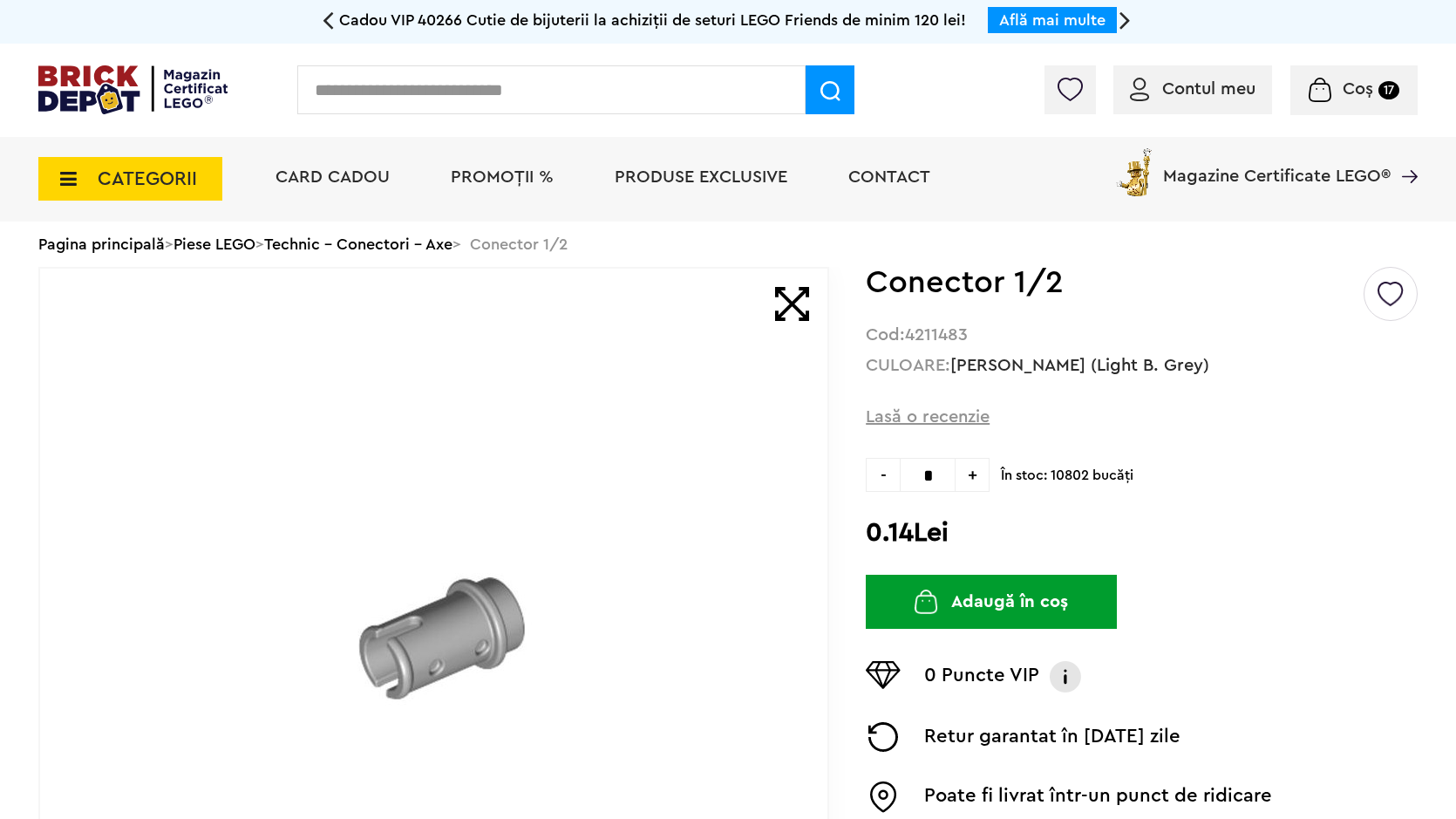
click at [968, 479] on span "+" at bounding box center [972, 474] width 34 height 34
type input "*"
click at [908, 600] on button "Adaugă în coș" at bounding box center [991, 601] width 251 height 54
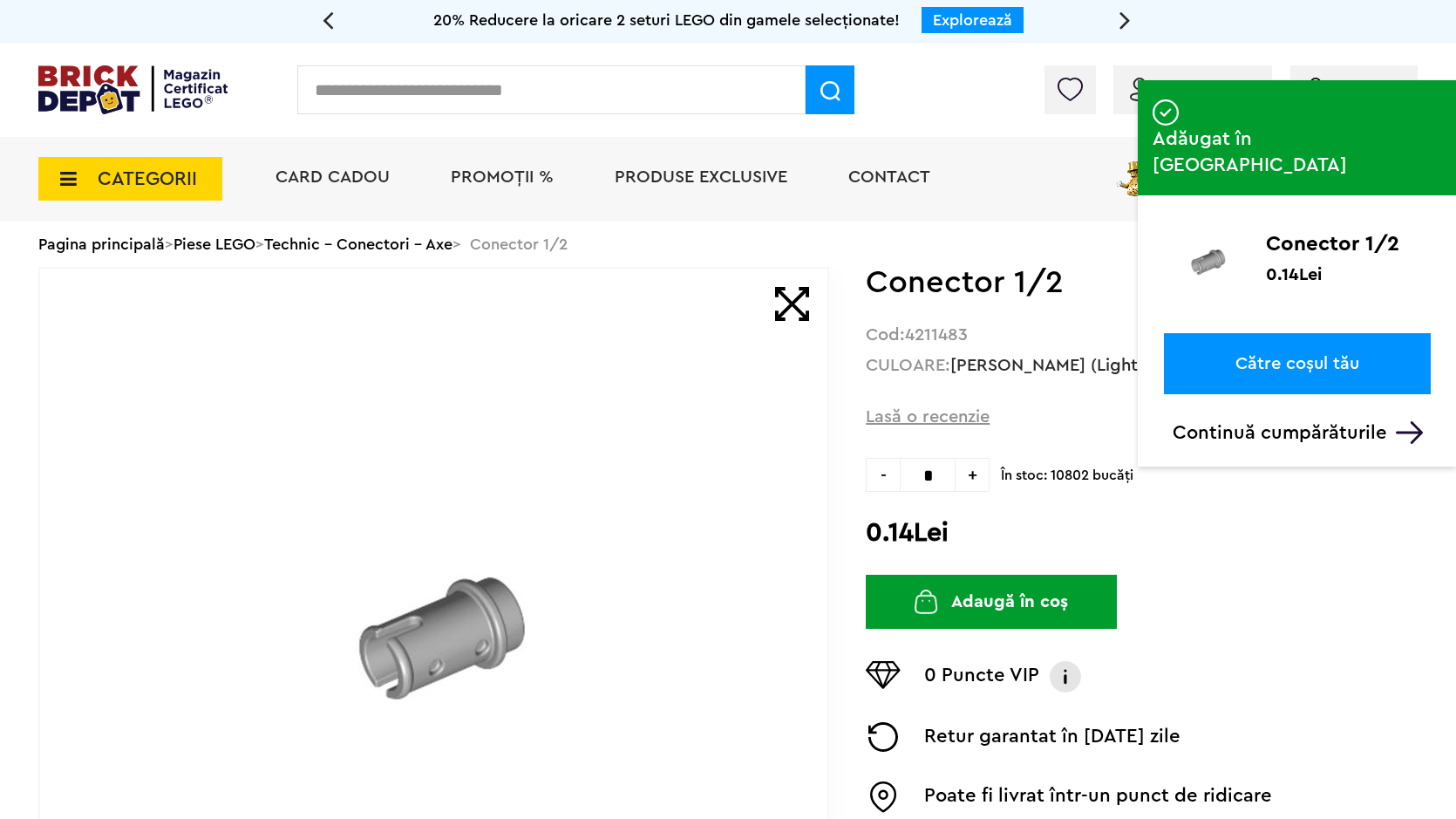
click at [492, 89] on input "text" at bounding box center [551, 90] width 508 height 49
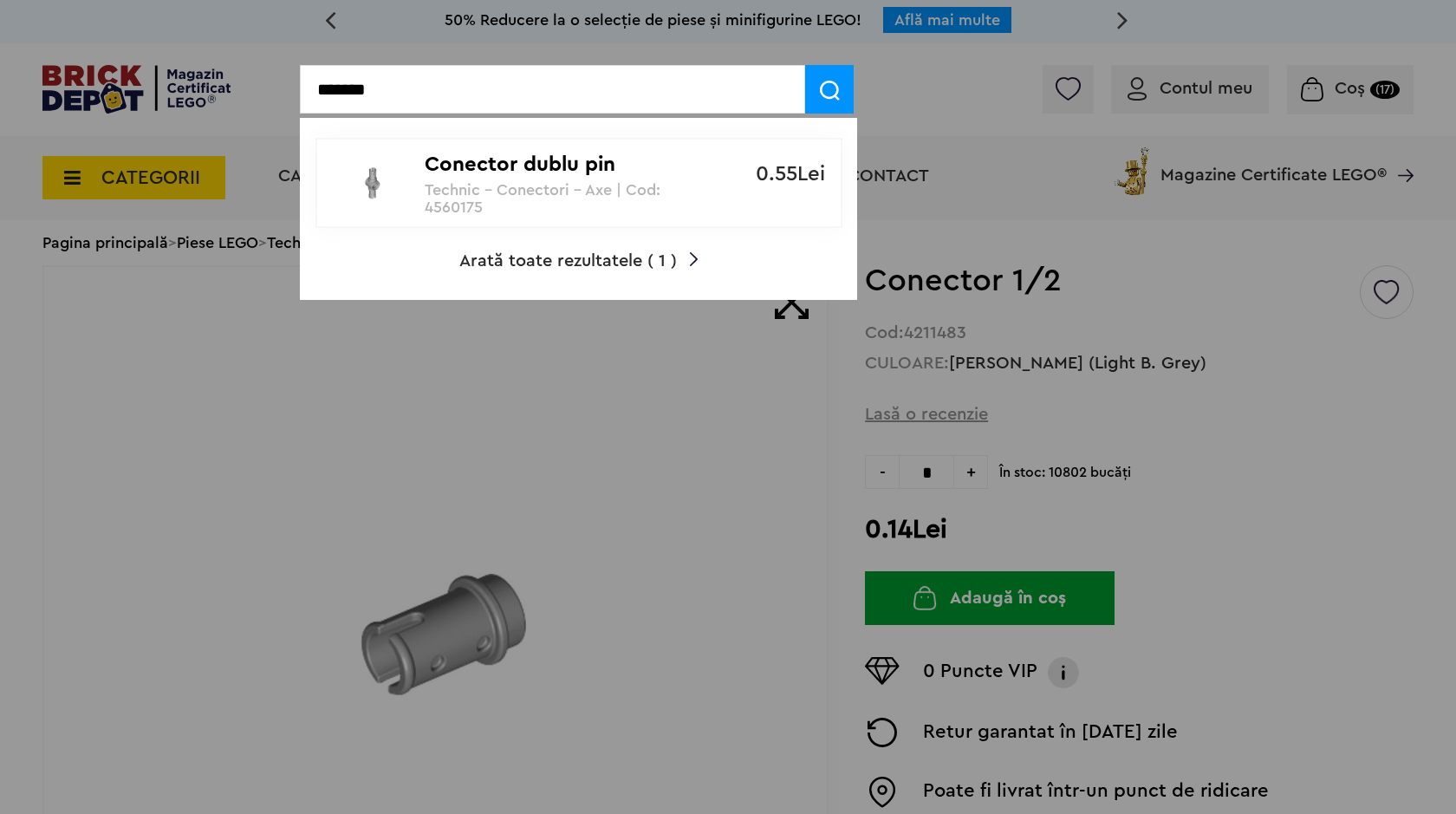
type input "*******"
click at [541, 163] on p "Conector dublu pin" at bounding box center [569, 165] width 289 height 25
click at [533, 172] on p "Conector dublu pin" at bounding box center [569, 165] width 289 height 25
click at [683, 173] on p "Conector dublu pin" at bounding box center [569, 165] width 289 height 25
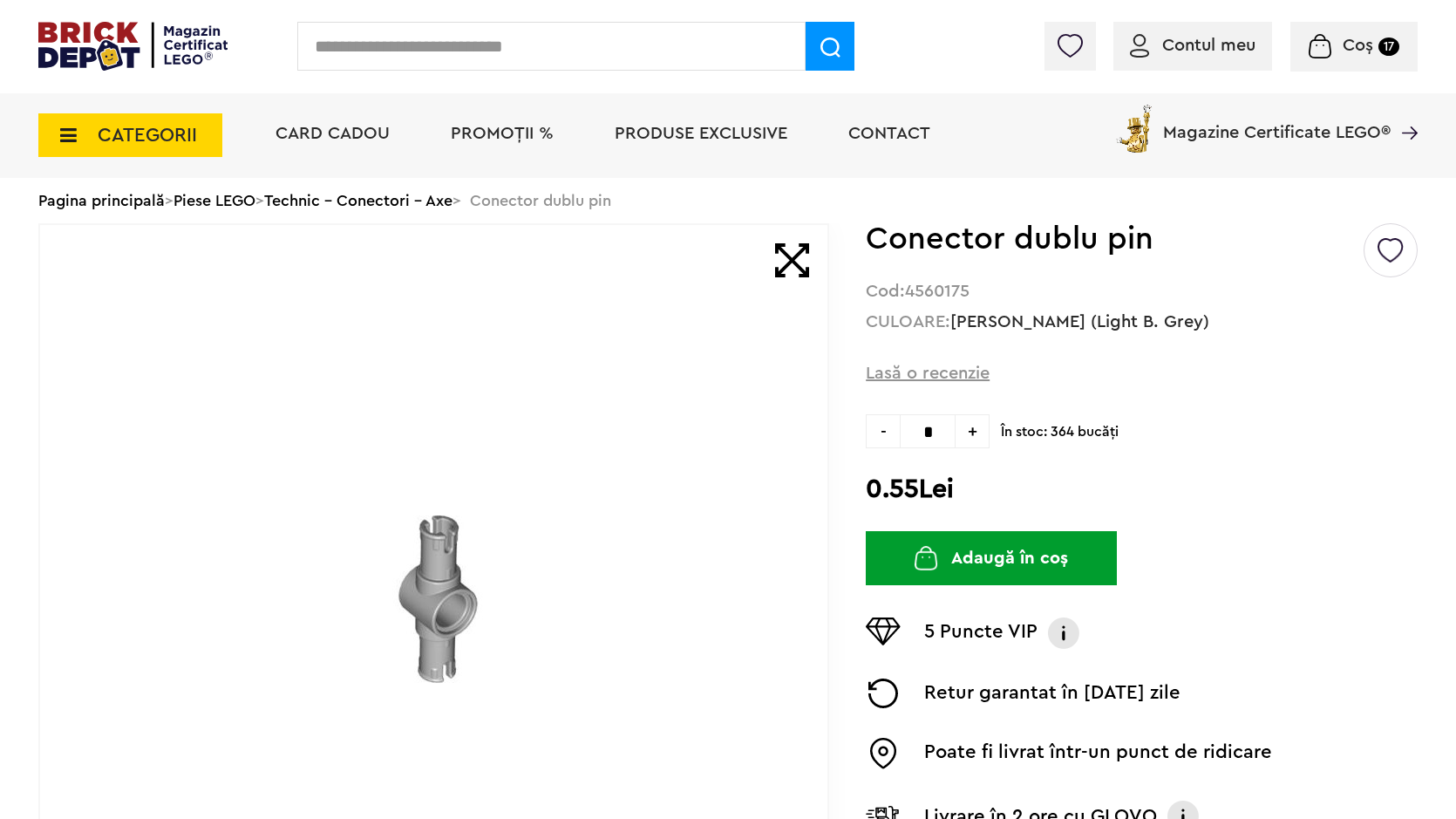
click at [975, 431] on span "+" at bounding box center [972, 431] width 34 height 34
click at [983, 561] on div "Creează o listă nouă Conector dublu pin Cod: 4560175 CULOARE: Gri Deschis (Ligh…" at bounding box center [1141, 583] width 552 height 722
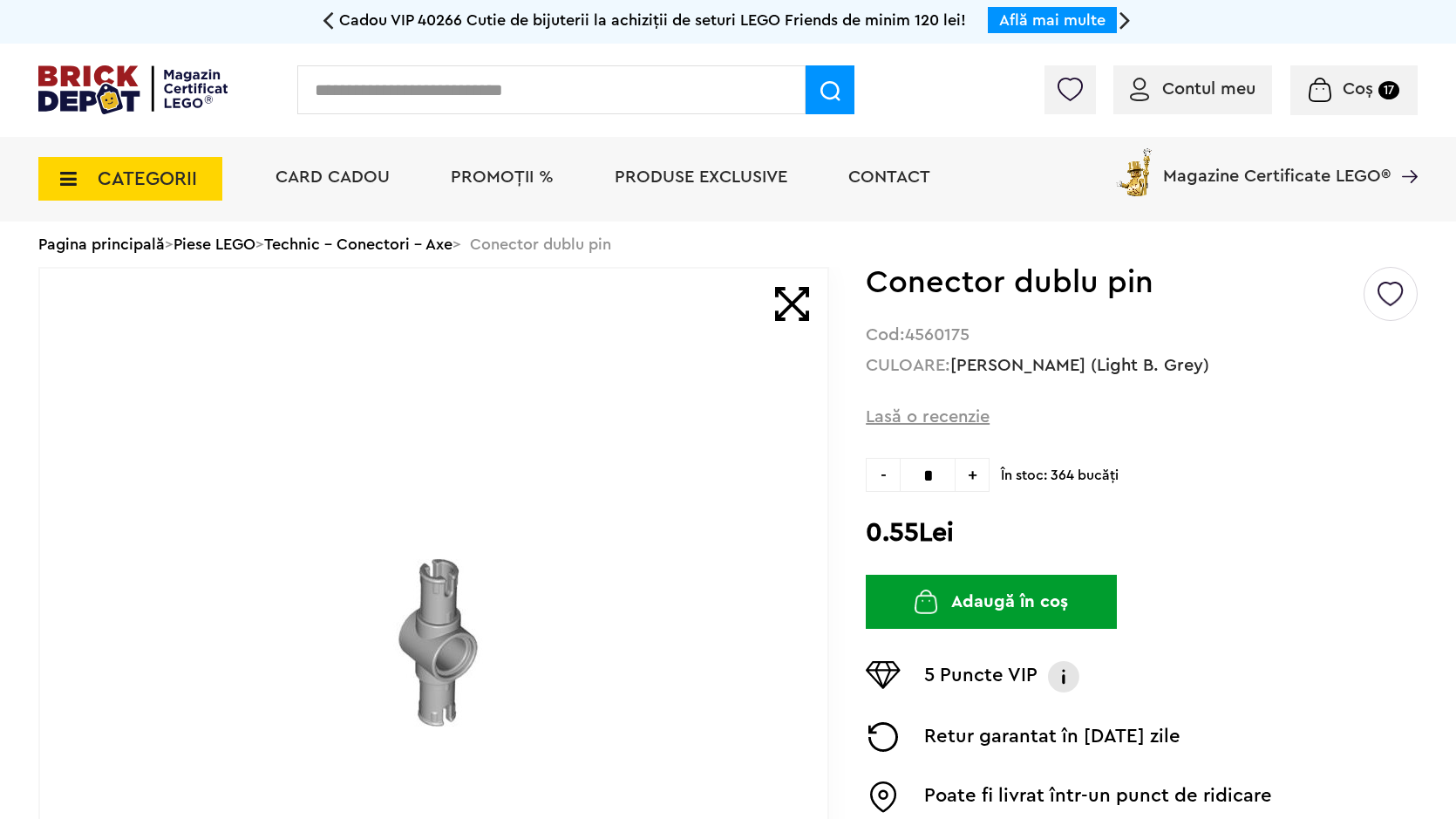
click at [975, 465] on span "+" at bounding box center [972, 474] width 34 height 34
type input "*"
click at [986, 586] on button "Adaugă în coș" at bounding box center [991, 601] width 251 height 54
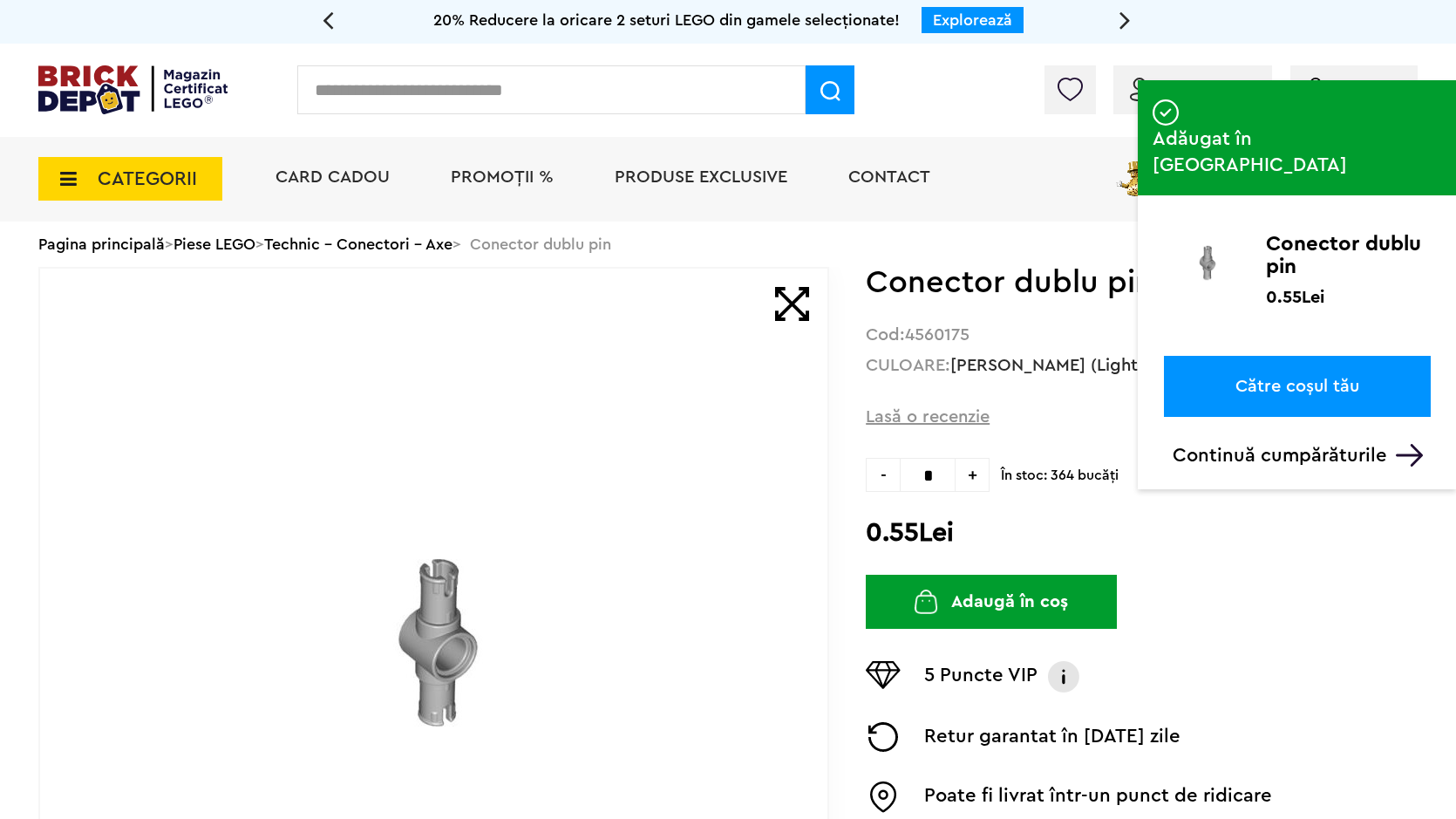
click at [732, 77] on input "text" at bounding box center [551, 90] width 508 height 49
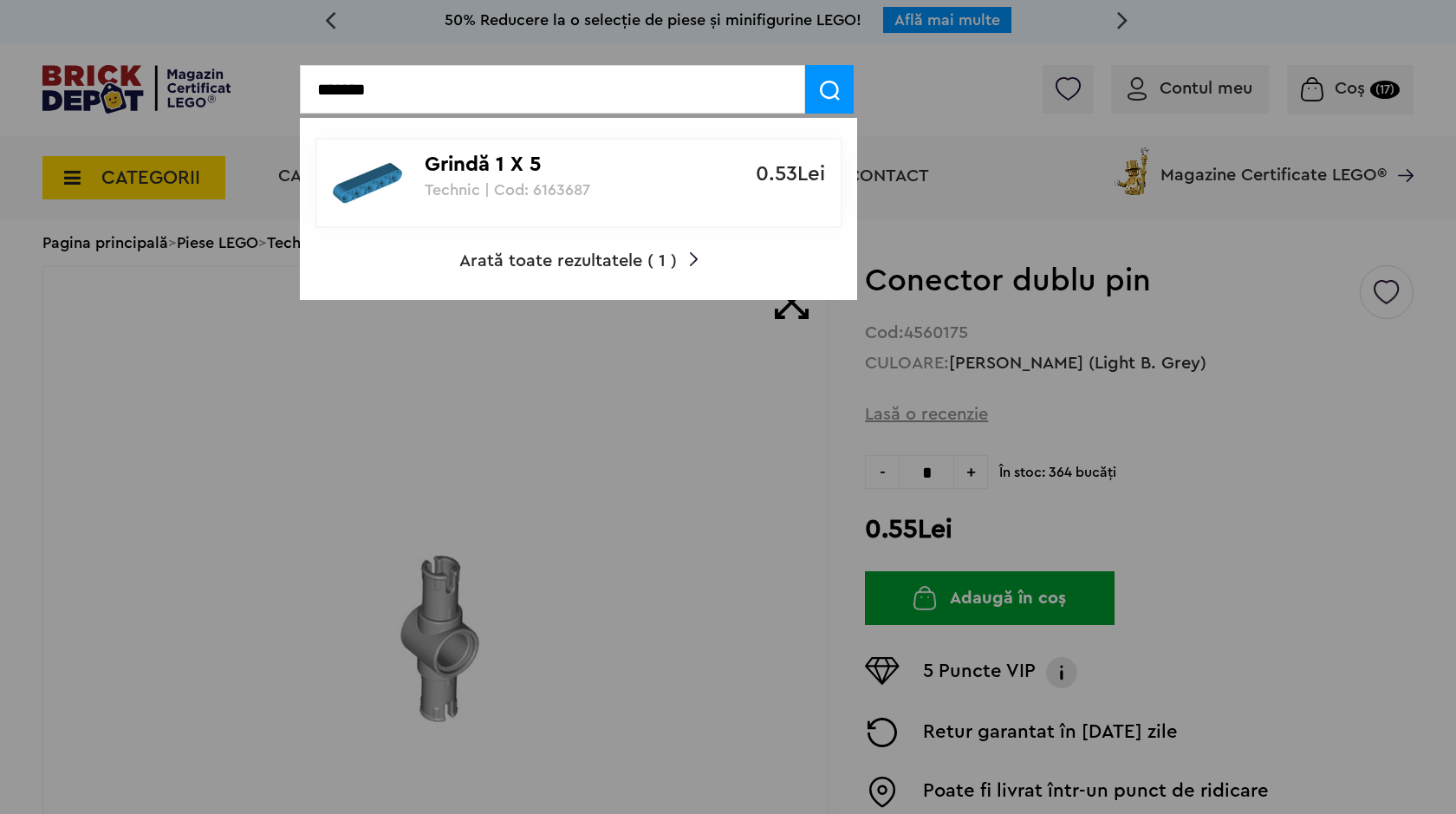
type input "*******"
click at [499, 162] on p "Grindă 1 X 5" at bounding box center [569, 165] width 289 height 25
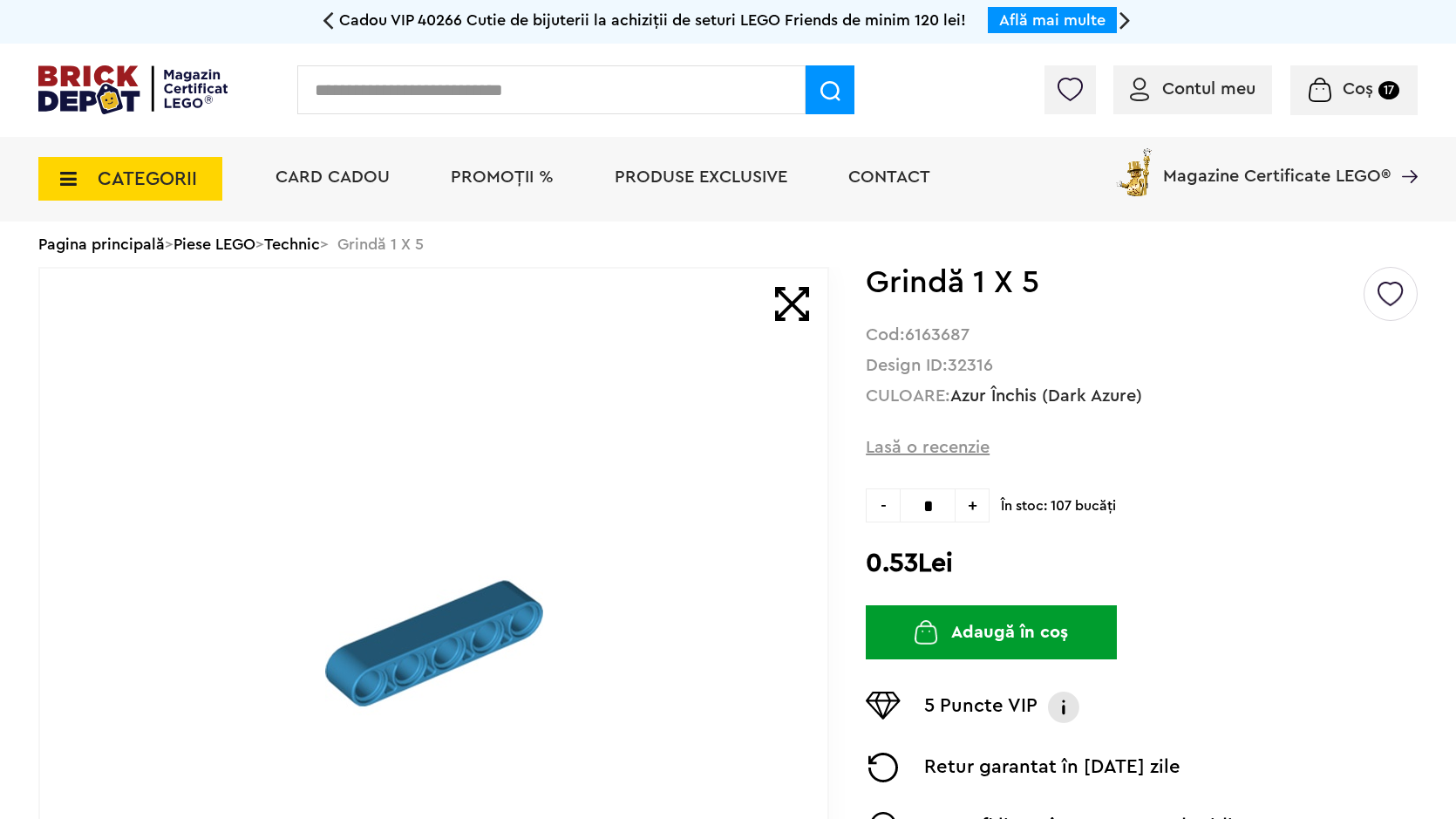
click at [975, 506] on span "+" at bounding box center [972, 505] width 34 height 34
type input "*"
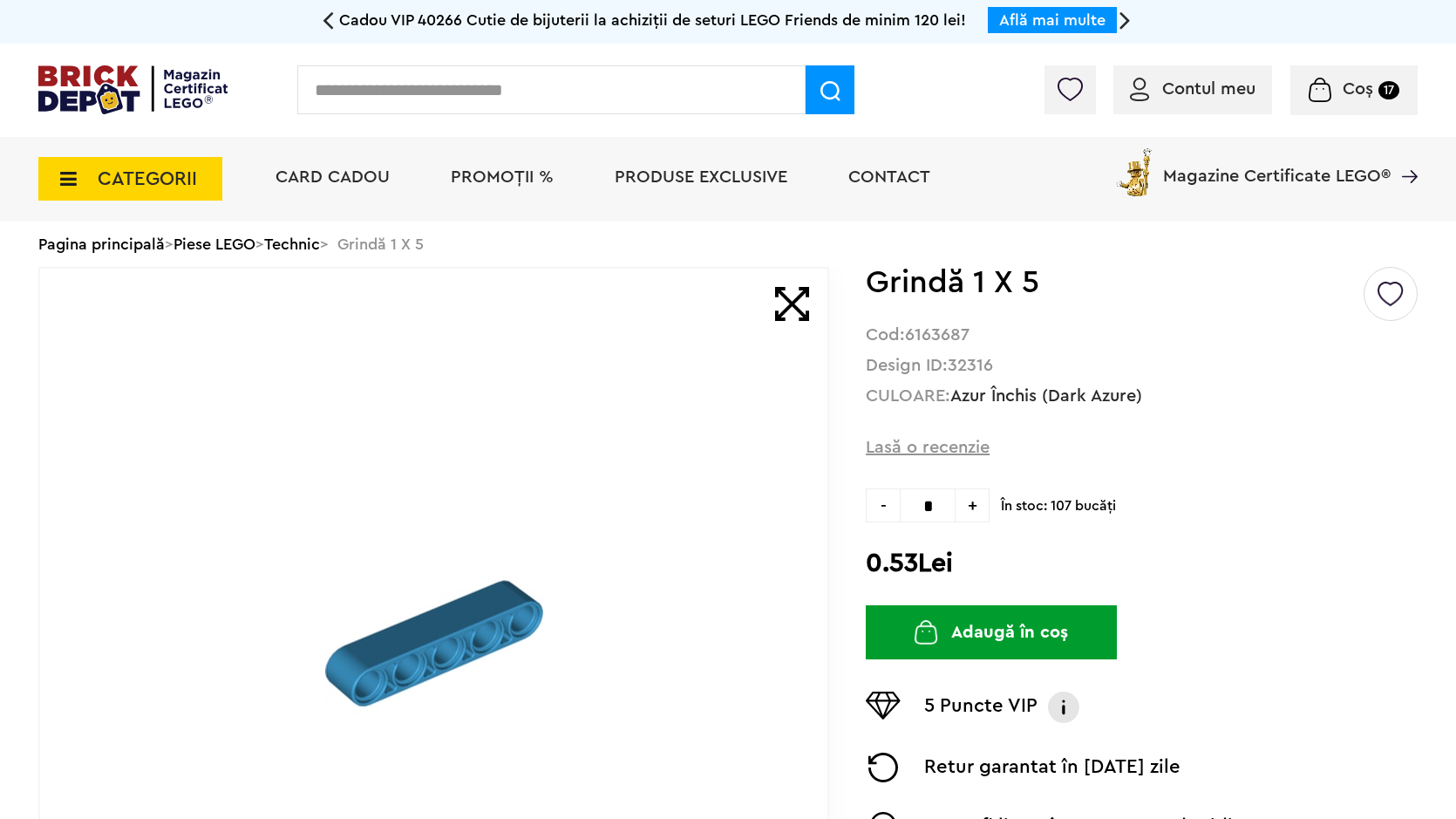
click at [964, 625] on button "Adaugă în coș" at bounding box center [991, 631] width 251 height 54
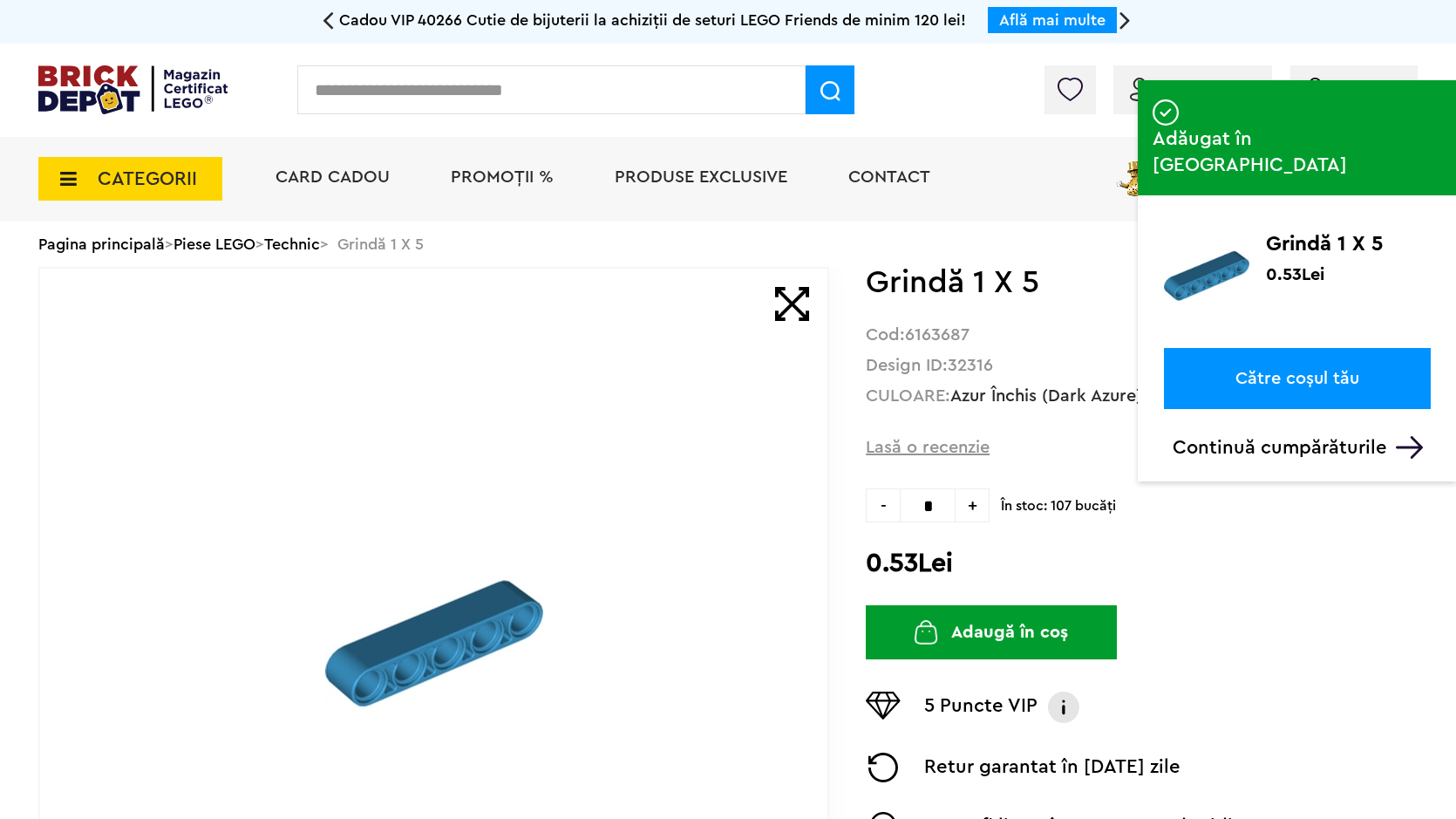
click at [596, 88] on input "text" at bounding box center [551, 90] width 508 height 49
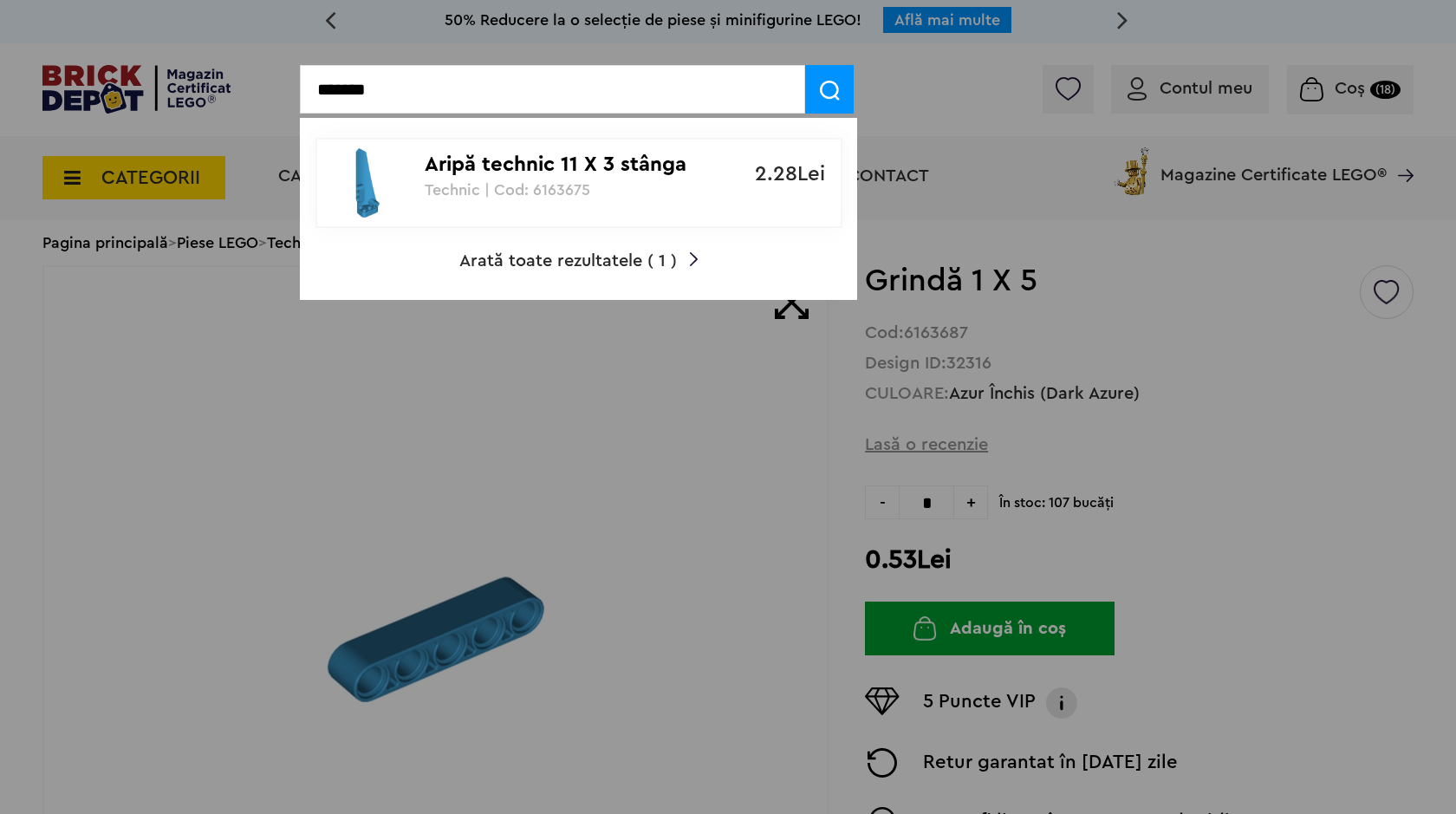
type input "*******"
click at [572, 187] on p "Technic | Cod: 6163675" at bounding box center [569, 189] width 289 height 17
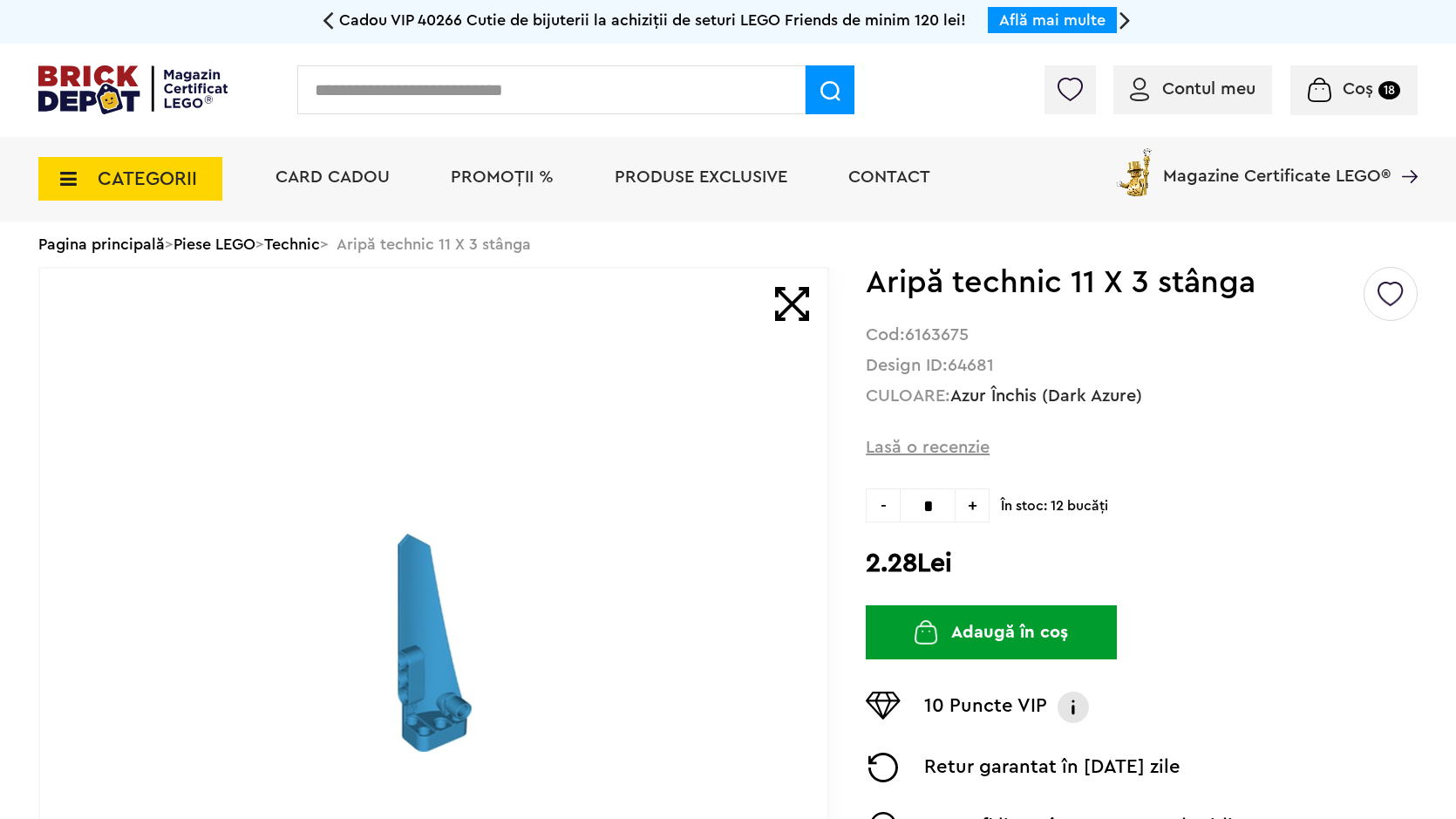
click at [940, 628] on button "Adaugă în coș" at bounding box center [991, 631] width 251 height 54
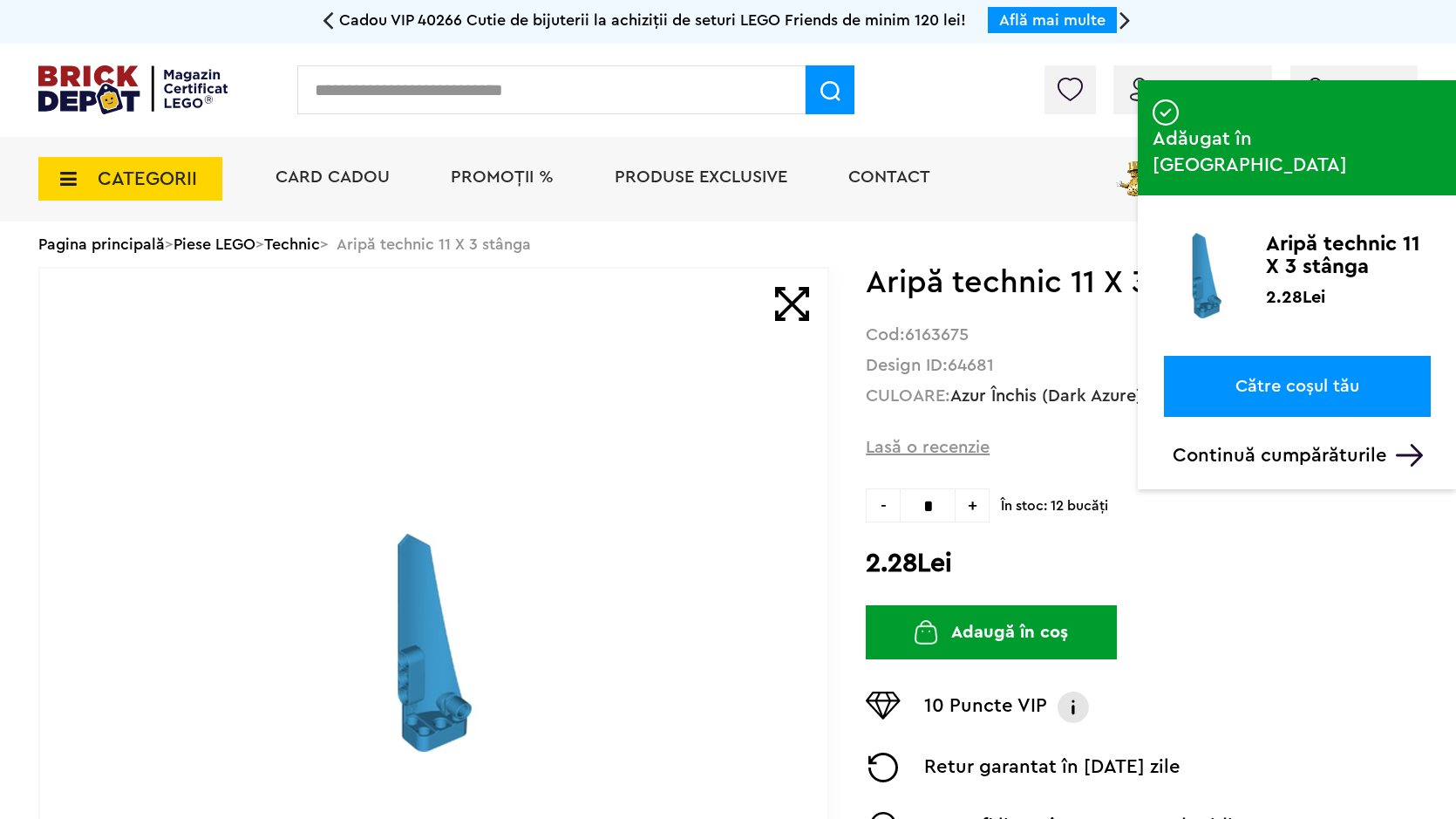
click at [615, 86] on input "text" at bounding box center [551, 90] width 508 height 49
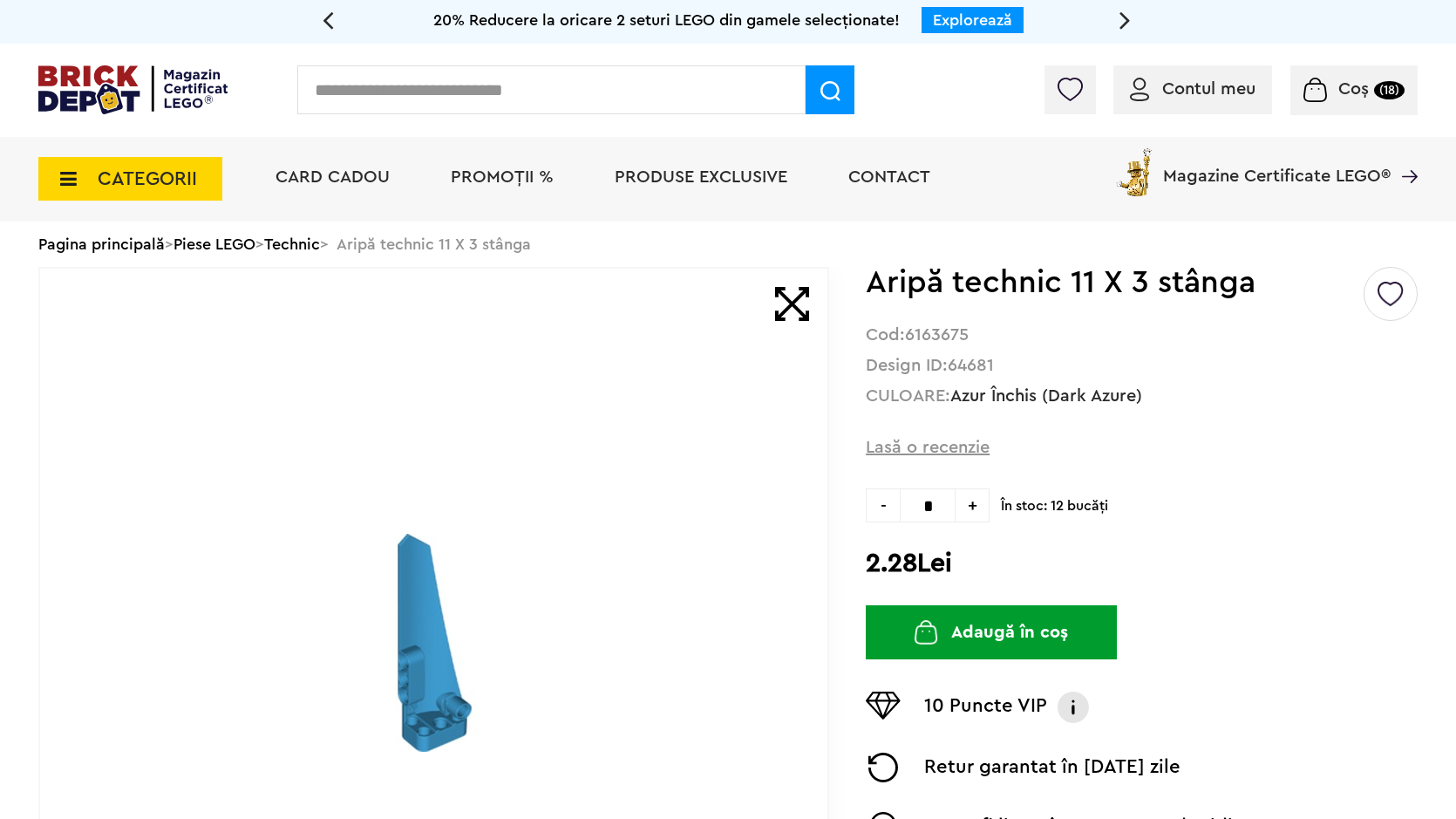
click at [537, 80] on input "text" at bounding box center [551, 90] width 508 height 49
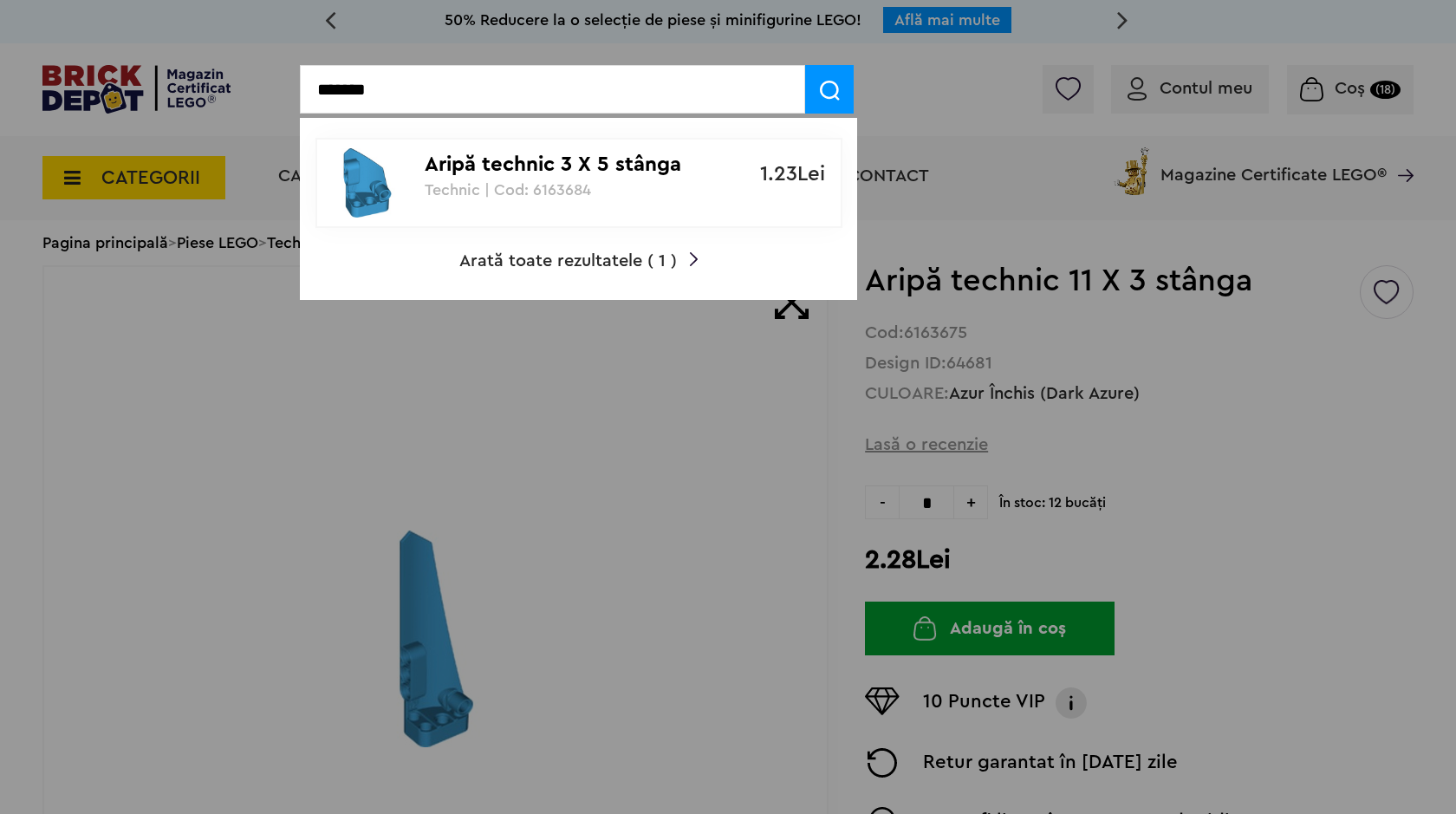
type input "*******"
click at [502, 177] on p "Aripă technic 3 X 5 stânga" at bounding box center [569, 165] width 289 height 25
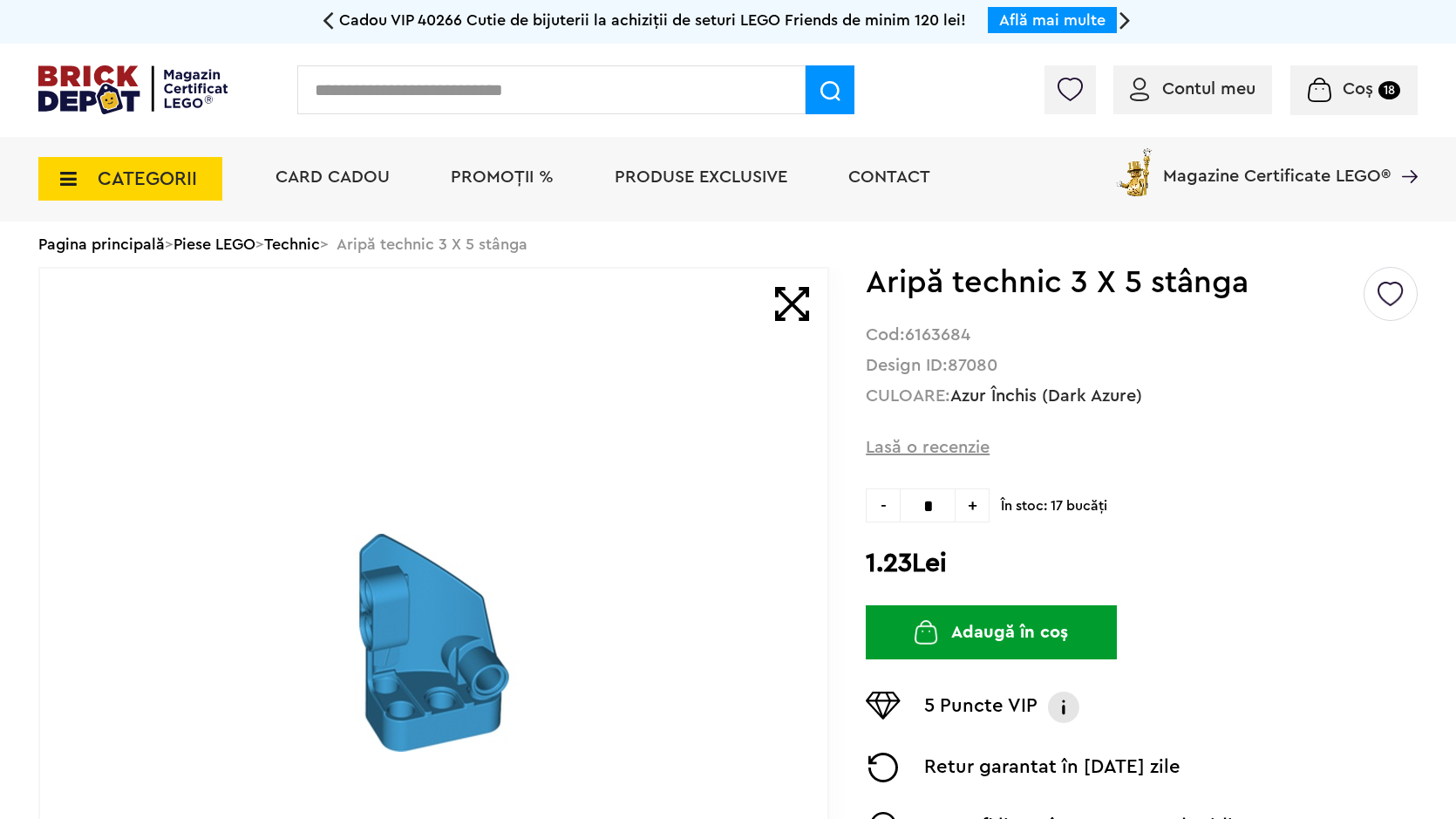
click at [959, 640] on button "Adaugă în coș" at bounding box center [991, 631] width 251 height 54
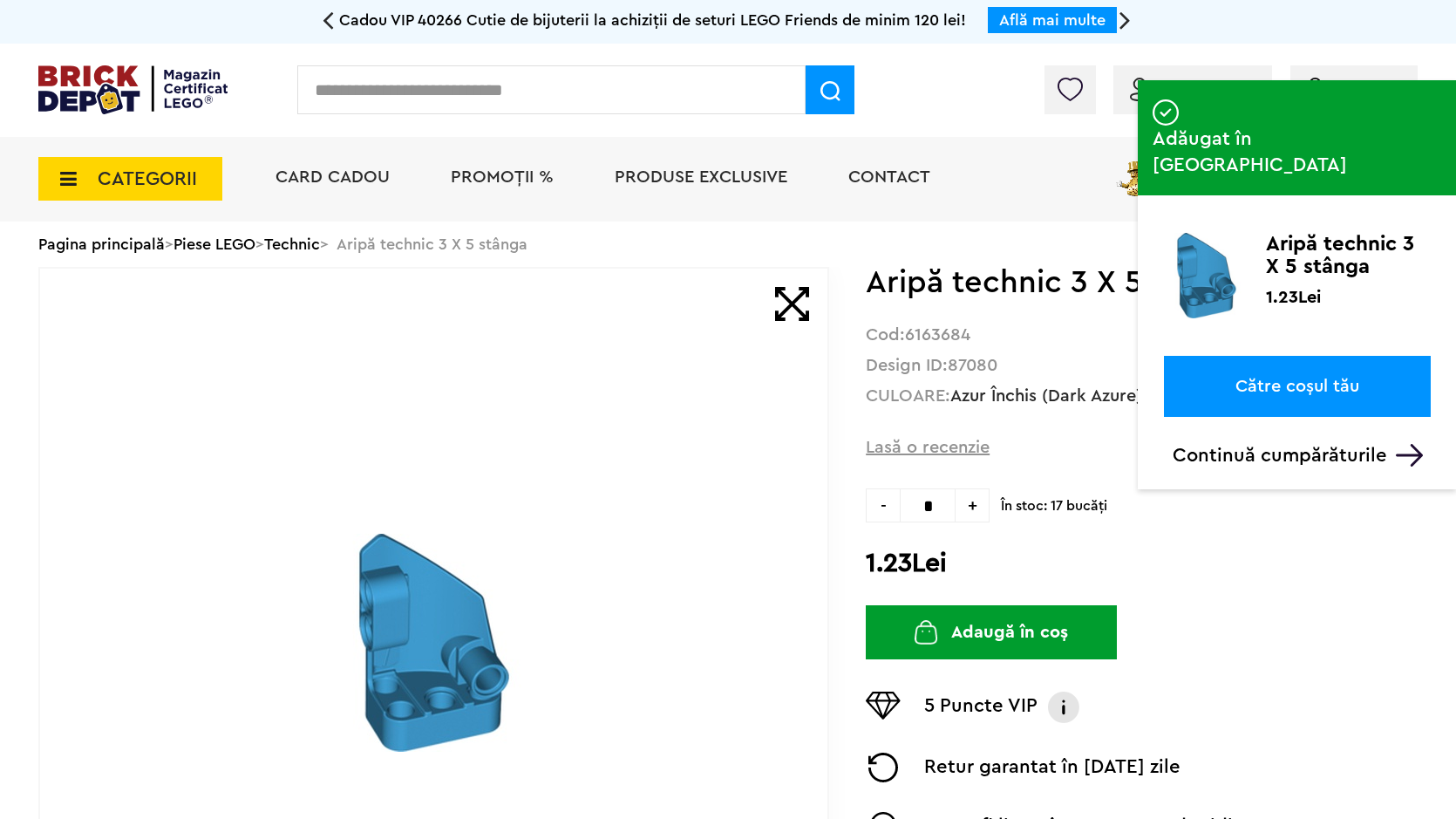
click at [551, 98] on input "text" at bounding box center [551, 90] width 508 height 49
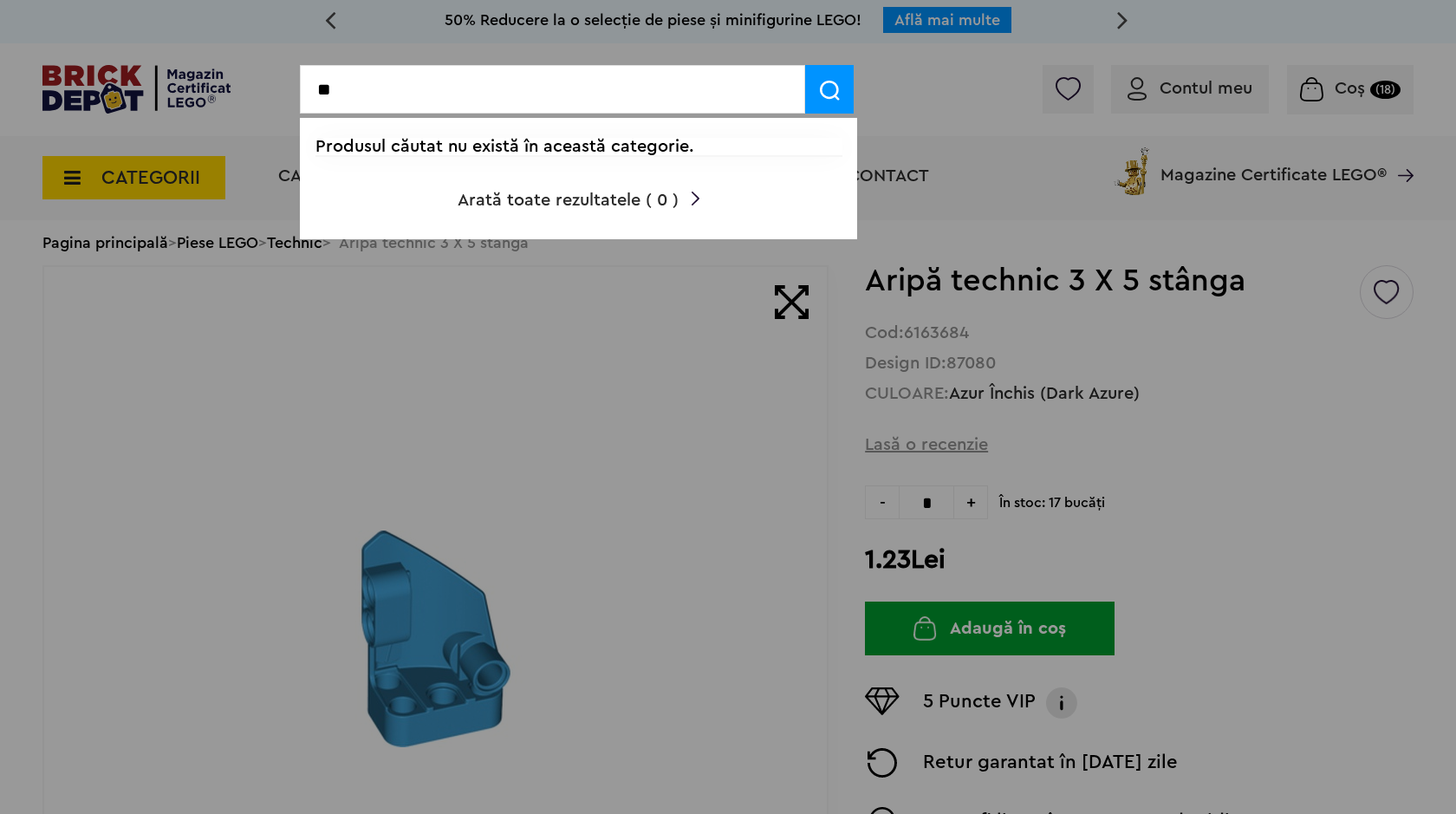
type input "*"
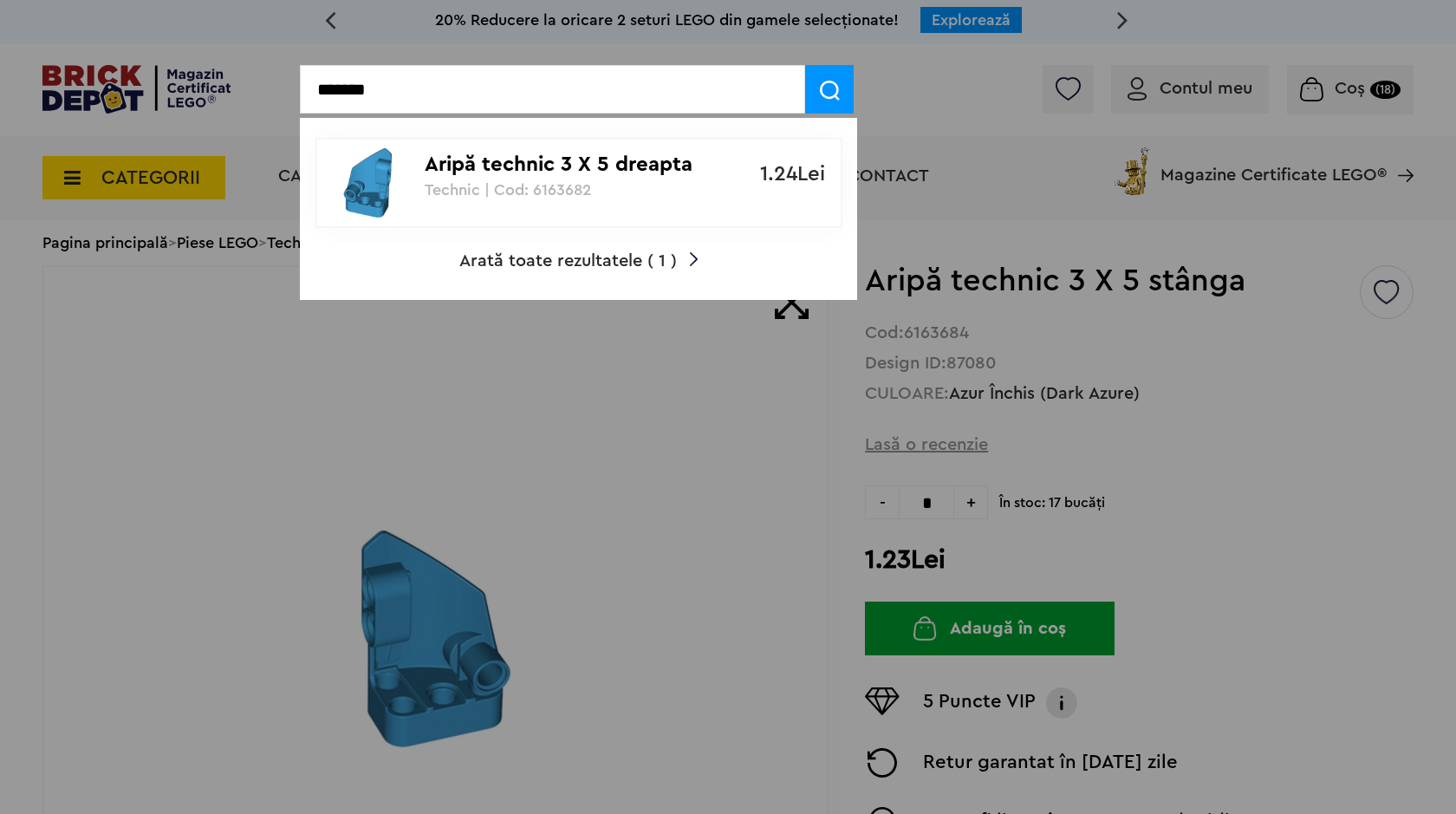
type input "*******"
click at [542, 194] on p "Technic | Cod: 6163682" at bounding box center [569, 189] width 289 height 17
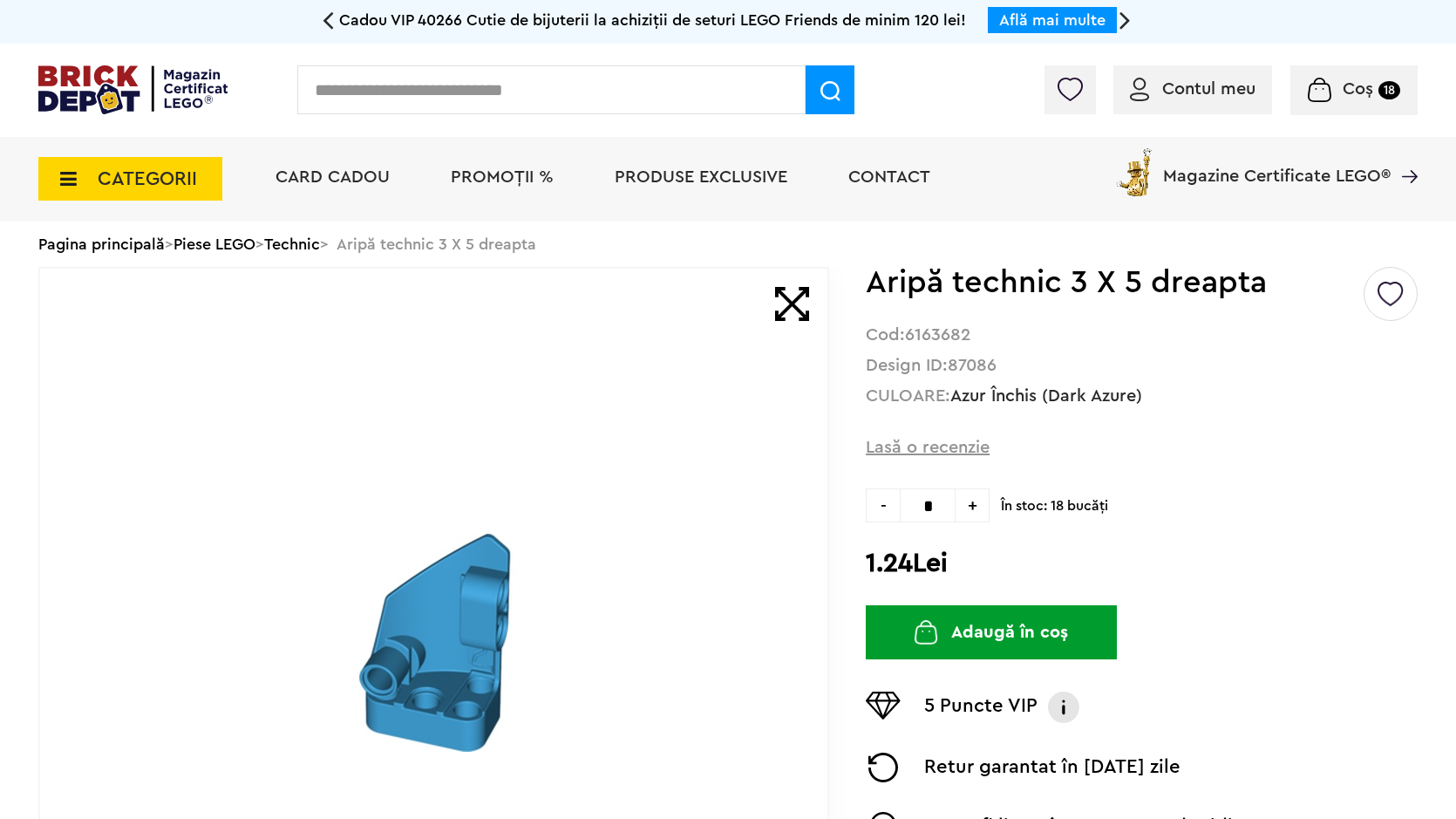
click at [981, 627] on button "Adaugă în coș" at bounding box center [991, 631] width 251 height 54
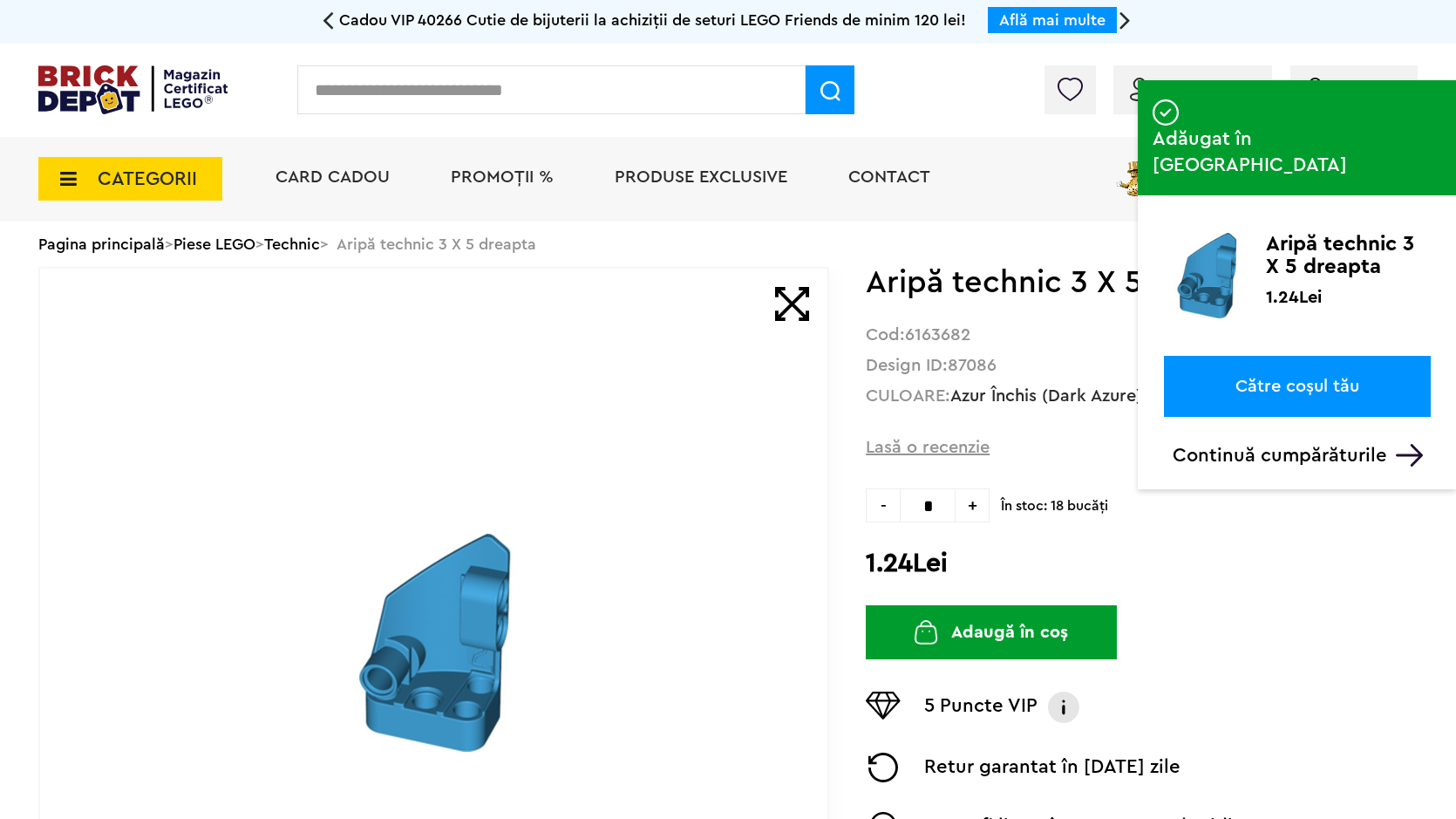
click at [698, 102] on input "text" at bounding box center [551, 90] width 508 height 49
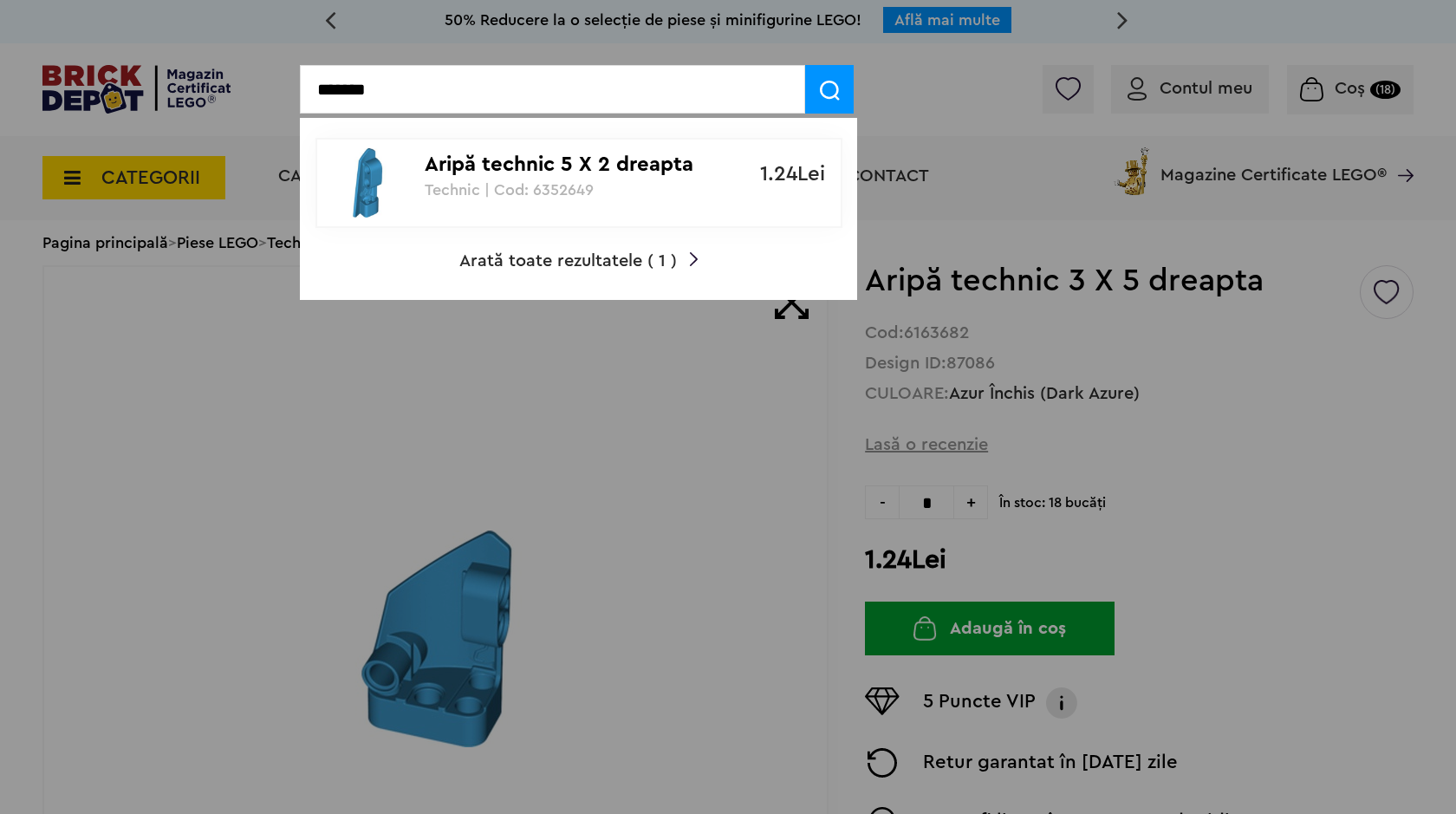
type input "*******"
click at [516, 206] on link "Aripă technic 5 X 2 dreapta Technic | Cod: 6352649 1.24Lei" at bounding box center [579, 183] width 526 height 90
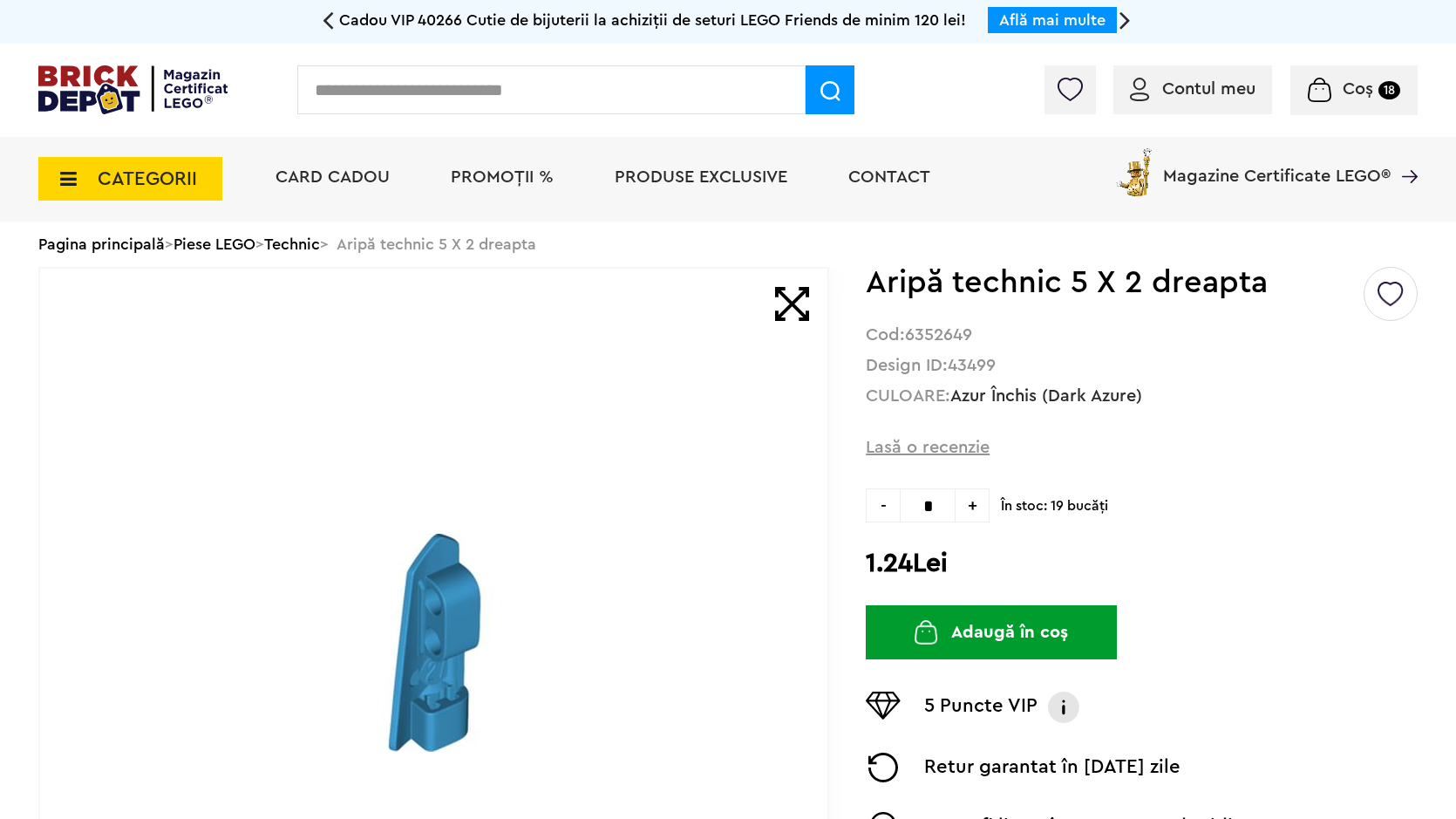
click at [968, 509] on span "+" at bounding box center [972, 505] width 34 height 34
type input "*"
click at [950, 646] on button "Adaugă în coș" at bounding box center [991, 631] width 251 height 54
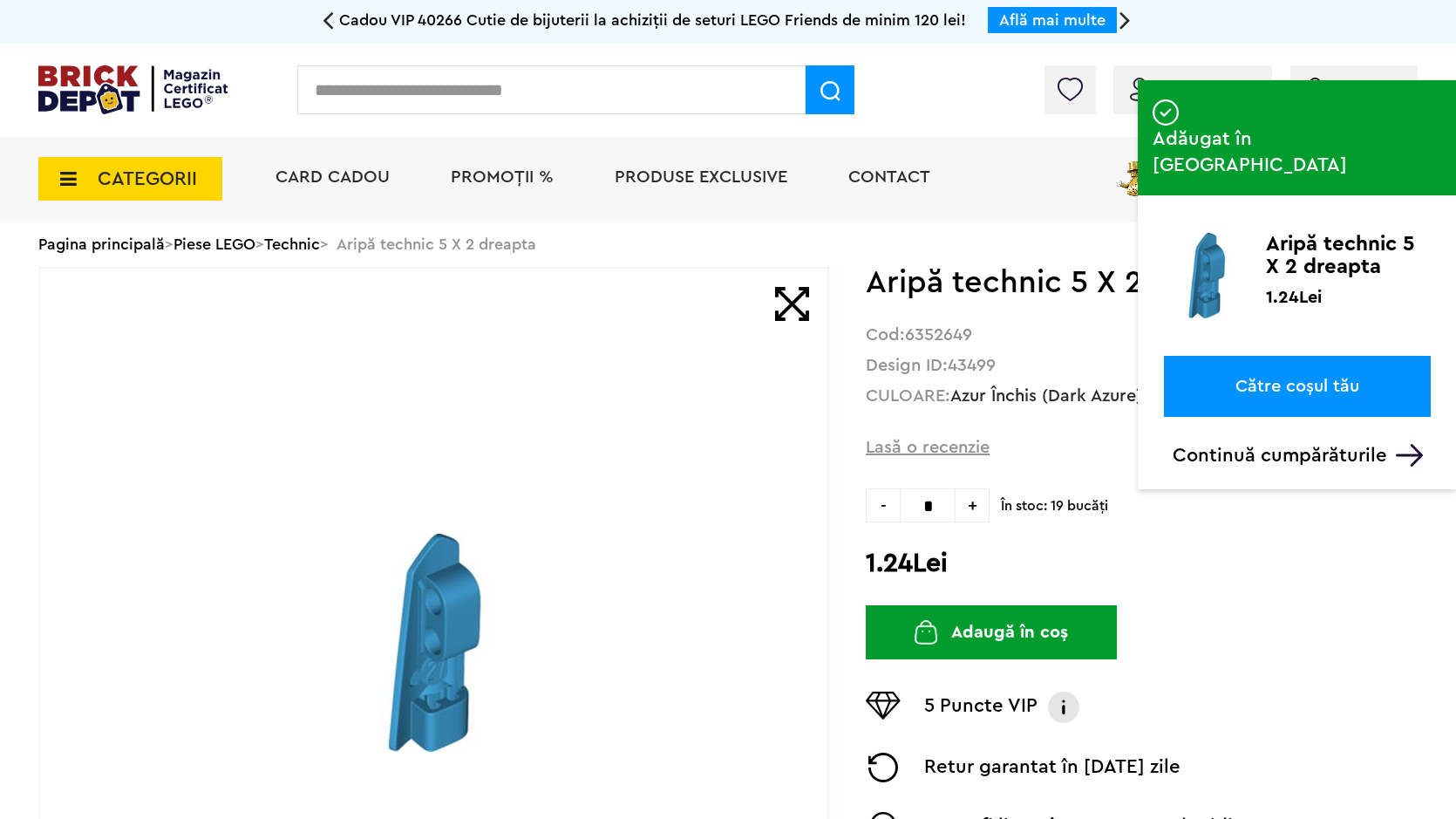
click at [572, 81] on input "text" at bounding box center [551, 90] width 508 height 49
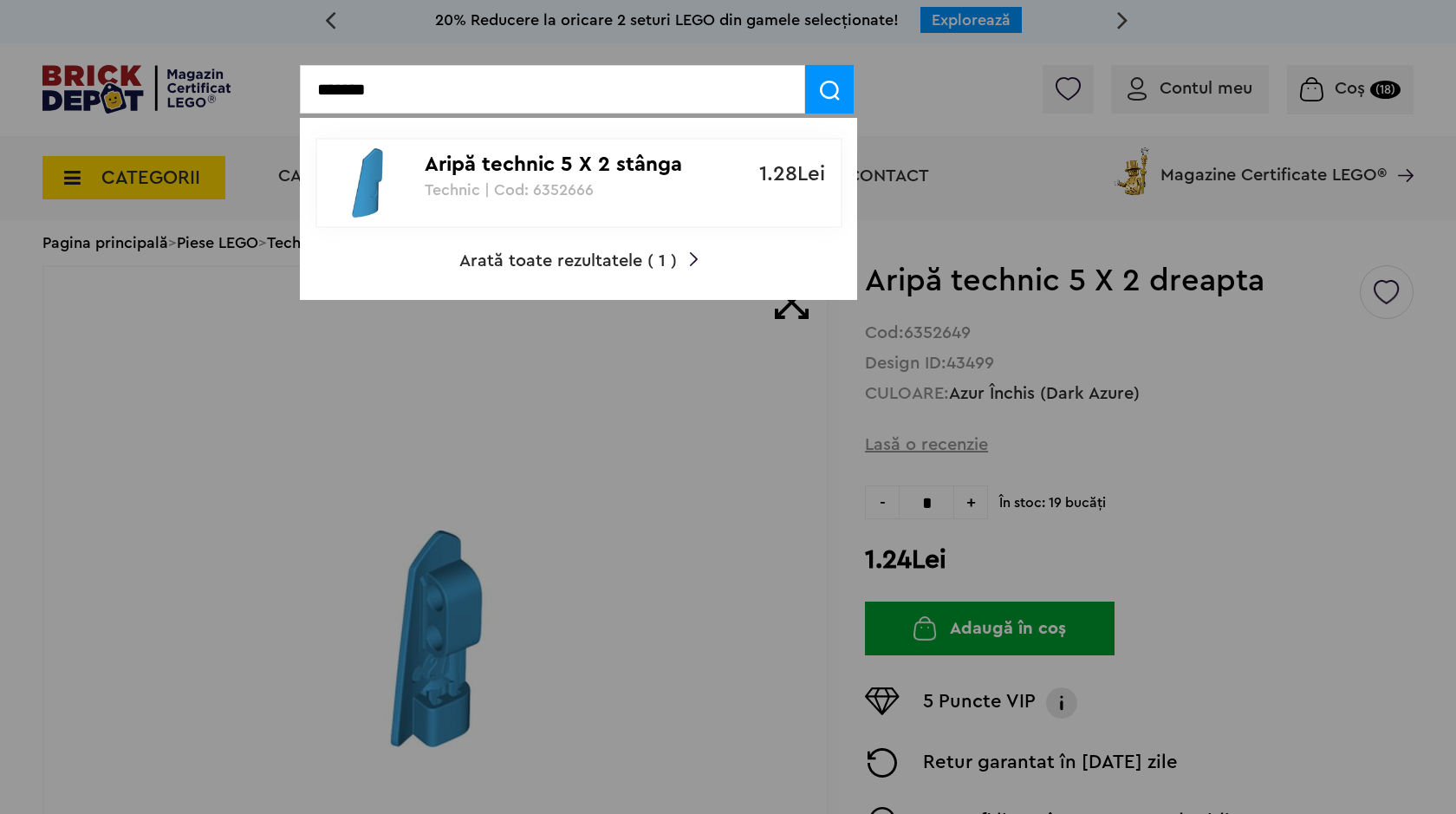
type input "*******"
click at [529, 195] on p "Technic | Cod: 6352666" at bounding box center [569, 189] width 289 height 17
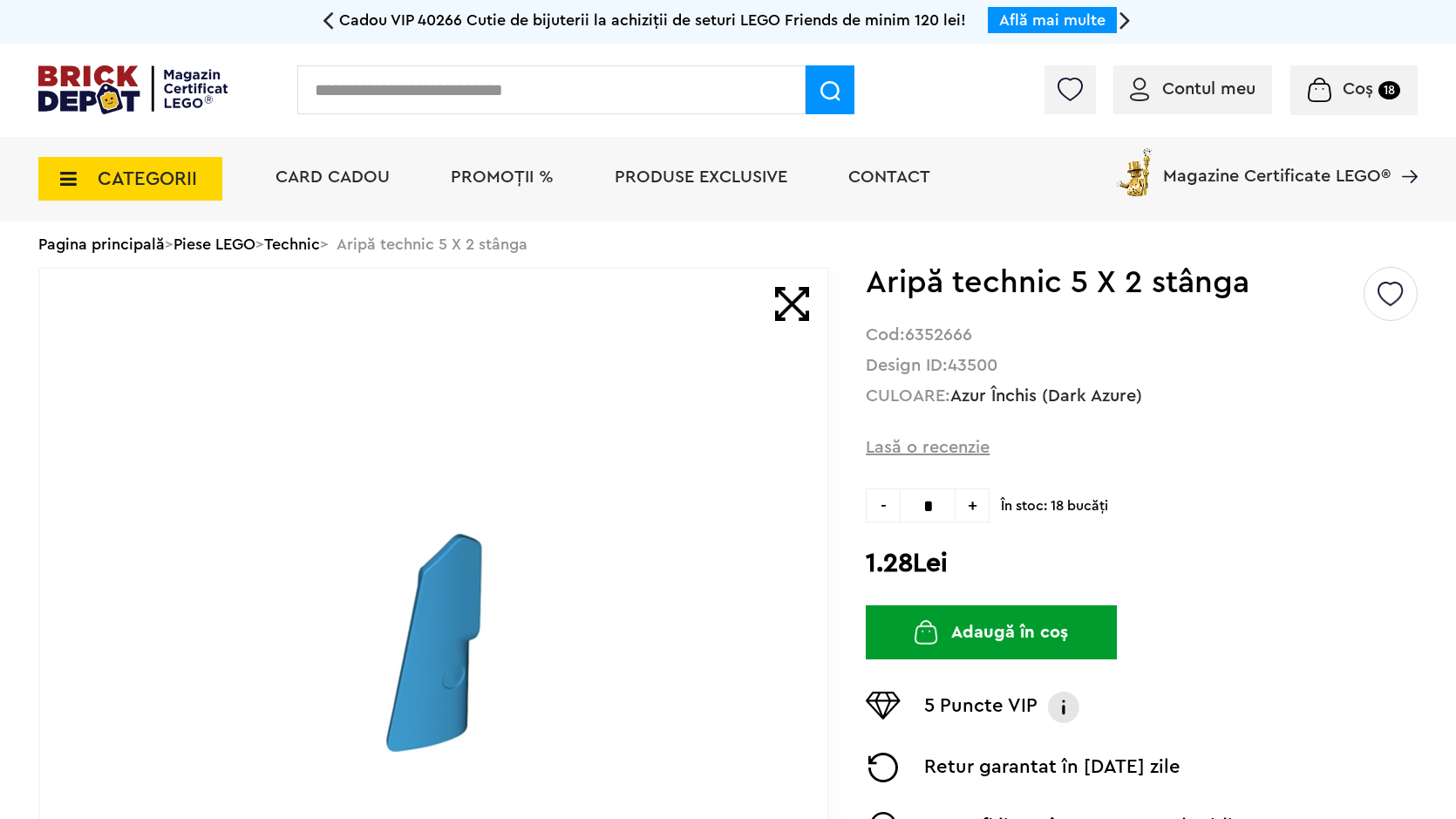
click at [974, 504] on span "+" at bounding box center [972, 505] width 34 height 34
type input "*"
click at [992, 633] on button "Adaugă în coș" at bounding box center [991, 631] width 251 height 54
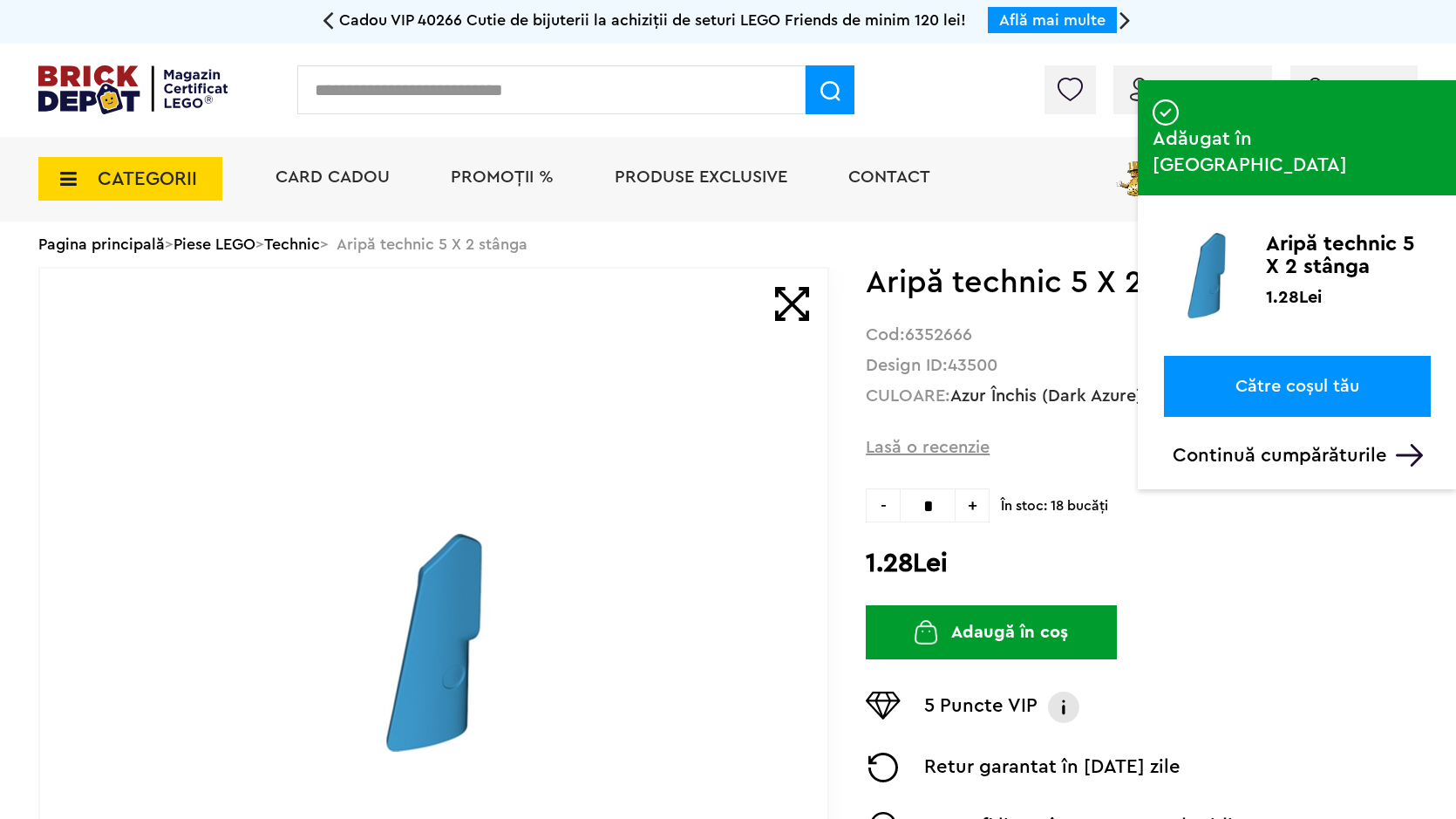
click at [636, 90] on input "text" at bounding box center [551, 90] width 508 height 49
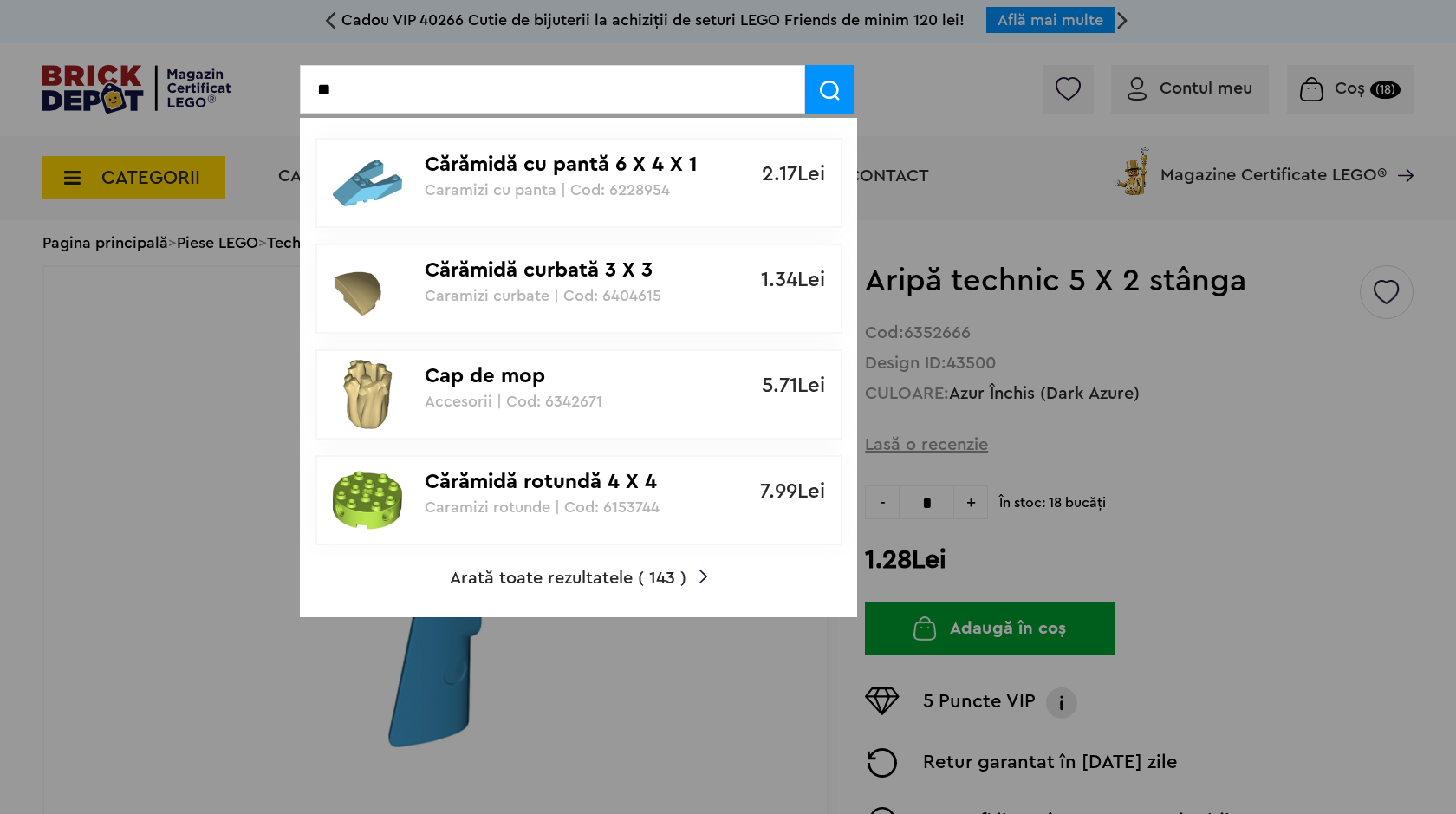
type input "*"
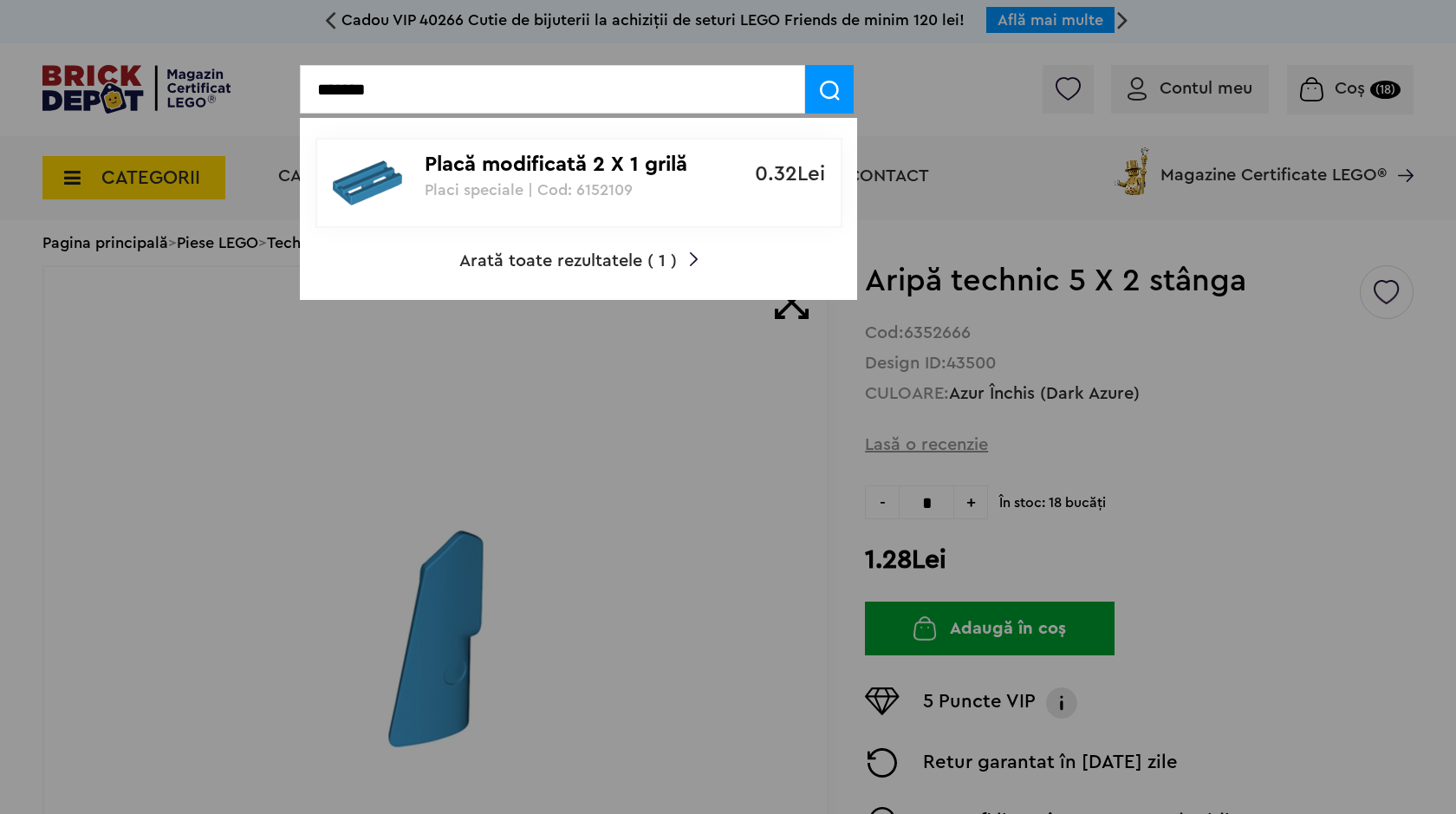
type input "*******"
click at [559, 184] on p "Placi speciale | Cod: 6152109" at bounding box center [569, 189] width 289 height 17
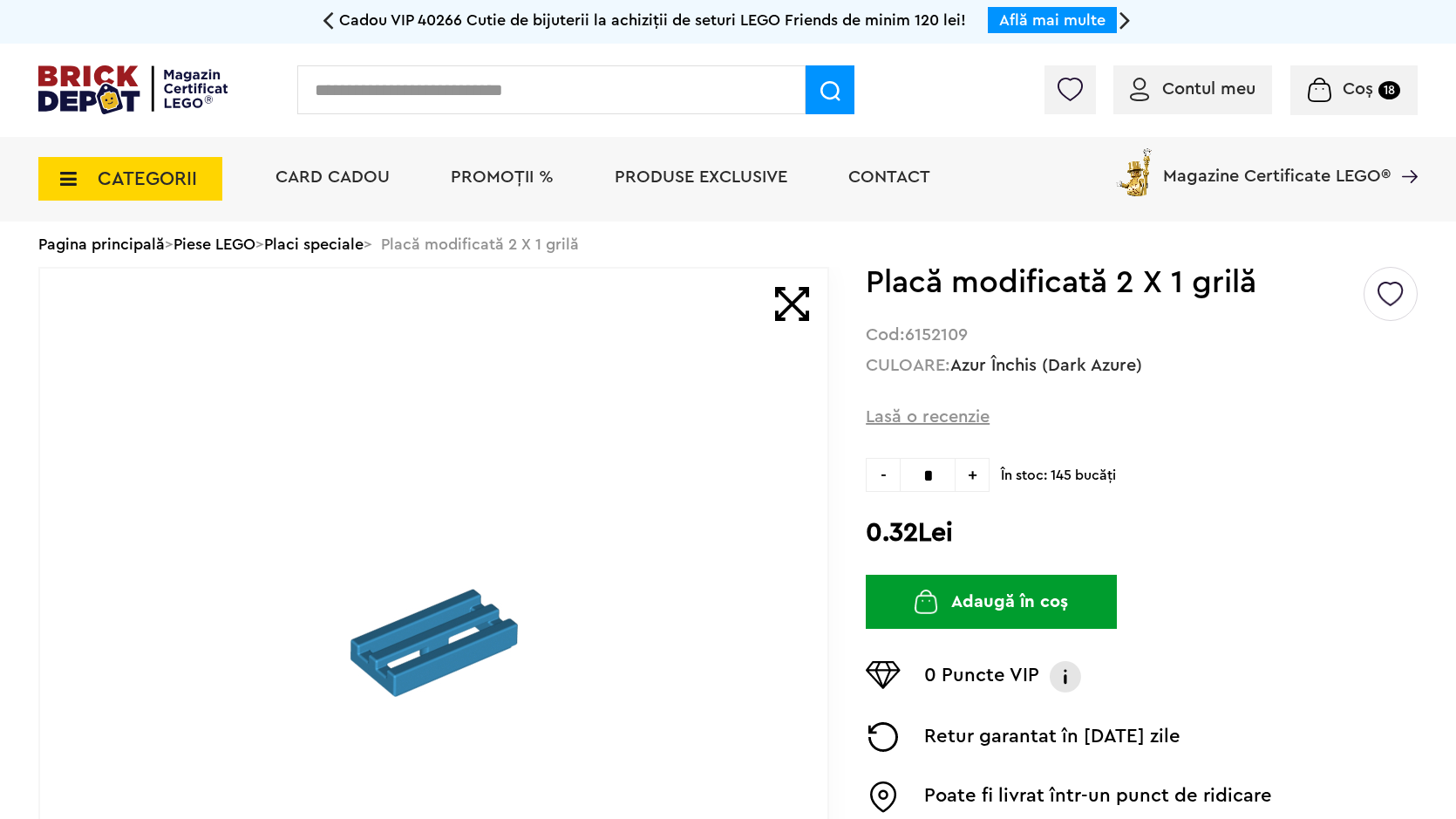
drag, startPoint x: 959, startPoint y: 617, endPoint x: 949, endPoint y: 602, distance: 18.0
click at [957, 617] on button "Adaugă în coș" at bounding box center [991, 601] width 251 height 54
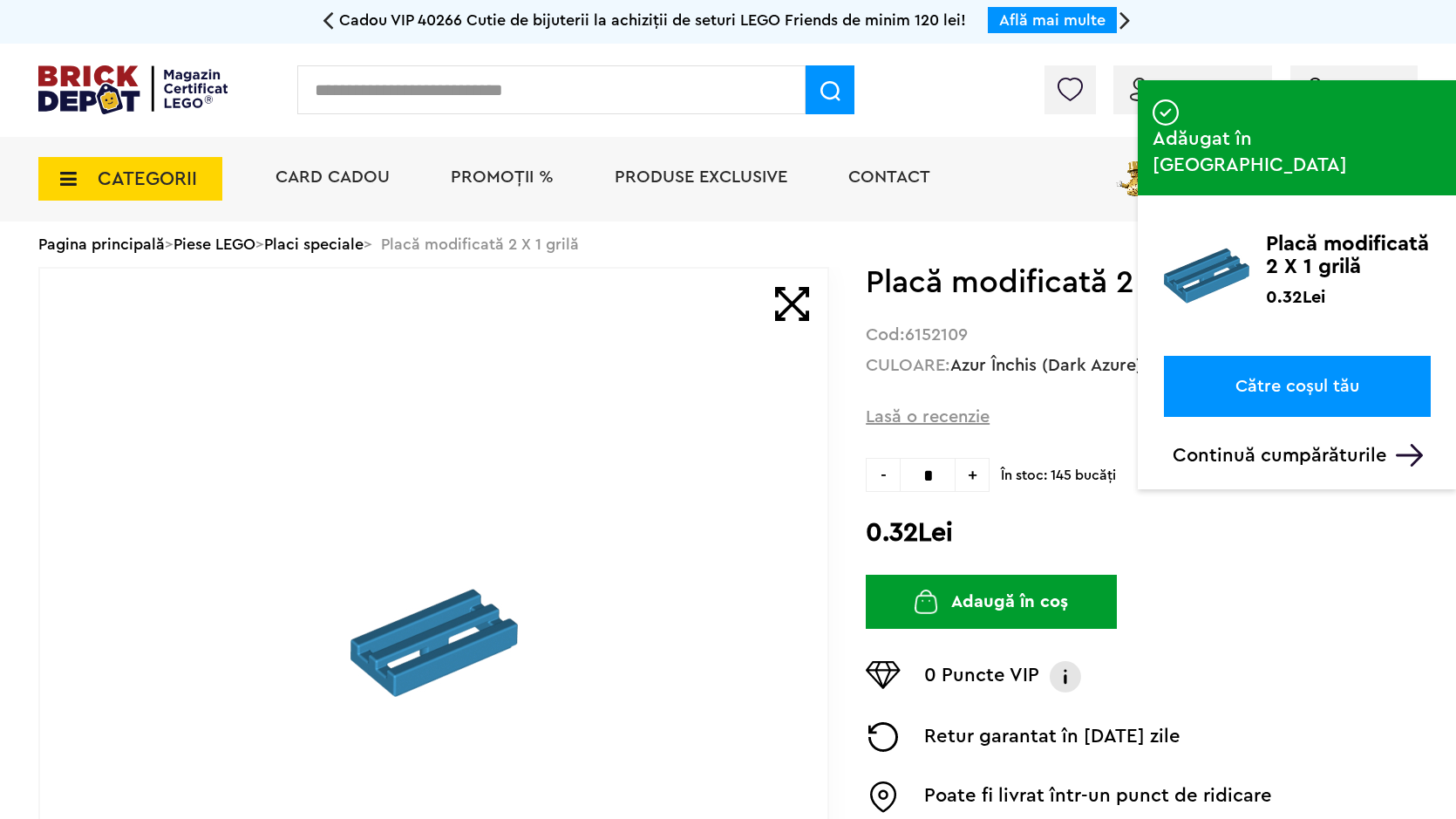
click at [380, 94] on input "text" at bounding box center [551, 90] width 508 height 49
click at [380, 93] on input "text" at bounding box center [551, 90] width 508 height 49
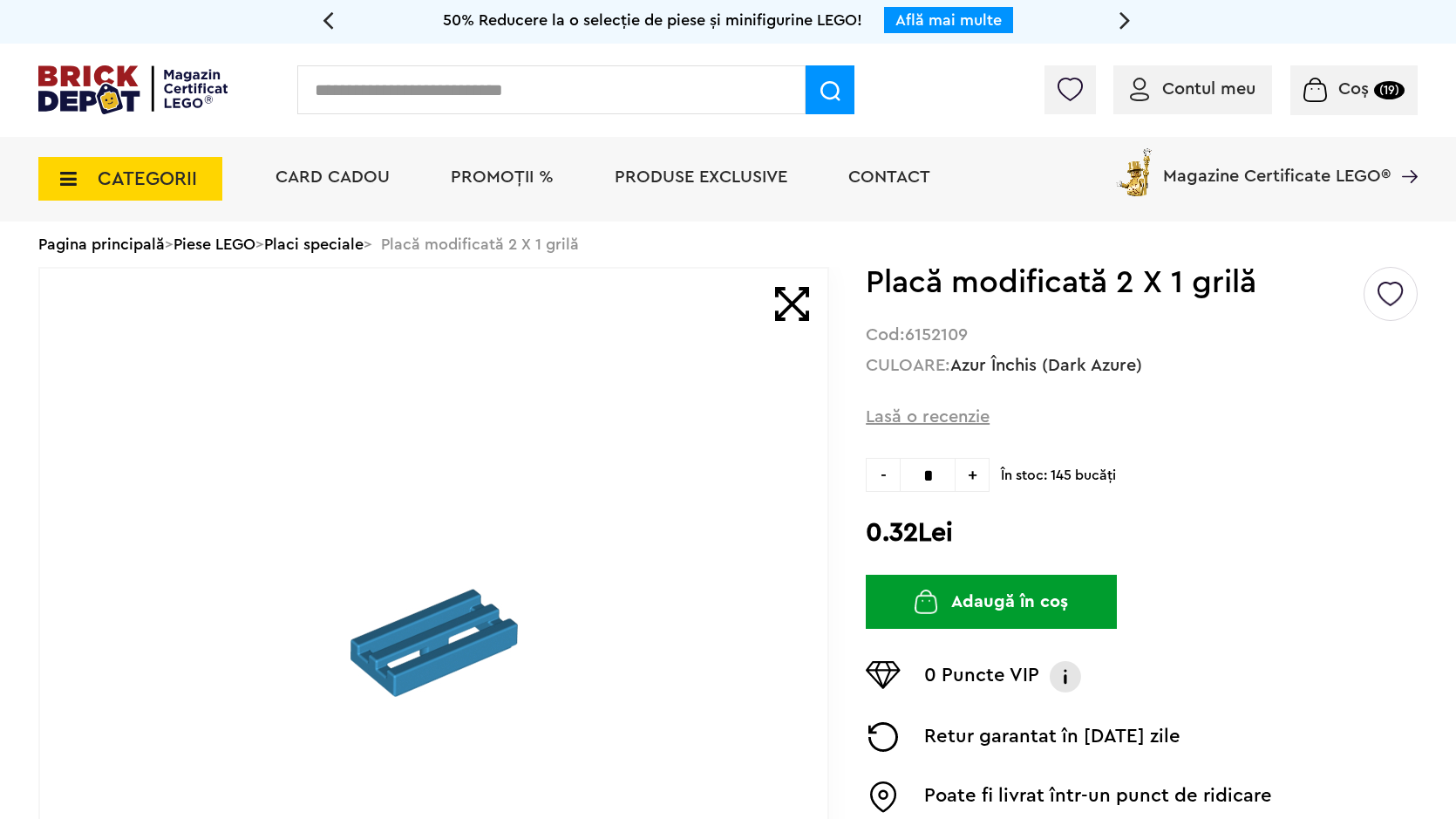
type input "*"
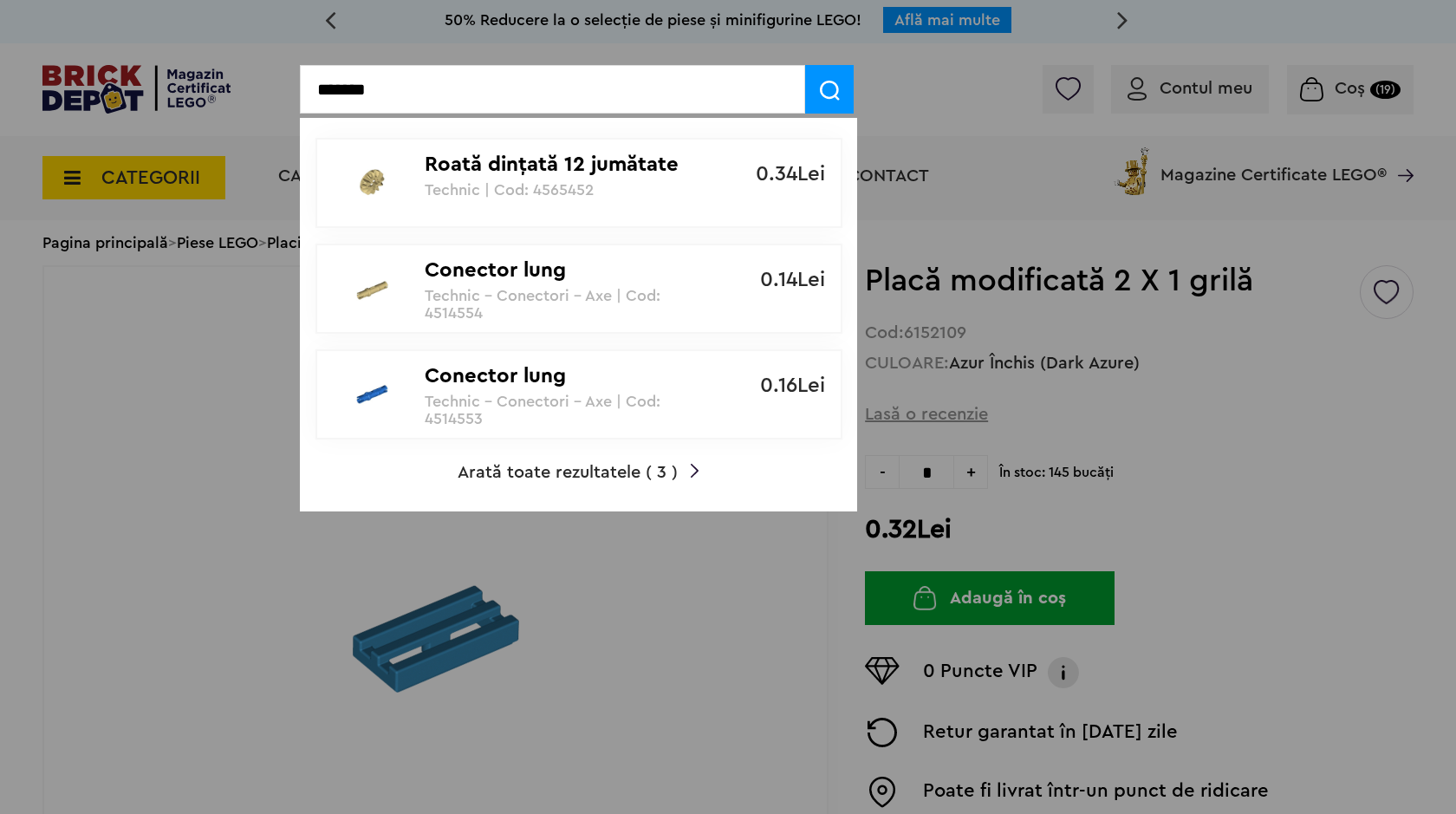
type input "*******"
click at [404, 169] on img at bounding box center [372, 183] width 78 height 69
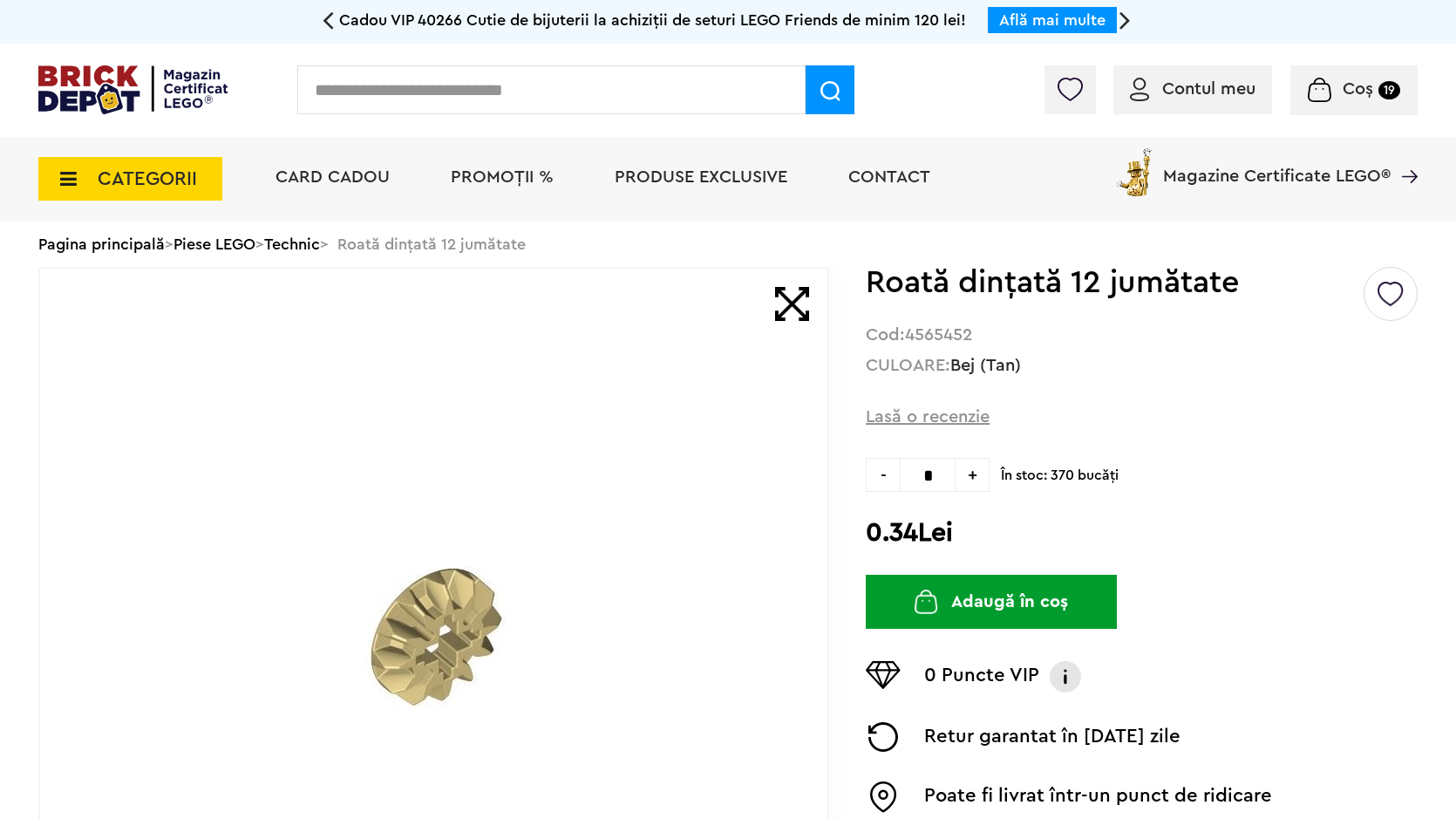
click at [606, 104] on input "text" at bounding box center [551, 90] width 508 height 49
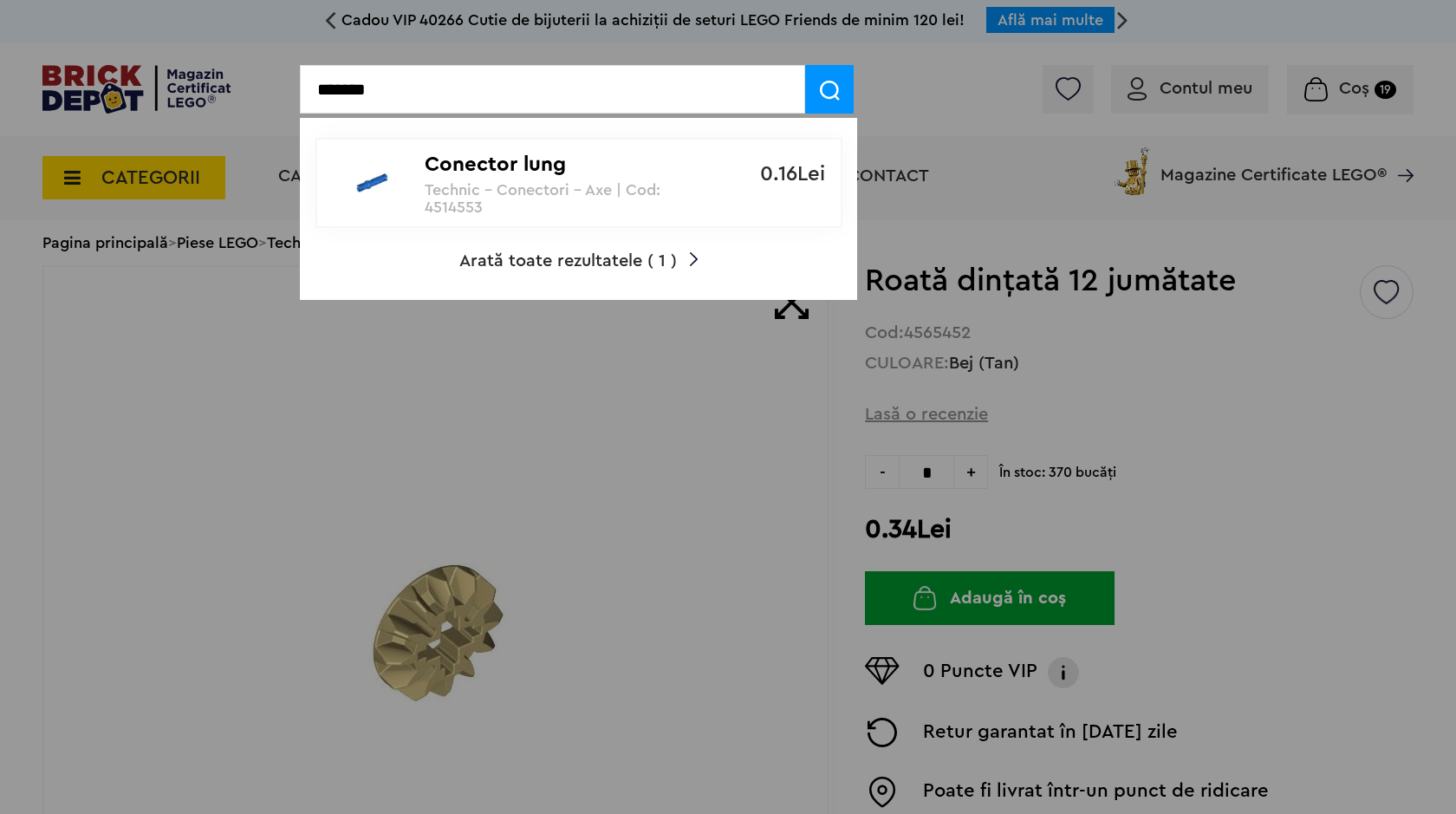
type input "*******"
click at [558, 178] on div "Conector lung Technic - Conectori - Axe | Cod: 4514553" at bounding box center [569, 178] width 289 height 77
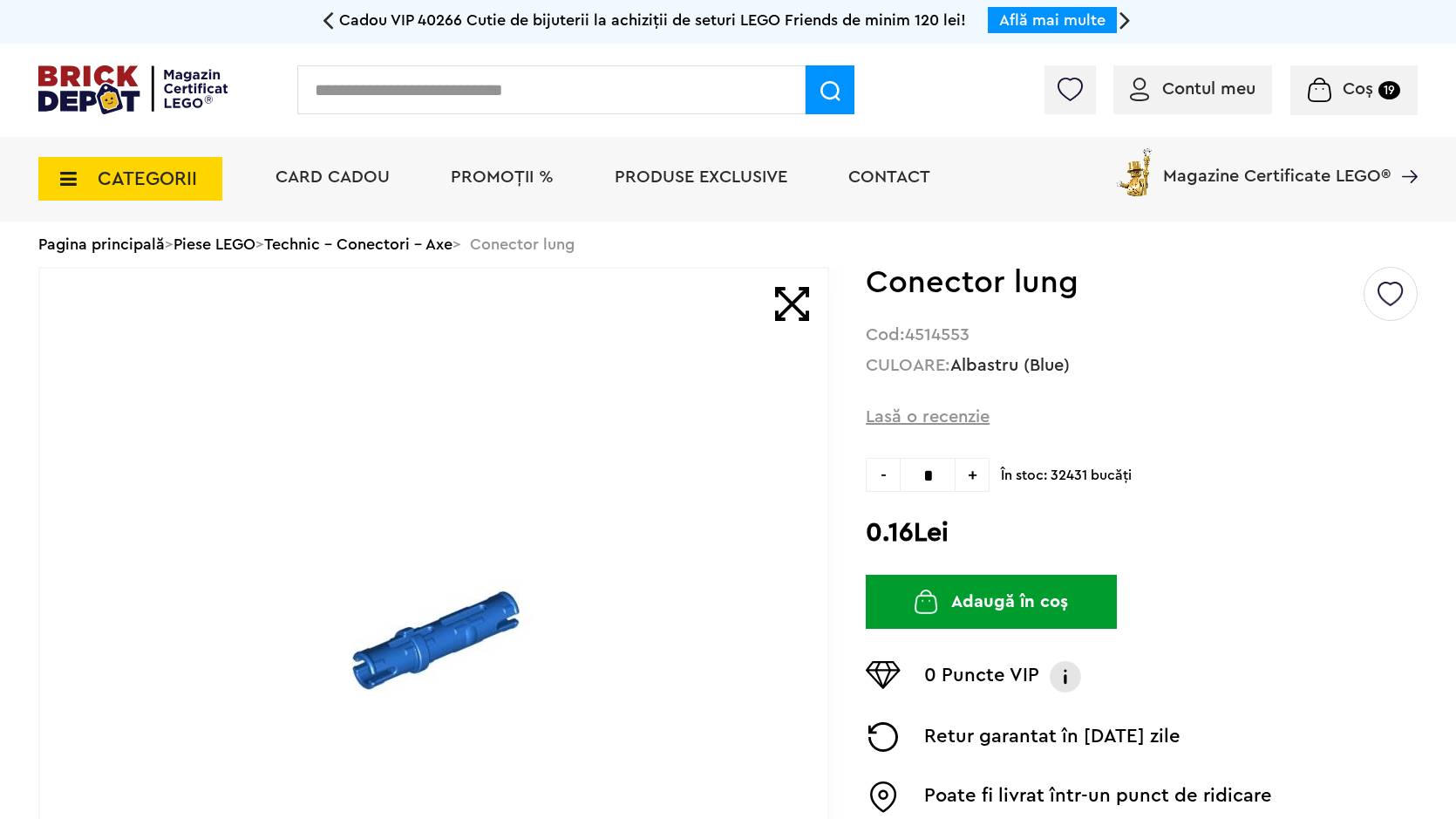
click at [967, 490] on span "+" at bounding box center [972, 474] width 34 height 34
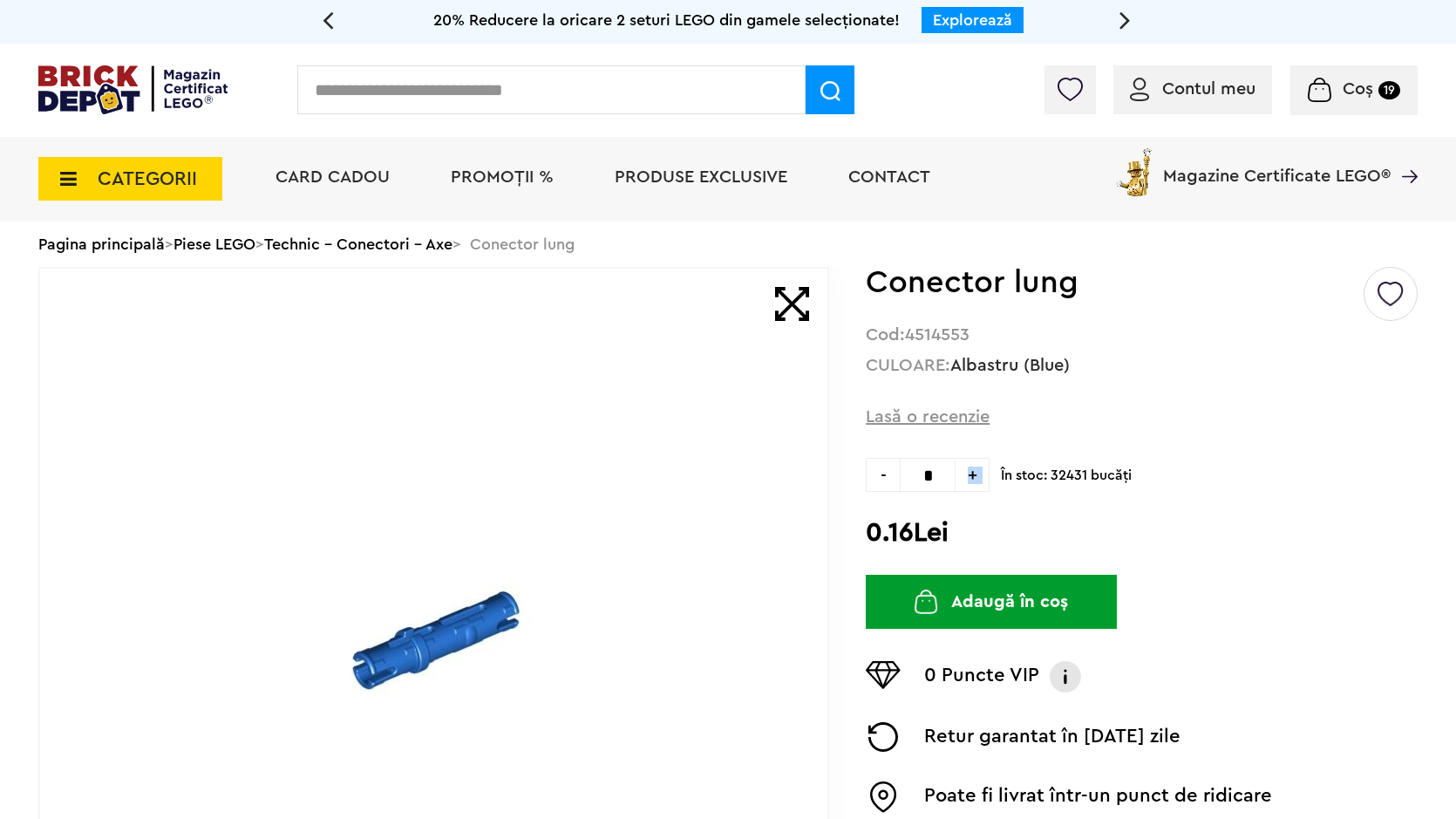
click at [967, 490] on span "+" at bounding box center [972, 474] width 34 height 34
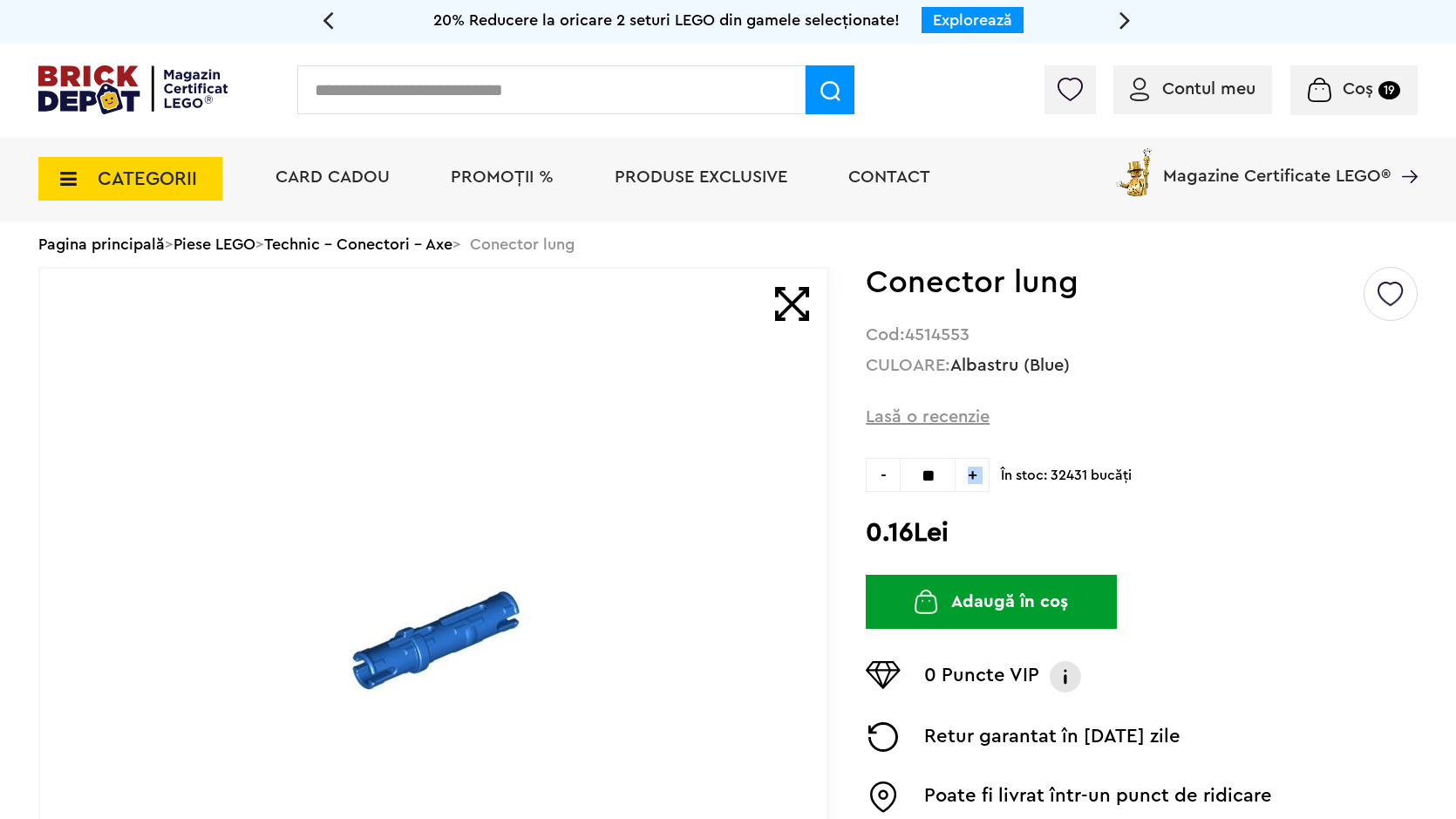
click at [967, 490] on span "+" at bounding box center [972, 474] width 34 height 34
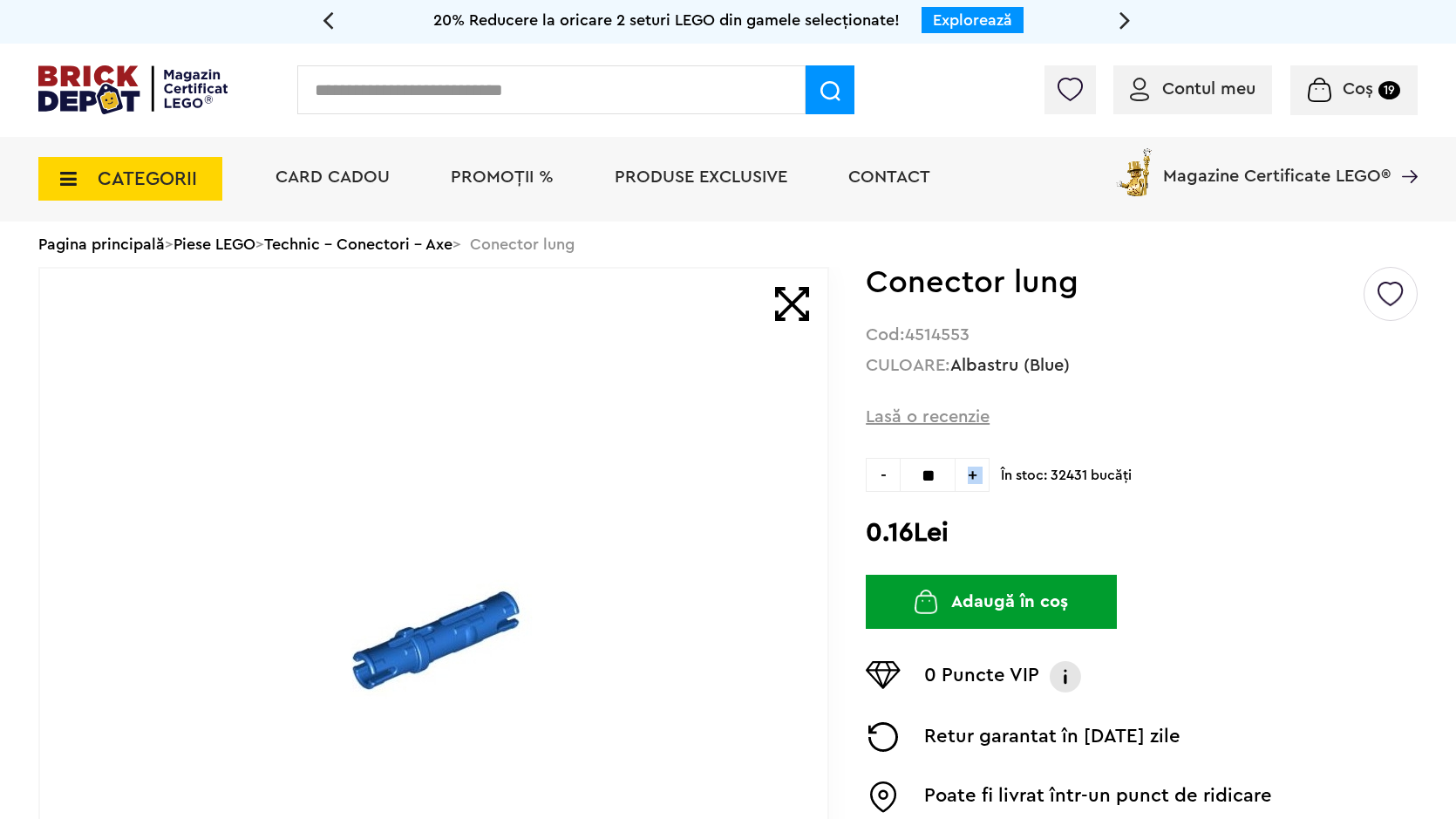
click at [967, 490] on span "+" at bounding box center [972, 474] width 34 height 34
click at [971, 471] on span "+" at bounding box center [972, 474] width 34 height 34
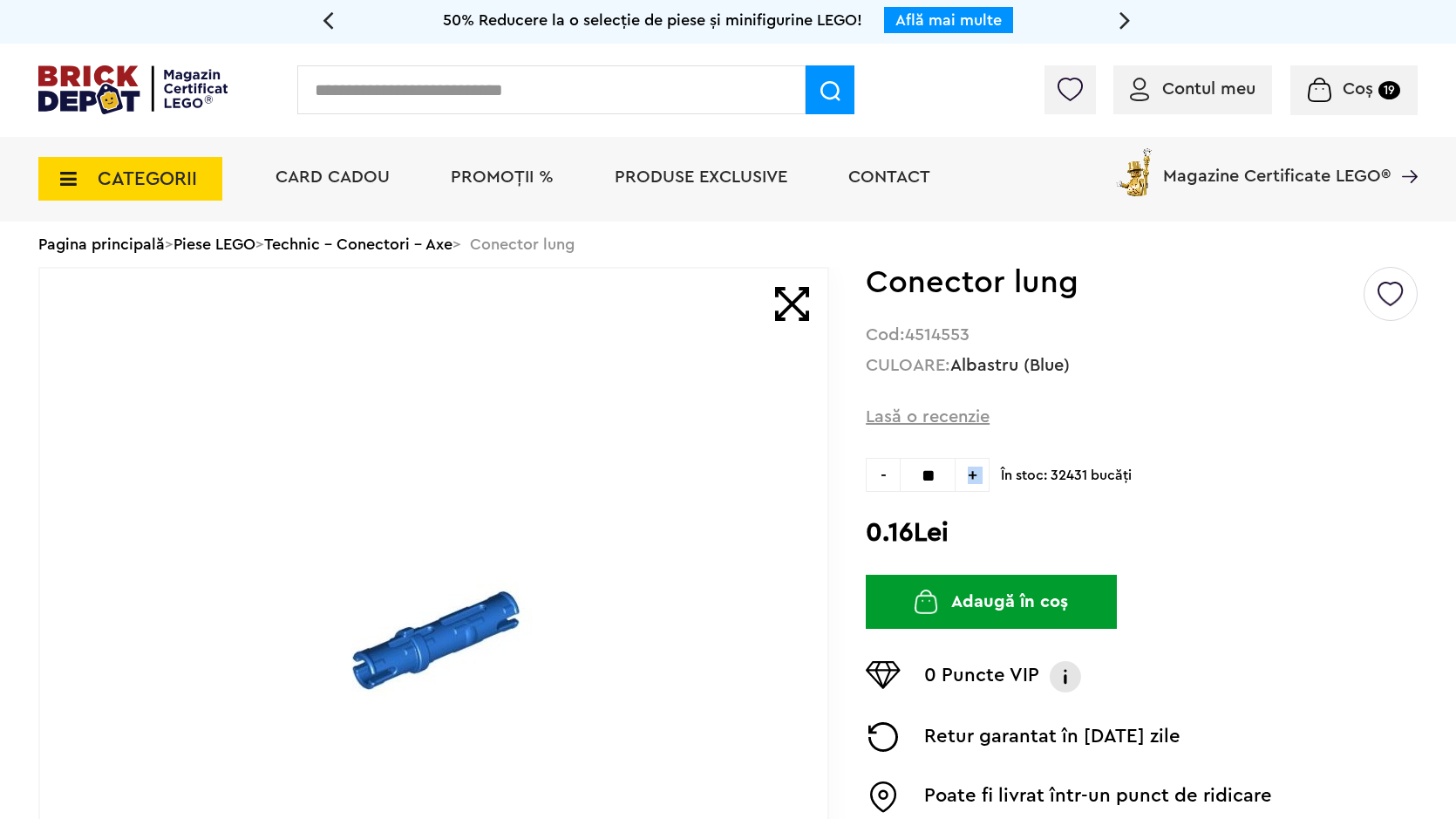
click at [971, 471] on span "+" at bounding box center [972, 474] width 34 height 34
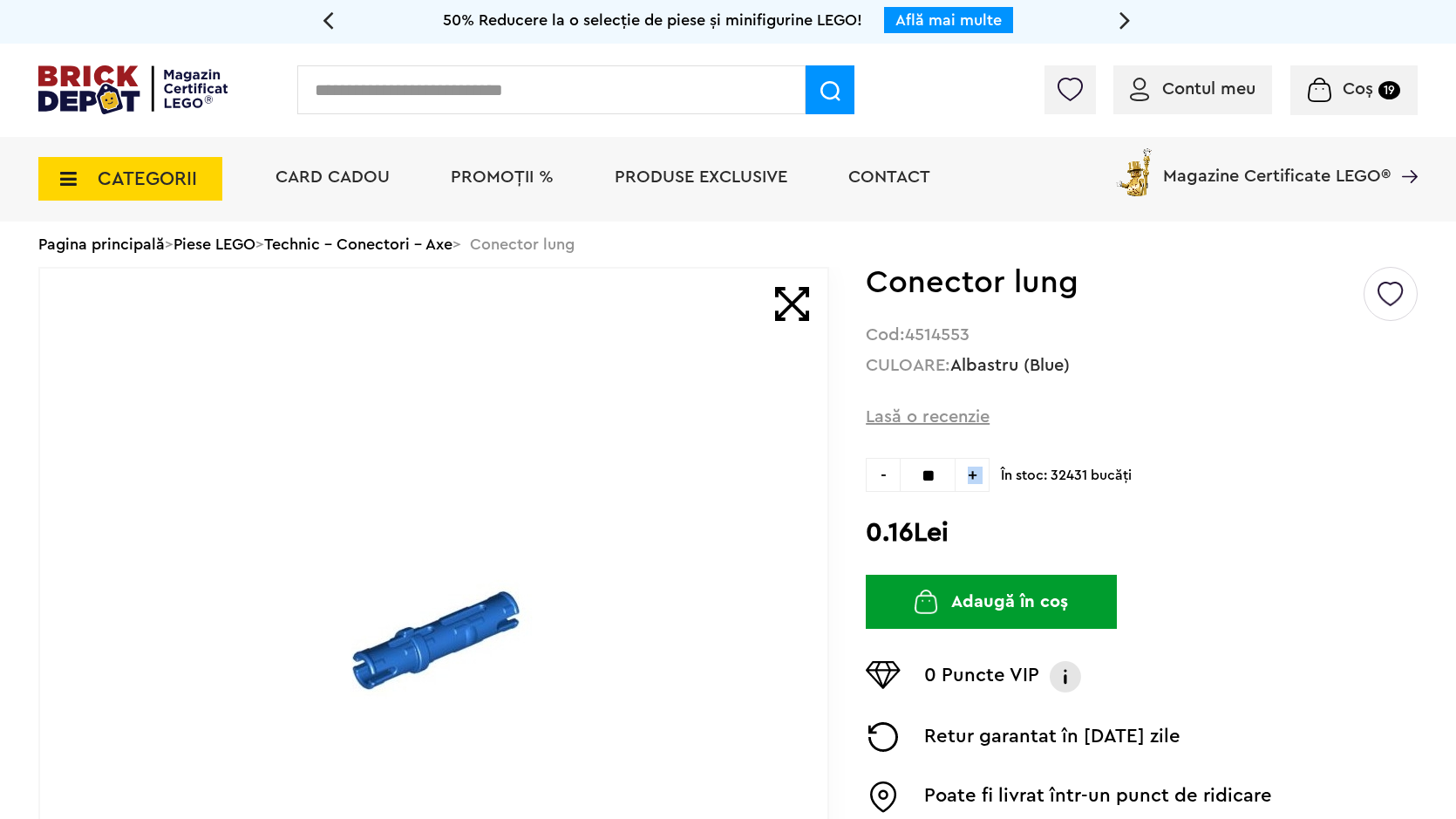
click at [971, 471] on span "+" at bounding box center [972, 474] width 34 height 34
click at [969, 473] on span "+" at bounding box center [972, 474] width 34 height 34
click at [887, 463] on span "-" at bounding box center [882, 474] width 34 height 34
type input "**"
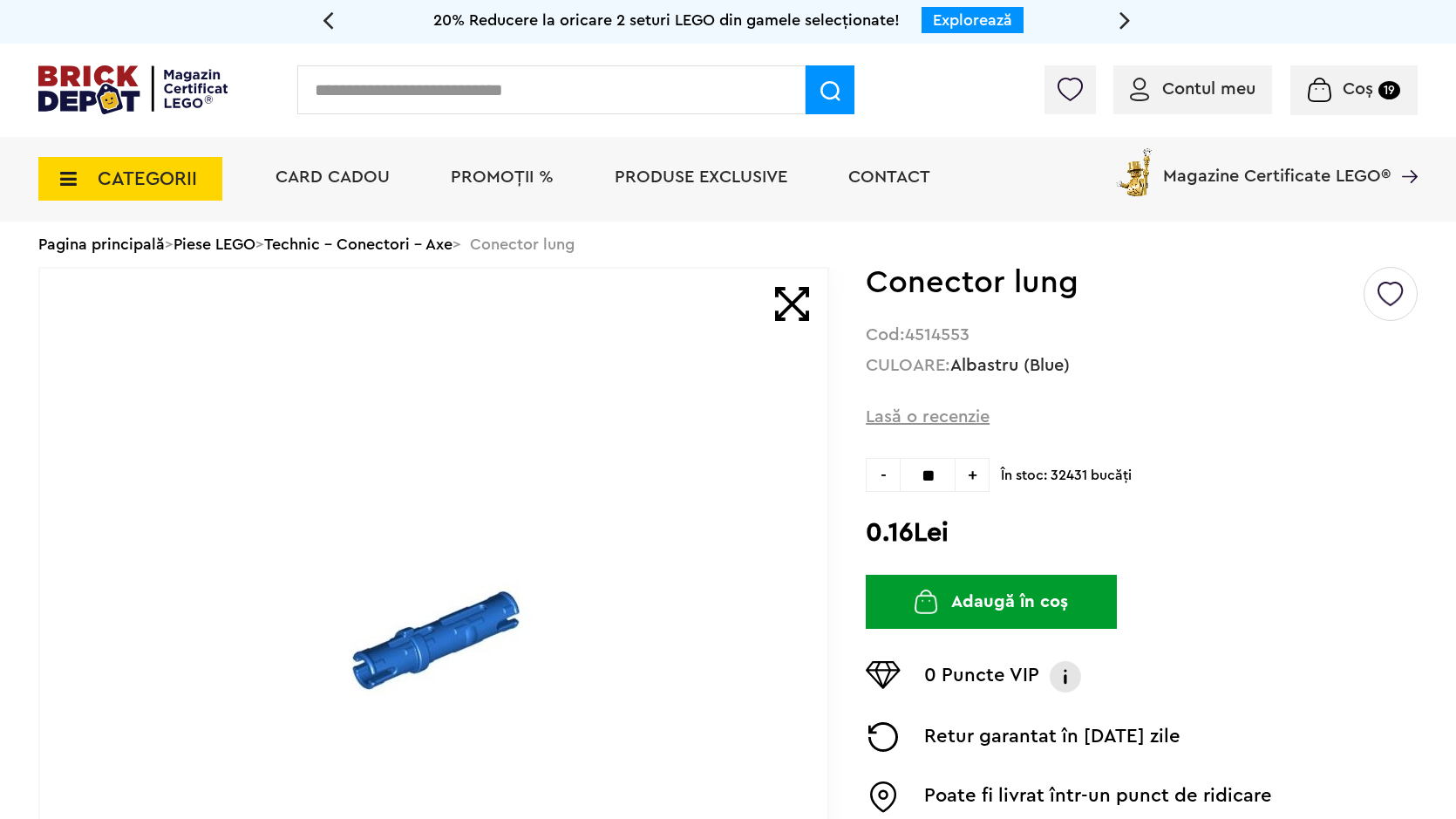
click at [954, 598] on button "Adaugă în coș" at bounding box center [991, 601] width 251 height 54
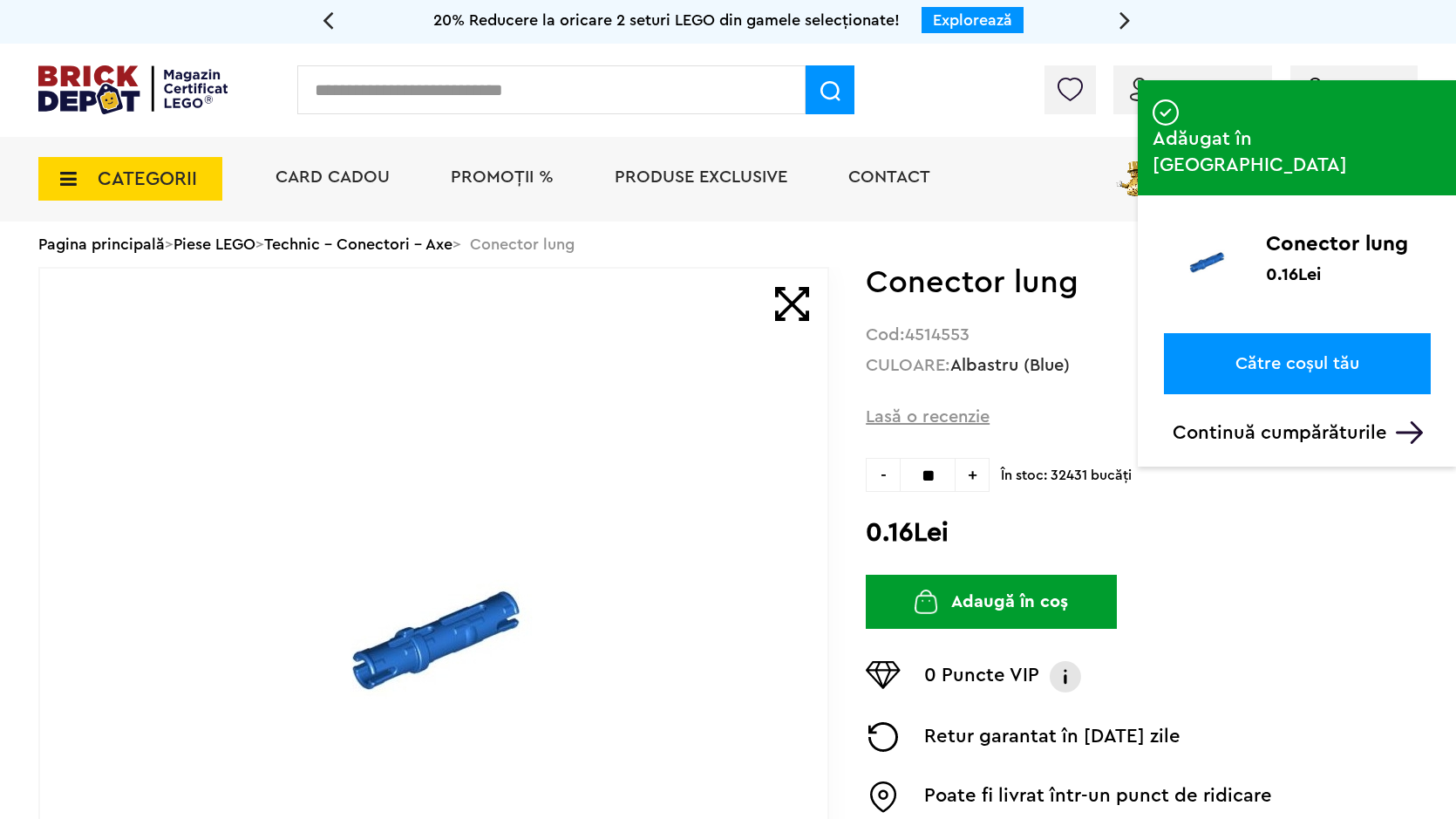
click at [591, 87] on input "text" at bounding box center [551, 90] width 508 height 49
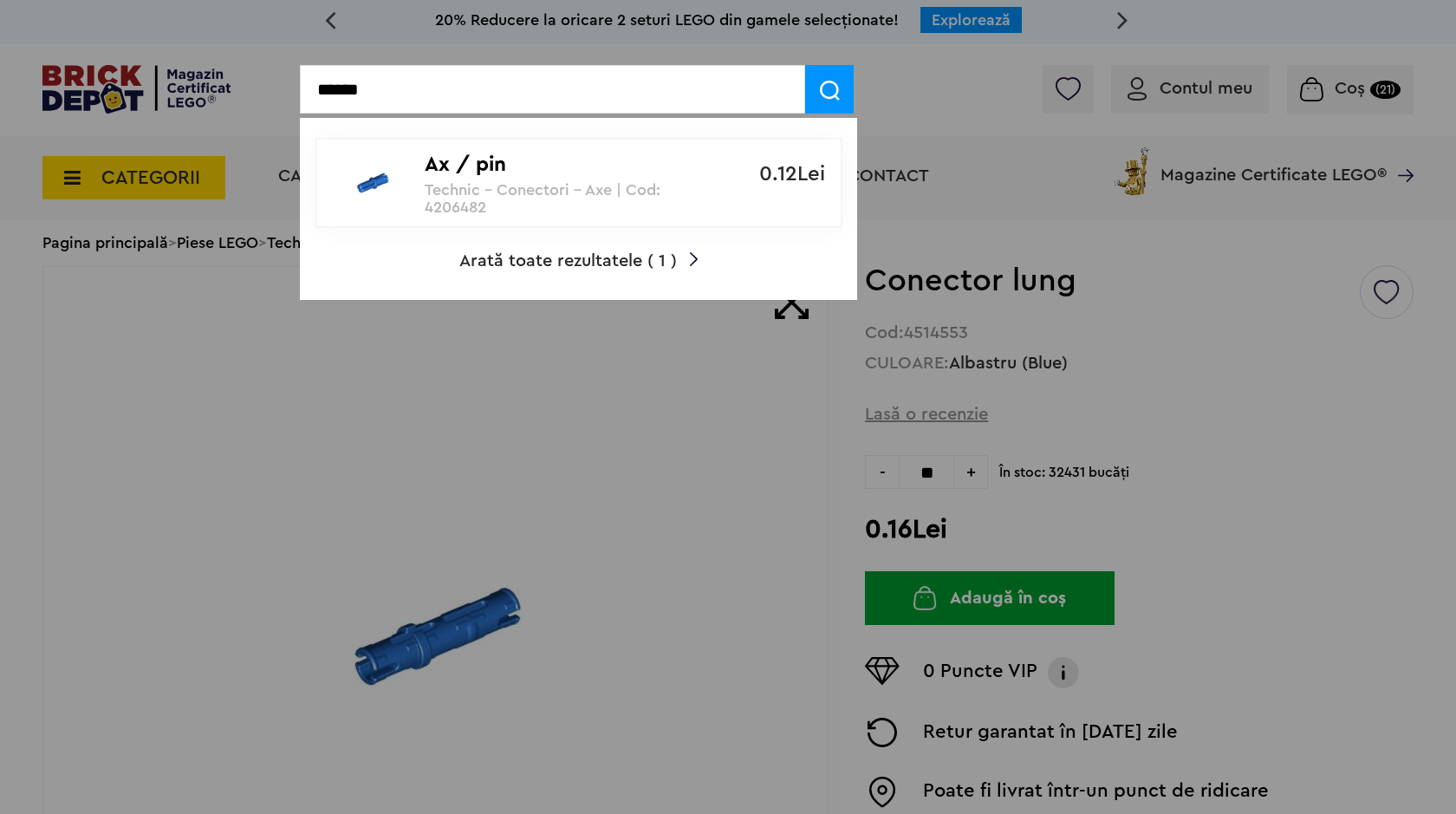
type input "******"
click at [510, 154] on p "Ax / pin" at bounding box center [569, 165] width 289 height 25
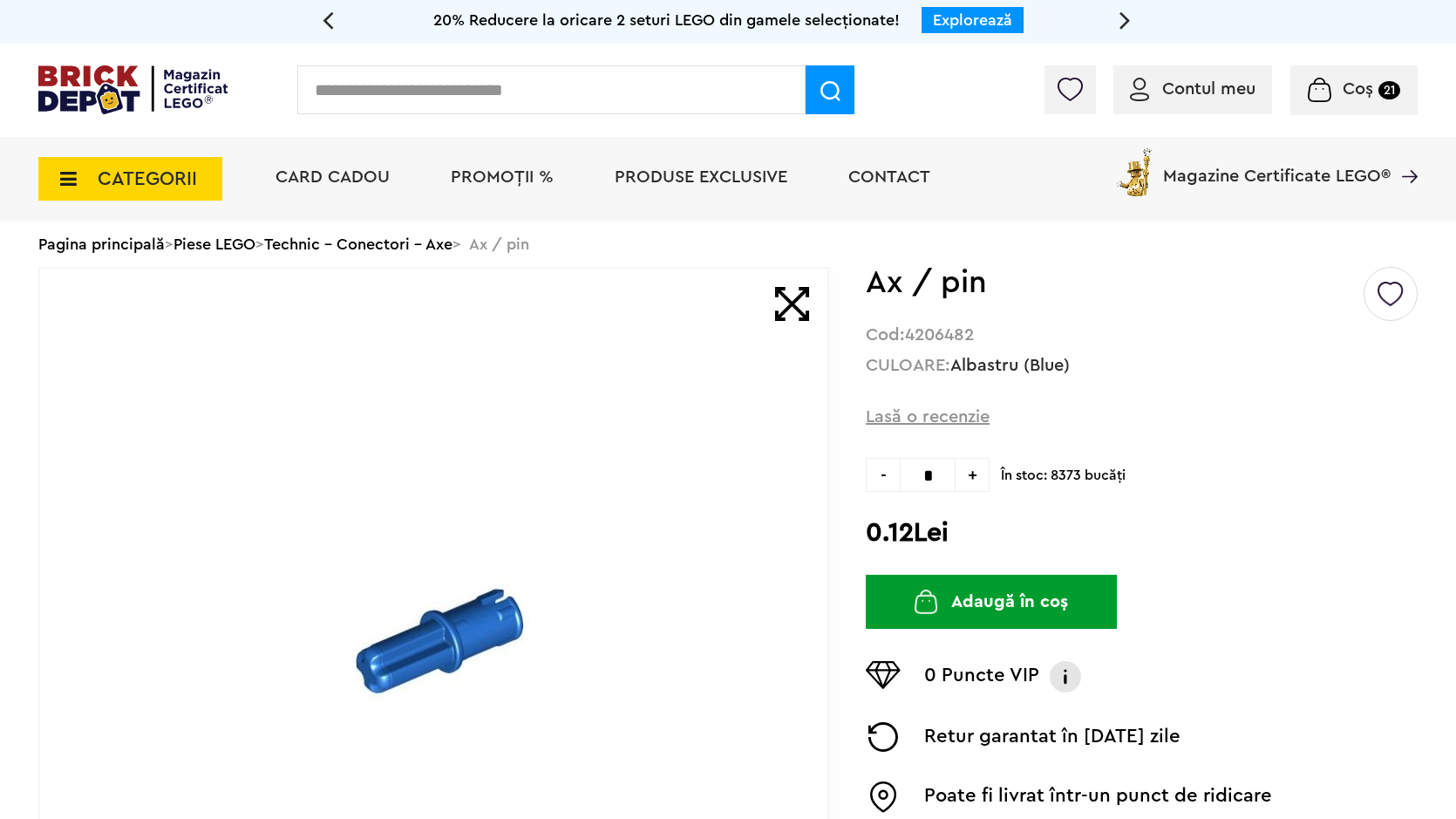
click at [976, 486] on span "+" at bounding box center [972, 474] width 34 height 34
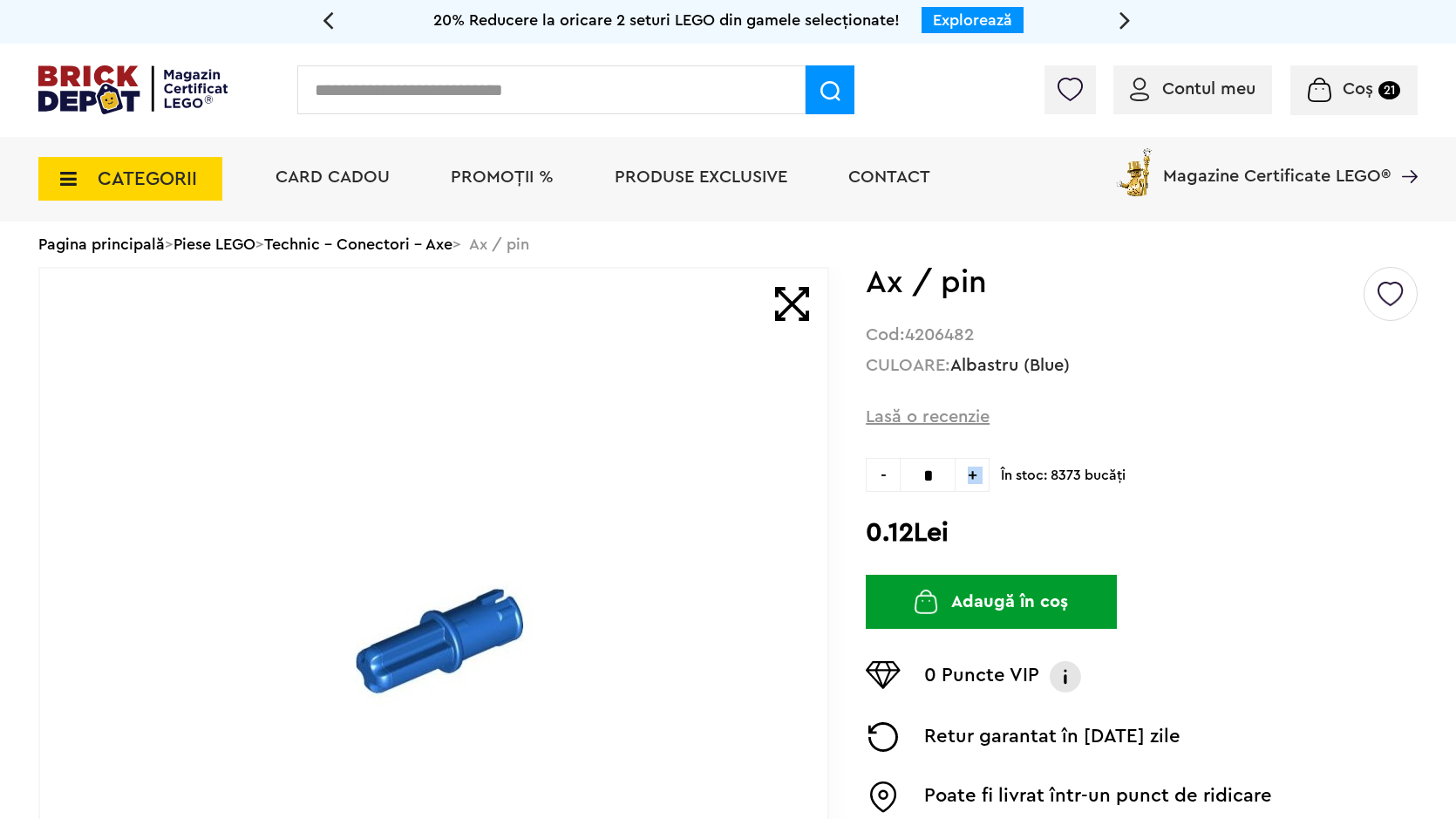
click at [976, 487] on span "+" at bounding box center [972, 474] width 34 height 34
click at [975, 482] on span "+" at bounding box center [972, 474] width 34 height 34
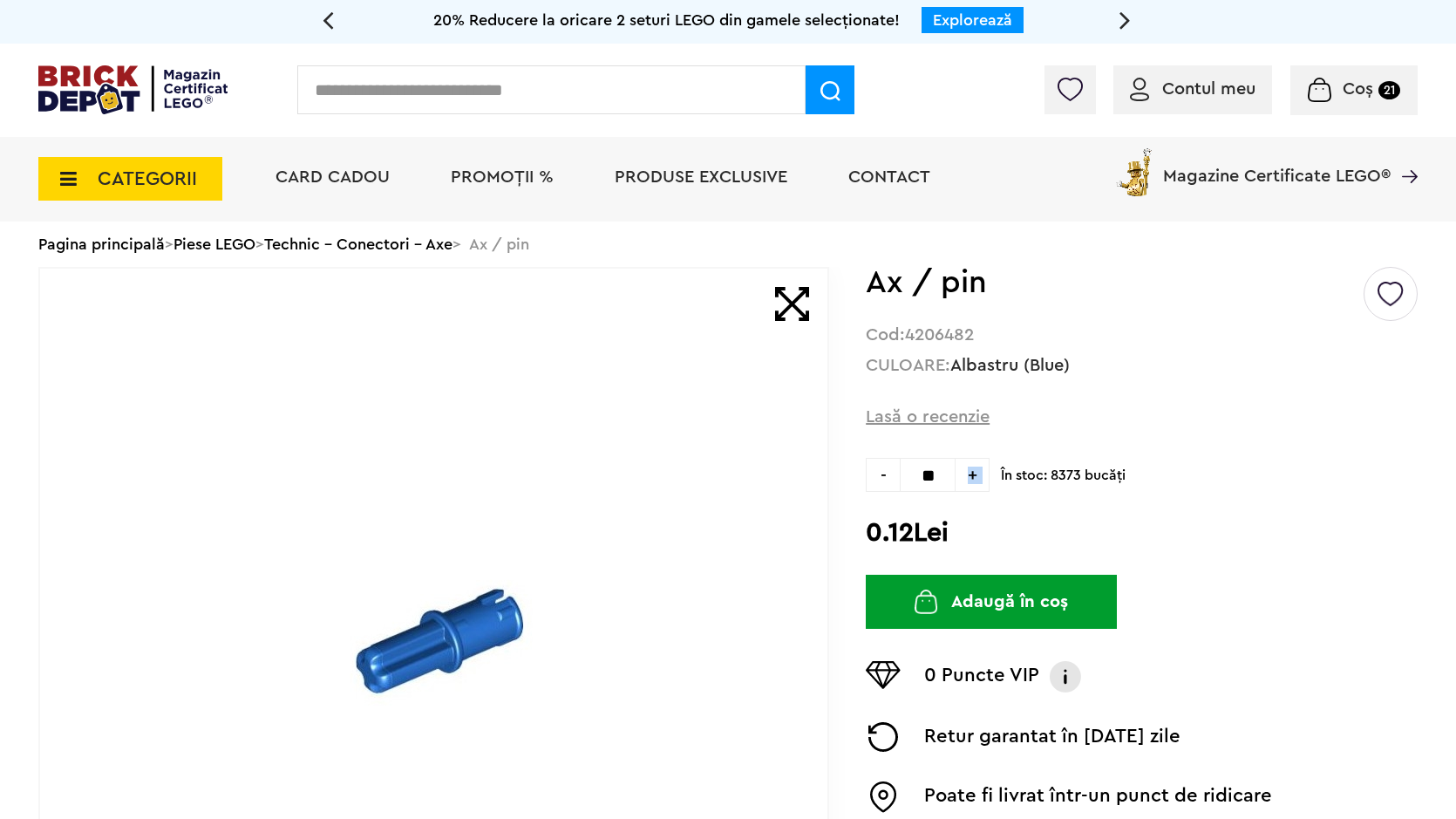
click at [975, 480] on span "+" at bounding box center [972, 474] width 34 height 34
type input "**"
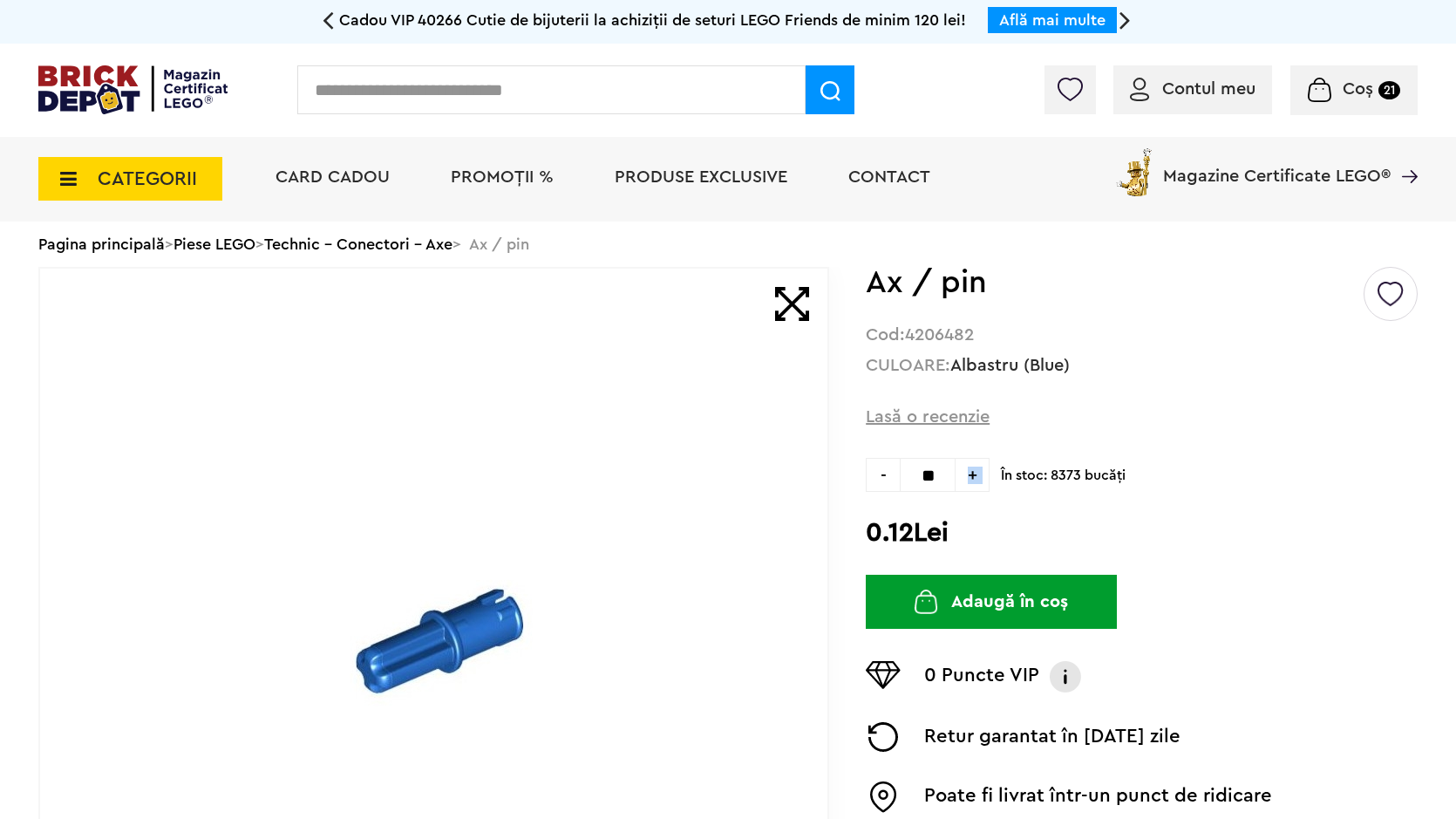
click at [899, 590] on button "Adaugă în coș" at bounding box center [991, 601] width 251 height 54
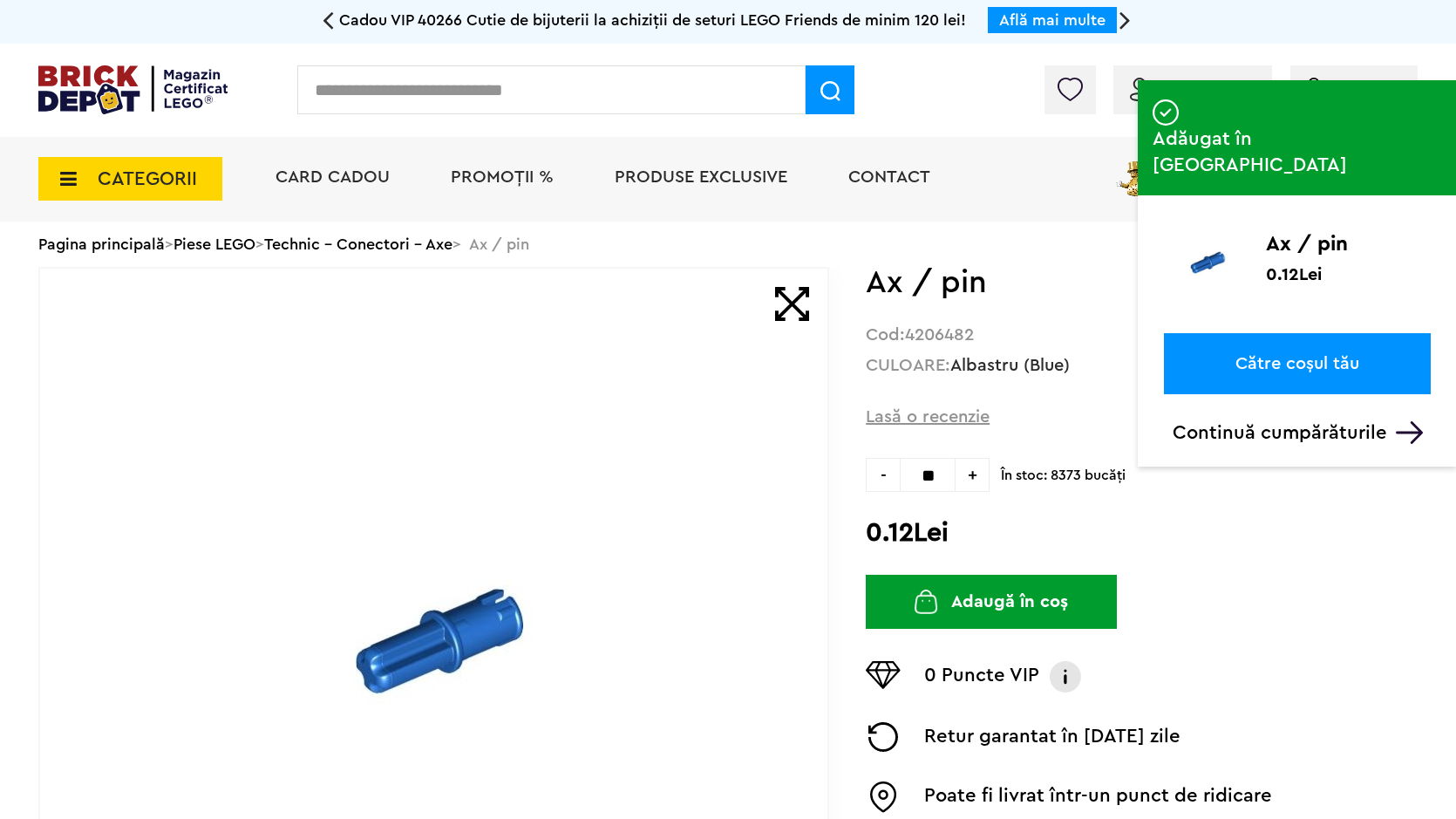
click at [482, 83] on input "text" at bounding box center [551, 90] width 508 height 49
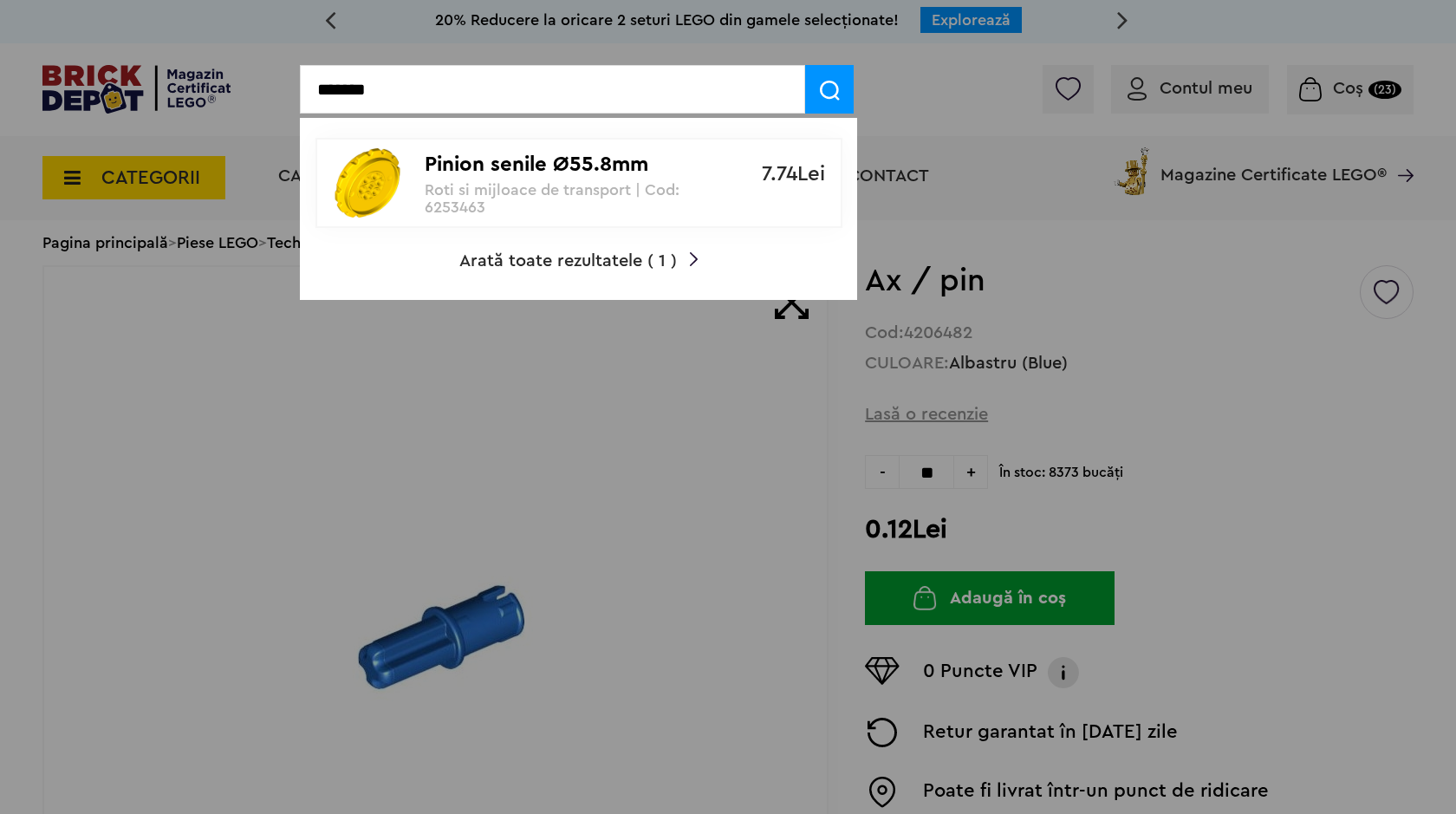
type input "*******"
click at [374, 209] on img at bounding box center [367, 183] width 69 height 69
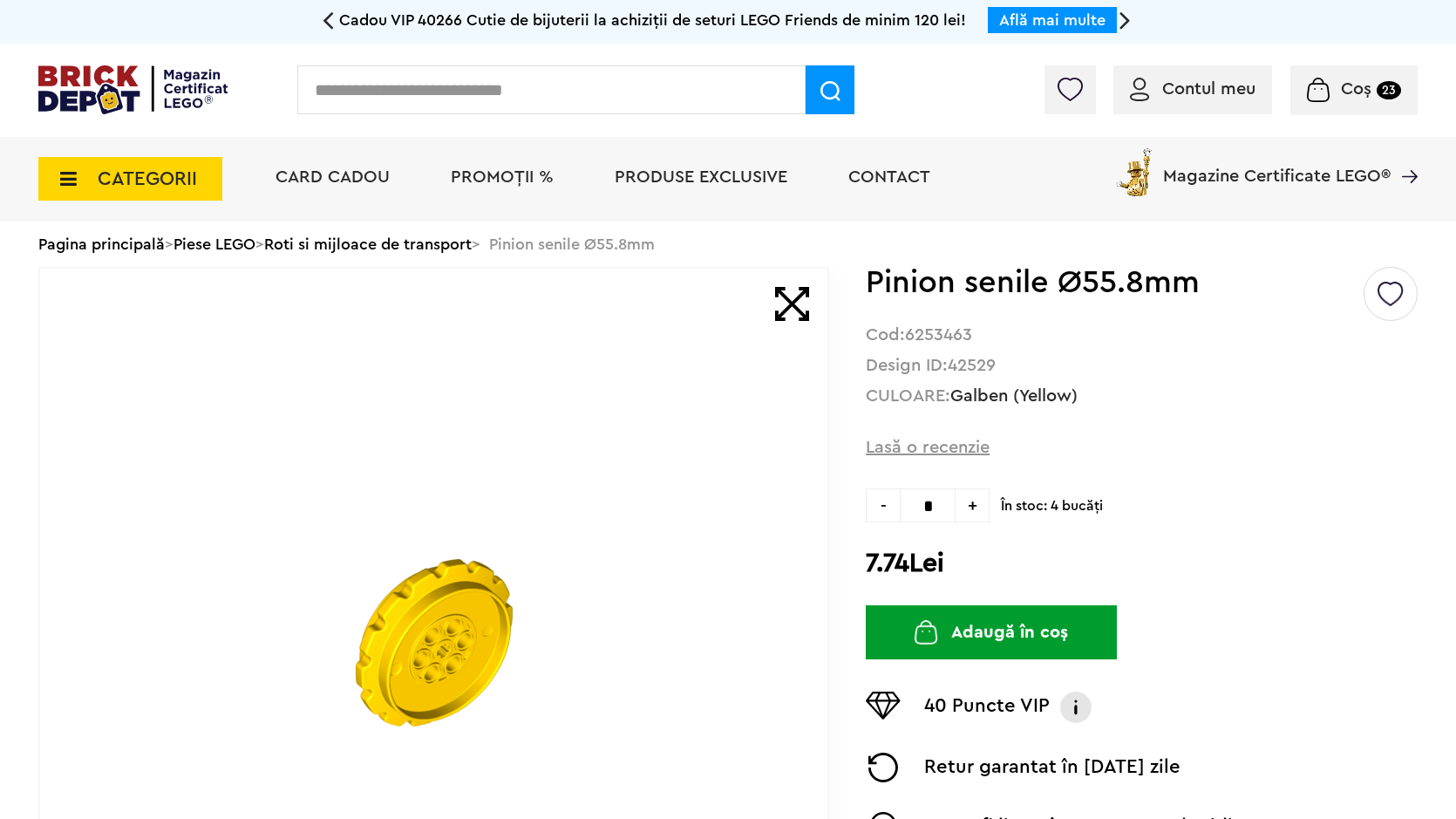
click at [989, 635] on button "Adaugă în coș" at bounding box center [991, 631] width 251 height 54
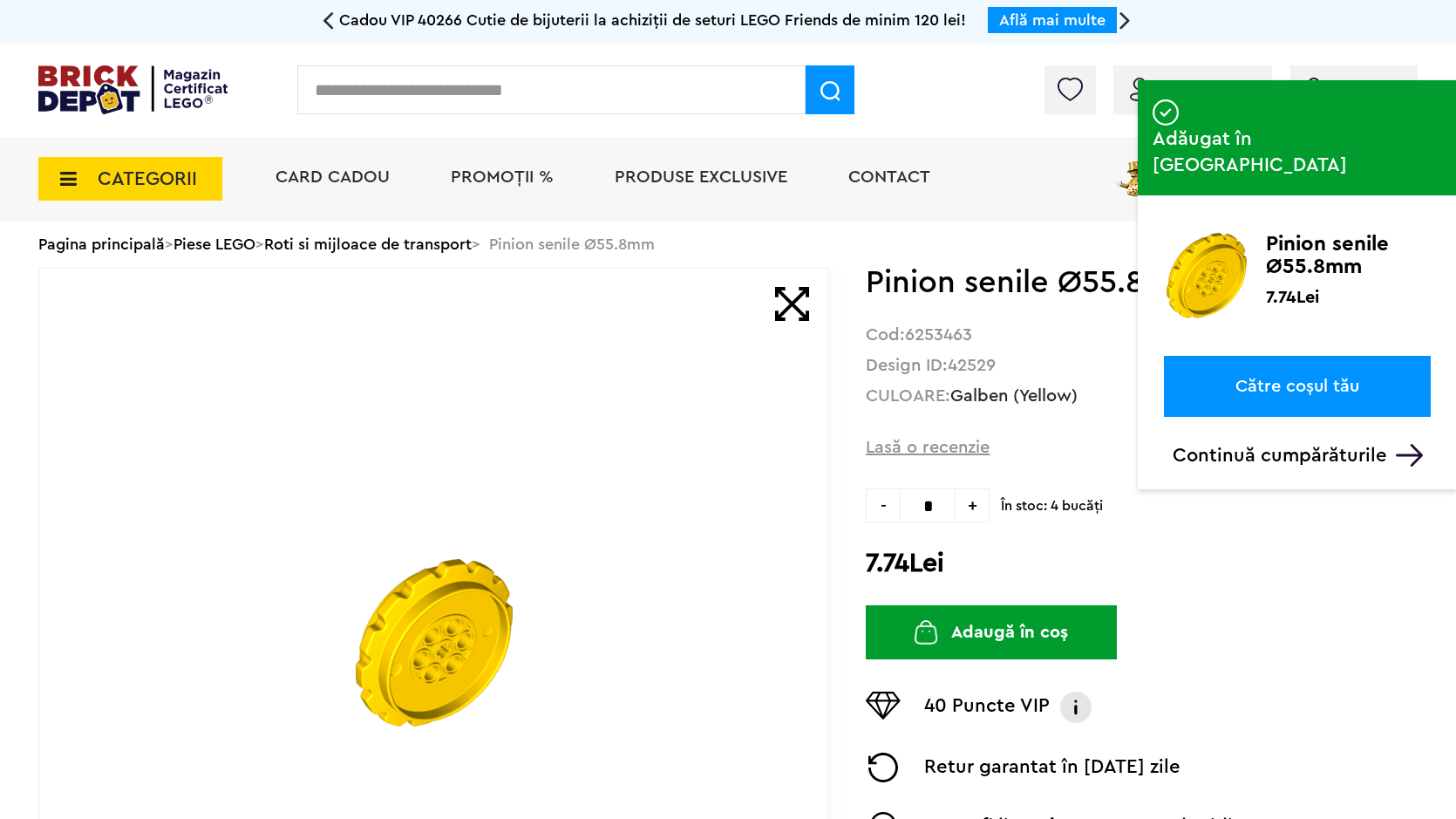
click at [513, 93] on input "text" at bounding box center [551, 90] width 508 height 49
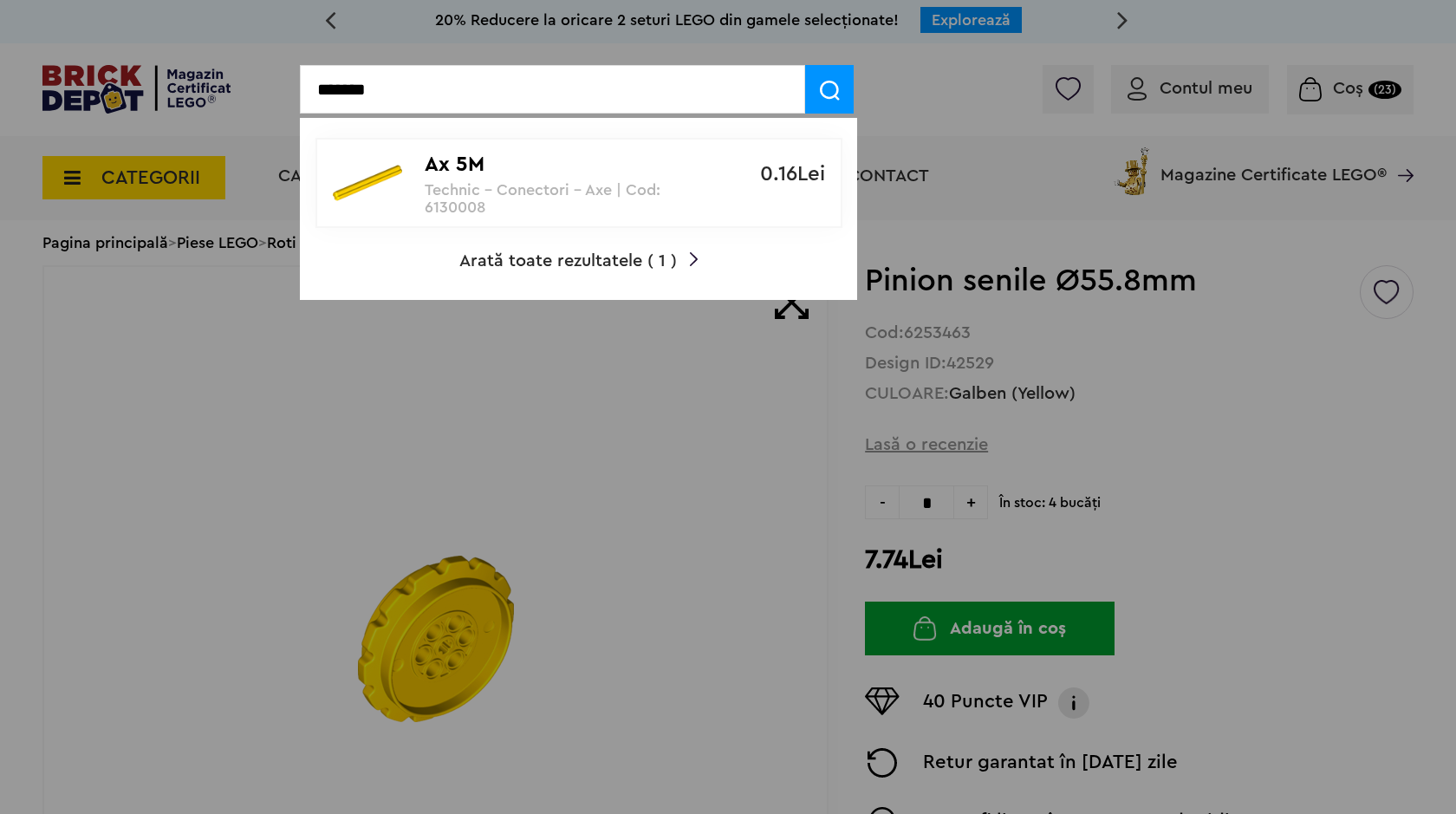
type input "*******"
click at [514, 192] on p "Technic - Conectori - Axe | Cod: 6130008" at bounding box center [569, 198] width 289 height 35
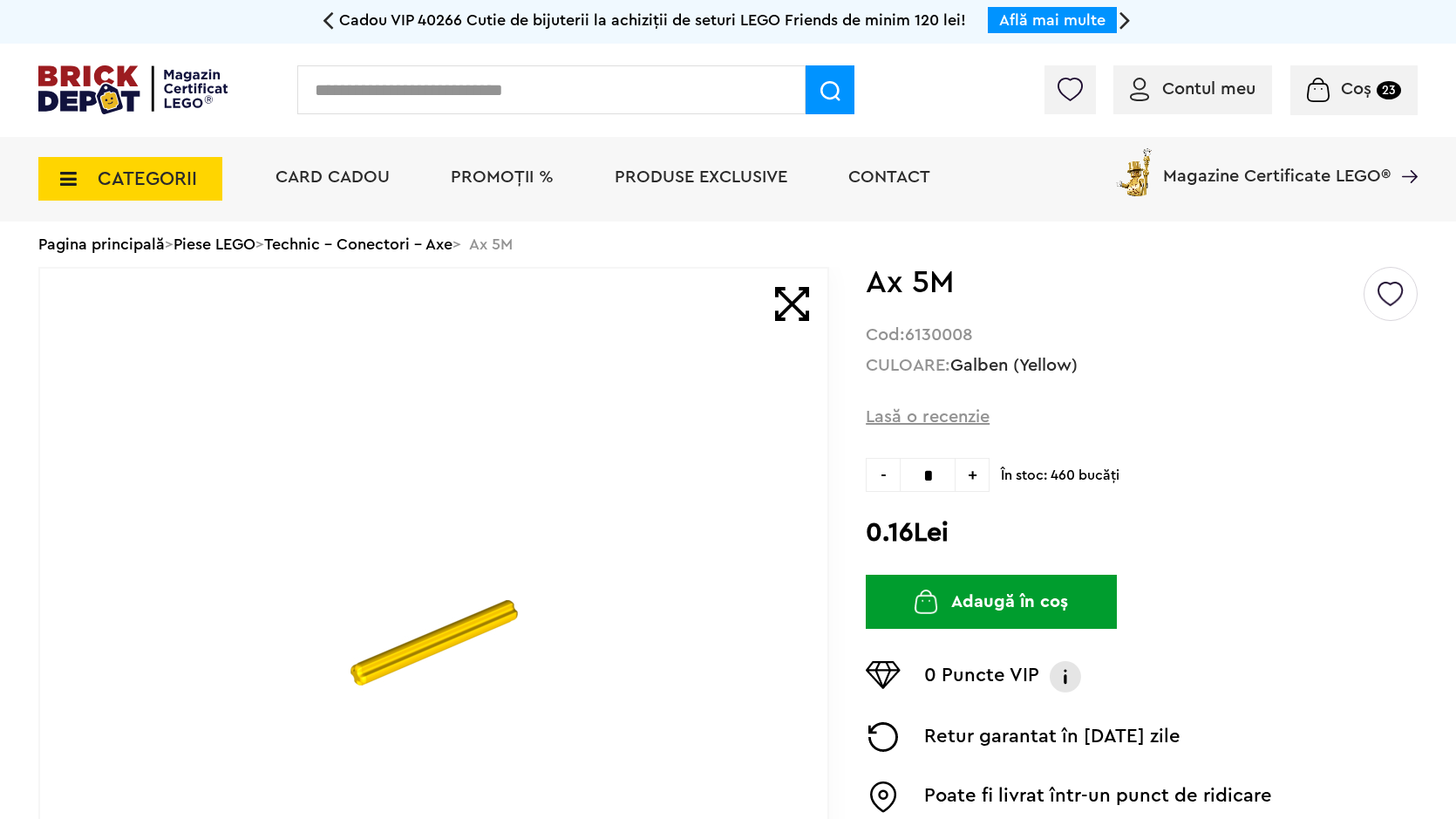
click at [1043, 594] on button "Adaugă în coș" at bounding box center [991, 601] width 251 height 54
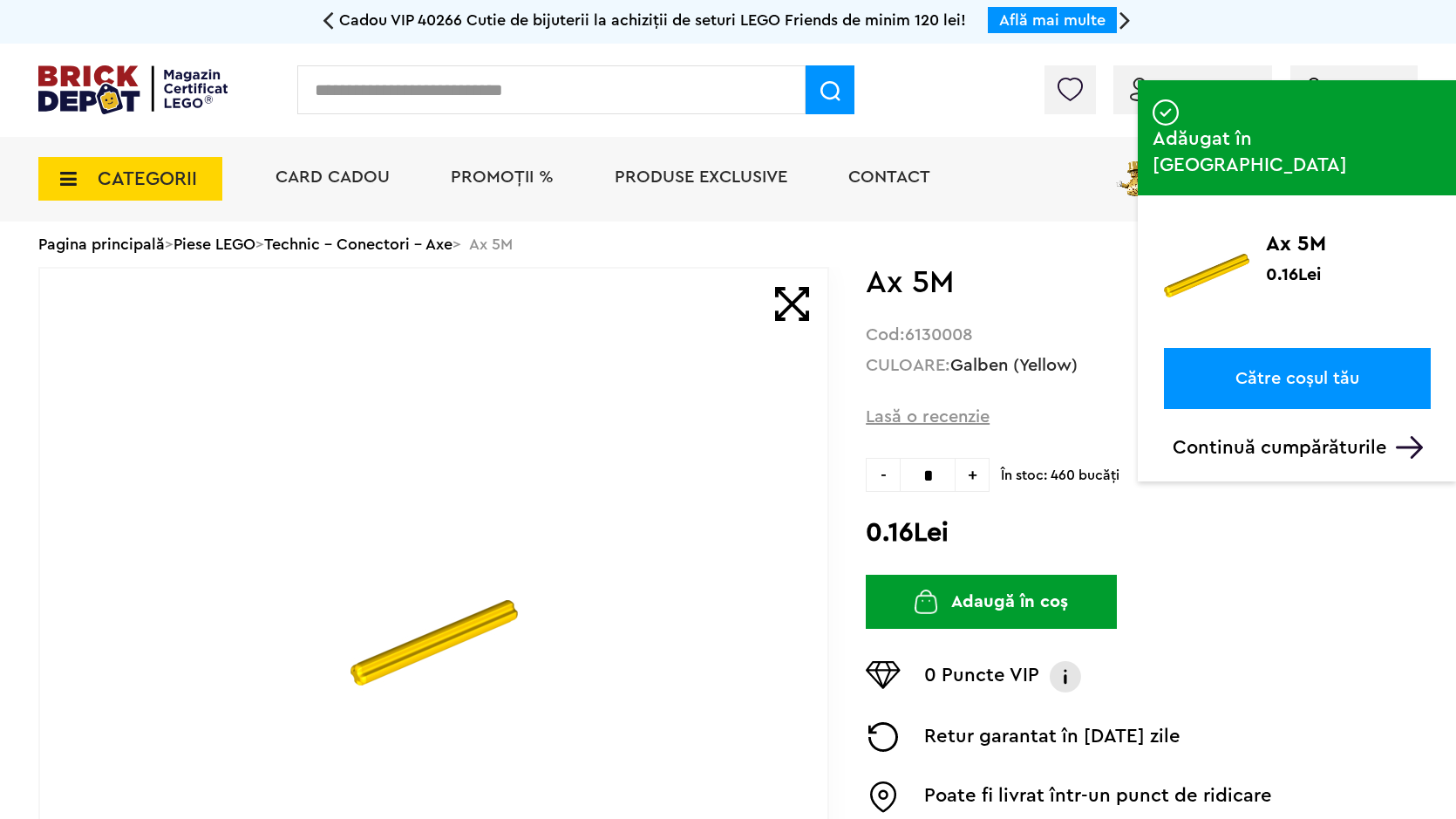
click at [700, 97] on input "text" at bounding box center [551, 90] width 508 height 49
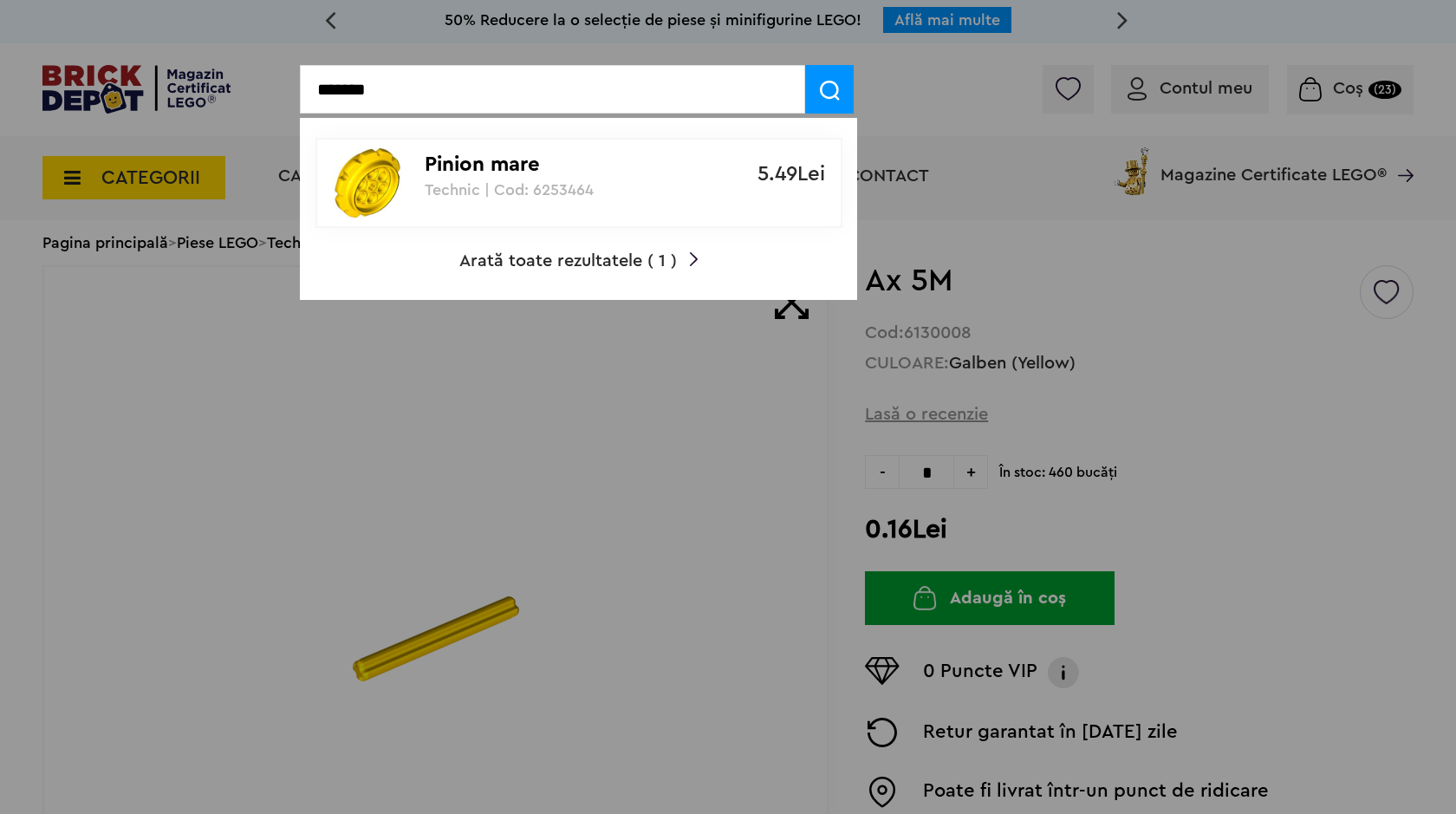
type input "*******"
click at [734, 163] on div "5.49Lei" at bounding box center [780, 162] width 121 height 45
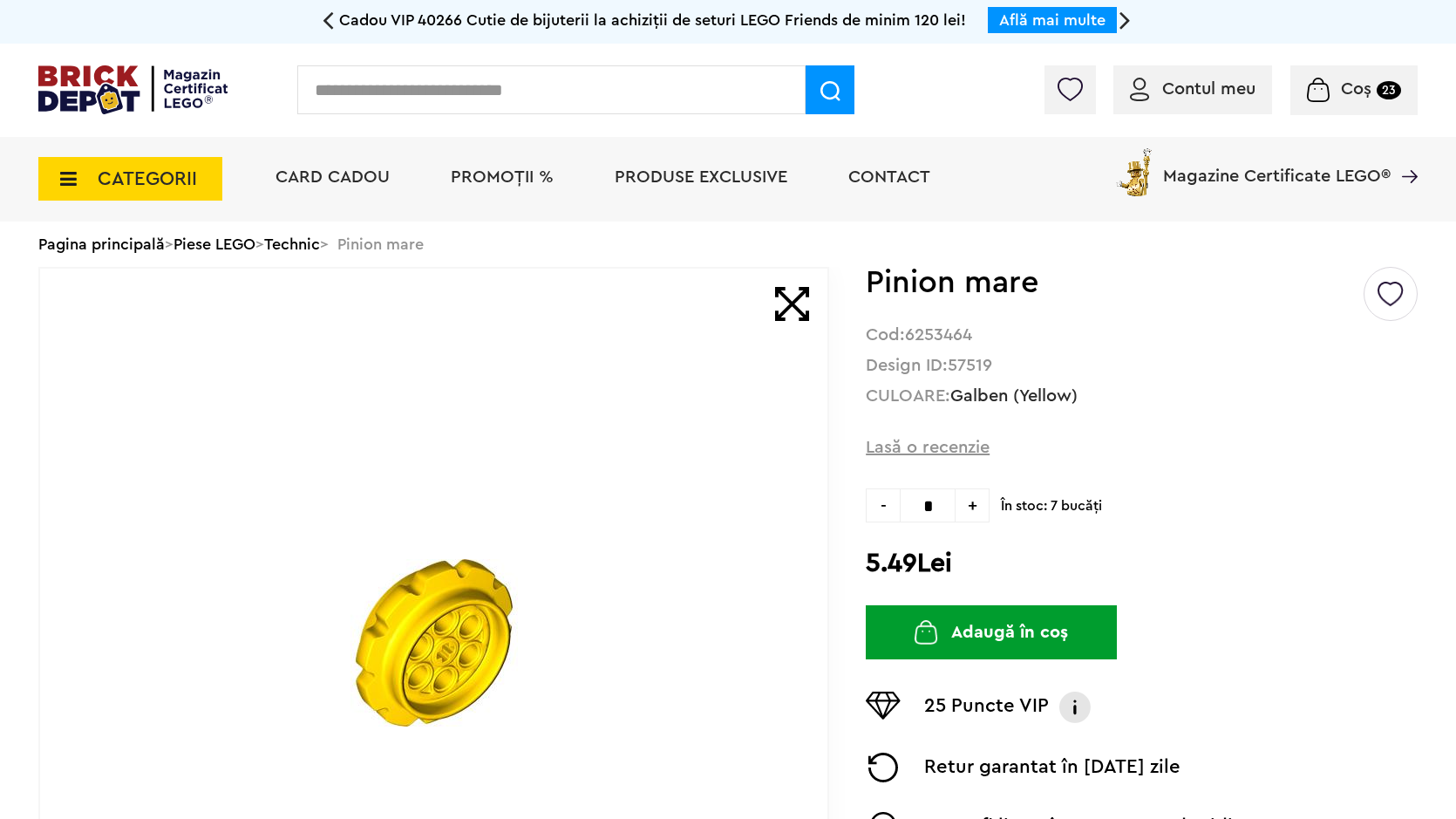
click at [1024, 625] on button "Adaugă în coș" at bounding box center [991, 631] width 251 height 54
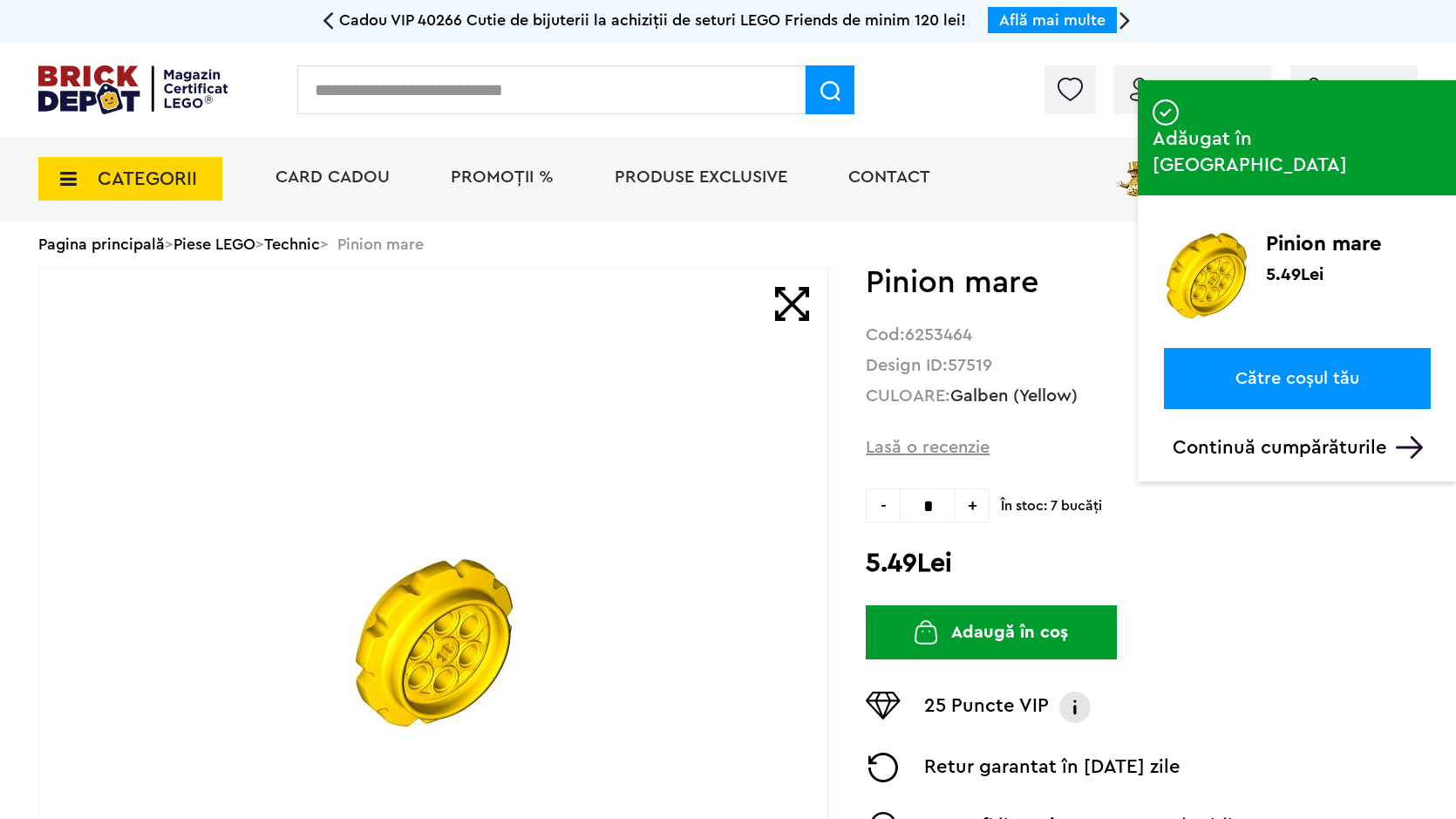
click at [512, 85] on input "text" at bounding box center [551, 90] width 508 height 49
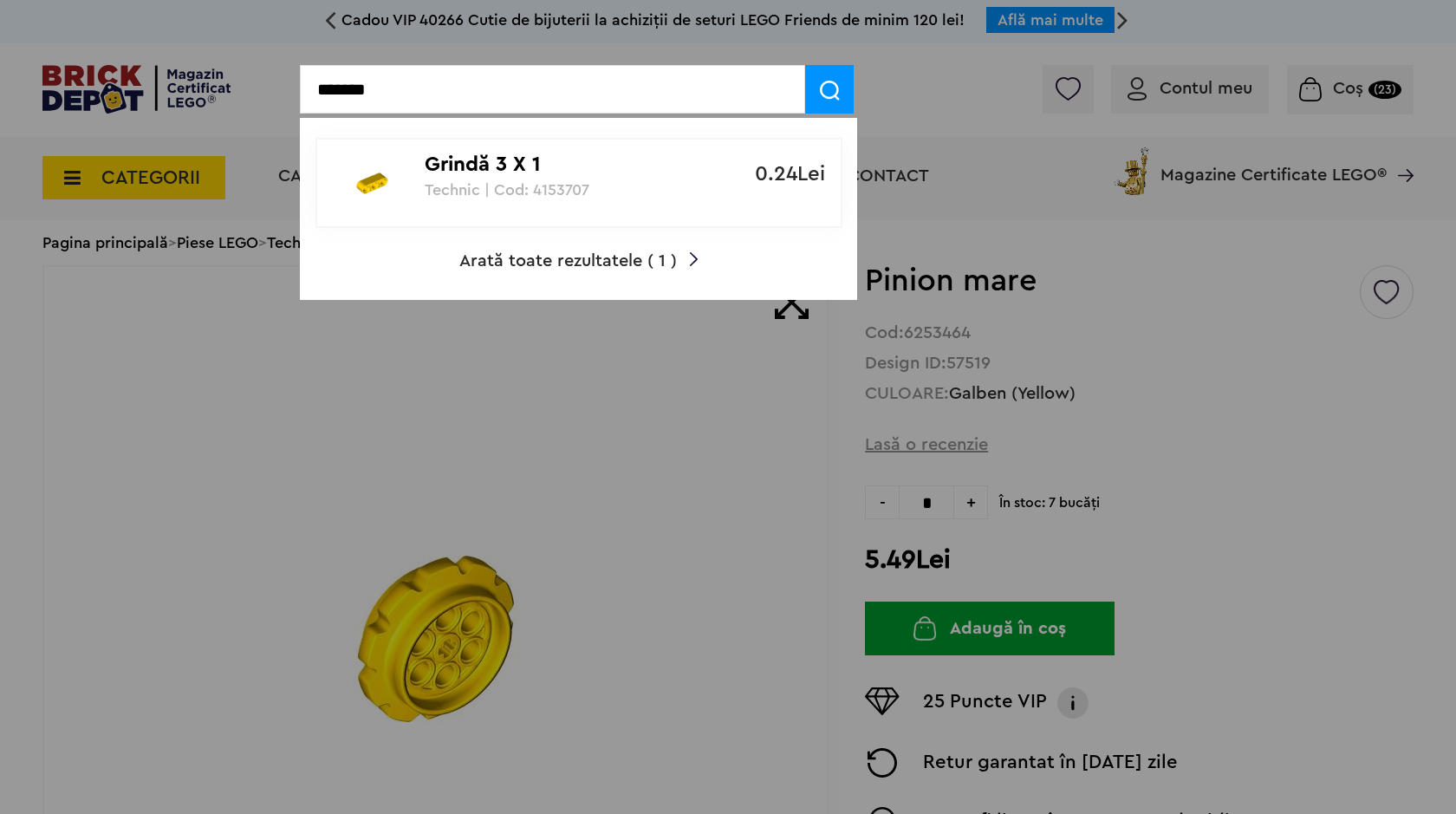
type input "*******"
click at [462, 184] on p "Technic | Cod: 4153707" at bounding box center [569, 189] width 289 height 17
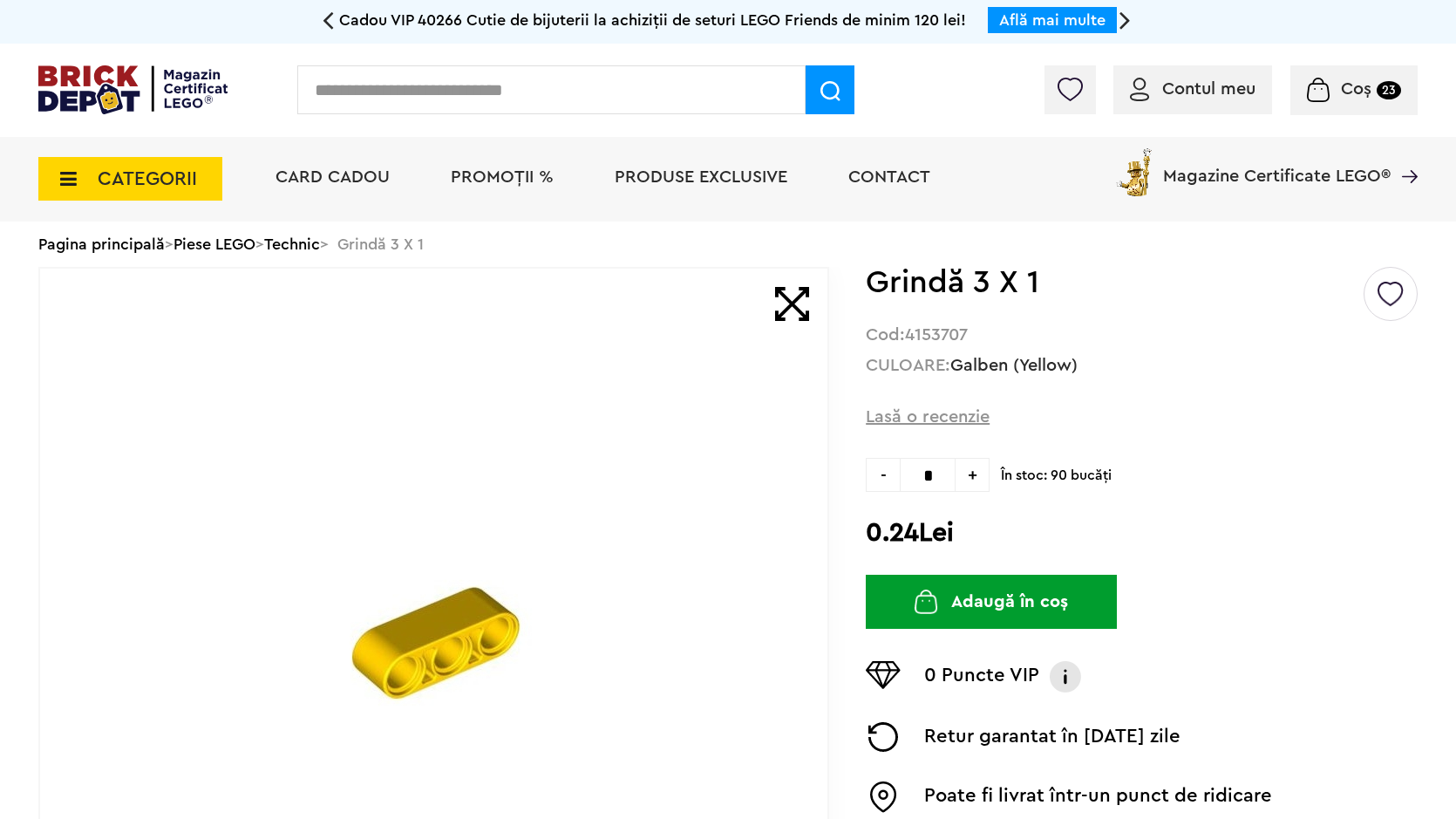
click at [991, 622] on button "Adaugă în coș" at bounding box center [991, 601] width 251 height 54
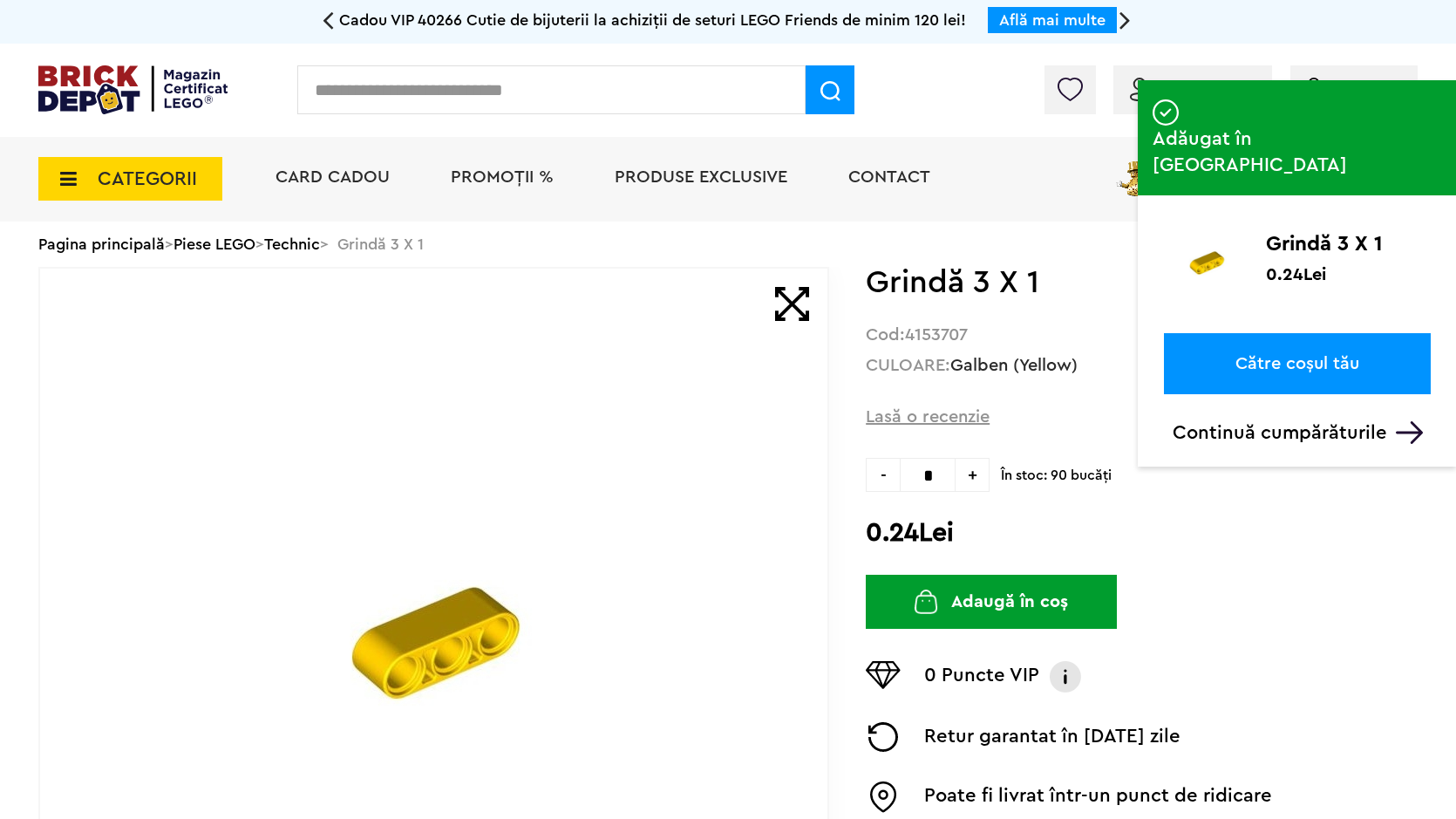
click at [599, 87] on input "text" at bounding box center [551, 90] width 508 height 49
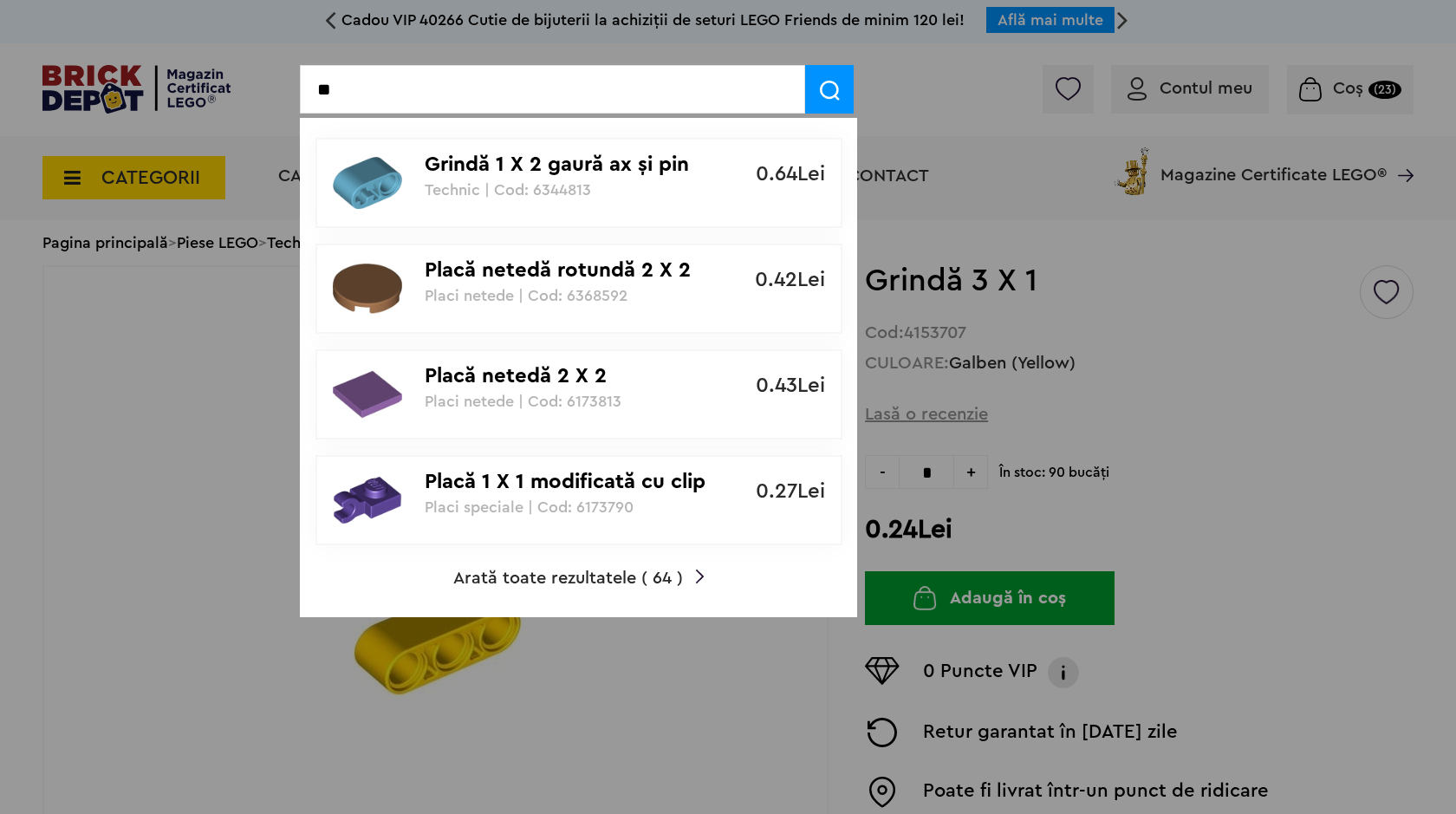
type input "*"
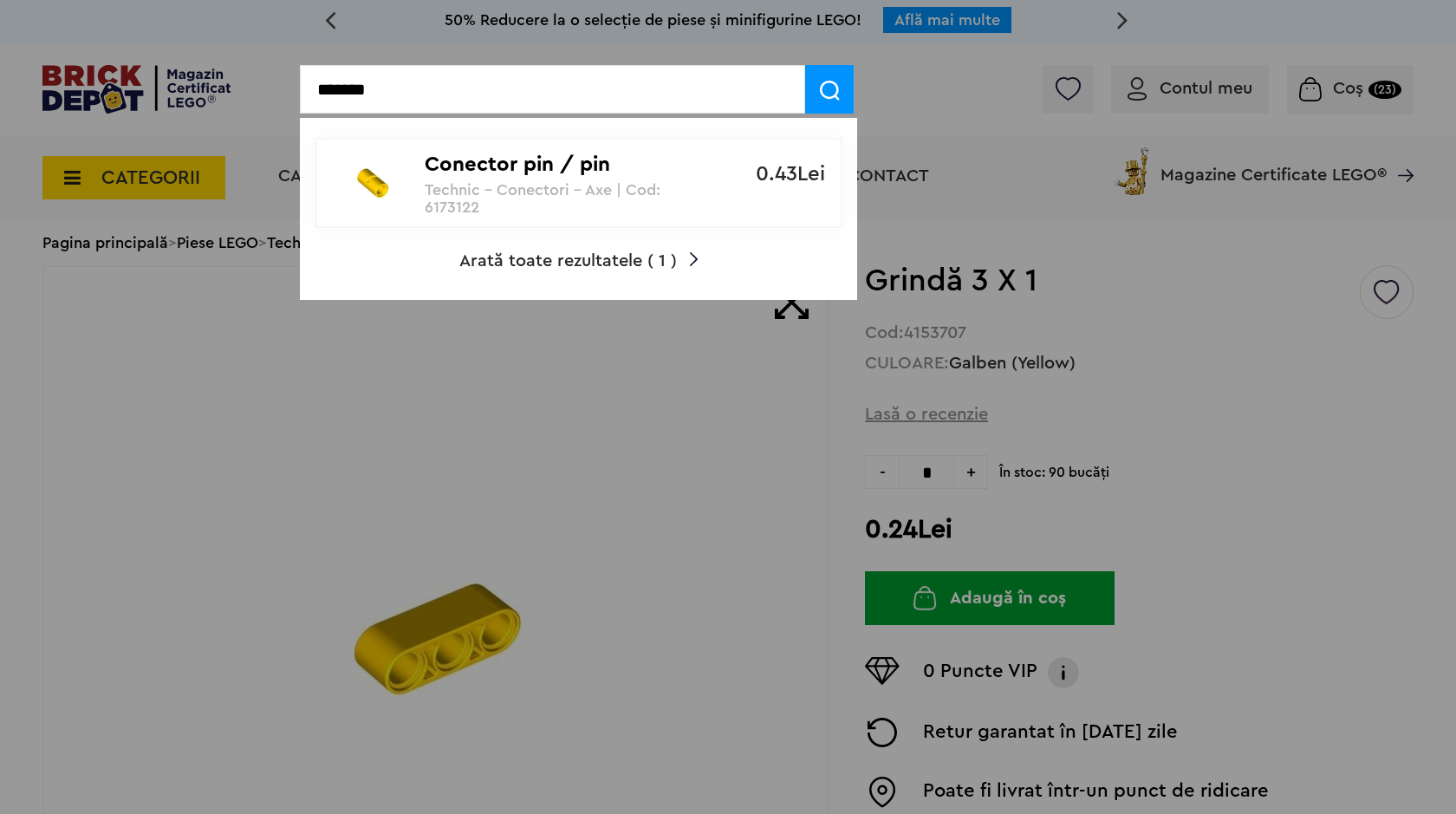
type input "*******"
click at [771, 206] on link "Conector pin / pin Technic - Conectori - Axe | Cod: 6173122 0.43Lei" at bounding box center [579, 183] width 526 height 90
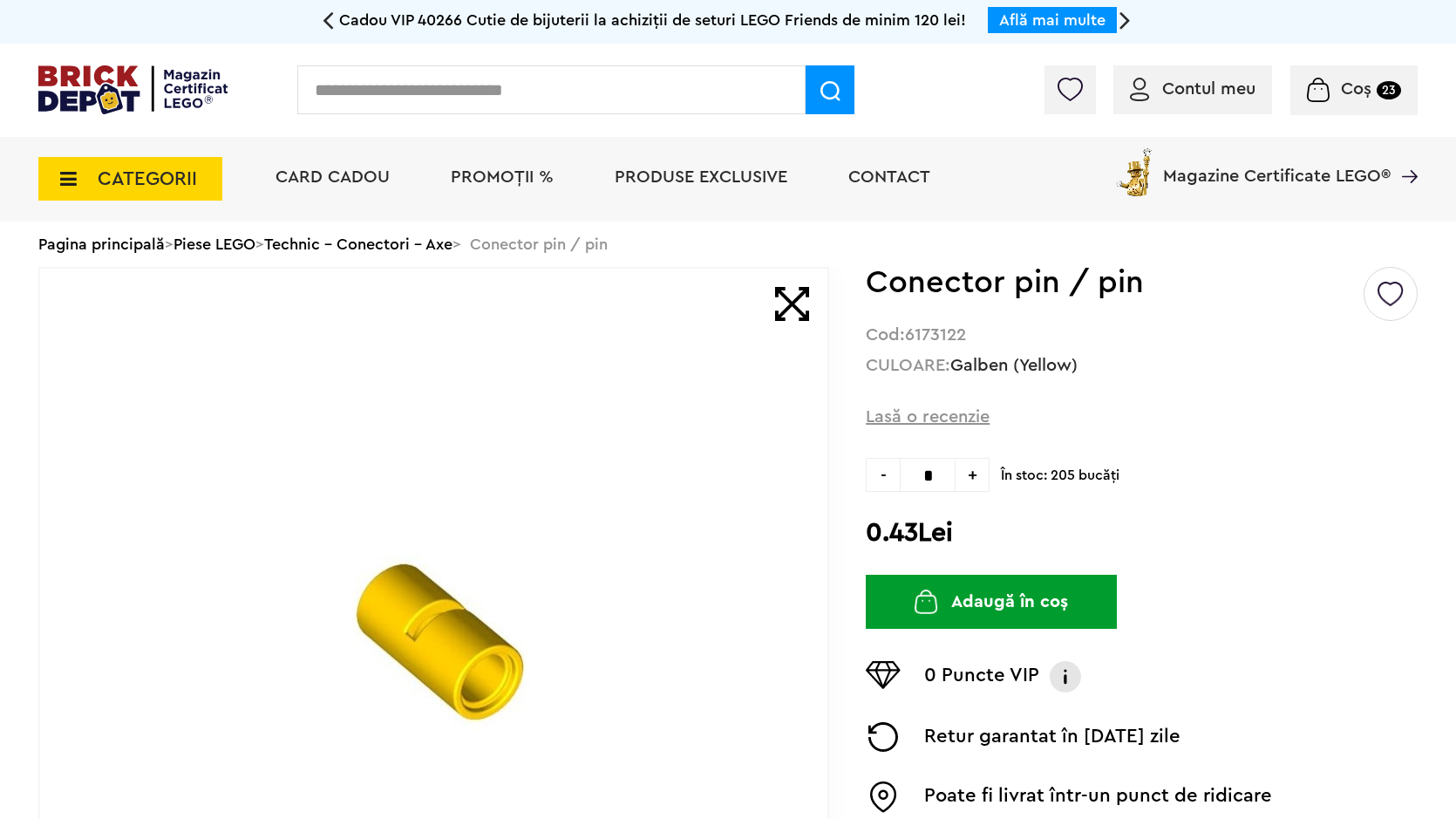
click at [971, 476] on span "+" at bounding box center [972, 474] width 34 height 34
type input "*"
click at [982, 596] on button "Adaugă în coș" at bounding box center [991, 601] width 251 height 54
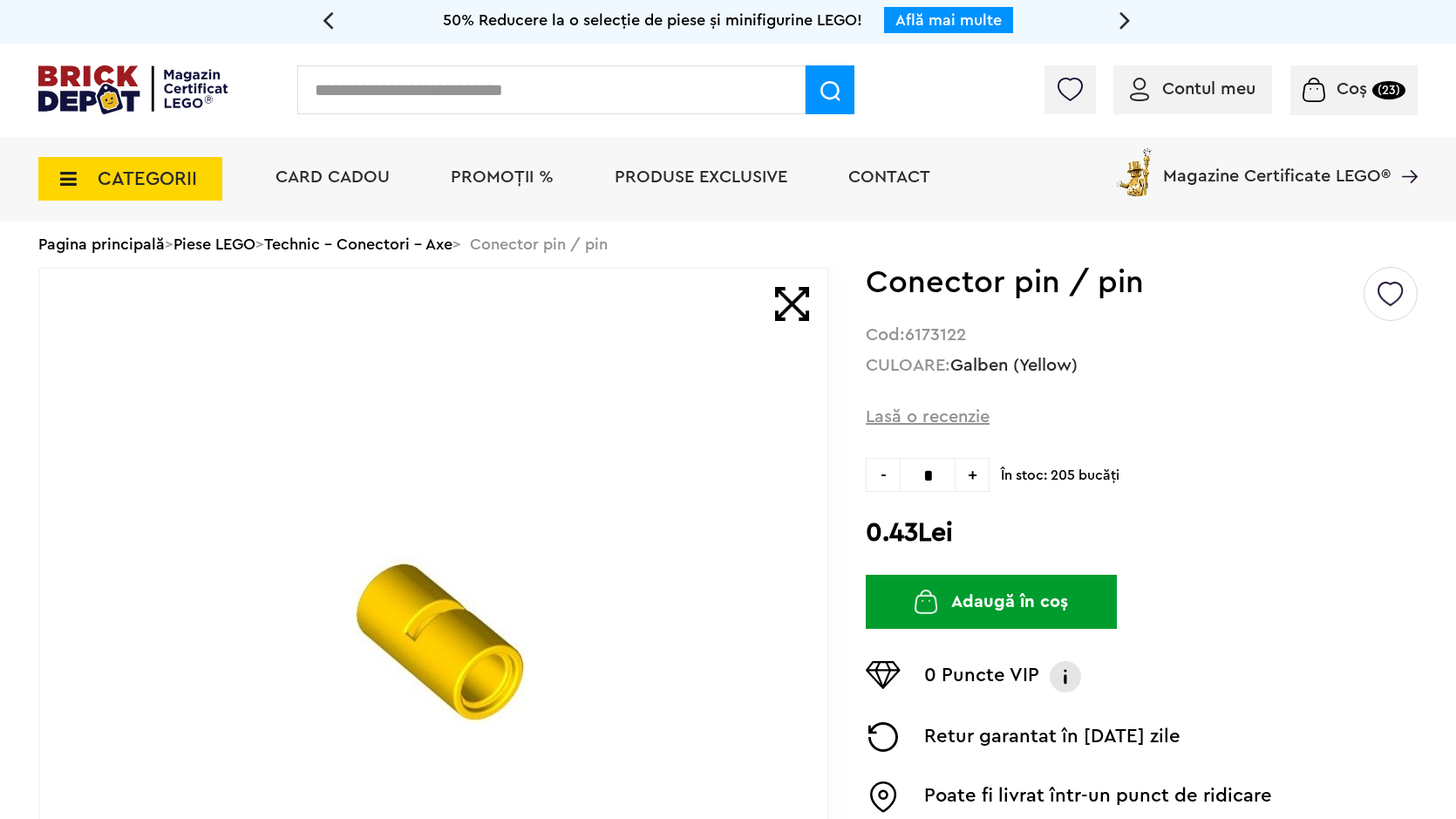
click at [643, 73] on input "text" at bounding box center [551, 90] width 508 height 49
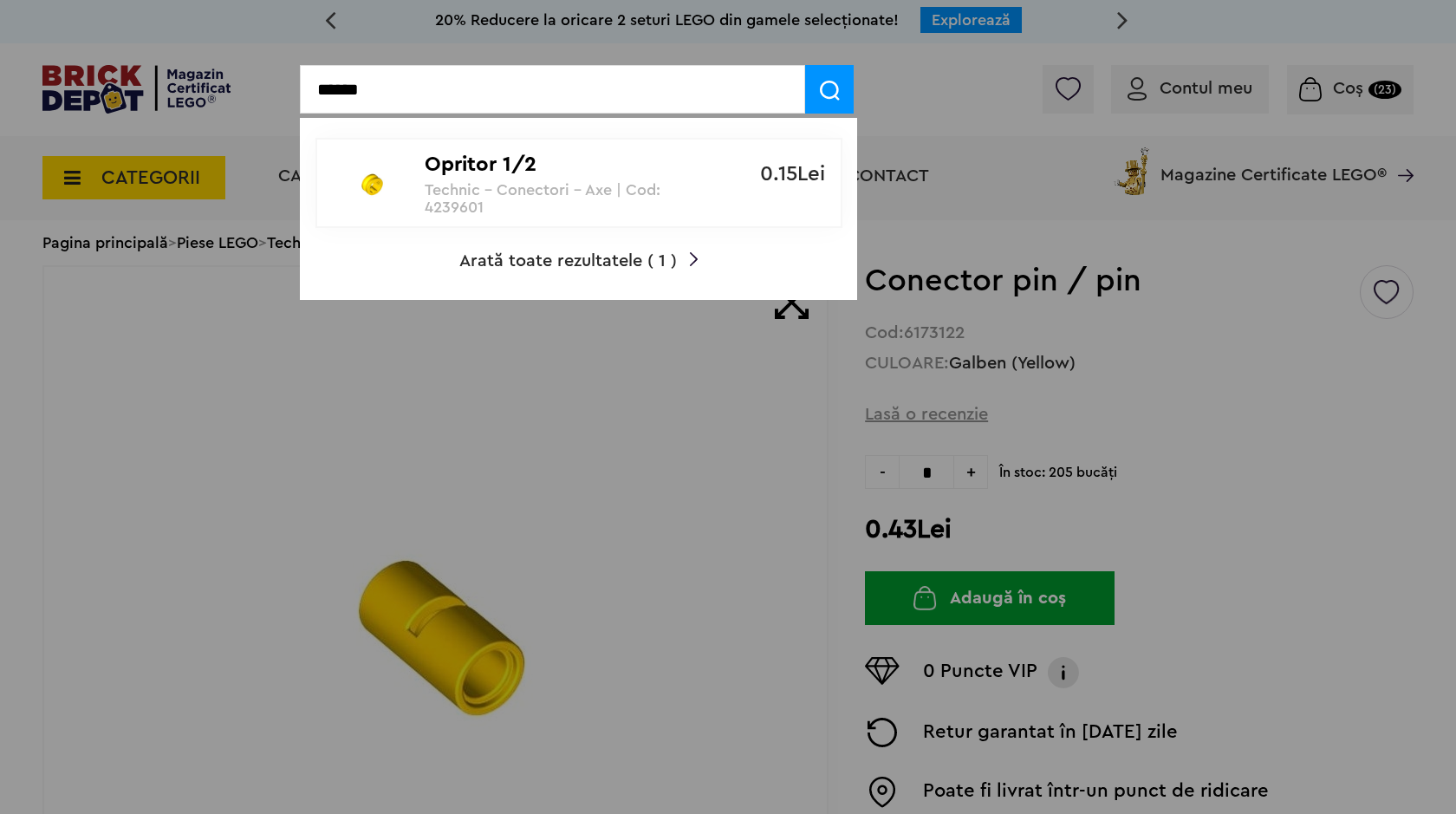
type input "******"
click at [596, 203] on p "Technic - Conectori - Axe | Cod: 4239601" at bounding box center [569, 198] width 289 height 35
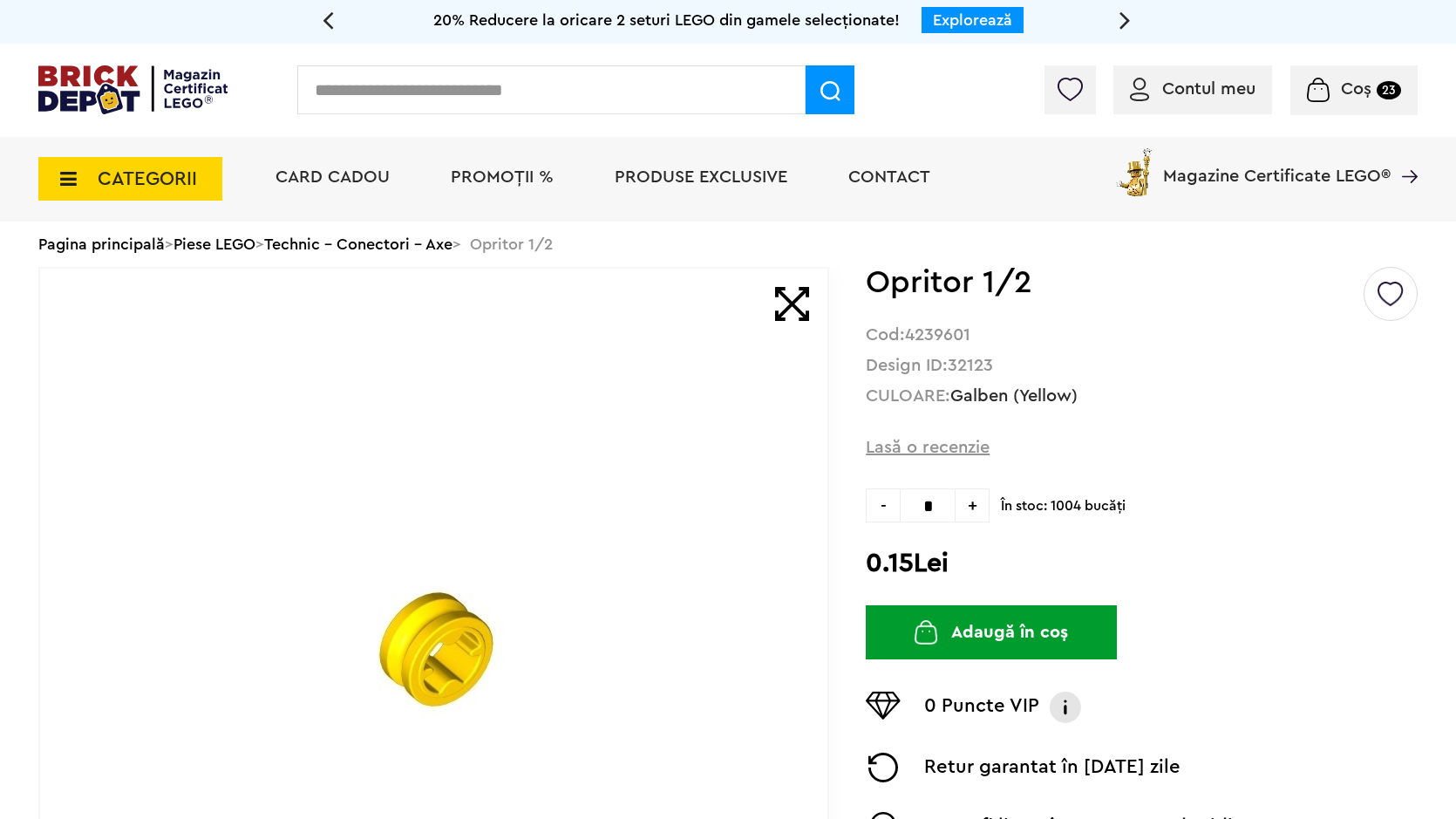
drag, startPoint x: 971, startPoint y: 514, endPoint x: 975, endPoint y: 498, distance: 16.5
click at [975, 500] on span "+" at bounding box center [972, 505] width 34 height 34
click at [975, 496] on span "+" at bounding box center [972, 505] width 34 height 34
click at [966, 521] on span "+" at bounding box center [972, 505] width 34 height 34
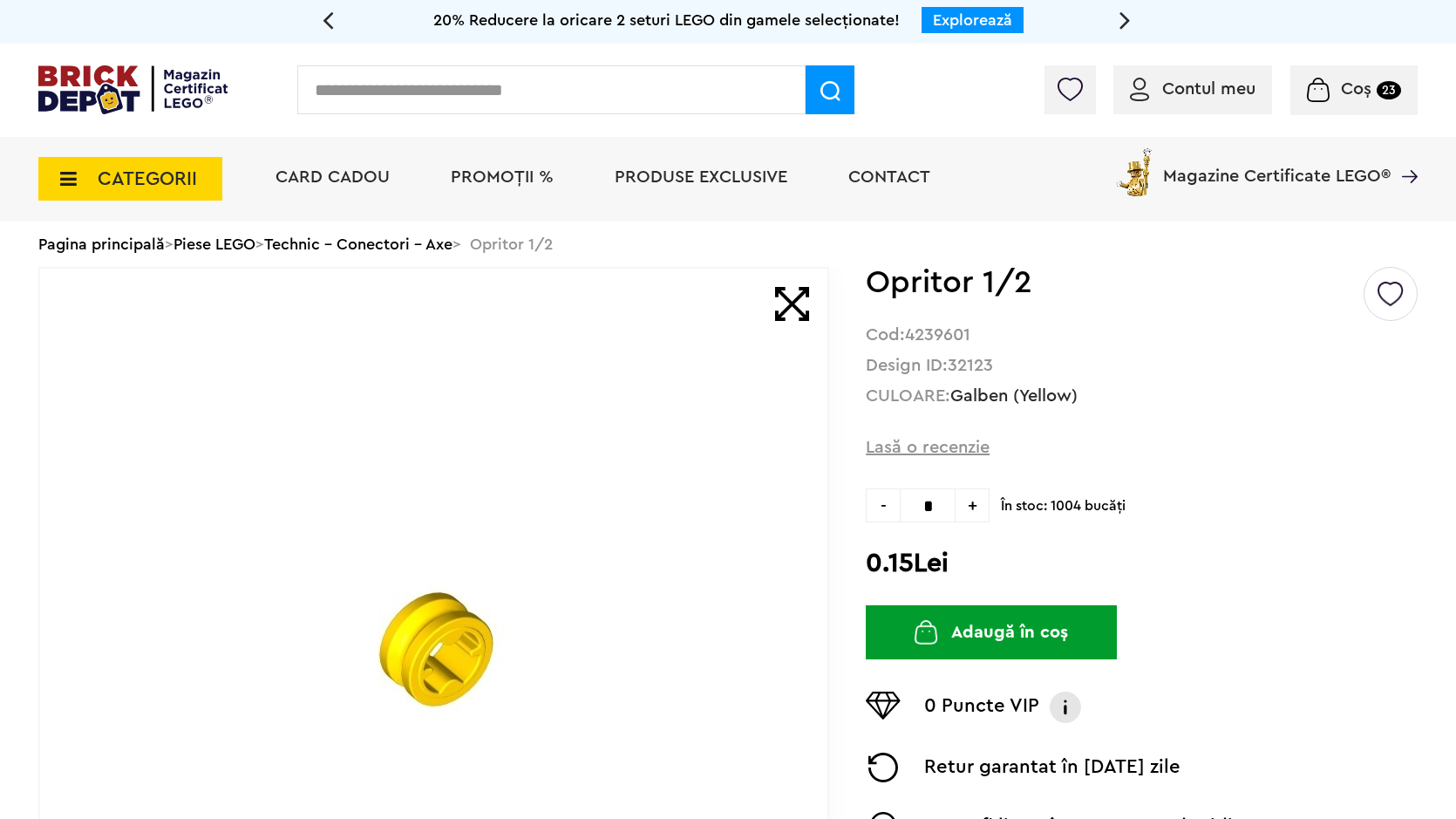
type input "*"
click at [1004, 629] on button "Adaugă în coș" at bounding box center [991, 631] width 251 height 54
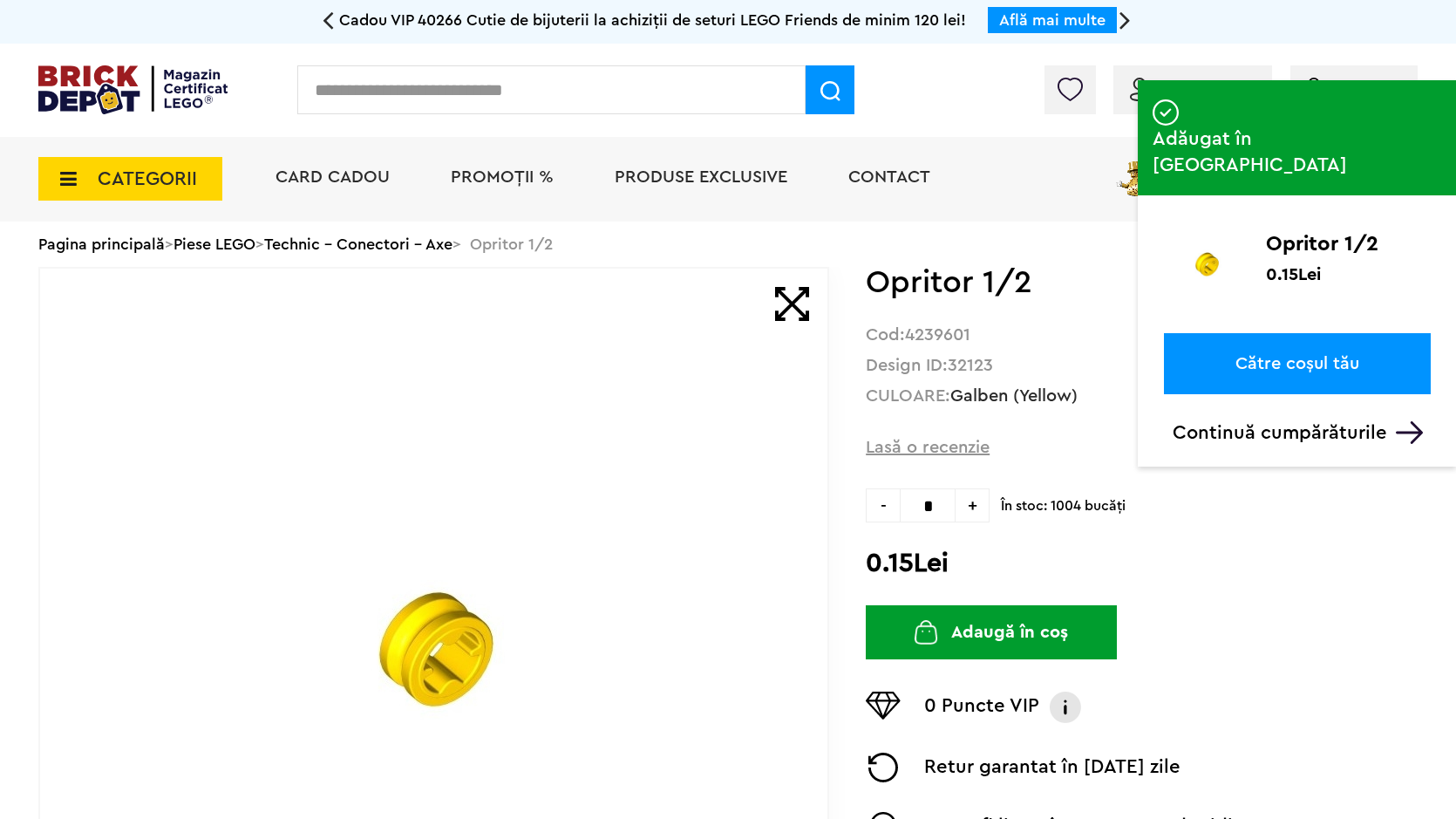
click at [1233, 421] on p "Continuă cumpărăturile" at bounding box center [1302, 432] width 258 height 22
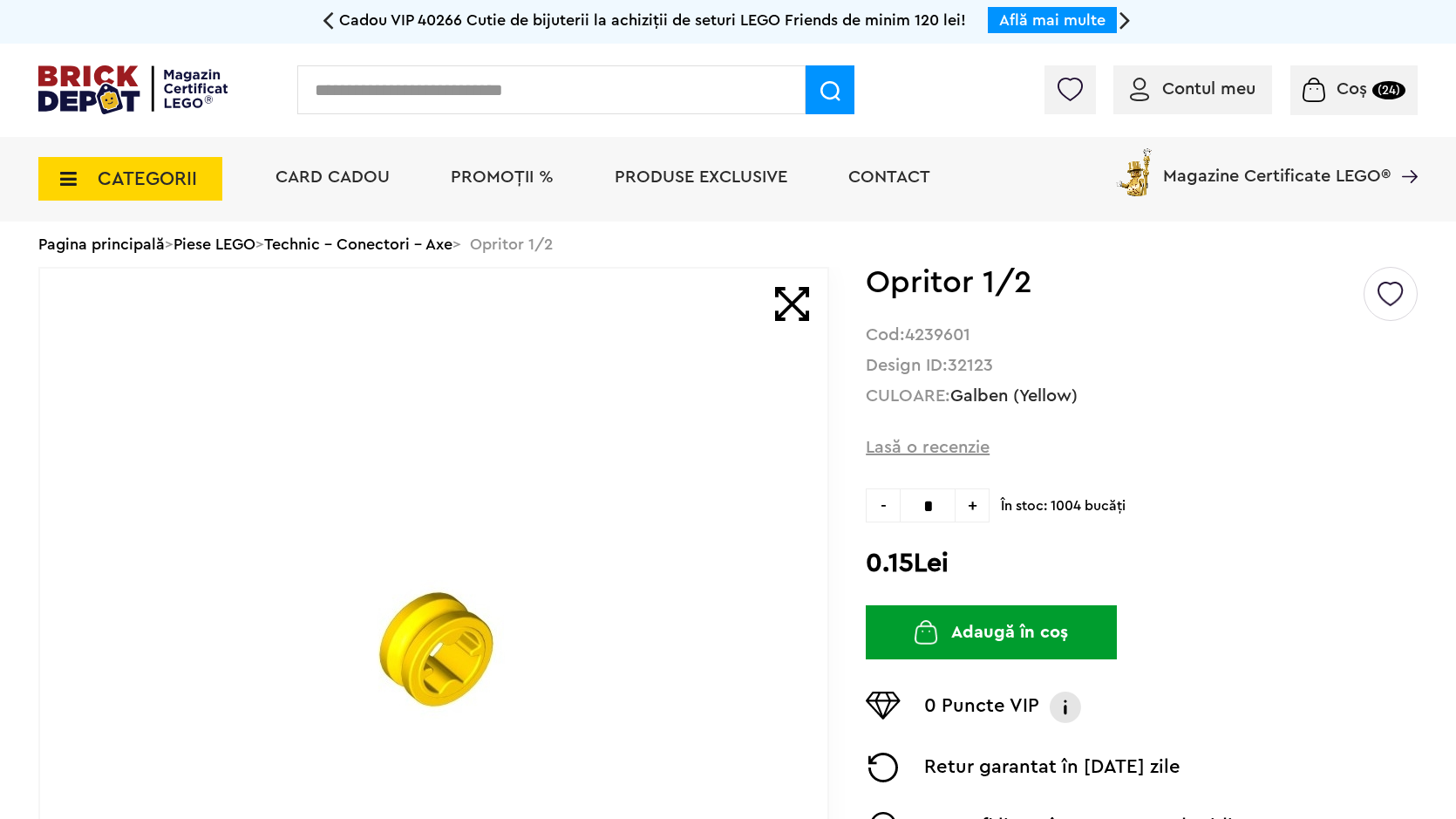
click at [1334, 77] on div "Coș (24)" at bounding box center [1353, 90] width 127 height 50
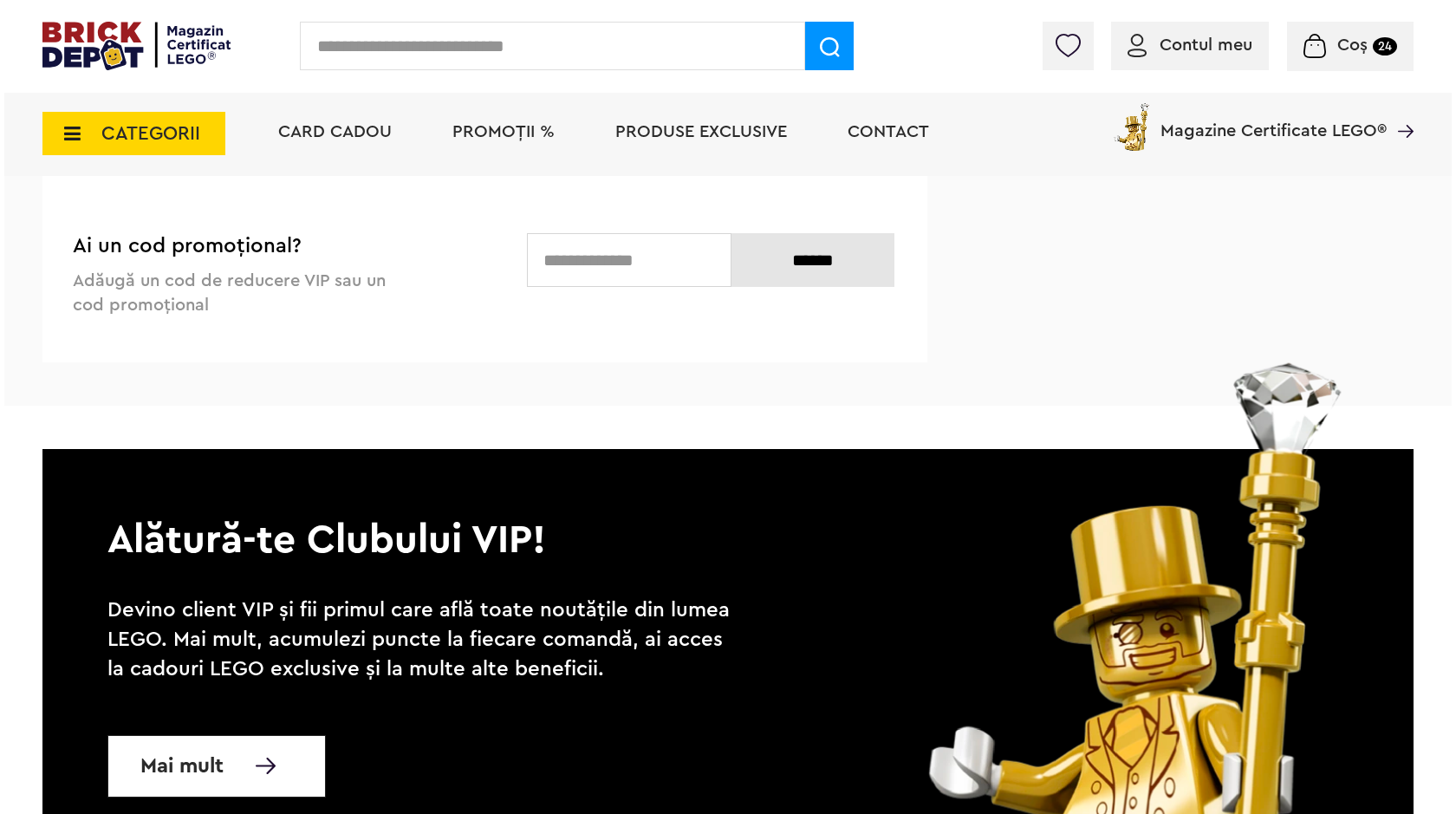
scroll to position [11570, 0]
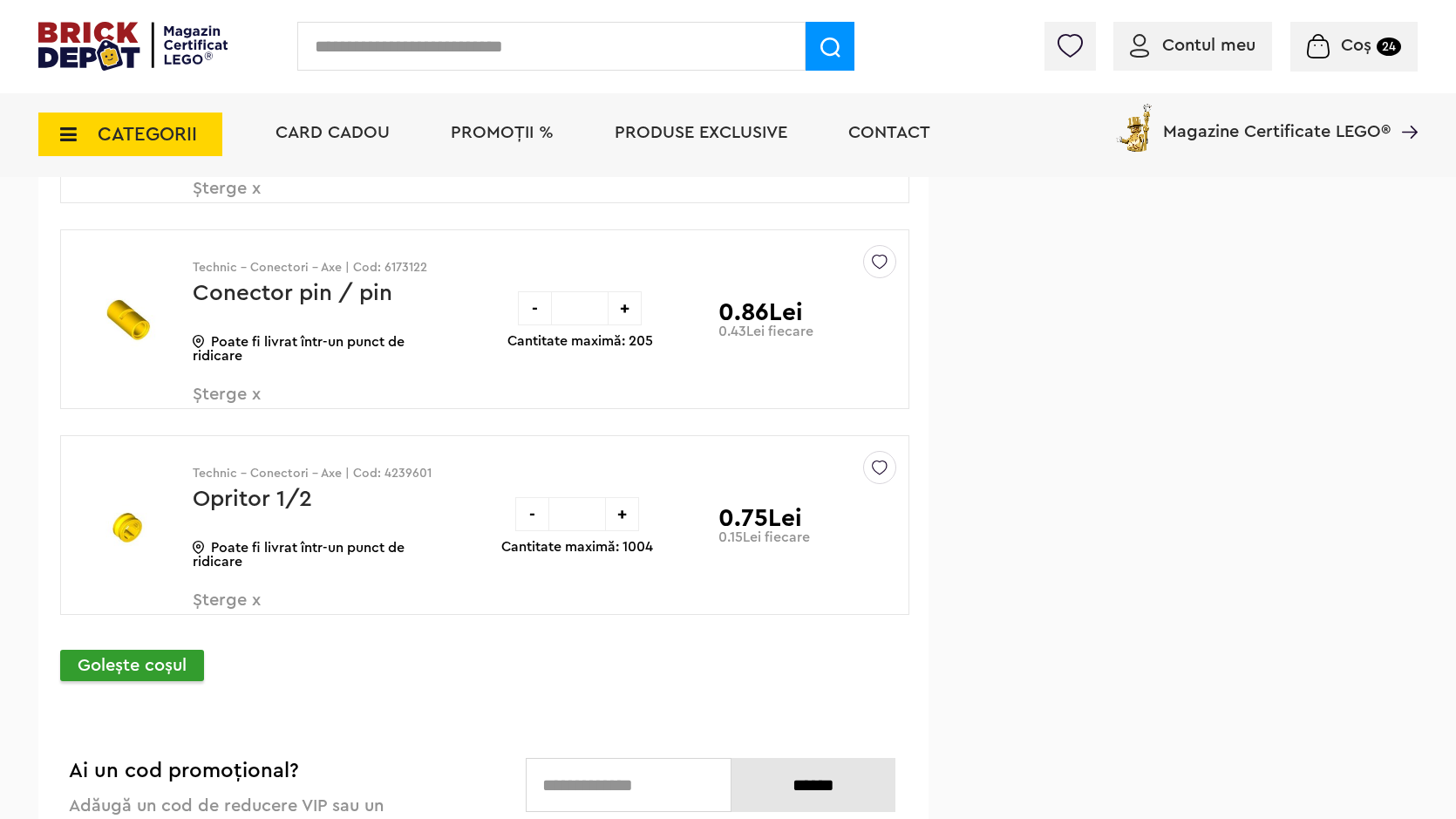
click at [474, 44] on input "text" at bounding box center [551, 46] width 508 height 49
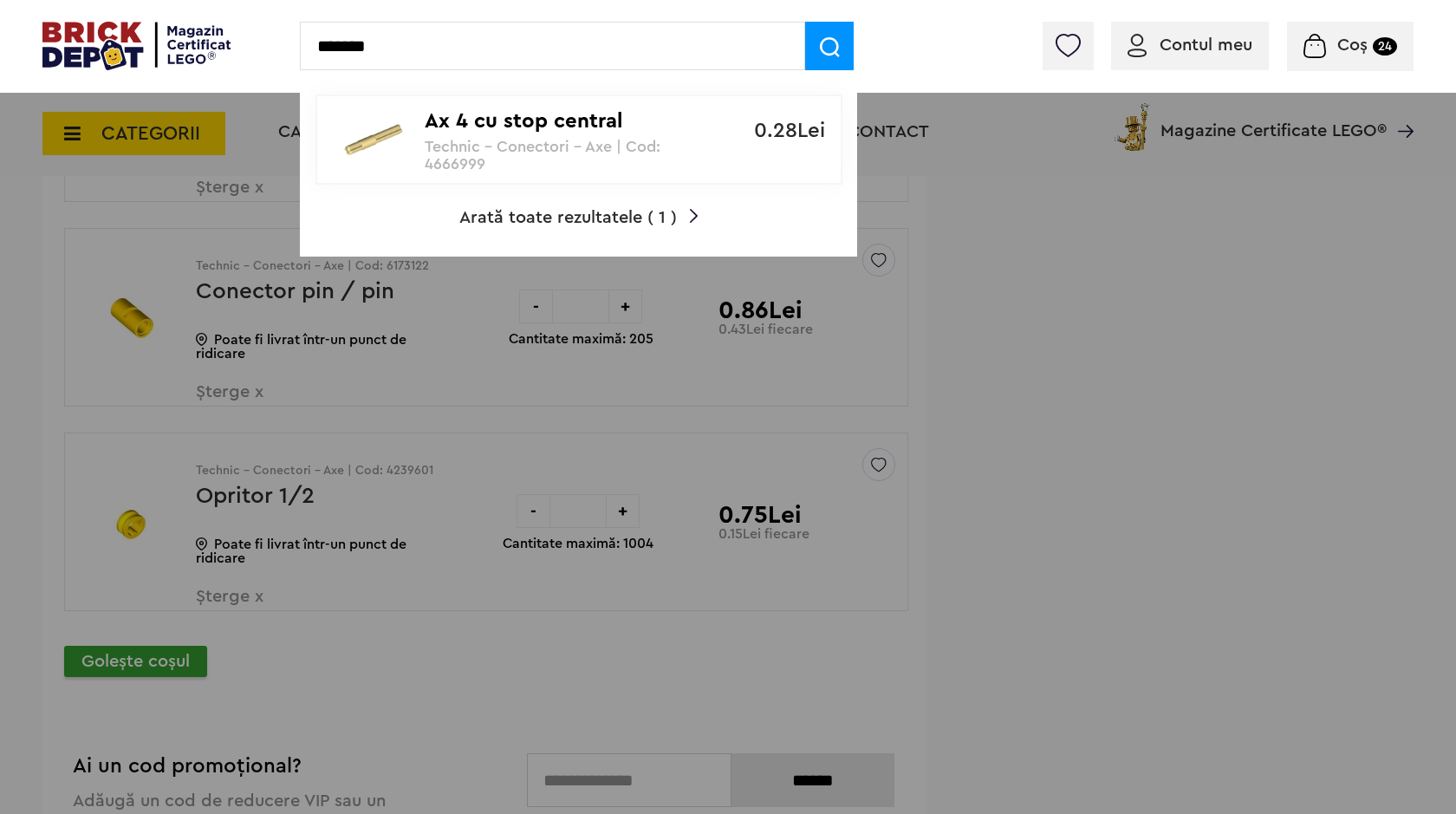
type input "*******"
click at [474, 117] on p "Ax 4 cu stop central" at bounding box center [569, 121] width 289 height 25
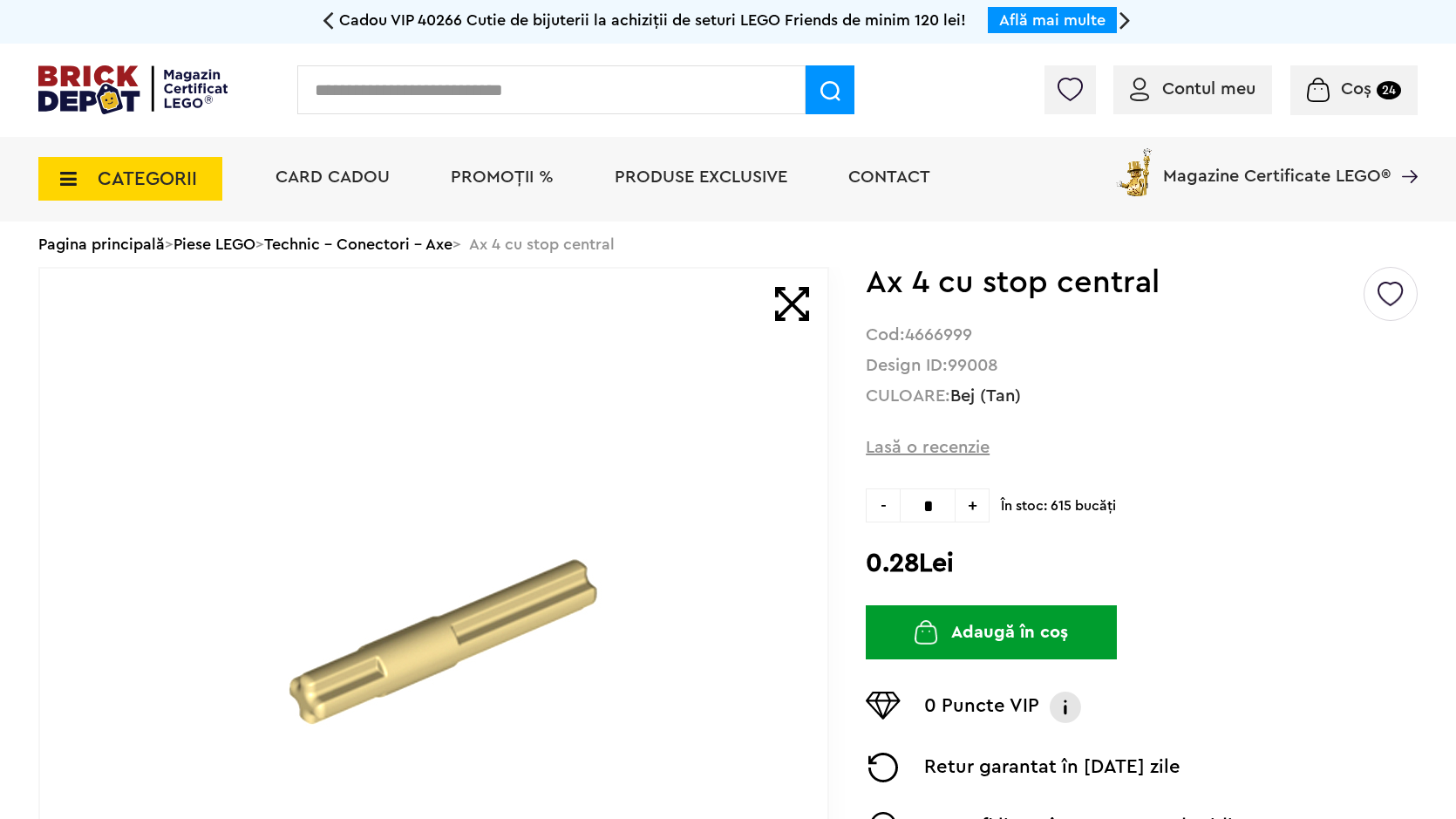
click at [973, 503] on span "+" at bounding box center [972, 505] width 34 height 34
type input "*"
click at [993, 627] on button "Adaugă în coș" at bounding box center [991, 631] width 251 height 54
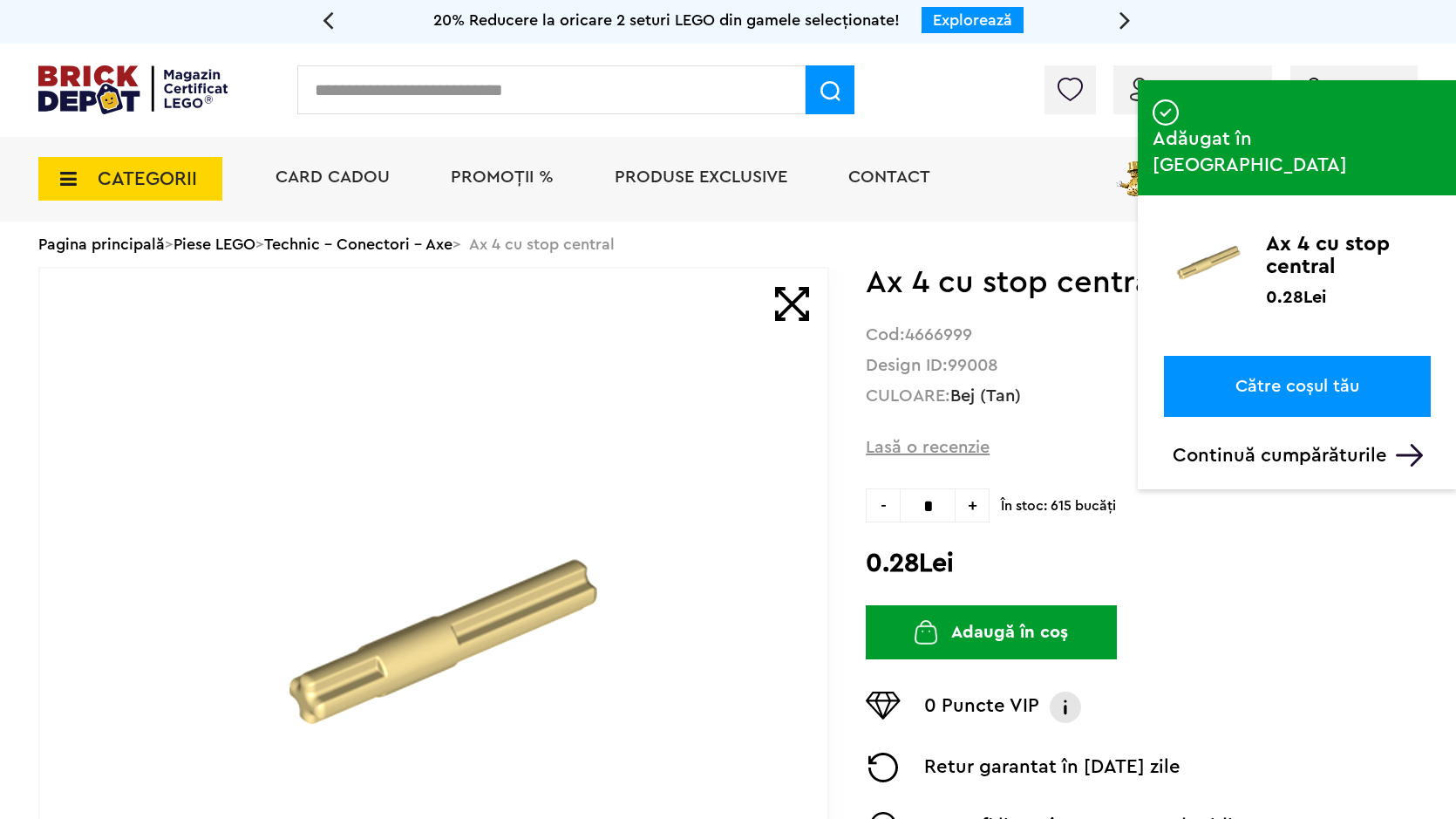
click at [568, 108] on input "text" at bounding box center [551, 90] width 508 height 49
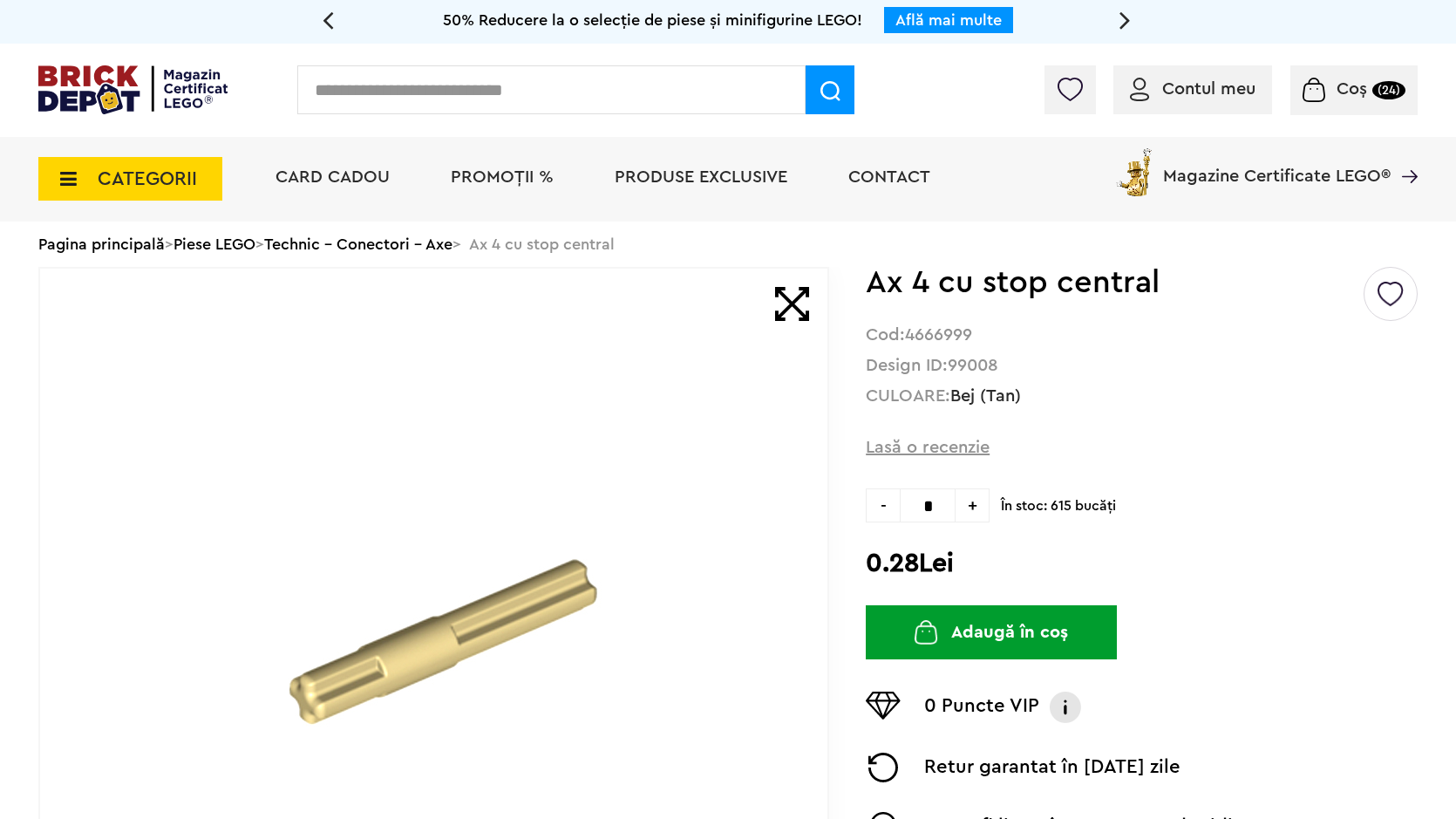
click at [568, 109] on input "text" at bounding box center [551, 90] width 508 height 49
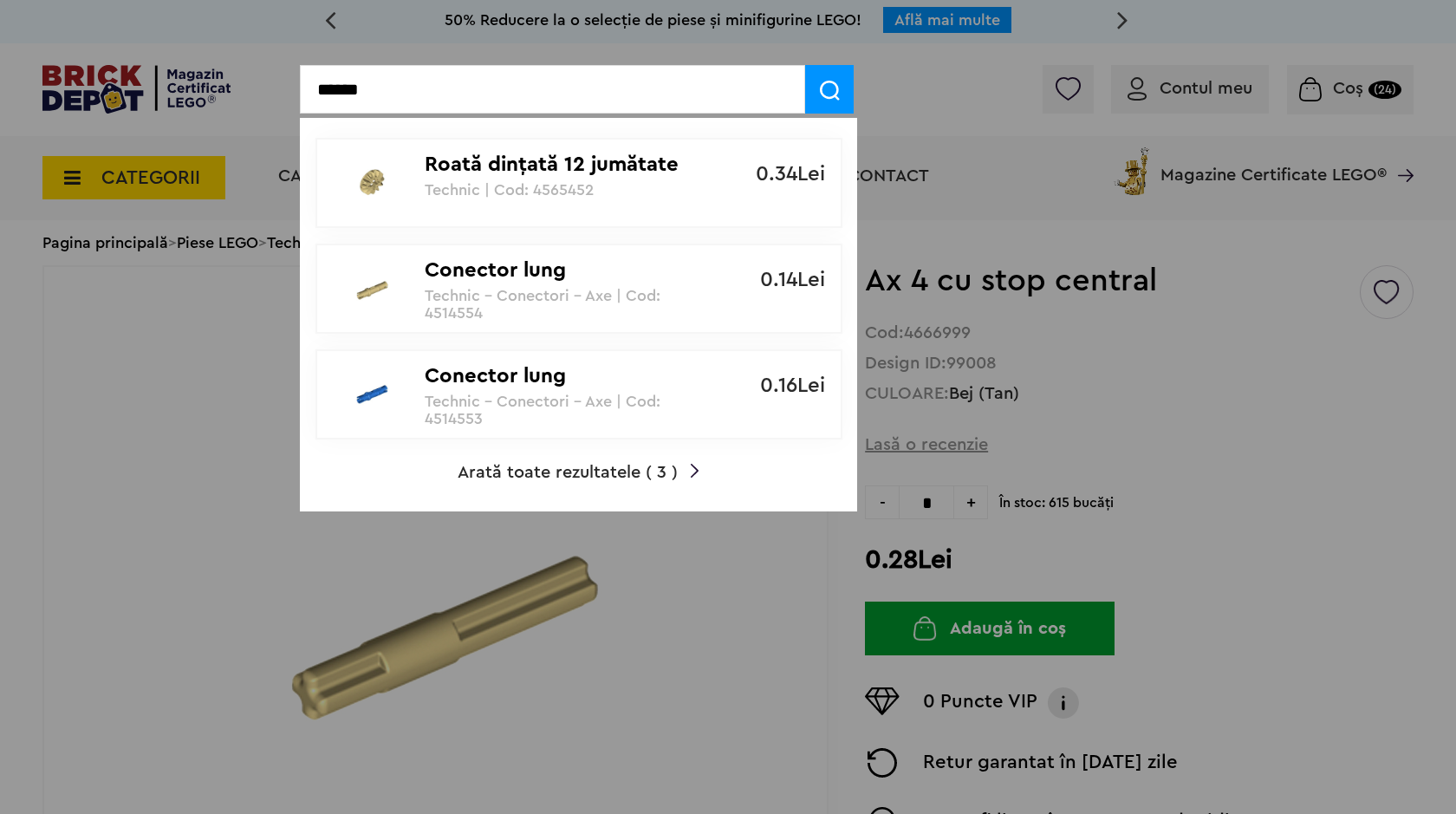
click at [438, 101] on input "******" at bounding box center [553, 89] width 505 height 49
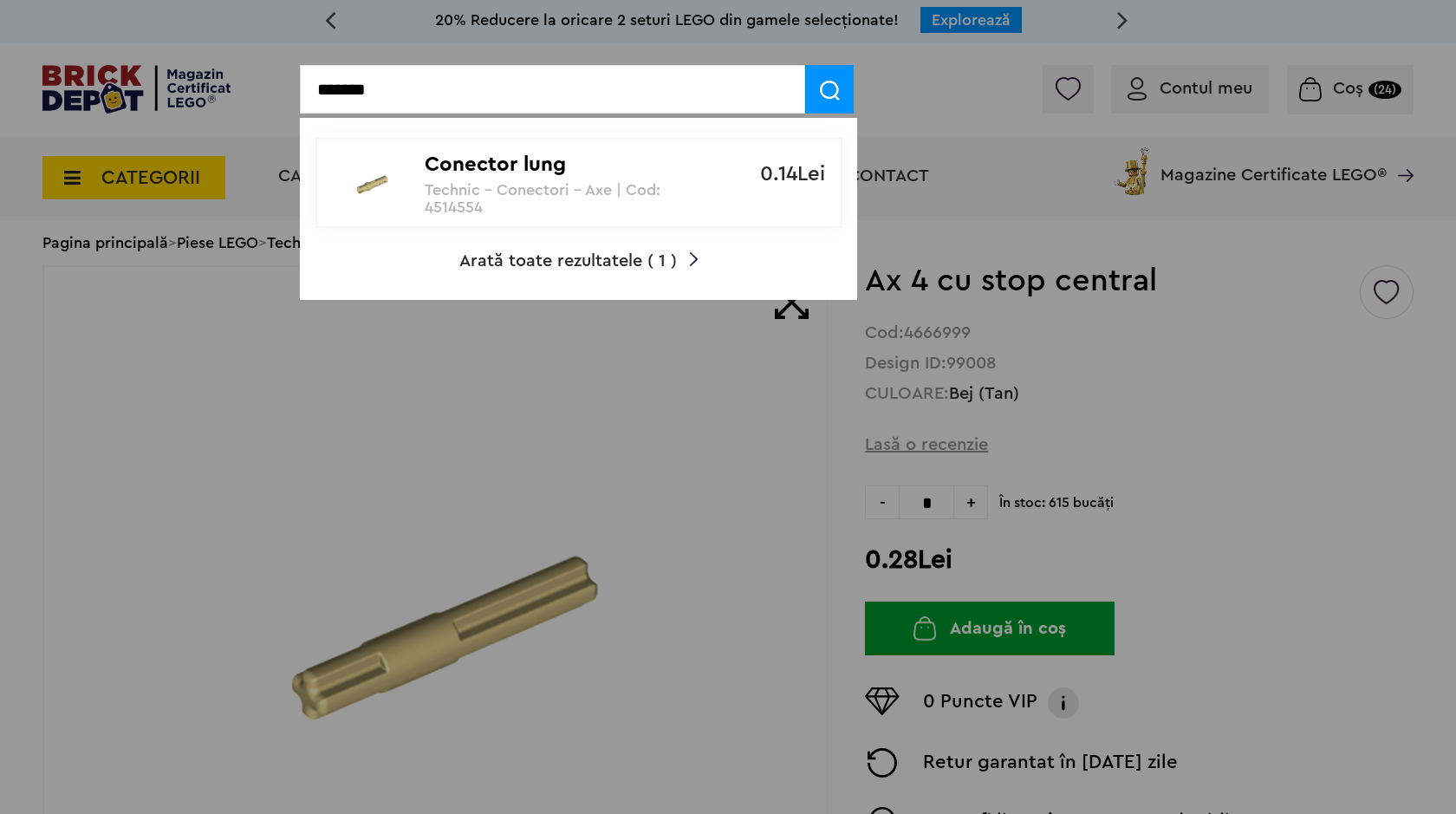
type input "*******"
click at [551, 170] on p "Conector lung" at bounding box center [569, 165] width 289 height 25
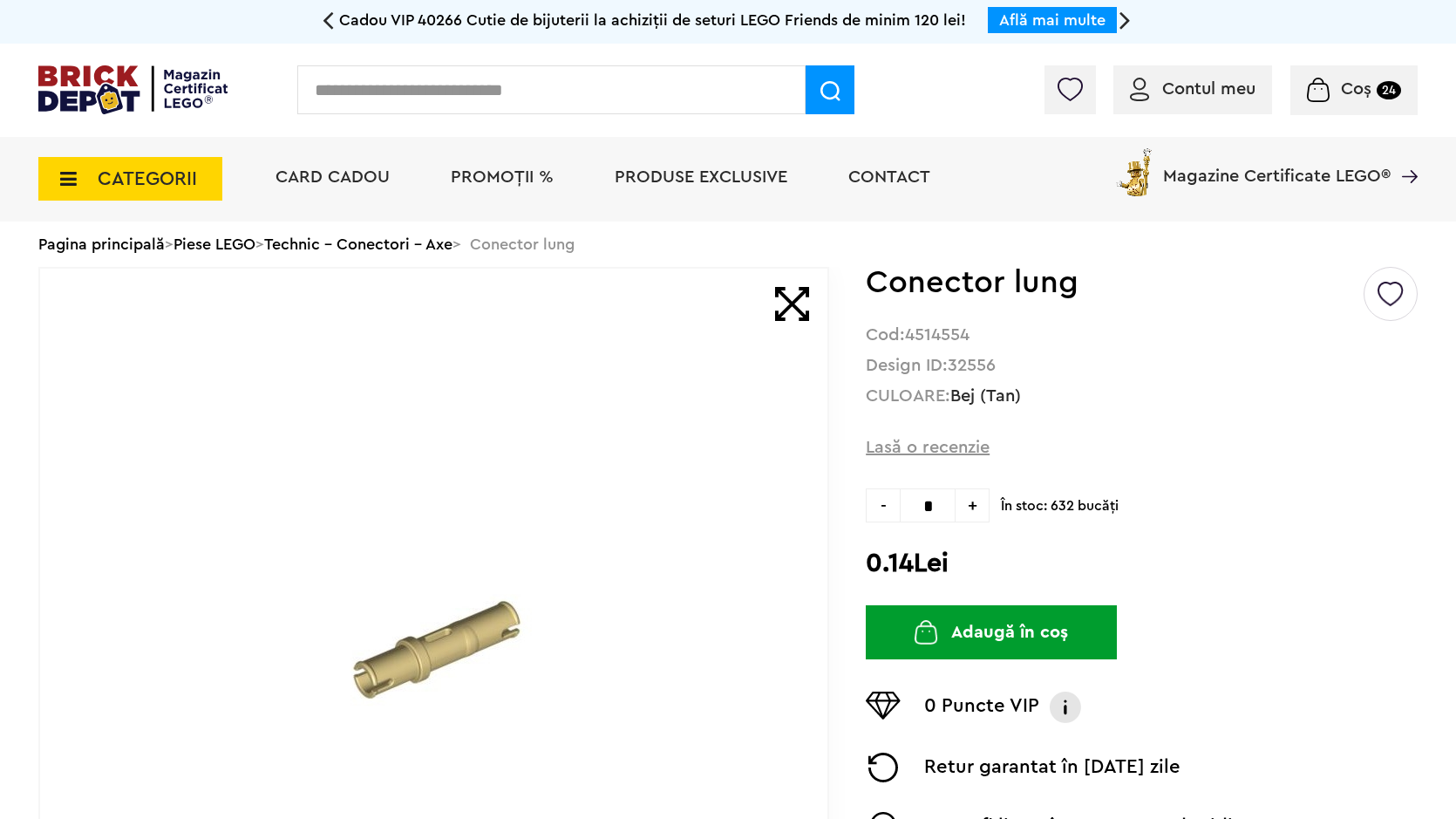
click at [964, 510] on span "+" at bounding box center [972, 505] width 34 height 34
type input "*"
click at [974, 647] on button "Adaugă în coș" at bounding box center [991, 631] width 251 height 54
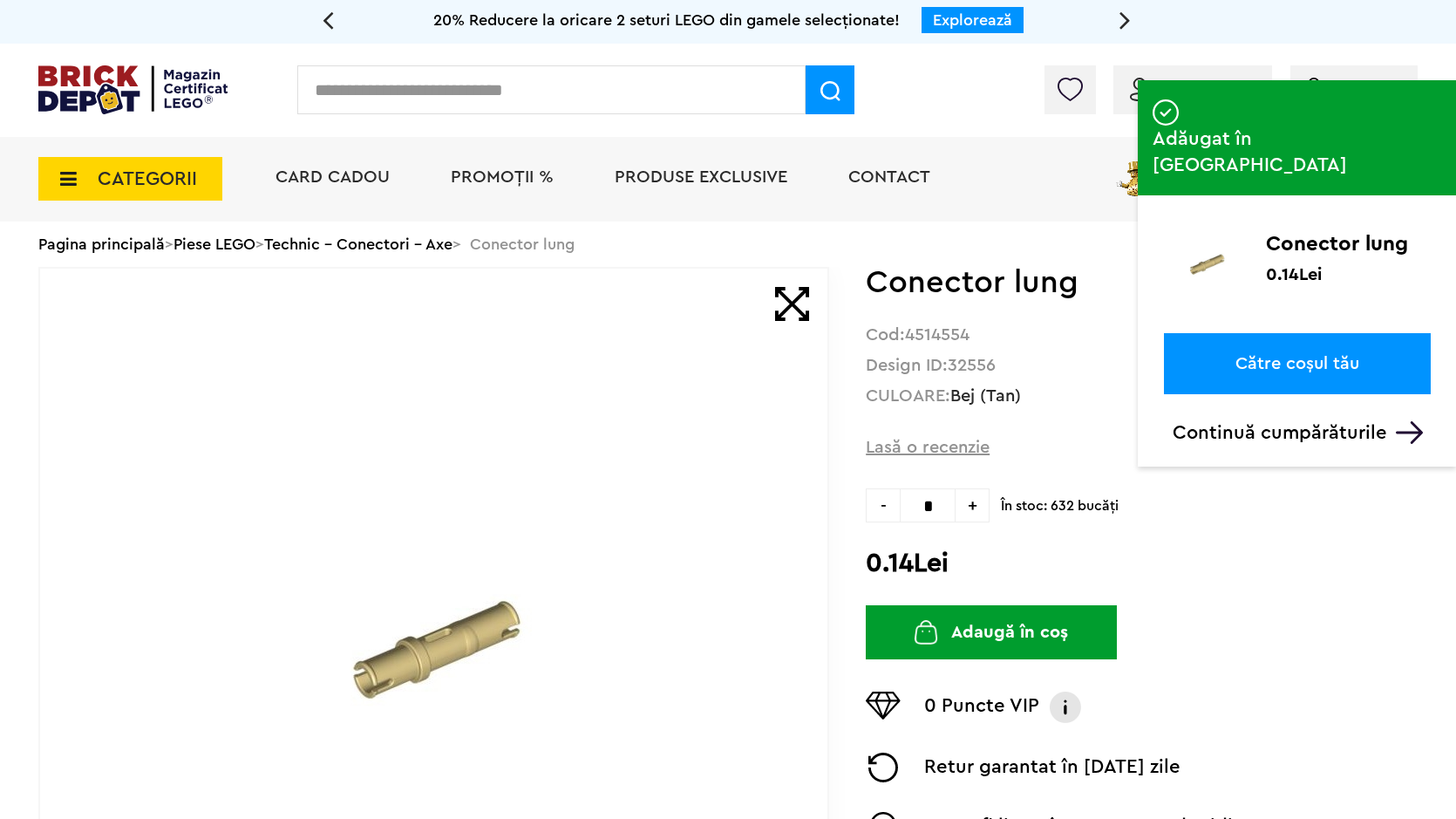
click at [687, 109] on input "text" at bounding box center [551, 90] width 508 height 49
click at [696, 101] on input "text" at bounding box center [551, 90] width 508 height 49
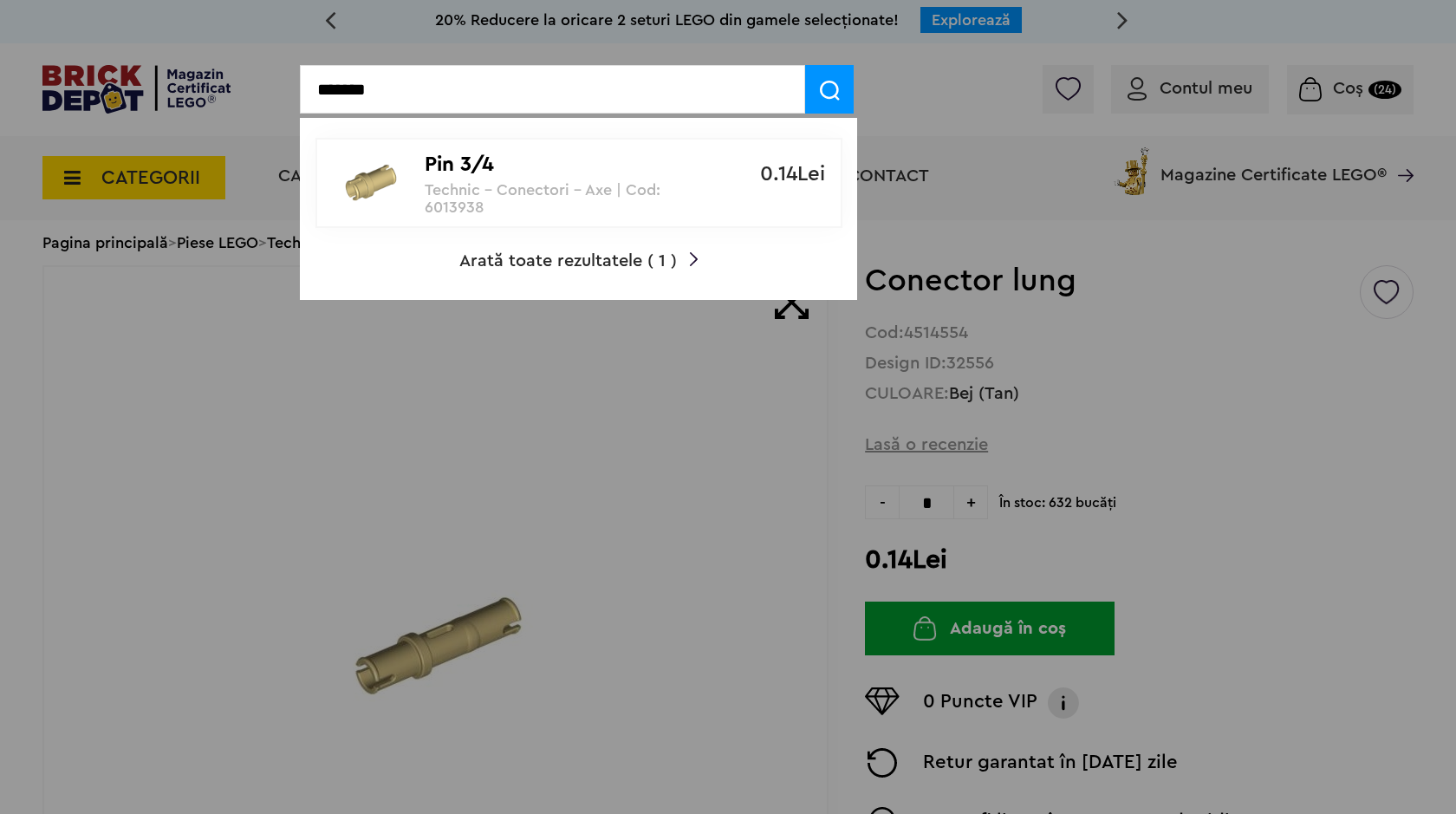
type input "*******"
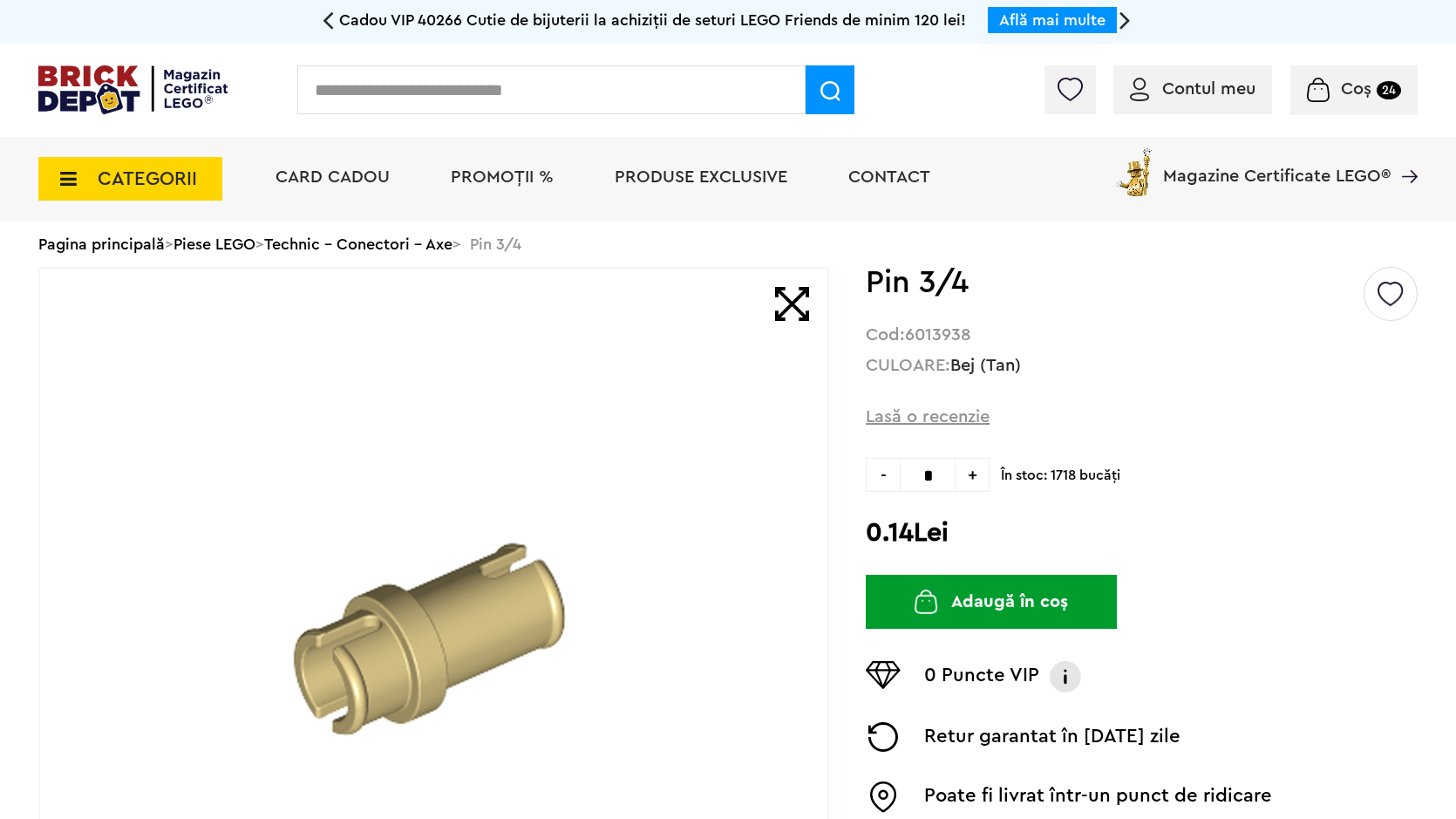
click at [982, 484] on span "+" at bounding box center [972, 474] width 34 height 34
type input "*"
click at [1068, 595] on button "Adaugă în coș" at bounding box center [991, 601] width 251 height 54
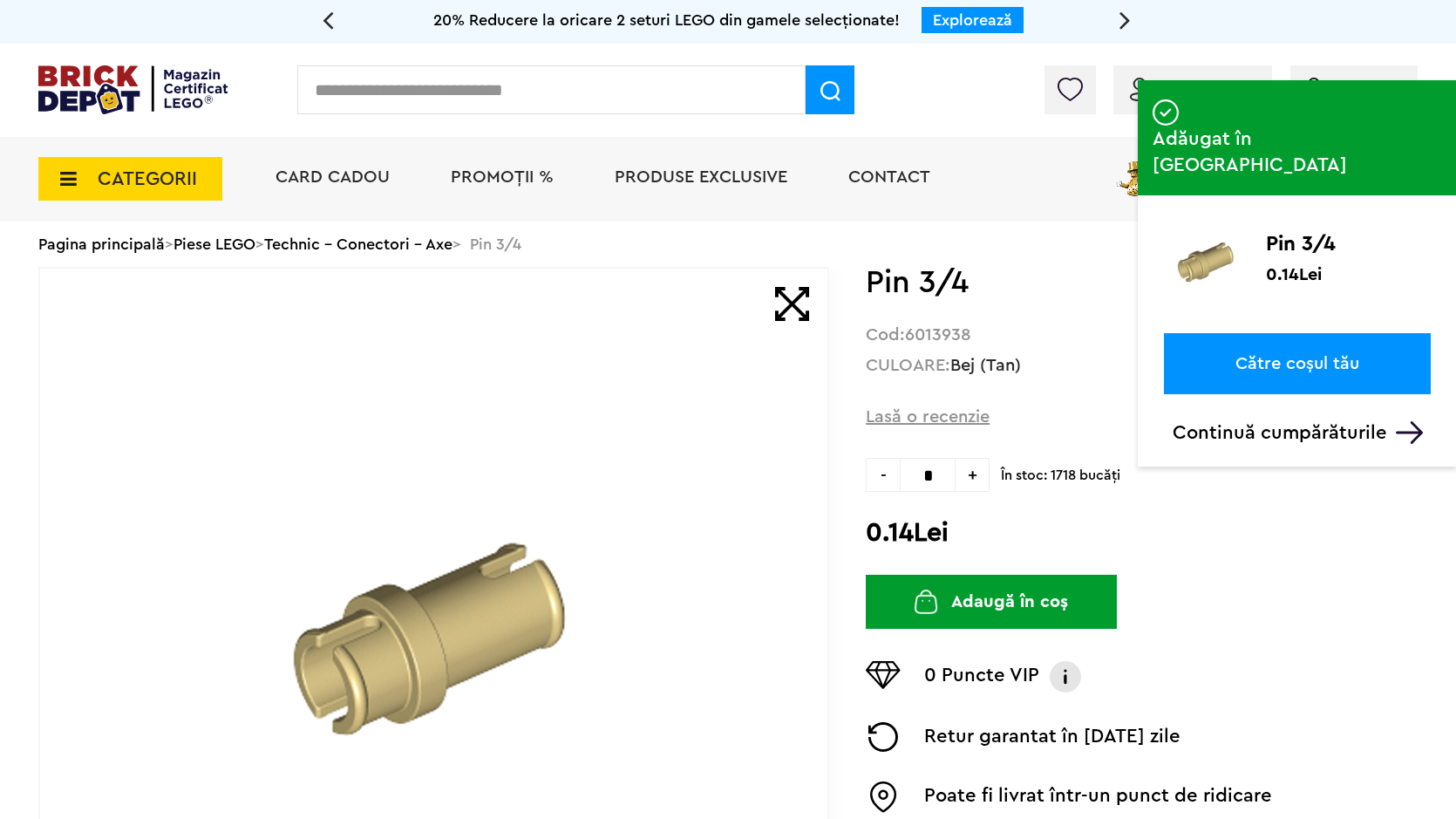
click at [494, 102] on input "text" at bounding box center [551, 90] width 508 height 49
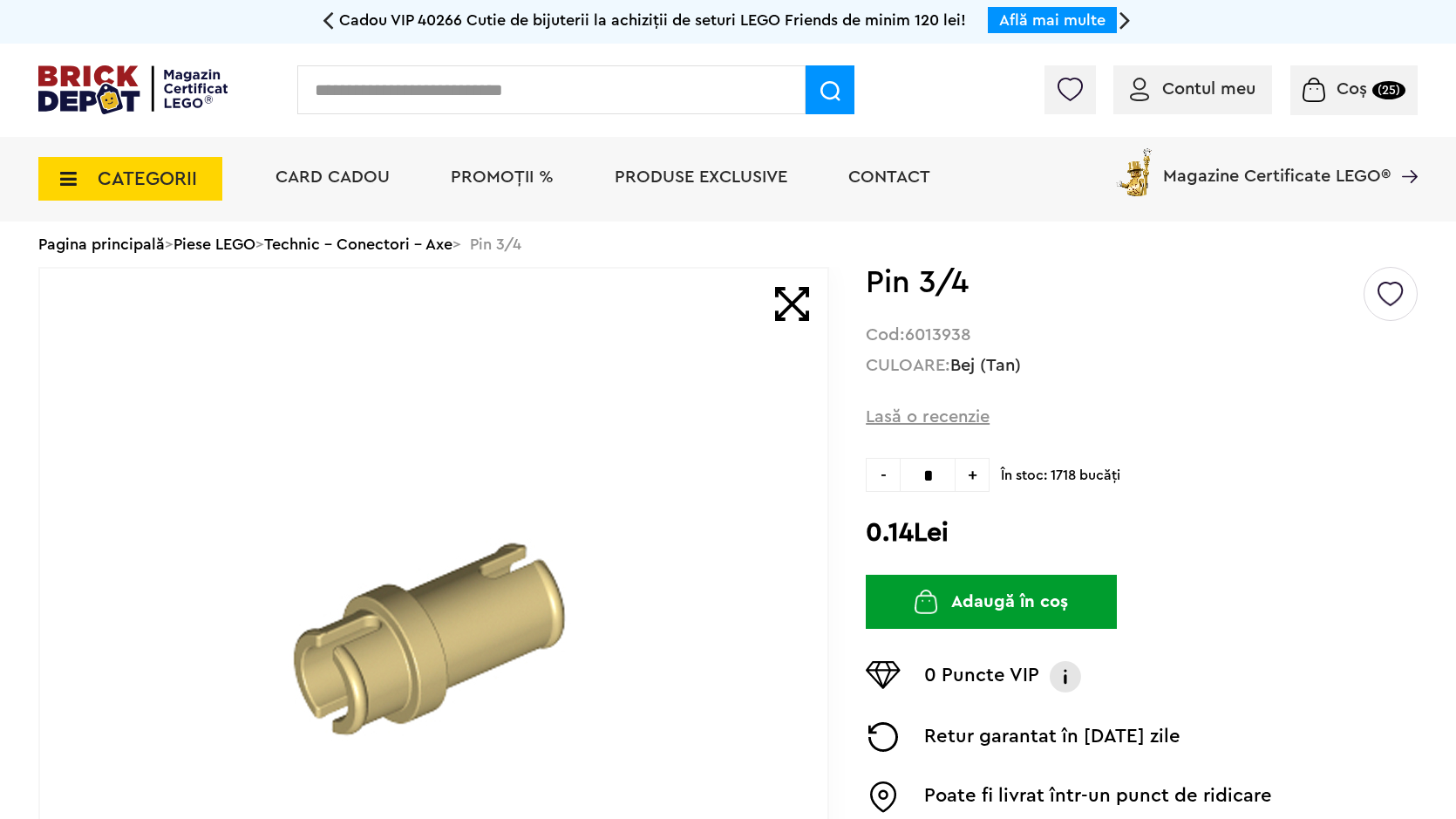
click at [420, 93] on input "text" at bounding box center [551, 90] width 508 height 49
click at [417, 97] on input "text" at bounding box center [551, 90] width 508 height 49
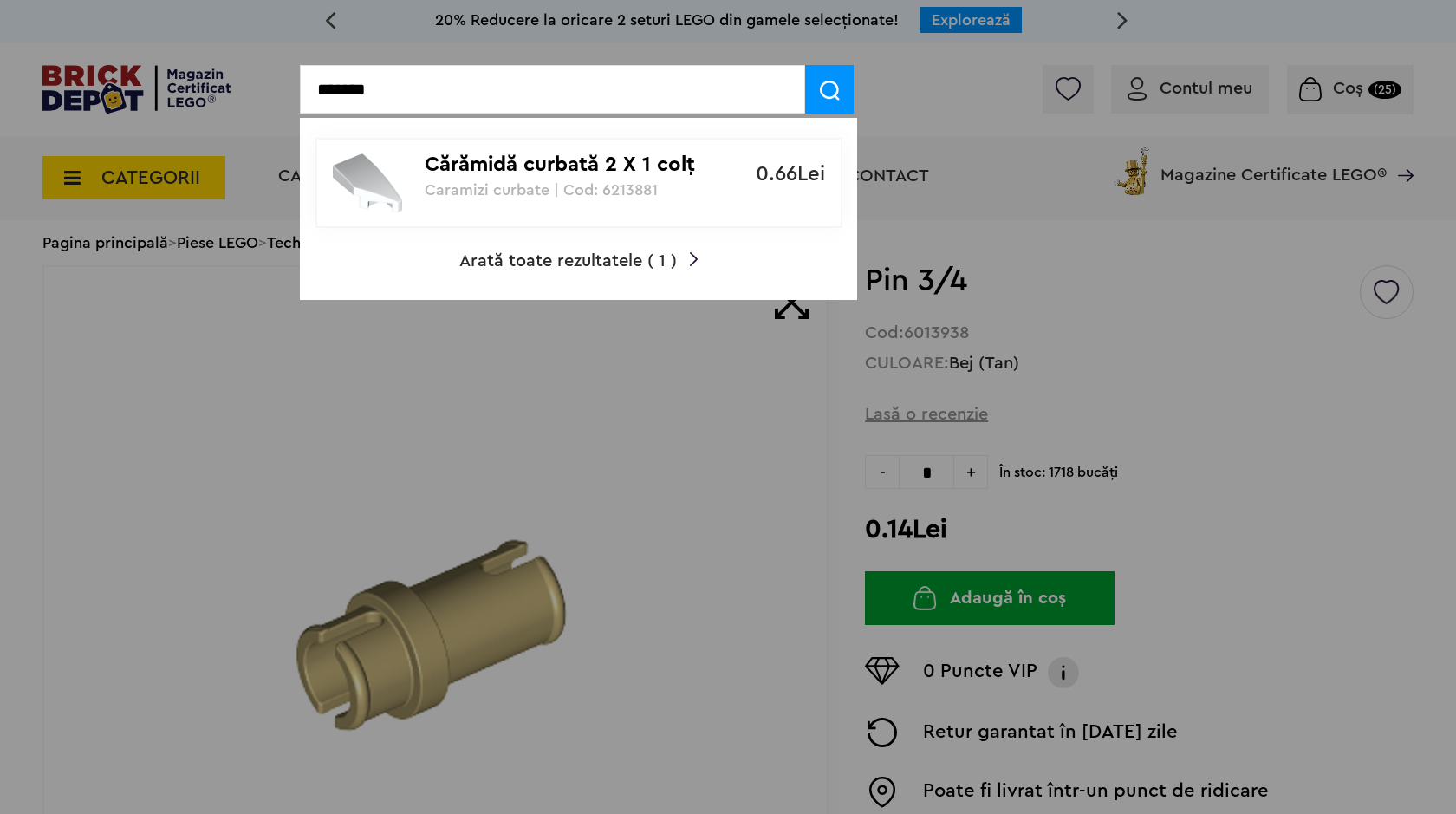
type input "*******"
click at [420, 143] on link "Cărămidă curbată 2 X 1 colţ dreapta tăiat Caramizi curbate | Cod: 6213881 0.66L…" at bounding box center [579, 183] width 526 height 90
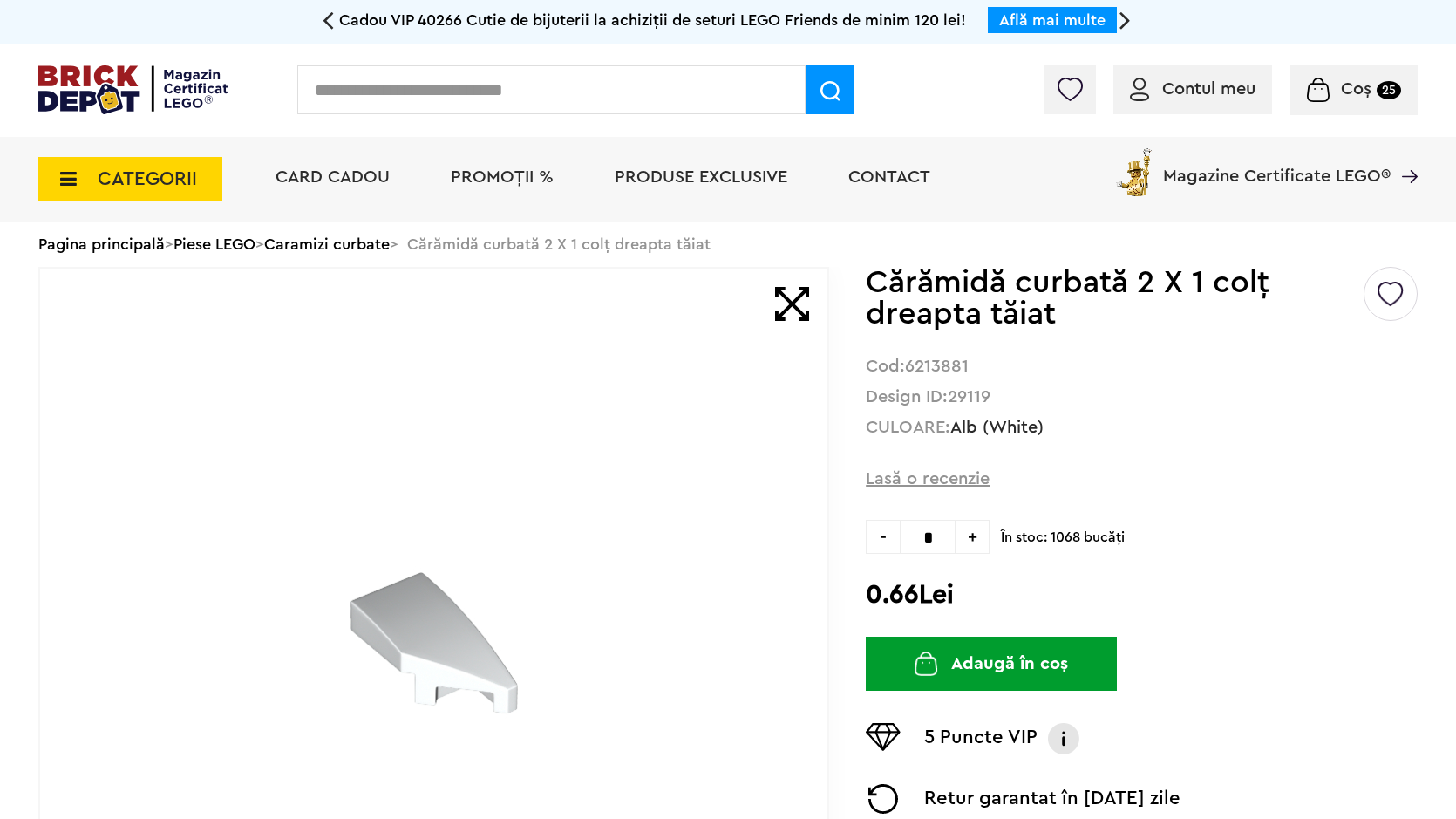
click at [1030, 675] on button "Adaugă în coș" at bounding box center [991, 663] width 251 height 54
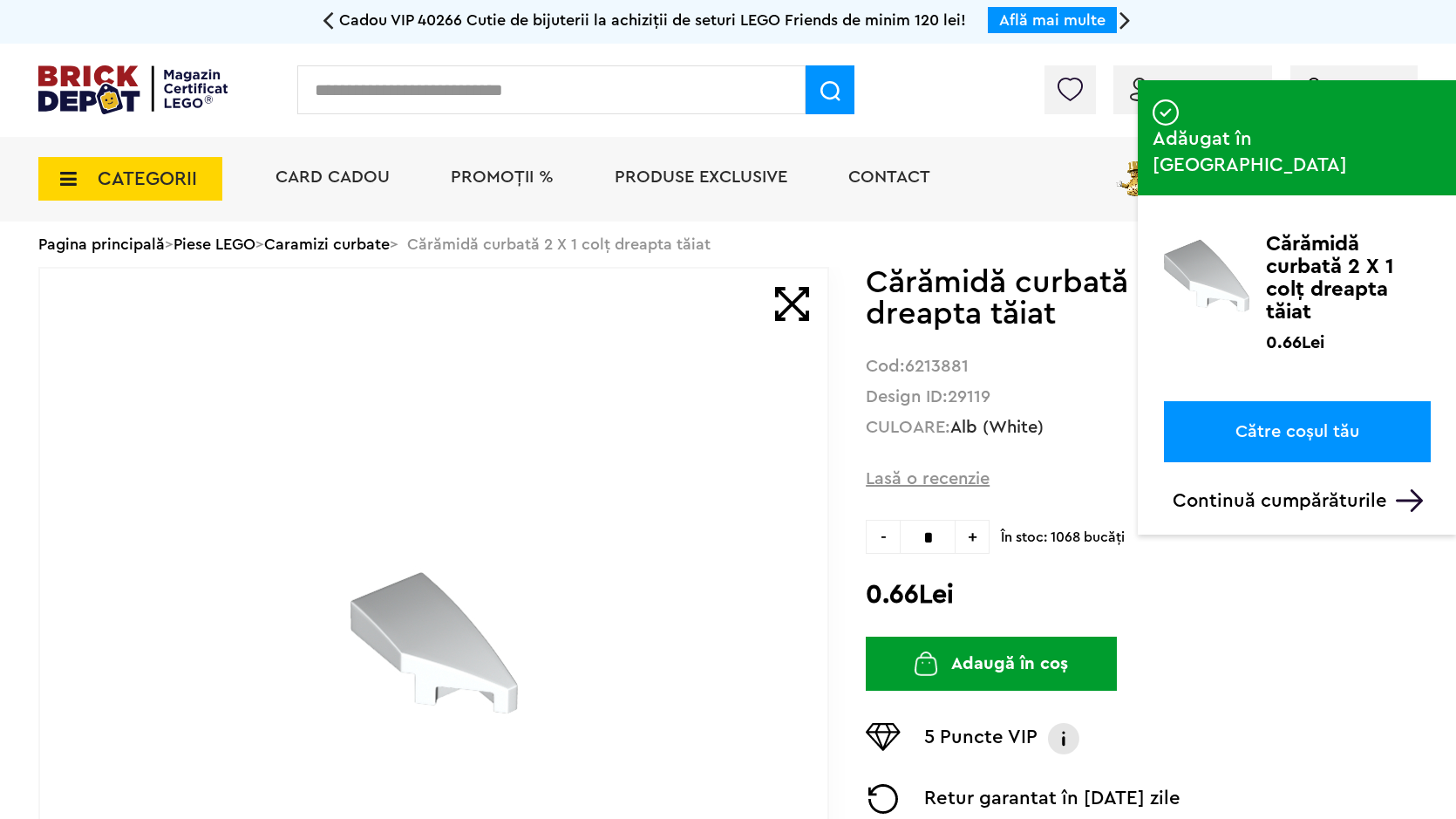
click at [576, 77] on input "text" at bounding box center [551, 90] width 508 height 49
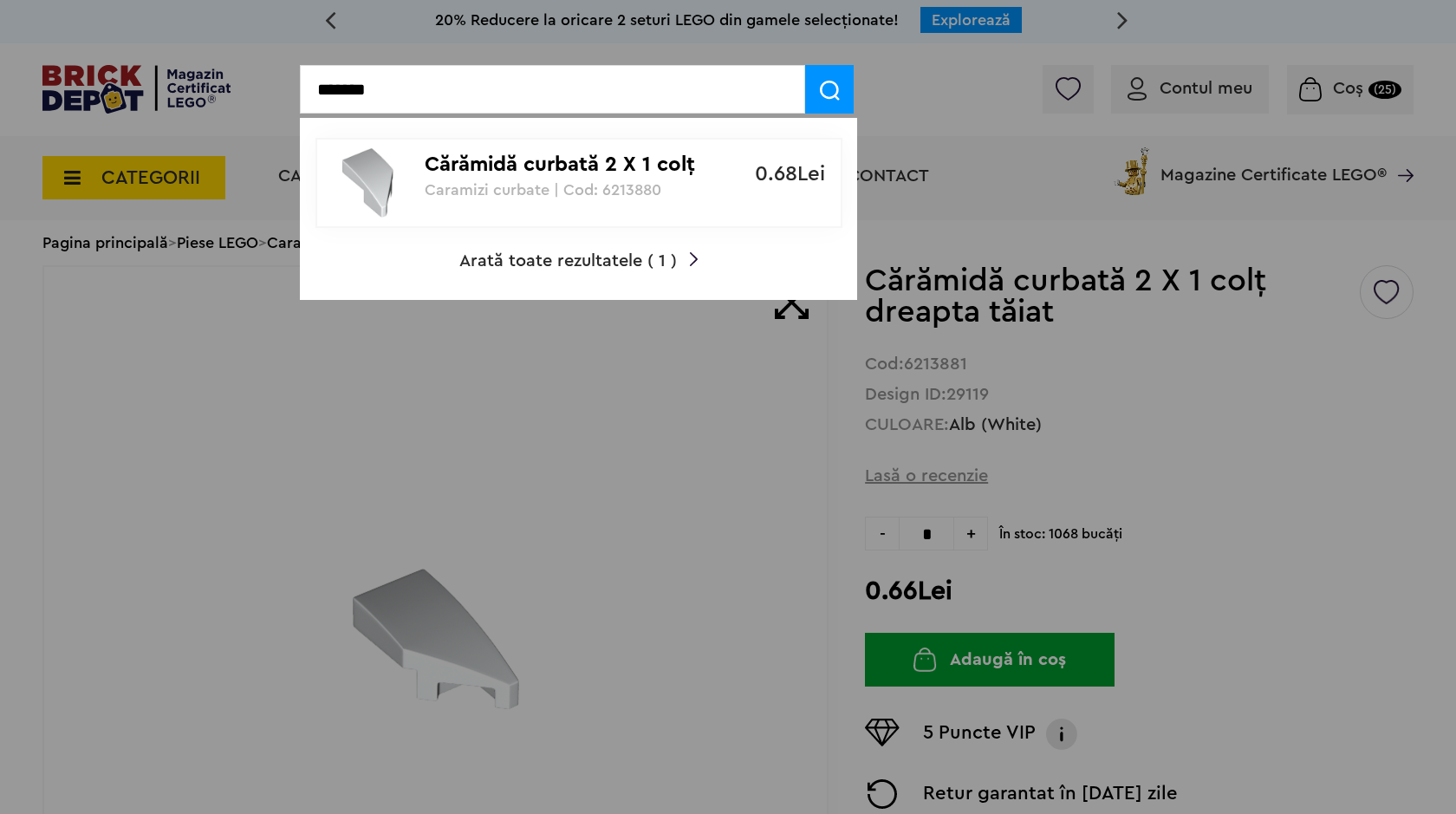
type input "*******"
click at [569, 149] on div "Cărămidă curbată 2 X 1 colţ stânga tăiat Caramizi curbate | Cod: 6213880" at bounding box center [569, 169] width 289 height 59
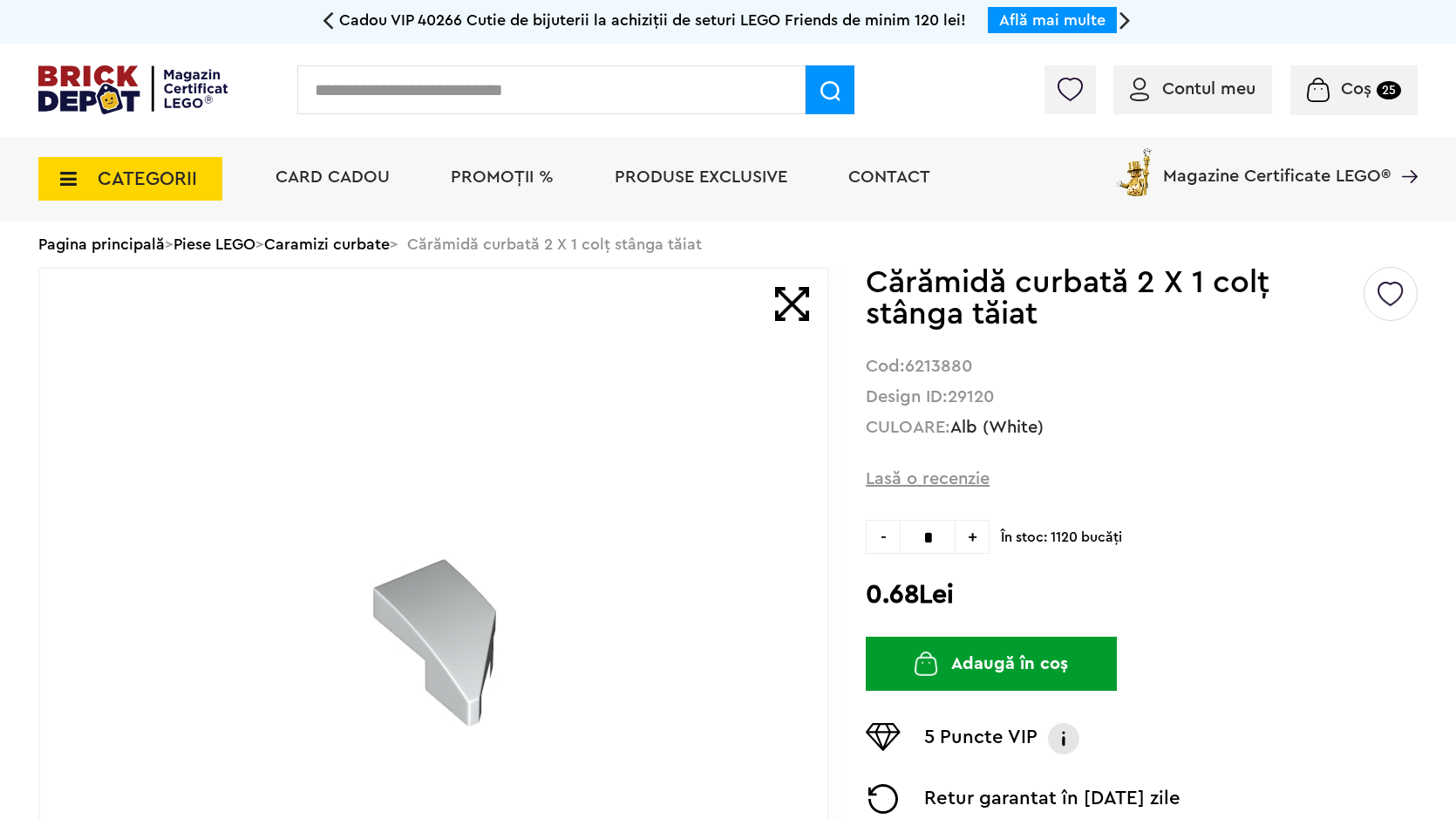
click at [915, 655] on button "Adaugă în coș" at bounding box center [991, 663] width 251 height 54
click at [607, 97] on input "text" at bounding box center [551, 90] width 508 height 49
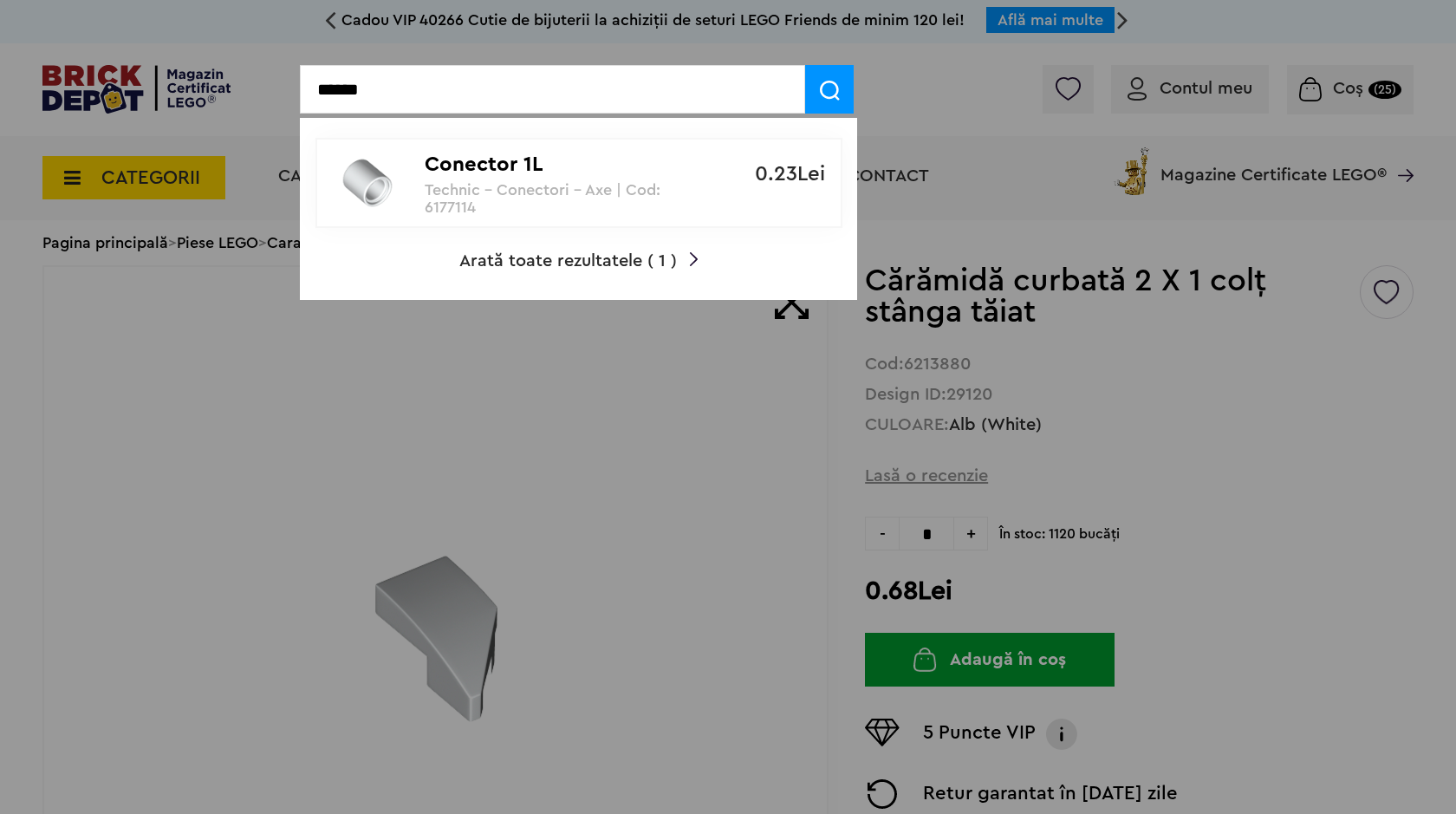
type input "******"
drag, startPoint x: 621, startPoint y: 192, endPoint x: 626, endPoint y: 199, distance: 8.6
click at [623, 195] on p "Technic - Conectori - Axe | Cod: 6177114" at bounding box center [569, 198] width 289 height 35
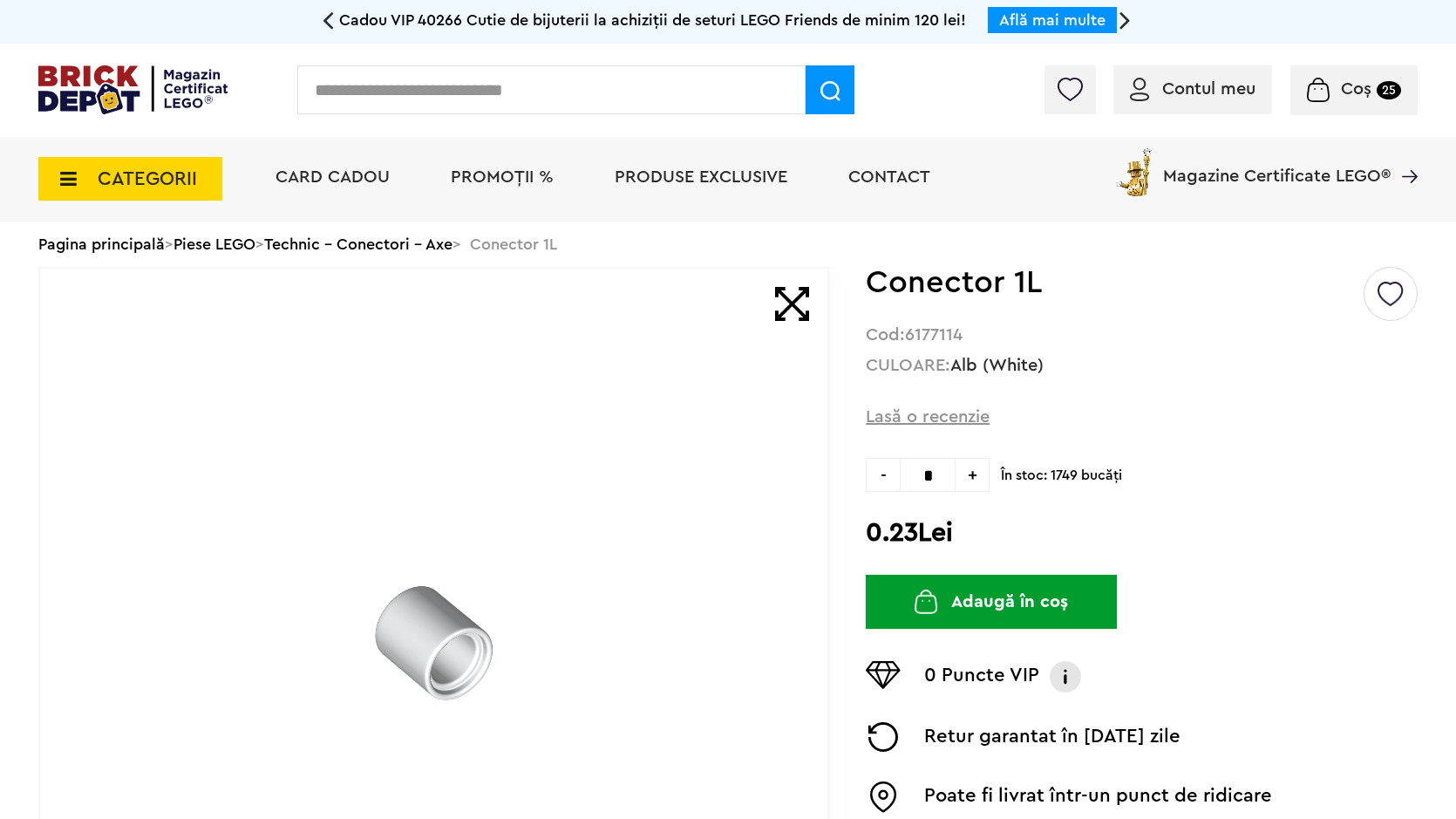
click at [965, 487] on span "+" at bounding box center [972, 474] width 34 height 34
click at [966, 481] on span "+" at bounding box center [972, 474] width 34 height 34
click at [972, 481] on span "+" at bounding box center [972, 474] width 34 height 34
click at [894, 487] on span "-" at bounding box center [882, 474] width 34 height 34
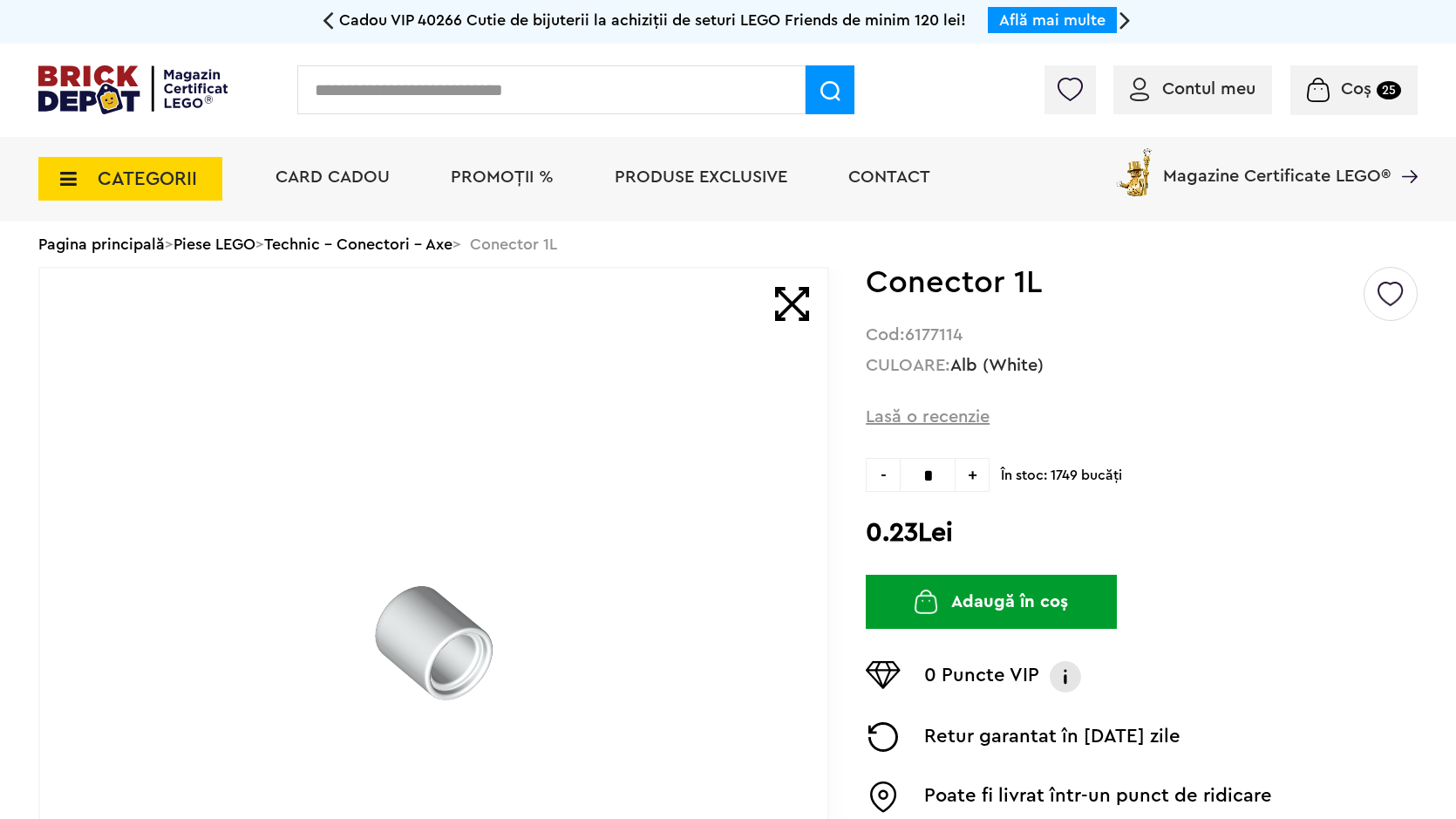
type input "*"
click at [928, 595] on img "submit" at bounding box center [926, 601] width 23 height 24
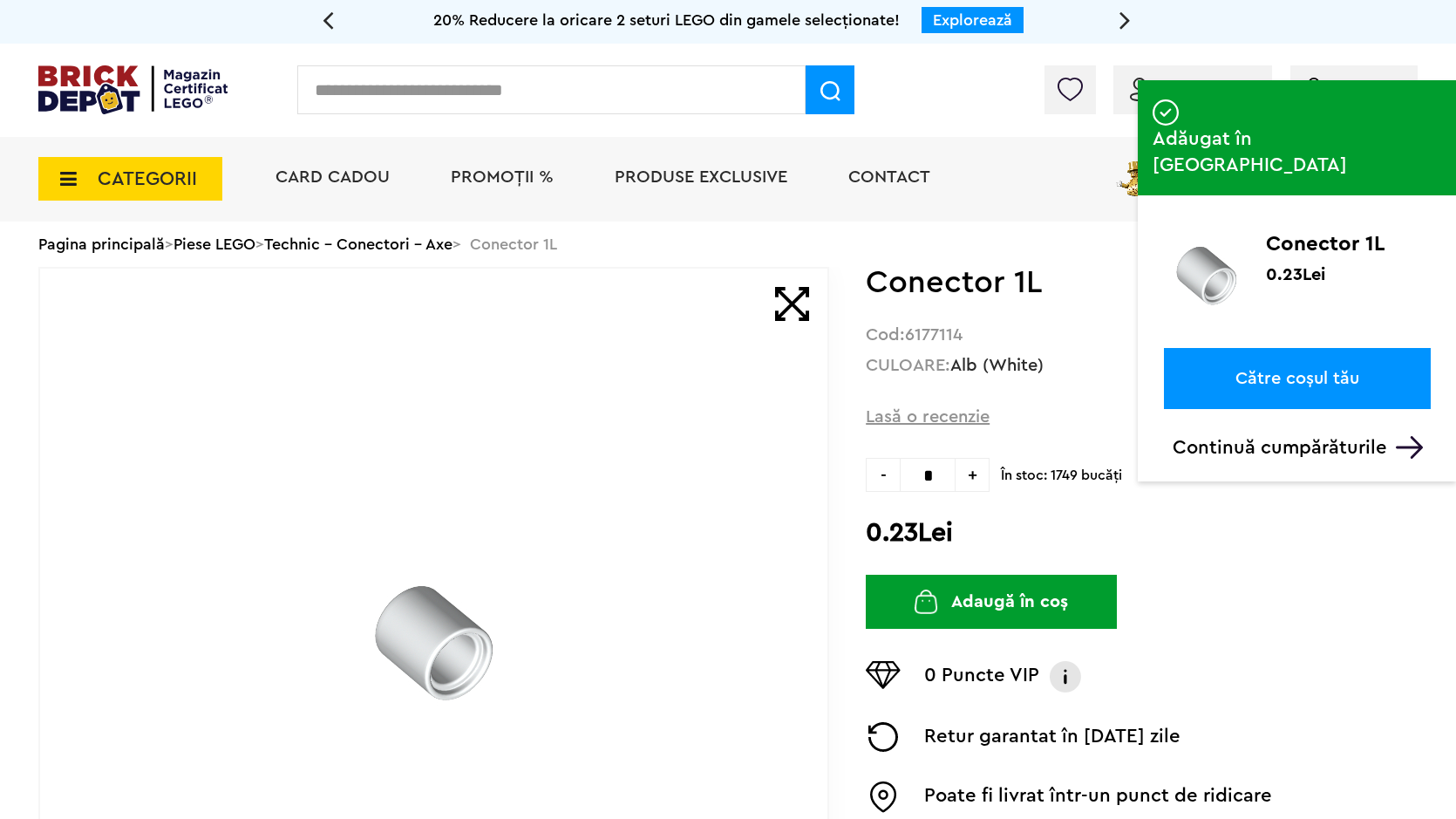
click at [578, 84] on input "text" at bounding box center [551, 90] width 508 height 49
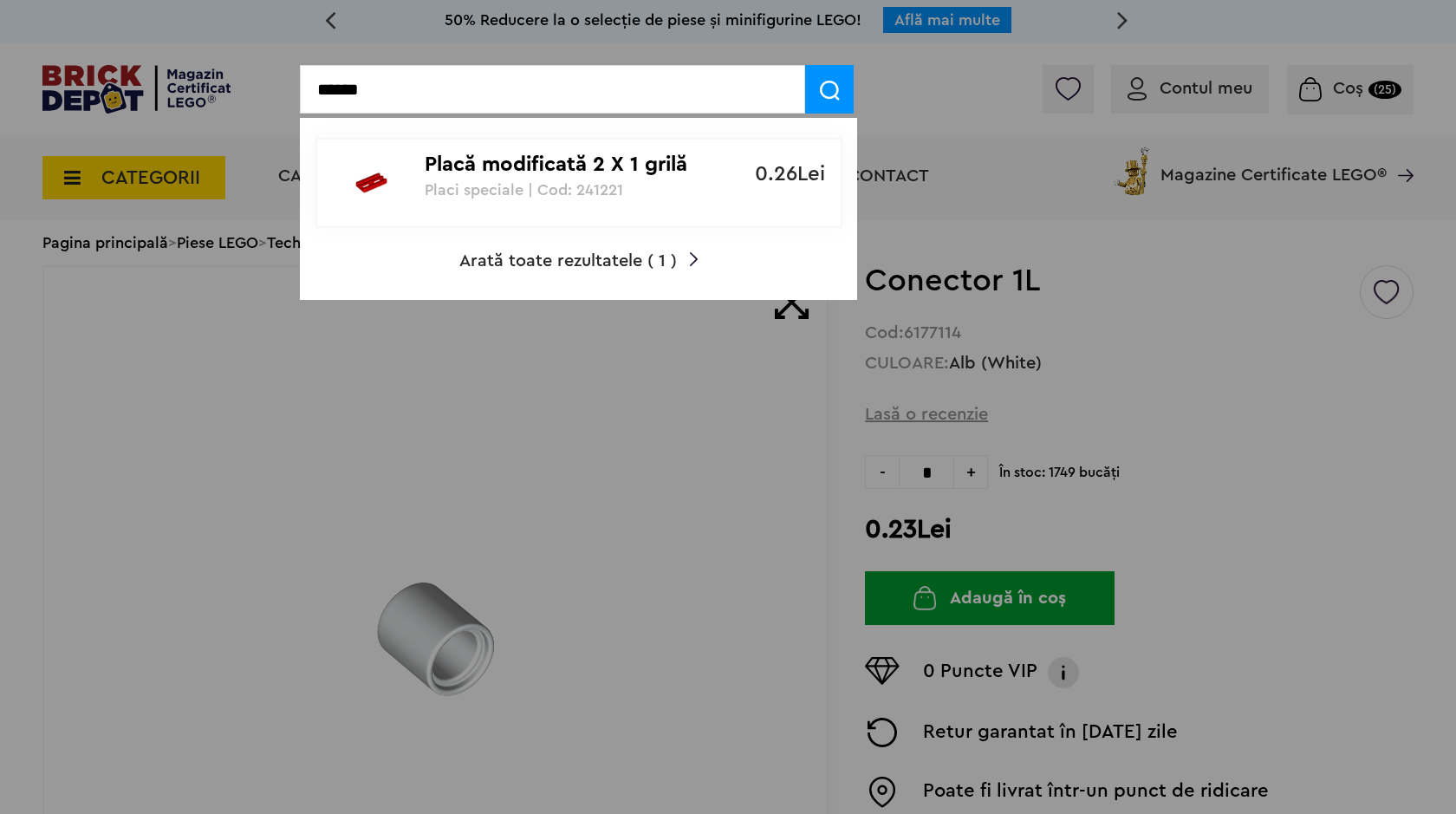
type input "******"
click at [544, 211] on link "Placă modificată 2 X 1 grilă Placi speciale | Cod: 241221 0.26Lei" at bounding box center [579, 183] width 526 height 90
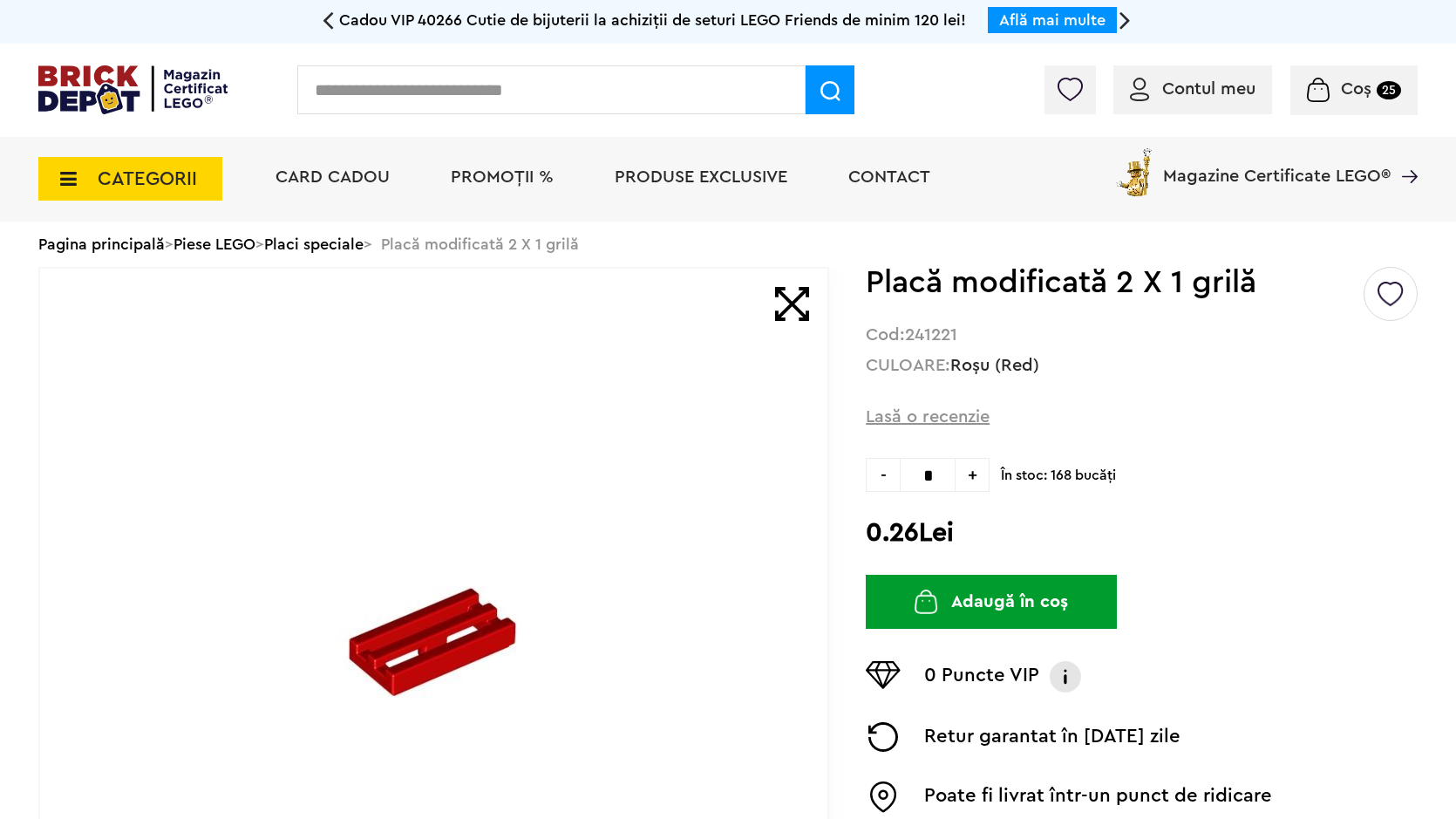
drag, startPoint x: 991, startPoint y: 593, endPoint x: 798, endPoint y: 406, distance: 268.7
click at [991, 594] on button "Adaugă în coș" at bounding box center [991, 601] width 251 height 54
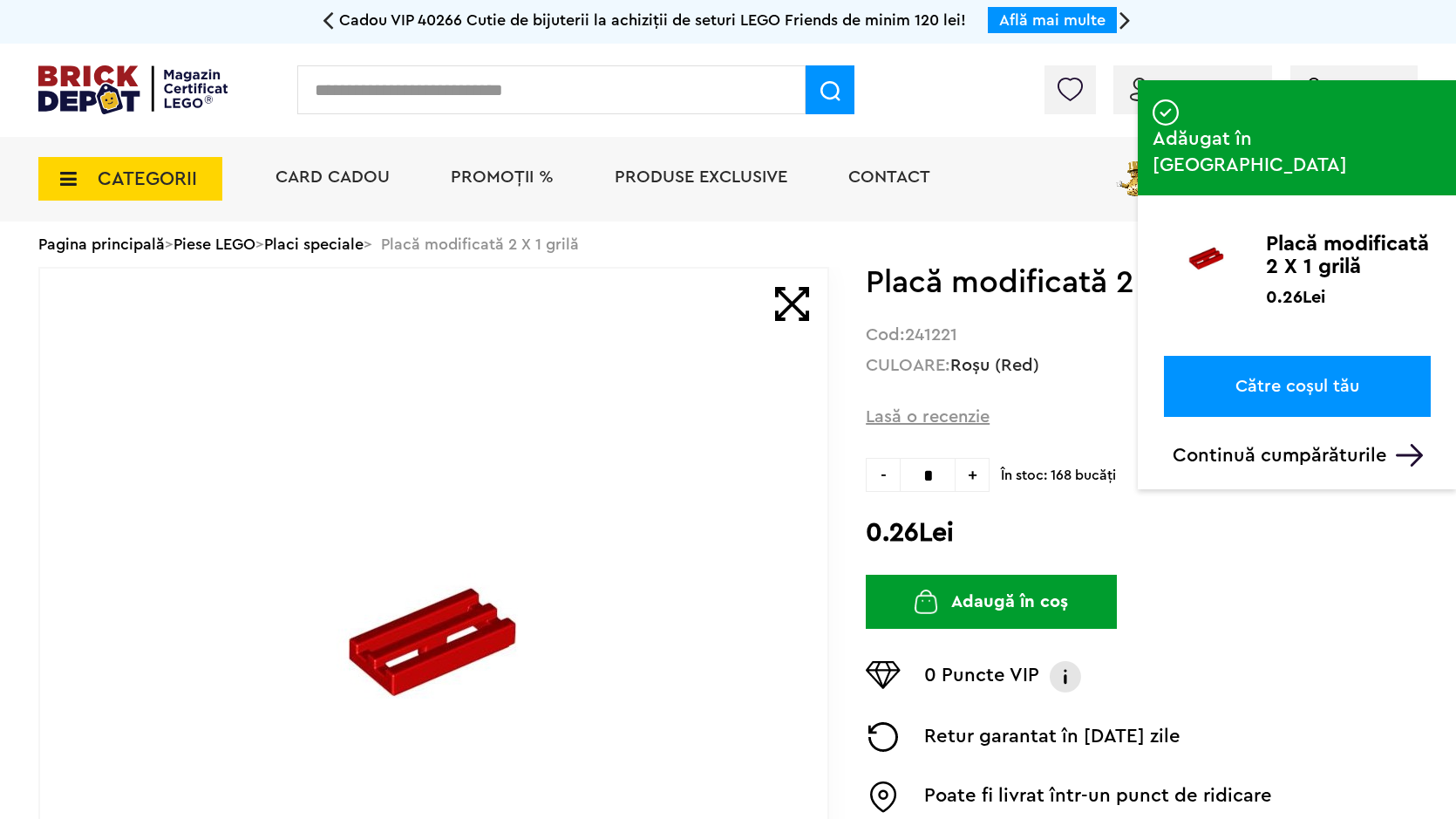
click at [594, 93] on input "text" at bounding box center [551, 90] width 508 height 49
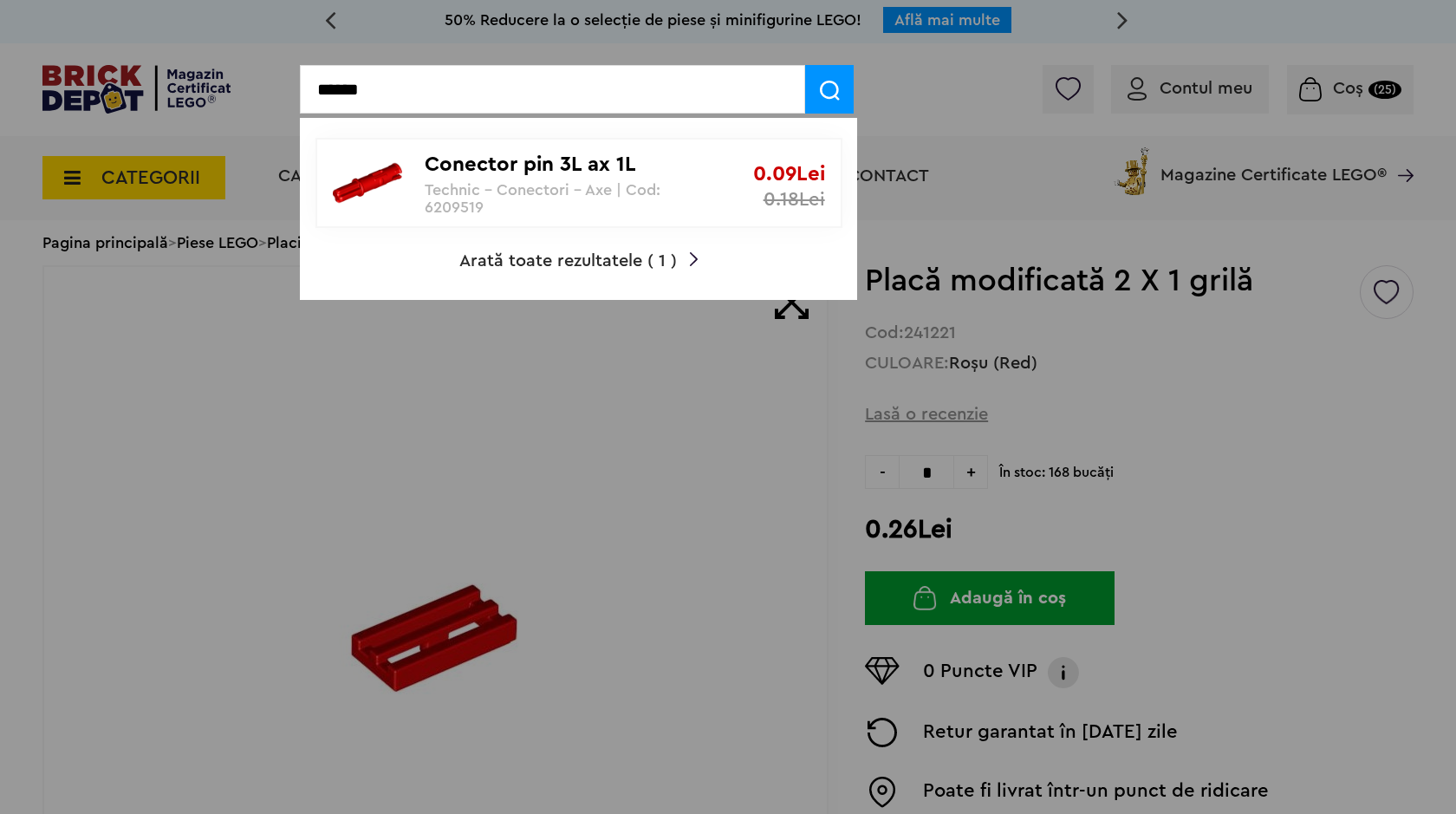
type input "******"
click at [591, 165] on p "Conector pin 3L ax 1L" at bounding box center [569, 165] width 289 height 25
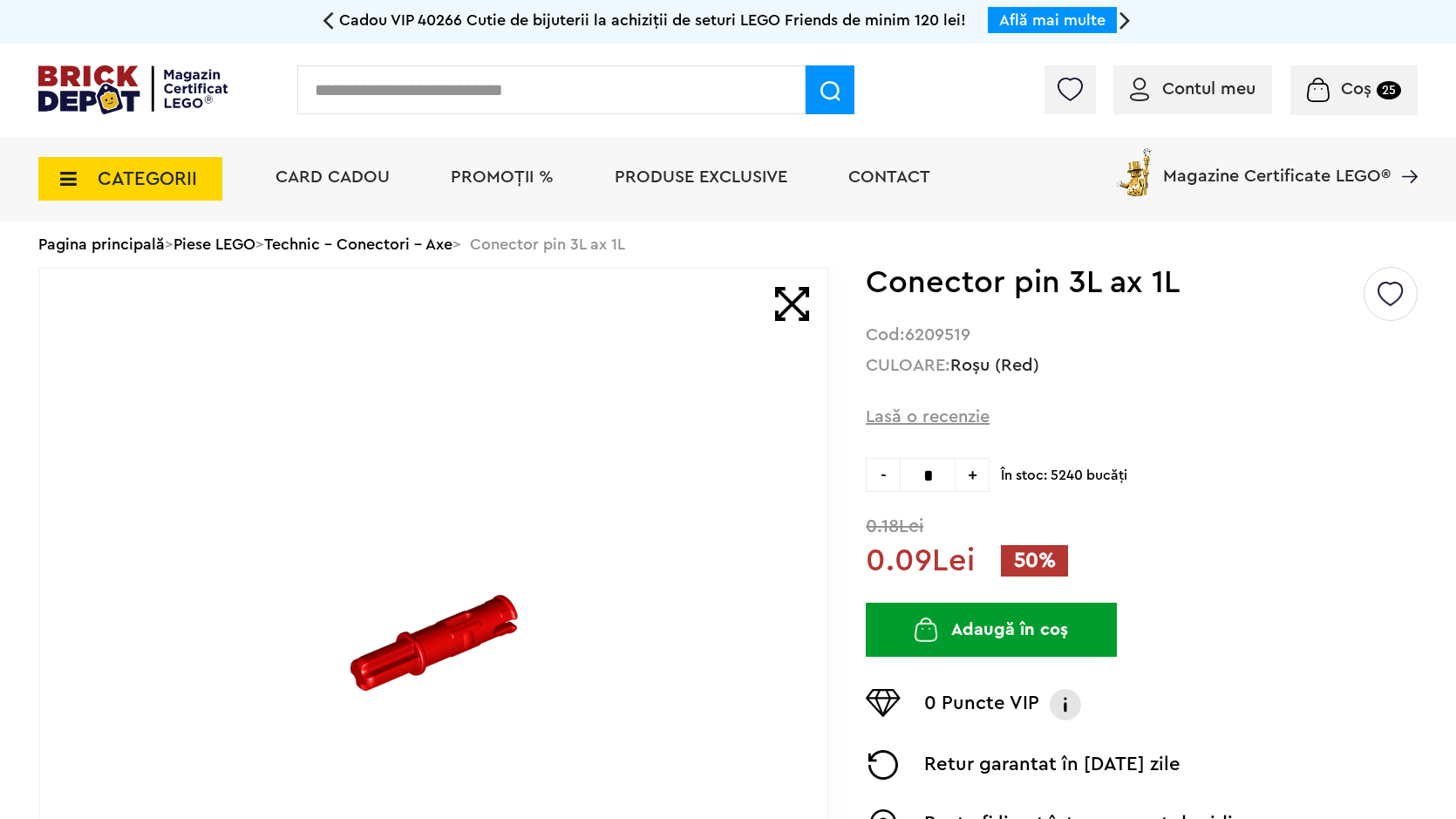
click at [963, 480] on span "+" at bounding box center [972, 474] width 34 height 34
click at [966, 476] on span "+" at bounding box center [972, 474] width 34 height 34
click at [972, 474] on span "+" at bounding box center [972, 474] width 34 height 34
type input "*"
click at [1013, 641] on button "Adaugă în coș" at bounding box center [991, 629] width 251 height 54
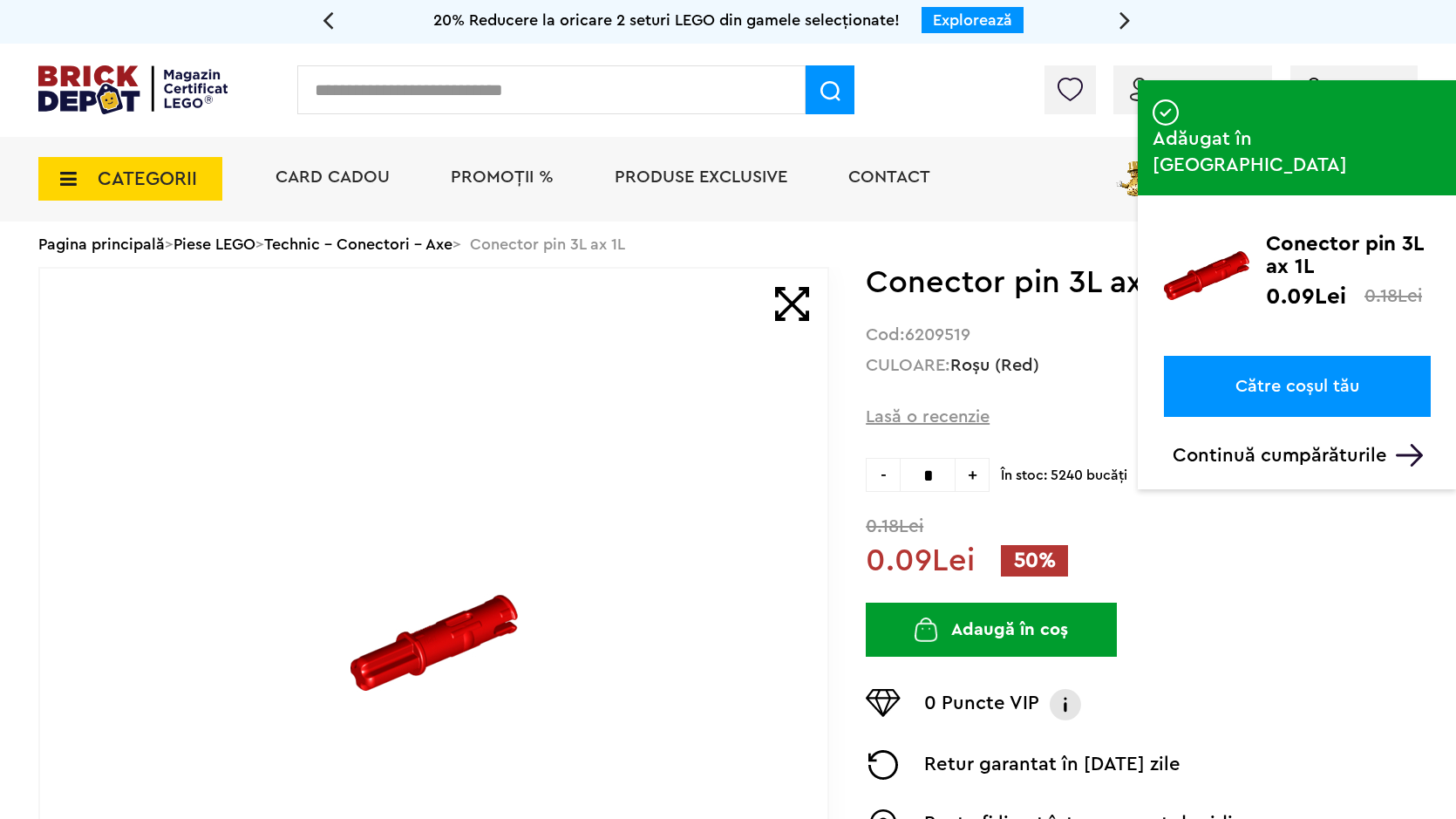
click at [529, 100] on input "text" at bounding box center [551, 90] width 508 height 49
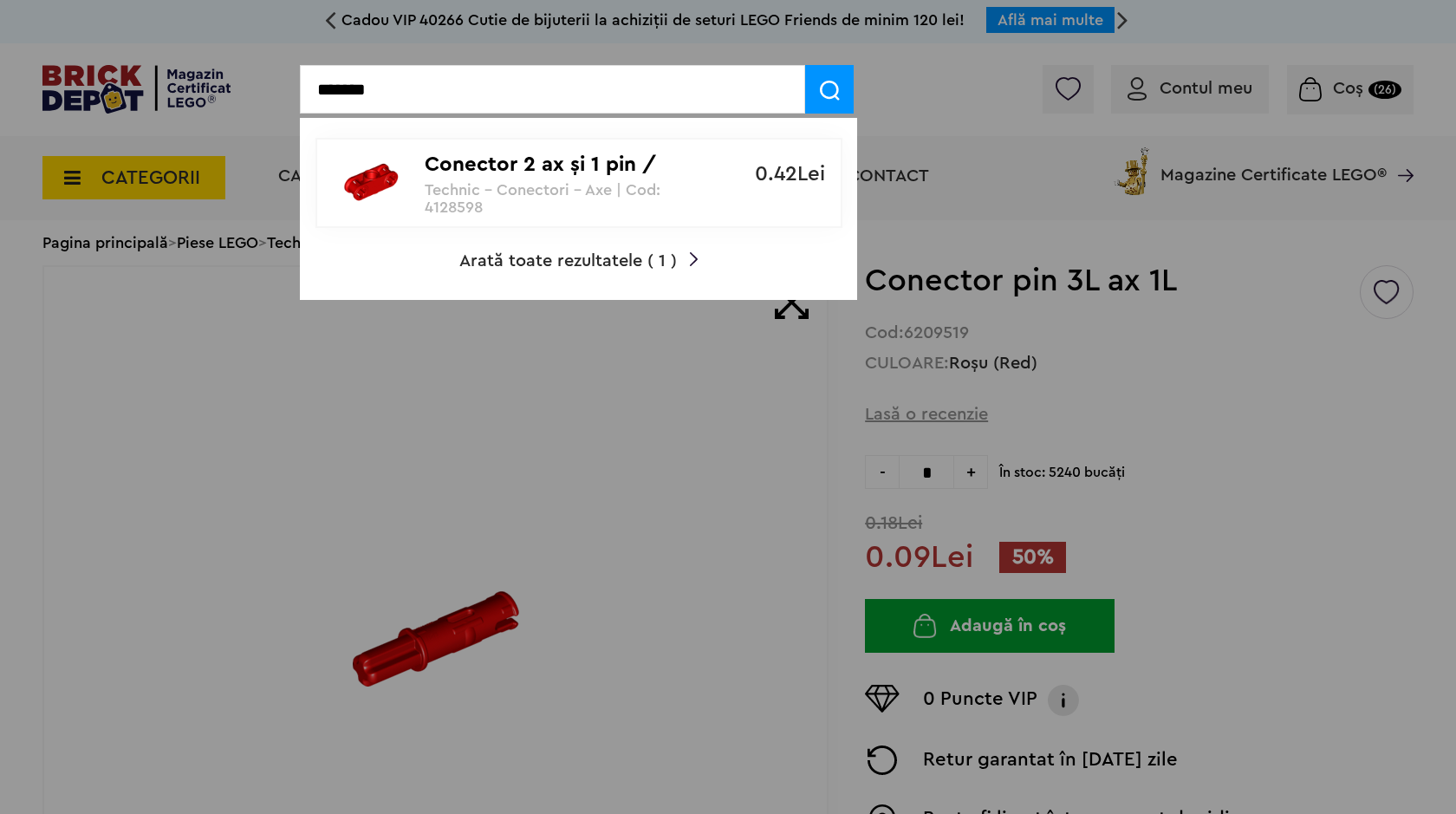
type input "*******"
click at [518, 173] on p "Conector 2 ax şi 1 pin / perpendicular" at bounding box center [569, 165] width 289 height 25
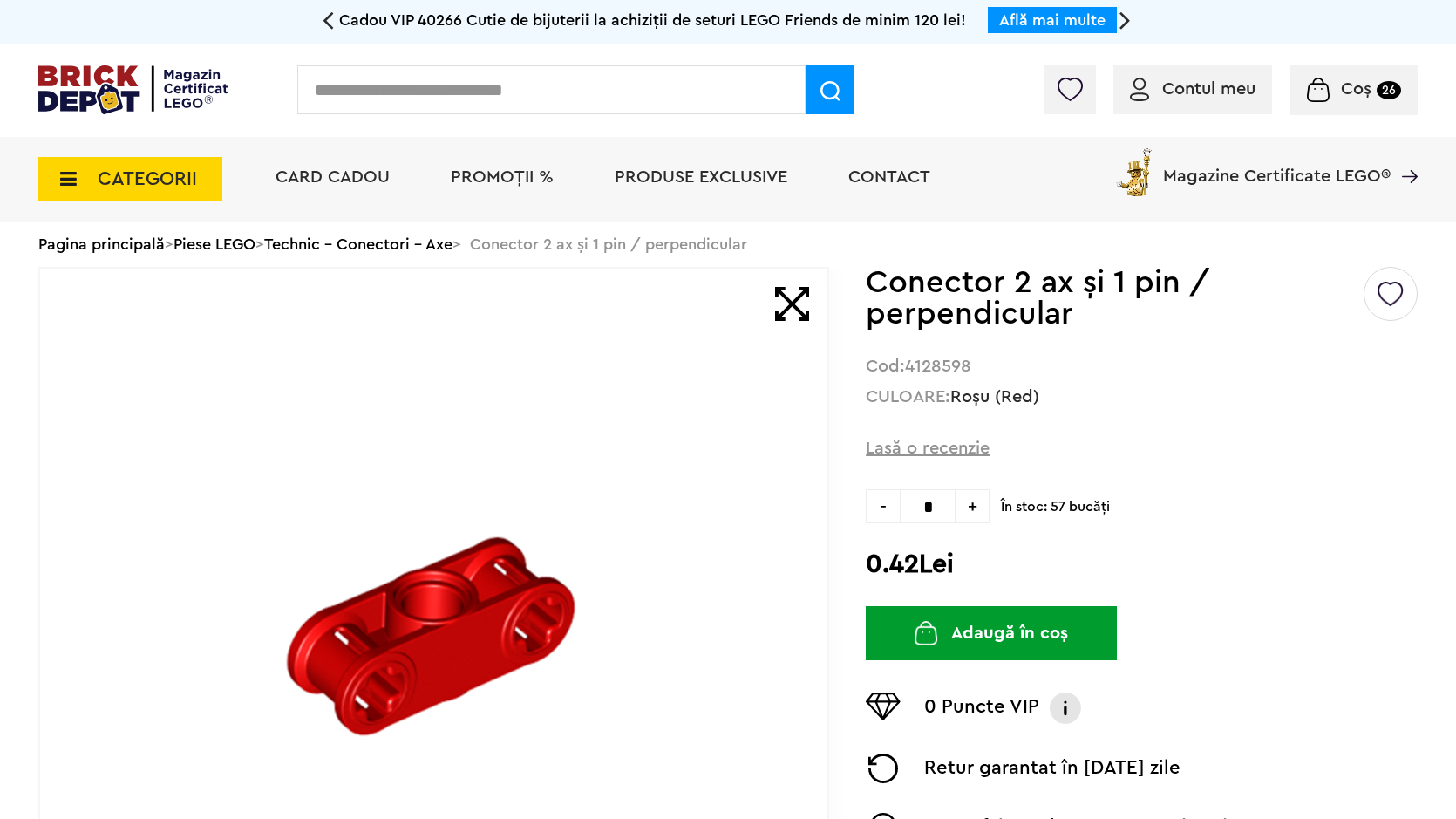
click at [983, 658] on button "Adaugă în coș" at bounding box center [991, 632] width 251 height 54
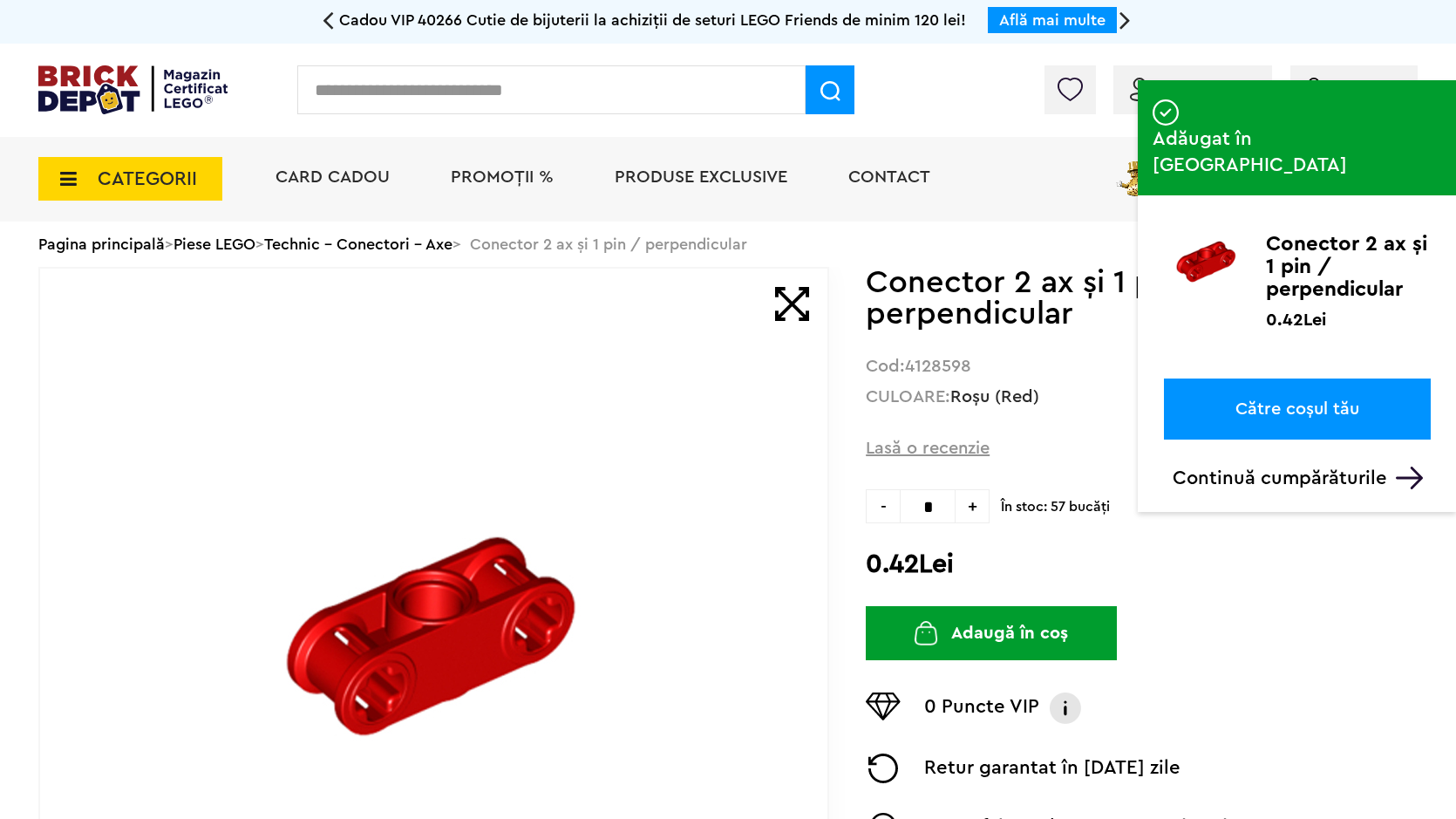
click at [587, 76] on input "text" at bounding box center [551, 90] width 508 height 49
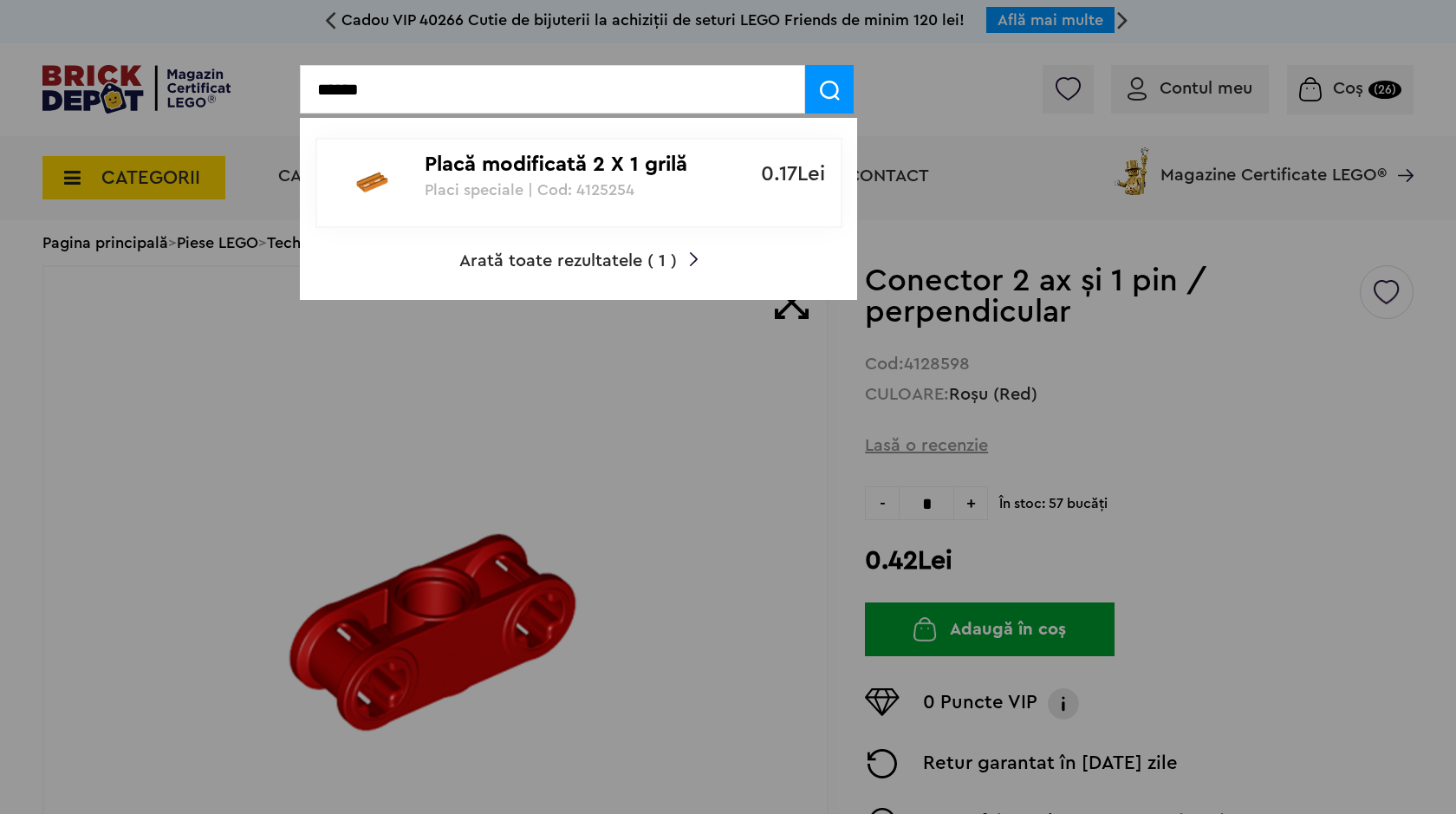
type input "******"
drag, startPoint x: 533, startPoint y: 170, endPoint x: 534, endPoint y: 179, distance: 9.1
click at [534, 172] on p "Placă modificată 2 X 1 grilă" at bounding box center [569, 165] width 289 height 25
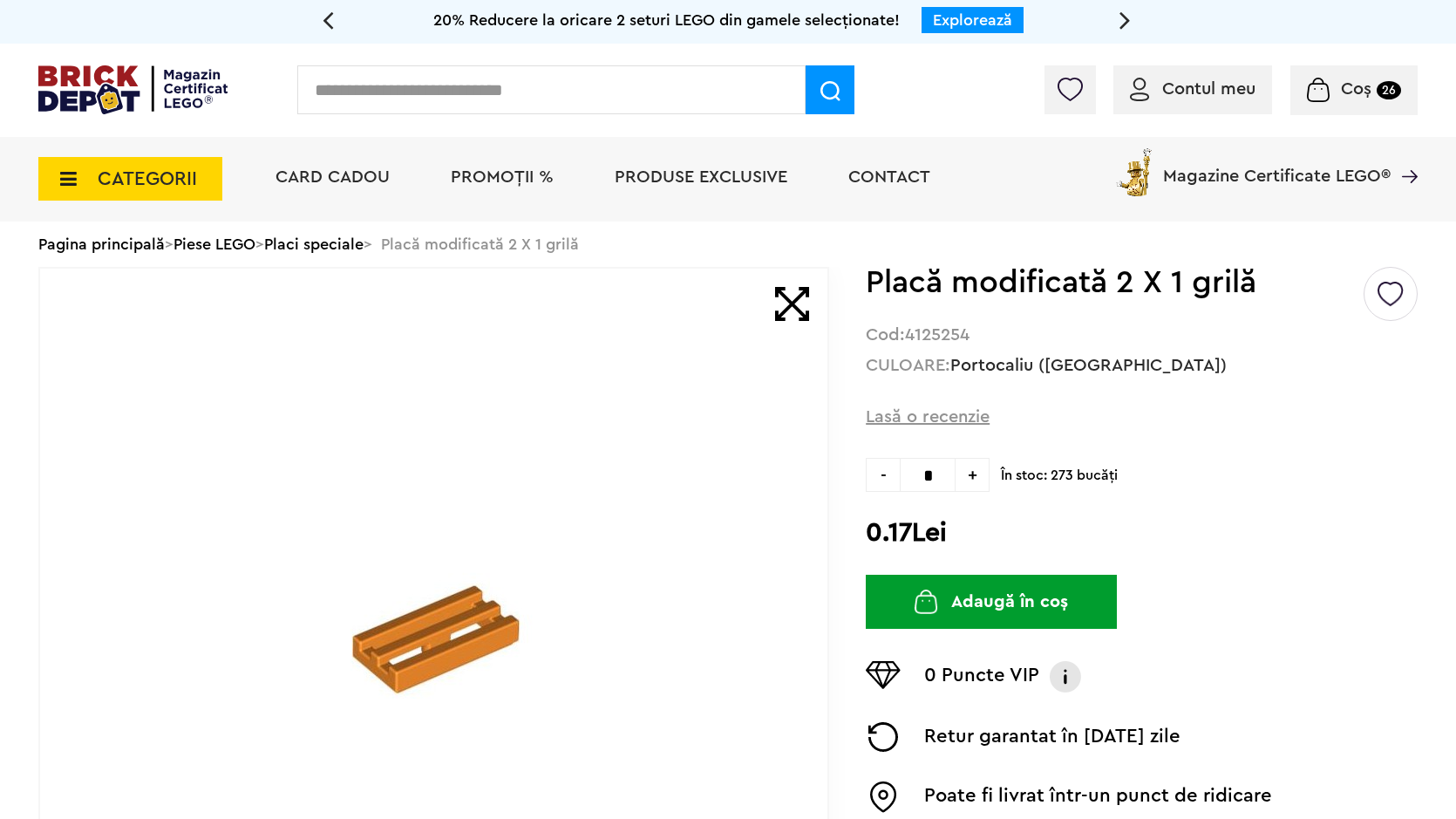
click at [974, 611] on button "Adaugă în coș" at bounding box center [991, 601] width 251 height 54
click at [1044, 615] on button "Adaugă în coș" at bounding box center [991, 601] width 251 height 54
click at [948, 610] on button "Adaugă în coș" at bounding box center [991, 601] width 251 height 54
click at [965, 590] on button "Adaugă în coș" at bounding box center [991, 601] width 251 height 54
click at [909, 605] on button "Adaugă în coș" at bounding box center [991, 601] width 251 height 54
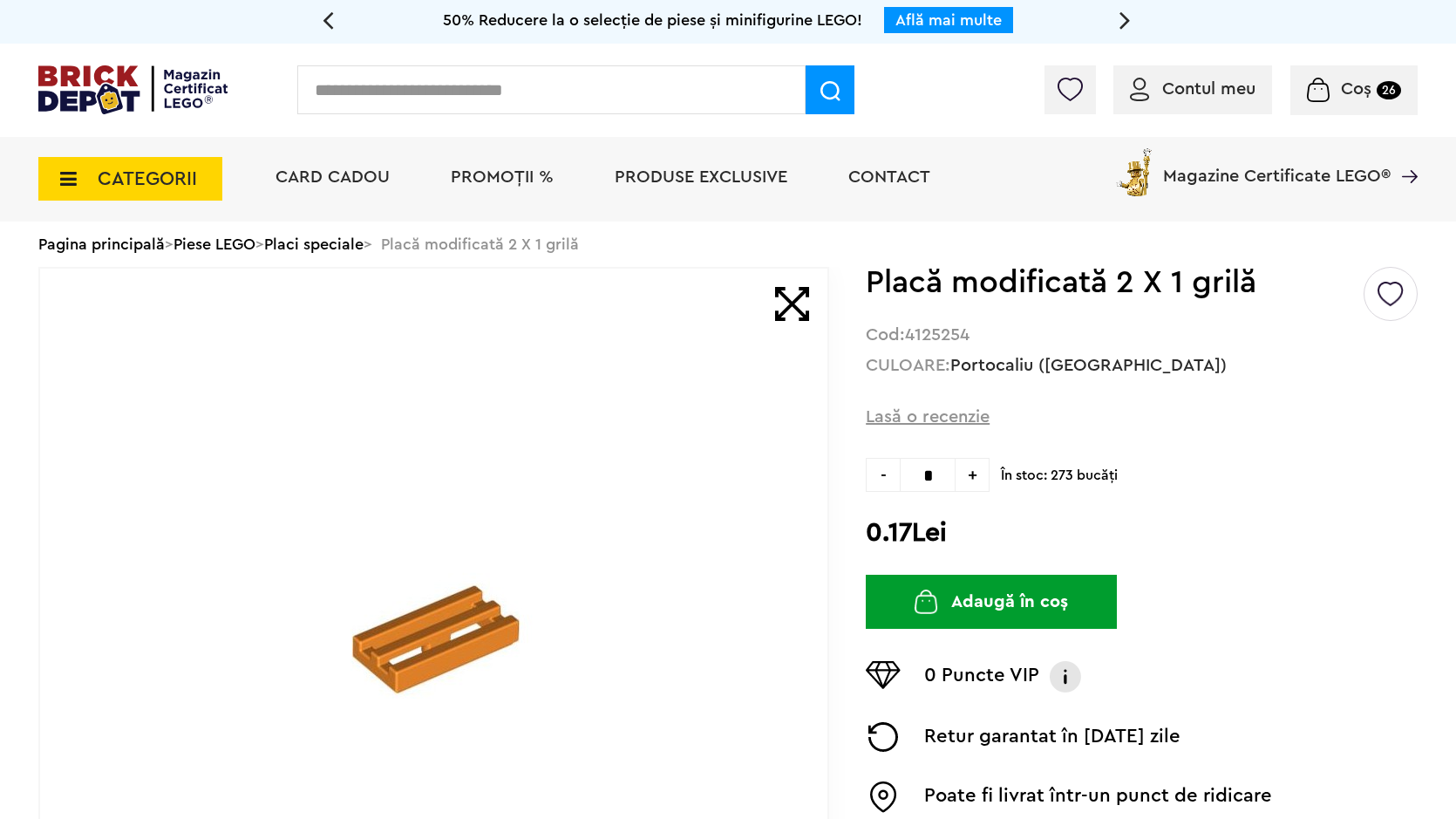
click at [909, 605] on button "Adaugă în coș" at bounding box center [991, 601] width 251 height 54
click at [1331, 75] on div "Coș 26" at bounding box center [1353, 90] width 127 height 50
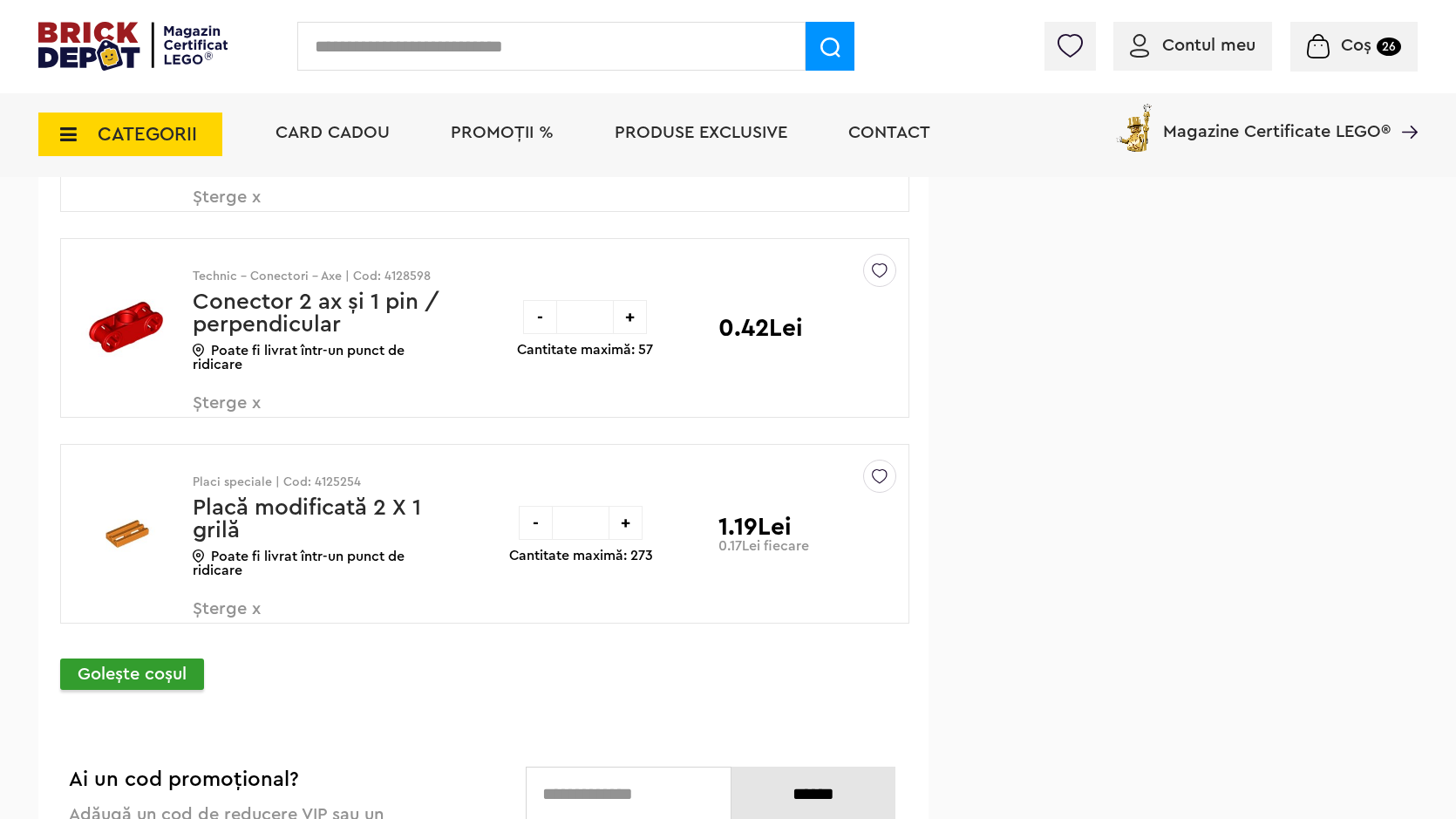
scroll to position [13603, 0]
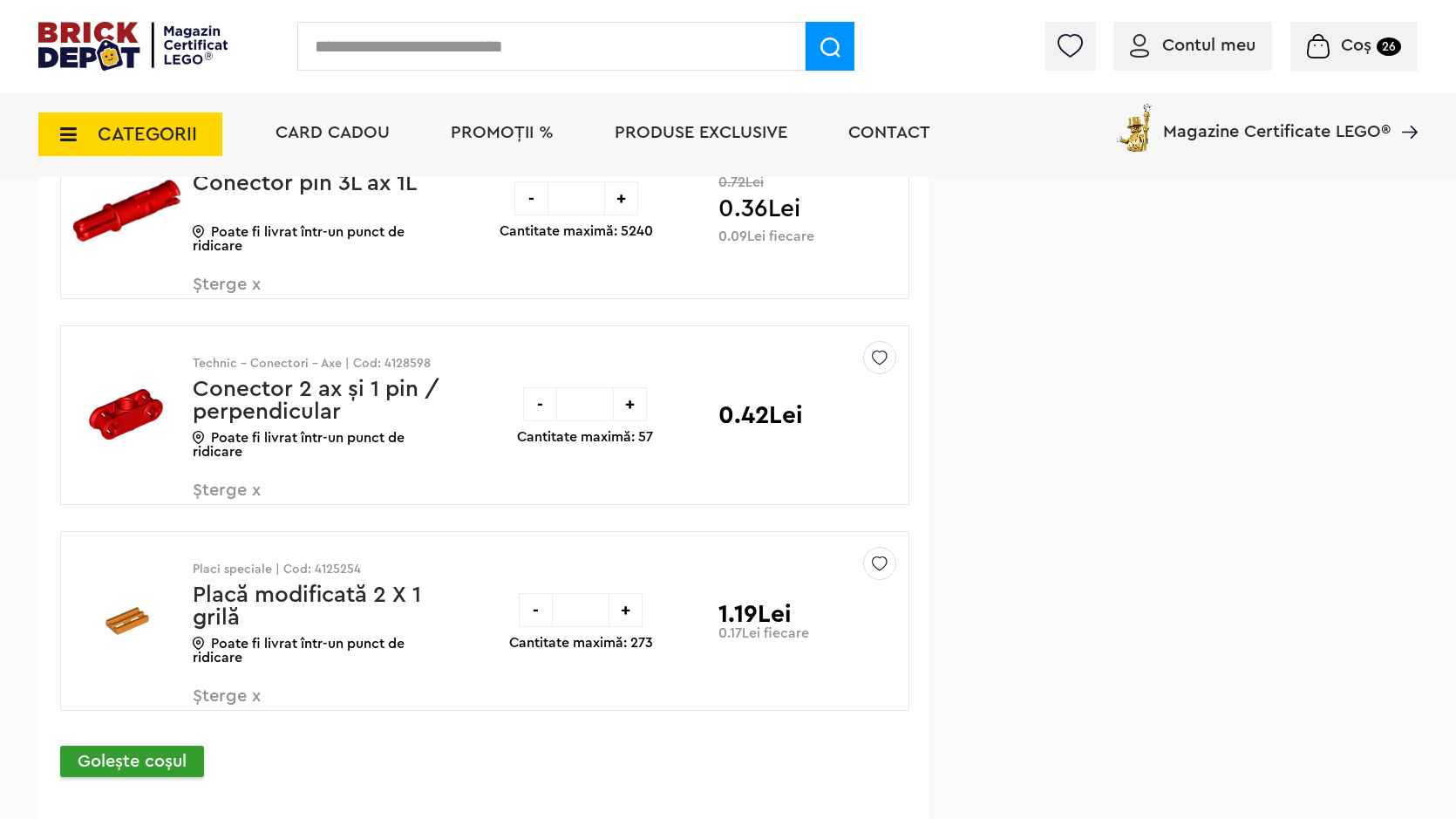
click at [540, 603] on div "-" at bounding box center [535, 610] width 34 height 34
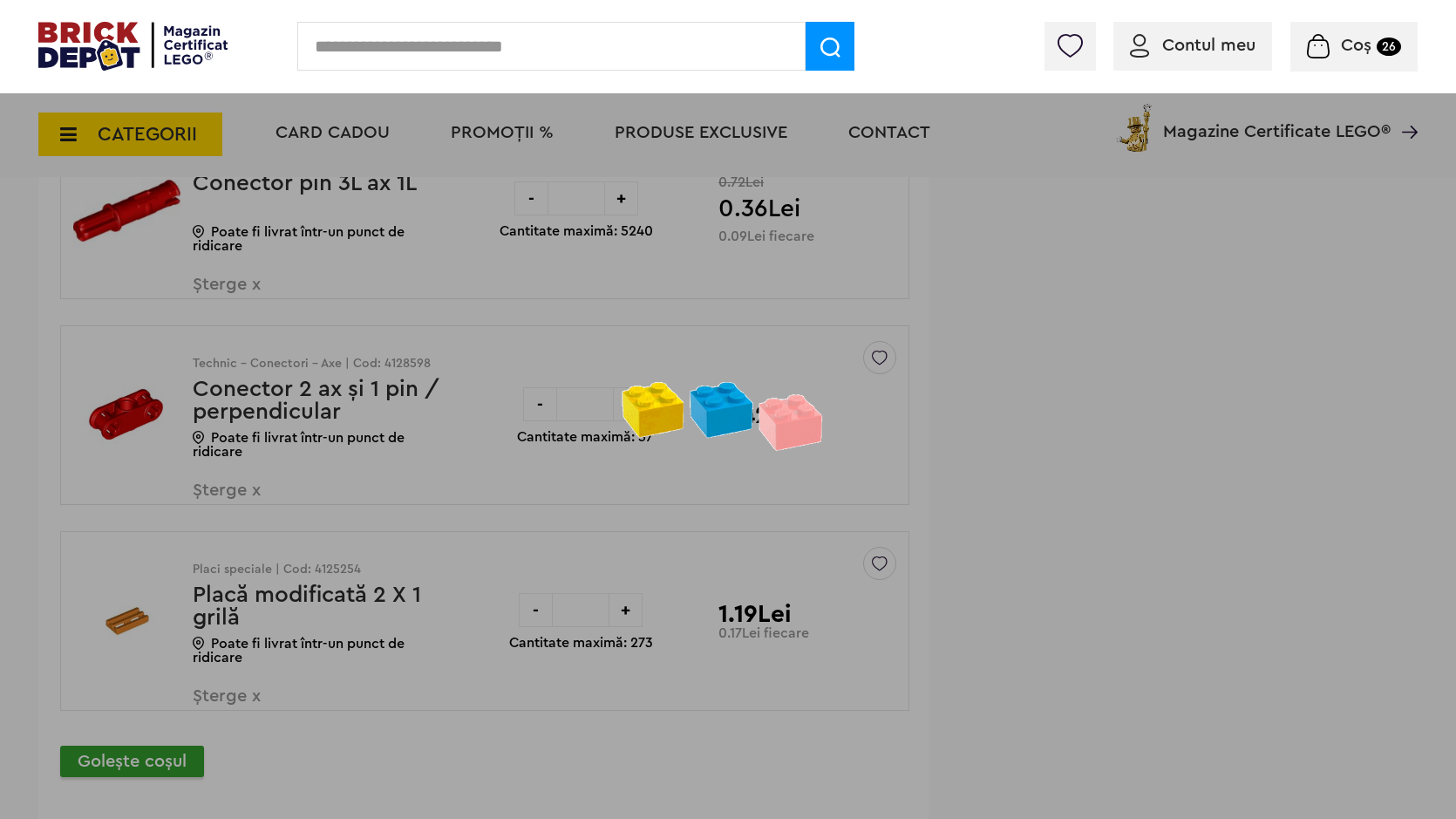
click at [537, 606] on div at bounding box center [728, 410] width 1456 height 819
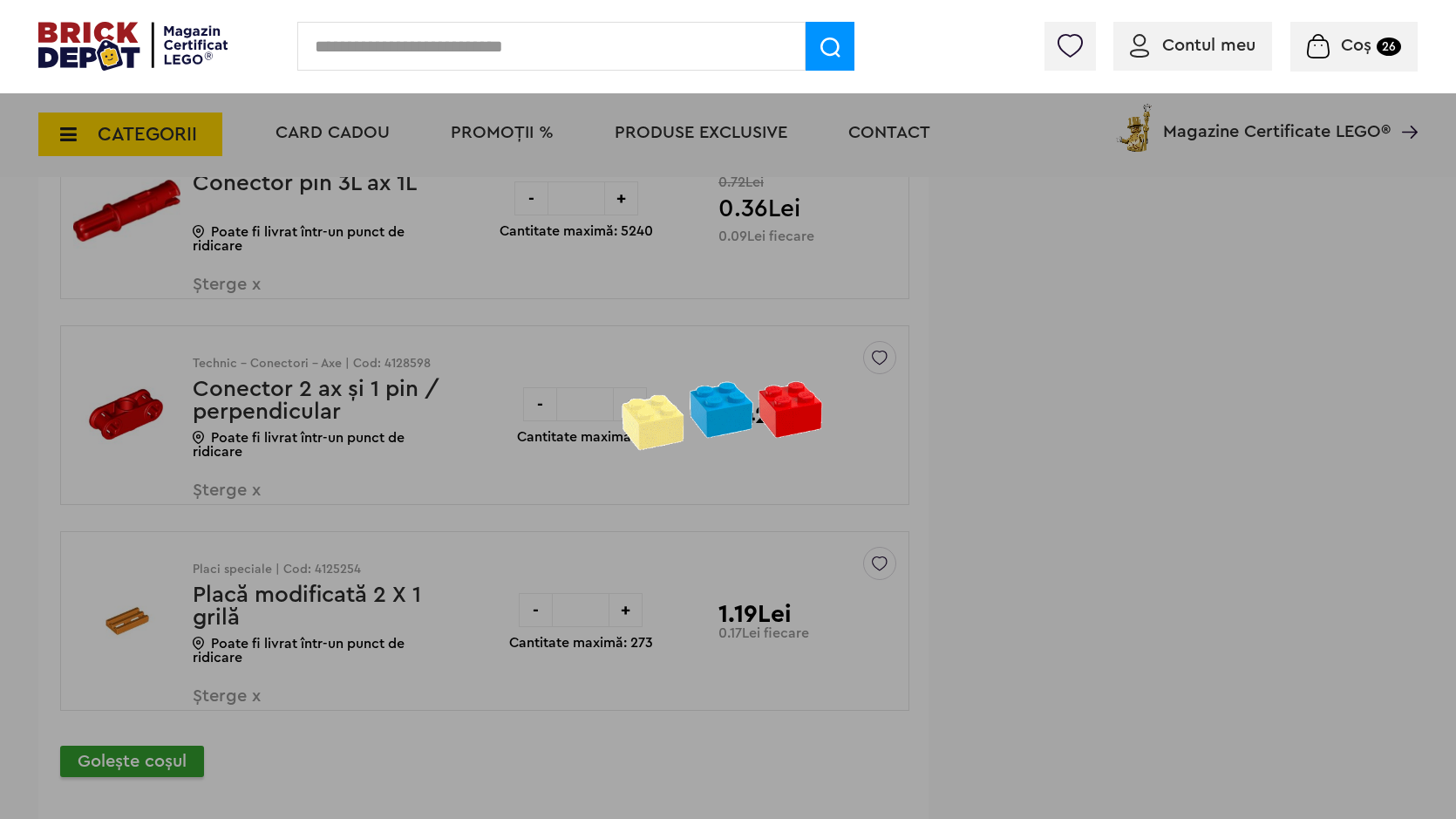
click at [536, 600] on div at bounding box center [728, 410] width 1456 height 819
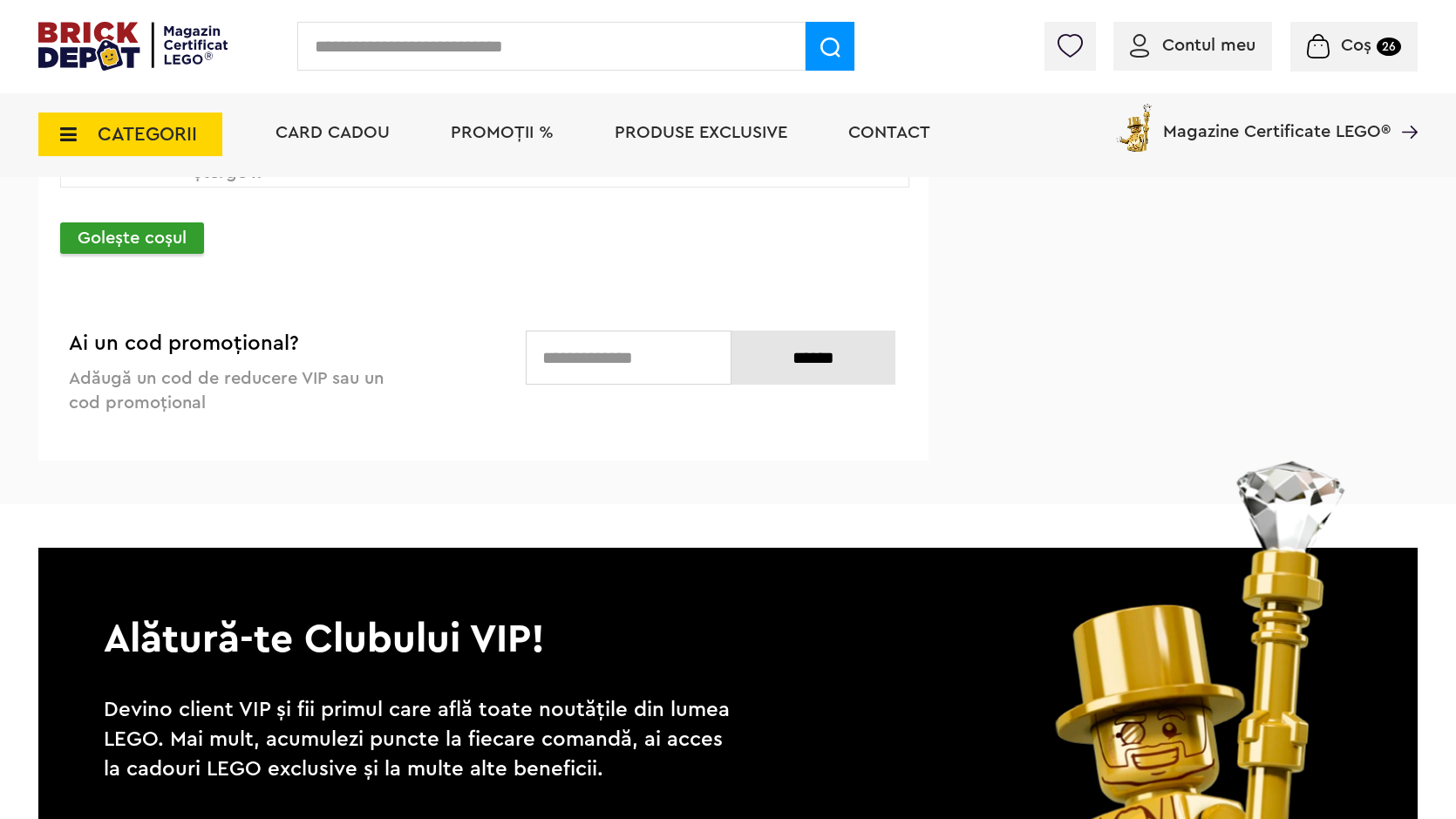
scroll to position [13603, 0]
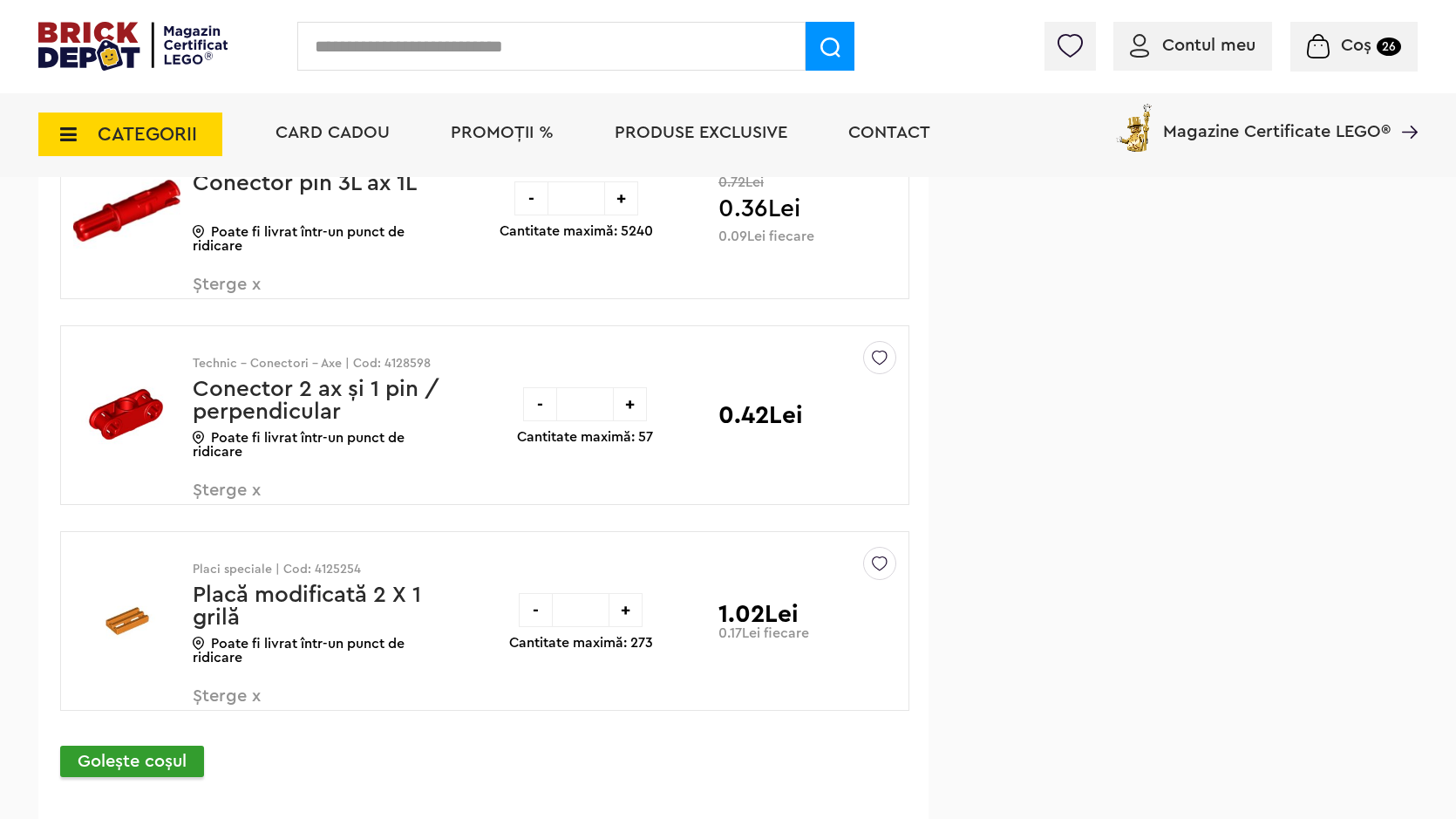
click at [536, 615] on div "-" at bounding box center [535, 610] width 34 height 34
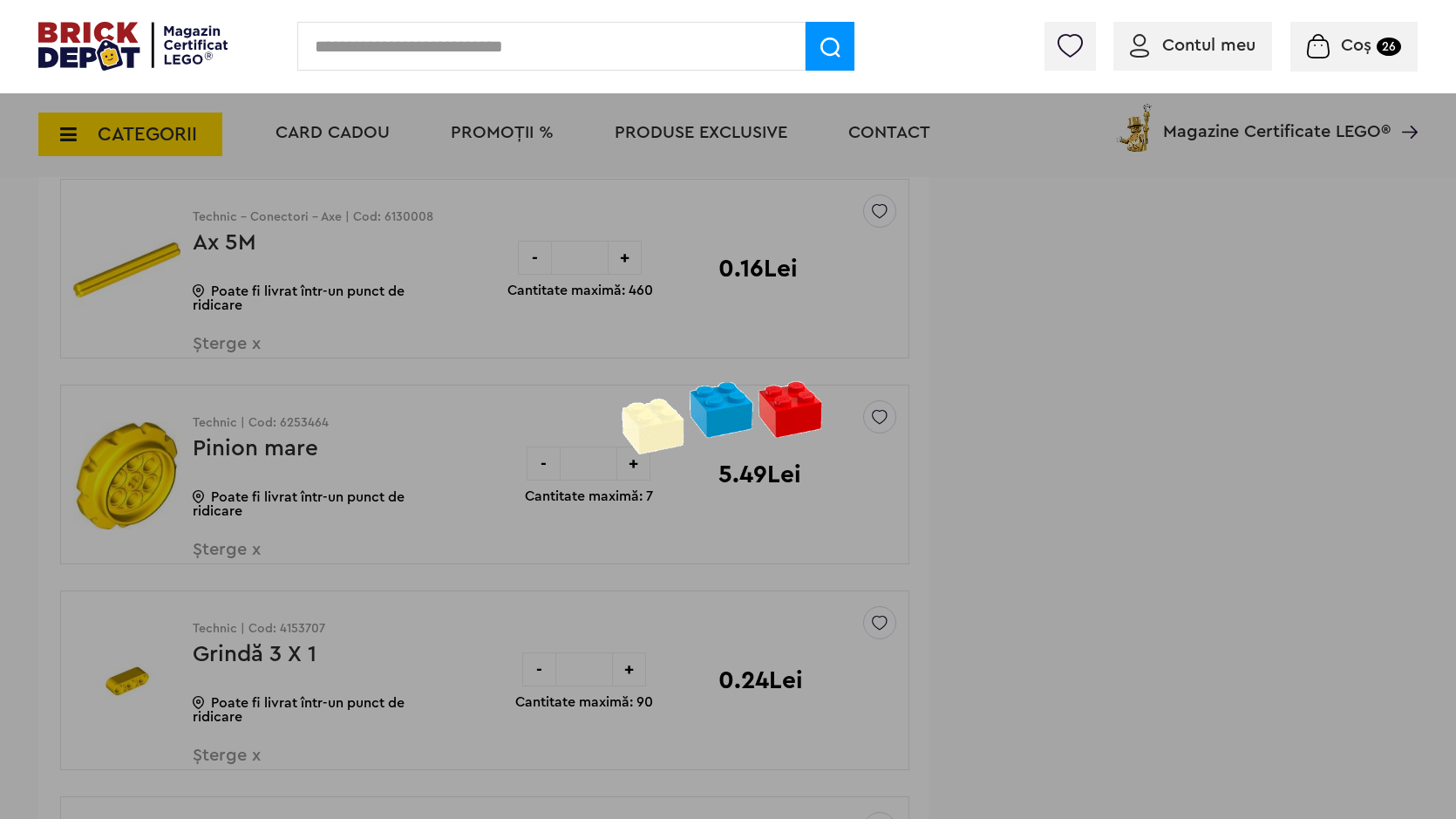
scroll to position [10551, 0]
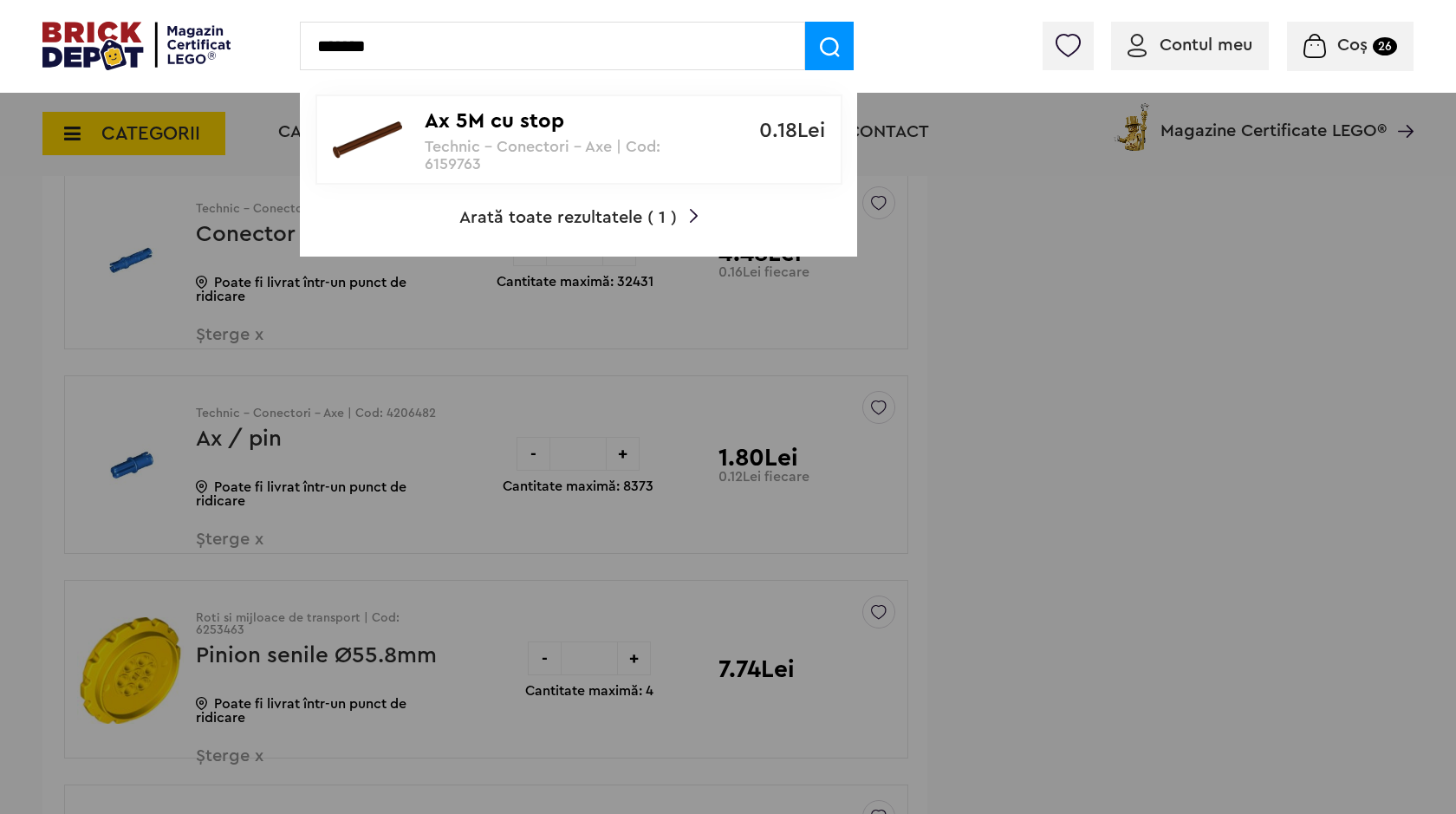
type input "*******"
click at [559, 129] on p "Ax 5M cu stop" at bounding box center [569, 121] width 289 height 25
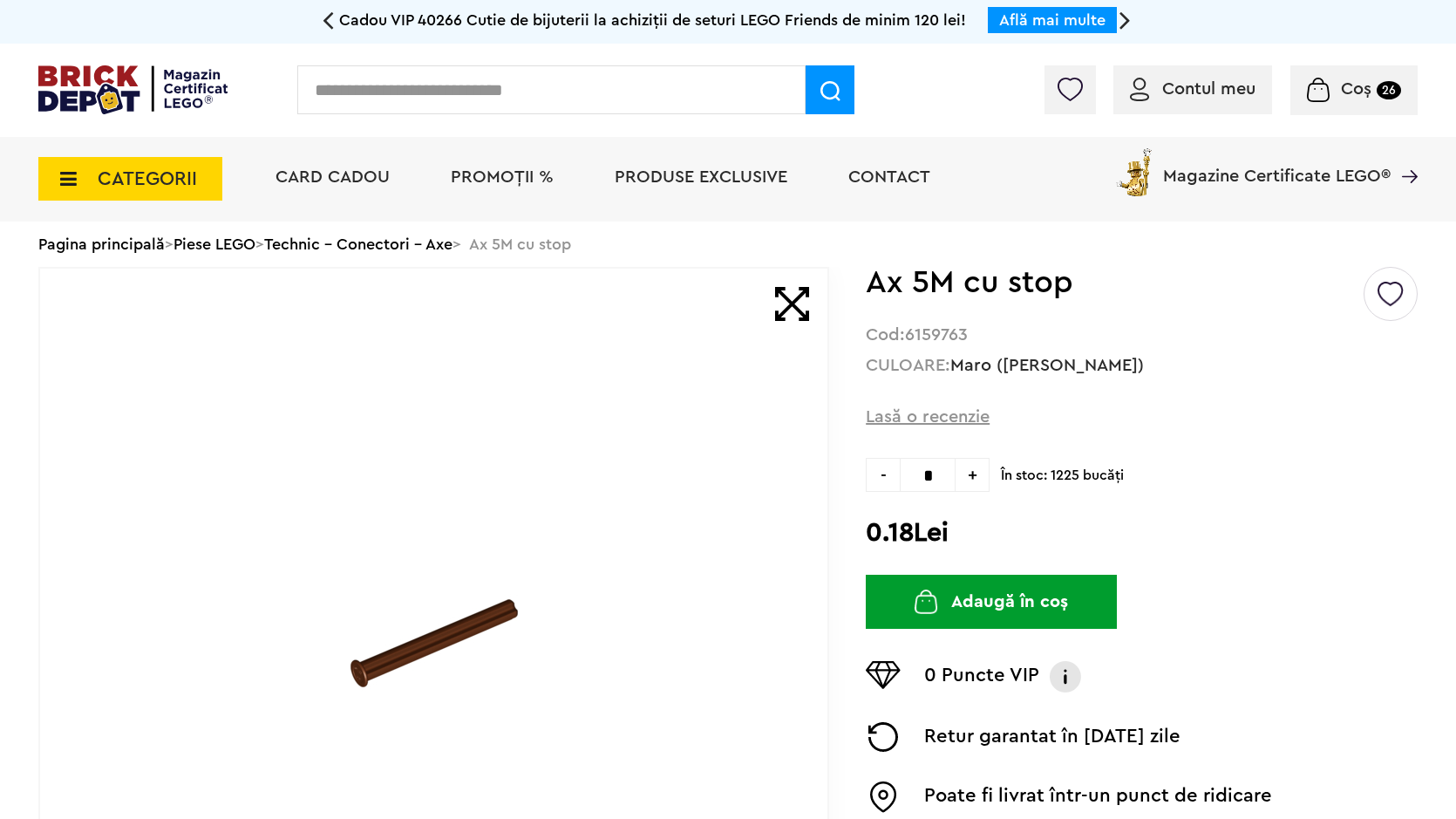
click at [981, 473] on span "+" at bounding box center [972, 474] width 34 height 34
type input "*"
click at [975, 603] on button "Adaugă în coș" at bounding box center [991, 601] width 251 height 54
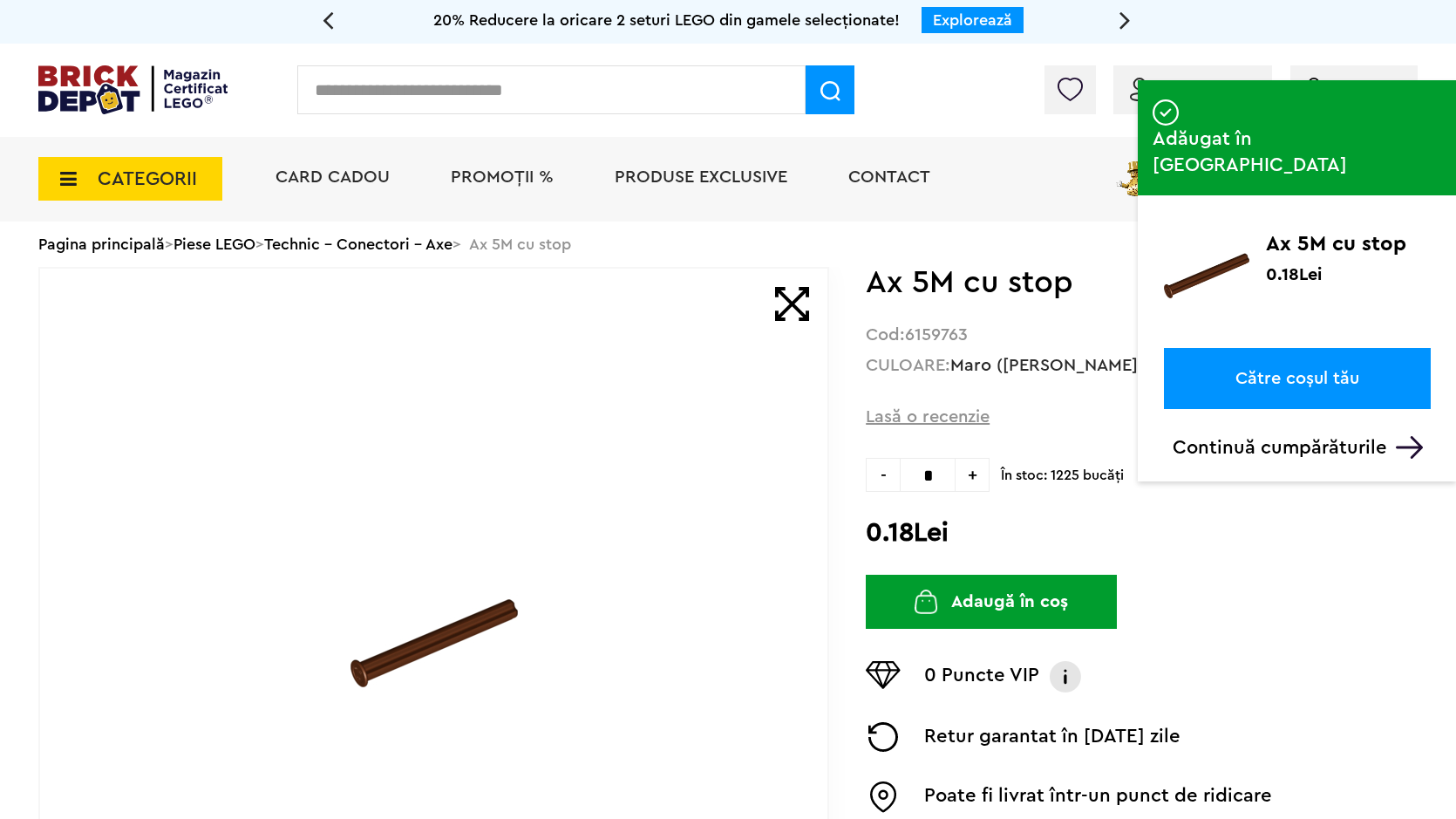
click at [988, 74] on div "Contul meu Contul meu Comenzile mele Date personale Adrese Parolă Listă dorințe…" at bounding box center [728, 90] width 1456 height 93
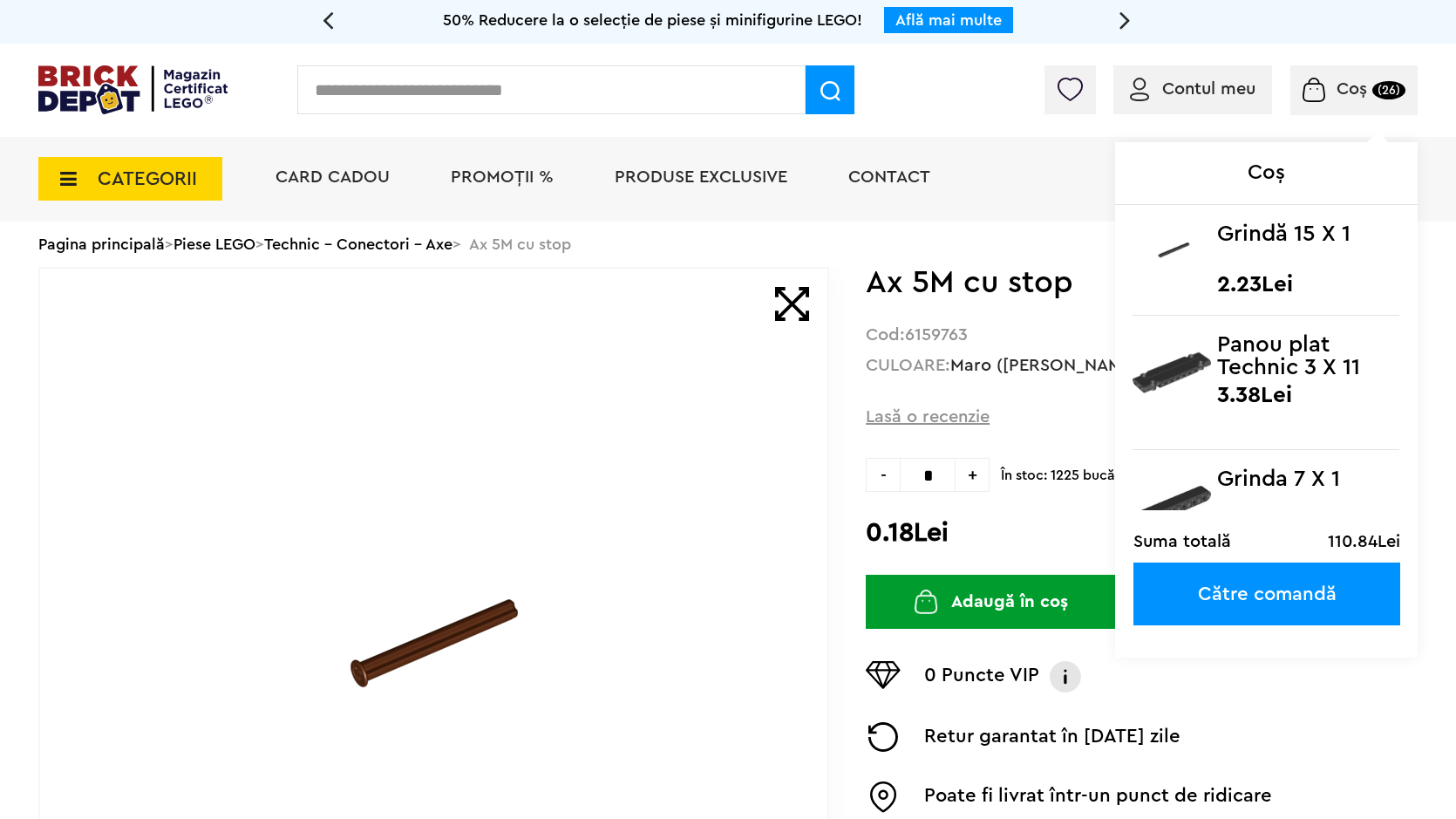
click at [1341, 84] on span "Coș" at bounding box center [1351, 89] width 30 height 18
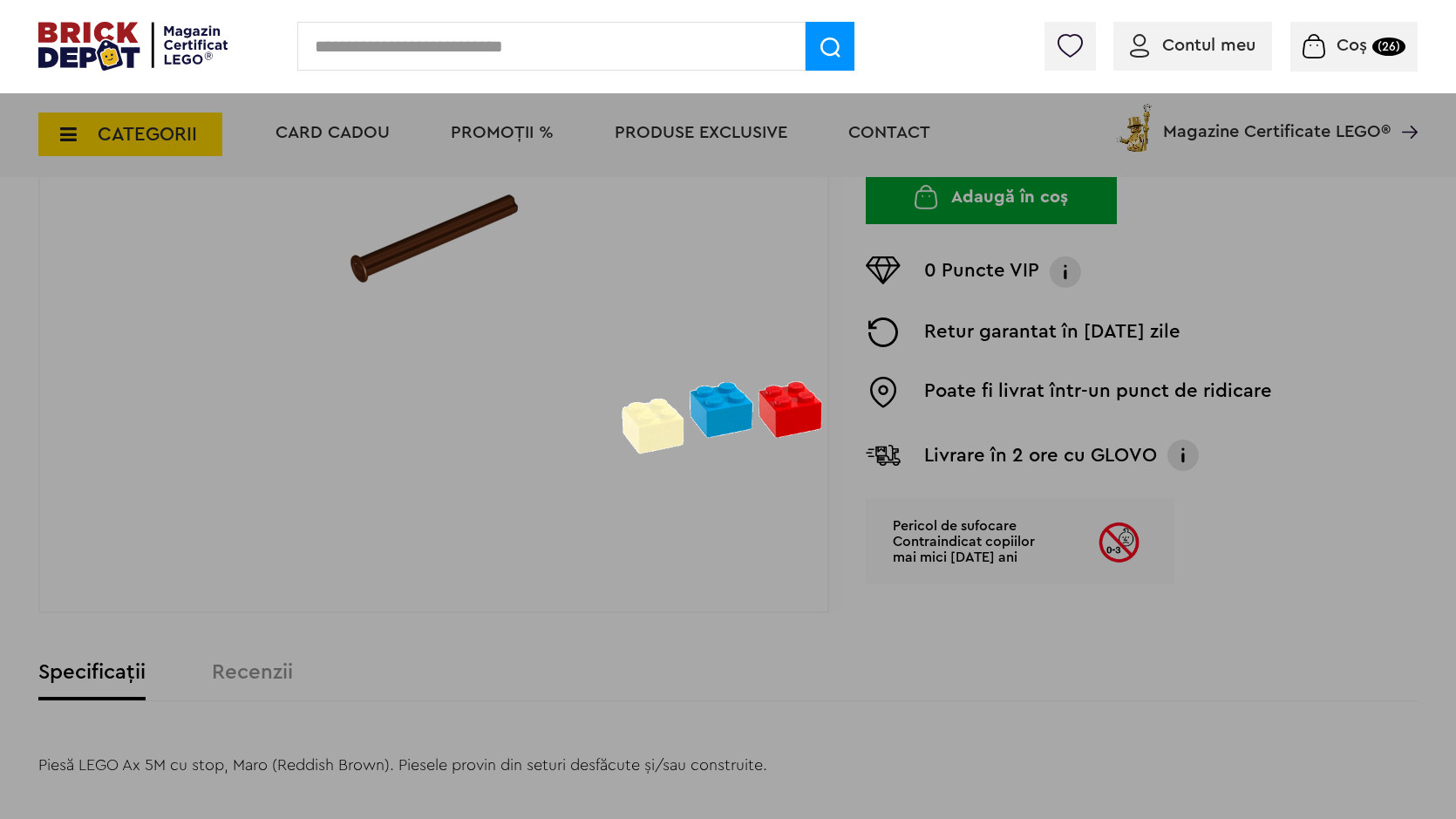
scroll to position [523, 0]
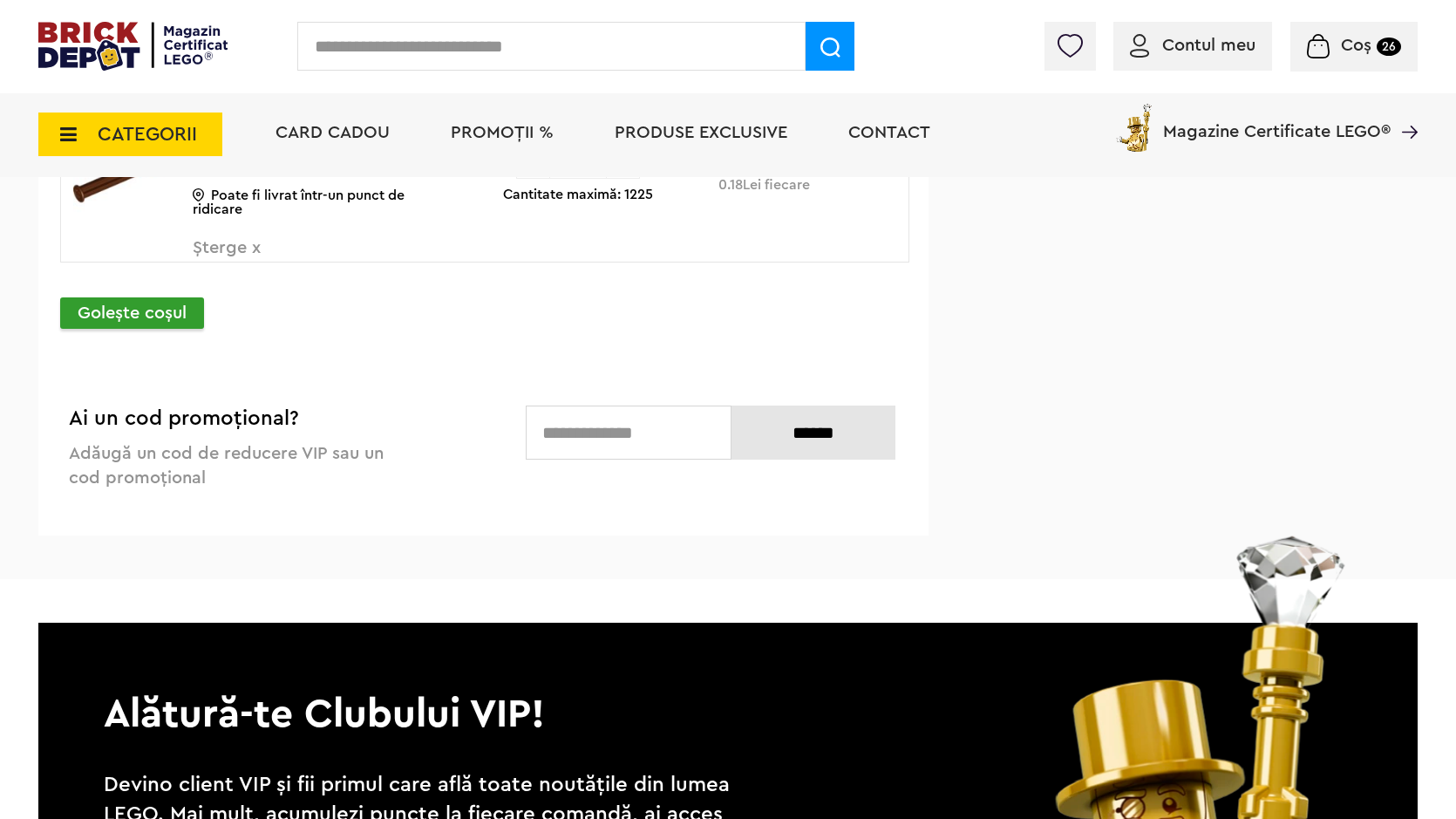
scroll to position [13908, 0]
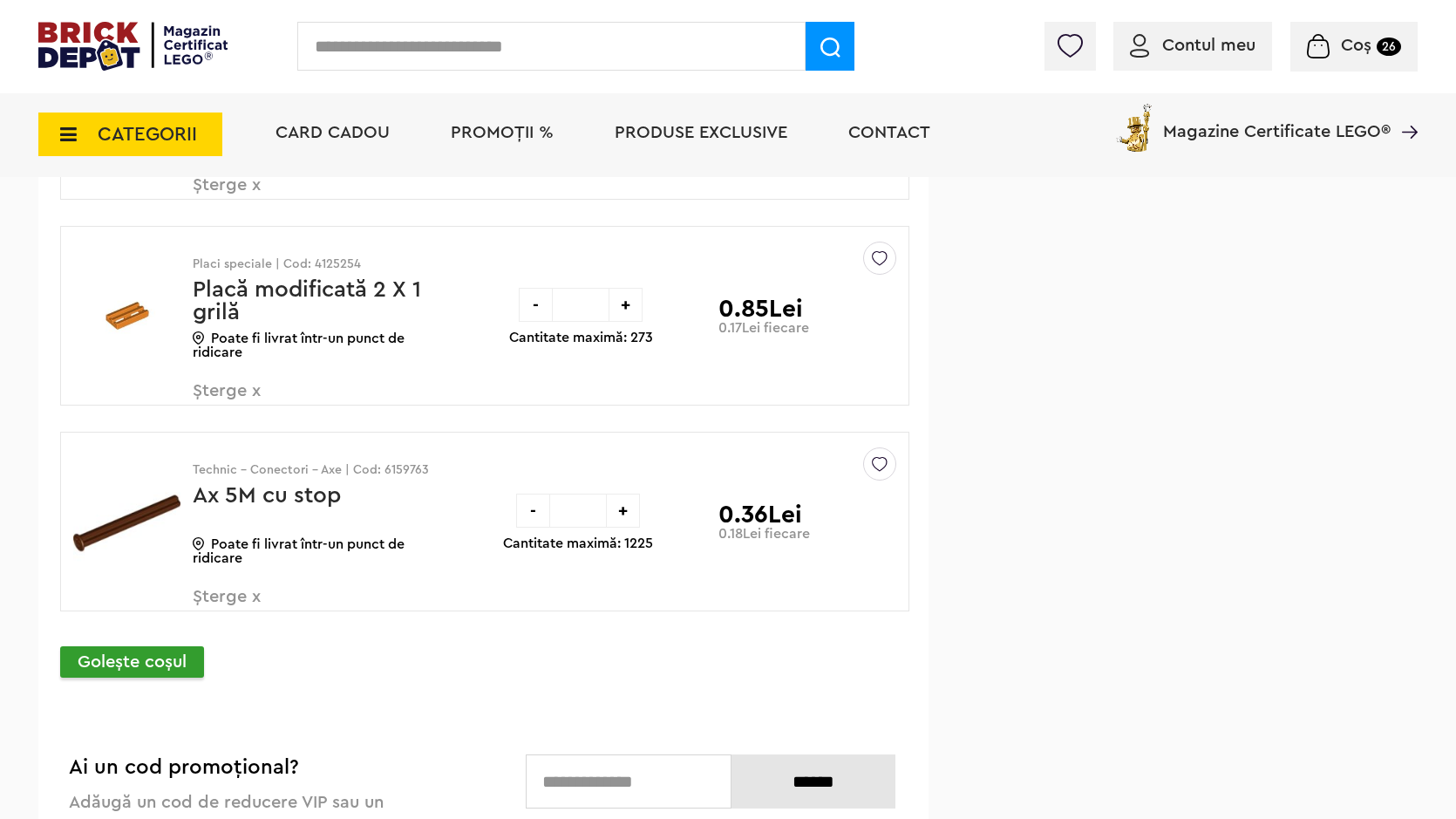
click at [536, 297] on div "-" at bounding box center [535, 304] width 34 height 34
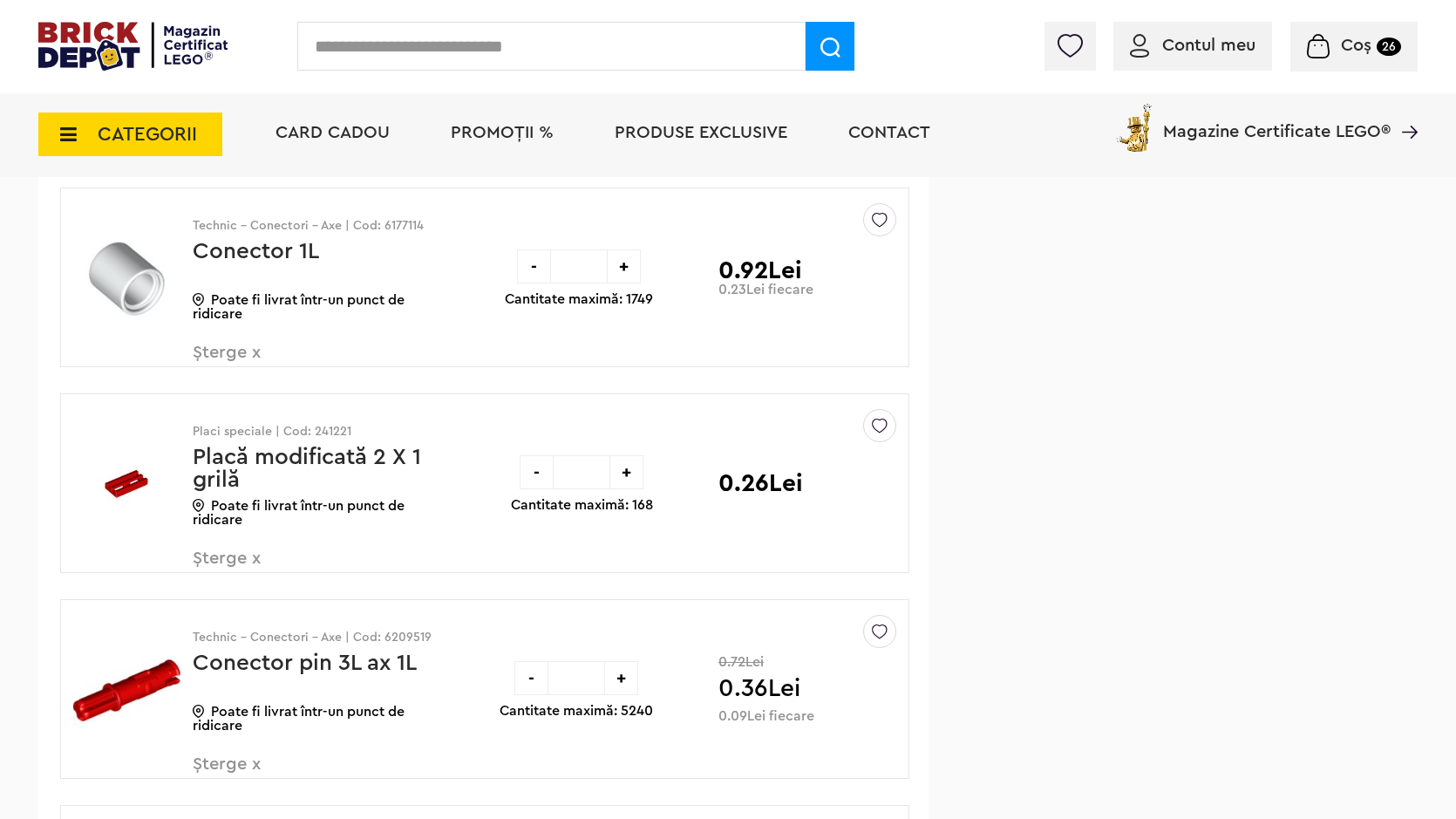
scroll to position [13559, 0]
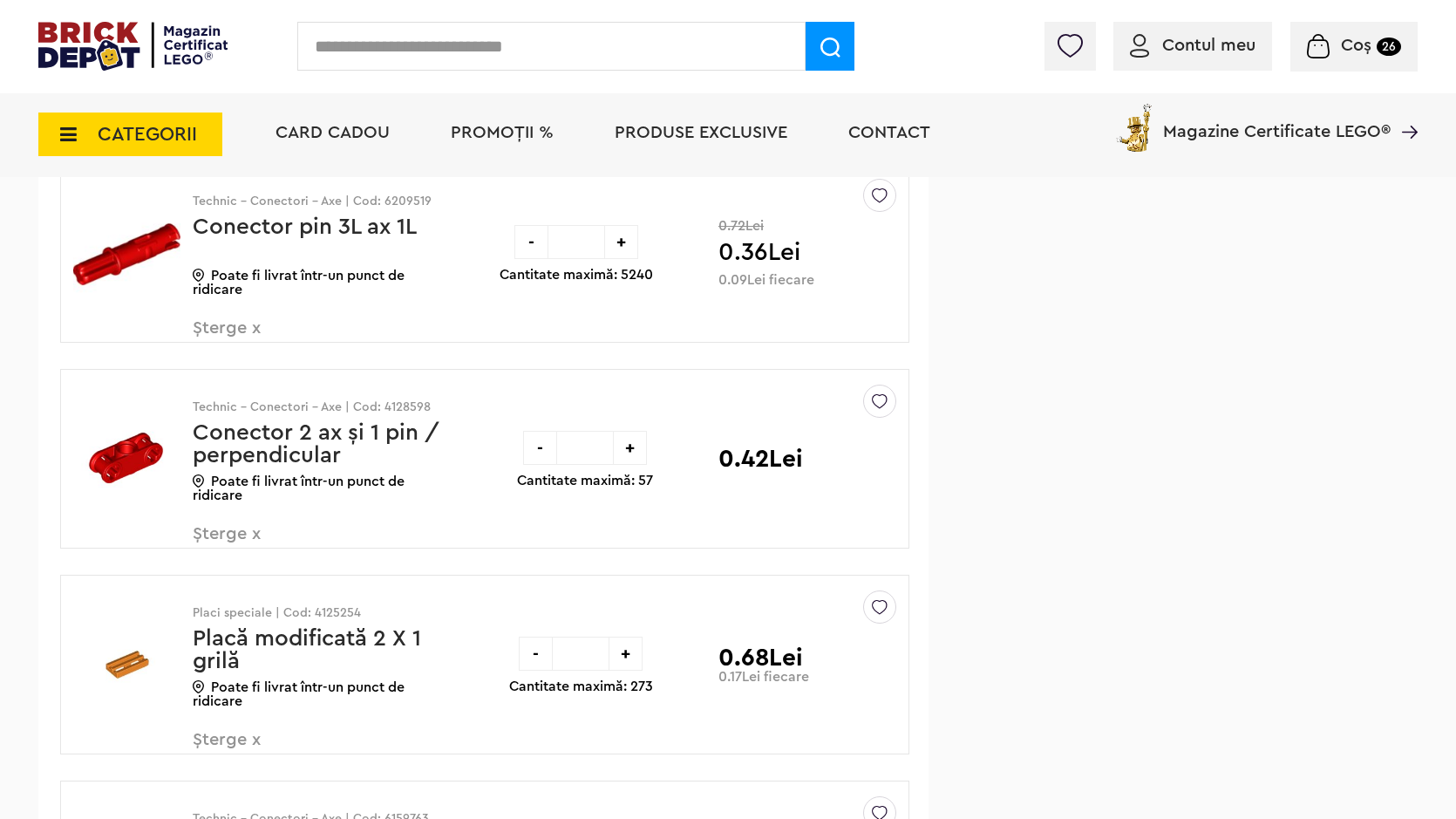
click at [303, 675] on div "Placi speciale | Cod: 4125254 Placă modificată 2 X 1 grilă Poate fi livrat într…" at bounding box center [317, 671] width 248 height 193
click at [527, 645] on div "-" at bounding box center [535, 653] width 34 height 34
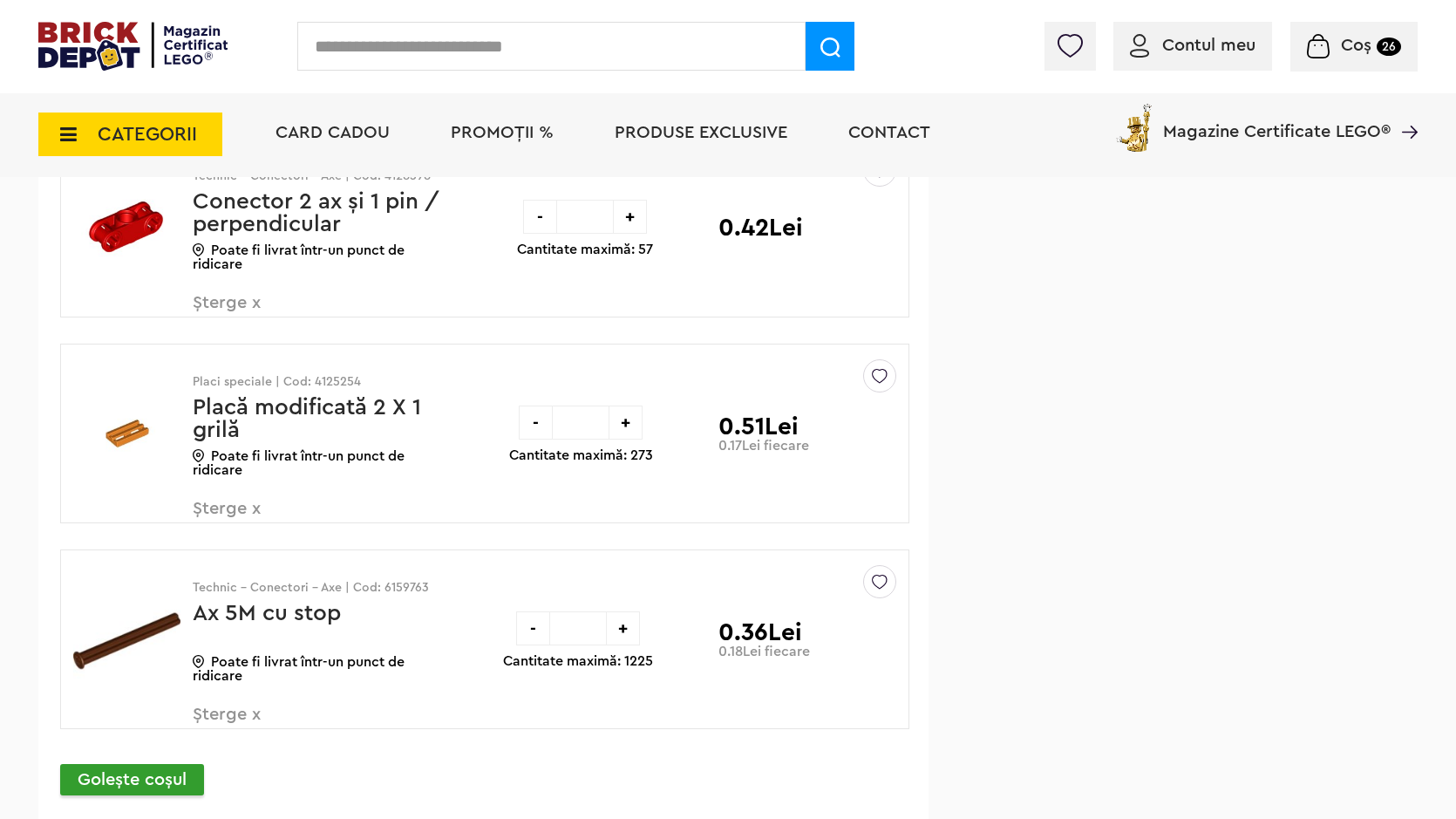
scroll to position [13703, 0]
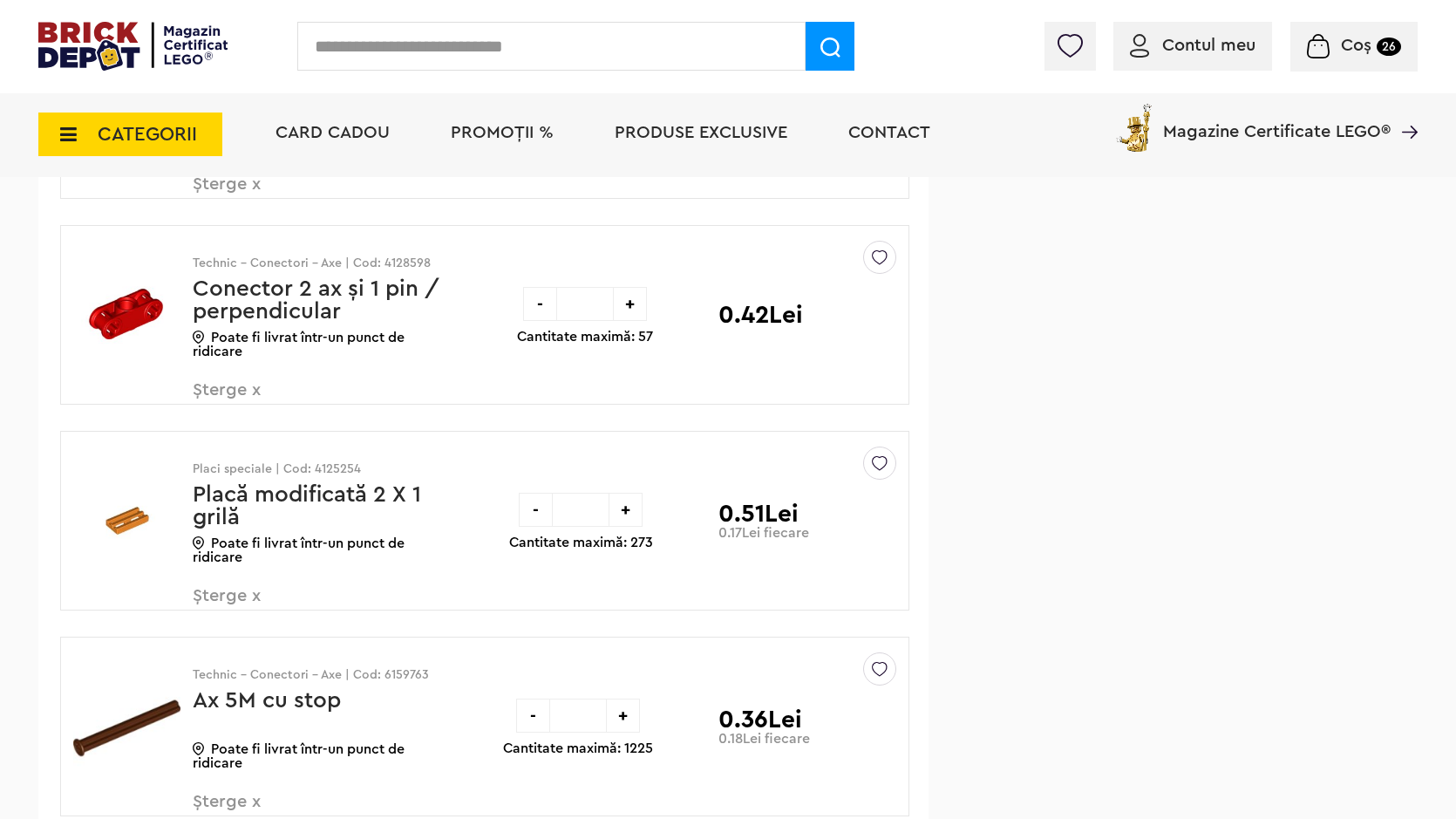
click at [535, 519] on div "-" at bounding box center [535, 509] width 34 height 34
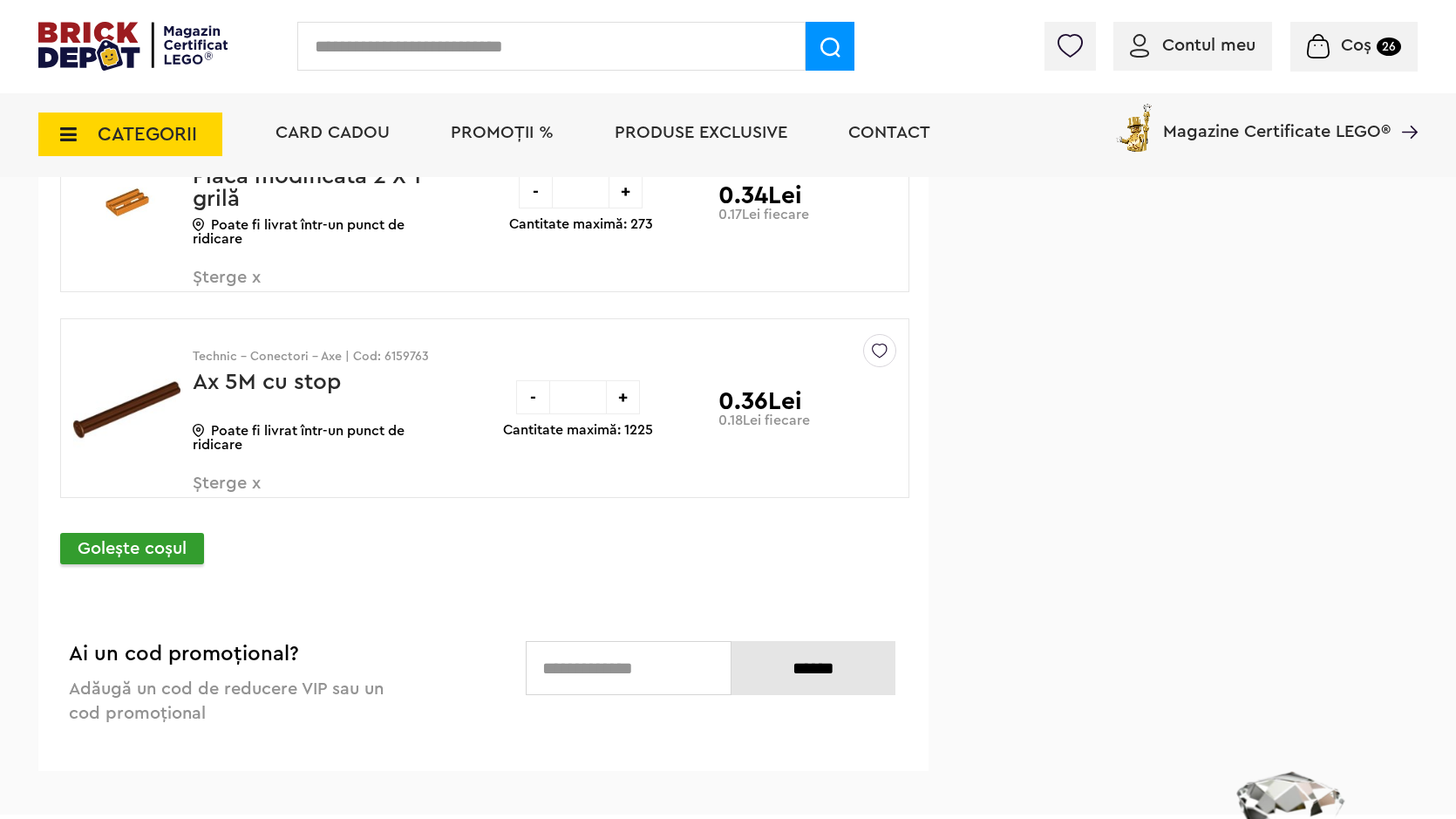
scroll to position [13760, 0]
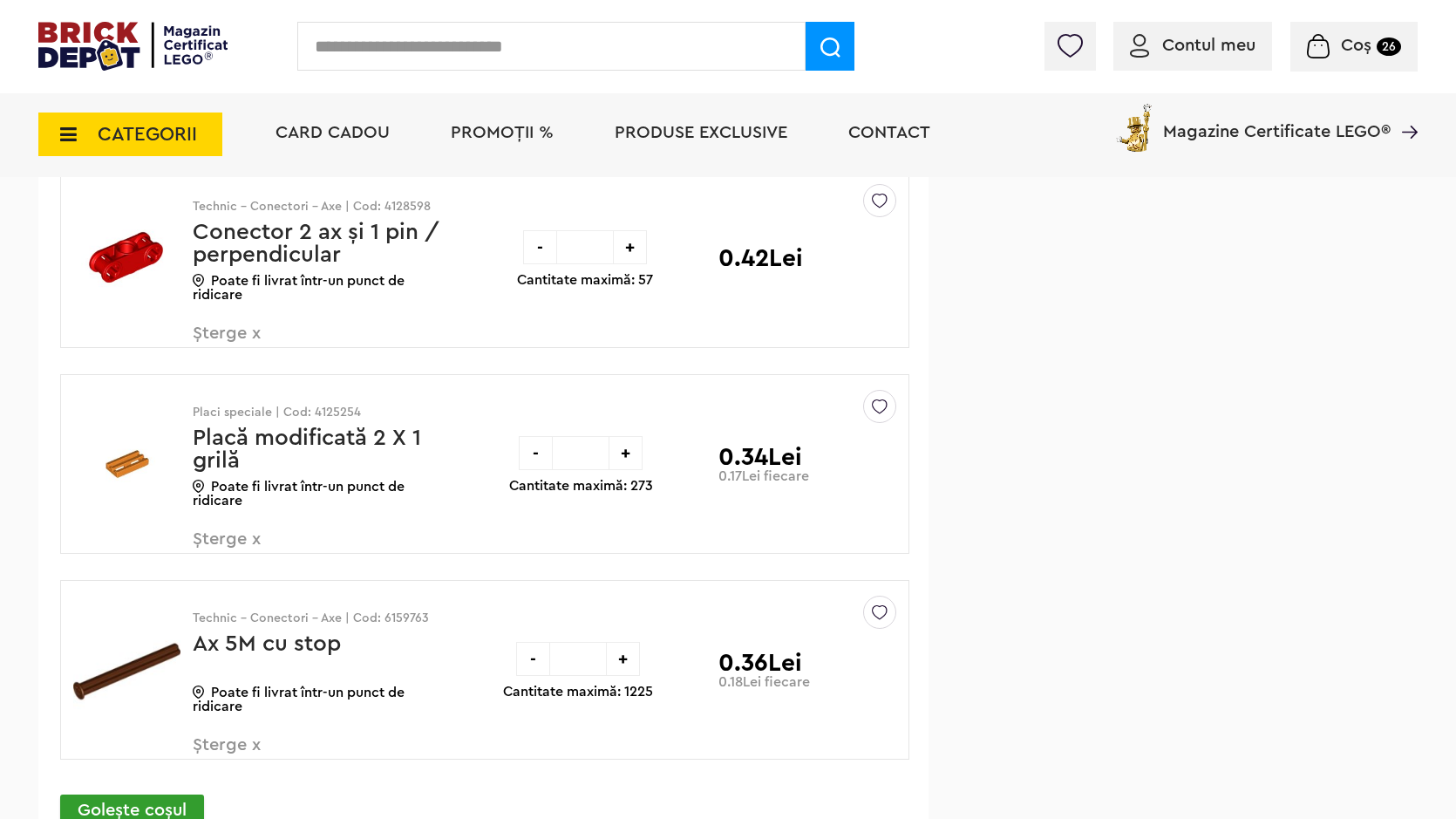
click at [538, 458] on div "-" at bounding box center [535, 453] width 34 height 34
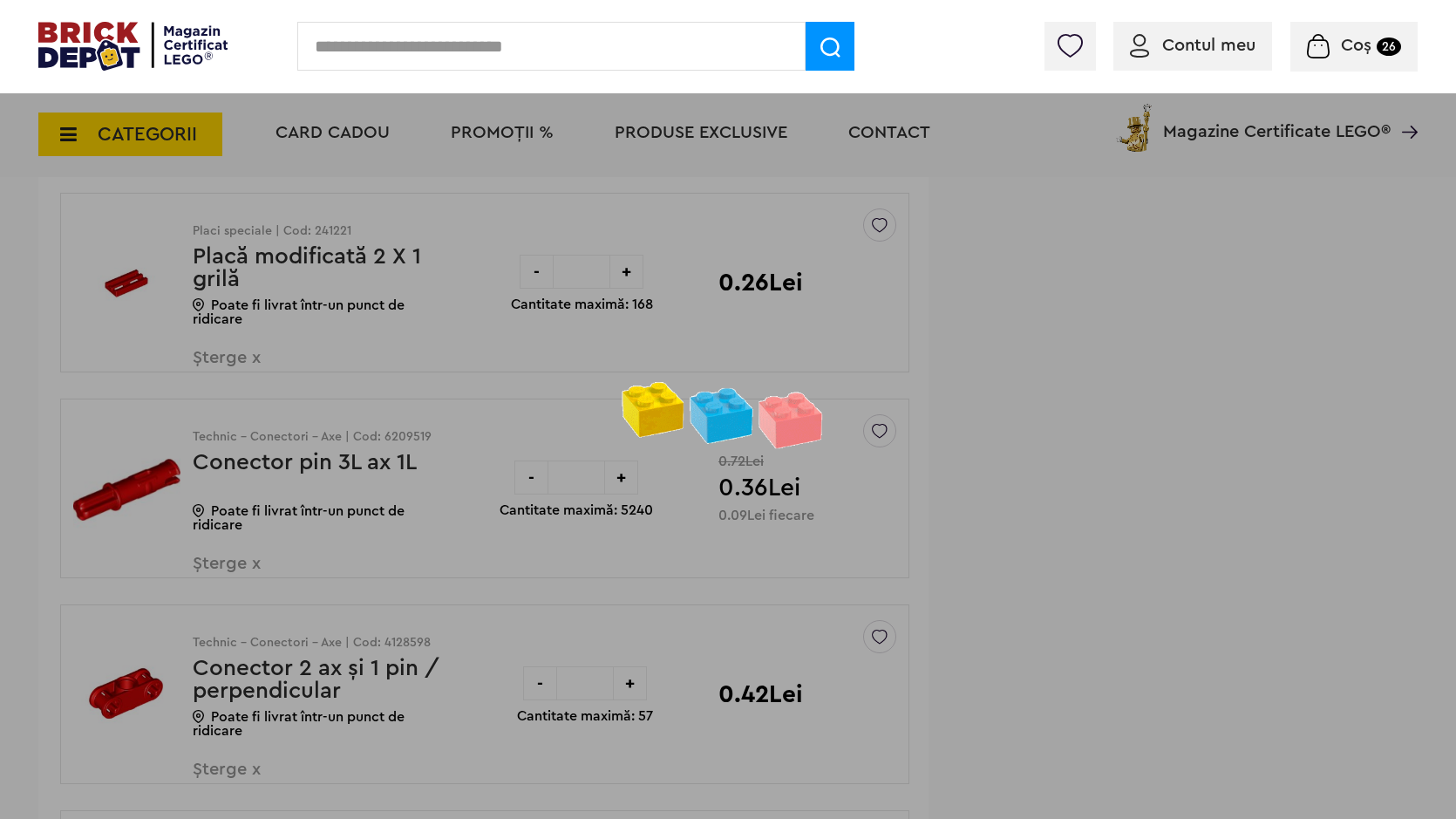
scroll to position [13150, 0]
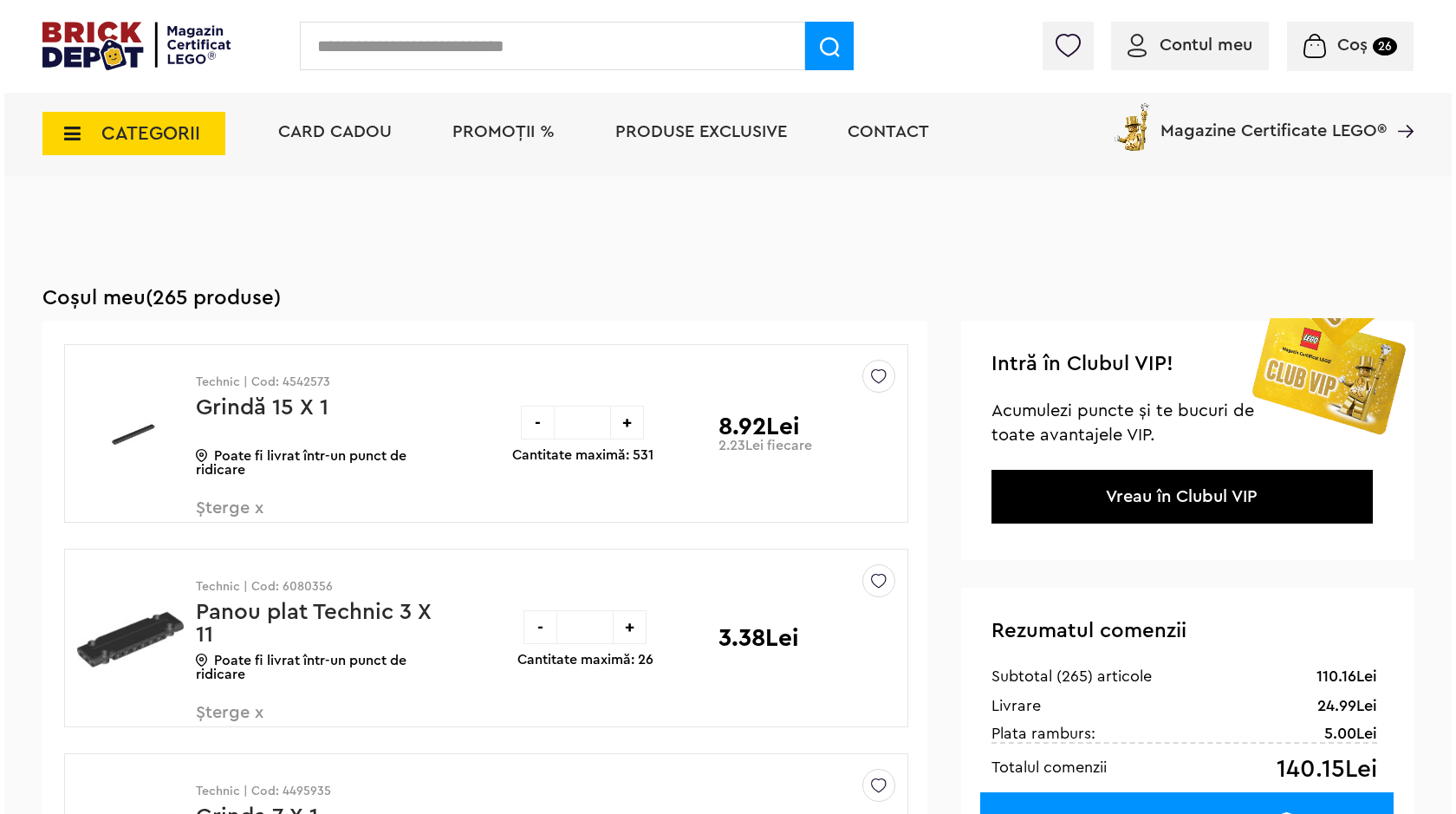
scroll to position [347, 0]
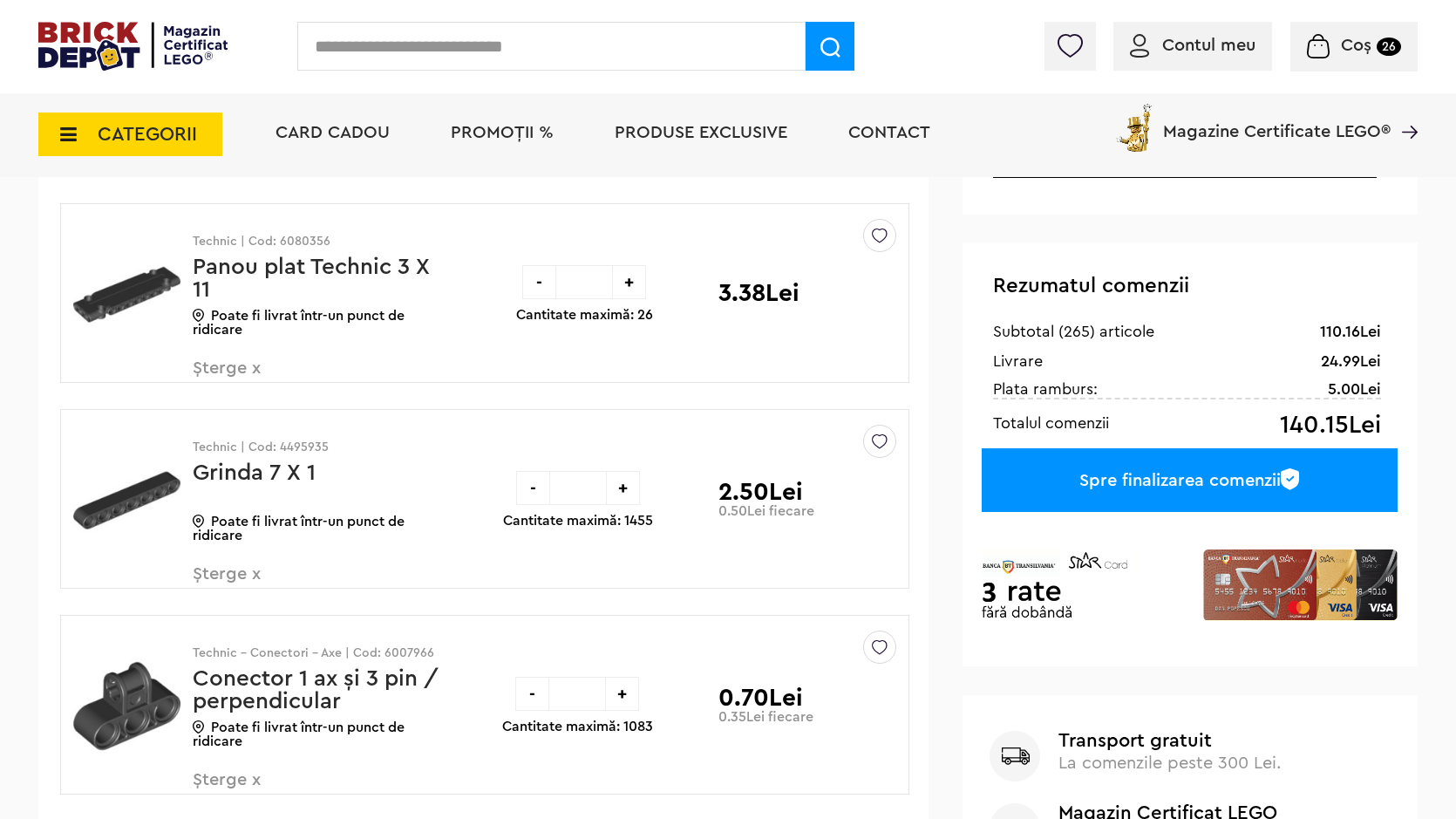
click at [759, 29] on input "text" at bounding box center [551, 46] width 508 height 49
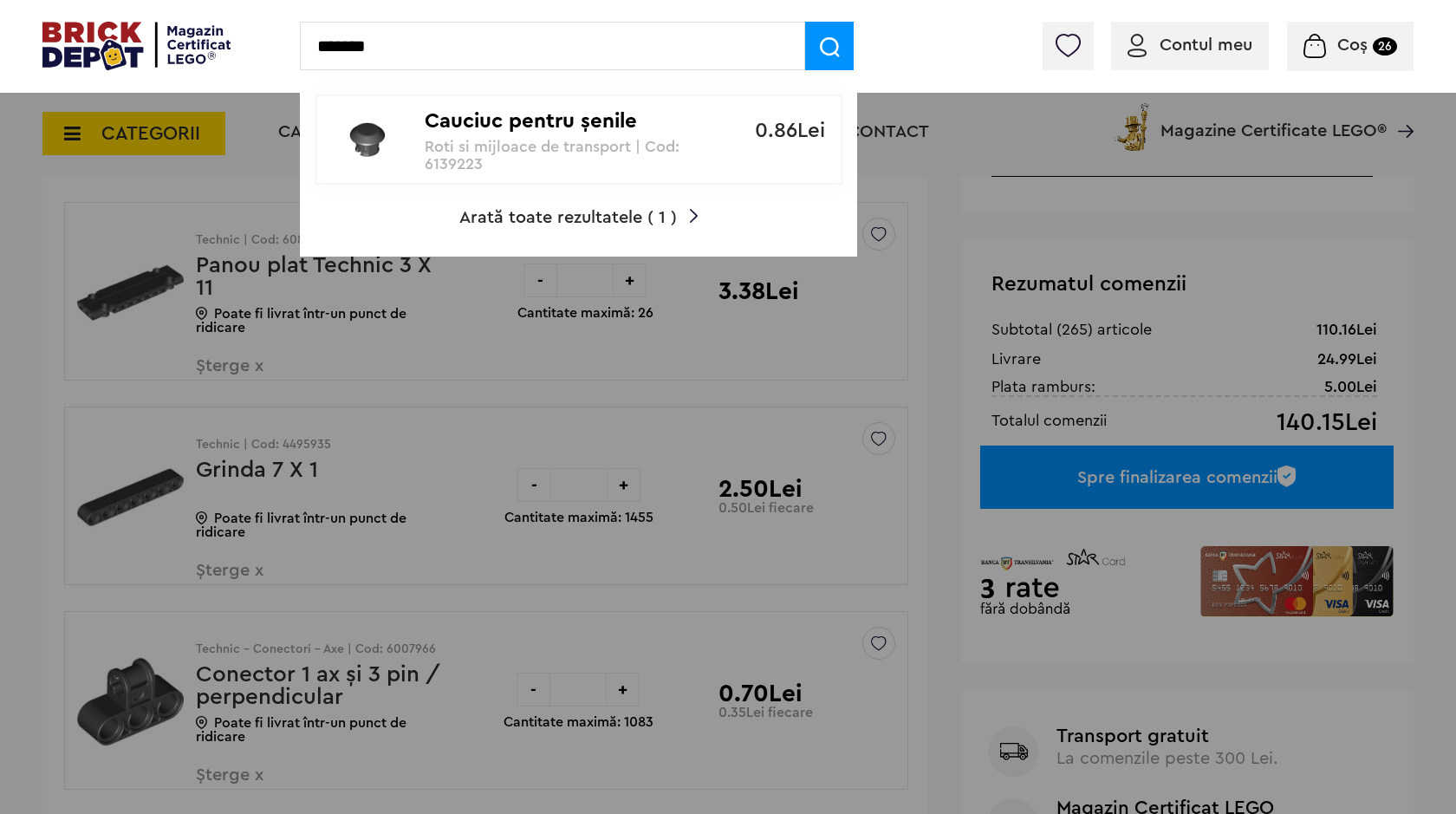
type input "*******"
click at [661, 122] on p "Cauciuc pentru şenile" at bounding box center [569, 121] width 289 height 25
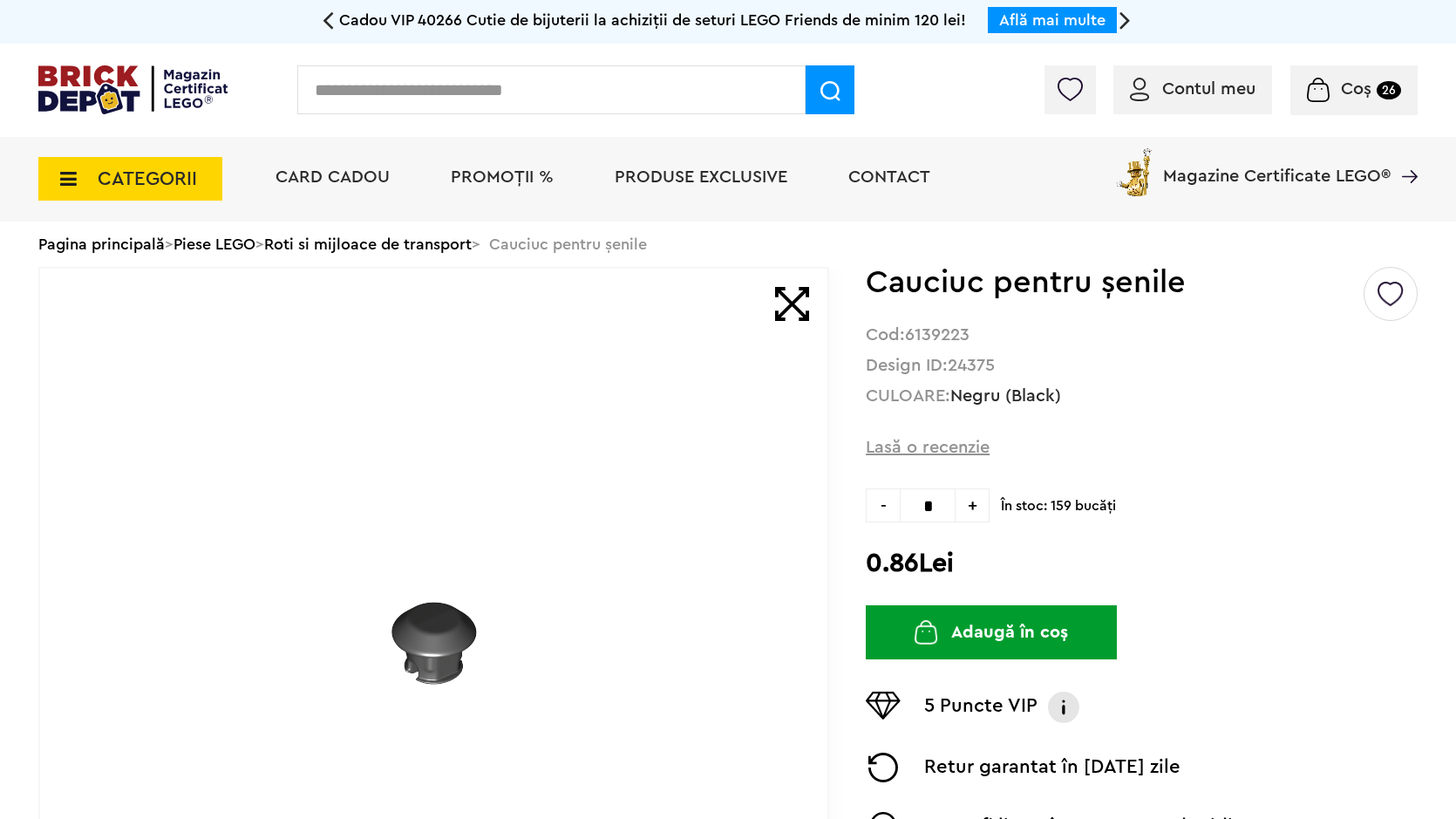
click at [967, 509] on span "+" at bounding box center [972, 505] width 34 height 34
drag, startPoint x: 967, startPoint y: 509, endPoint x: 981, endPoint y: 468, distance: 43.3
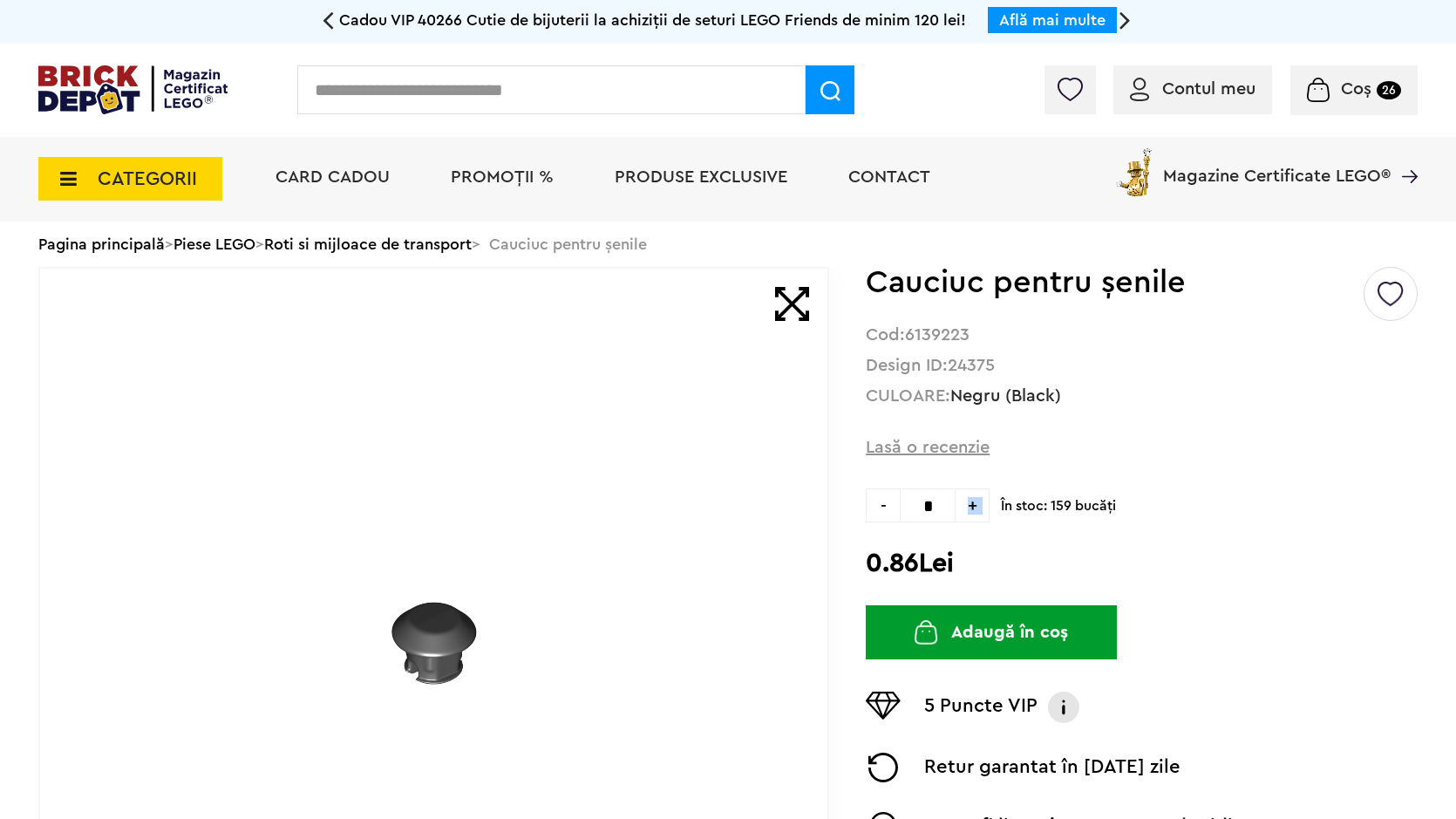
click at [981, 492] on span "+" at bounding box center [972, 505] width 34 height 34
click at [980, 500] on span "+" at bounding box center [972, 505] width 34 height 34
click at [979, 499] on span "+" at bounding box center [972, 505] width 34 height 34
click at [978, 499] on span "+" at bounding box center [972, 505] width 34 height 34
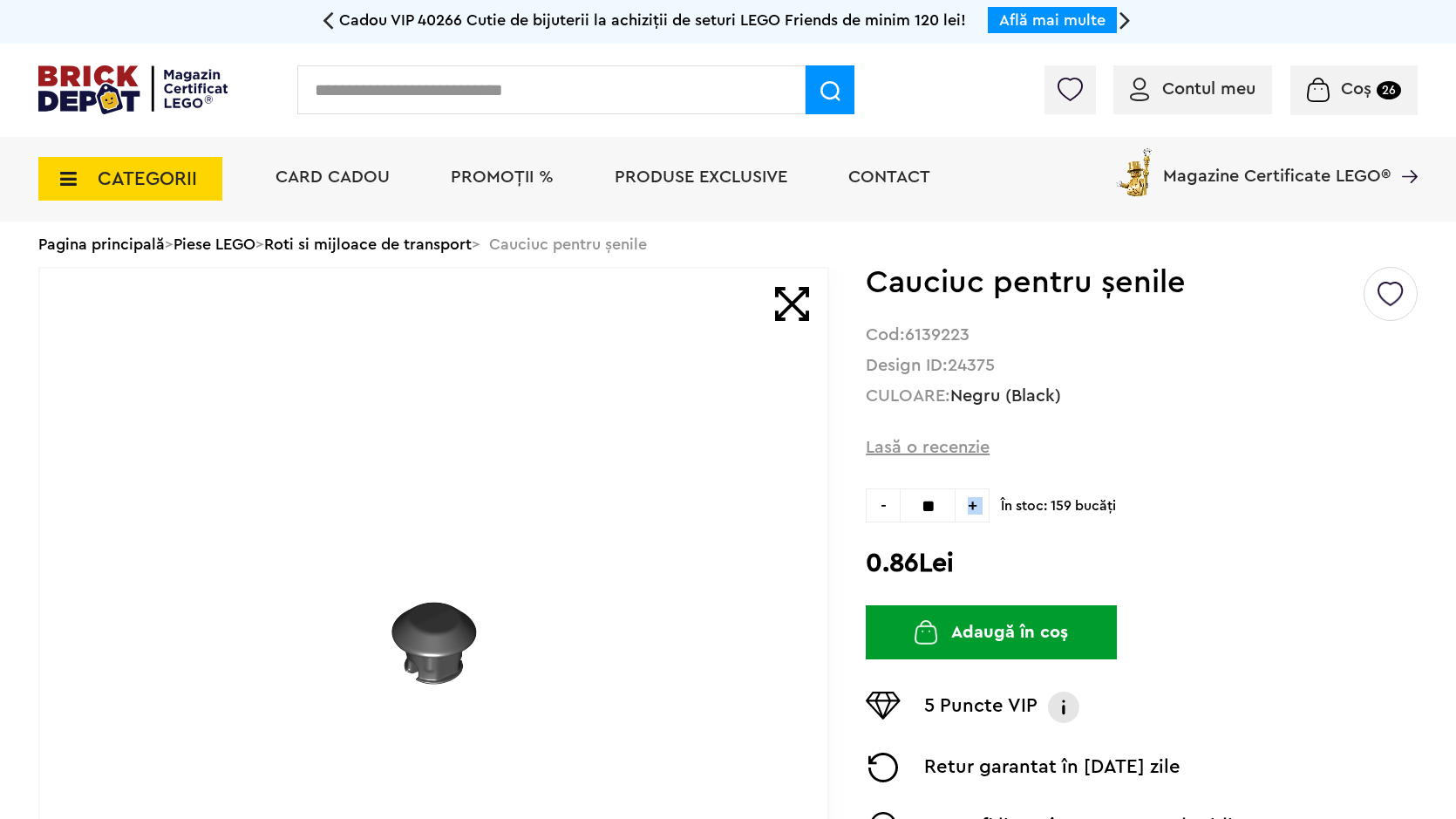
click at [979, 499] on span "+" at bounding box center [972, 505] width 34 height 34
click at [978, 498] on span "+" at bounding box center [972, 505] width 34 height 34
click at [977, 498] on span "+" at bounding box center [972, 505] width 34 height 34
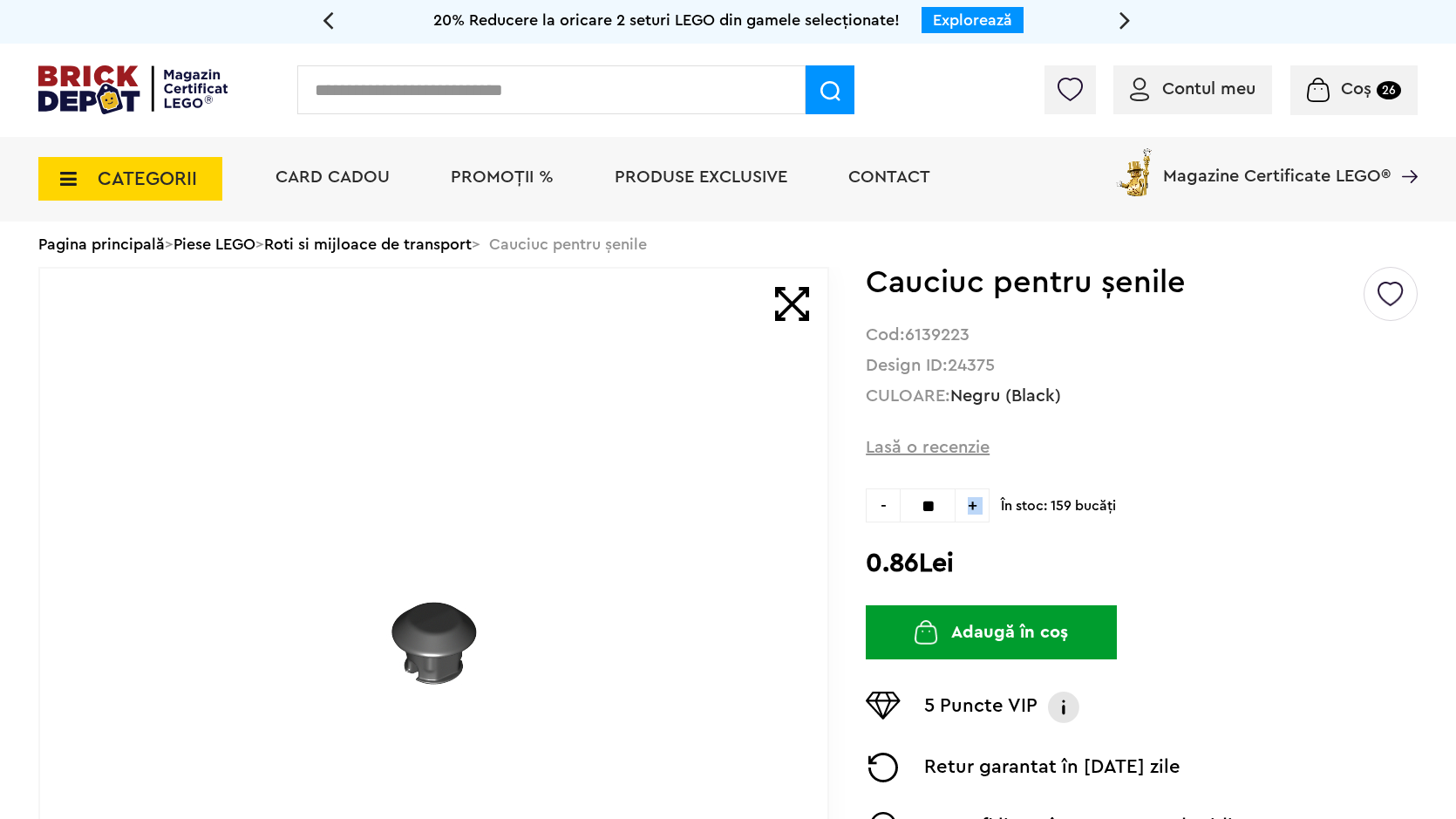
click at [977, 498] on span "+" at bounding box center [972, 505] width 34 height 34
click at [976, 497] on span "+" at bounding box center [972, 505] width 34 height 34
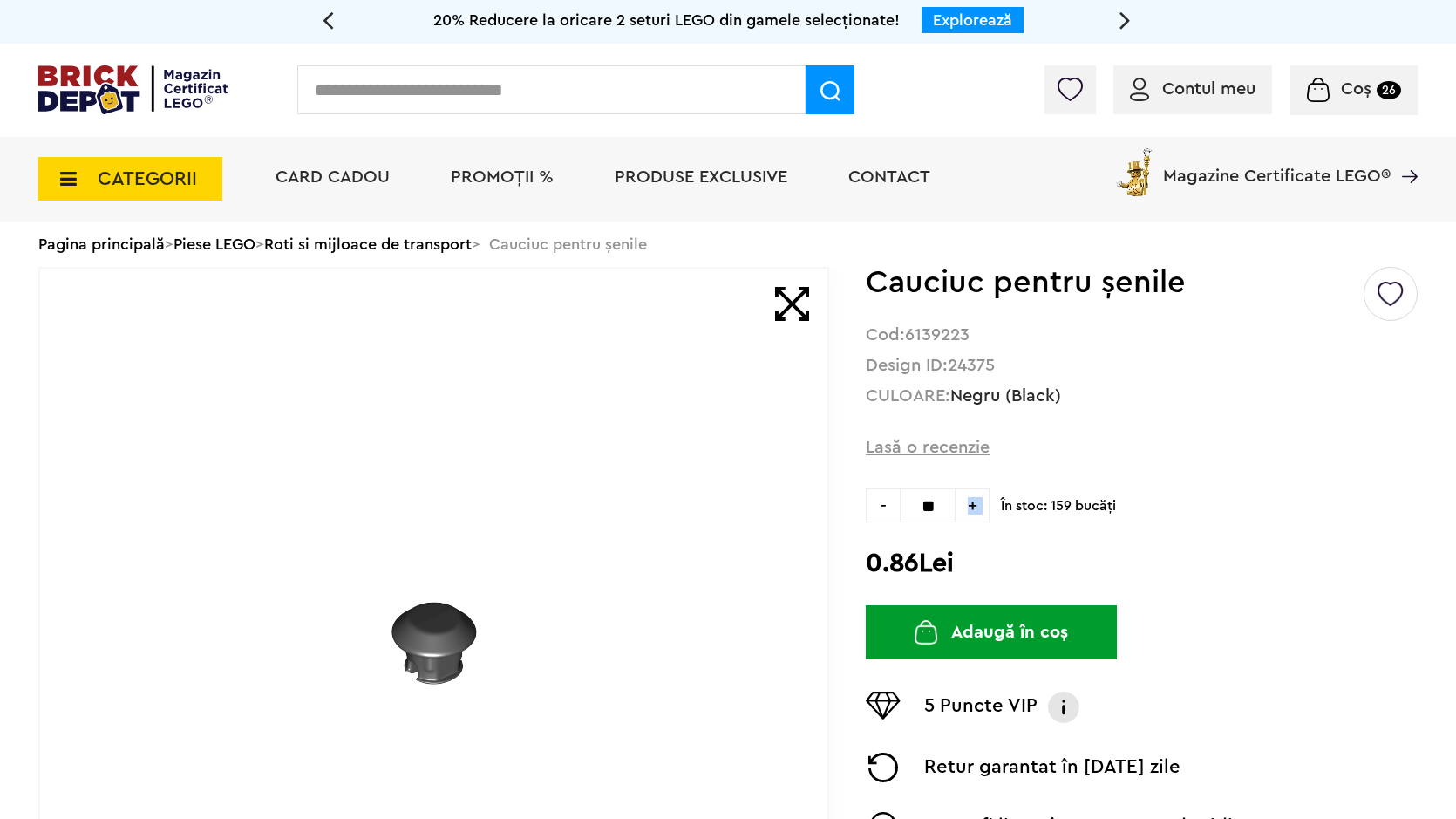
click at [975, 497] on span "+" at bounding box center [972, 505] width 34 height 34
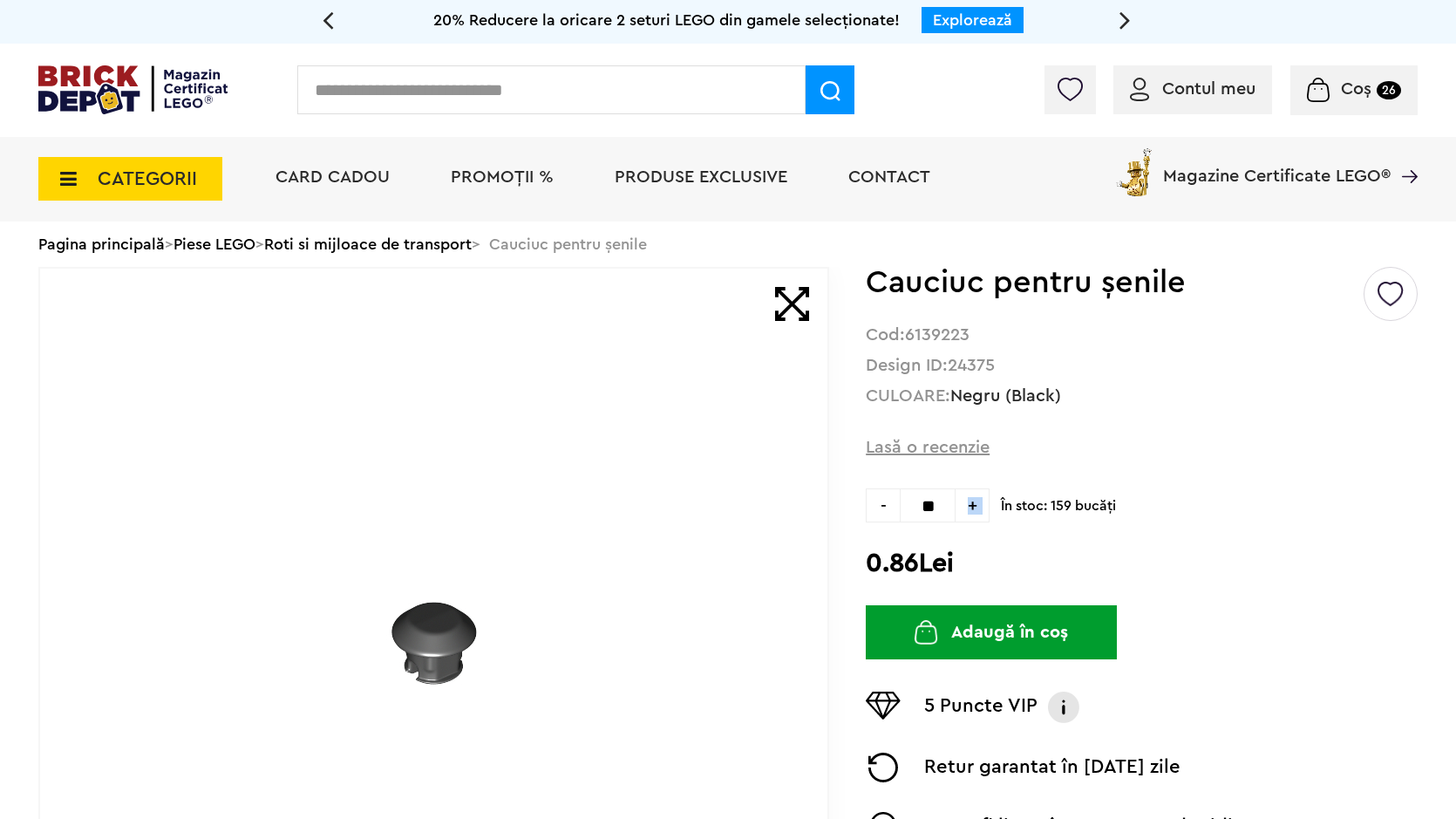
click at [975, 497] on span "+" at bounding box center [972, 505] width 34 height 34
click at [975, 496] on span "+" at bounding box center [972, 505] width 34 height 34
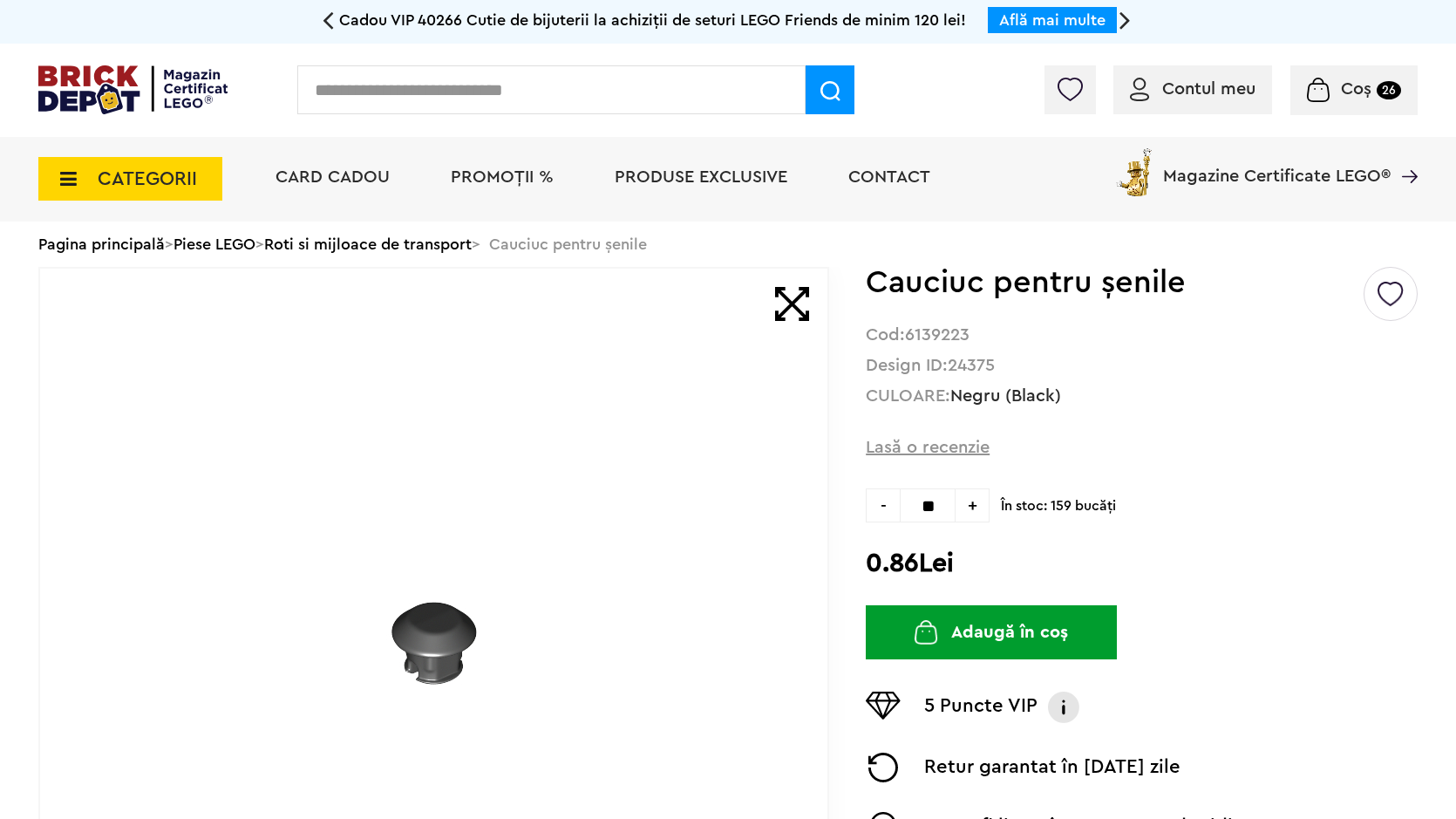
click at [975, 496] on span "+" at bounding box center [972, 505] width 34 height 34
click at [975, 496] on span "+" at bounding box center [972, 505] width 34 height 34
click at [974, 496] on span "+" at bounding box center [972, 505] width 34 height 34
click at [975, 495] on span "+" at bounding box center [972, 505] width 34 height 34
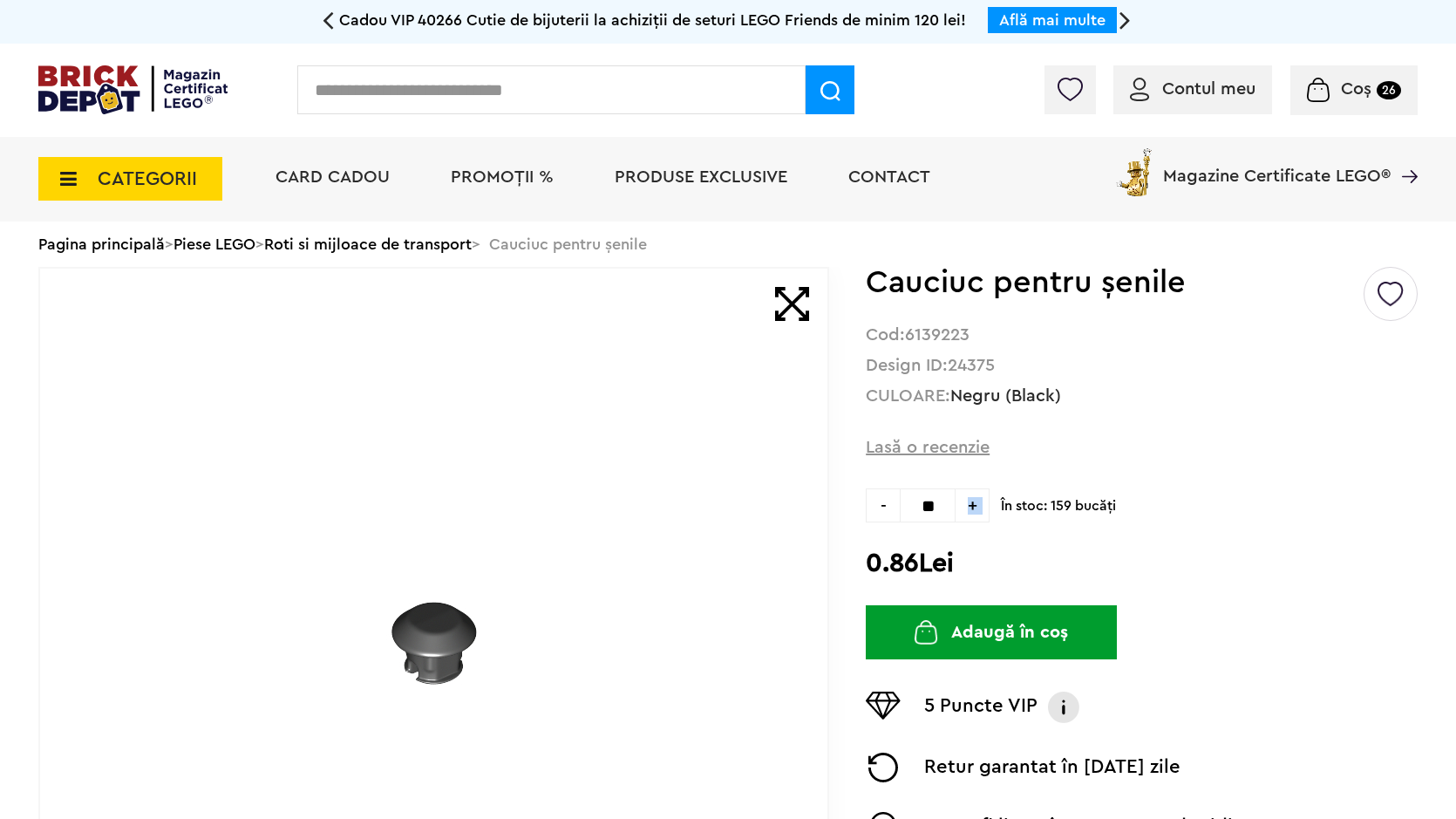
click at [975, 495] on span "+" at bounding box center [972, 505] width 34 height 34
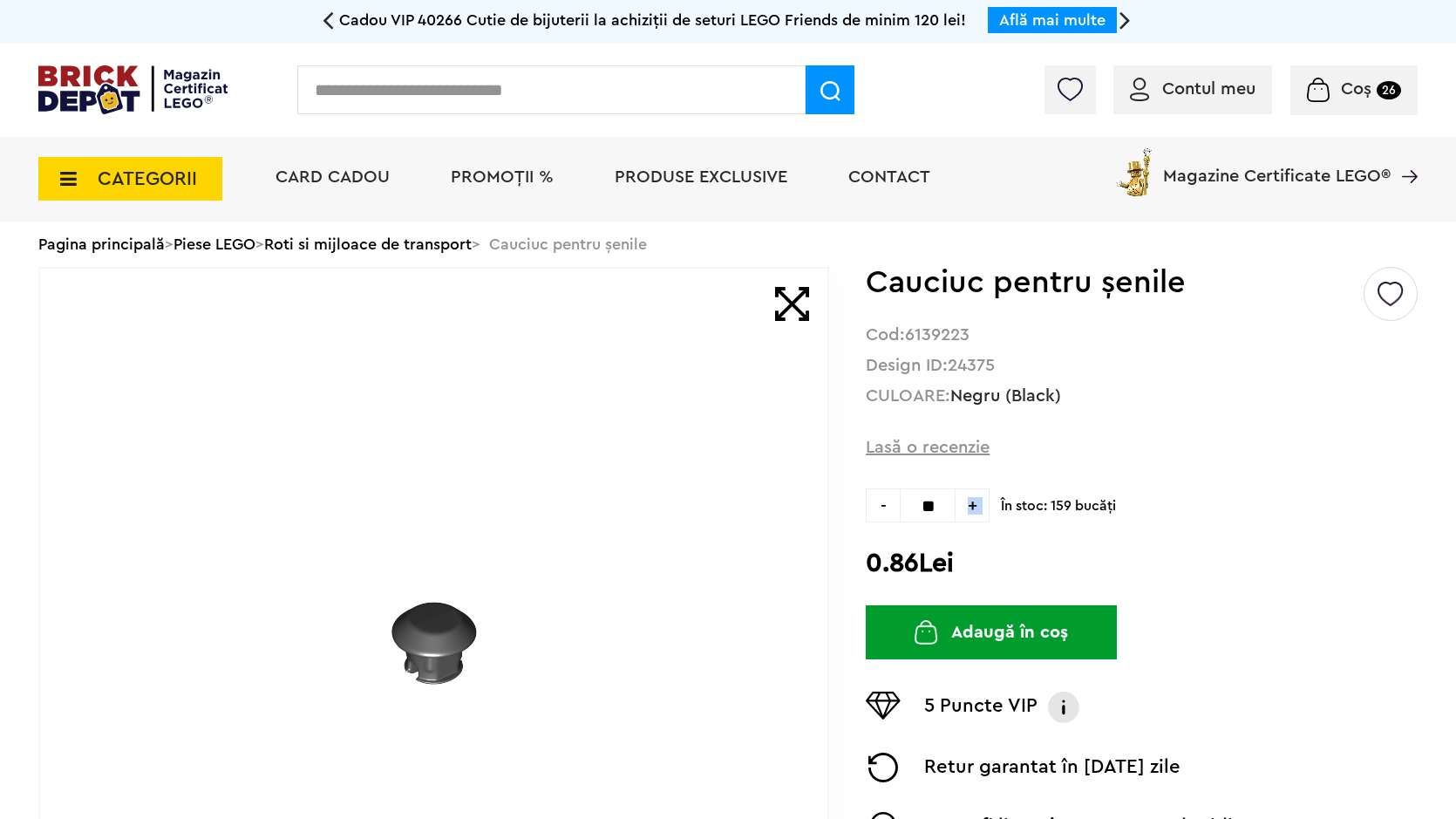
click at [975, 494] on span "+" at bounding box center [972, 505] width 34 height 34
click at [974, 494] on span "+" at bounding box center [972, 505] width 34 height 34
click at [974, 491] on span "+" at bounding box center [972, 505] width 34 height 34
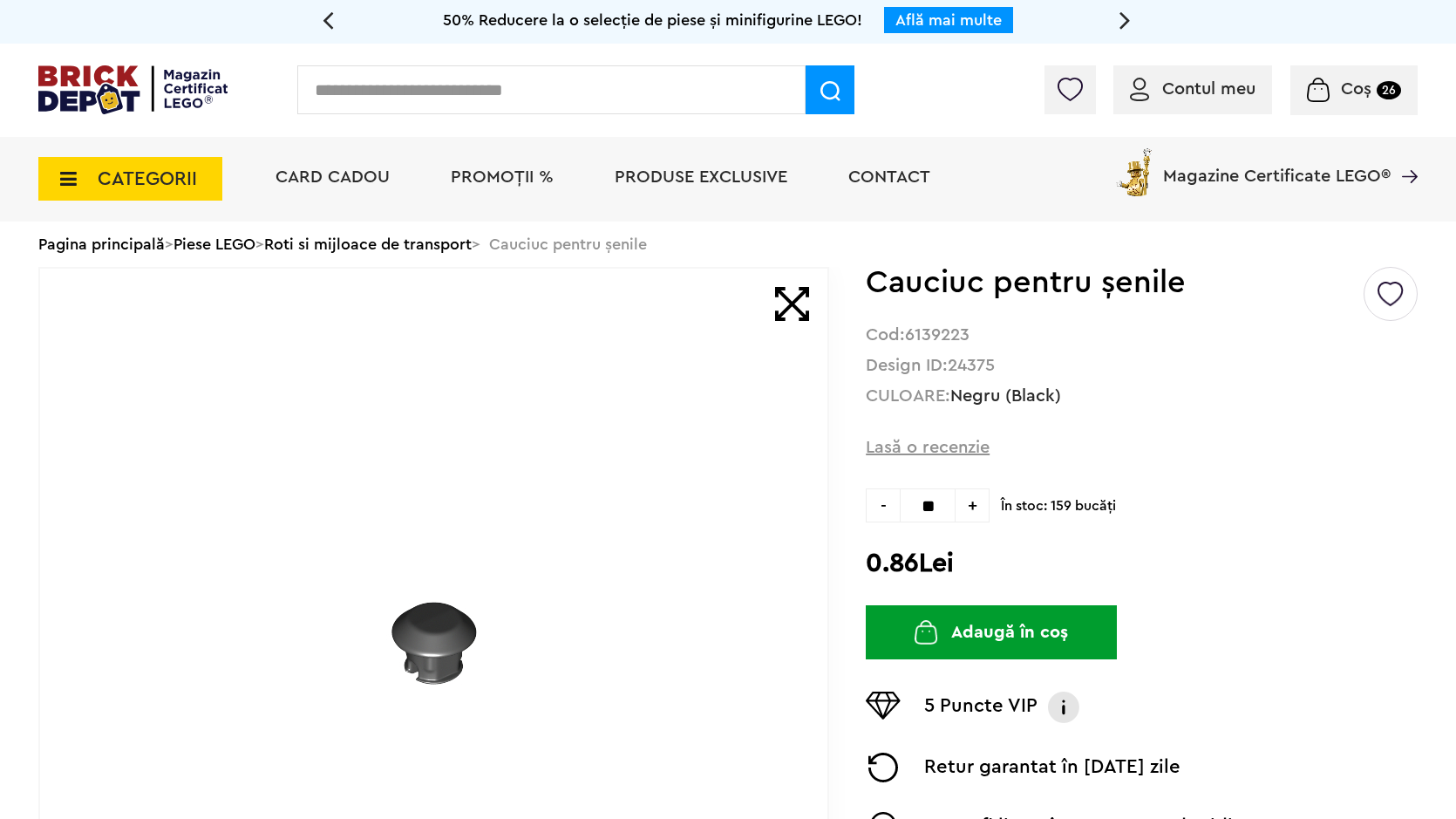
click at [975, 490] on span "+" at bounding box center [972, 505] width 34 height 34
click at [975, 494] on span "+" at bounding box center [972, 505] width 34 height 34
click at [973, 494] on span "+" at bounding box center [972, 505] width 34 height 34
click at [970, 495] on span "+" at bounding box center [972, 505] width 34 height 34
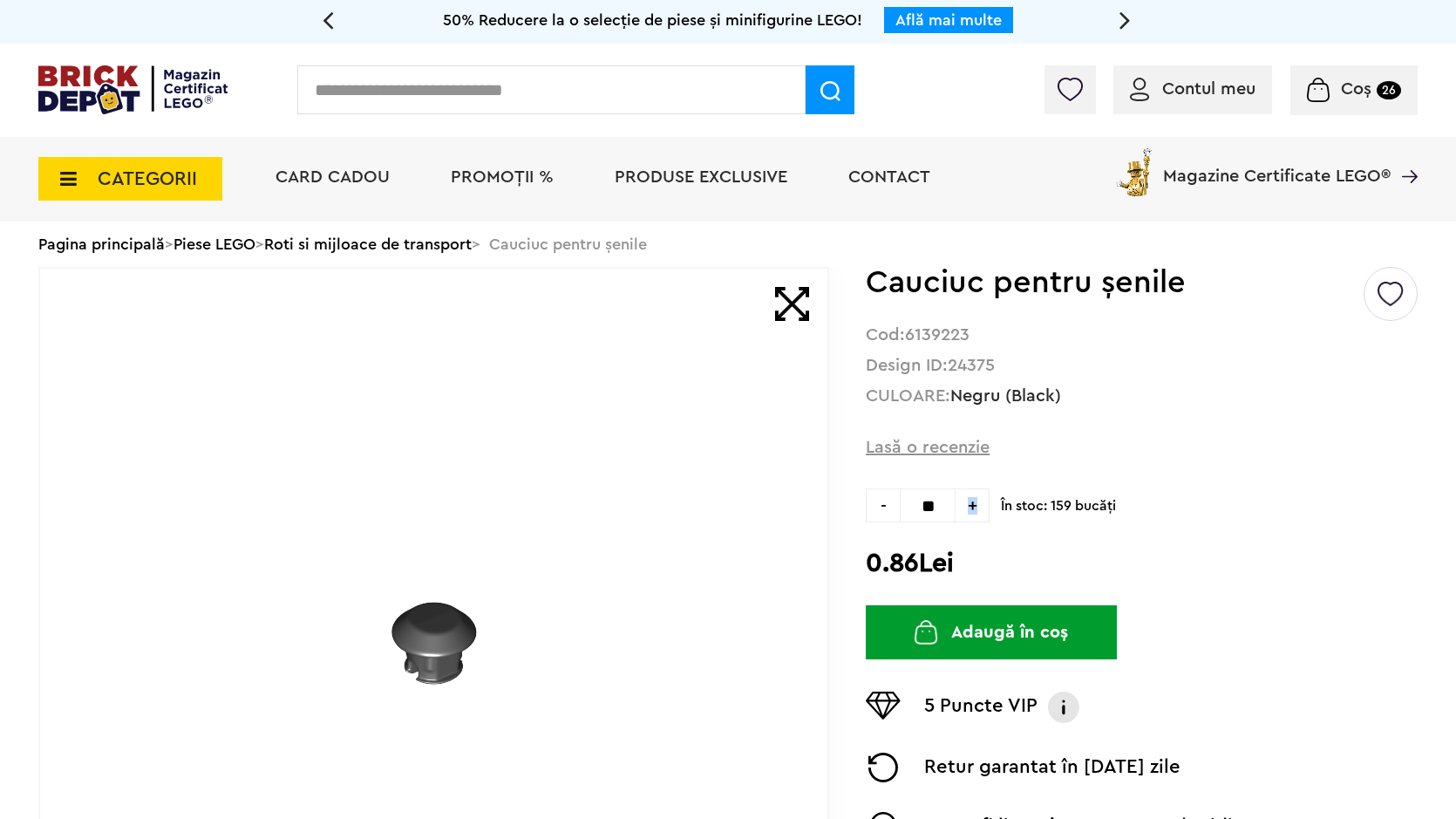
click at [970, 497] on span "+" at bounding box center [972, 505] width 34 height 34
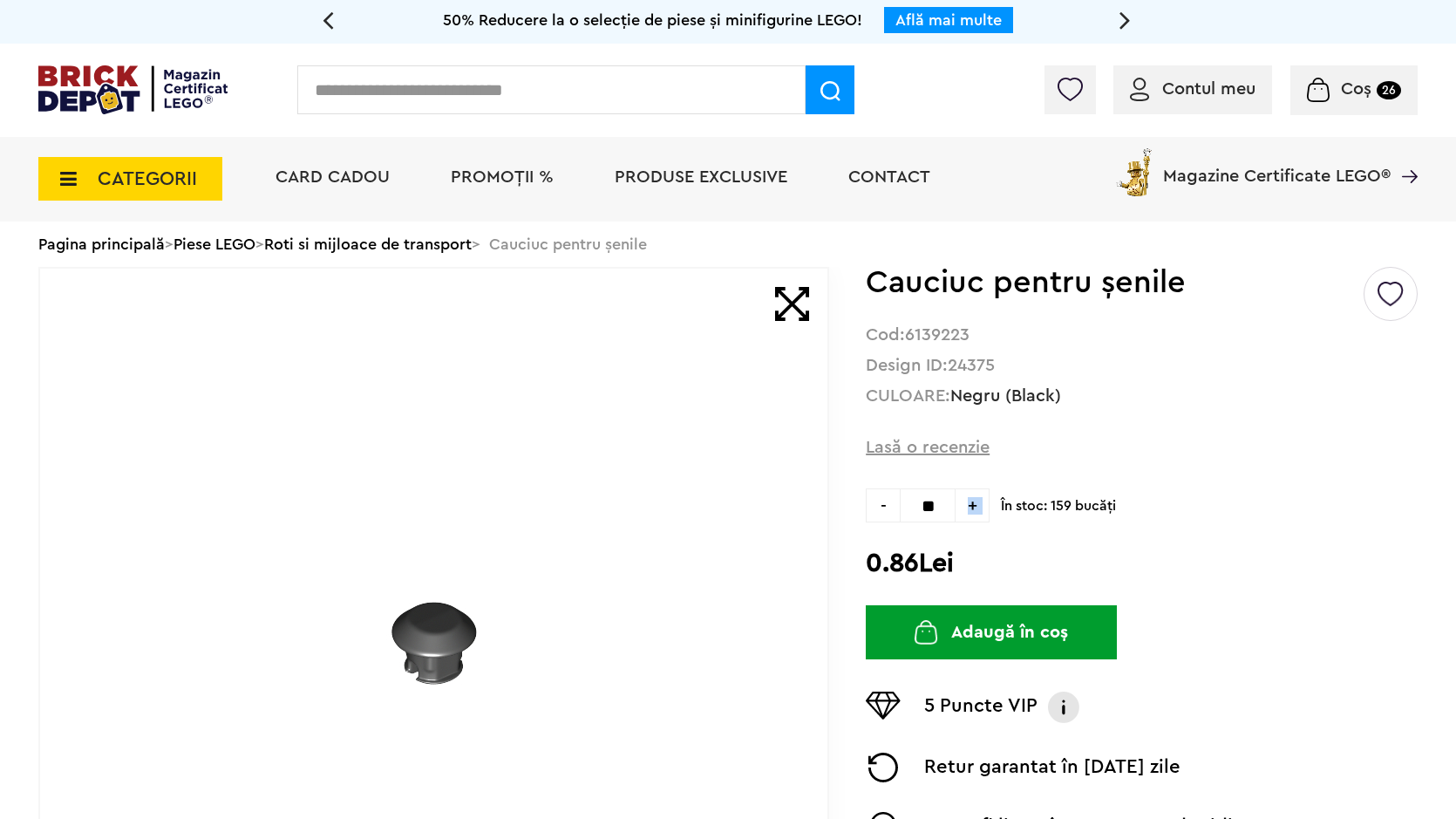
click at [970, 497] on span "+" at bounding box center [972, 505] width 34 height 34
click at [970, 496] on span "+" at bounding box center [972, 505] width 34 height 34
click at [970, 496] on span "+" at bounding box center [972, 505] width 34 height 34
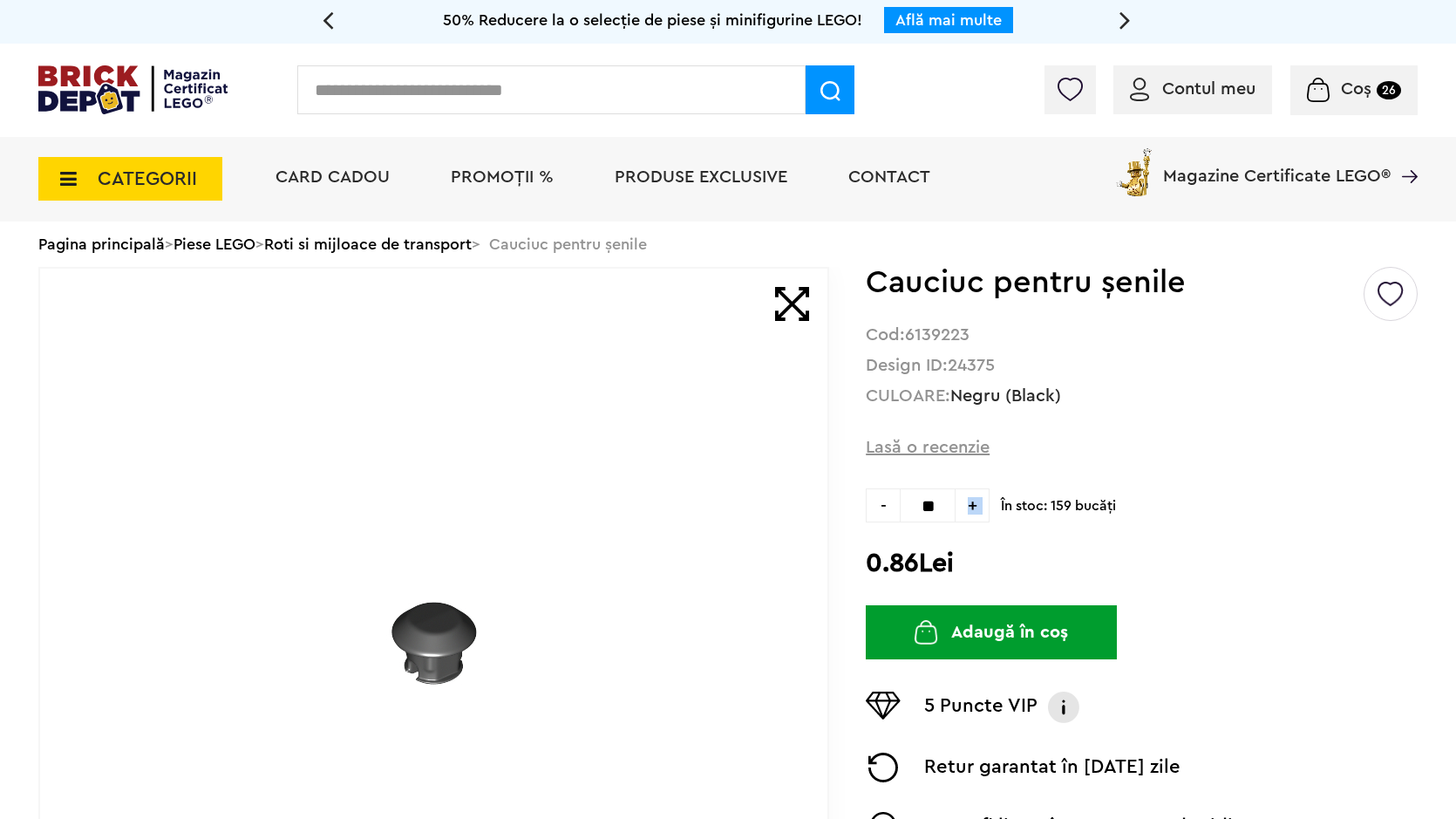
click at [968, 496] on span "+" at bounding box center [972, 505] width 34 height 34
click at [966, 497] on span "+" at bounding box center [972, 505] width 34 height 34
click at [966, 499] on span "+" at bounding box center [972, 505] width 34 height 34
type input "**"
